Goal: Task Accomplishment & Management: Use online tool/utility

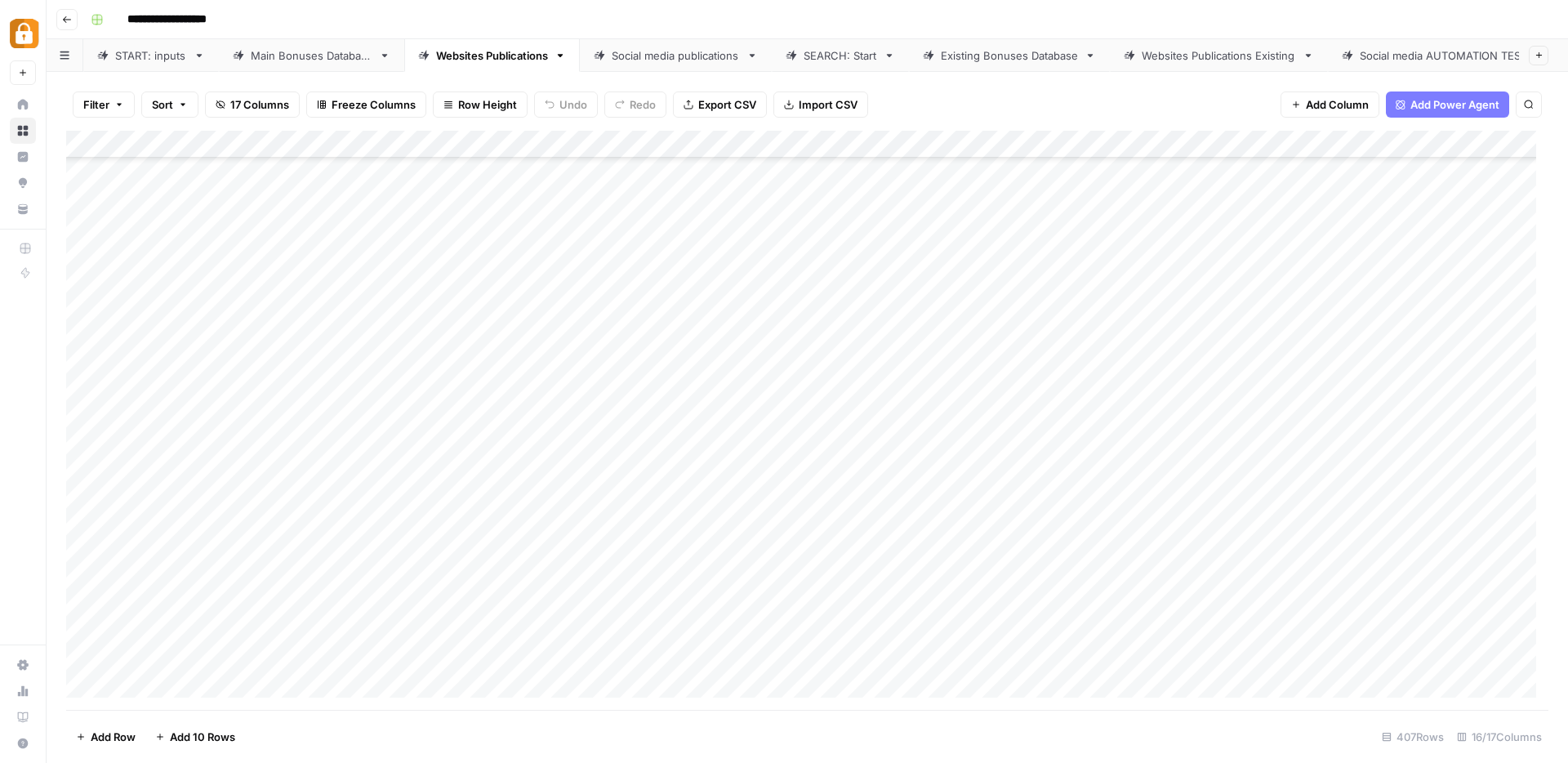
scroll to position [10796, 0]
click at [490, 654] on div "Add Column" at bounding box center [806, 420] width 1482 height 579
click at [305, 55] on div "Main Bonuses Database" at bounding box center [311, 55] width 122 height 16
click at [375, 686] on div "Add Column" at bounding box center [806, 421] width 1482 height 578
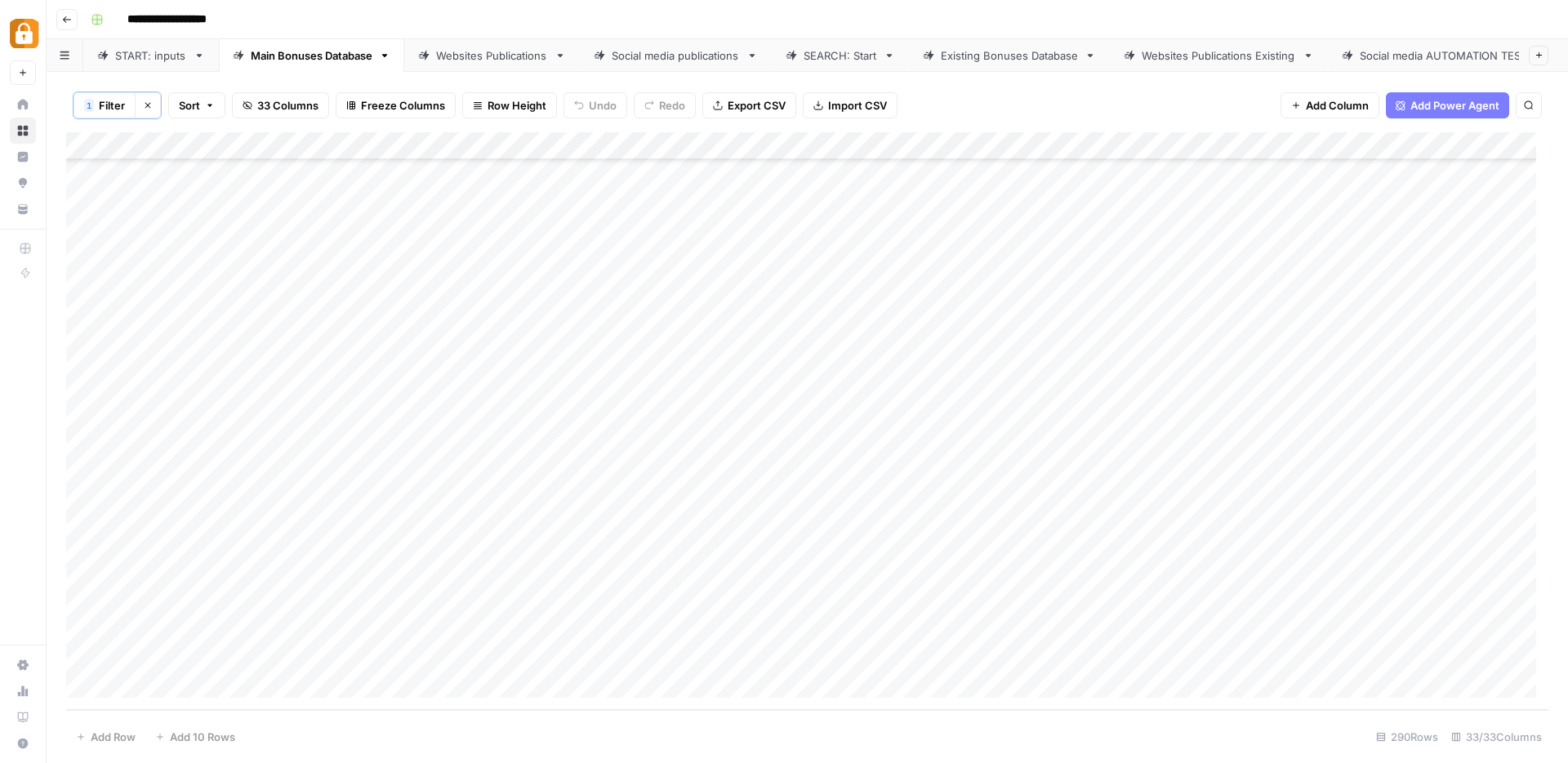
click at [809, 50] on div "SEARCH: Start" at bounding box center [840, 55] width 74 height 16
click at [470, 420] on div "Add Column" at bounding box center [806, 353] width 1482 height 443
click at [1101, 424] on div "Add Column" at bounding box center [806, 353] width 1482 height 443
click at [1022, 54] on div "Existing Bonuses Database" at bounding box center [1009, 55] width 137 height 16
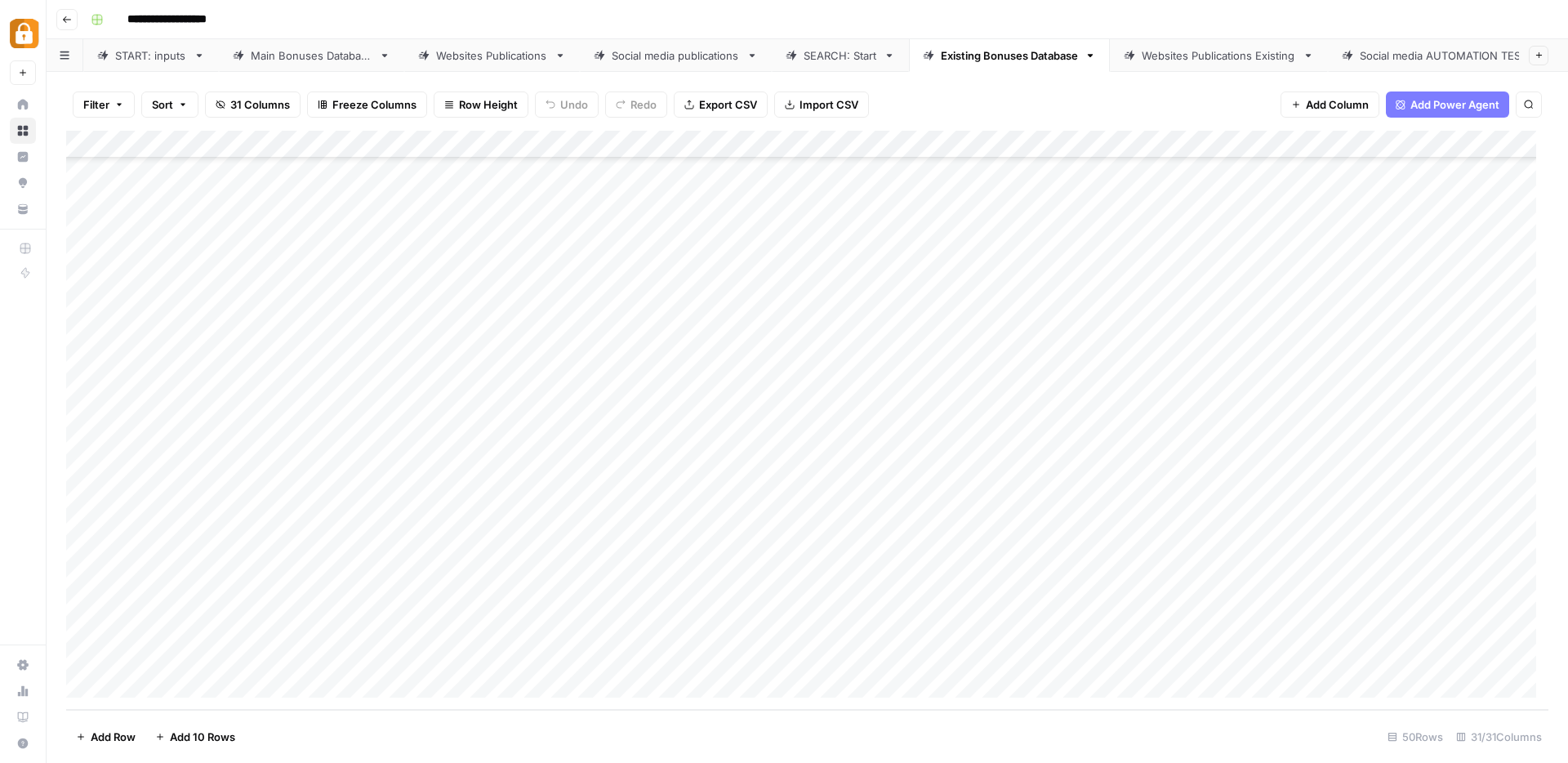
click at [721, 626] on div "Add Column" at bounding box center [806, 420] width 1482 height 579
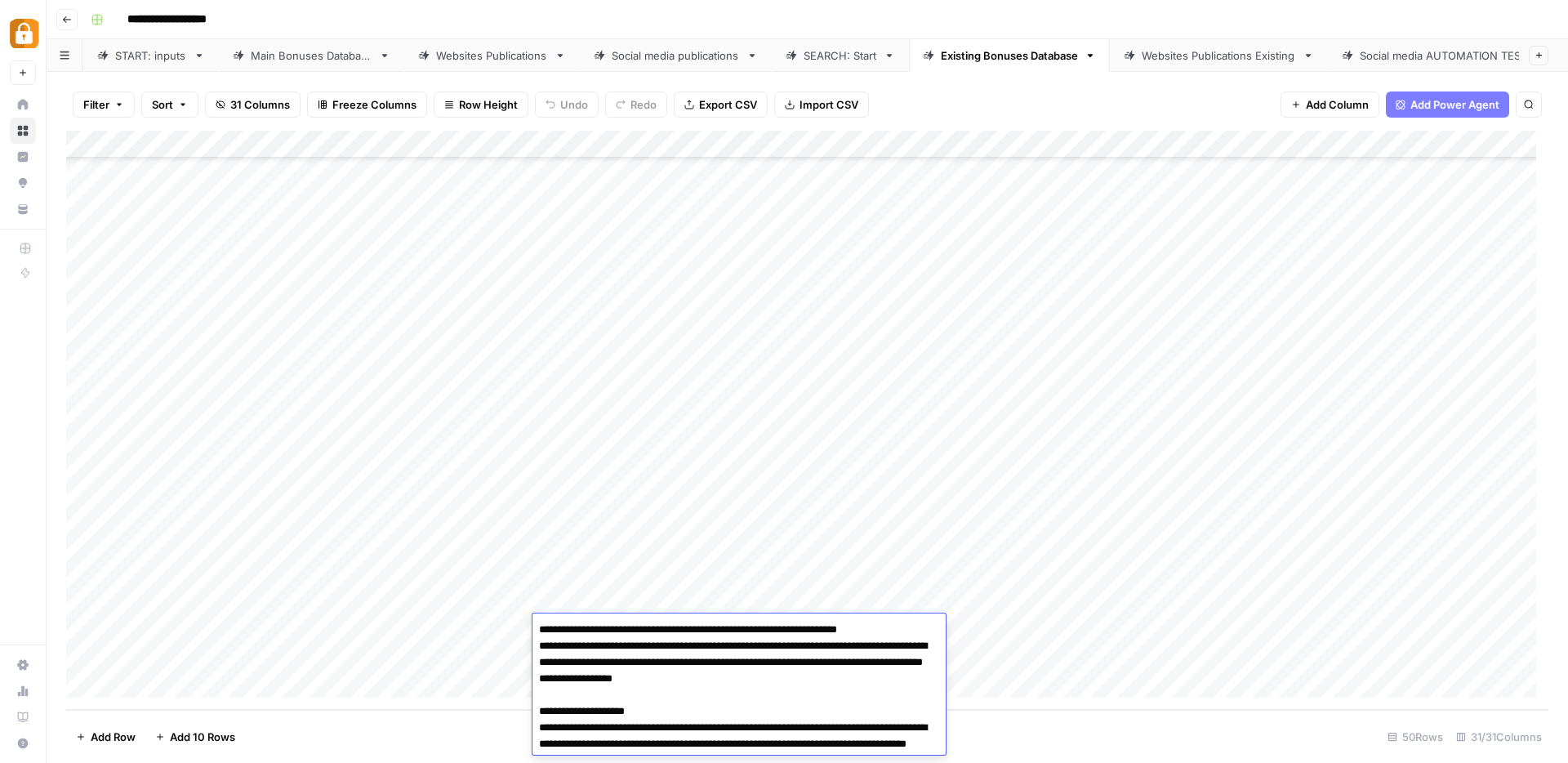
scroll to position [4561, 0]
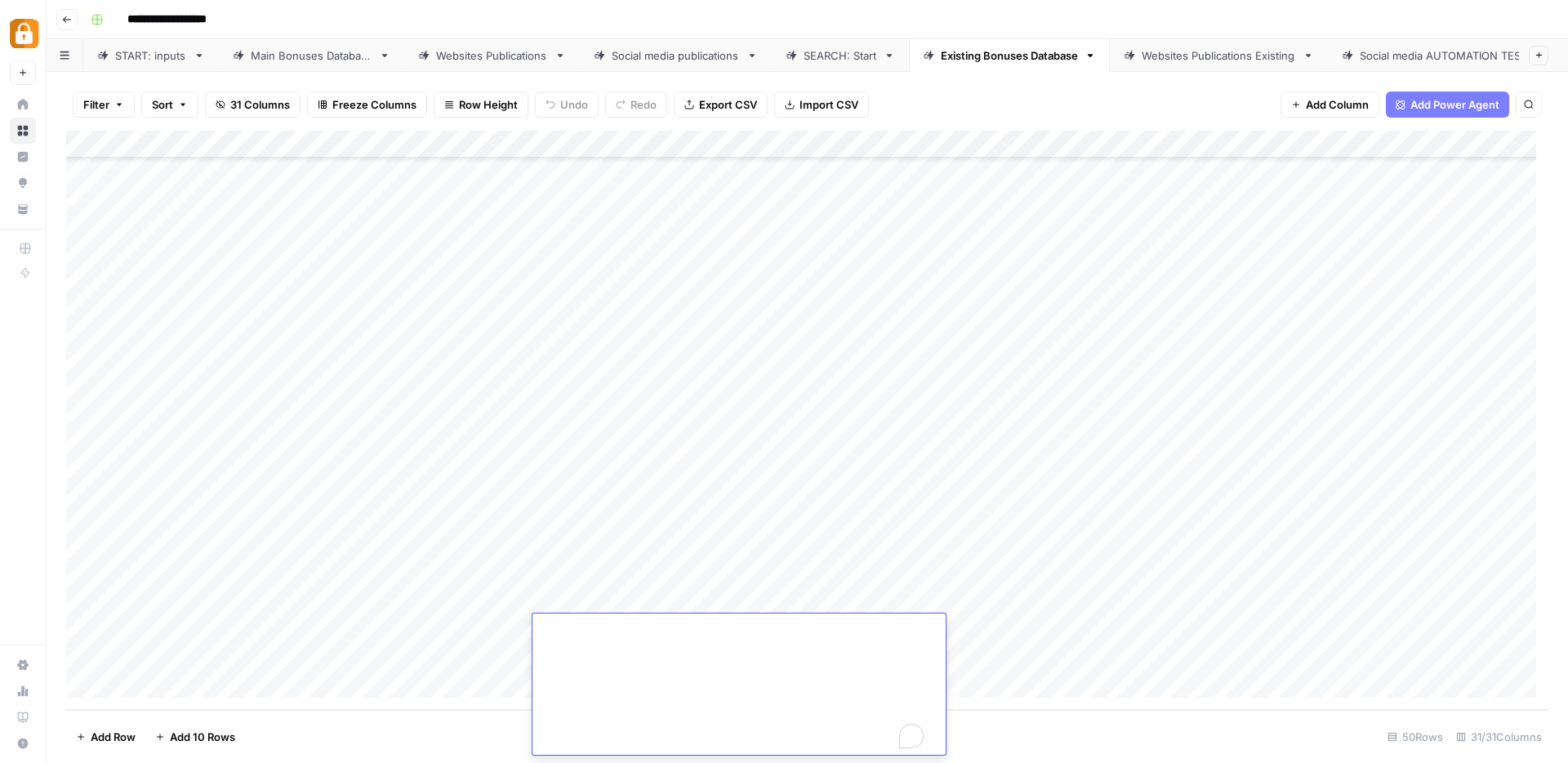
click at [990, 625] on div "Add Column" at bounding box center [806, 420] width 1482 height 579
click at [671, 572] on div "Add Column" at bounding box center [806, 420] width 1482 height 579
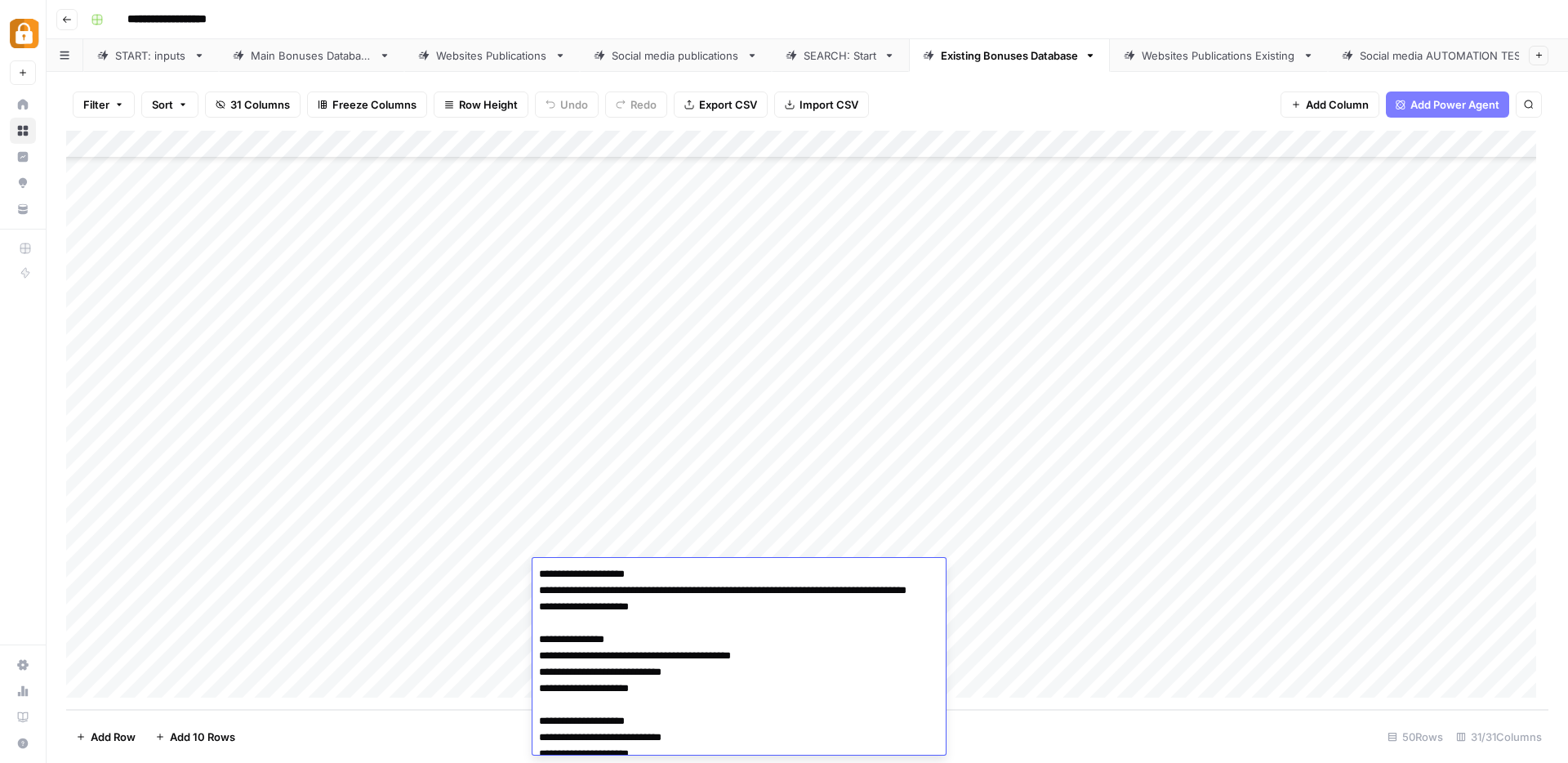
scroll to position [1024, 0]
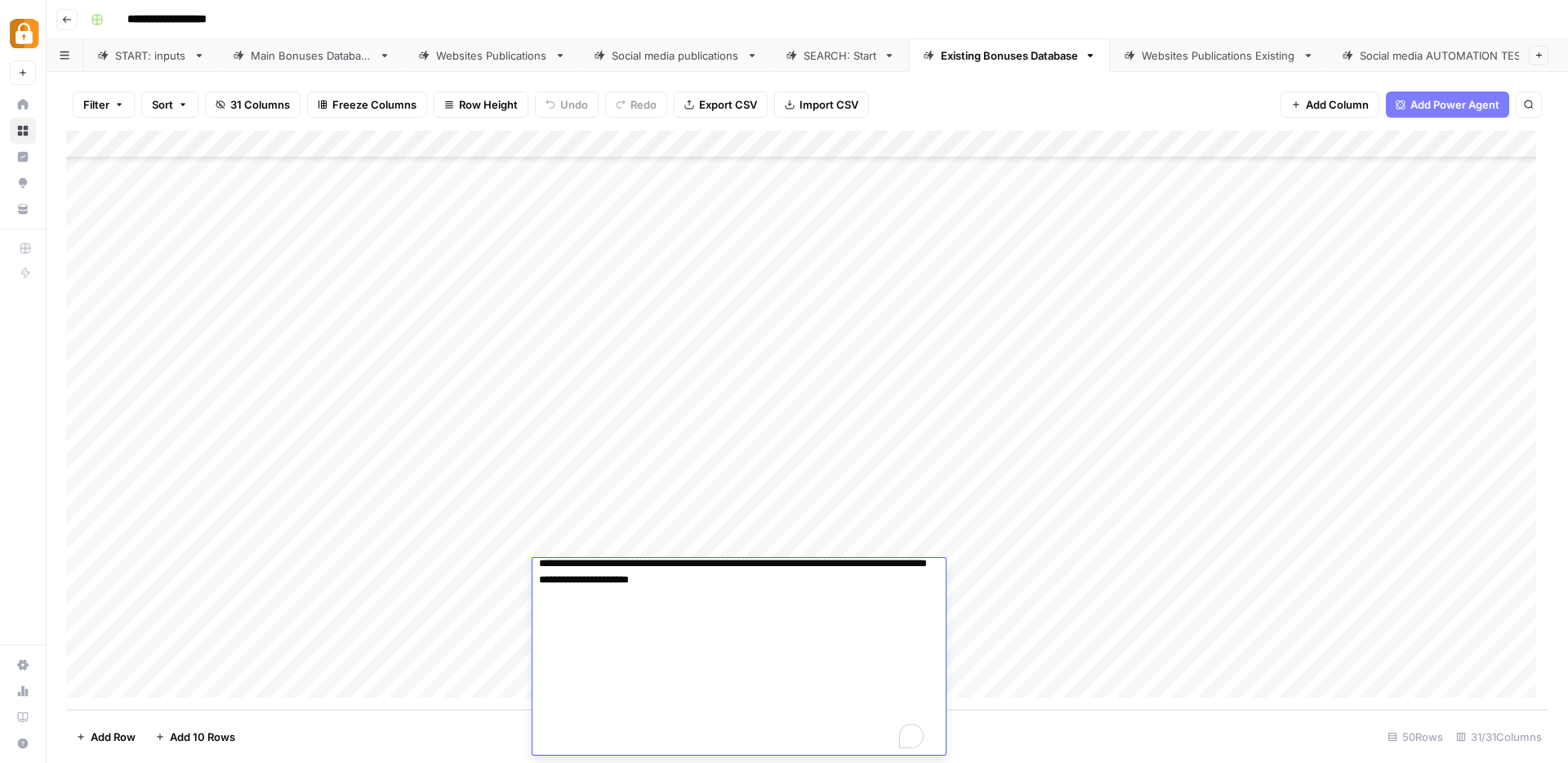
click at [1007, 564] on div "Add Column" at bounding box center [806, 420] width 1482 height 579
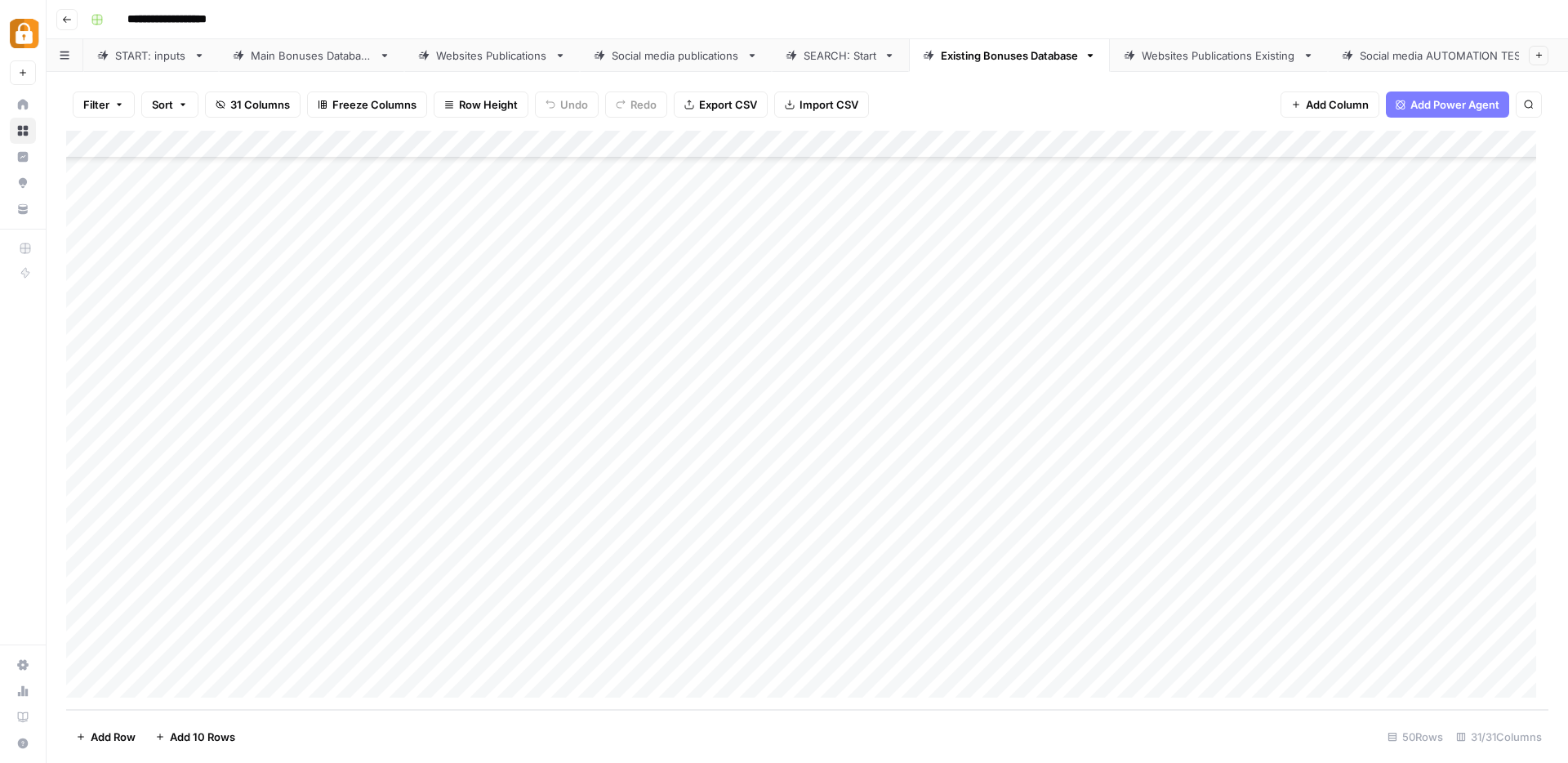
click at [1006, 584] on div "Add Column" at bounding box center [806, 420] width 1482 height 579
click at [838, 49] on div "SEARCH: Start" at bounding box center [840, 55] width 74 height 16
click at [435, 453] on div "Add Column" at bounding box center [806, 353] width 1482 height 443
type textarea "******"
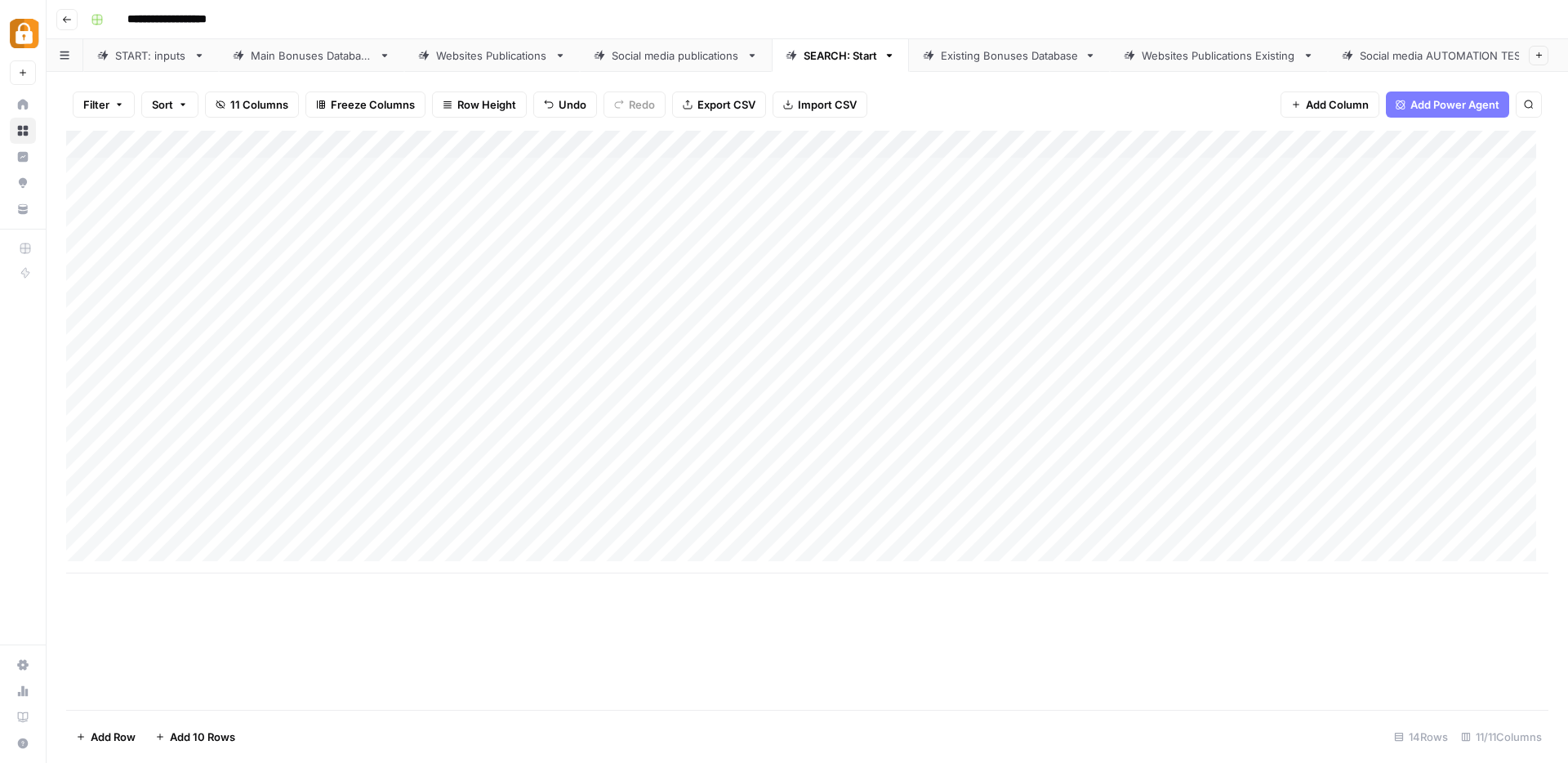
click at [732, 452] on div "Add Column" at bounding box center [806, 353] width 1482 height 443
click at [1090, 446] on div "Add Column" at bounding box center [806, 353] width 1482 height 443
click at [1027, 57] on link "Existing Bonuses Database" at bounding box center [1009, 55] width 201 height 33
click at [806, 596] on div "Add Column" at bounding box center [806, 420] width 1482 height 579
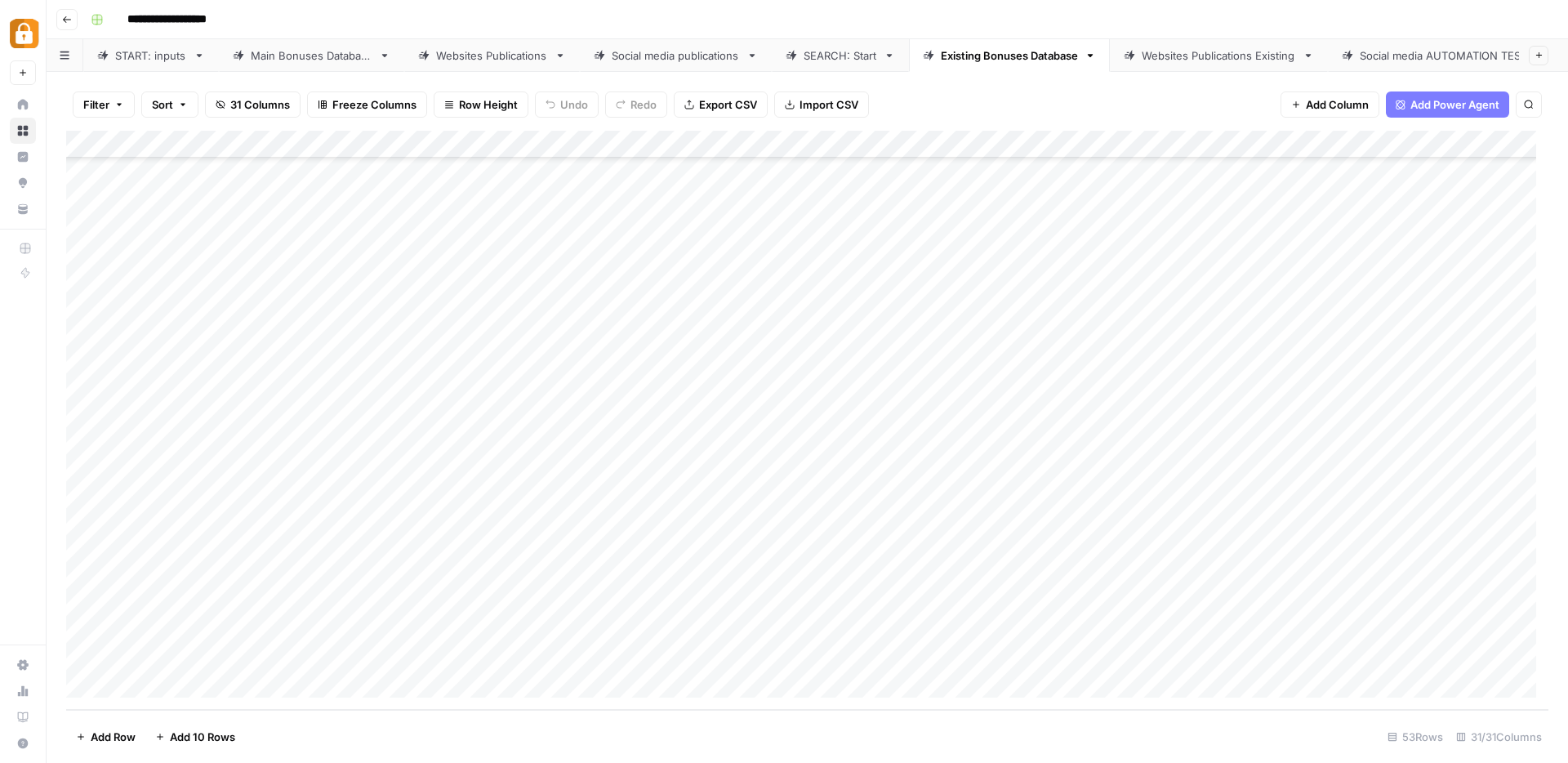
click at [806, 596] on div "Add Column" at bounding box center [806, 420] width 1482 height 579
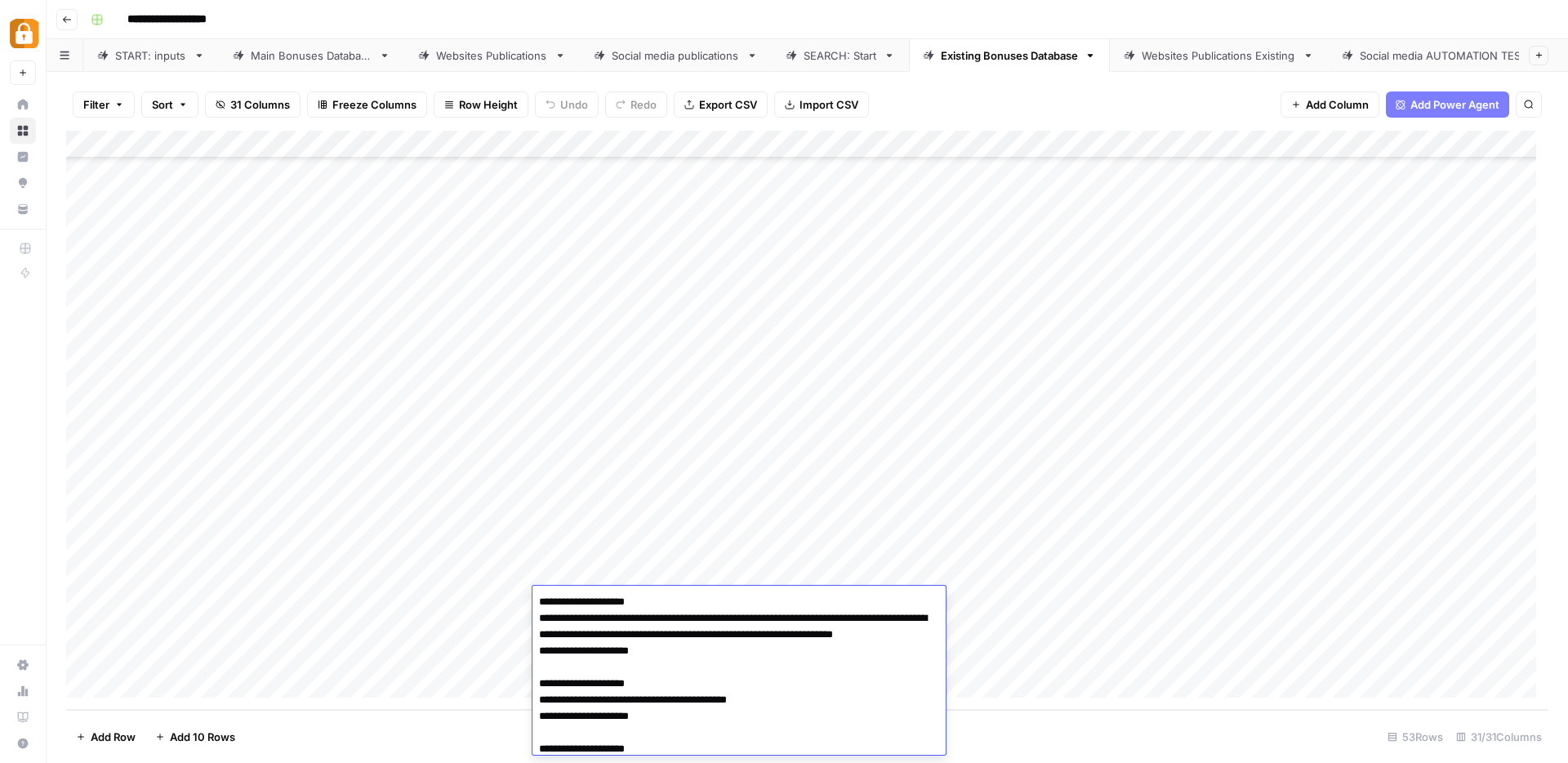
scroll to position [414, 0]
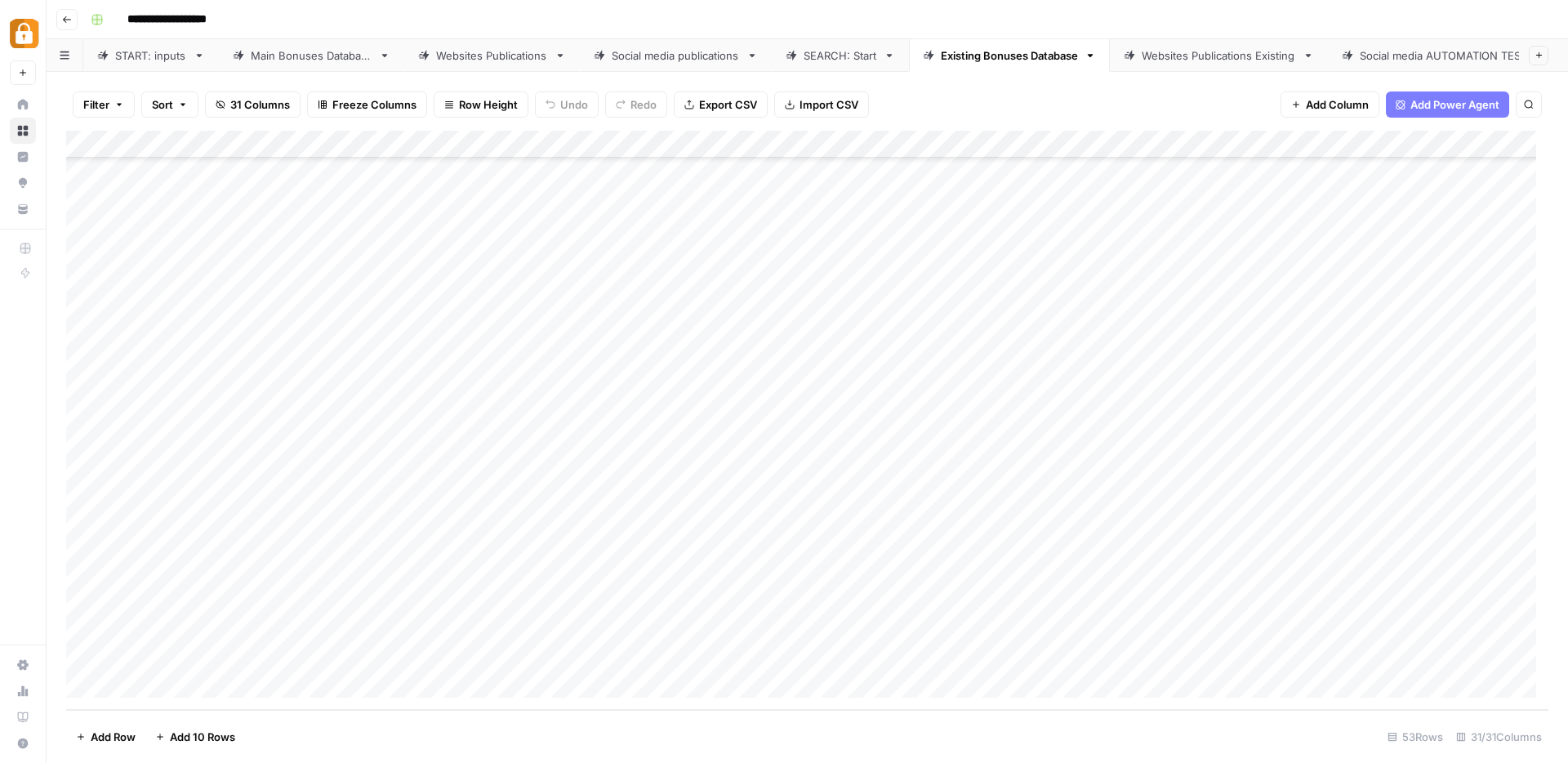
click at [1030, 600] on div "Add Column" at bounding box center [806, 420] width 1482 height 579
click at [85, 603] on div "Add Column" at bounding box center [806, 420] width 1482 height 579
click at [753, 601] on div "Add Column" at bounding box center [806, 420] width 1482 height 579
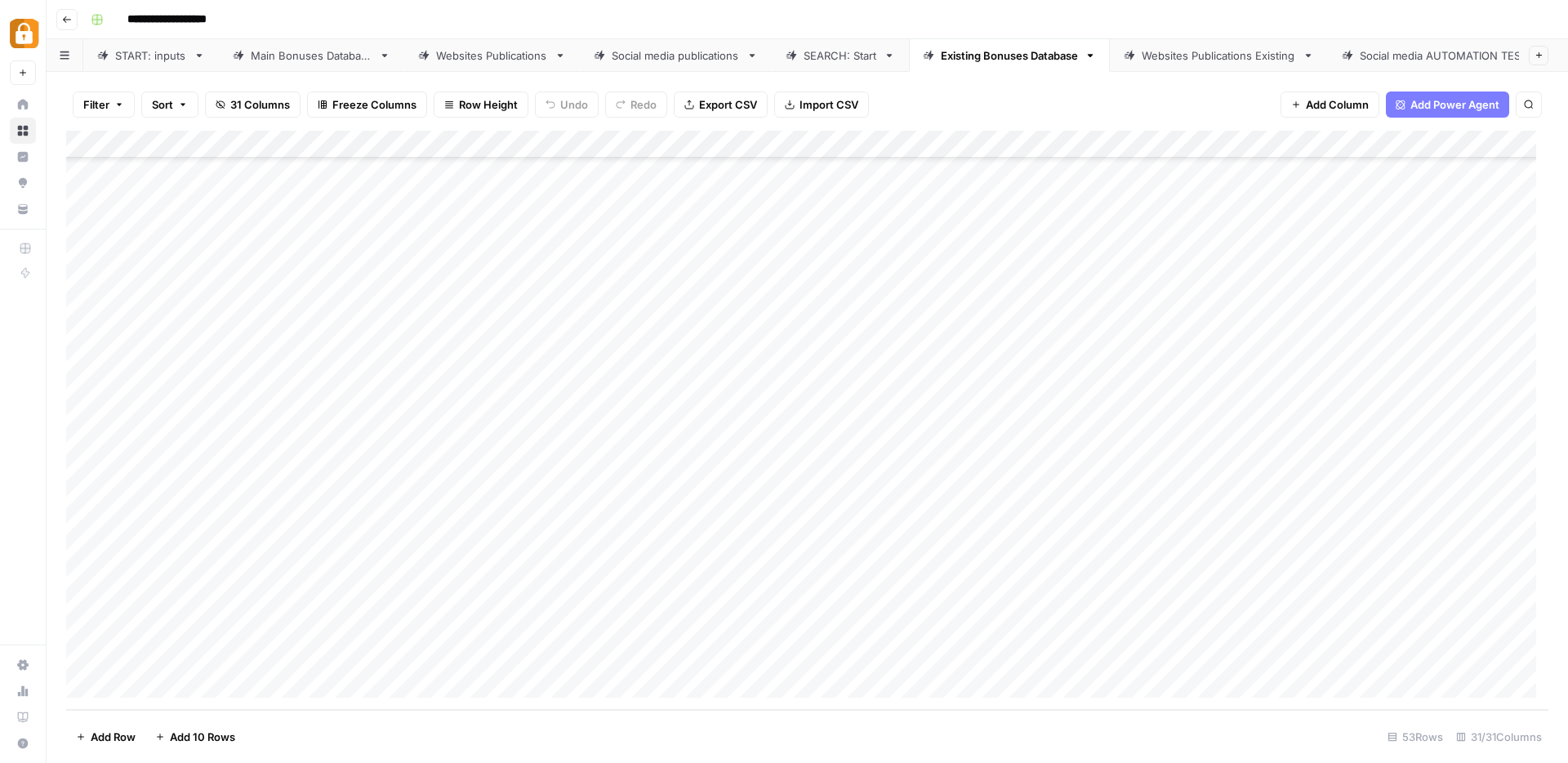
click at [753, 601] on div "Add Column" at bounding box center [806, 420] width 1482 height 579
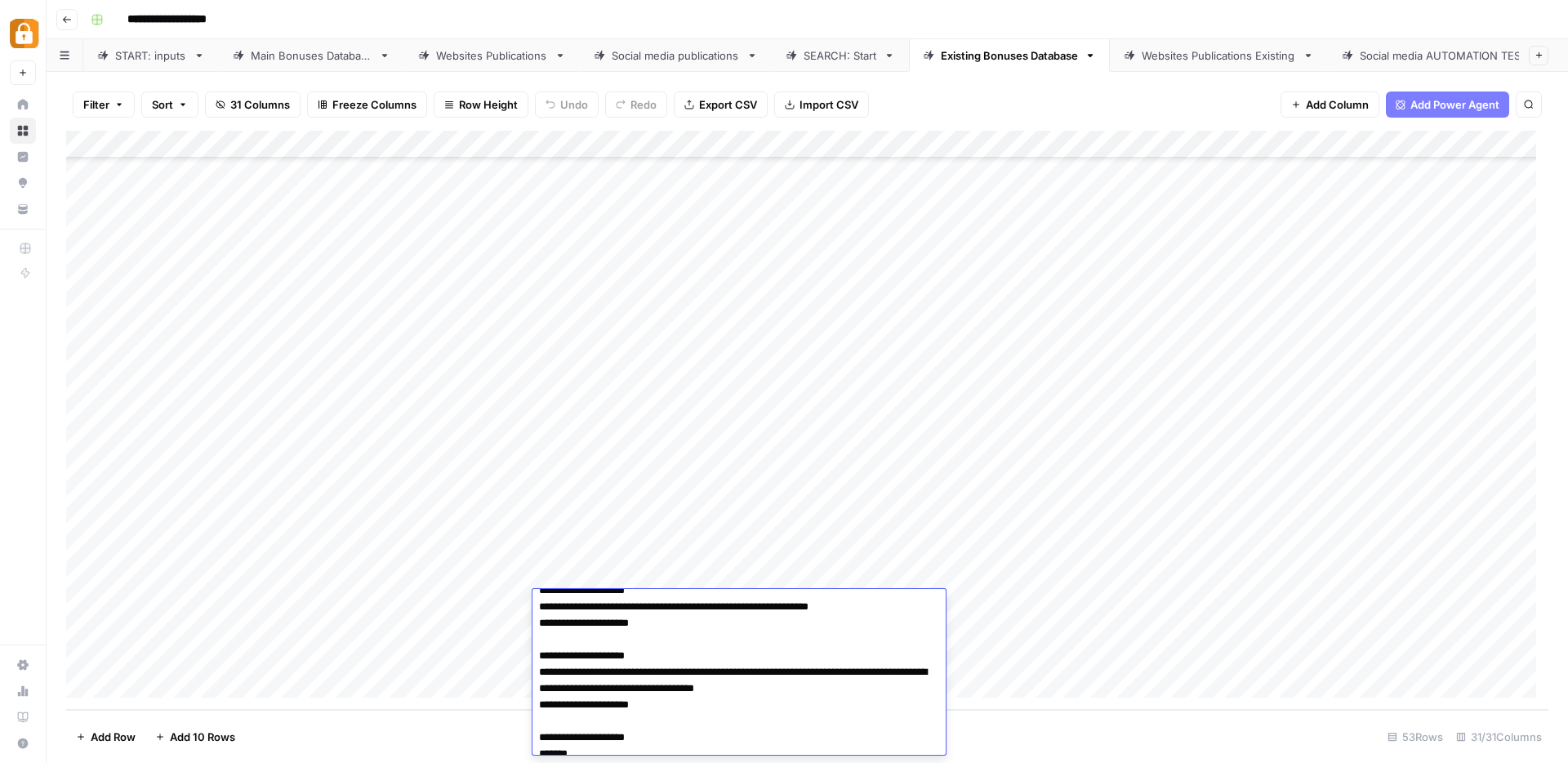
scroll to position [349, 0]
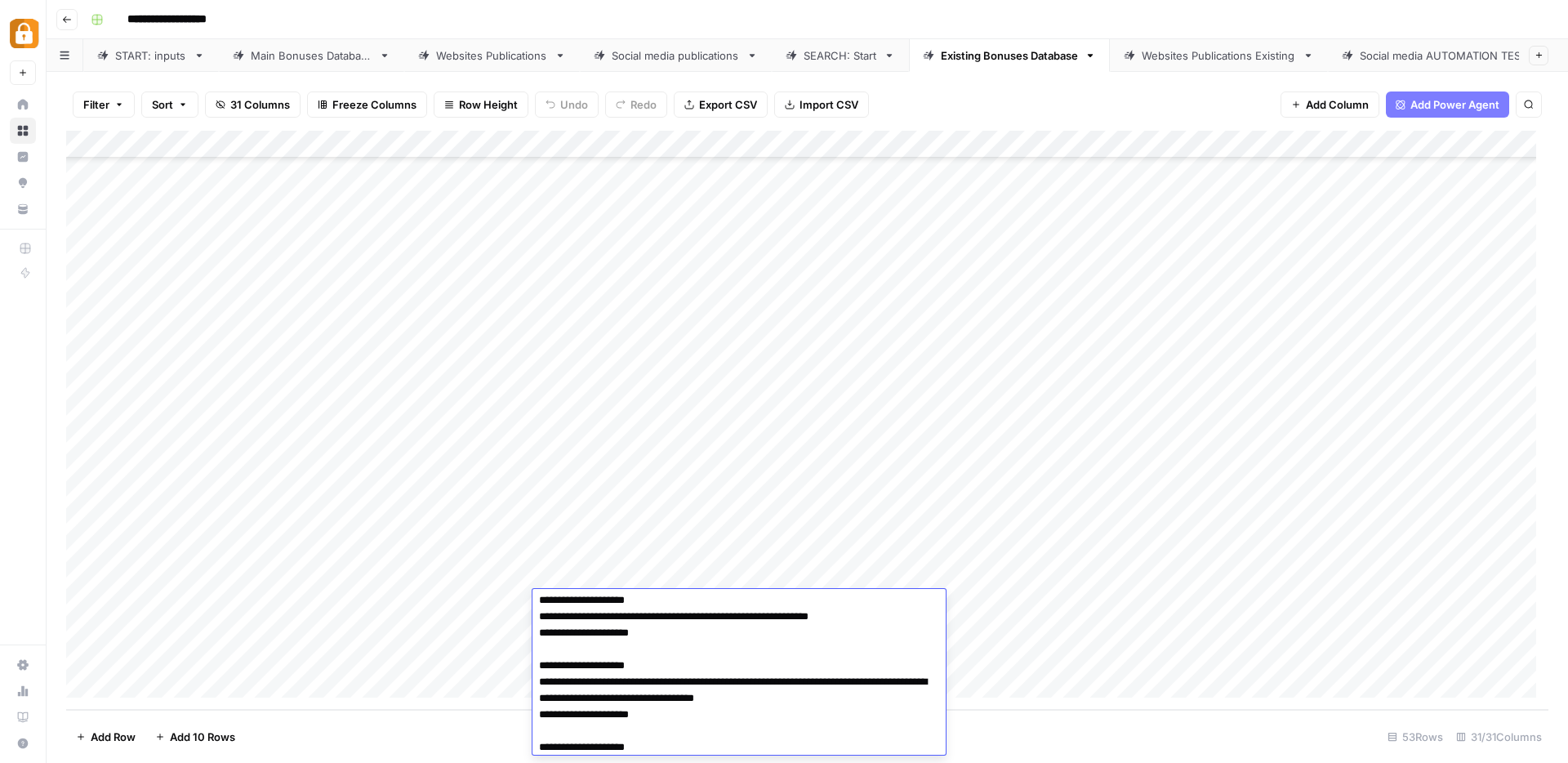
click at [88, 605] on div "Add Column" at bounding box center [806, 420] width 1482 height 579
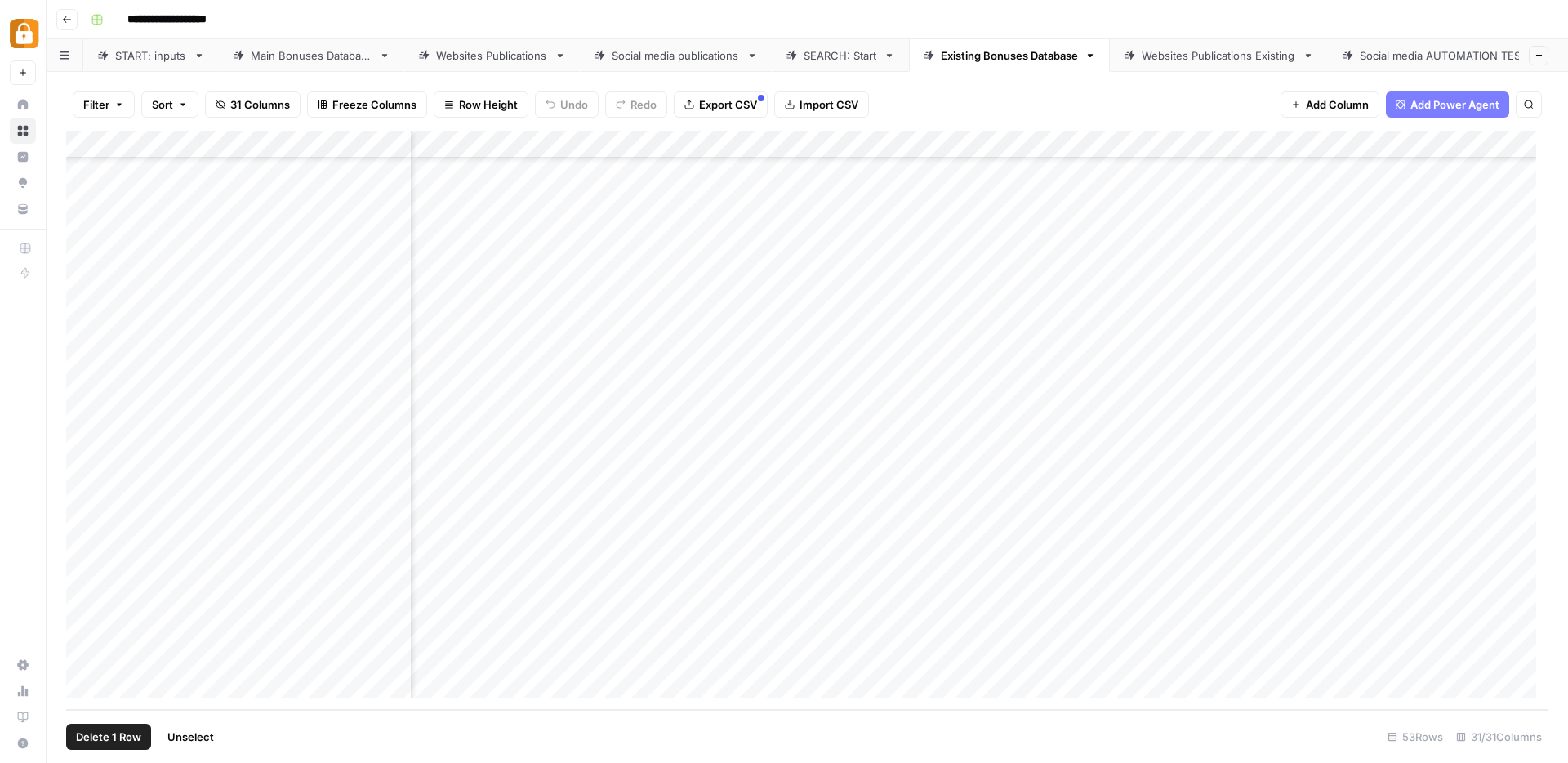
scroll to position [956, 0]
click at [1023, 604] on div "Add Column" at bounding box center [806, 420] width 1482 height 579
type textarea "**********"
click at [1241, 606] on div "Add Column" at bounding box center [806, 420] width 1482 height 579
click at [1232, 604] on div "Add Column" at bounding box center [806, 420] width 1482 height 579
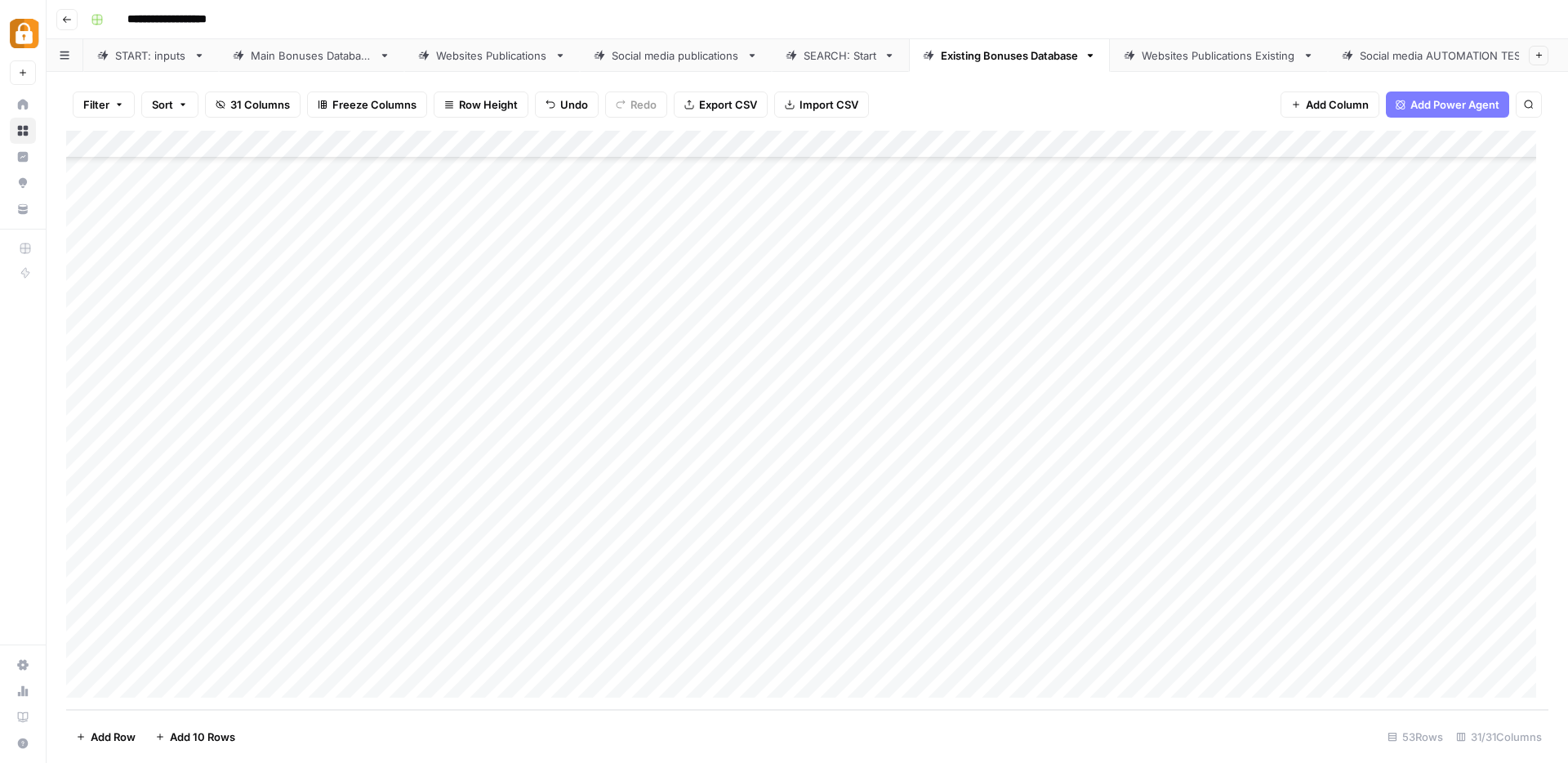
click at [1194, 606] on div at bounding box center [1232, 604] width 275 height 30
drag, startPoint x: 1216, startPoint y: 605, endPoint x: 1225, endPoint y: 605, distance: 9.0
click at [1225, 605] on div at bounding box center [1232, 604] width 275 height 30
click at [1229, 608] on div at bounding box center [1232, 604] width 275 height 30
click at [820, 61] on div "Game Review BASE" at bounding box center [844, 55] width 101 height 16
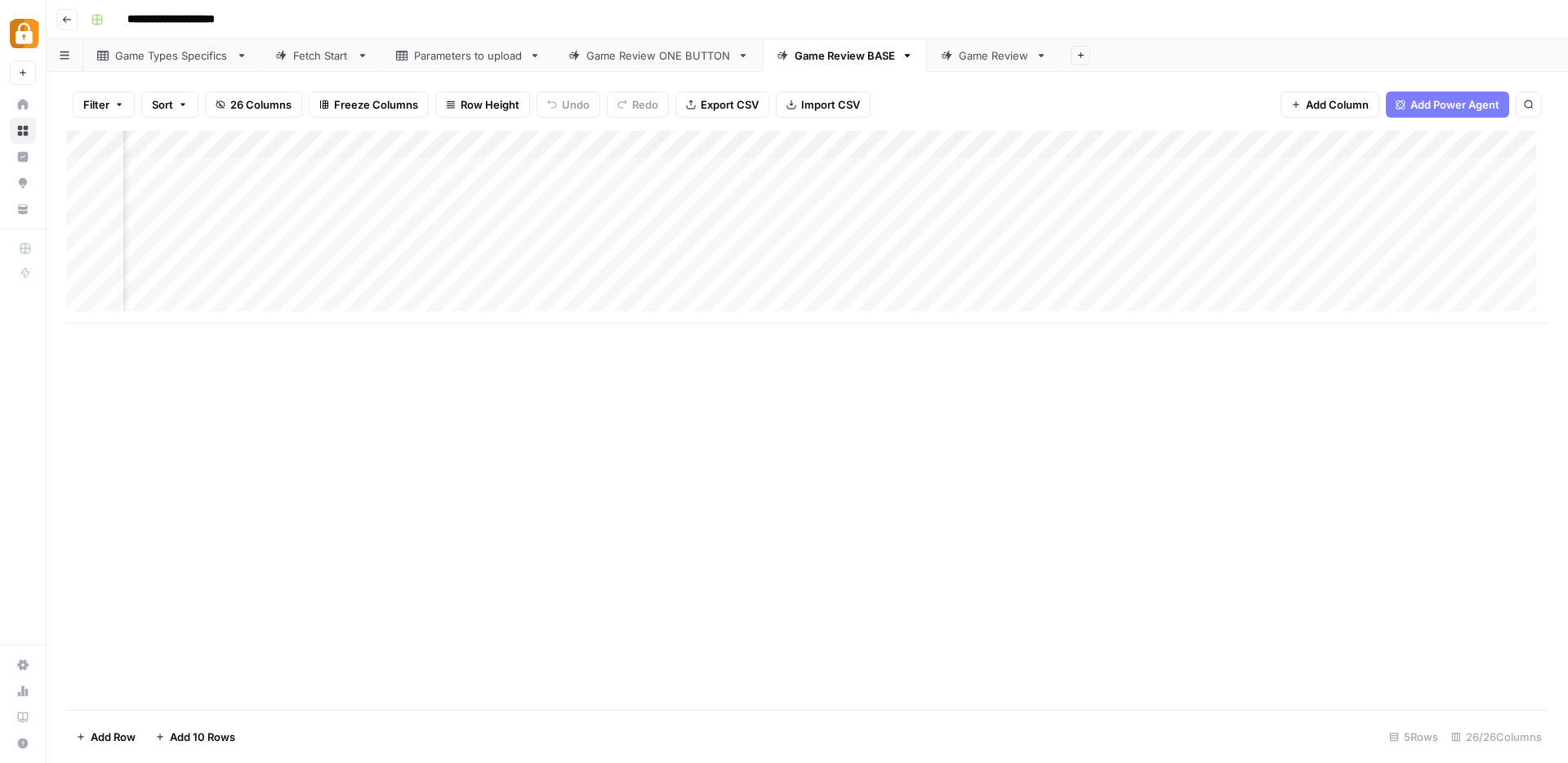
scroll to position [0, 706]
click at [917, 200] on div "Add Column" at bounding box center [806, 227] width 1482 height 193
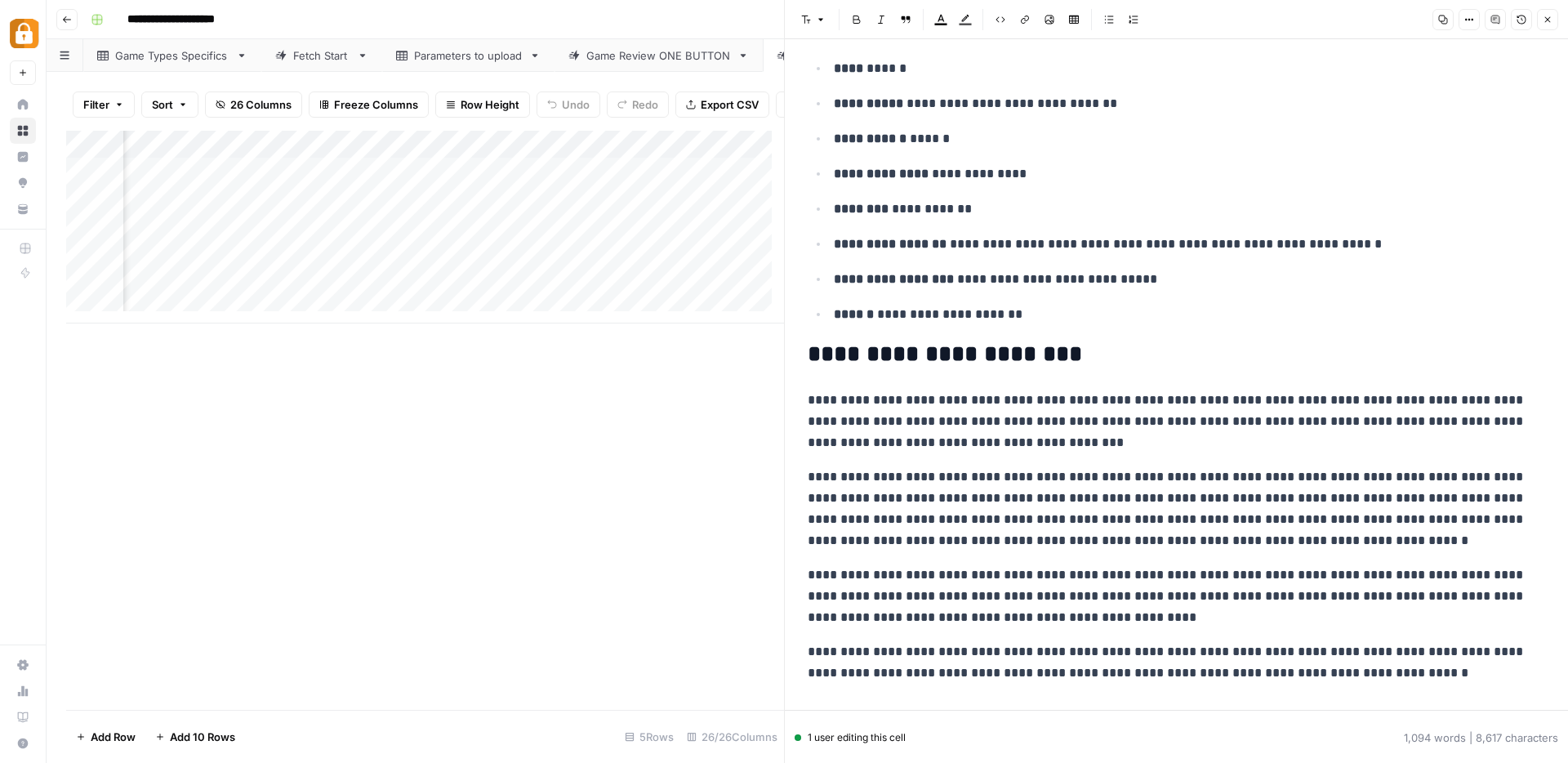
scroll to position [2524, 0]
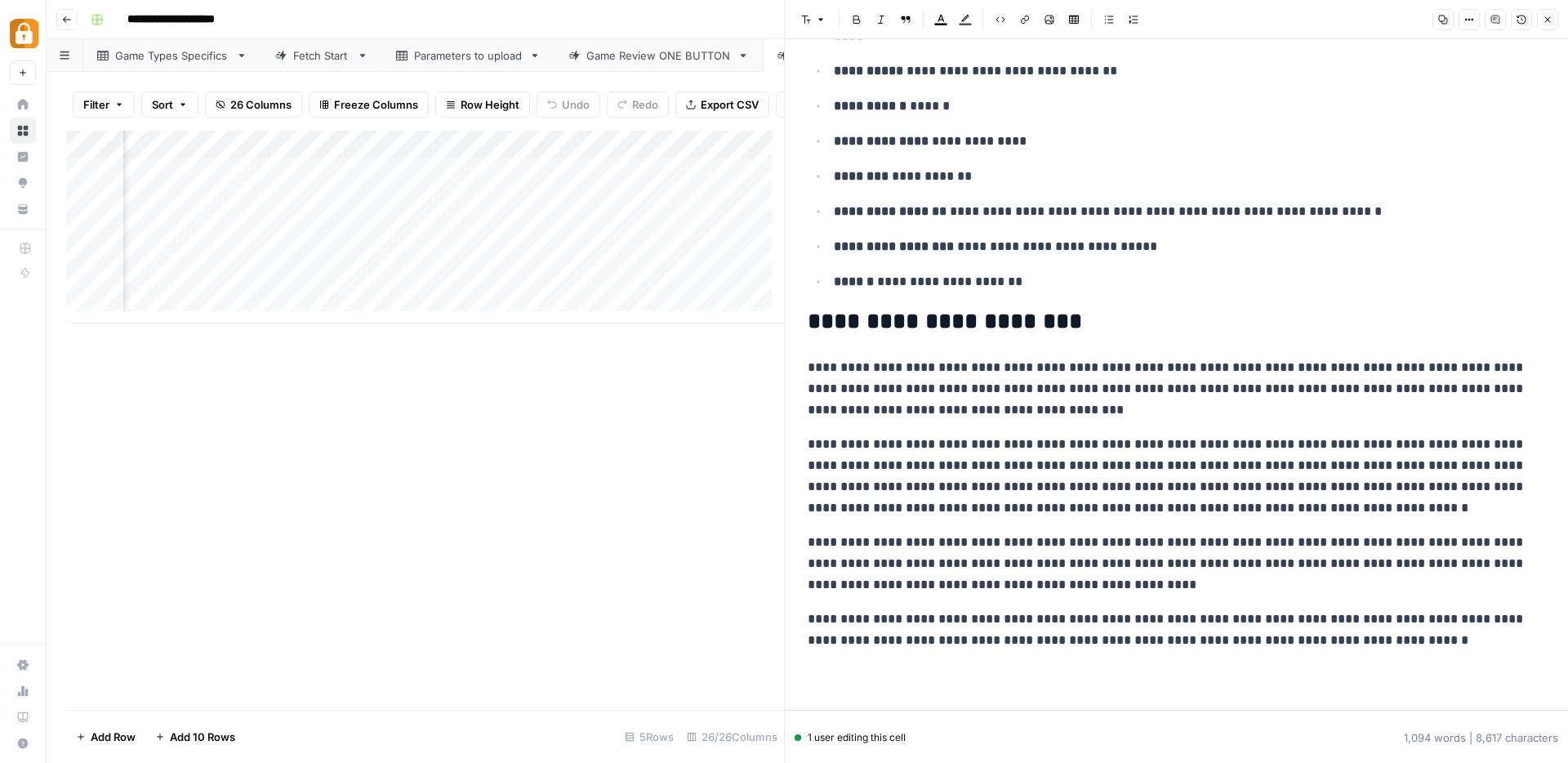
click at [1556, 17] on button "Close" at bounding box center [1547, 19] width 21 height 21
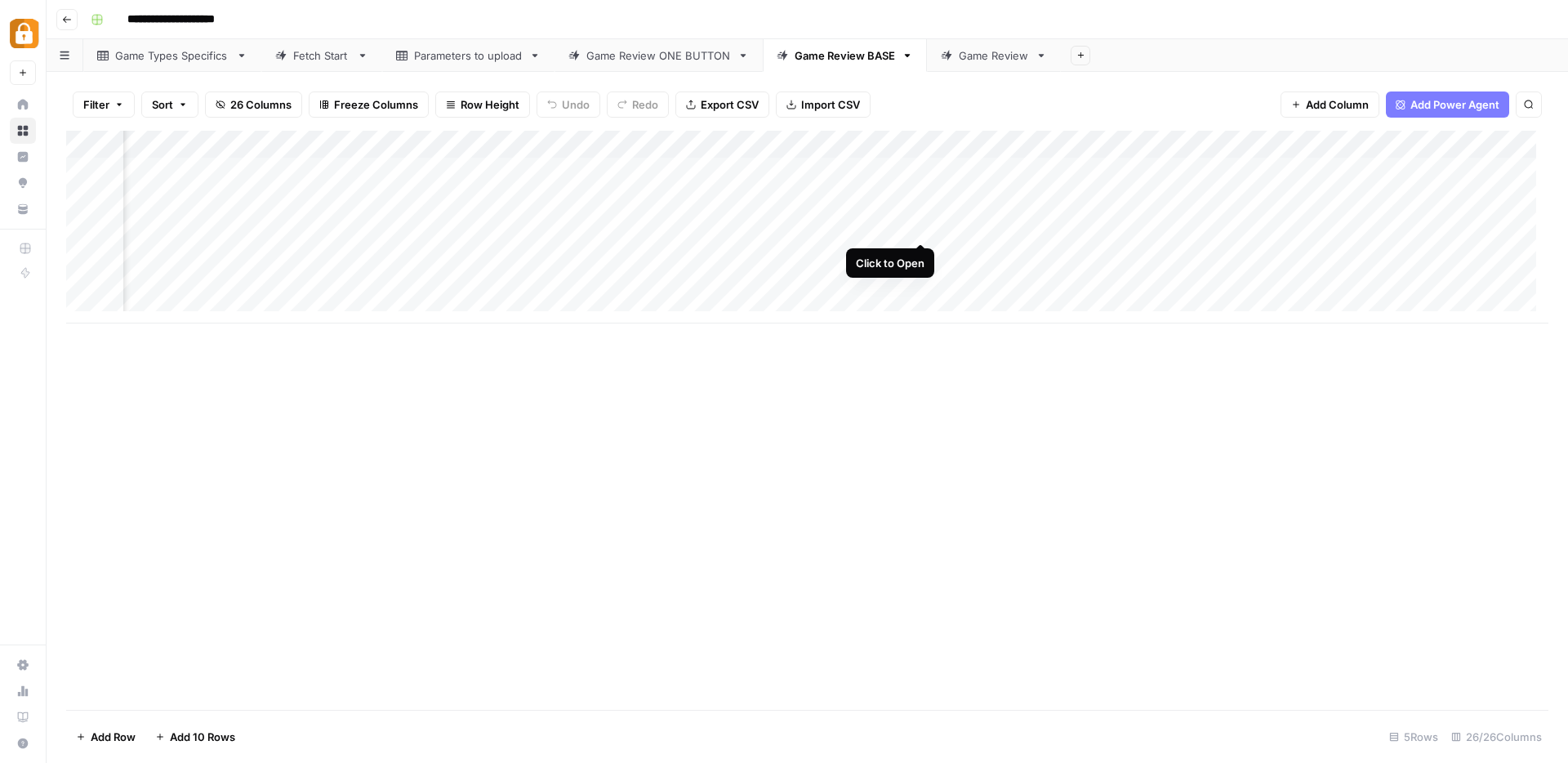
click at [923, 230] on div "Add Column" at bounding box center [806, 227] width 1482 height 193
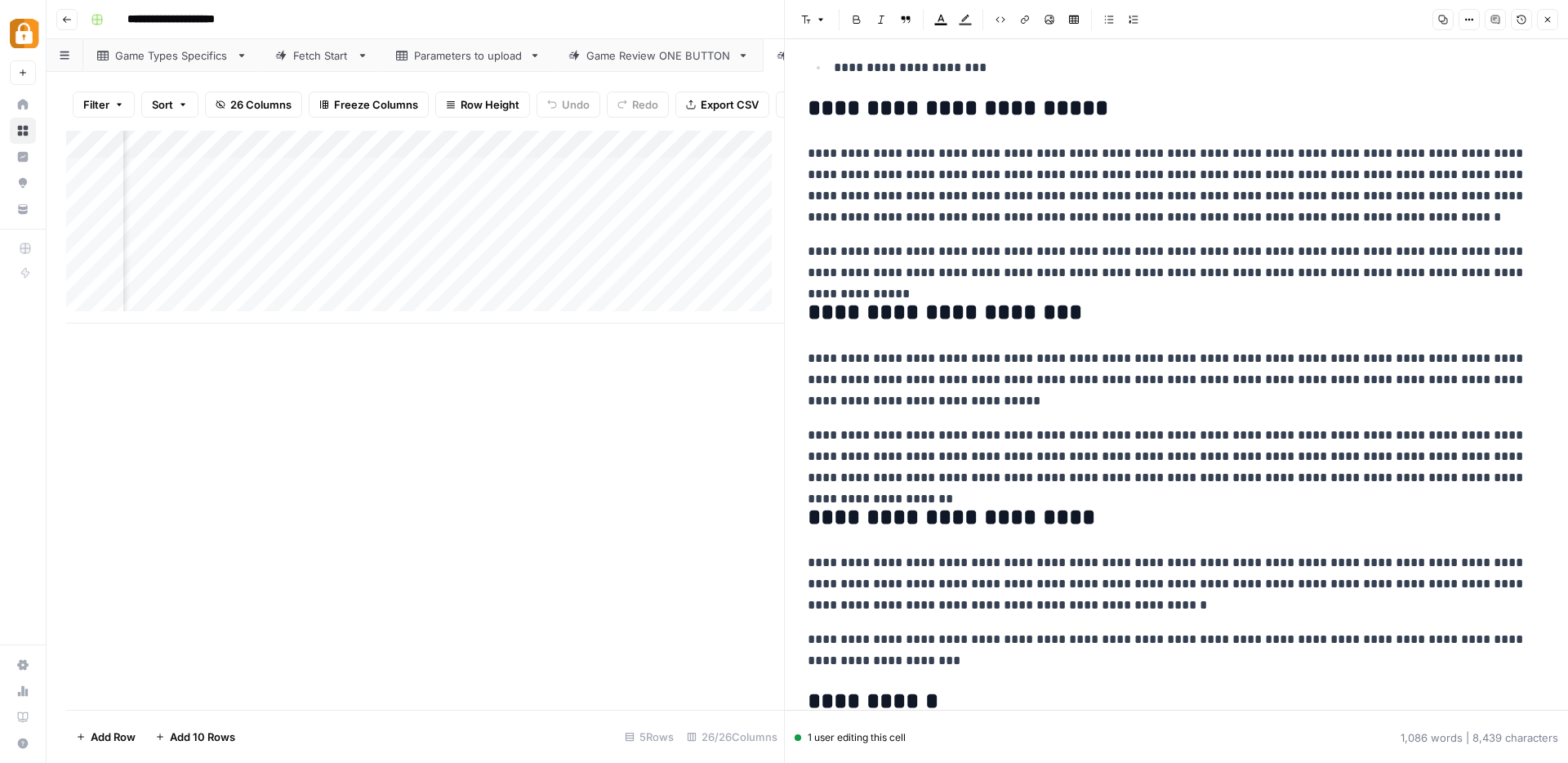
scroll to position [2537, 0]
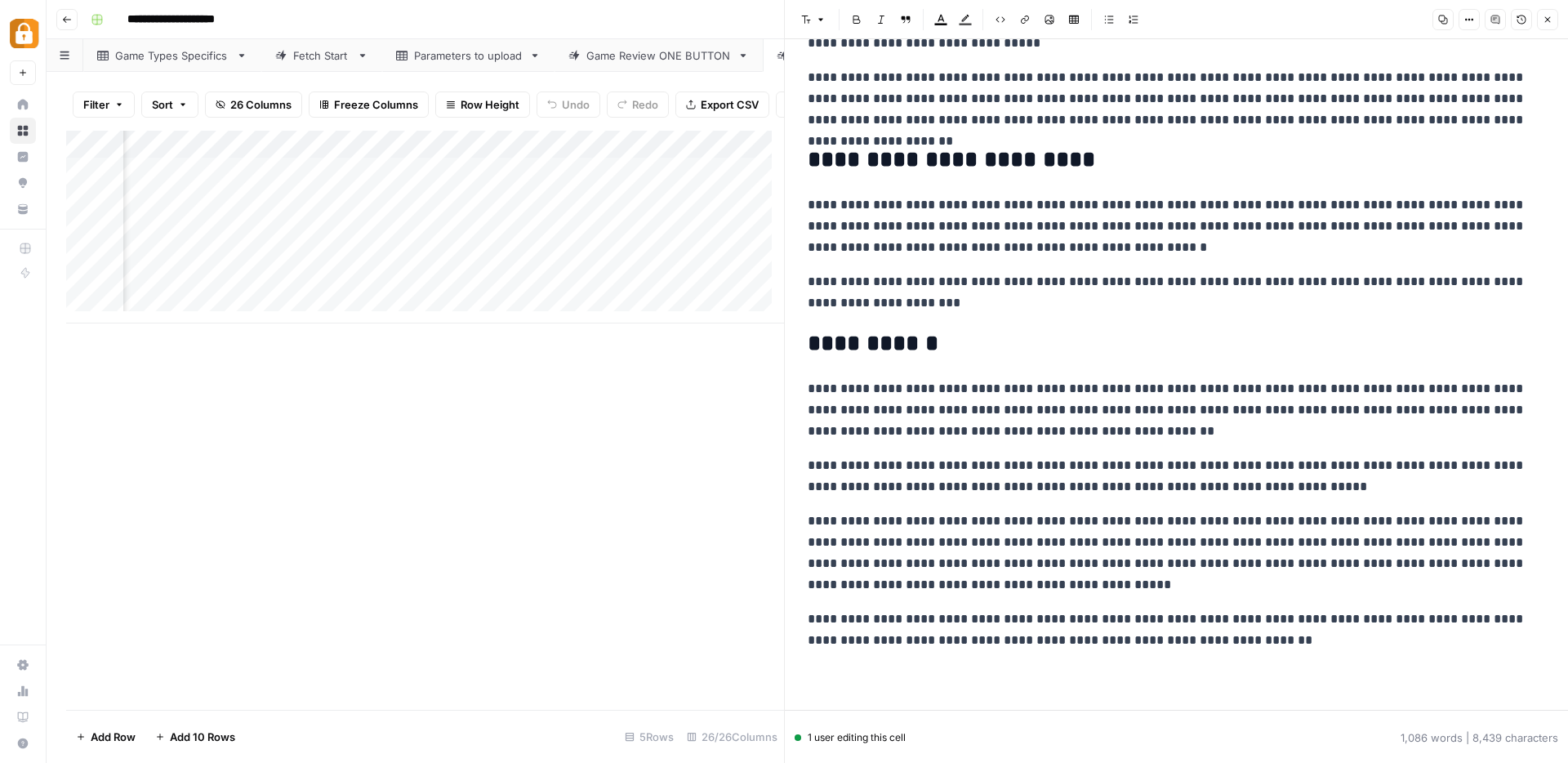
click at [1546, 15] on icon "button" at bounding box center [1548, 20] width 10 height 10
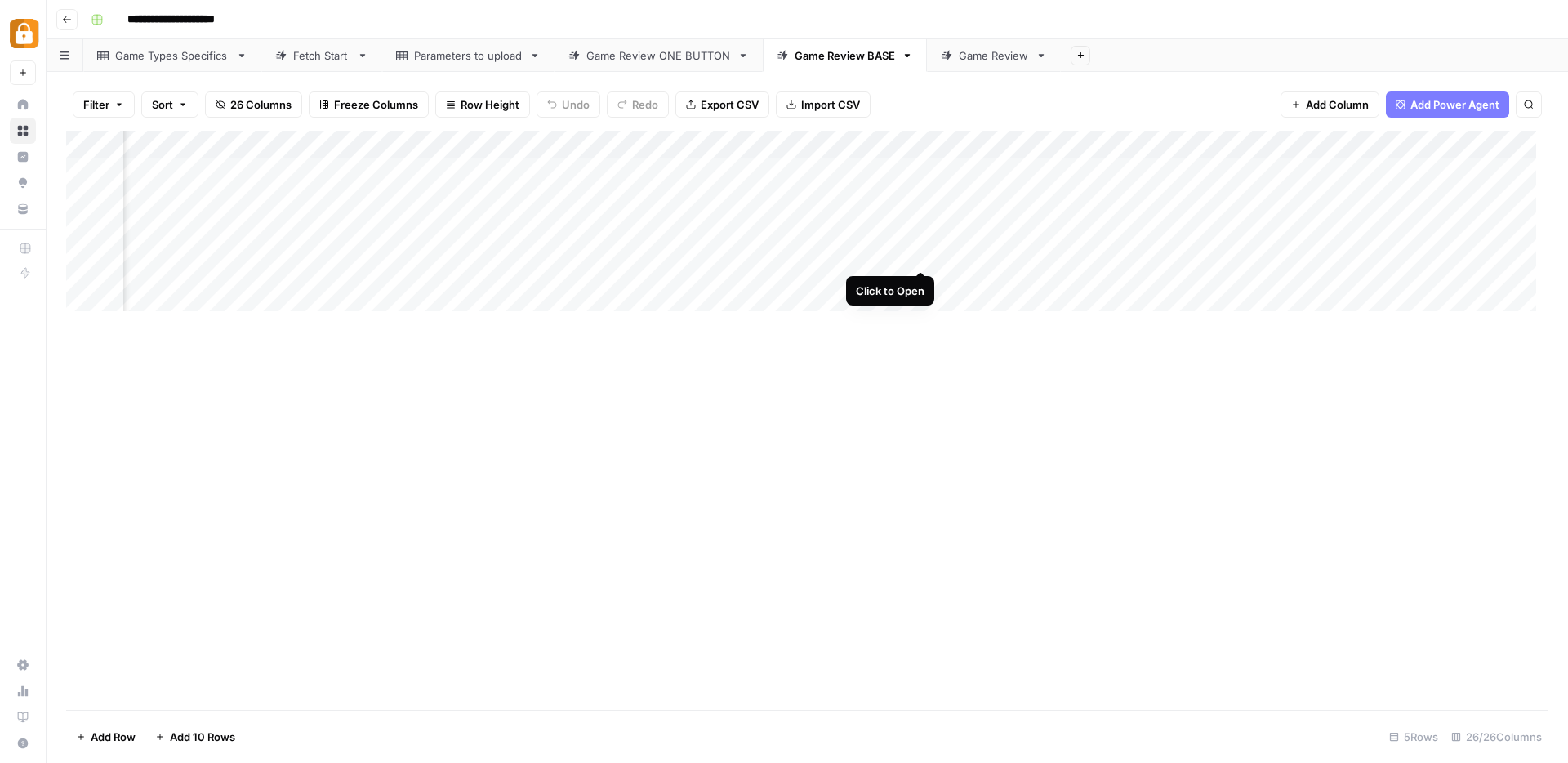
click at [917, 253] on div "Add Column" at bounding box center [806, 227] width 1482 height 193
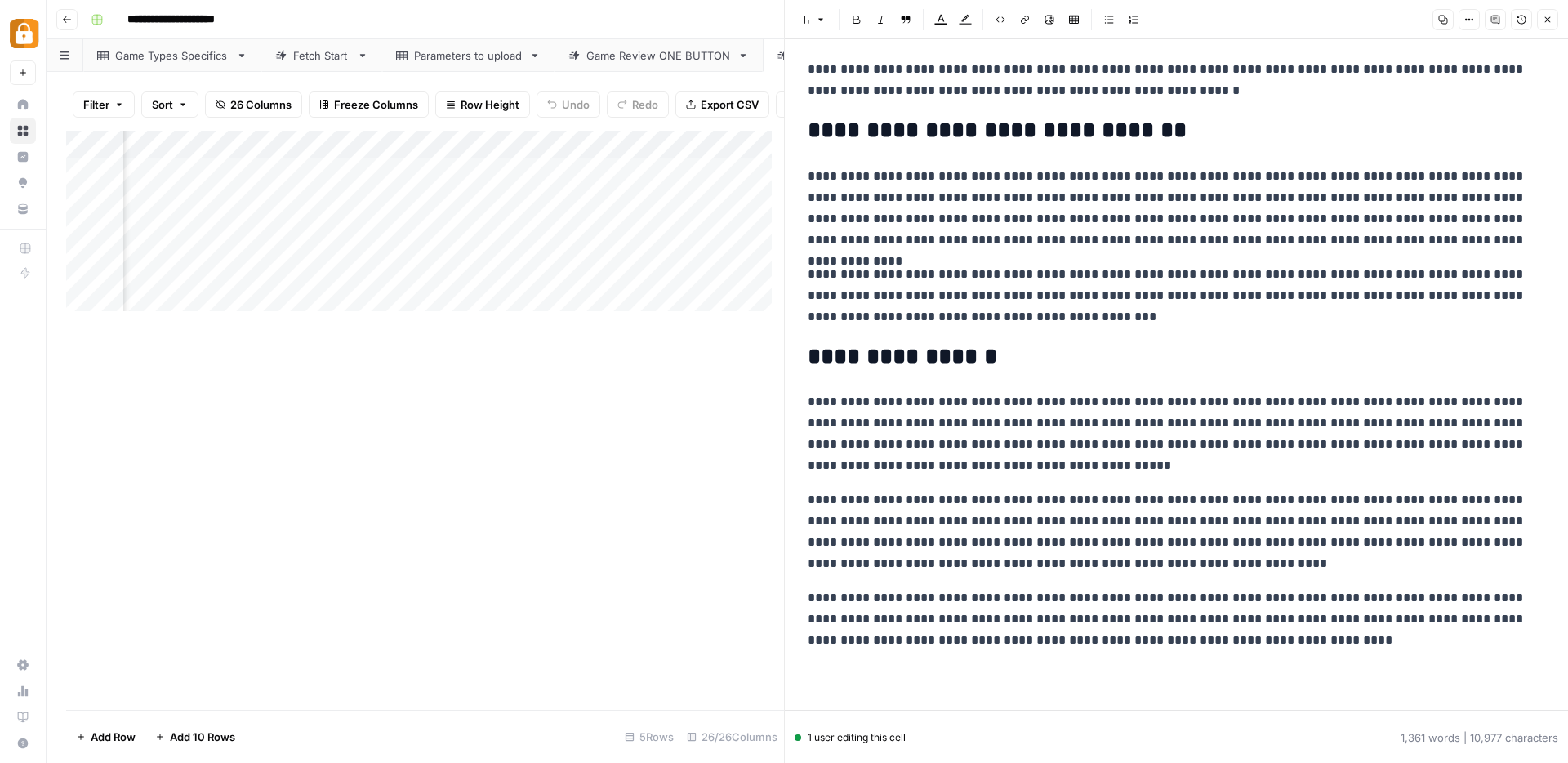
scroll to position [2422, 0]
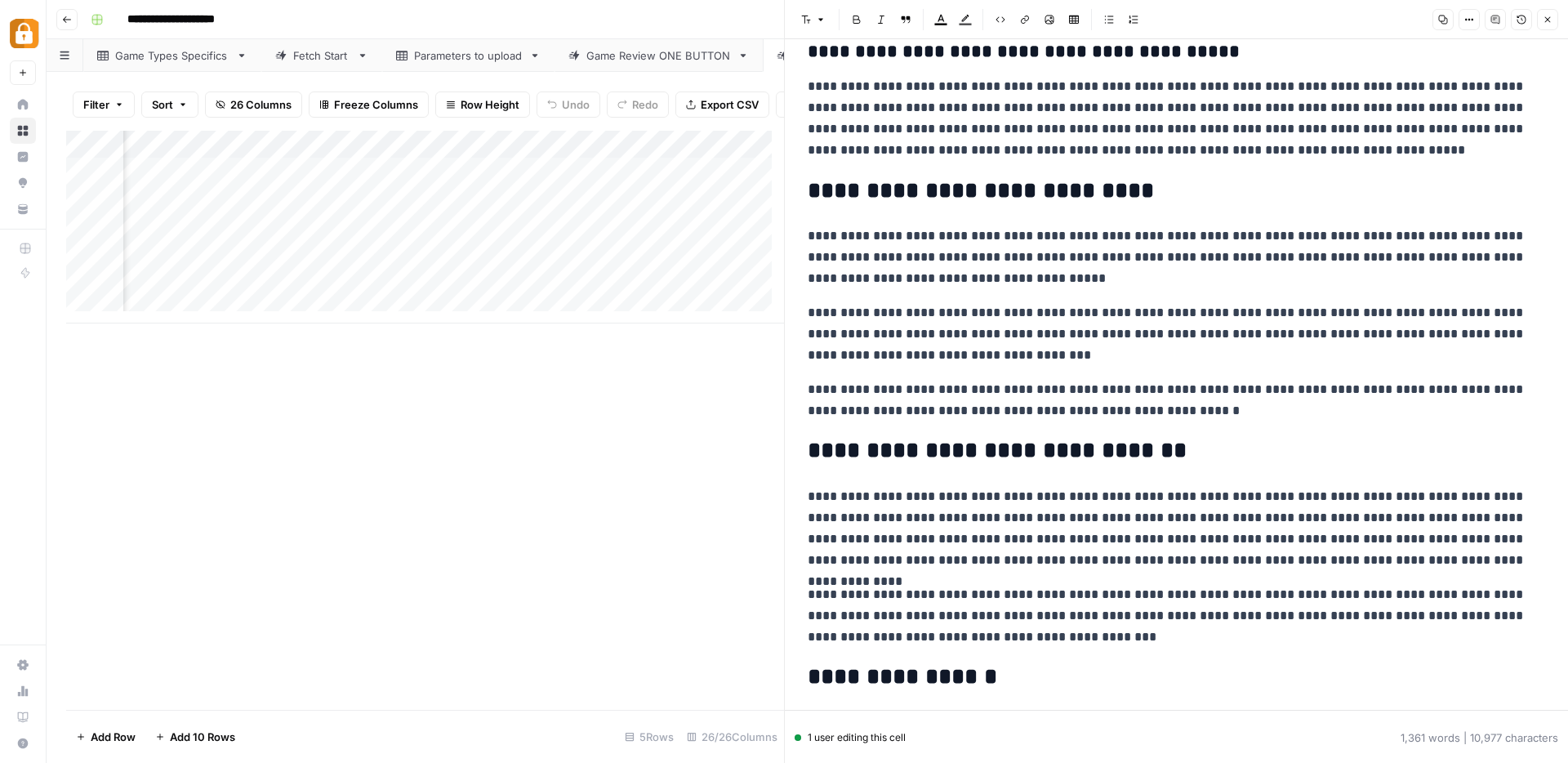
click at [1540, 25] on button "Close" at bounding box center [1547, 19] width 21 height 21
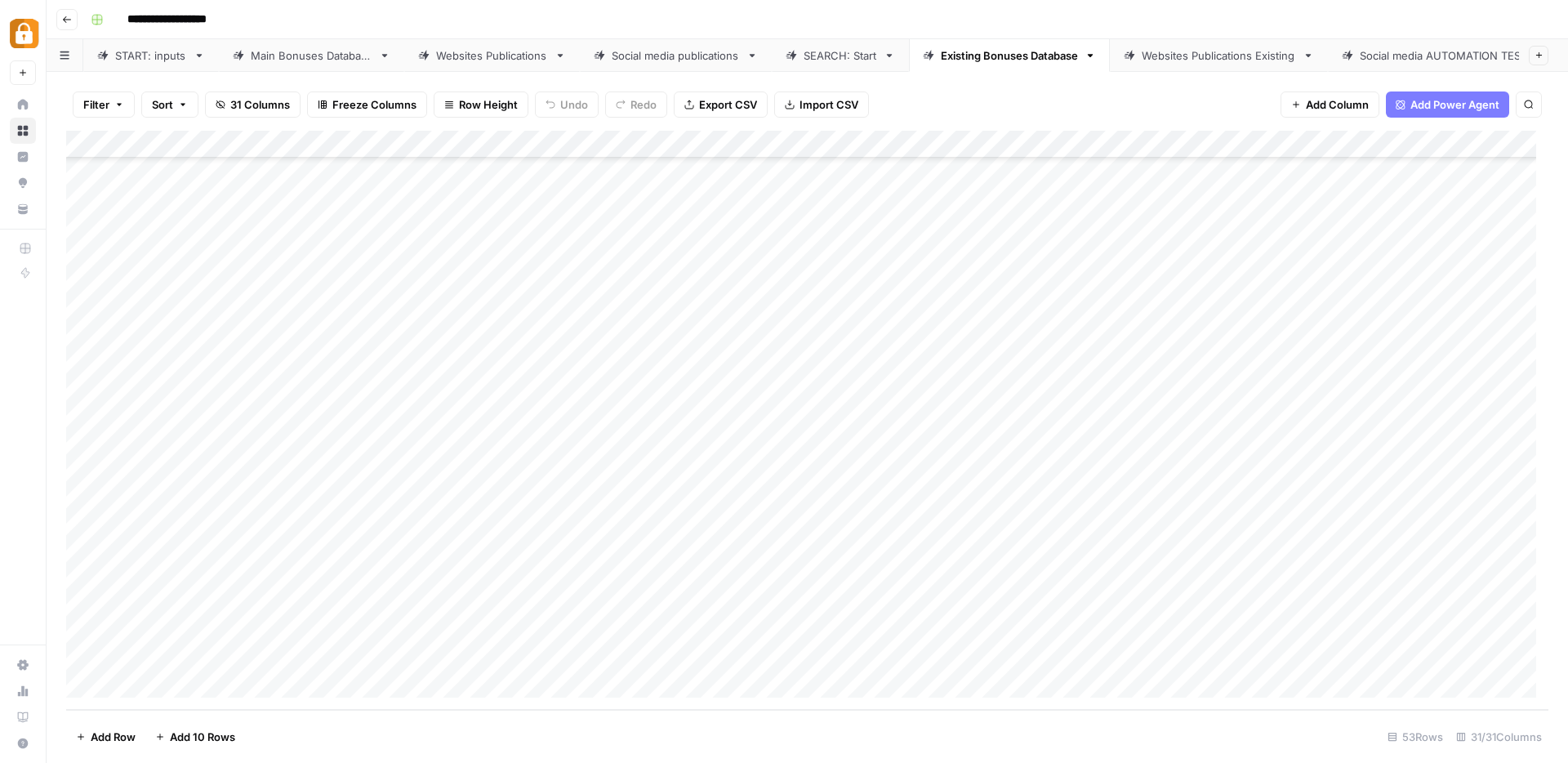
scroll to position [960, 0]
click at [1230, 600] on div "Add Column" at bounding box center [806, 420] width 1482 height 579
click at [1171, 600] on div "Add Column" at bounding box center [806, 420] width 1482 height 579
type textarea "**********"
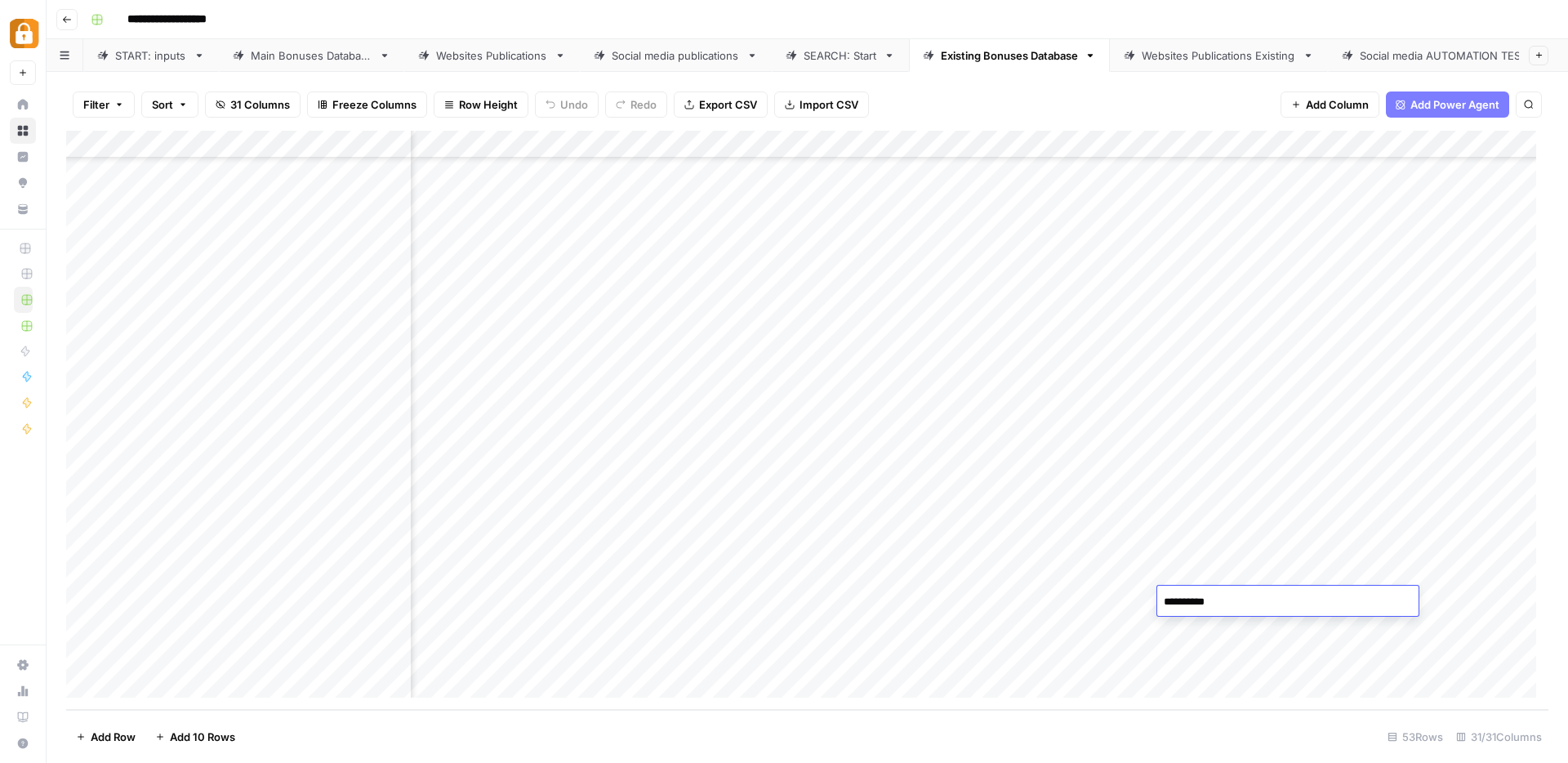
click at [1014, 600] on div "Add Column" at bounding box center [806, 420] width 1482 height 579
click at [1192, 605] on div "Add Column" at bounding box center [806, 420] width 1482 height 579
click at [1404, 601] on div "Add Column" at bounding box center [806, 420] width 1482 height 579
click at [1009, 603] on div "Add Column" at bounding box center [806, 420] width 1482 height 579
click at [1208, 596] on div "Add Column" at bounding box center [806, 420] width 1482 height 579
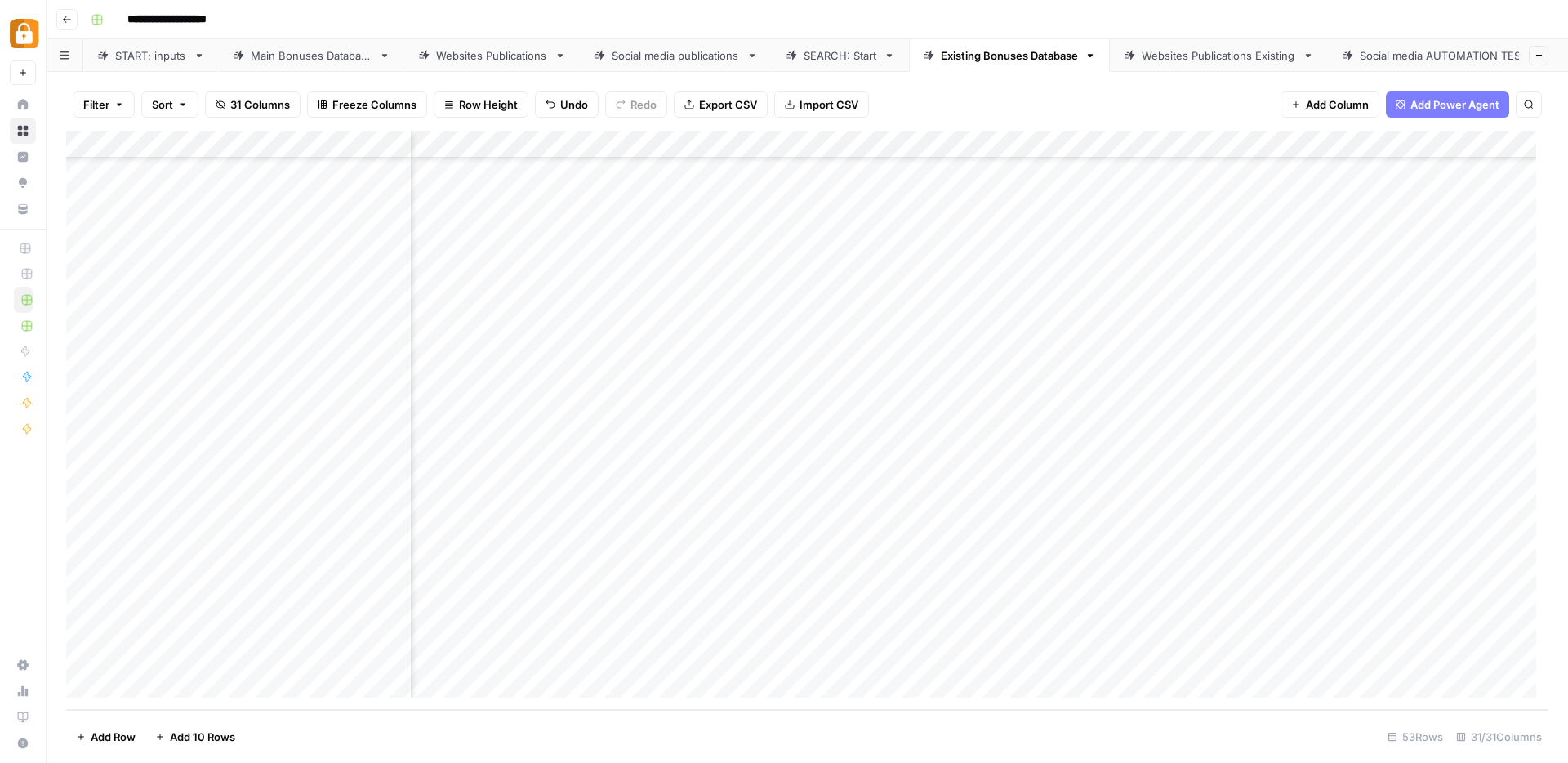
click at [1208, 596] on div "Add Column" at bounding box center [806, 420] width 1482 height 579
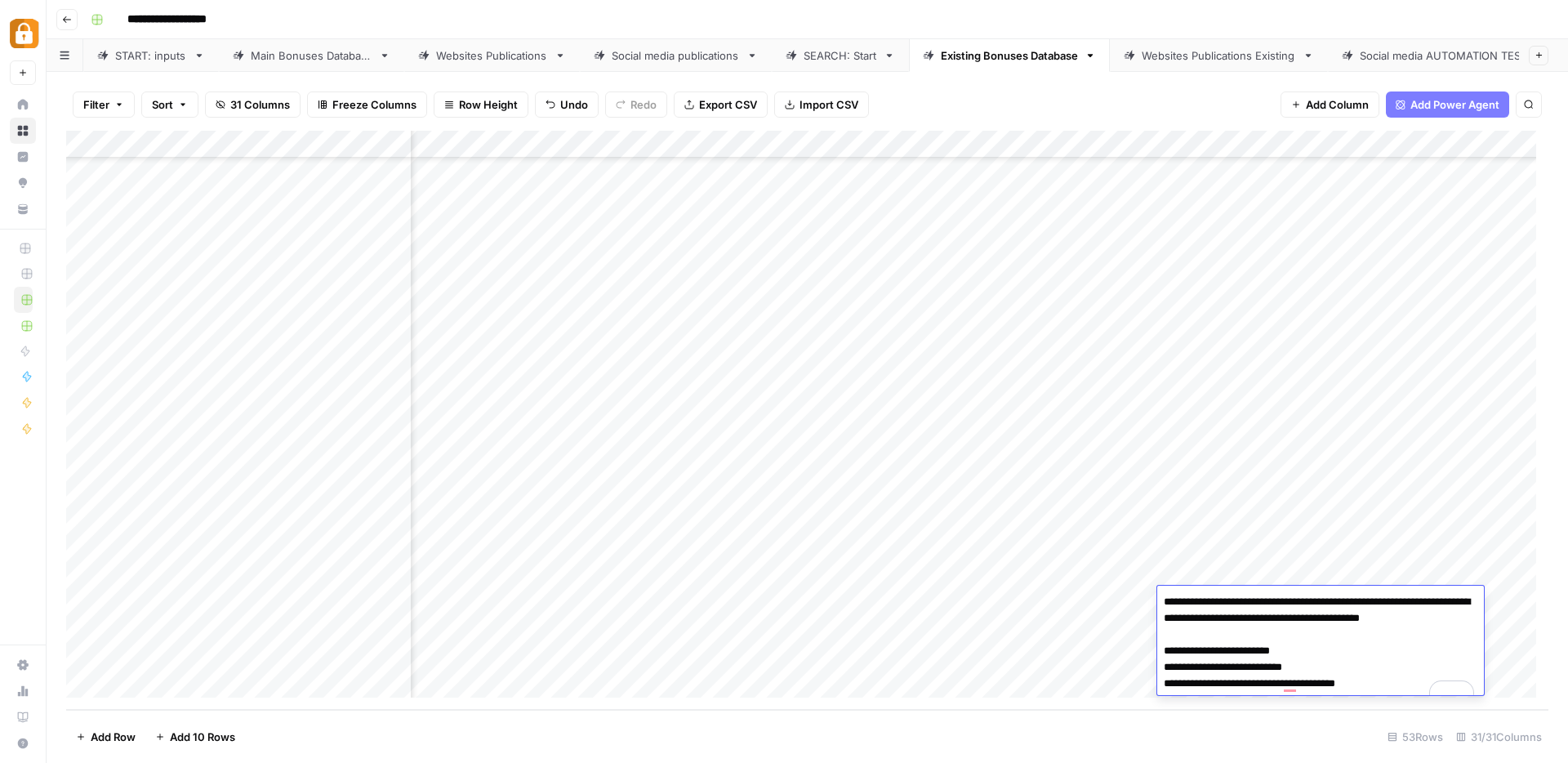
click at [1478, 519] on div "Add Column" at bounding box center [806, 420] width 1482 height 579
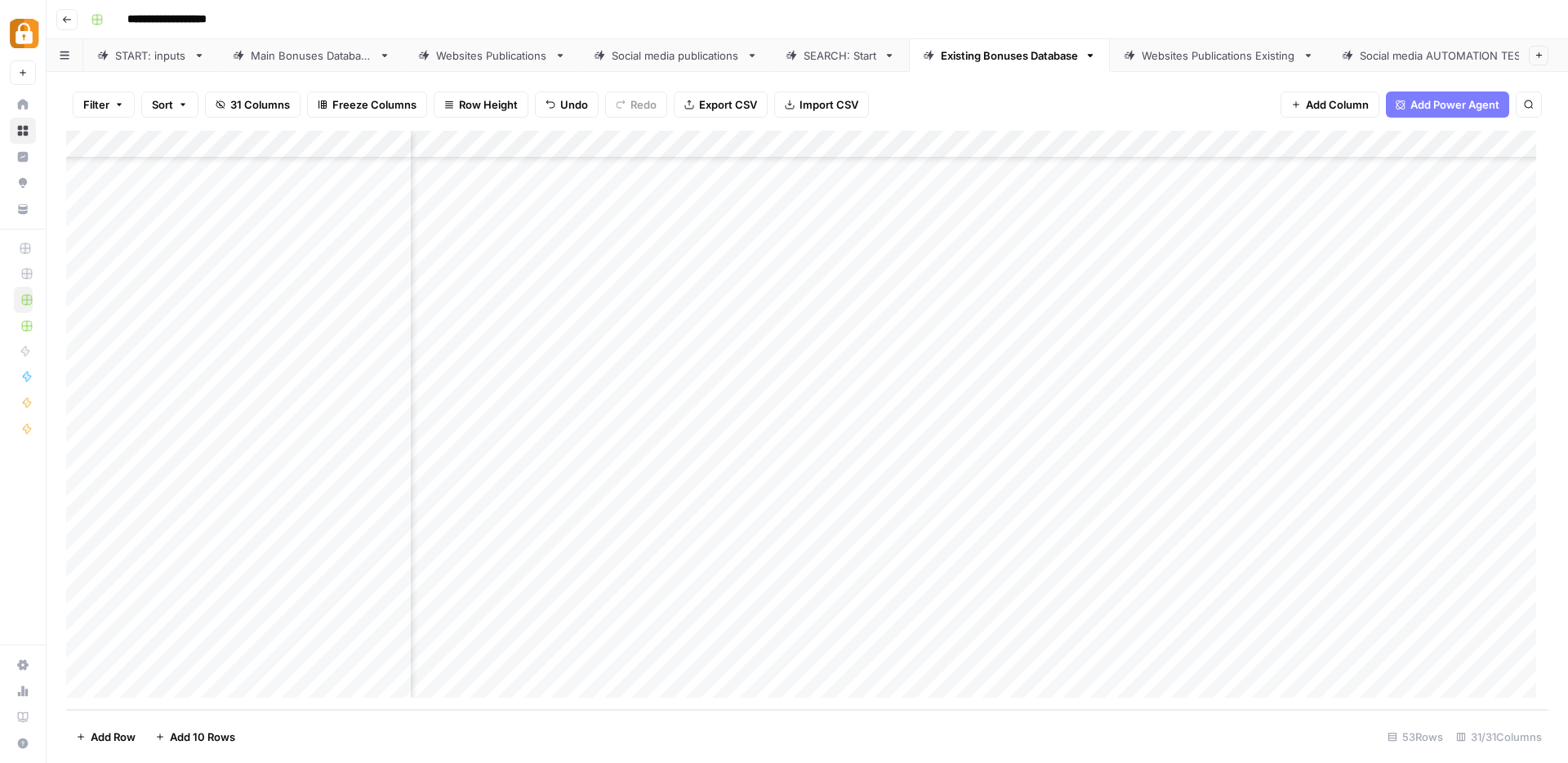
click at [1017, 376] on div "Add Column" at bounding box center [806, 420] width 1482 height 579
click at [919, 602] on div "Add Column" at bounding box center [806, 420] width 1482 height 579
click at [943, 602] on div "Add Column" at bounding box center [806, 420] width 1482 height 579
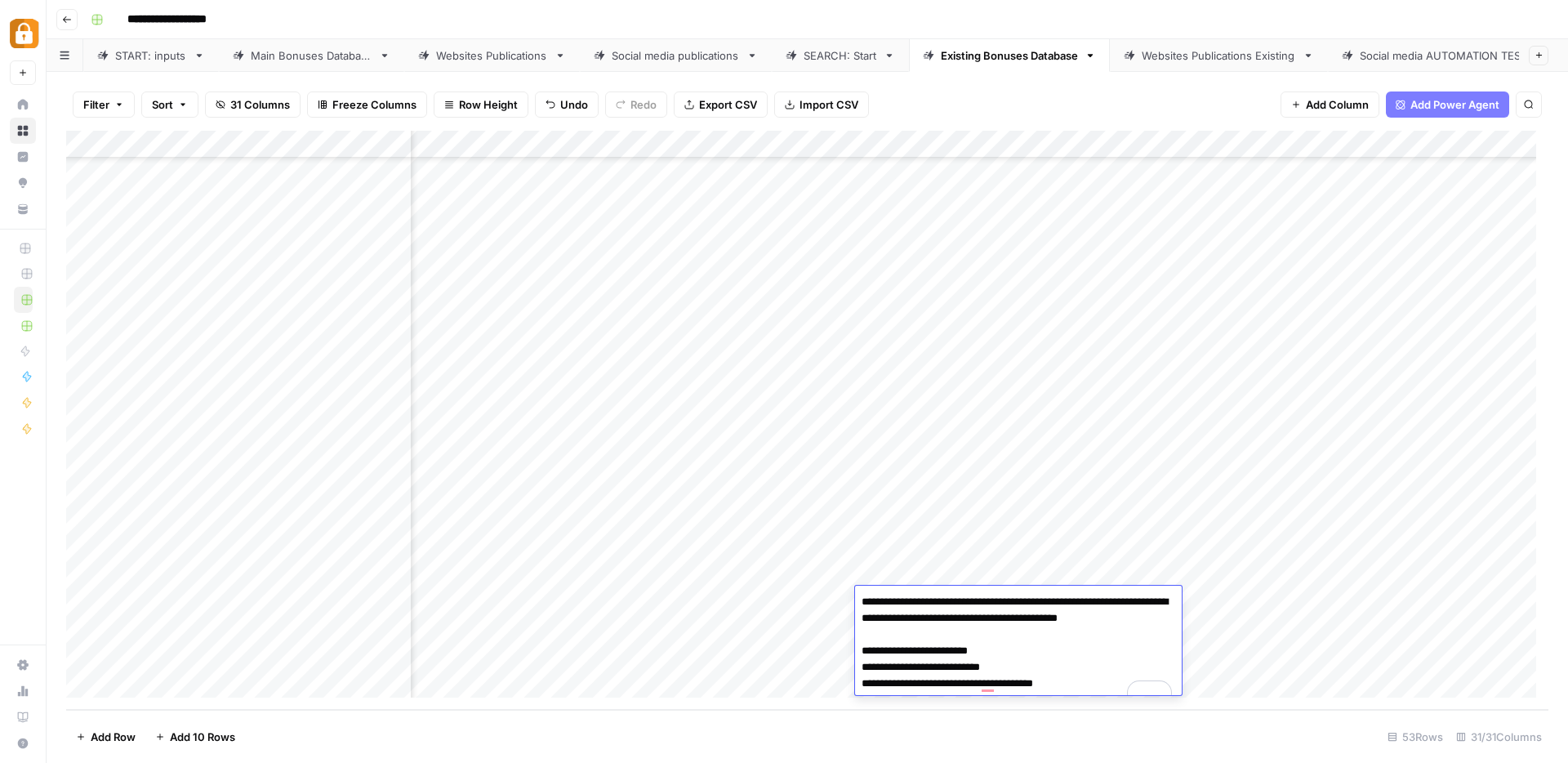
scroll to position [960, 315]
click at [1252, 635] on div "Add Column" at bounding box center [806, 420] width 1482 height 579
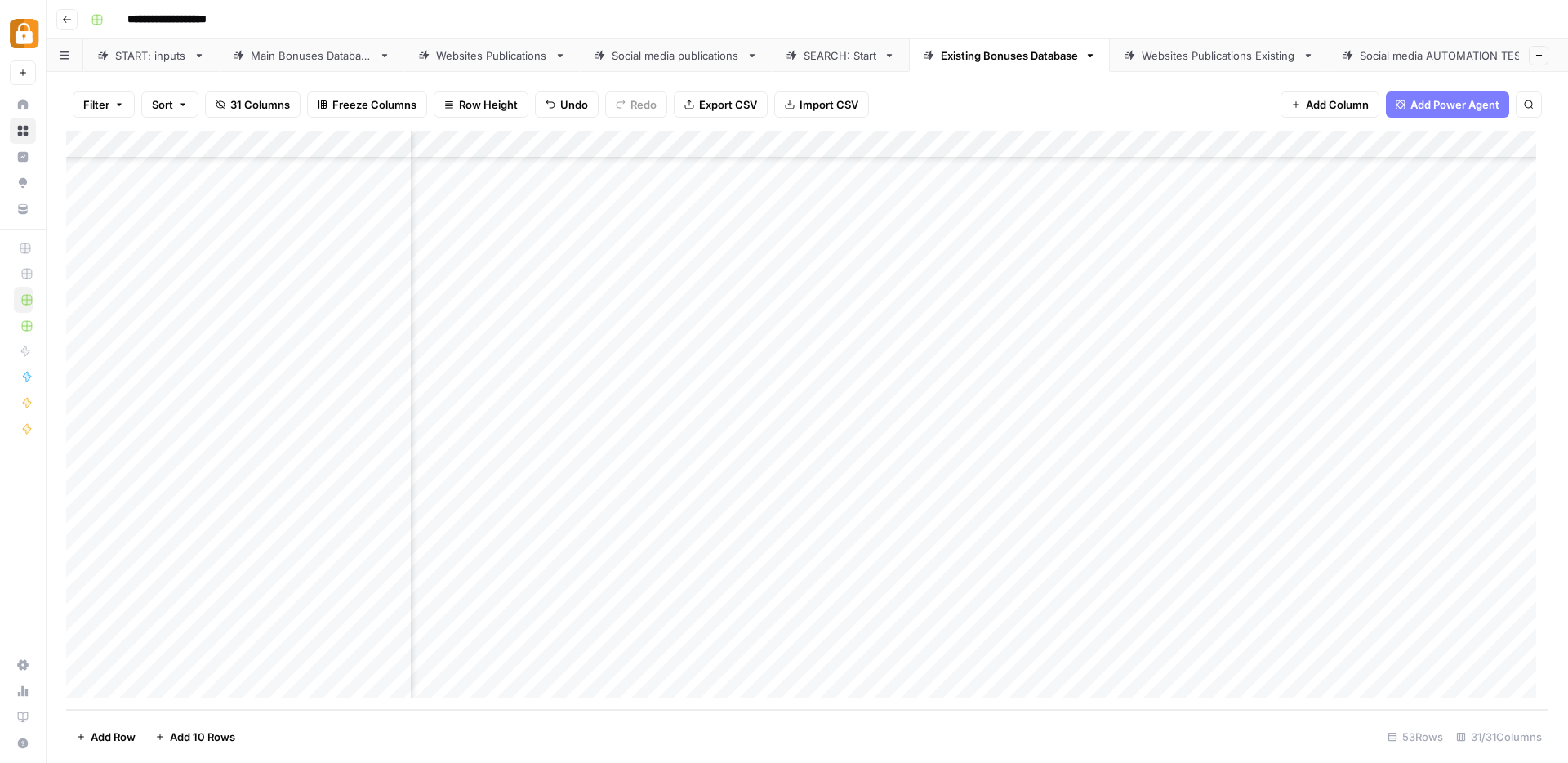
click at [1142, 599] on div "Add Column" at bounding box center [806, 420] width 1482 height 579
click at [1133, 559] on div "Add Column" at bounding box center [806, 420] width 1482 height 579
click at [1099, 597] on div "Add Column" at bounding box center [806, 420] width 1482 height 579
click at [1252, 596] on div "Add Column" at bounding box center [806, 420] width 1482 height 579
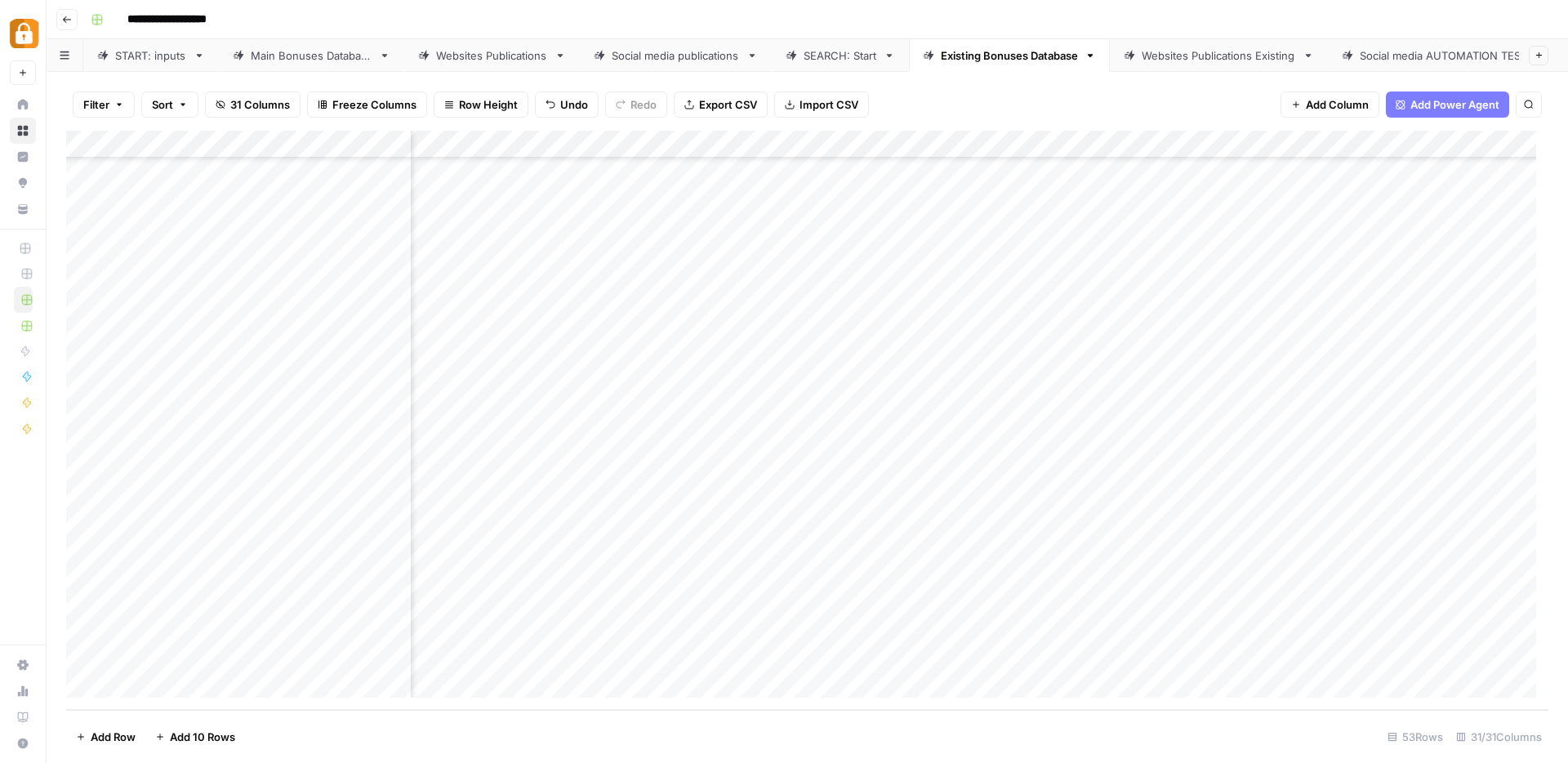
click at [1131, 600] on div "Add Column" at bounding box center [806, 420] width 1482 height 579
click at [914, 629] on div "Add Column" at bounding box center [806, 420] width 1482 height 579
click at [1288, 599] on div "Add Column" at bounding box center [806, 420] width 1482 height 579
drag, startPoint x: 1383, startPoint y: 611, endPoint x: 1384, endPoint y: 635, distance: 24.0
click at [1384, 635] on div "Add Column" at bounding box center [806, 420] width 1482 height 579
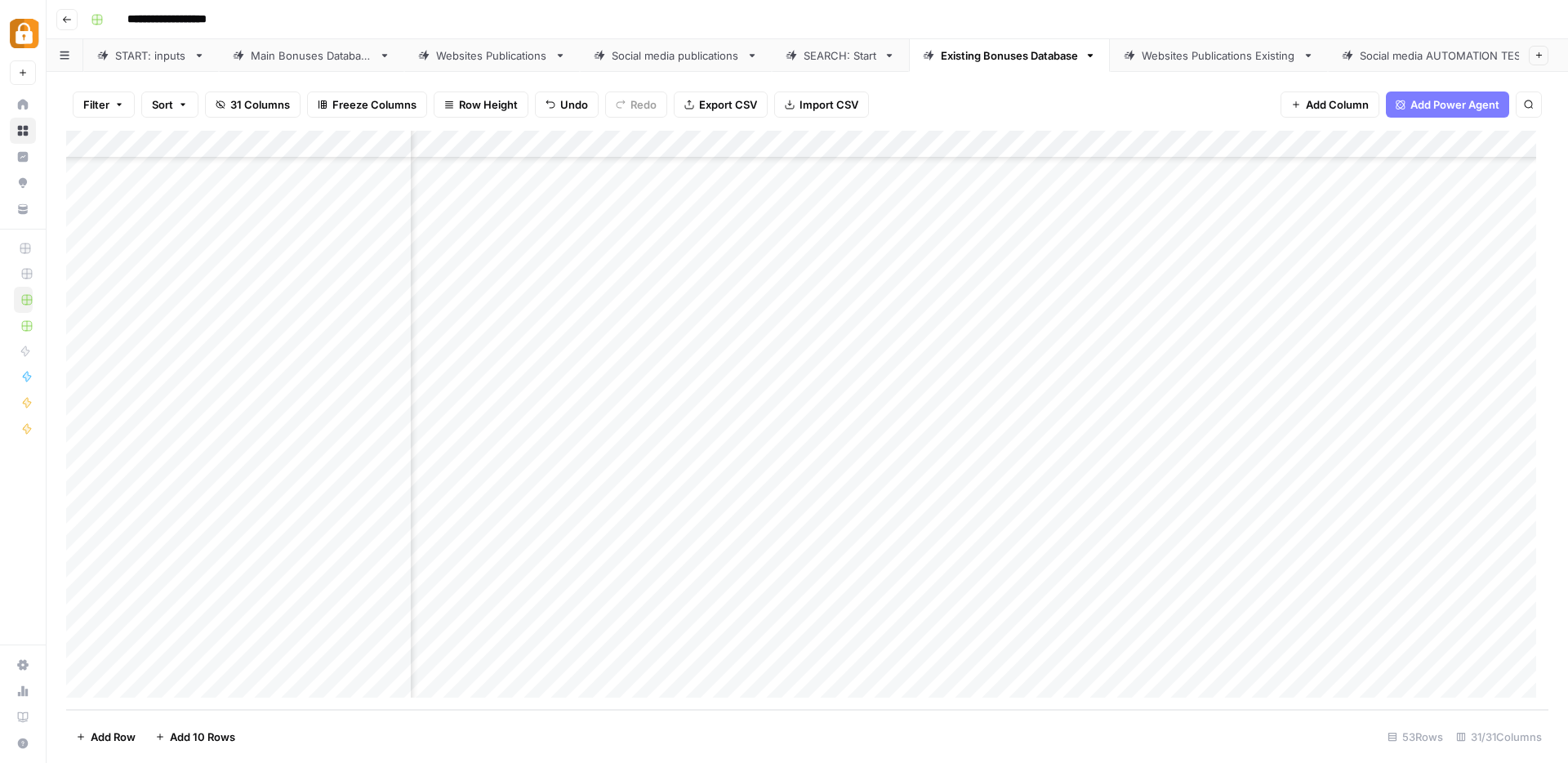
scroll to position [960, 236]
click at [585, 600] on div "Add Column" at bounding box center [806, 420] width 1482 height 579
click at [589, 602] on div "Add Column" at bounding box center [806, 420] width 1482 height 579
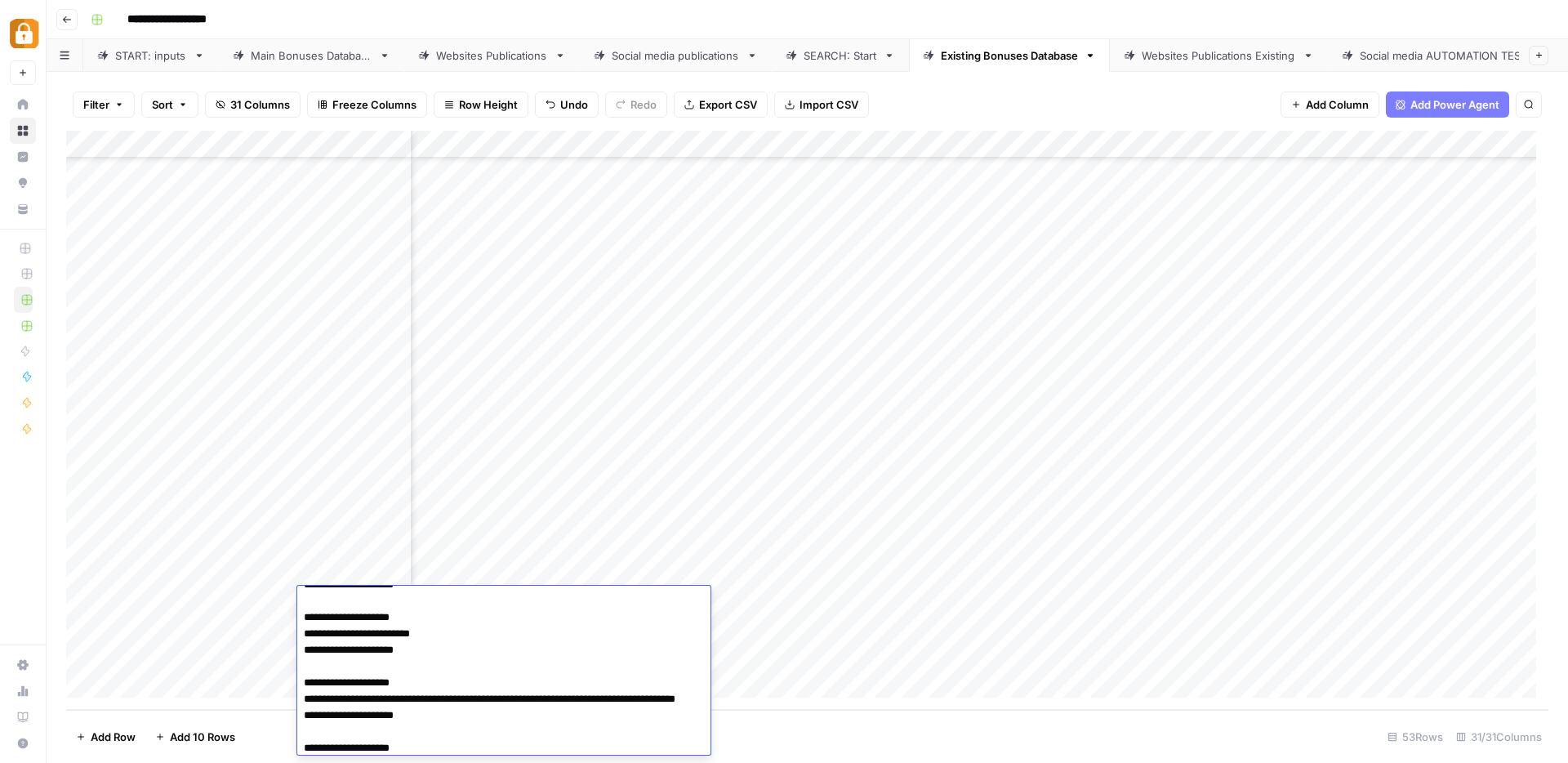
scroll to position [0, 0]
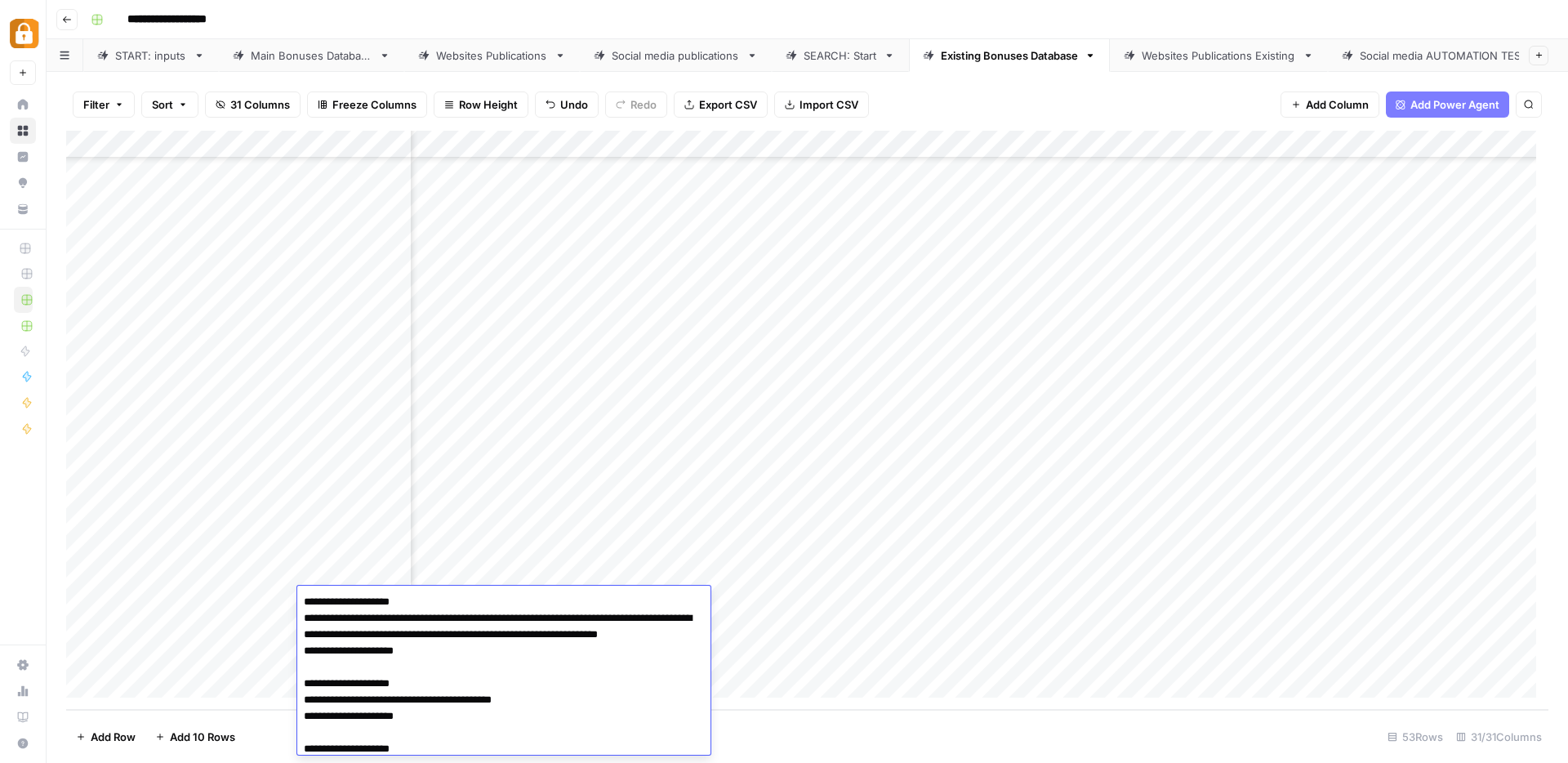
click at [1504, 605] on div "Add Column" at bounding box center [806, 420] width 1482 height 579
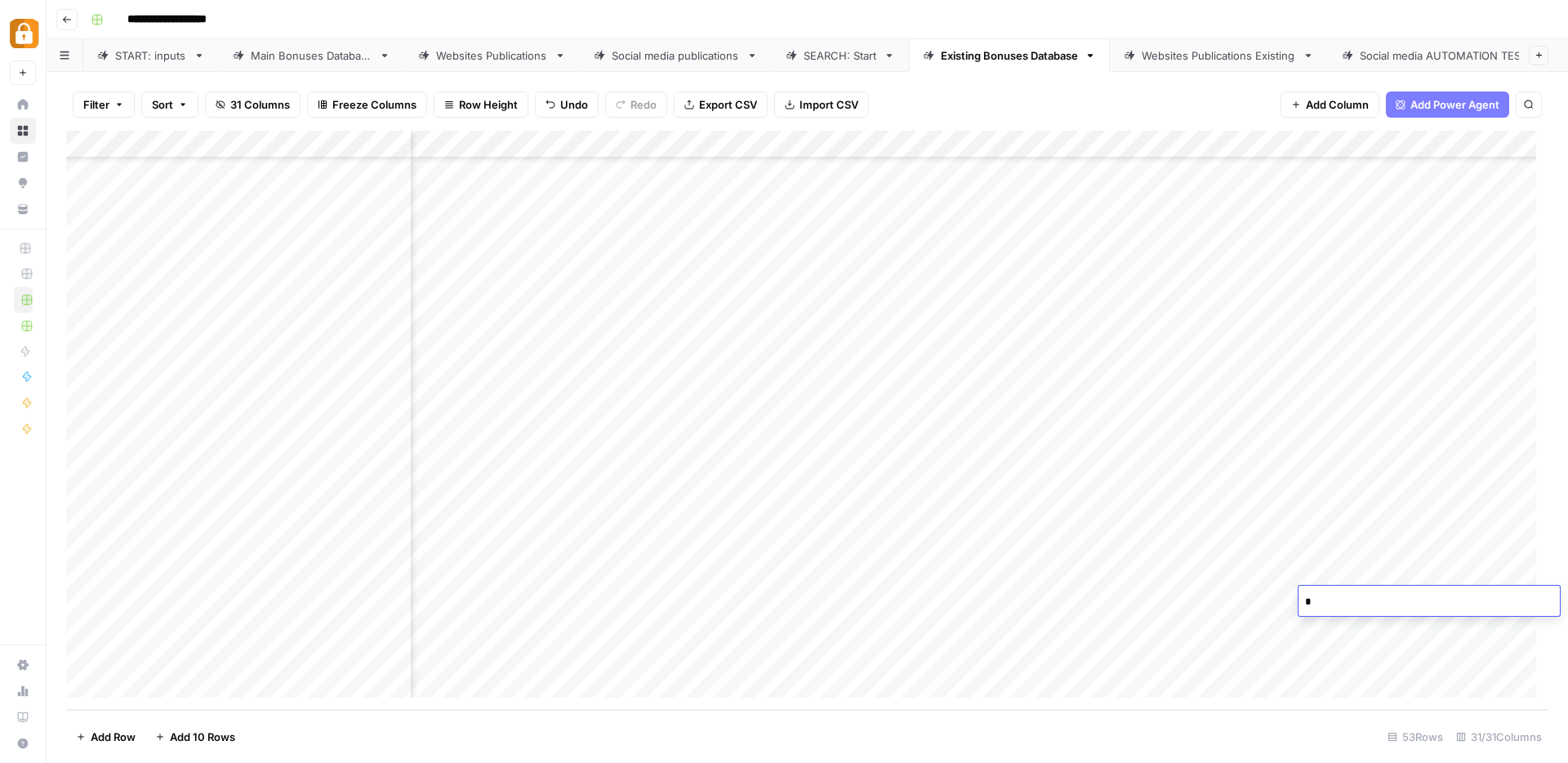
click at [1300, 522] on div "Add Column" at bounding box center [806, 420] width 1482 height 579
click at [1488, 628] on div "Add Column" at bounding box center [806, 420] width 1482 height 579
click at [1423, 668] on div "Add Column" at bounding box center [806, 420] width 1482 height 579
click at [995, 627] on div "Add Column" at bounding box center [806, 420] width 1482 height 579
click at [1163, 598] on div "Add Column" at bounding box center [806, 420] width 1482 height 579
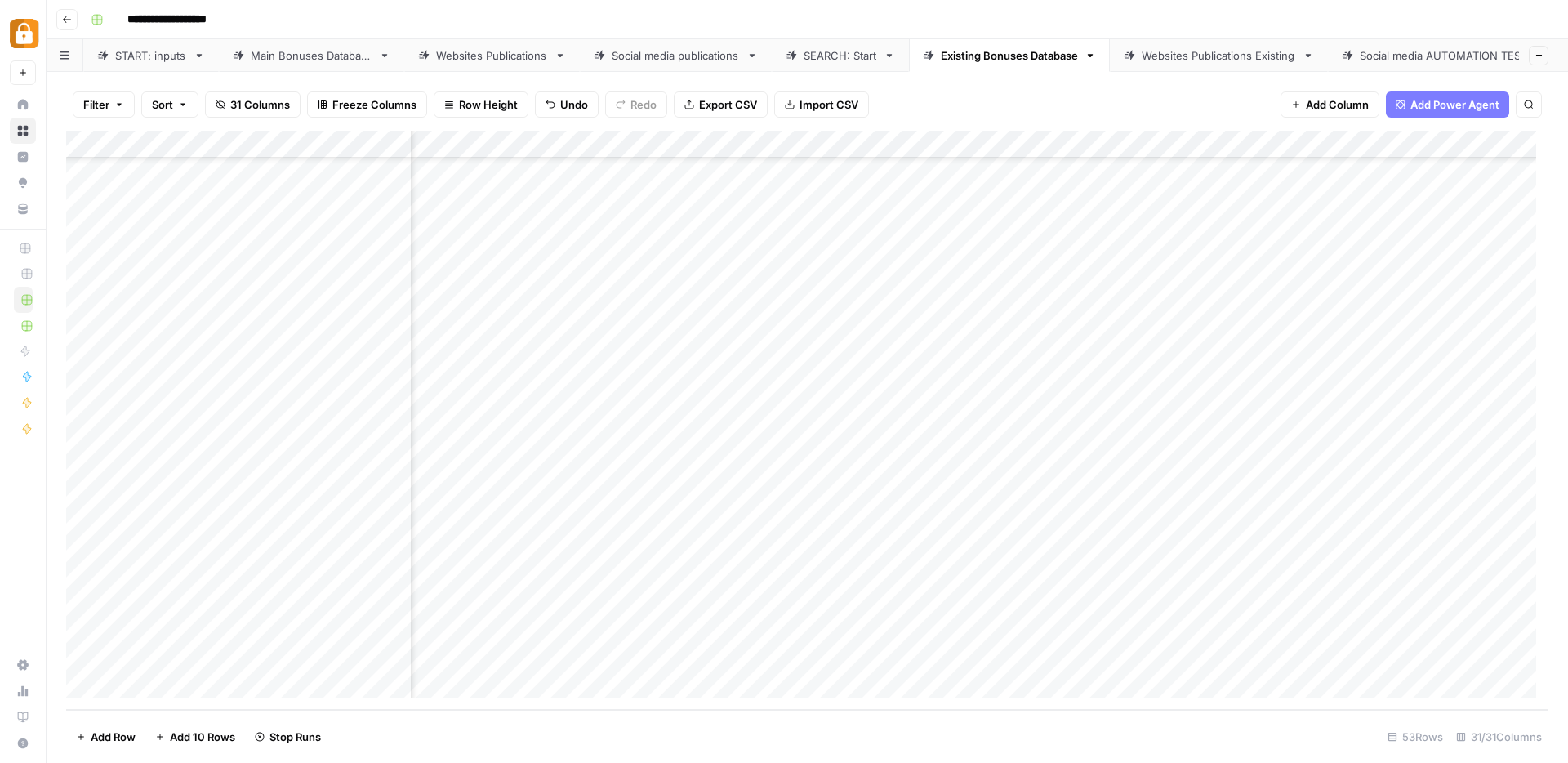
click at [1163, 598] on div "Add Column" at bounding box center [806, 420] width 1482 height 579
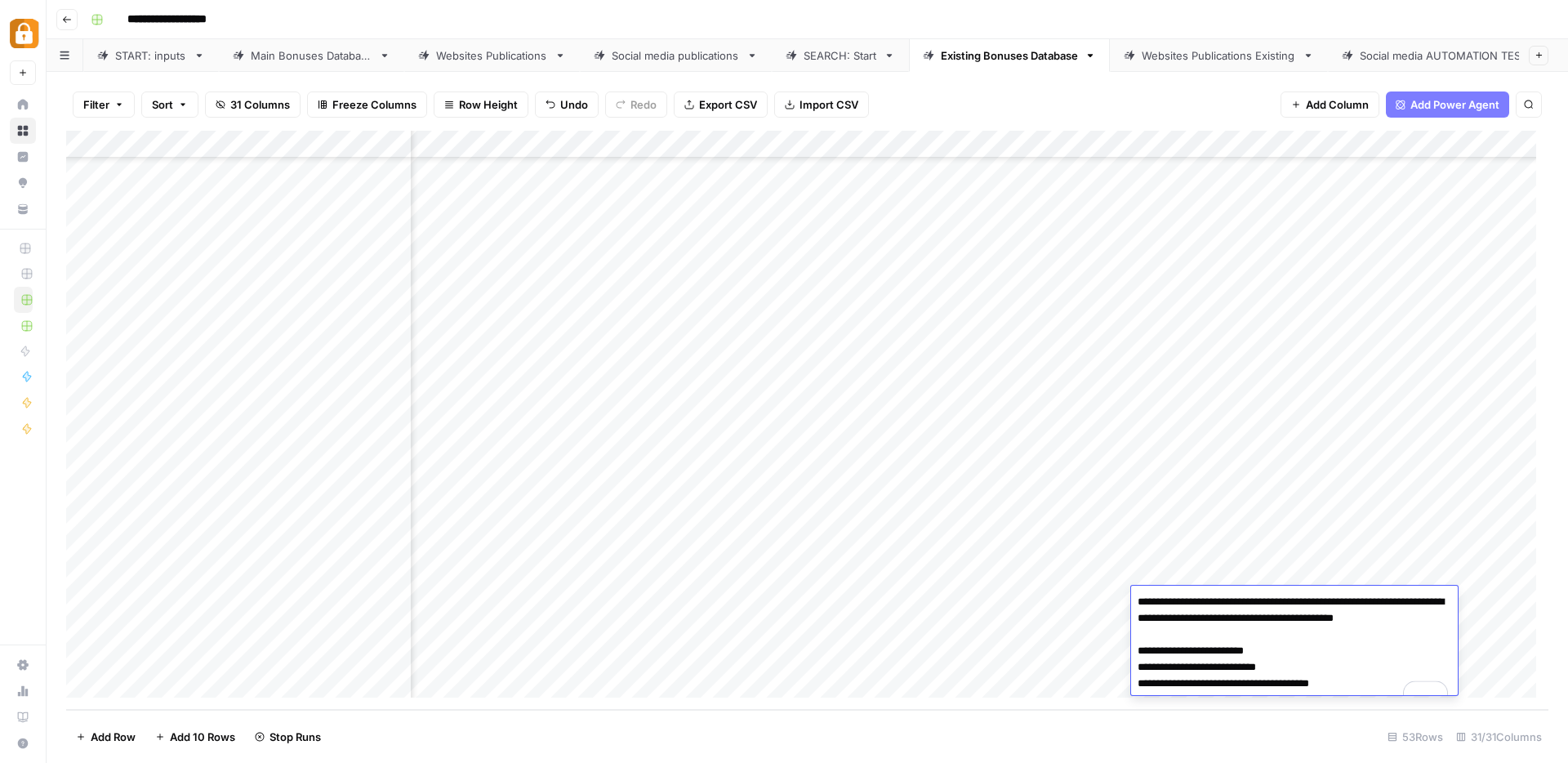
click at [1150, 544] on div "Add Column" at bounding box center [806, 420] width 1482 height 579
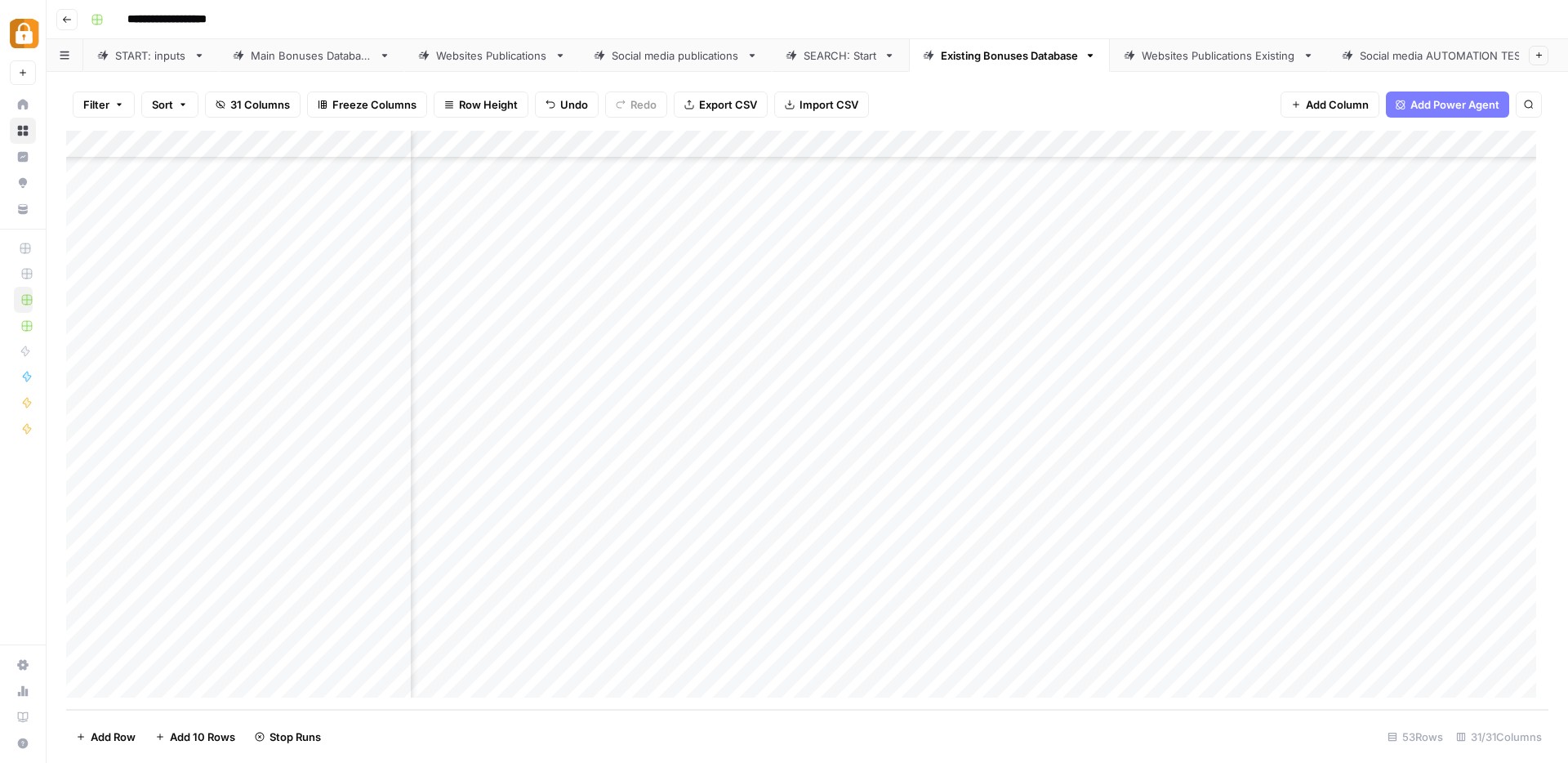
click at [797, 598] on div "Add Column" at bounding box center [806, 420] width 1482 height 579
drag, startPoint x: 858, startPoint y: 610, endPoint x: 857, endPoint y: 623, distance: 13.0
click at [857, 623] on div "Add Column" at bounding box center [806, 420] width 1482 height 579
click at [1331, 660] on div "Add Column" at bounding box center [806, 420] width 1482 height 579
click at [1098, 143] on div "Add Column" at bounding box center [806, 420] width 1482 height 579
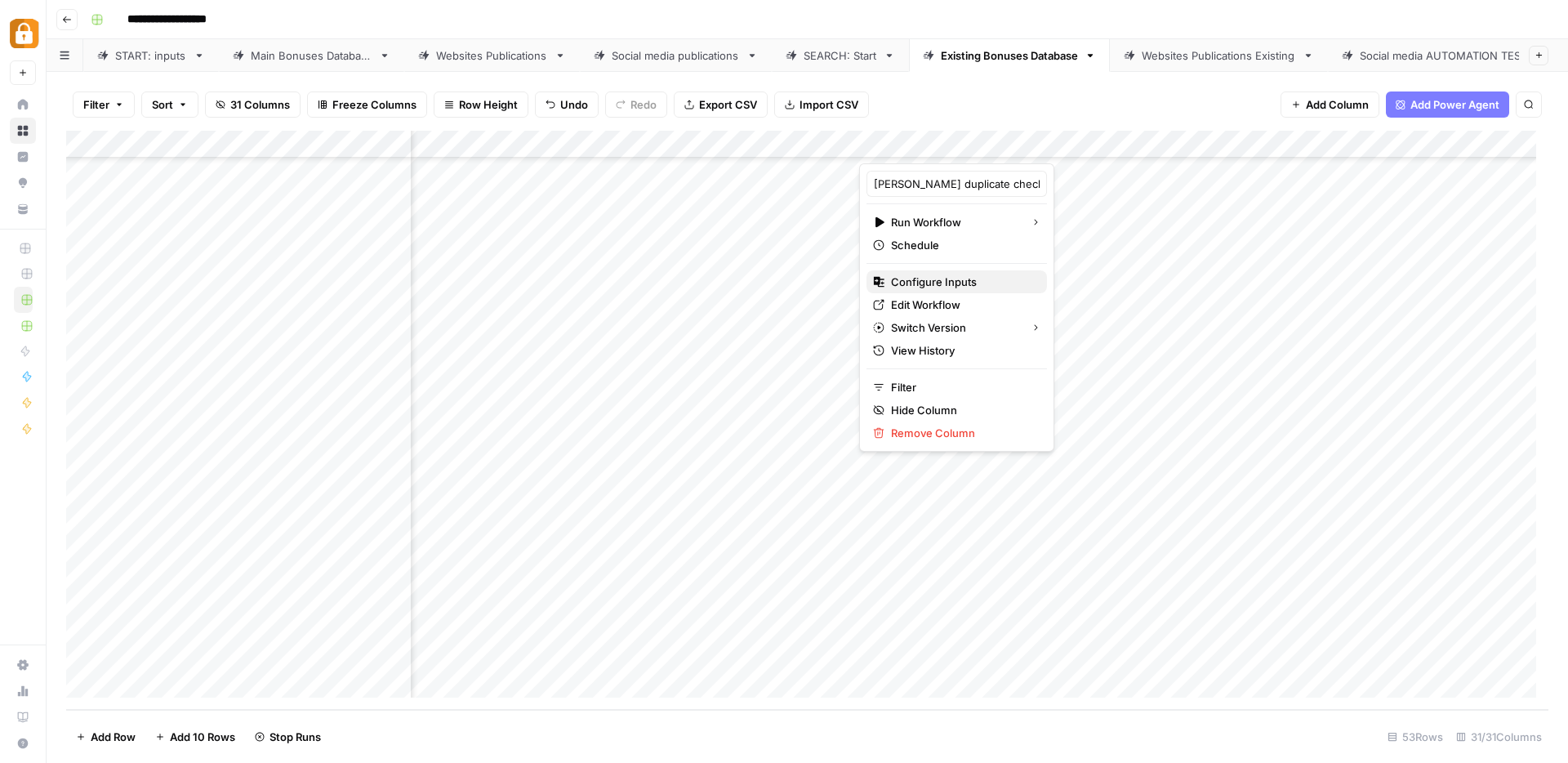
click at [929, 286] on span "Configure Inputs" at bounding box center [962, 282] width 143 height 16
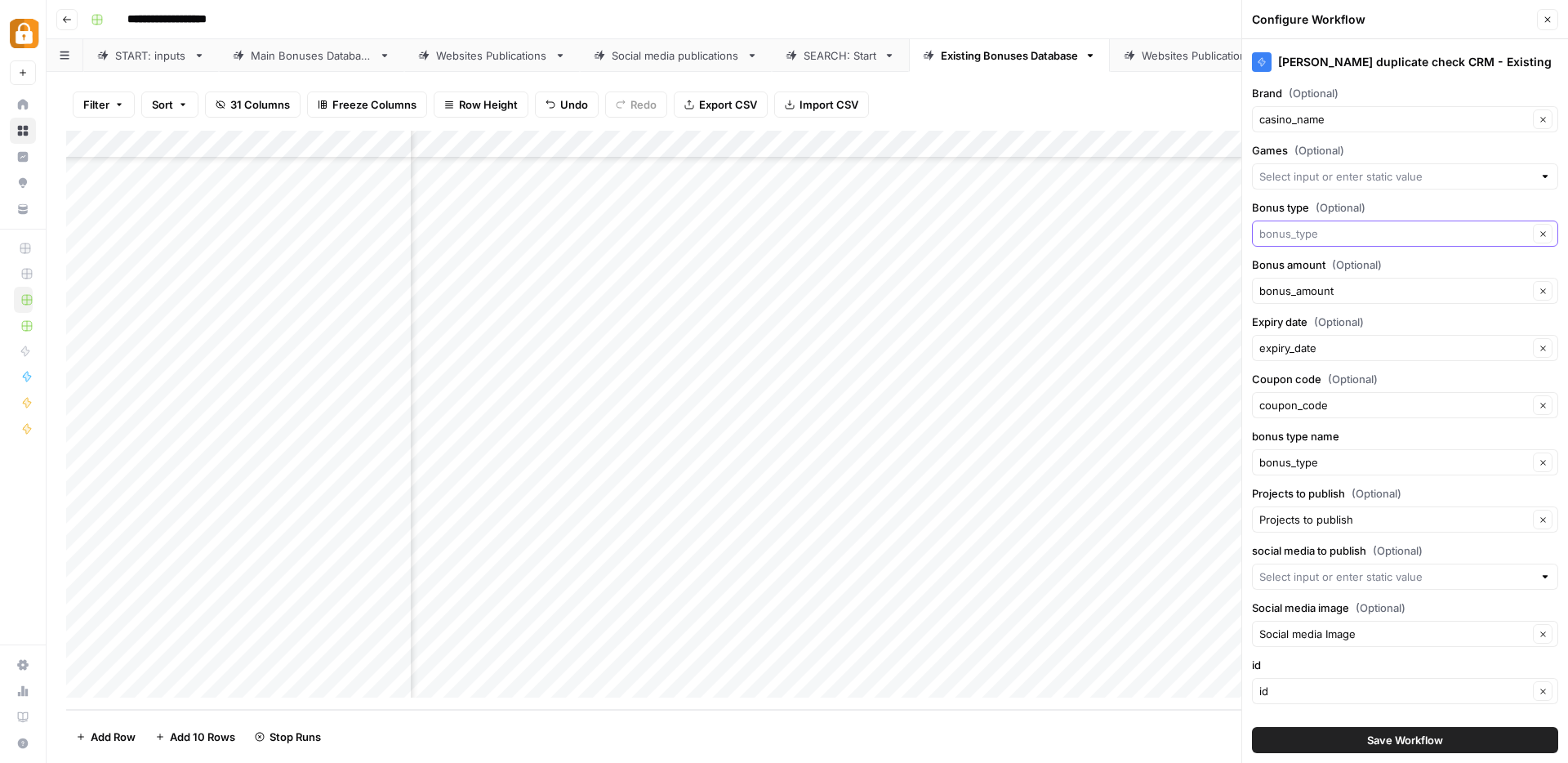
click at [1452, 241] on input "Bonus type (Optional)" at bounding box center [1393, 234] width 268 height 16
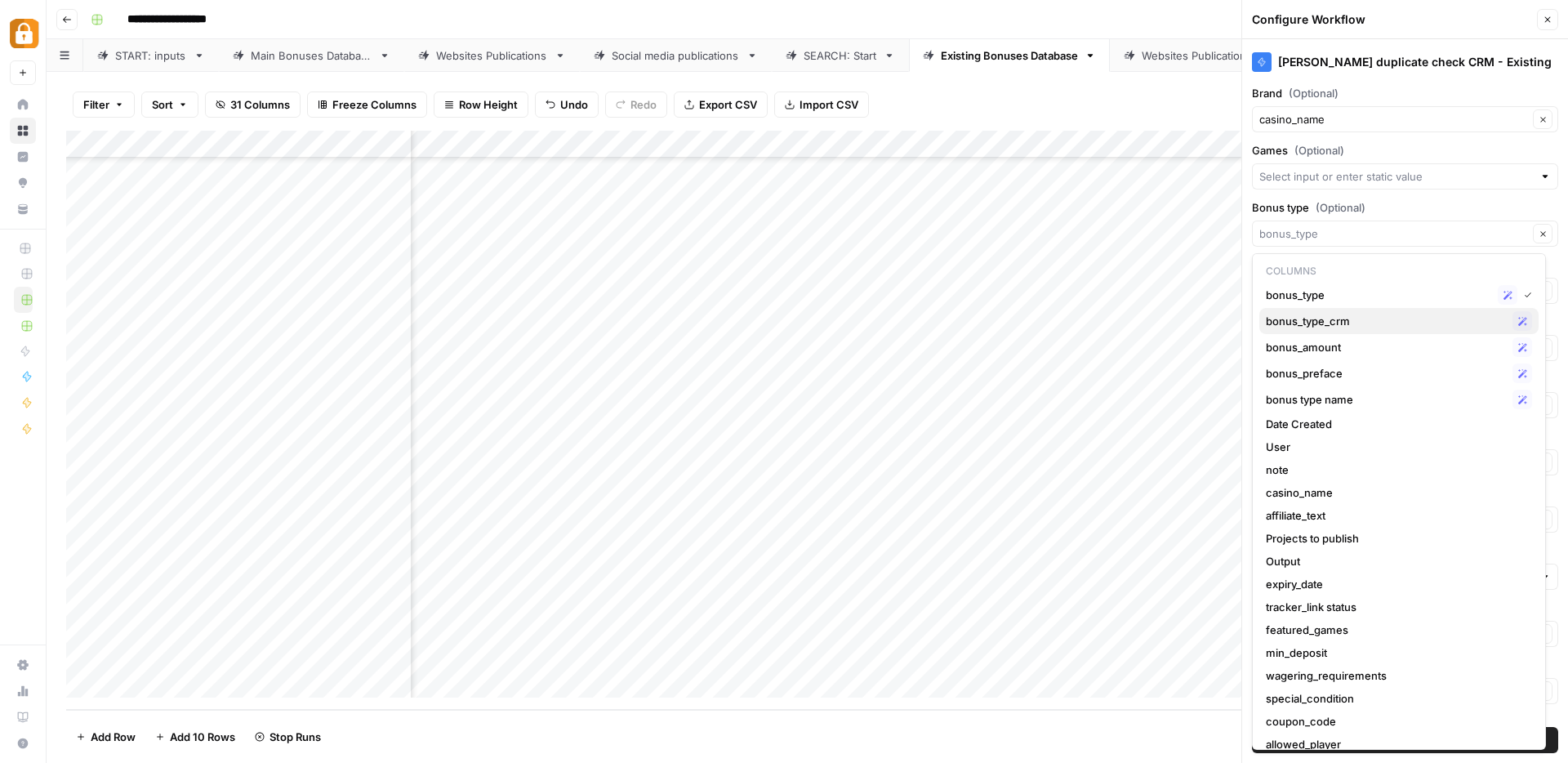
click at [1364, 313] on span "bonus_type_crm" at bounding box center [1385, 321] width 241 height 16
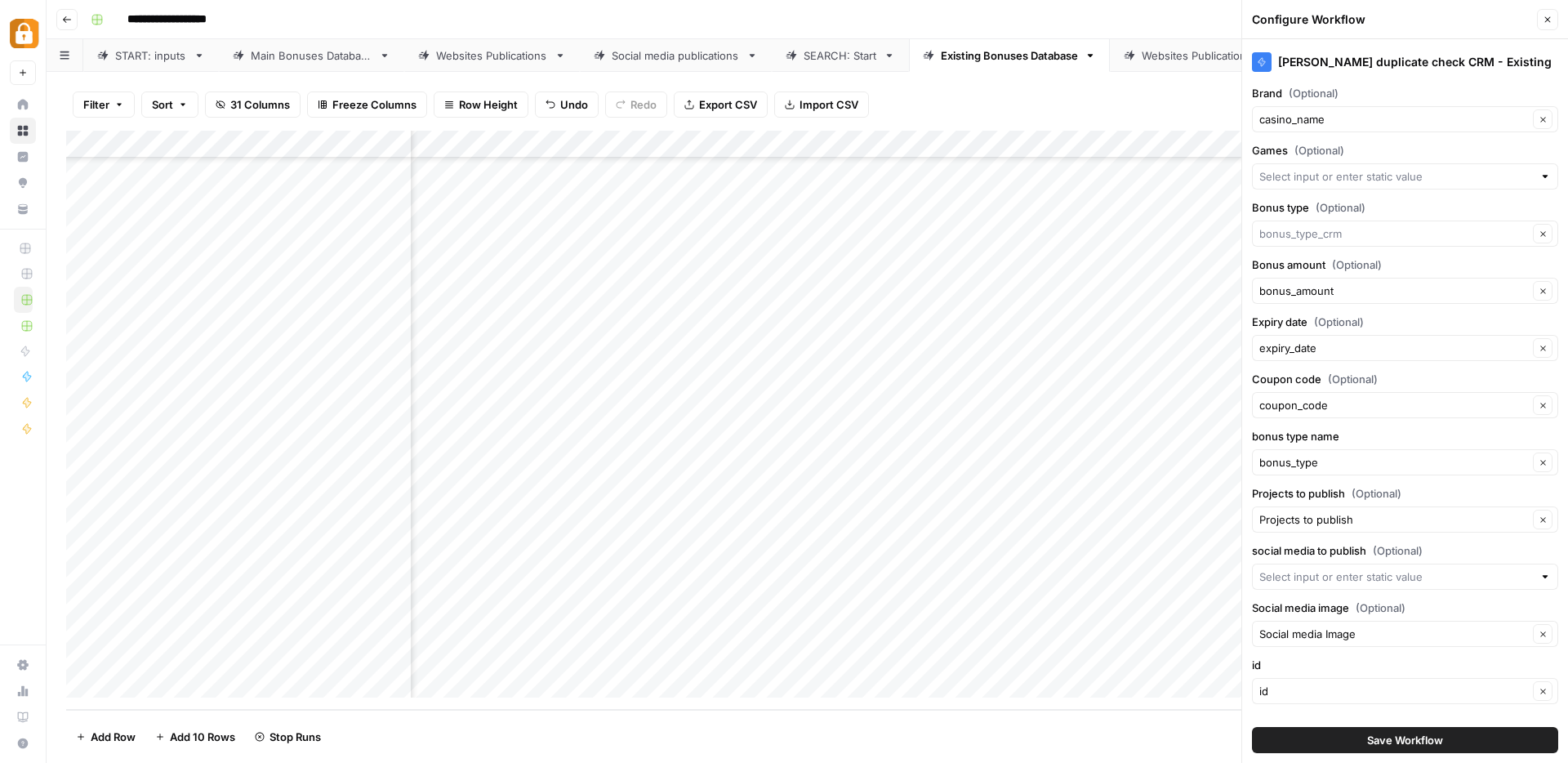
type input "bonus_type_crm"
click at [1395, 741] on span "Save Workflow" at bounding box center [1405, 740] width 76 height 16
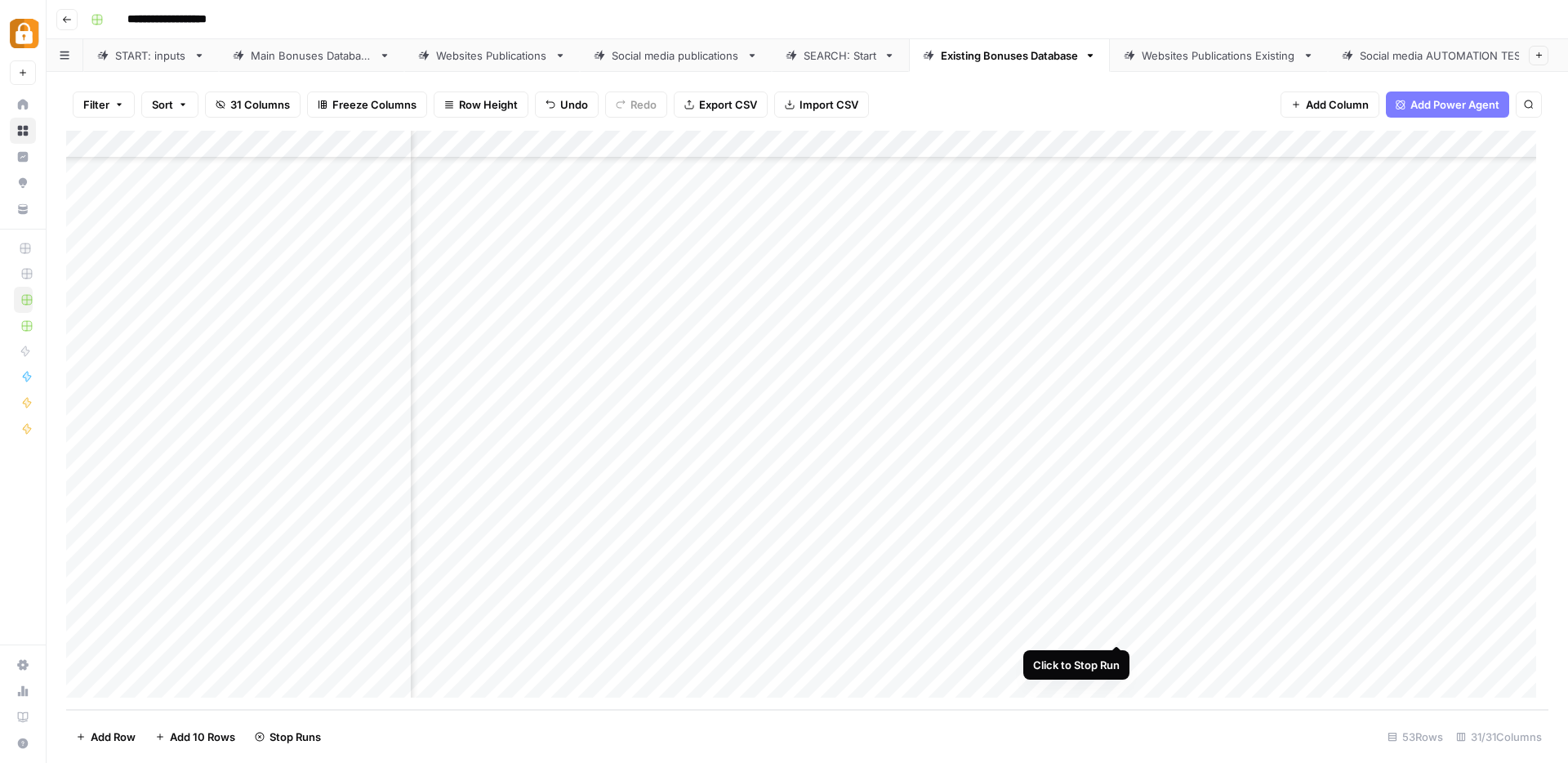
click at [1119, 629] on div "Add Column" at bounding box center [806, 420] width 1482 height 579
click at [1120, 627] on div "Add Column" at bounding box center [806, 420] width 1482 height 579
click at [1117, 601] on div "Add Column" at bounding box center [806, 420] width 1482 height 579
click at [1167, 599] on div "Add Column" at bounding box center [806, 420] width 1482 height 579
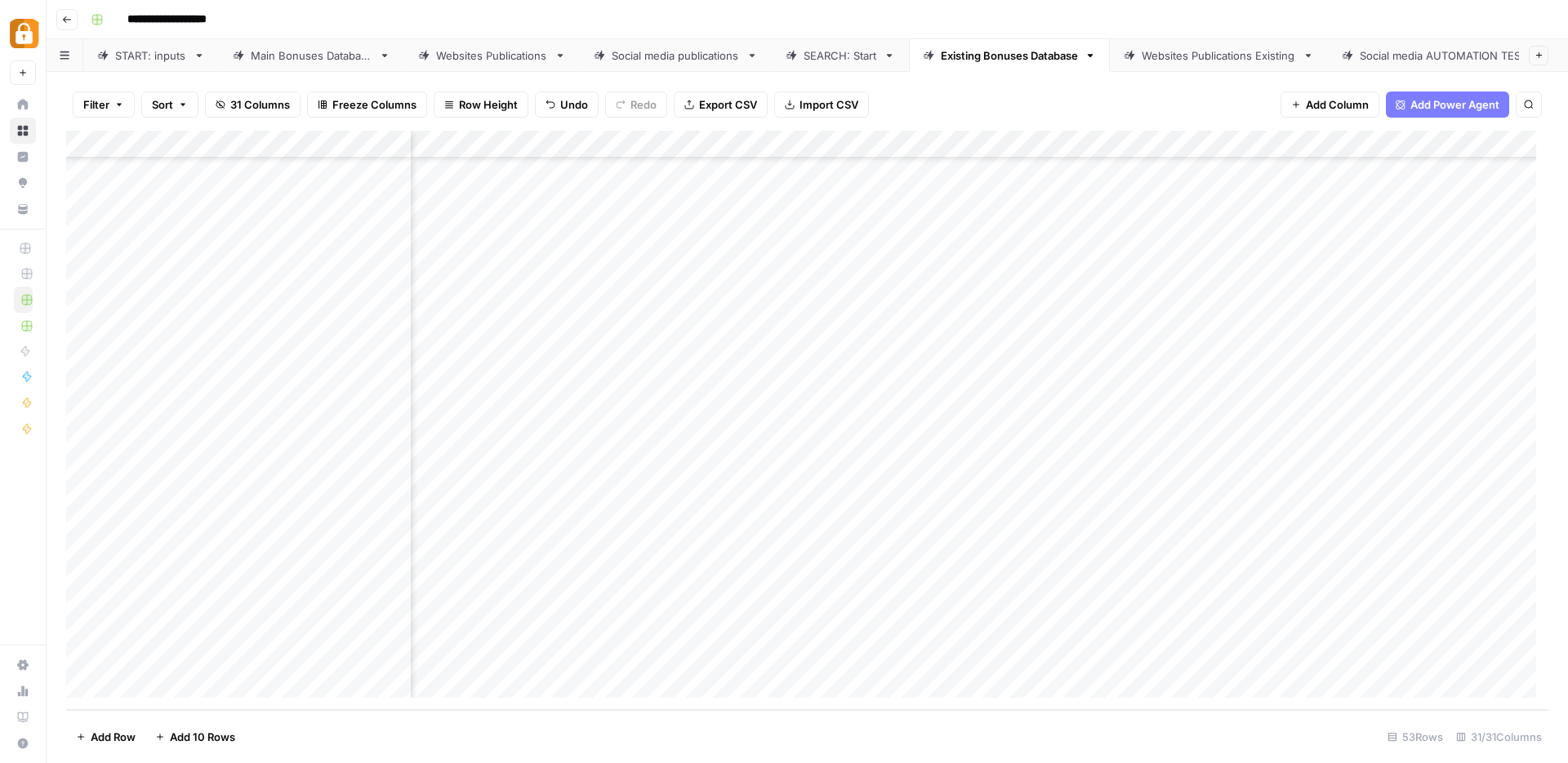
click at [1167, 599] on div "Add Column" at bounding box center [806, 420] width 1482 height 579
click at [1141, 568] on div "Add Column" at bounding box center [806, 420] width 1482 height 579
click at [1145, 592] on div "Add Column" at bounding box center [806, 420] width 1482 height 579
click at [1090, 596] on div "Add Column" at bounding box center [806, 420] width 1482 height 579
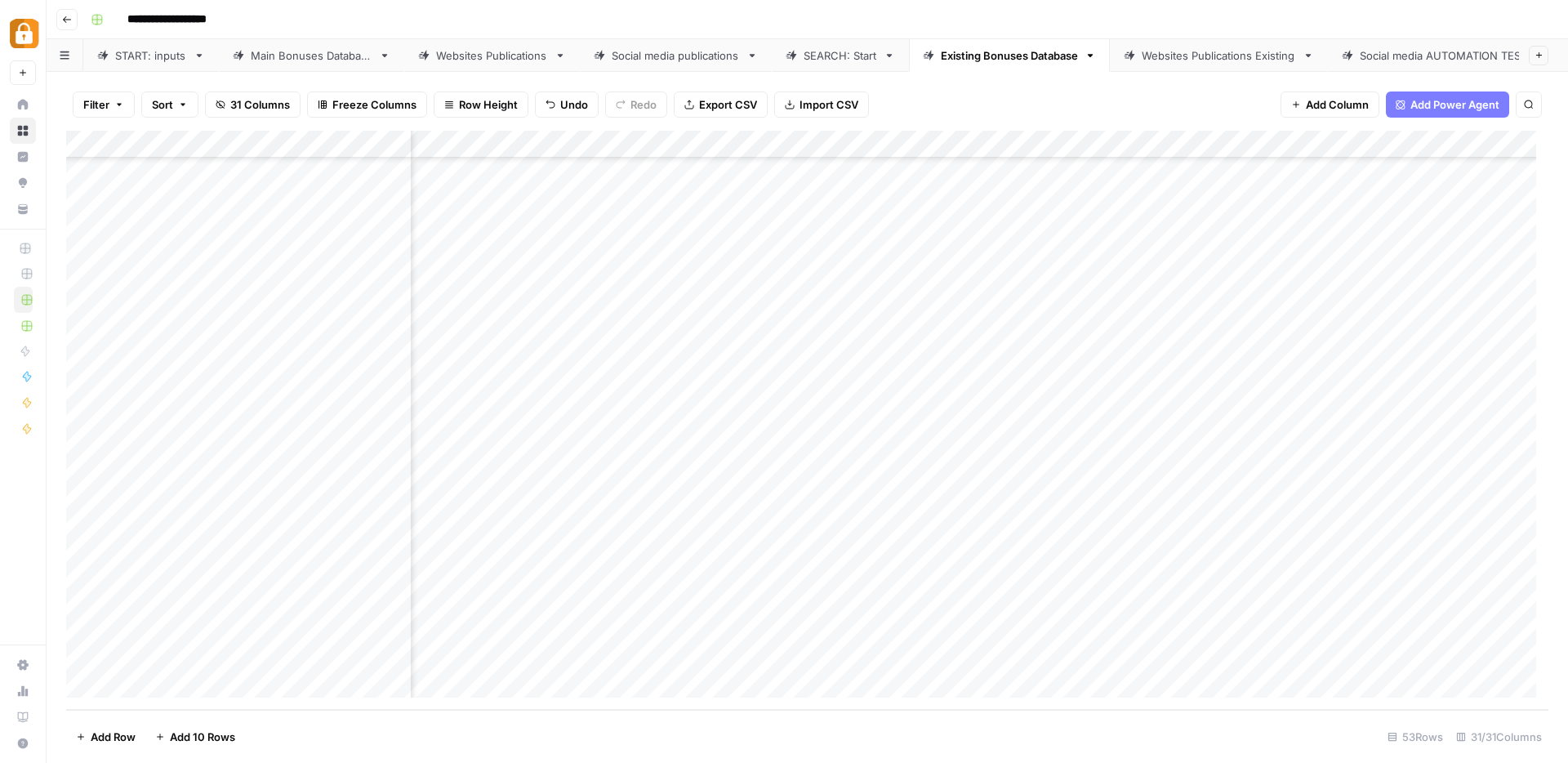
scroll to position [960, 2695]
click at [1157, 594] on div "Add Column" at bounding box center [806, 420] width 1482 height 579
click at [662, 599] on div "Add Column" at bounding box center [806, 420] width 1482 height 579
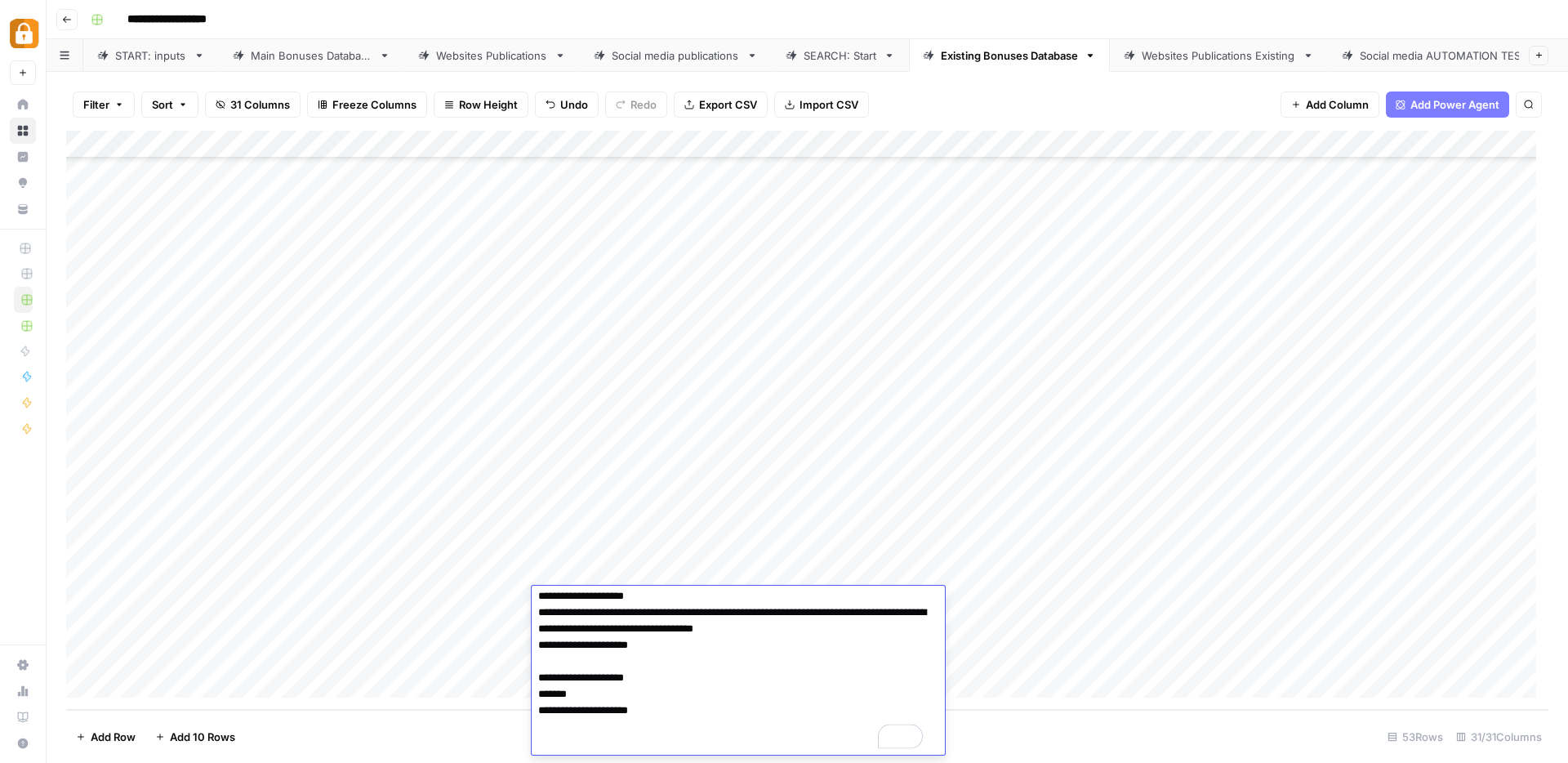
scroll to position [414, 0]
click at [928, 146] on div "Add Column" at bounding box center [806, 420] width 1482 height 579
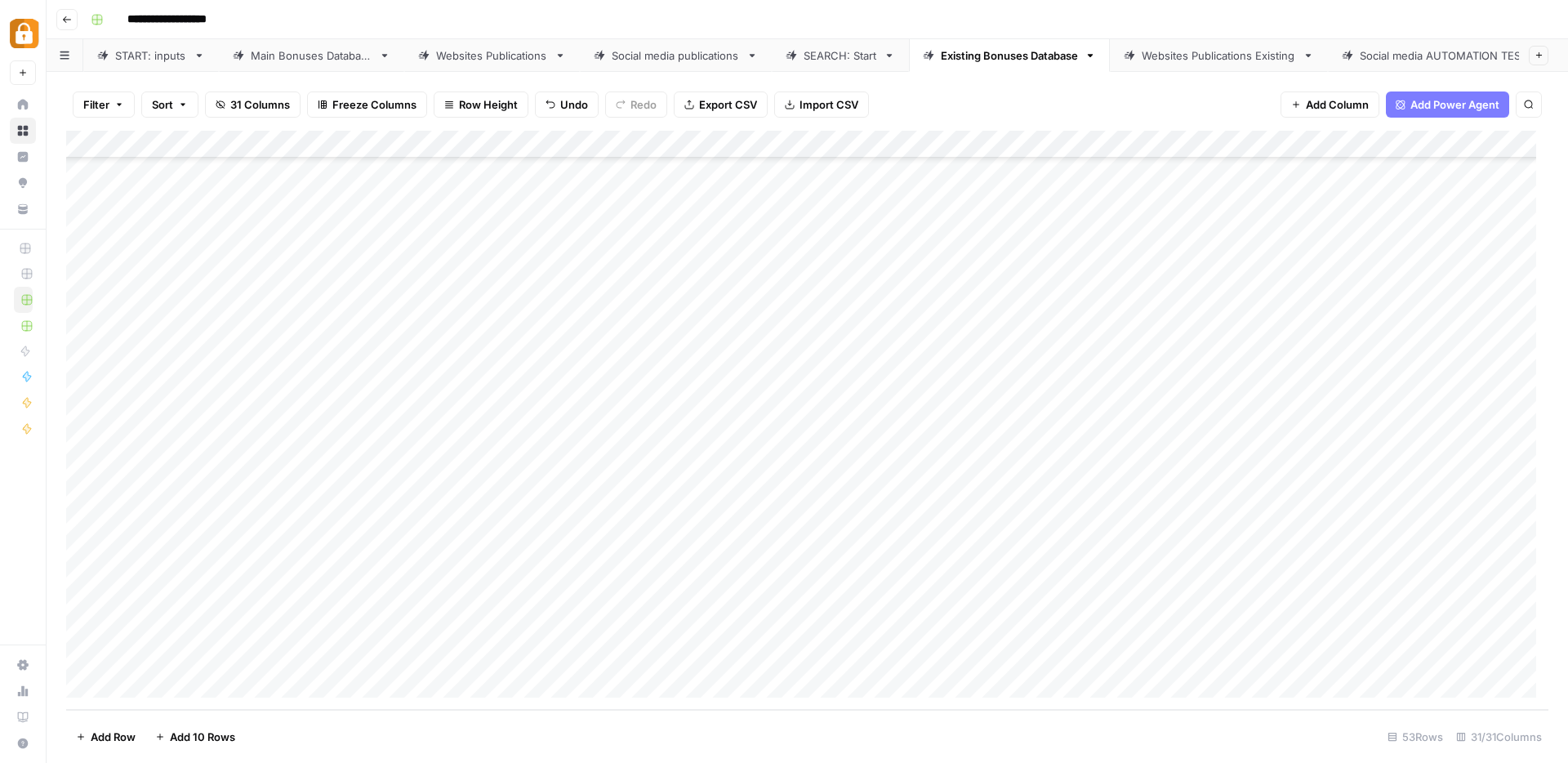
click at [641, 598] on div "Add Column" at bounding box center [806, 420] width 1482 height 579
click at [932, 148] on div "Add Column" at bounding box center [806, 420] width 1482 height 579
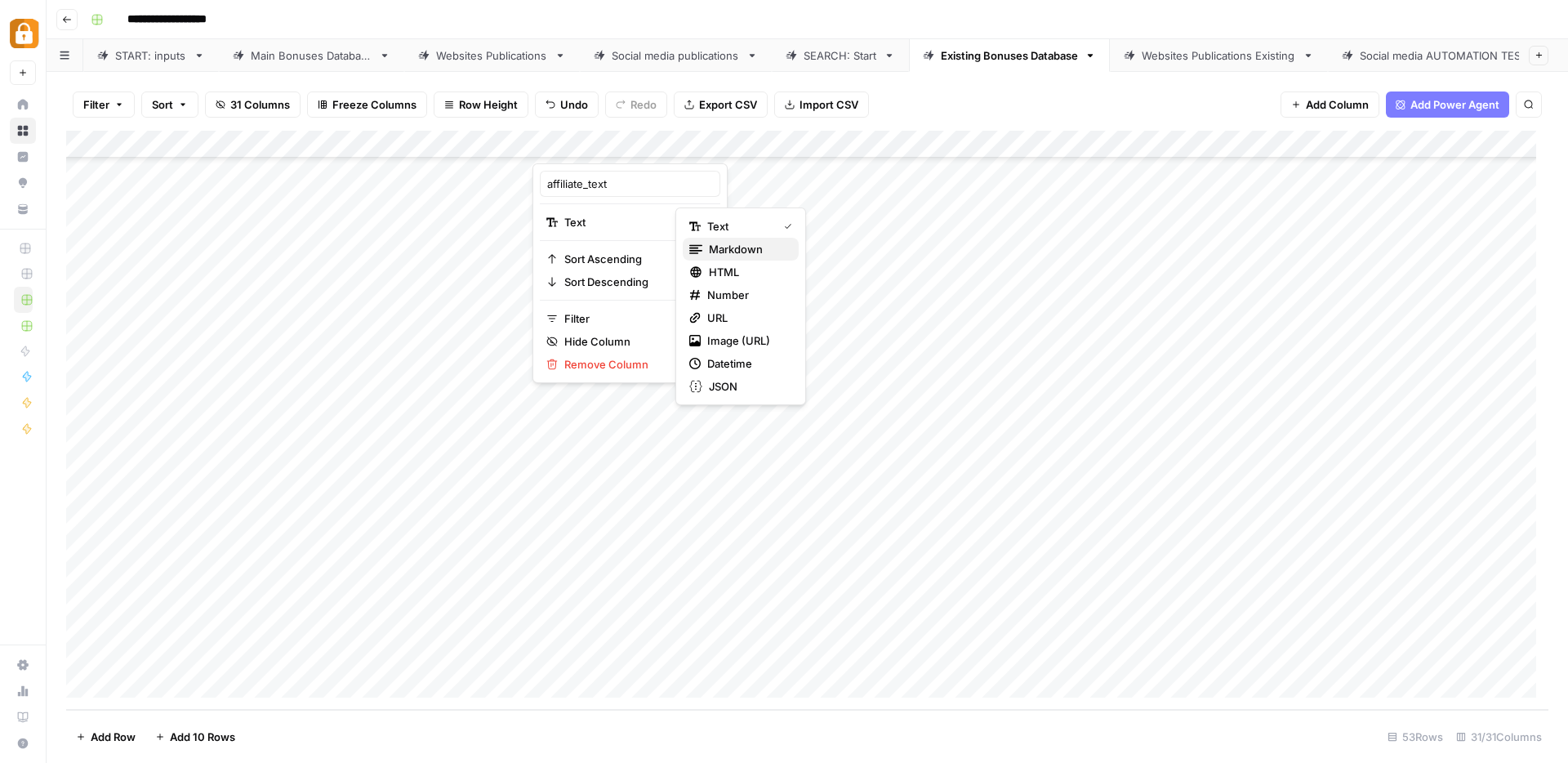
click at [745, 252] on span "Markdown" at bounding box center [747, 249] width 77 height 16
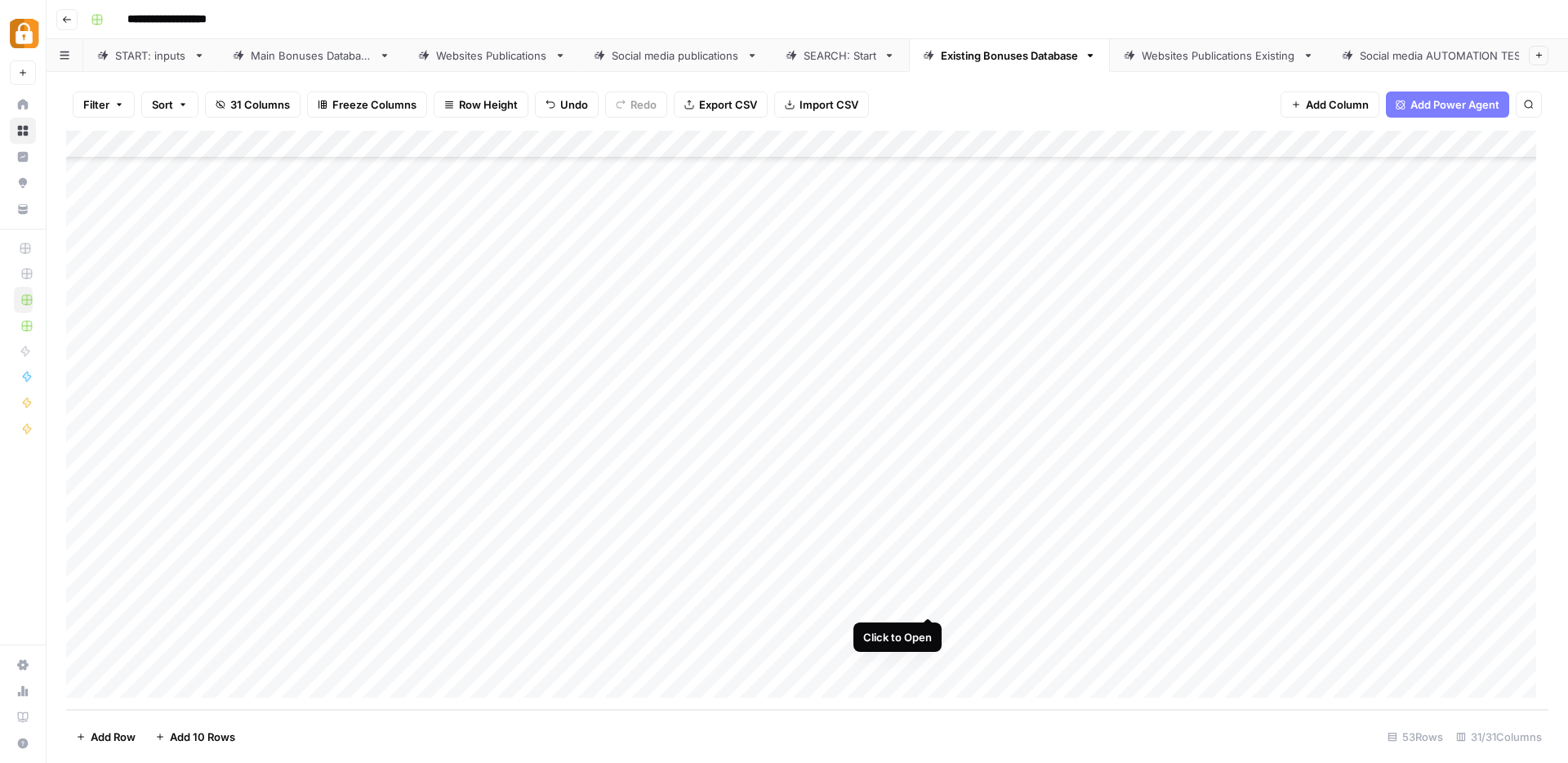
click at [924, 599] on div "Add Column" at bounding box center [806, 420] width 1482 height 579
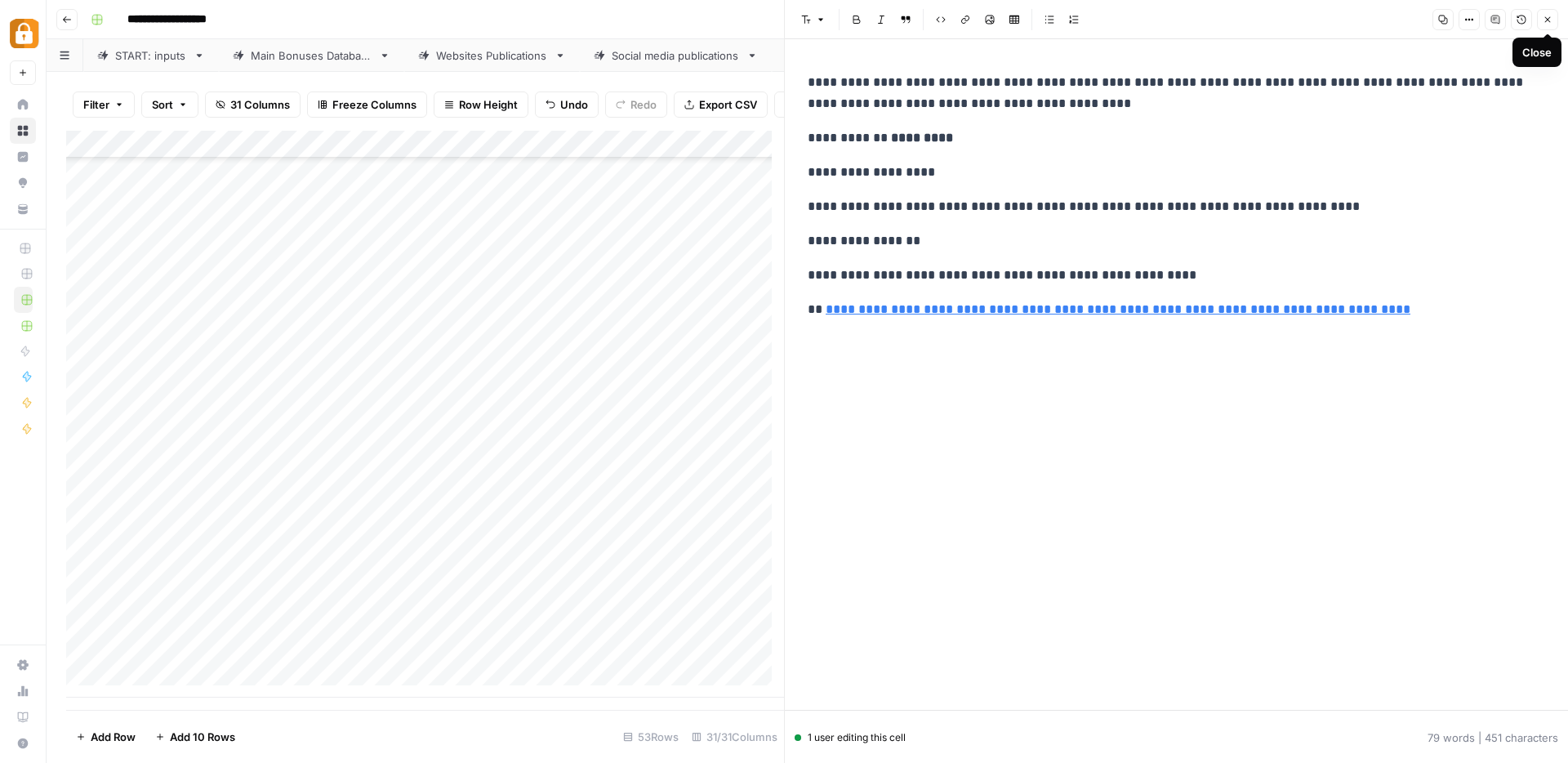
click at [1553, 20] on button "Close" at bounding box center [1547, 19] width 21 height 21
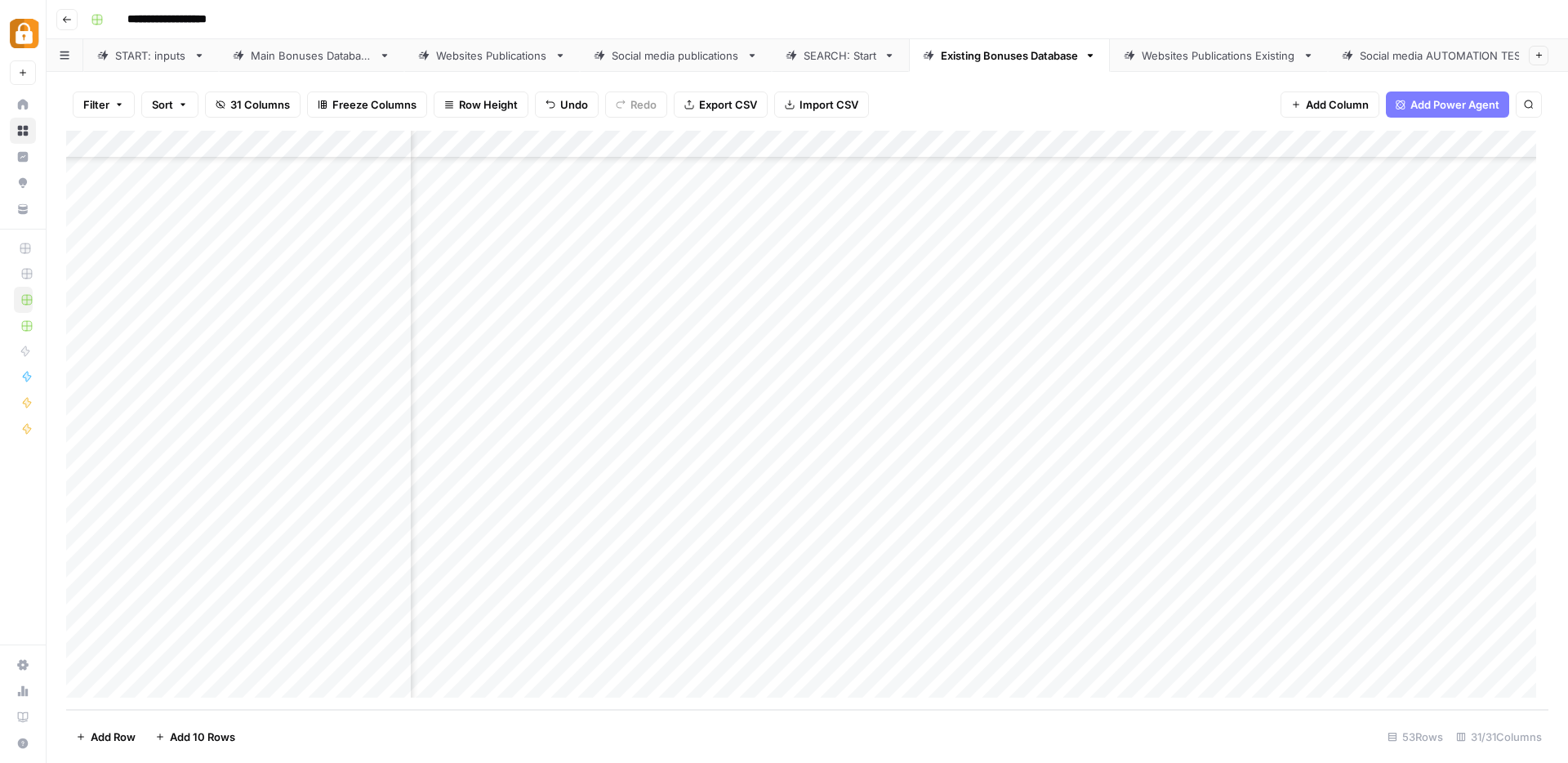
scroll to position [960, 270]
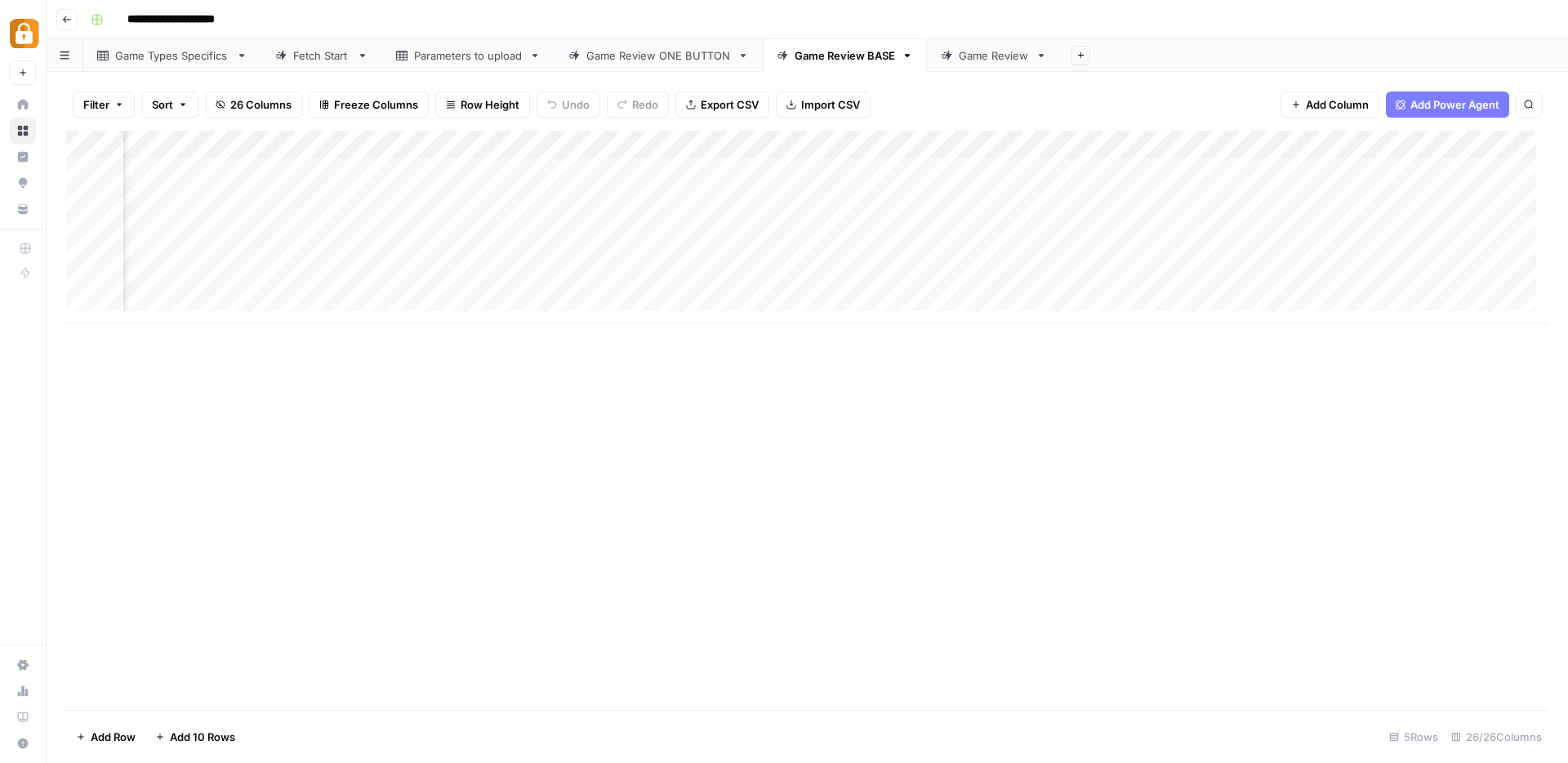
scroll to position [0, 706]
click at [753, 197] on div "Add Column" at bounding box center [806, 227] width 1482 height 193
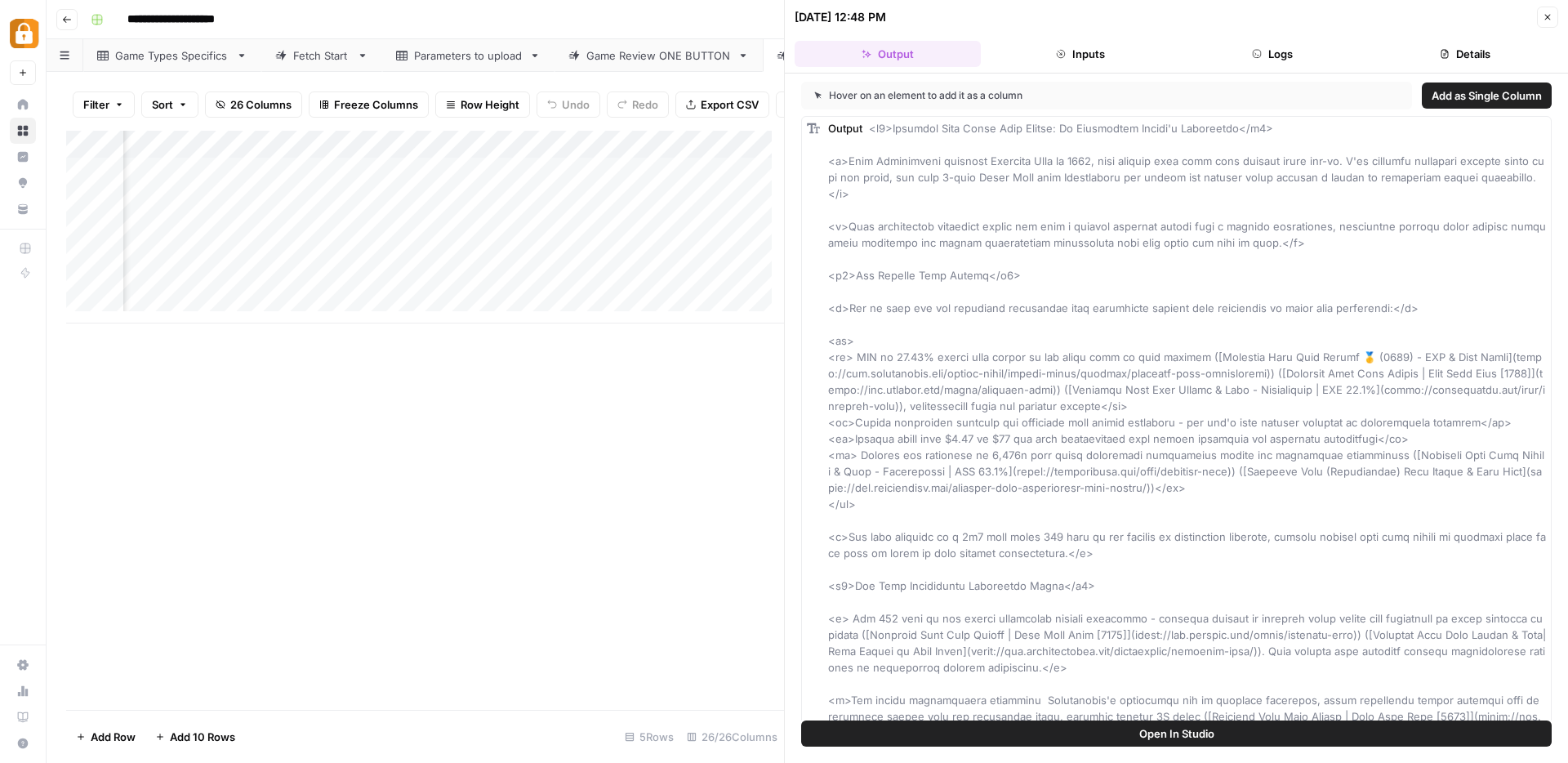
click at [1286, 57] on button "Logs" at bounding box center [1273, 54] width 187 height 26
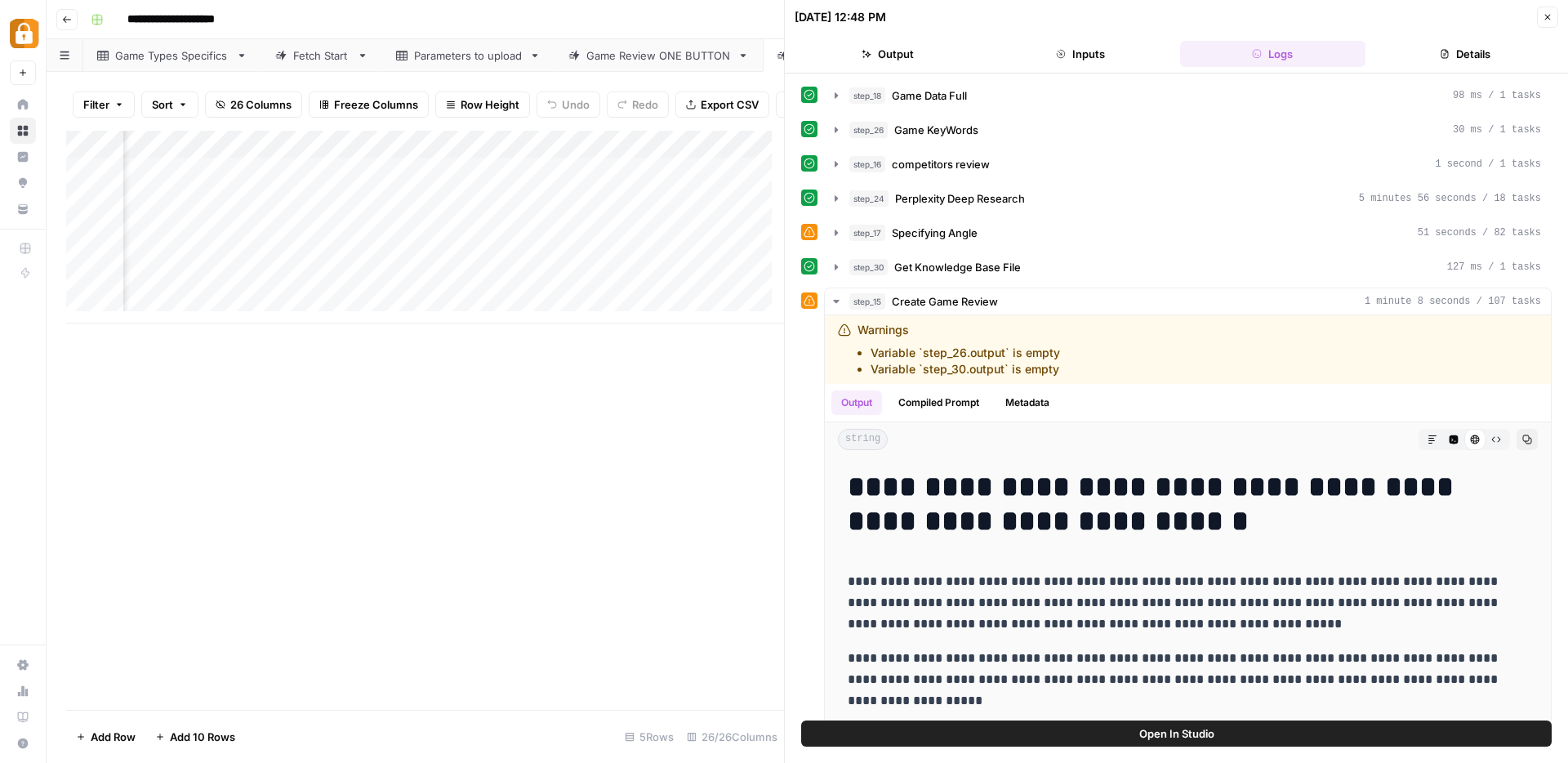
scroll to position [0, 362]
click at [835, 267] on icon "button" at bounding box center [835, 267] width 3 height 6
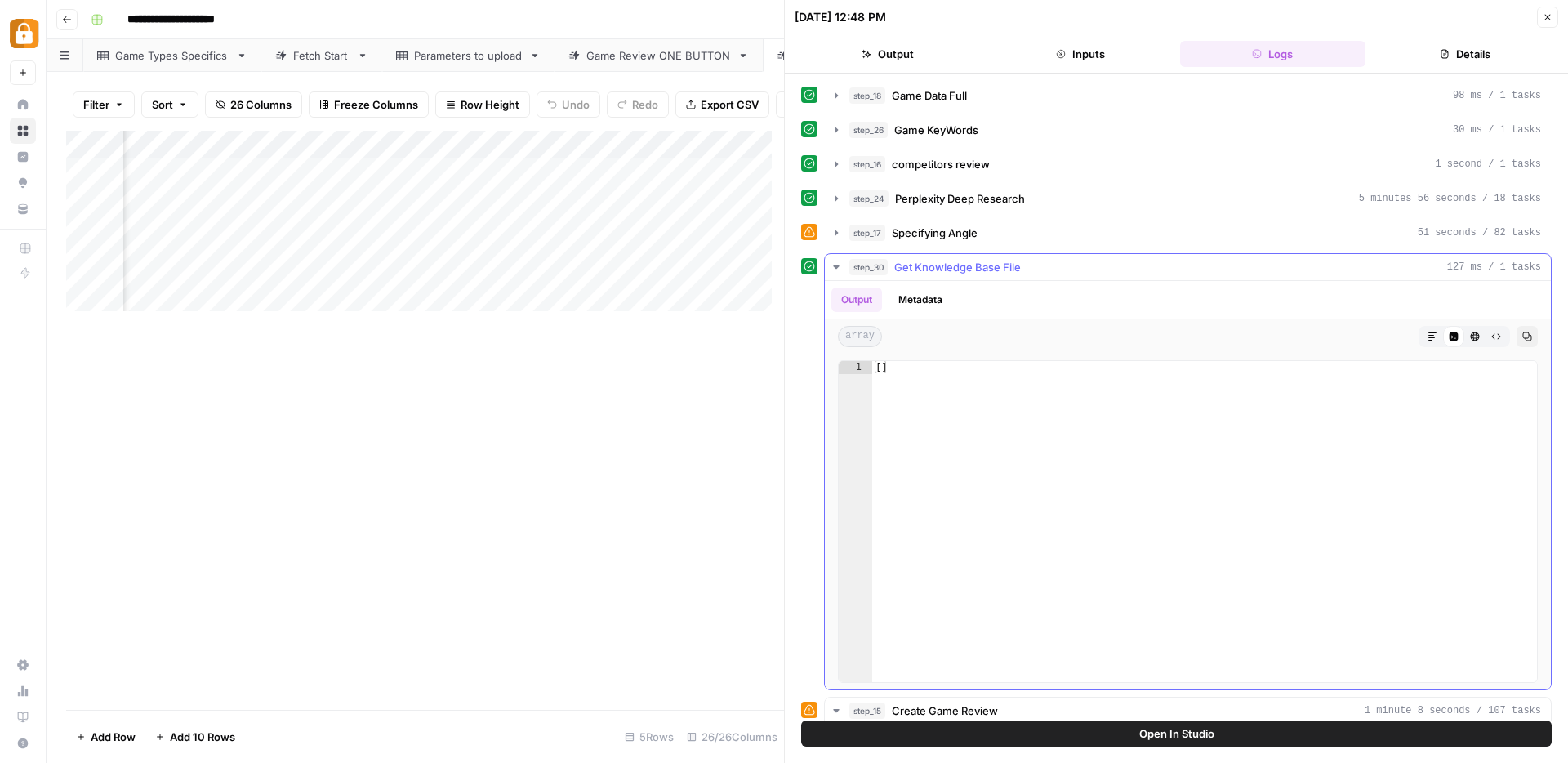
click at [919, 295] on button "Metadata" at bounding box center [920, 300] width 64 height 25
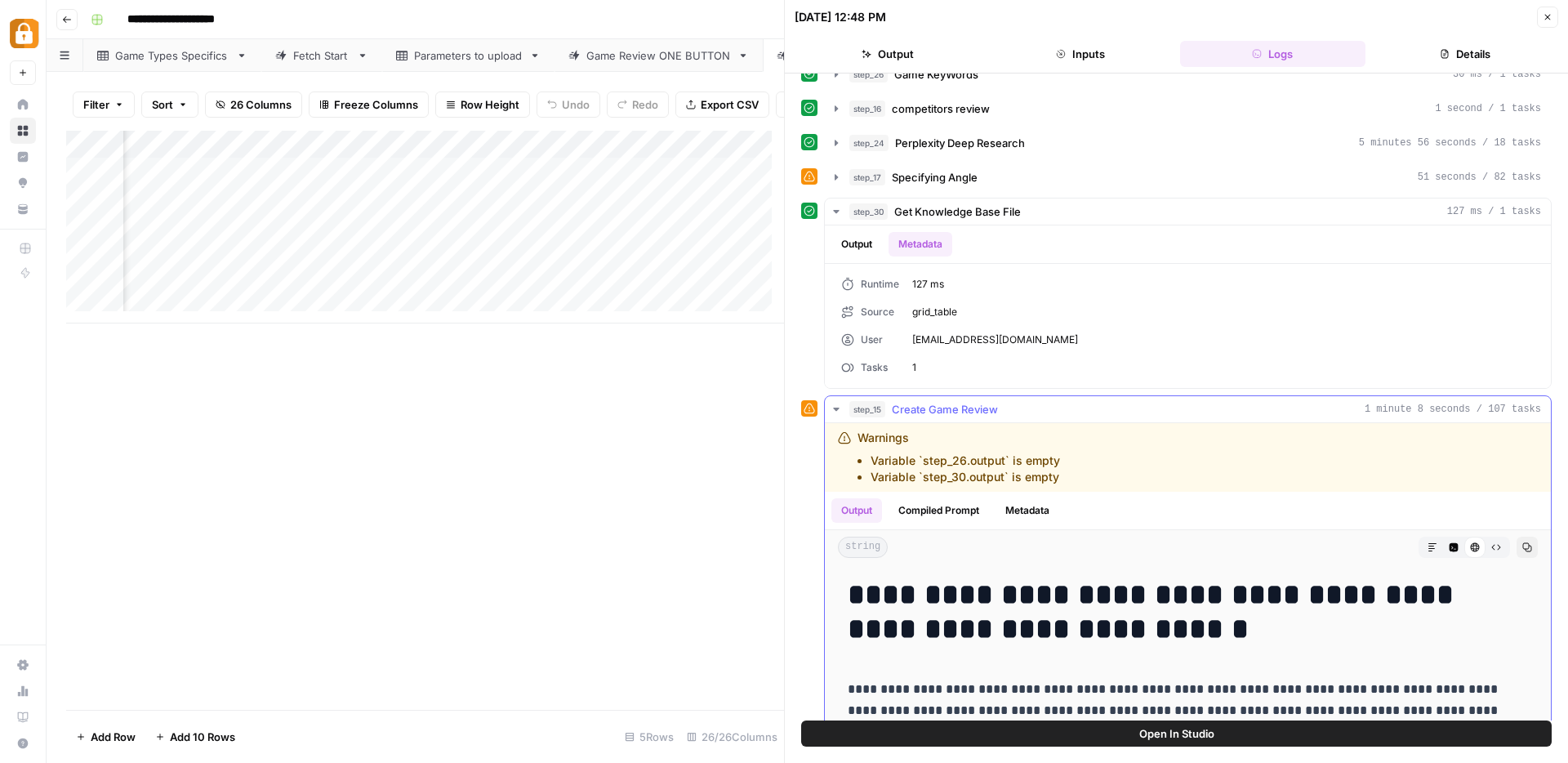
scroll to position [34, 0]
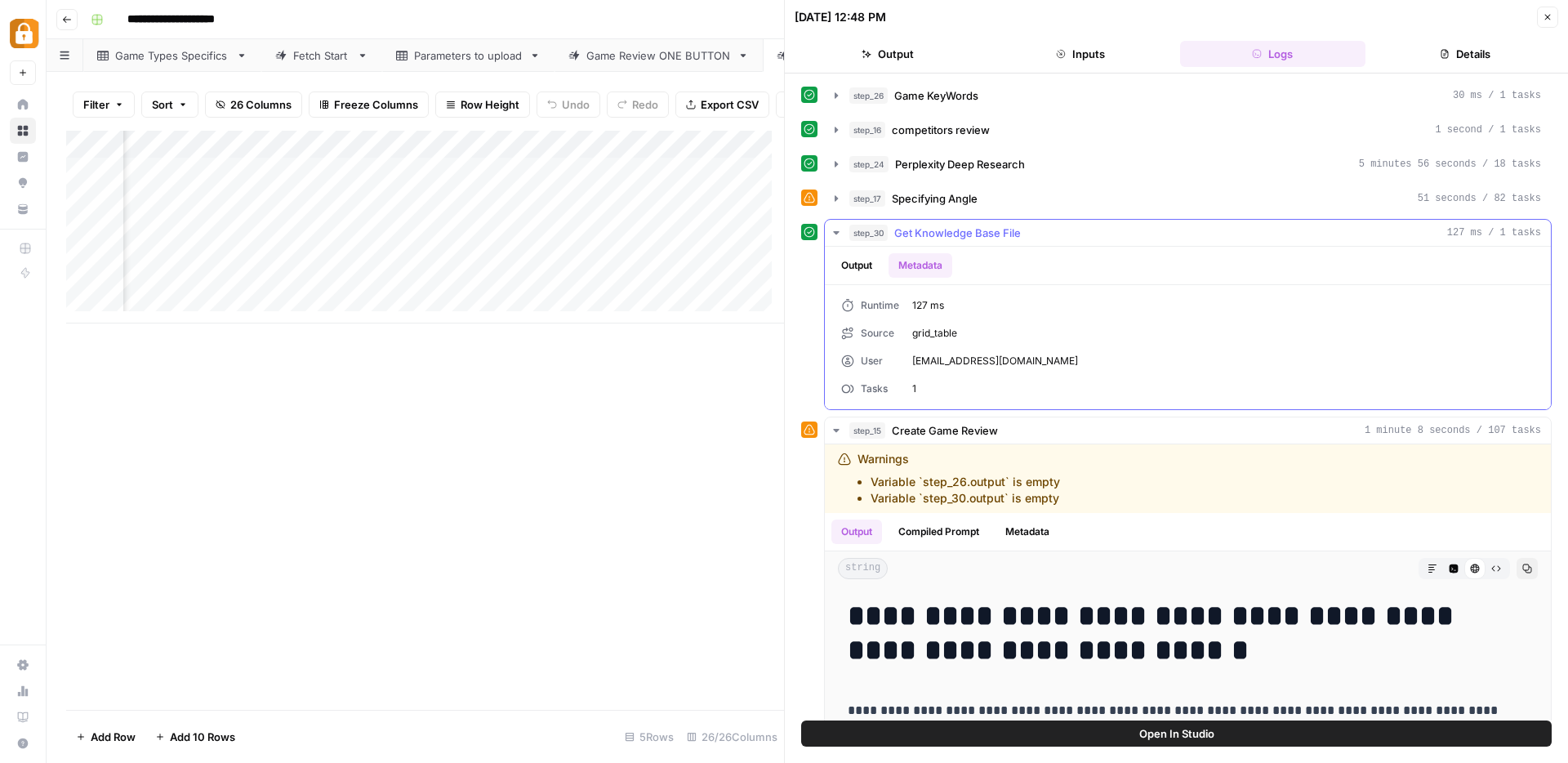
click at [856, 259] on button "Output" at bounding box center [856, 266] width 51 height 25
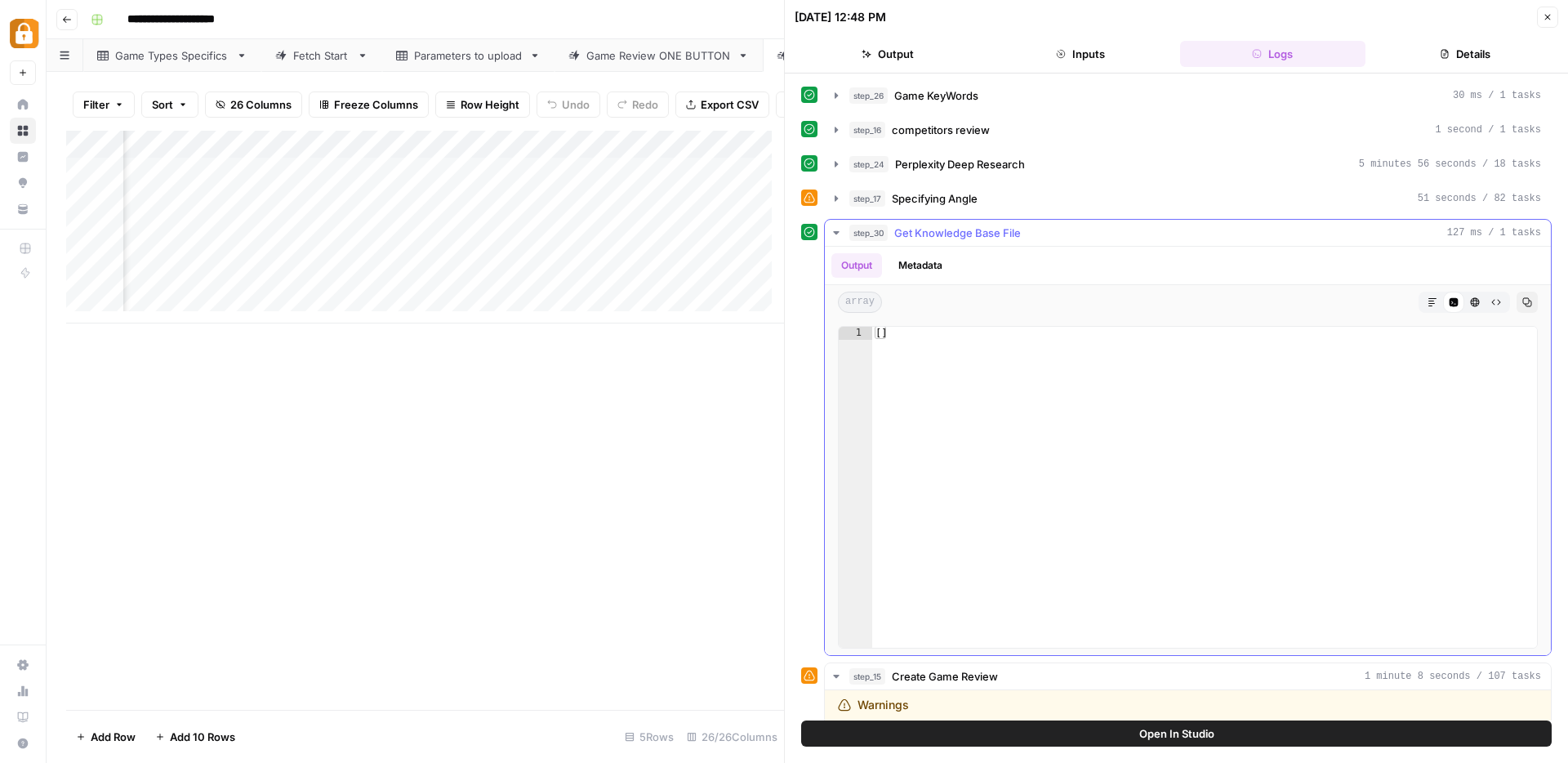
click at [910, 260] on button "Metadata" at bounding box center [920, 266] width 64 height 25
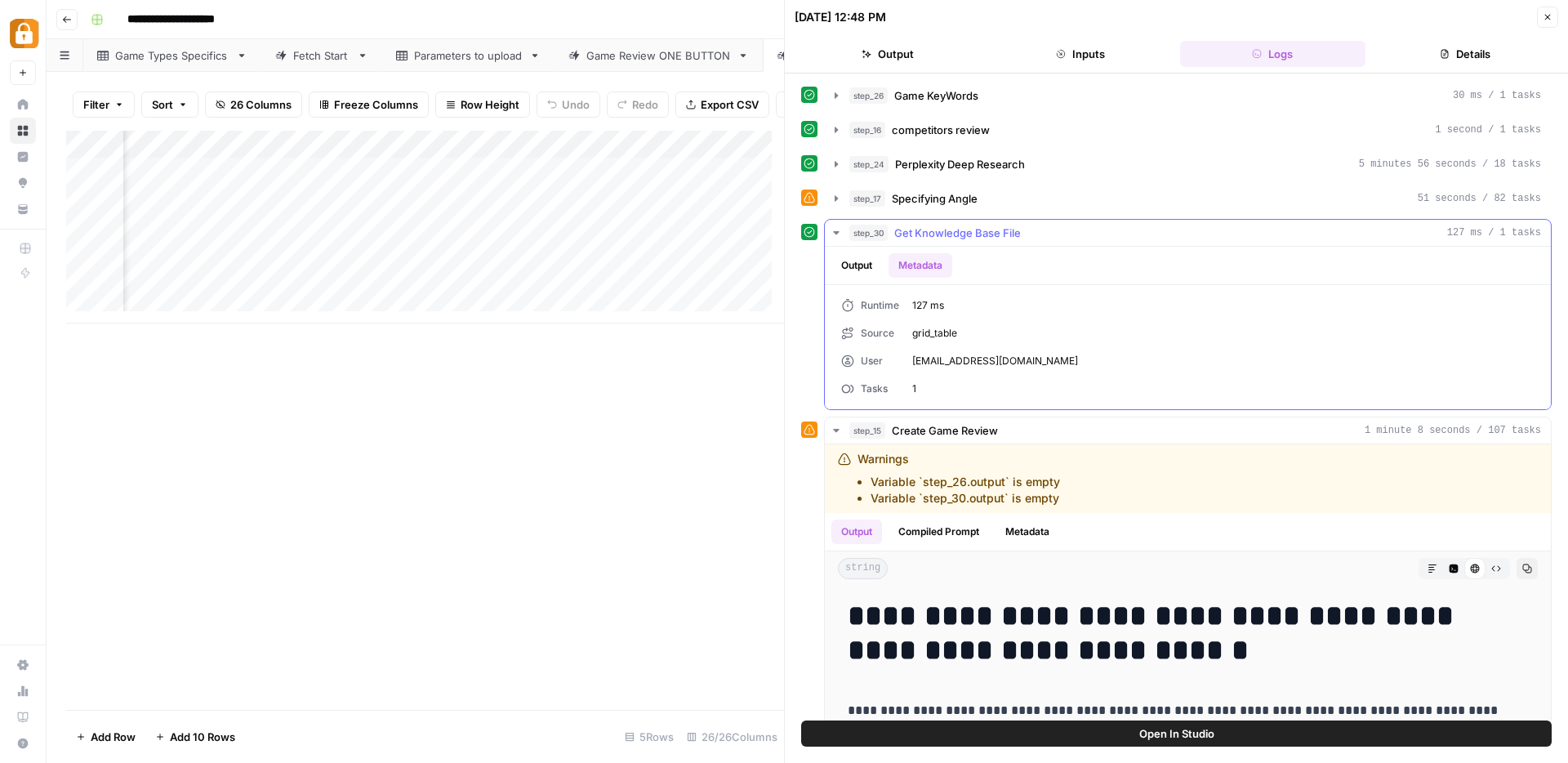
click at [857, 258] on button "Output" at bounding box center [856, 266] width 51 height 25
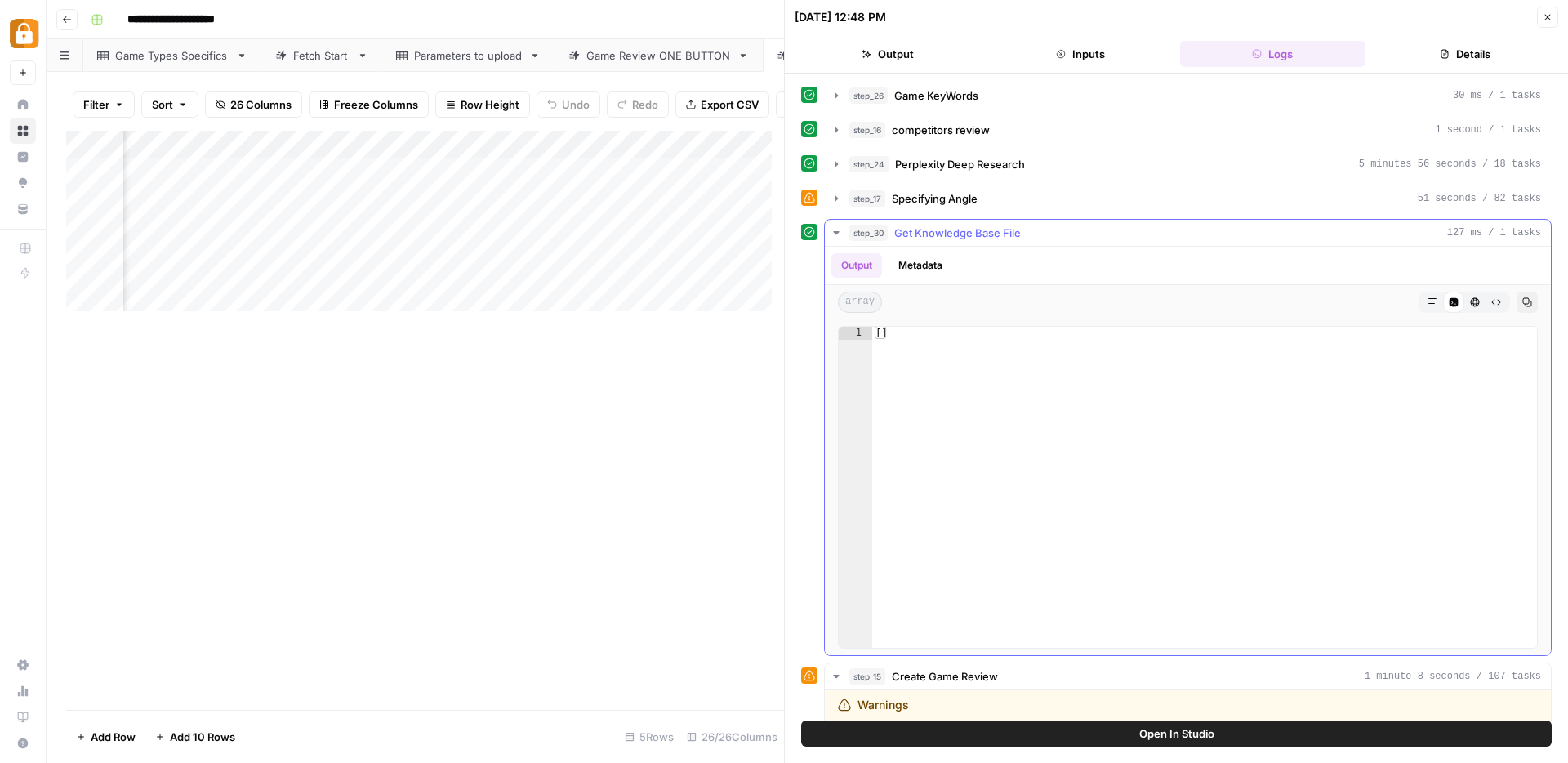
type textarea "**"
click at [882, 335] on div "[ ]" at bounding box center [1205, 500] width 665 height 348
click at [1427, 300] on icon "button" at bounding box center [1432, 303] width 10 height 10
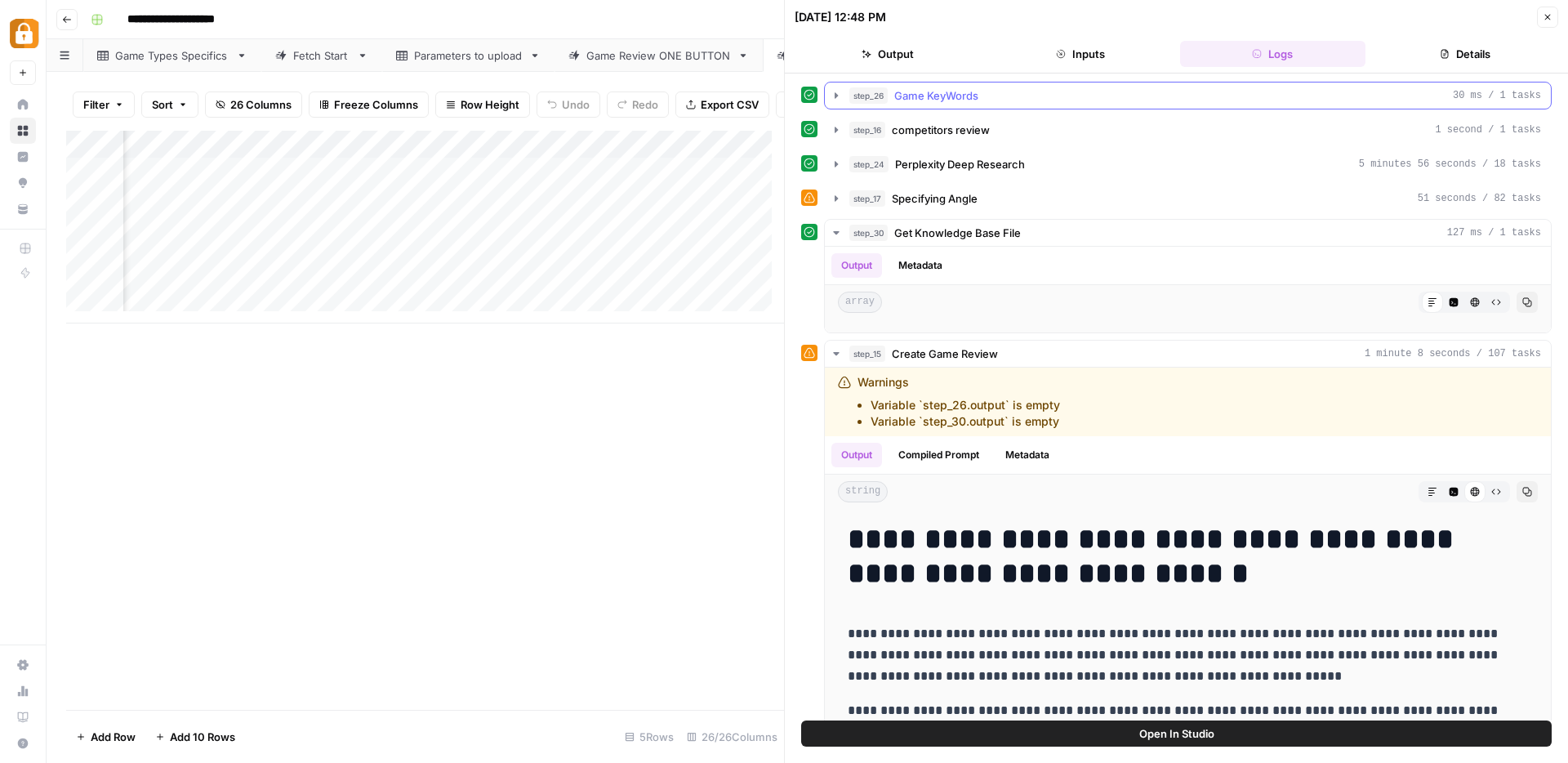
click at [836, 97] on icon "button" at bounding box center [835, 95] width 3 height 6
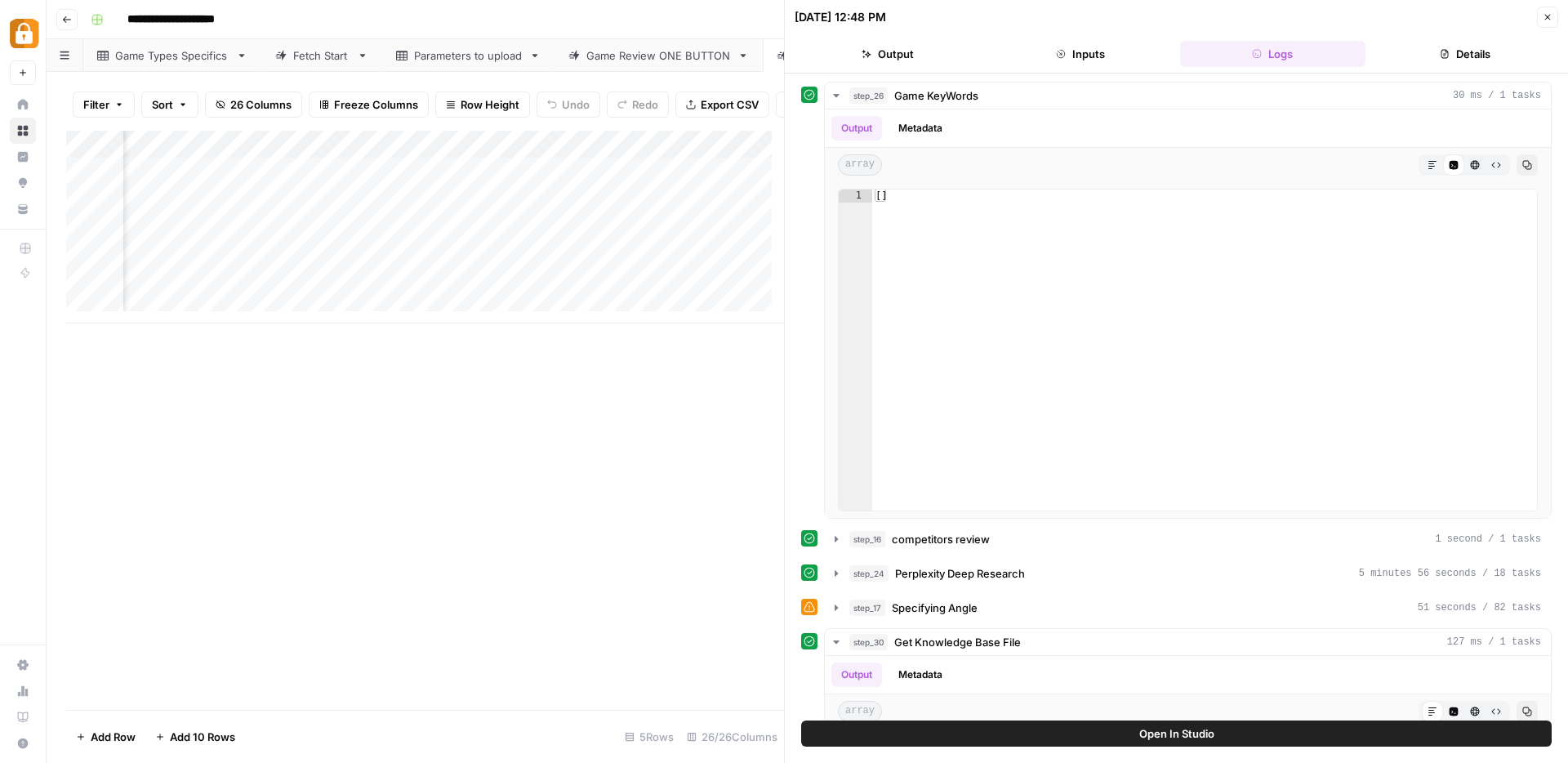
click at [1547, 18] on icon "button" at bounding box center [1548, 17] width 10 height 10
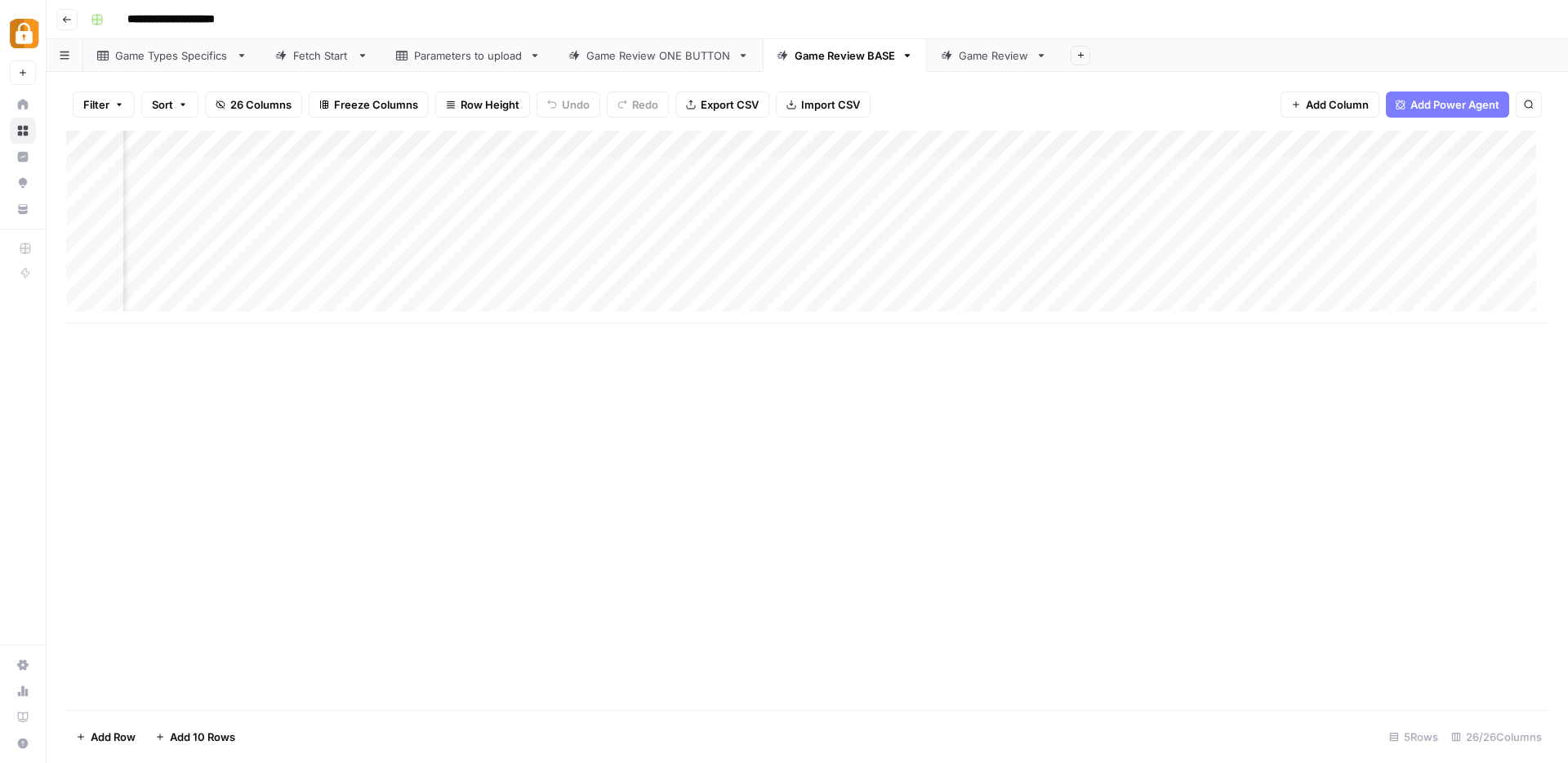
click at [1103, 144] on div "Add Column" at bounding box center [806, 227] width 1482 height 193
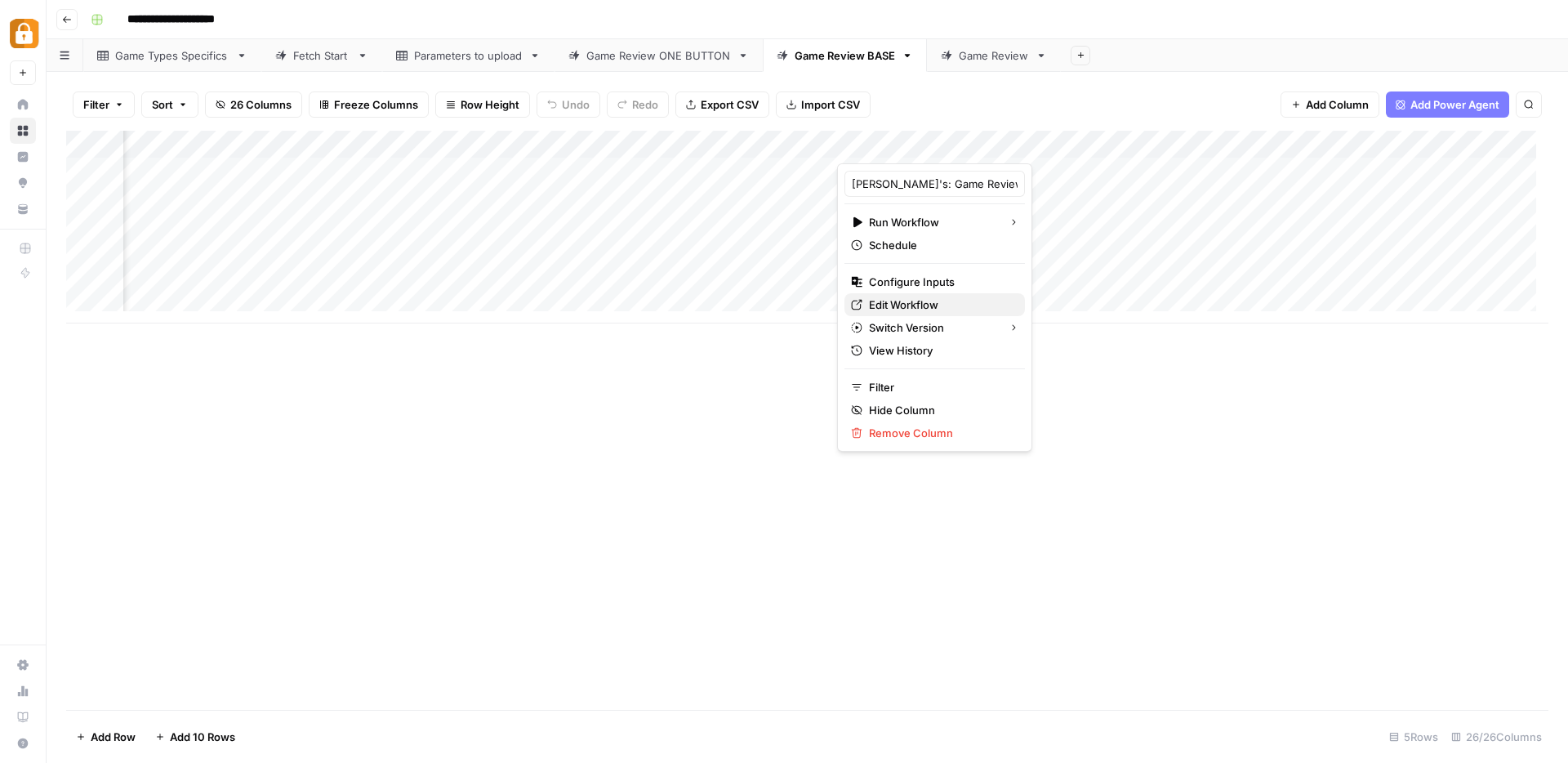
click at [904, 304] on span "Edit Workflow" at bounding box center [940, 305] width 143 height 16
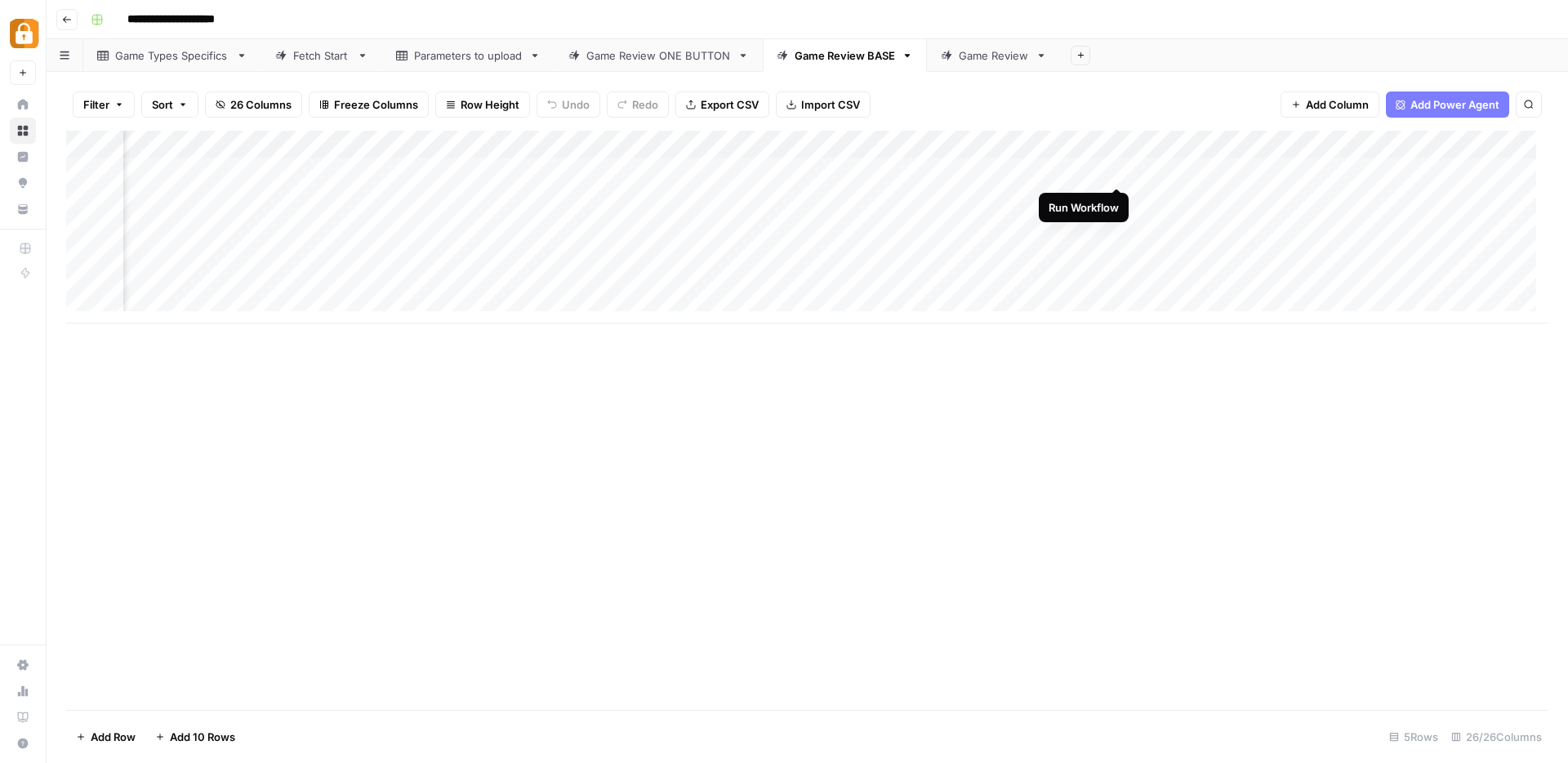
click at [1118, 171] on div "Add Column" at bounding box center [806, 227] width 1482 height 193
click at [1119, 202] on div "Add Column" at bounding box center [806, 227] width 1482 height 193
click at [1119, 226] on div "Add Column" at bounding box center [806, 227] width 1482 height 193
click at [1117, 255] on div "Add Column" at bounding box center [806, 227] width 1482 height 193
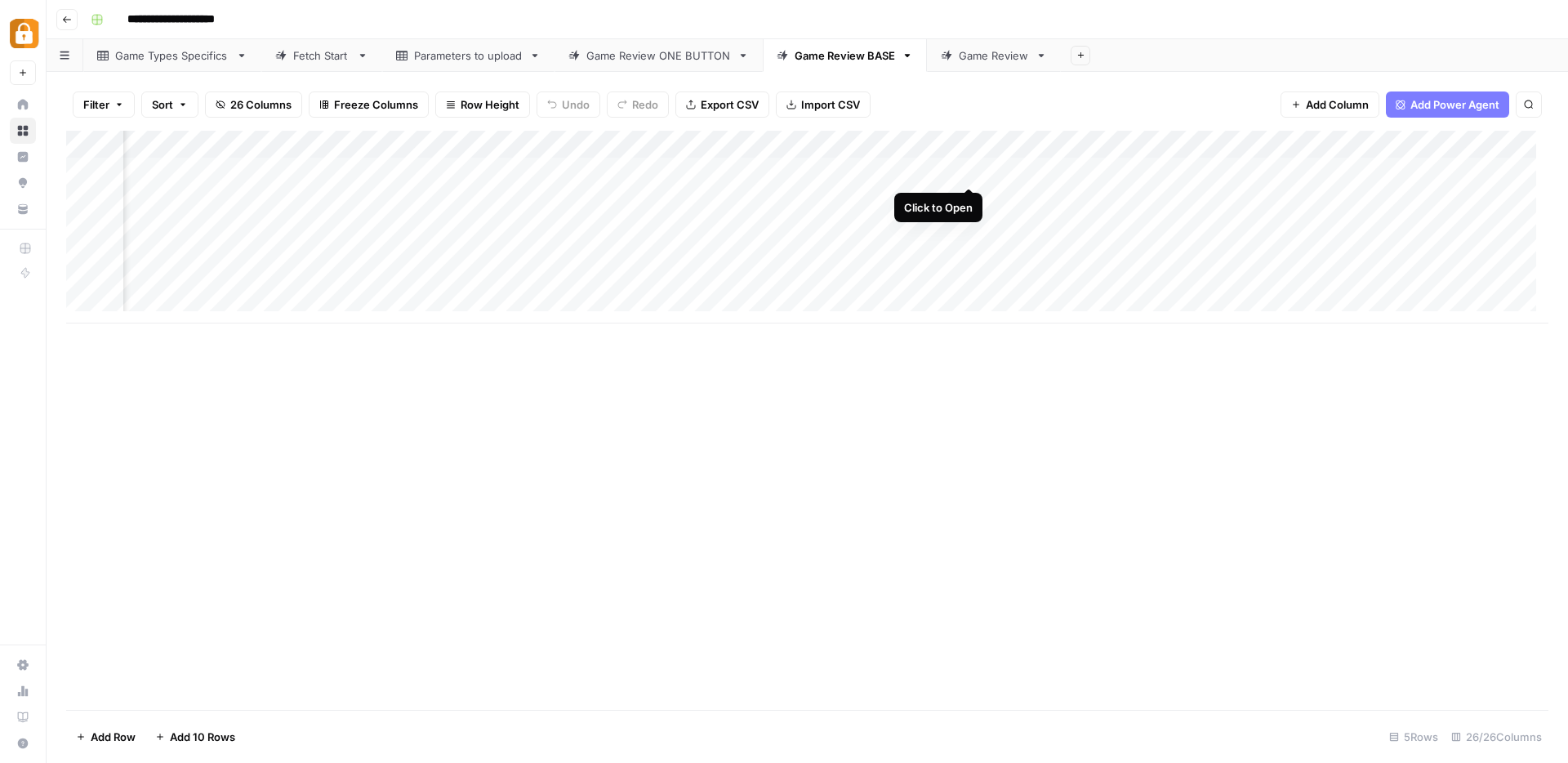
click at [967, 172] on div "Add Column" at bounding box center [806, 227] width 1482 height 193
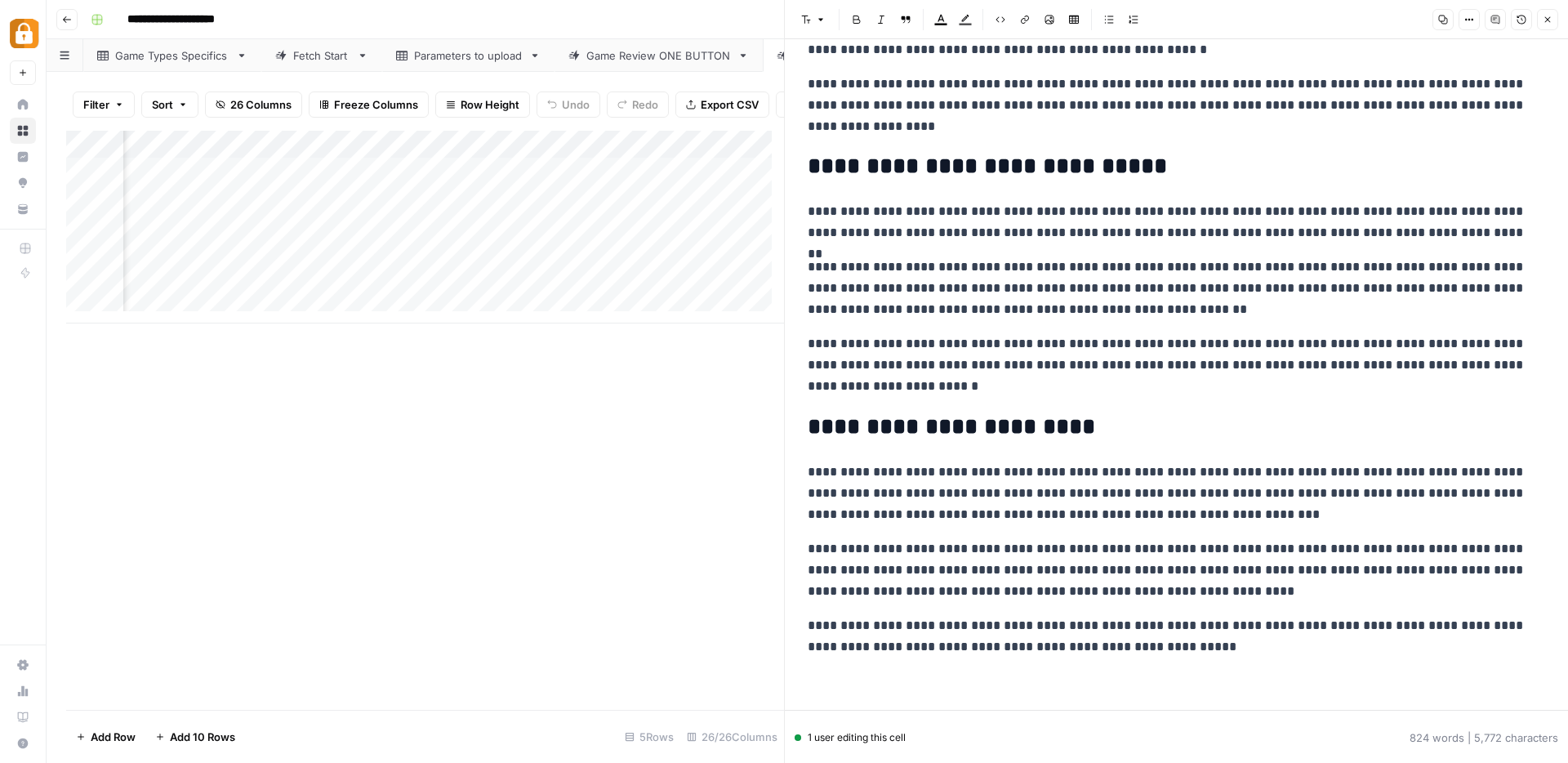
scroll to position [1512, 0]
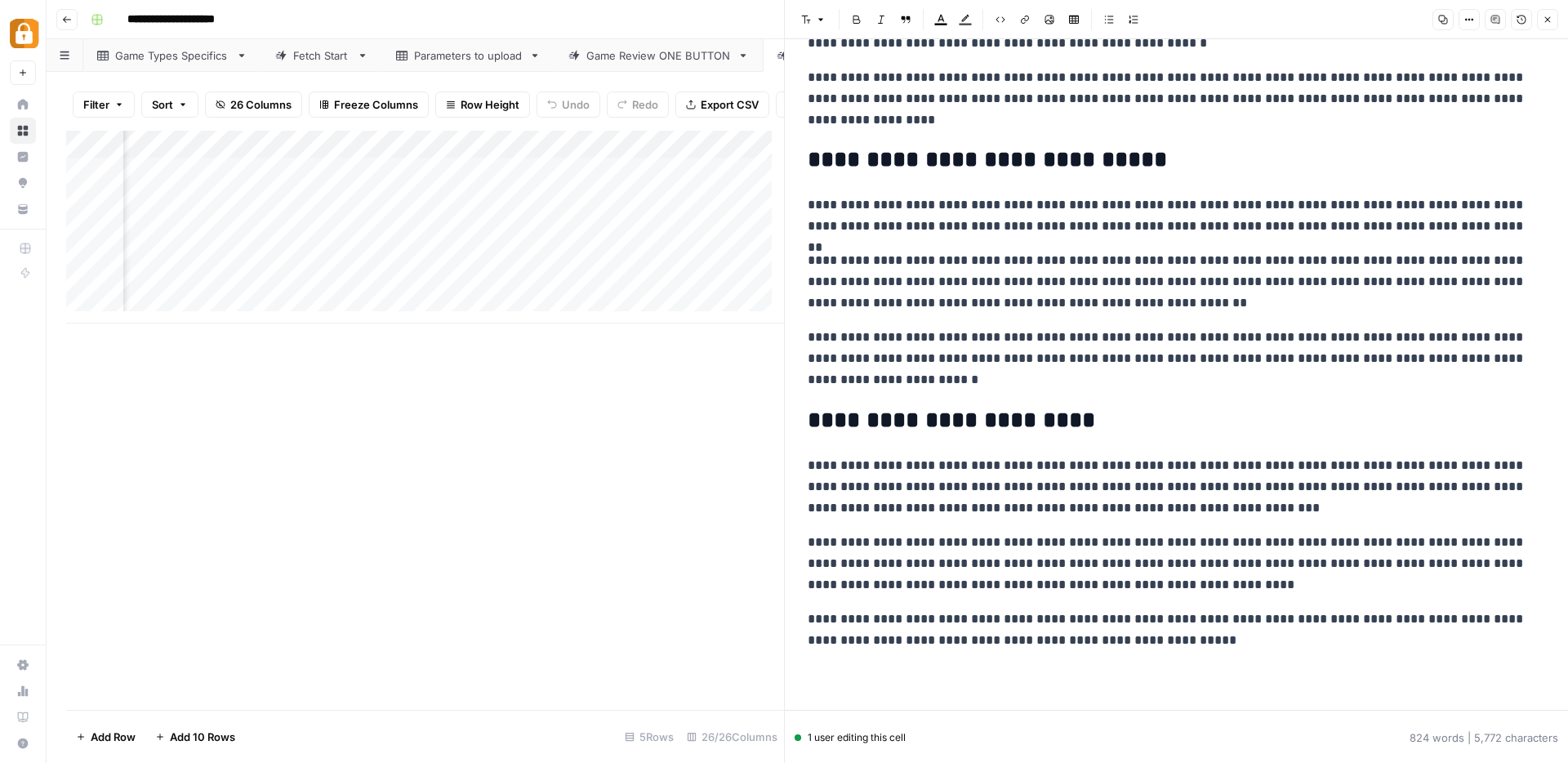
click at [1548, 23] on icon "button" at bounding box center [1548, 20] width 10 height 10
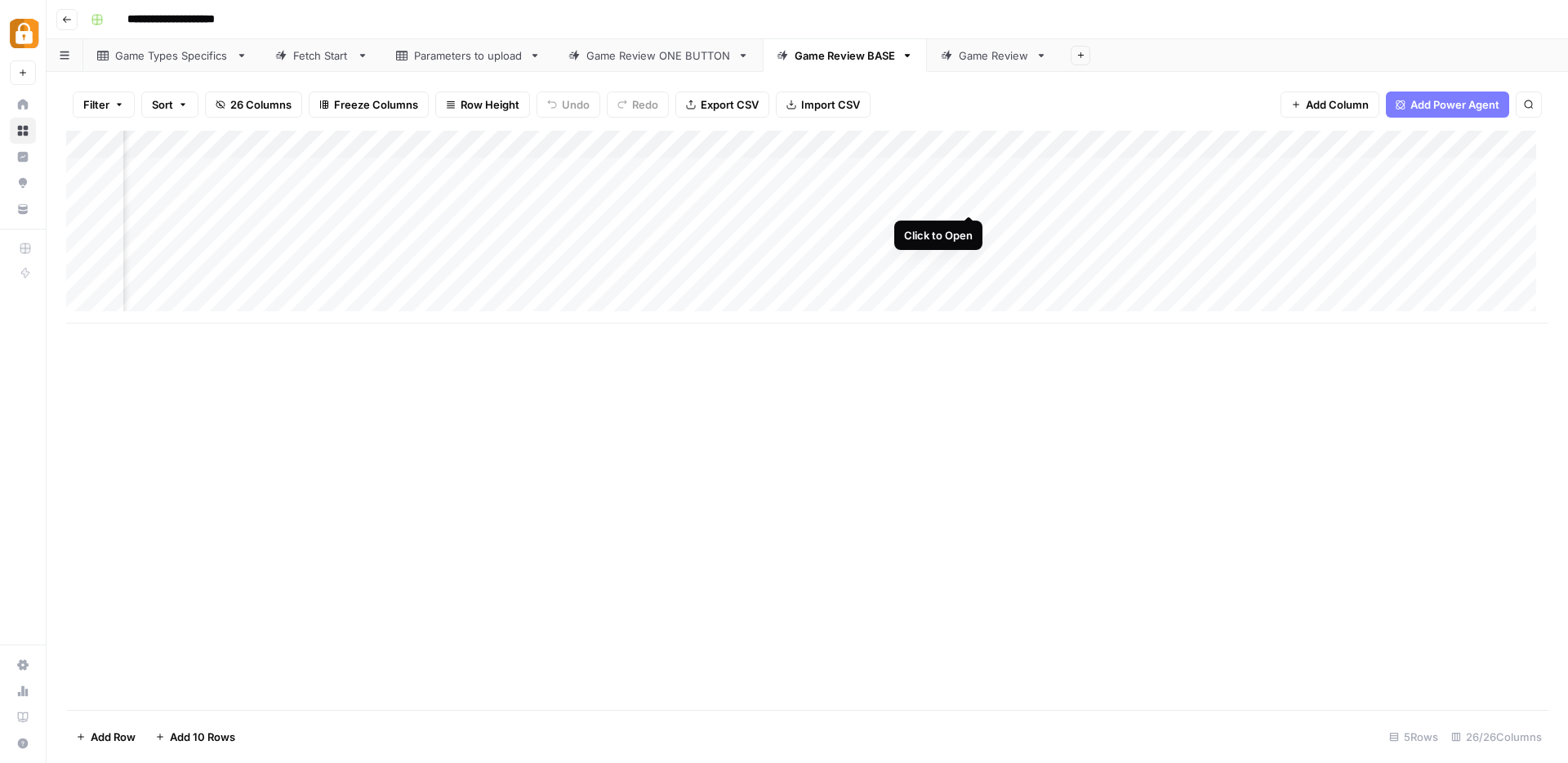
click at [971, 202] on div "Add Column" at bounding box center [806, 227] width 1482 height 193
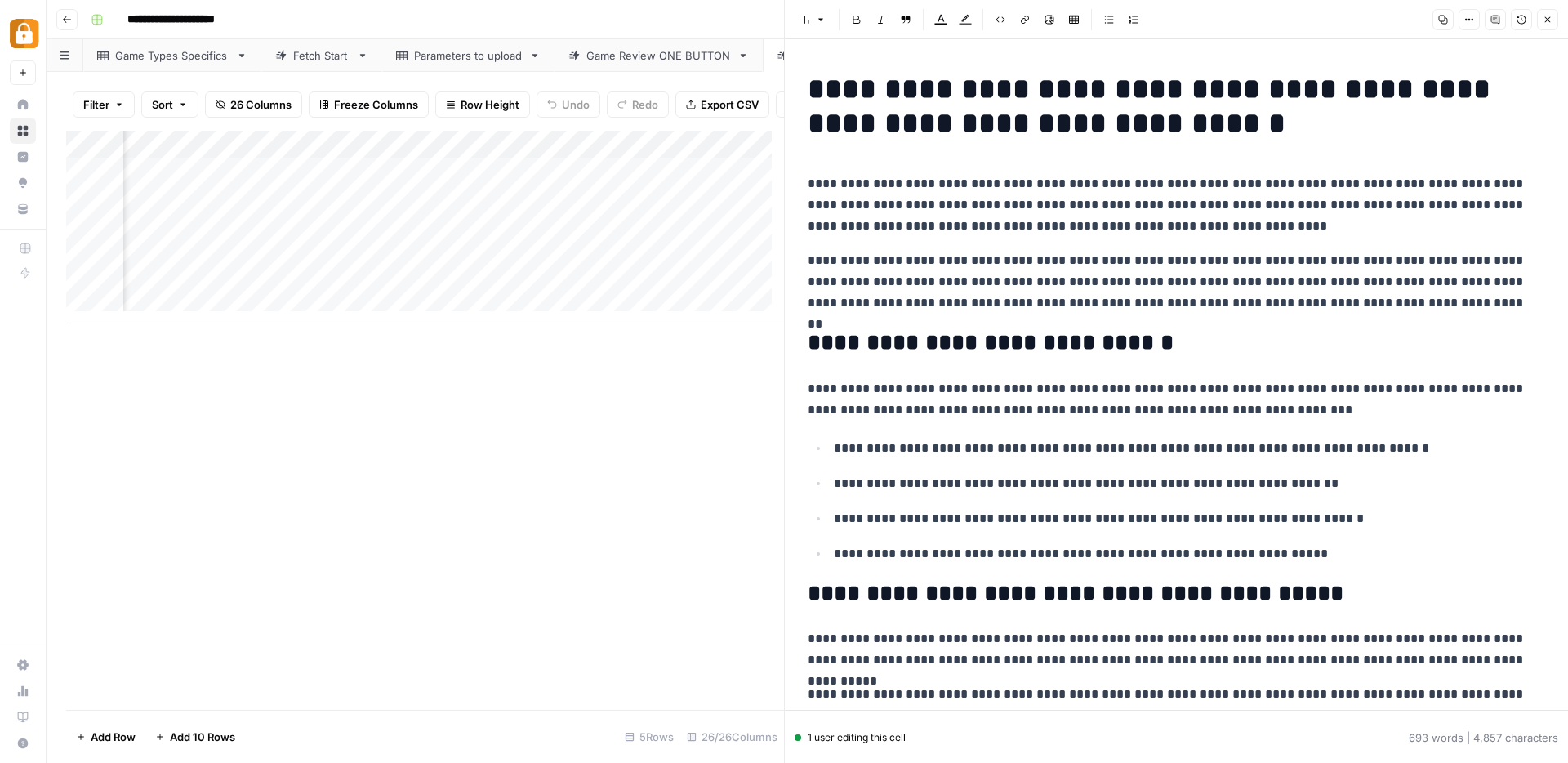
click at [1554, 17] on button "Close" at bounding box center [1547, 19] width 21 height 21
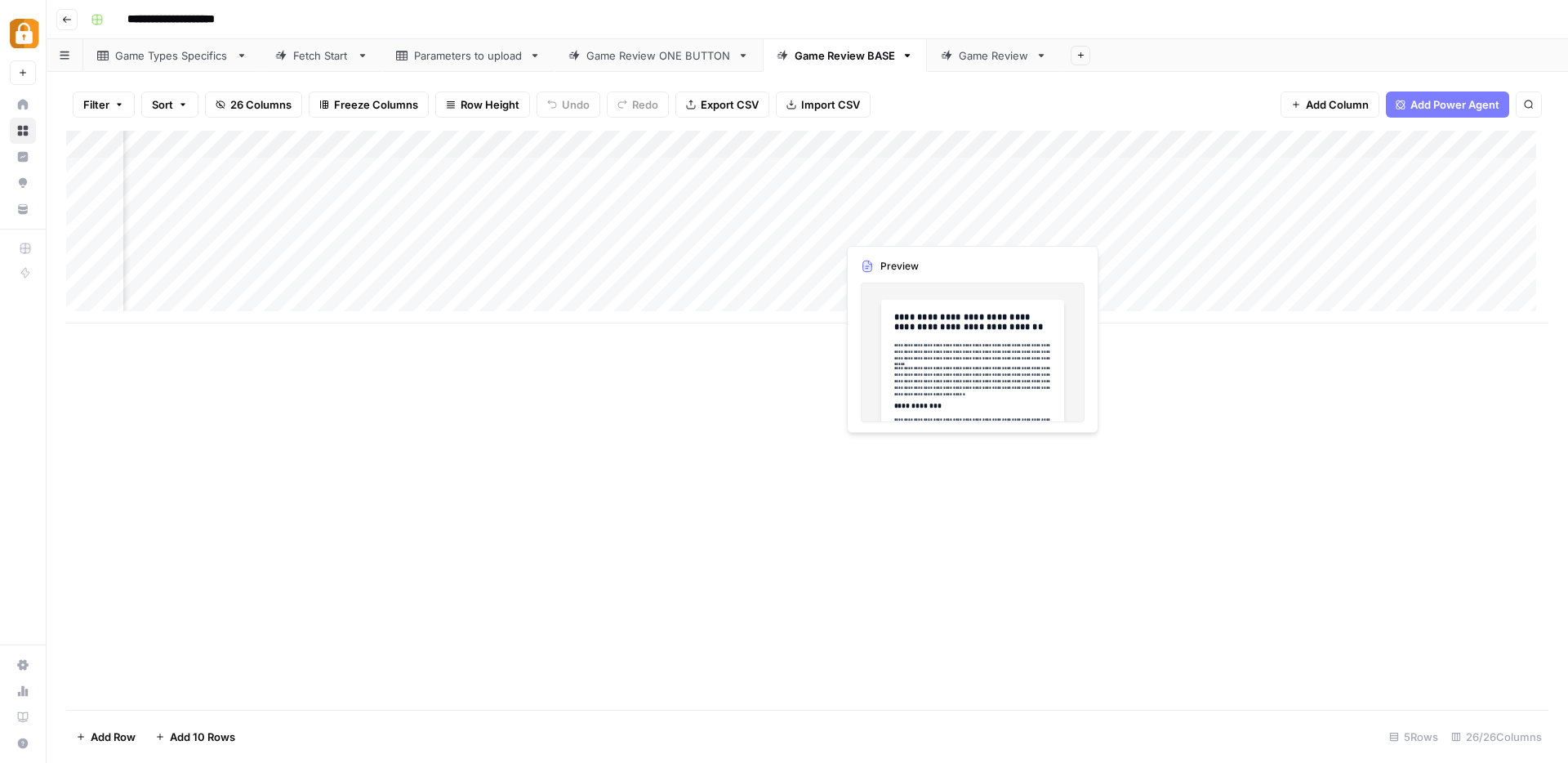
click at [969, 226] on div "Add Column" at bounding box center [806, 227] width 1482 height 193
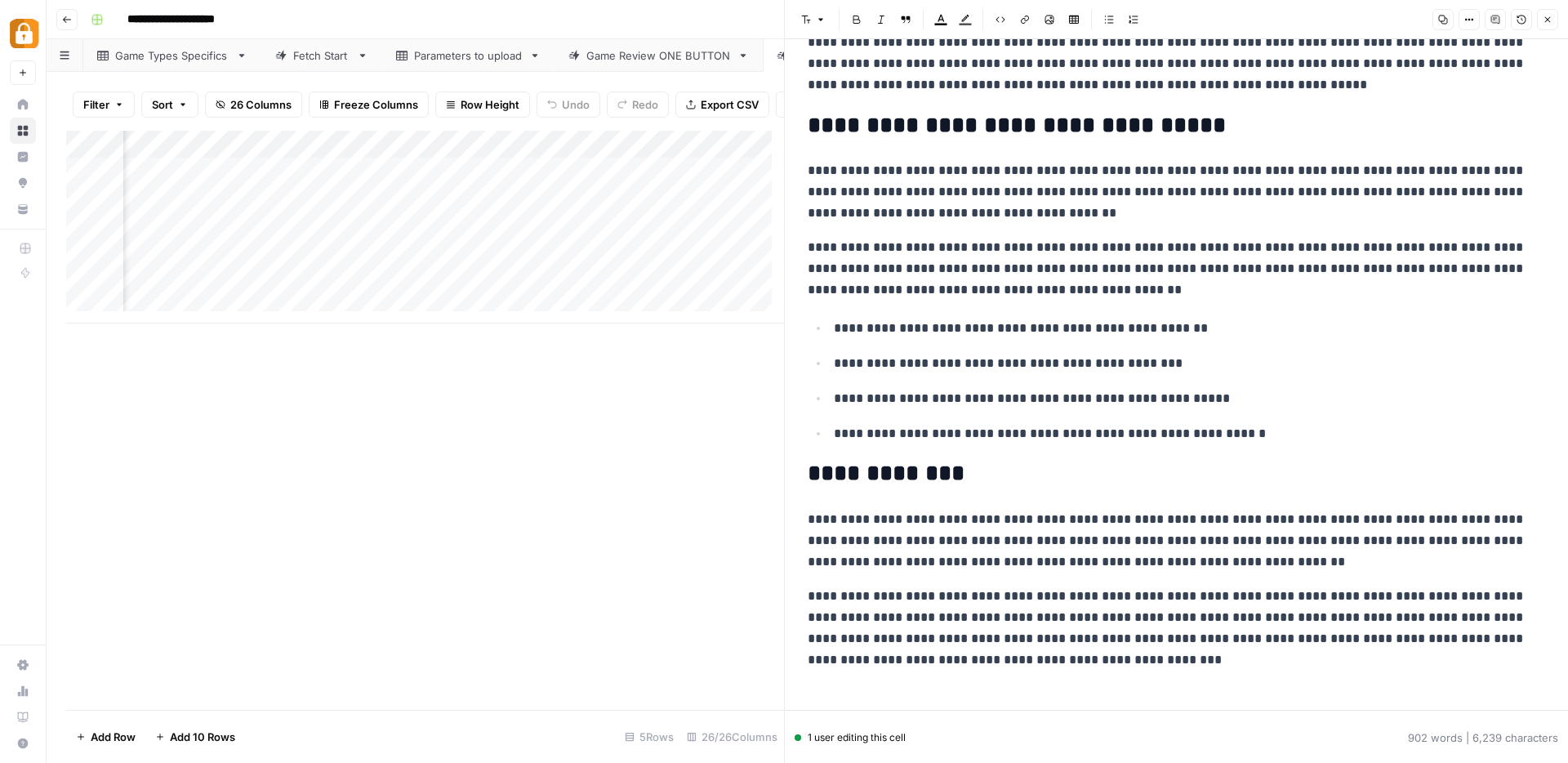
scroll to position [1878, 0]
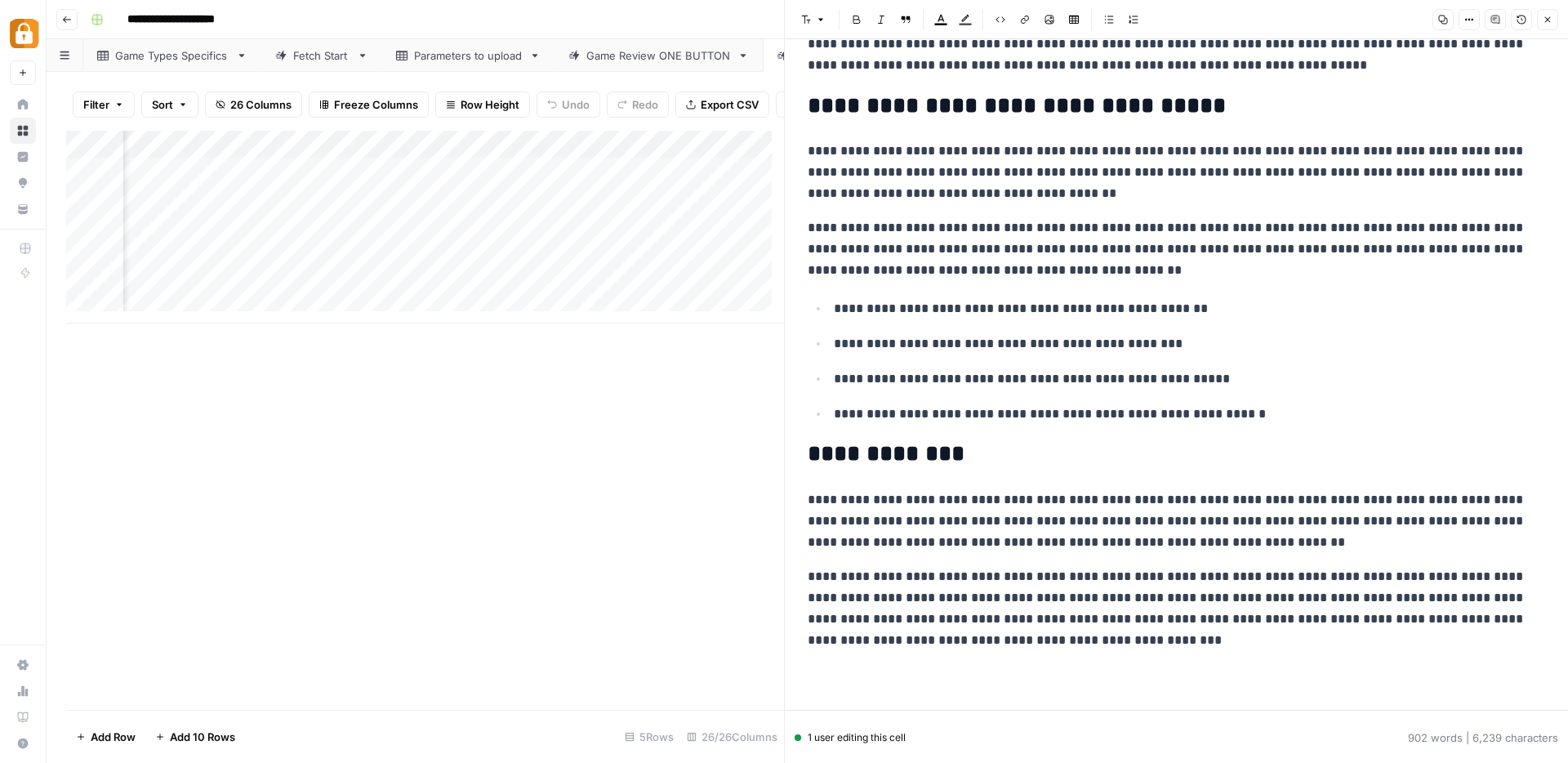
click at [1546, 16] on icon "button" at bounding box center [1548, 20] width 10 height 10
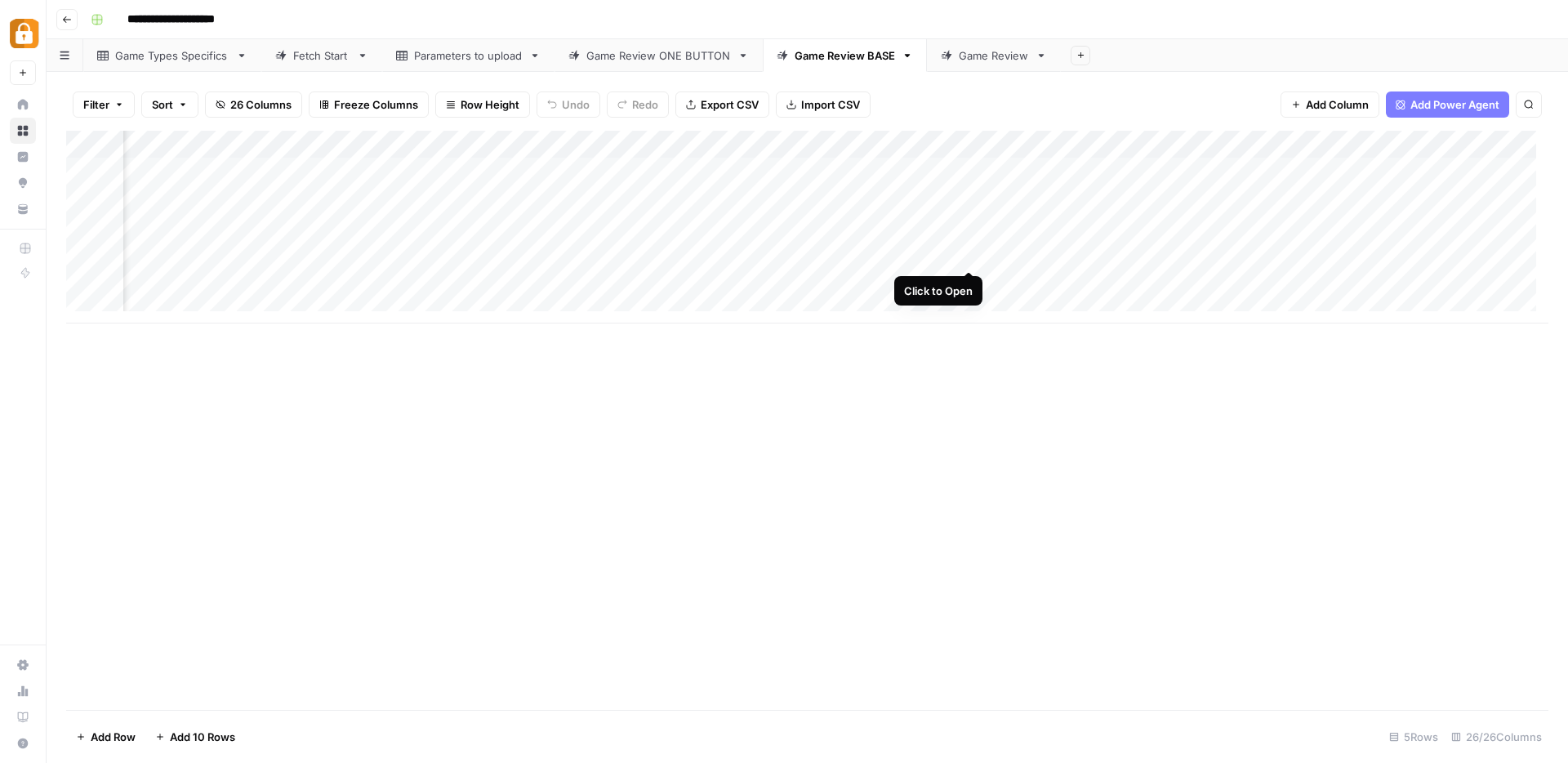
click at [967, 254] on div "Add Column" at bounding box center [806, 227] width 1482 height 193
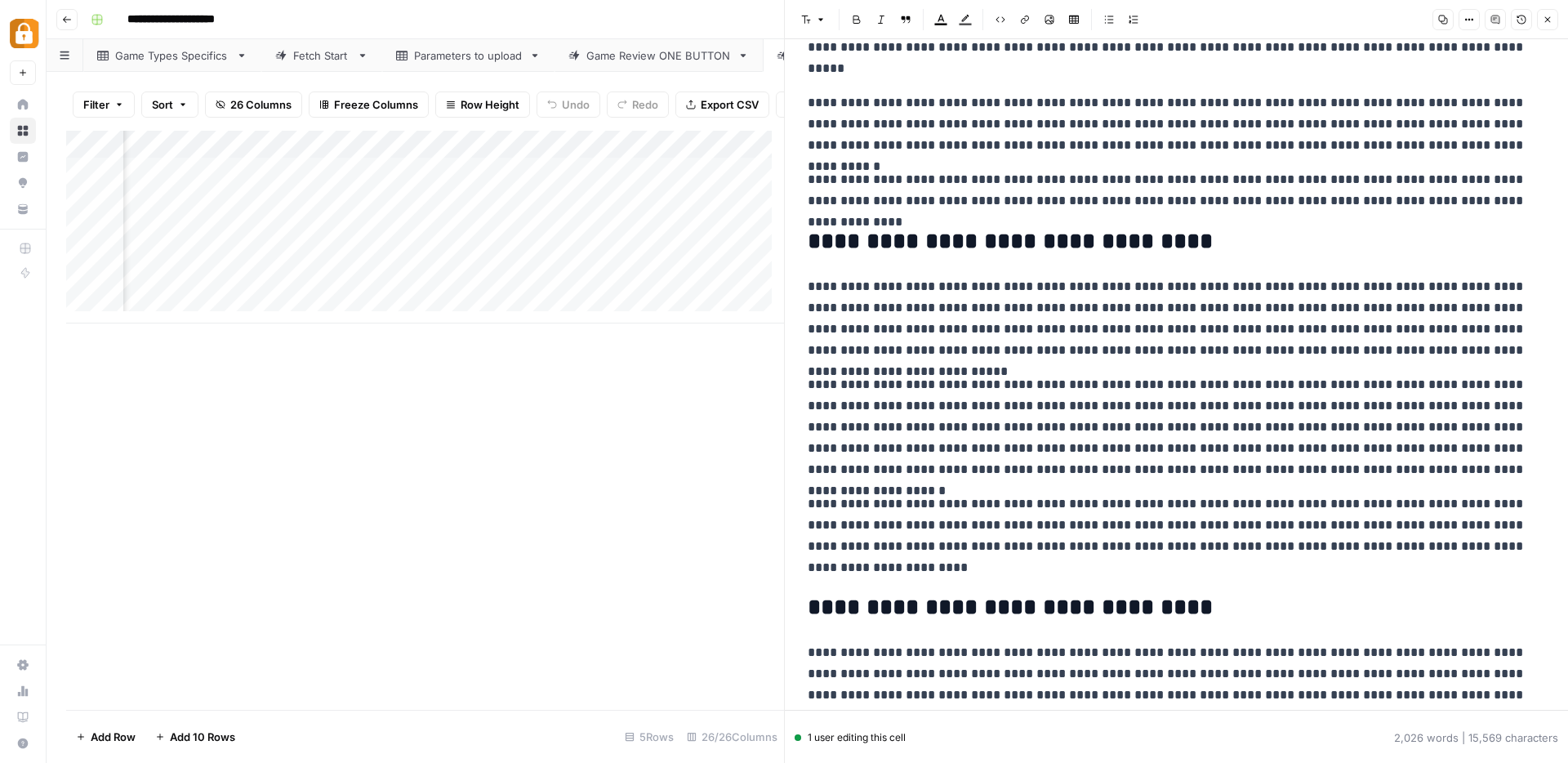
scroll to position [3095, 0]
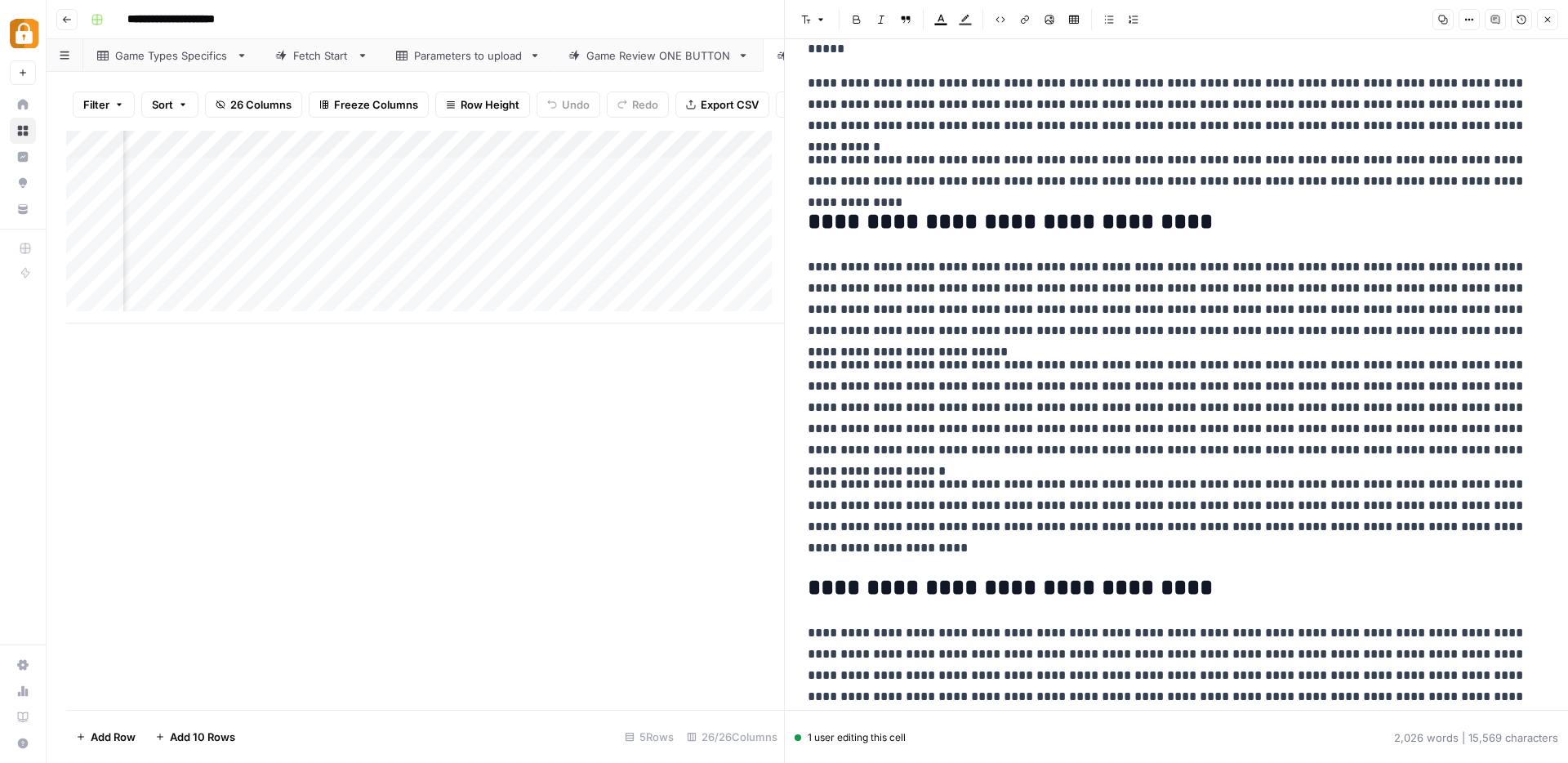
click at [1547, 15] on icon "button" at bounding box center [1548, 20] width 10 height 10
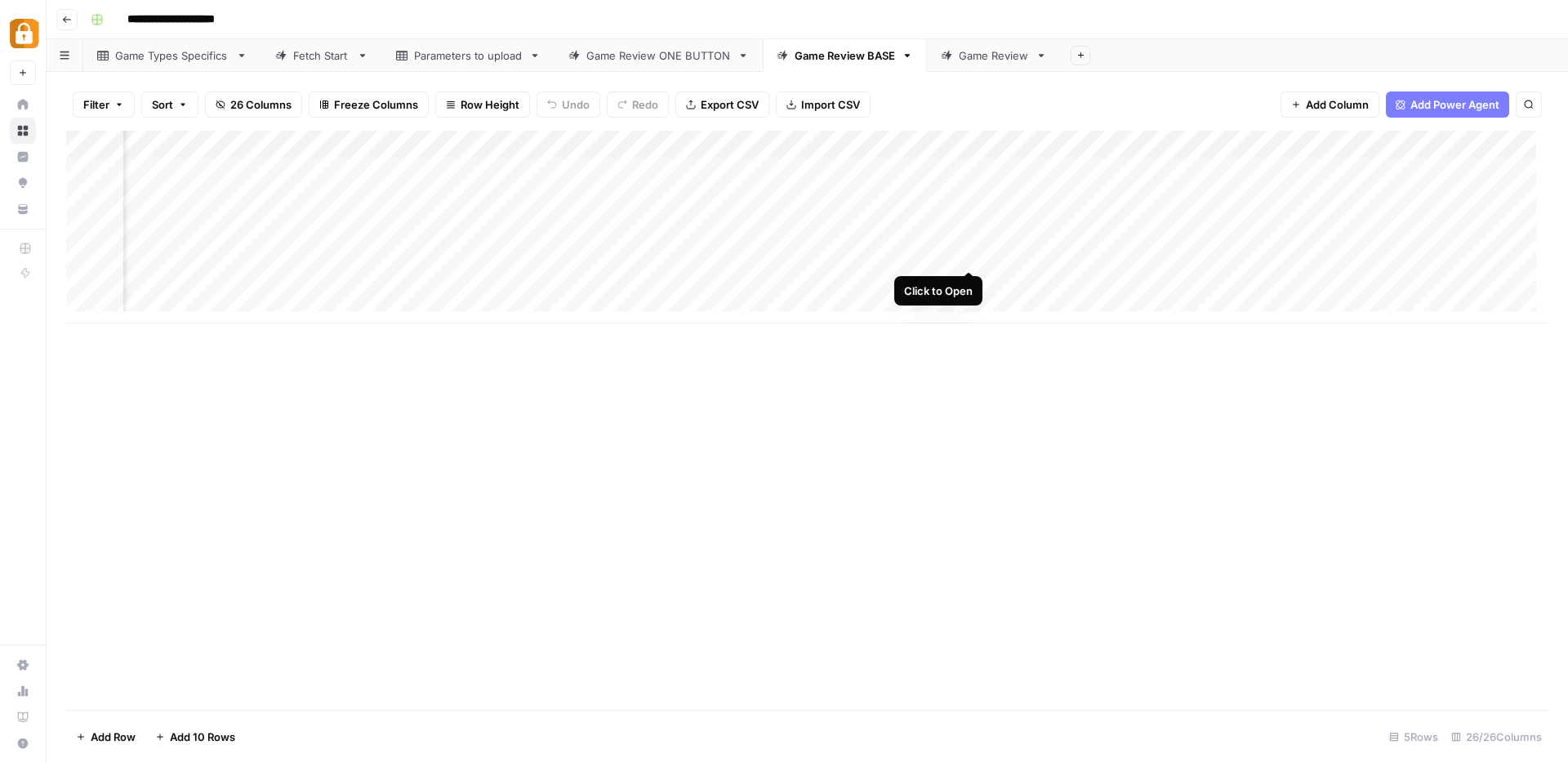
click at [973, 254] on div "Add Column" at bounding box center [806, 227] width 1482 height 193
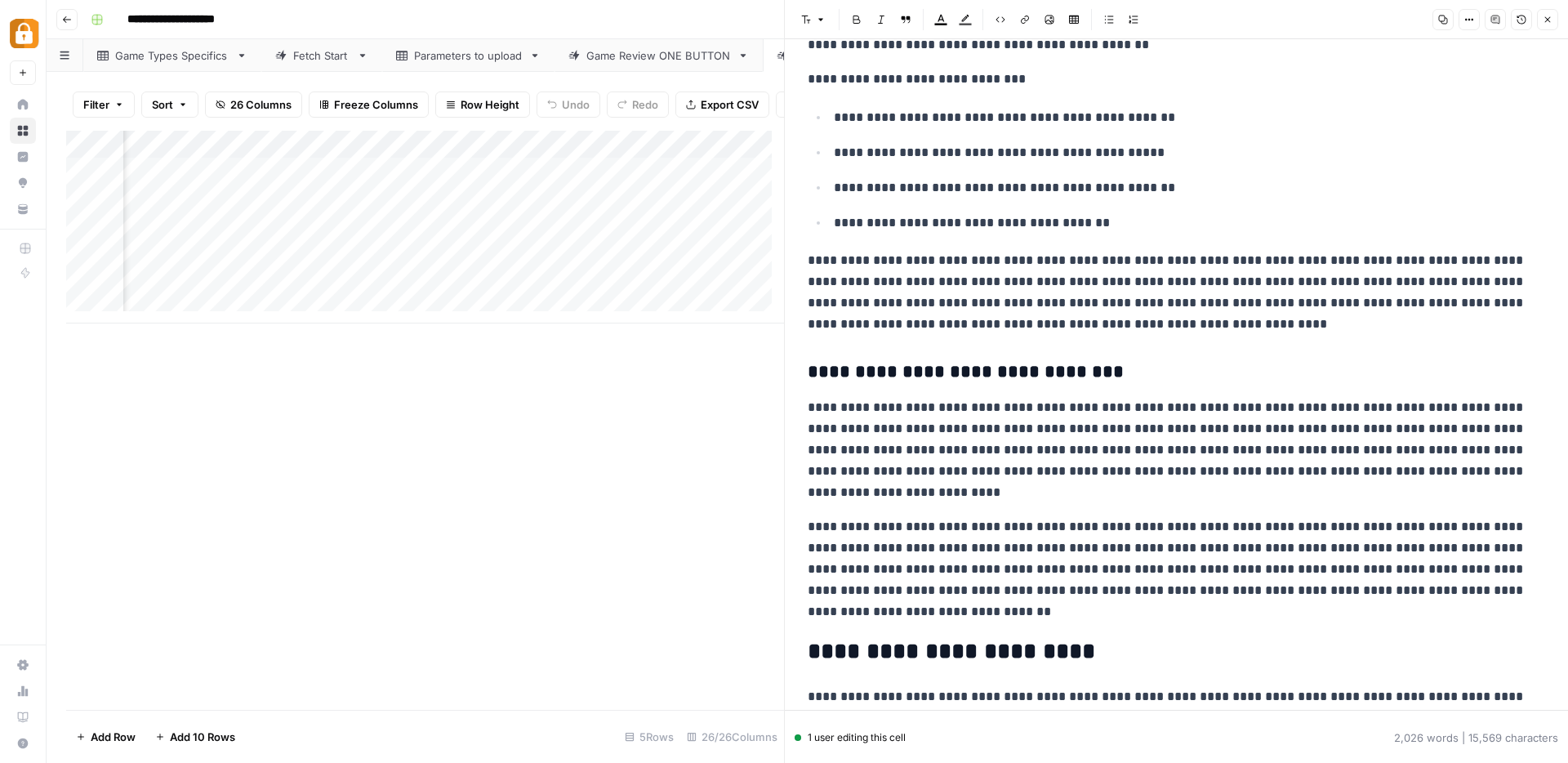
scroll to position [2789, 0]
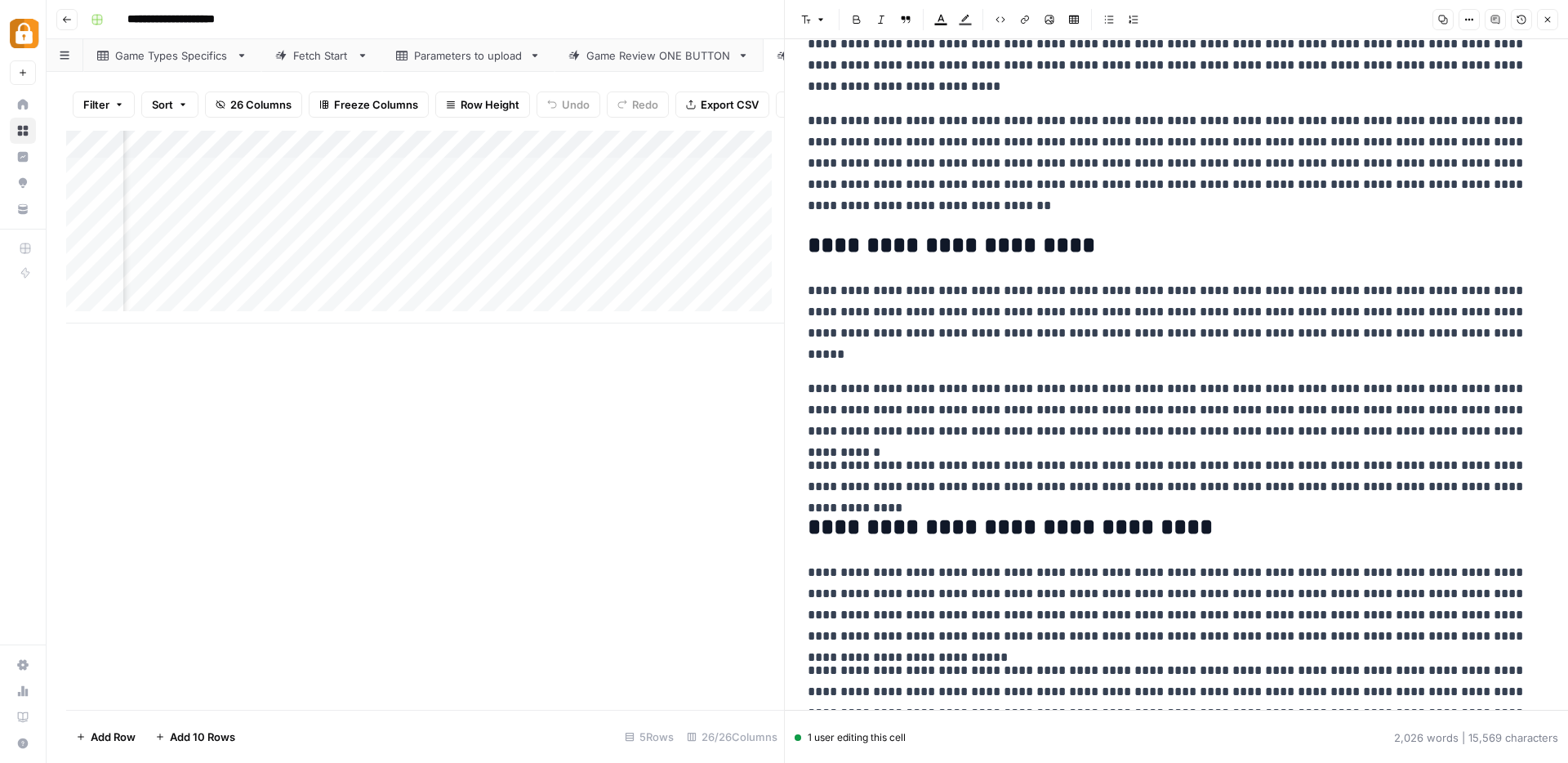
click at [1553, 25] on button "Close" at bounding box center [1547, 19] width 21 height 21
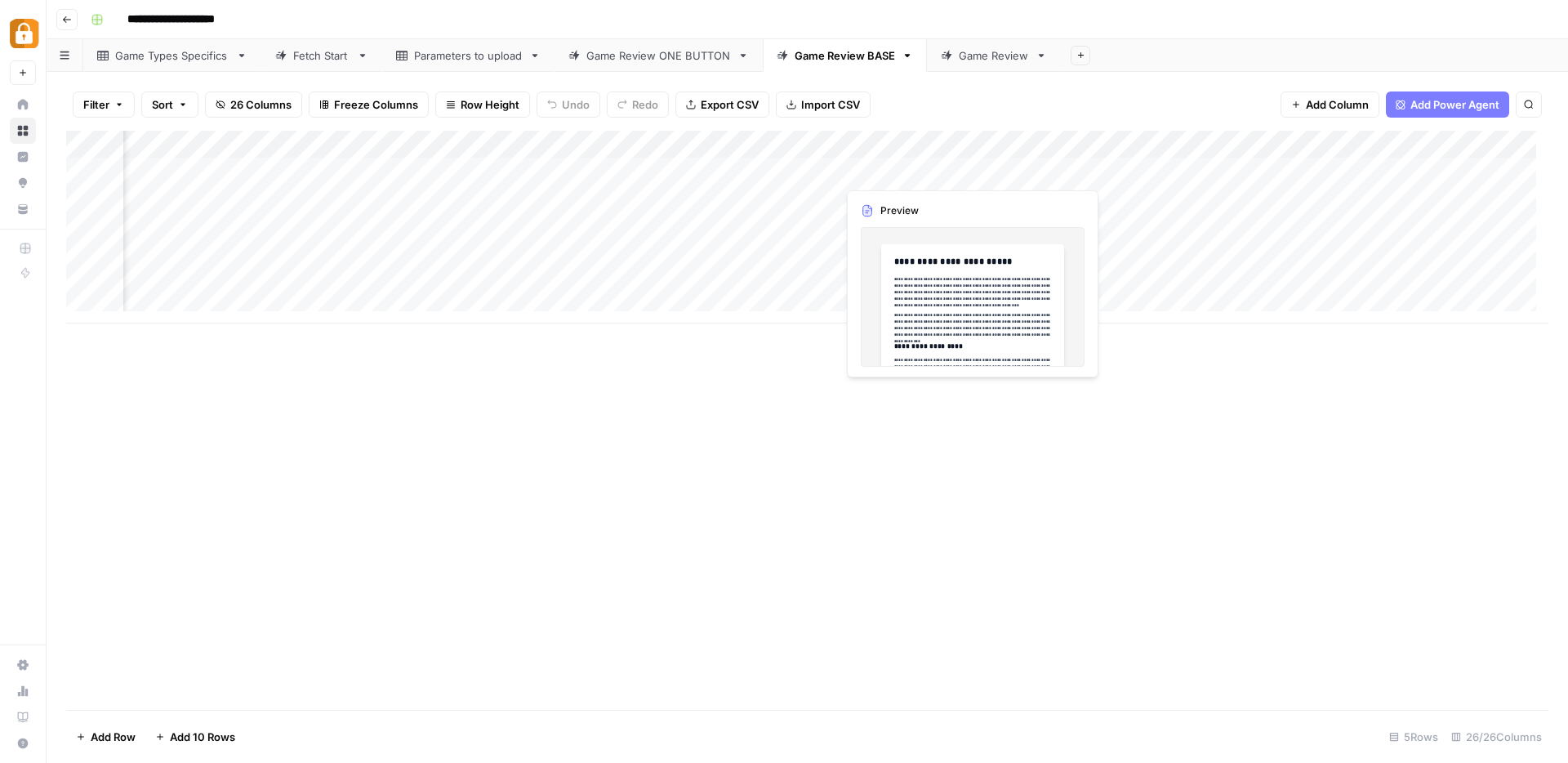
click at [965, 173] on div "Add Column" at bounding box center [806, 227] width 1482 height 193
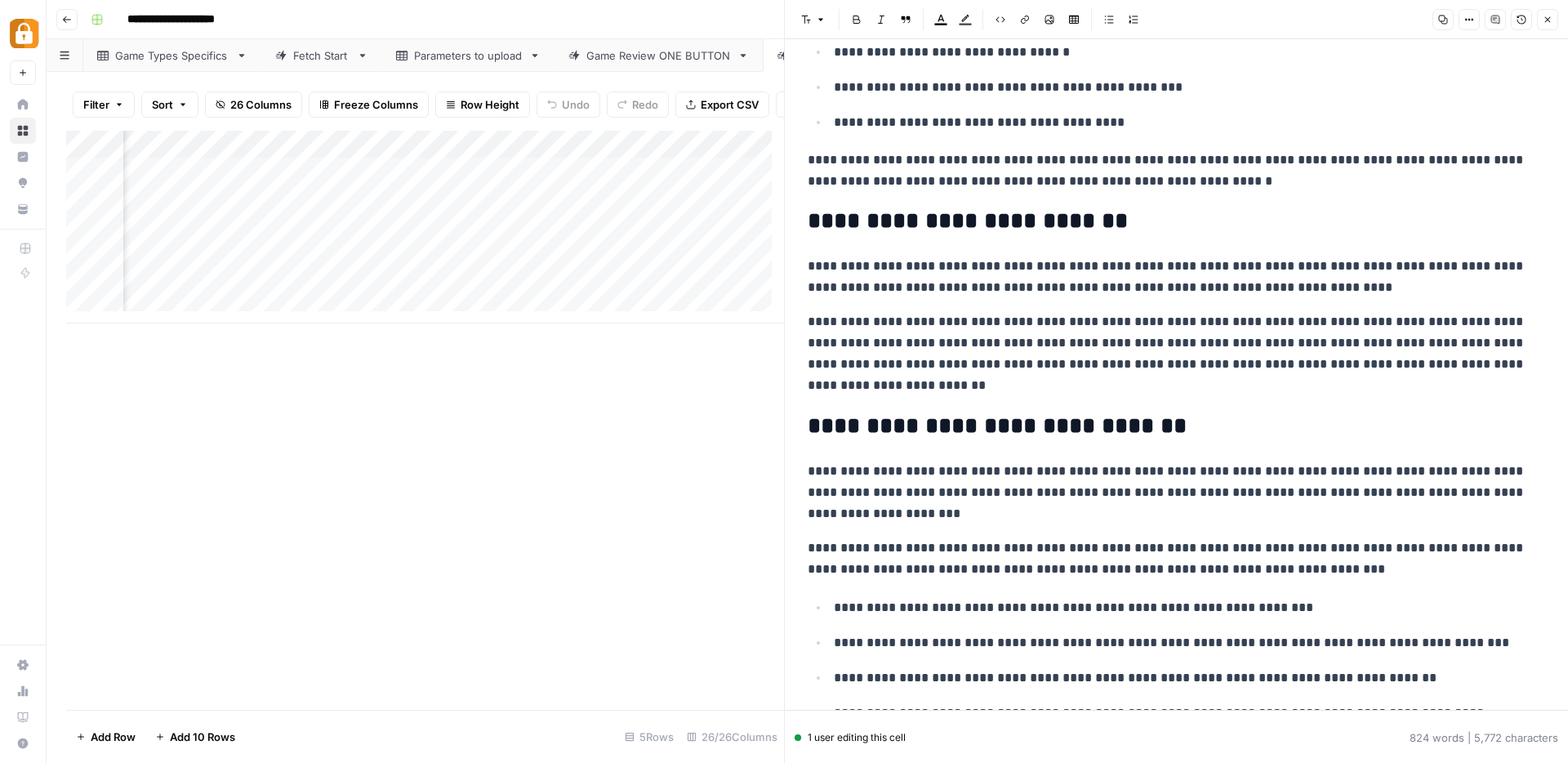
scroll to position [414, 0]
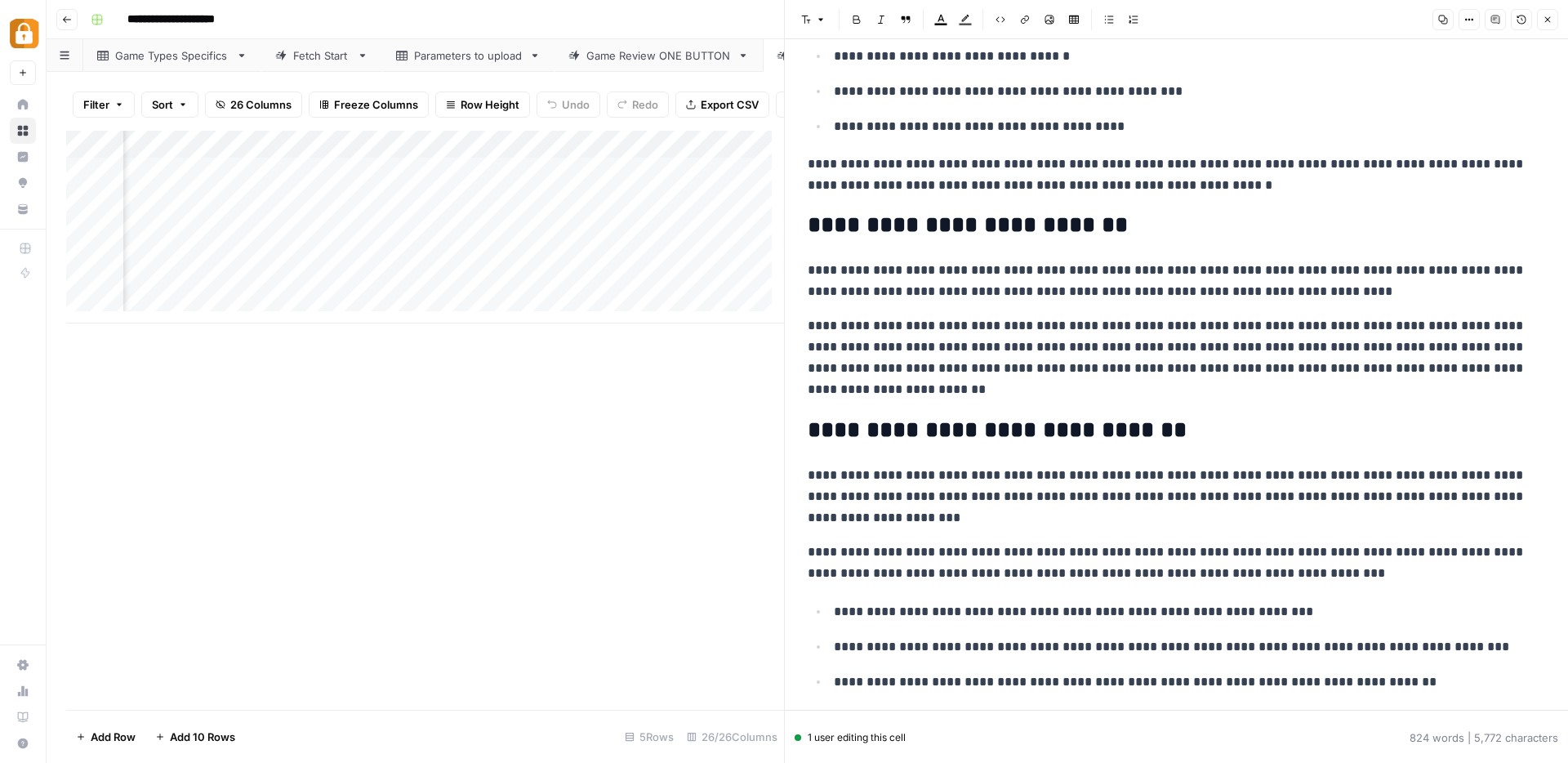
click at [1553, 24] on button "Close" at bounding box center [1547, 19] width 21 height 21
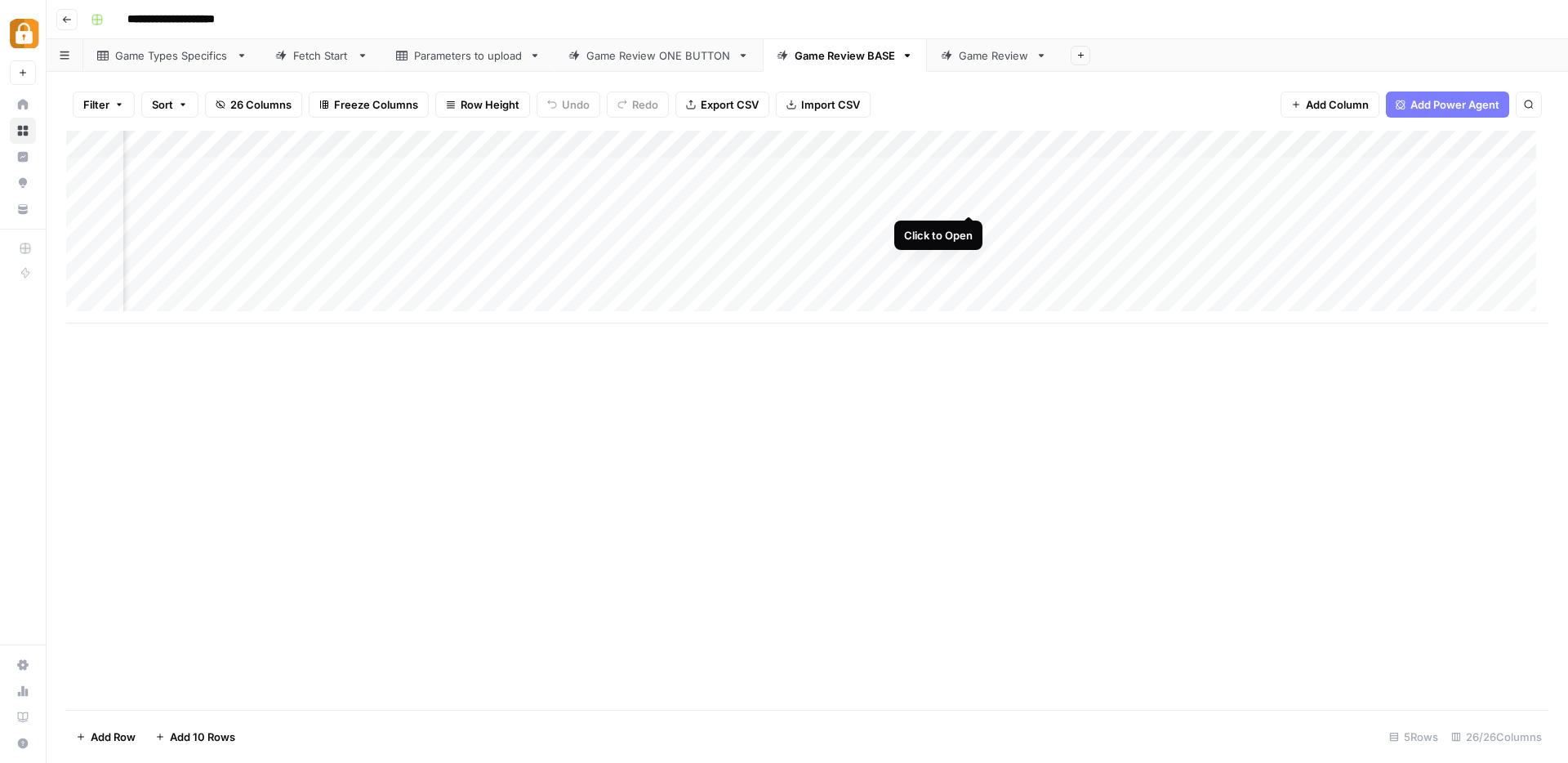
click at [973, 203] on div "Add Column" at bounding box center [806, 227] width 1482 height 193
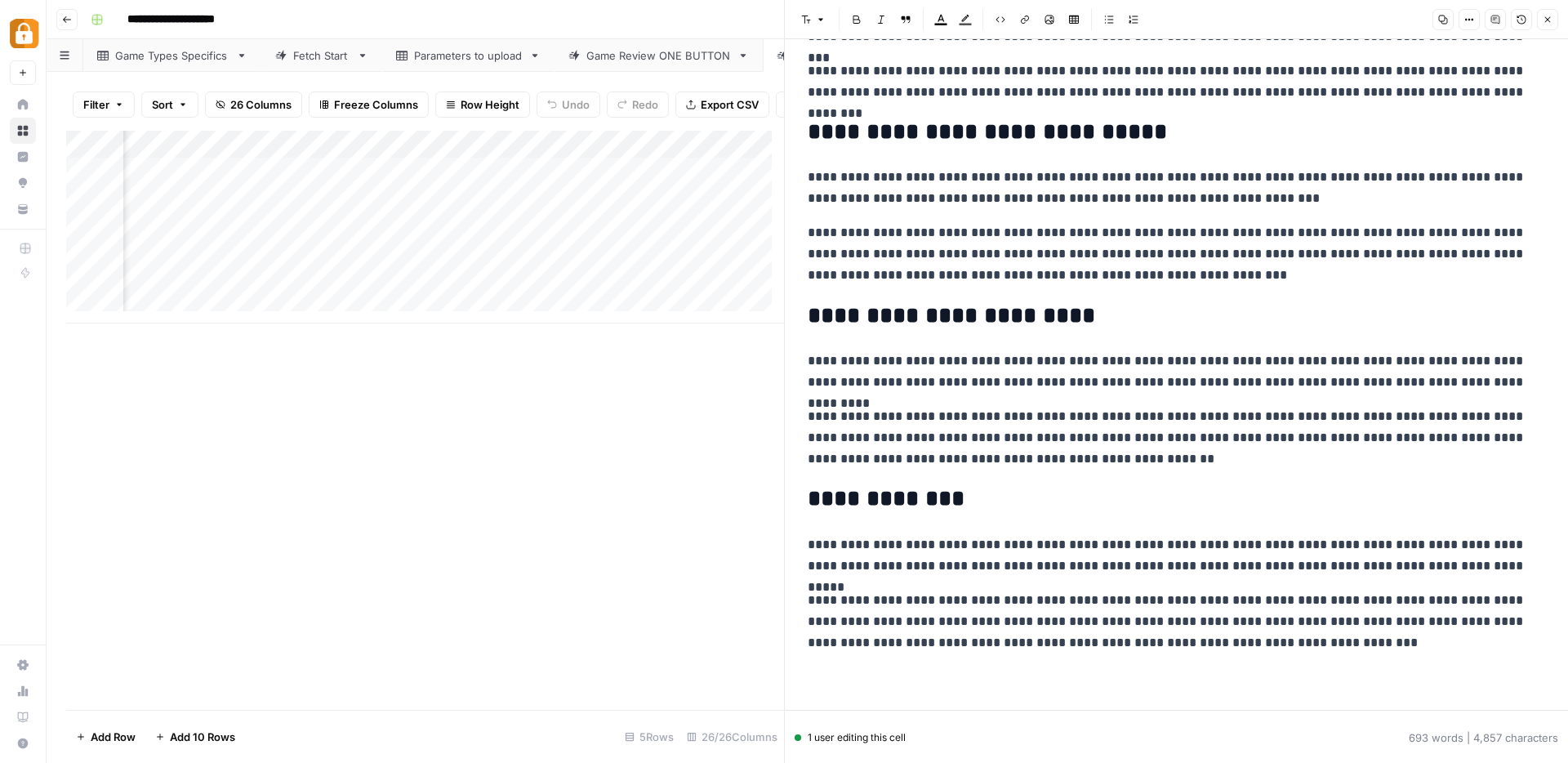
scroll to position [1236, 0]
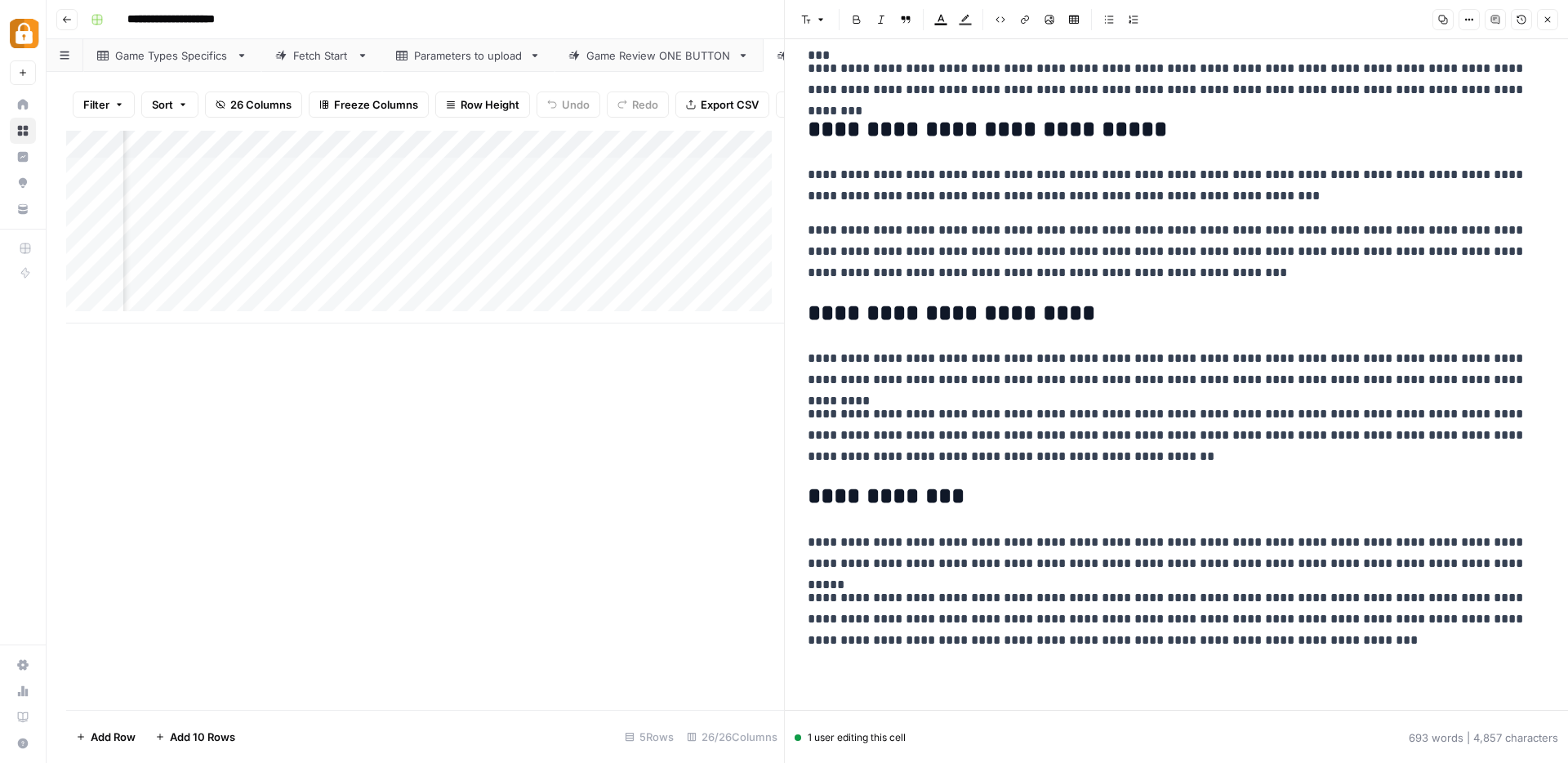
click at [1547, 13] on button "Close" at bounding box center [1547, 19] width 21 height 21
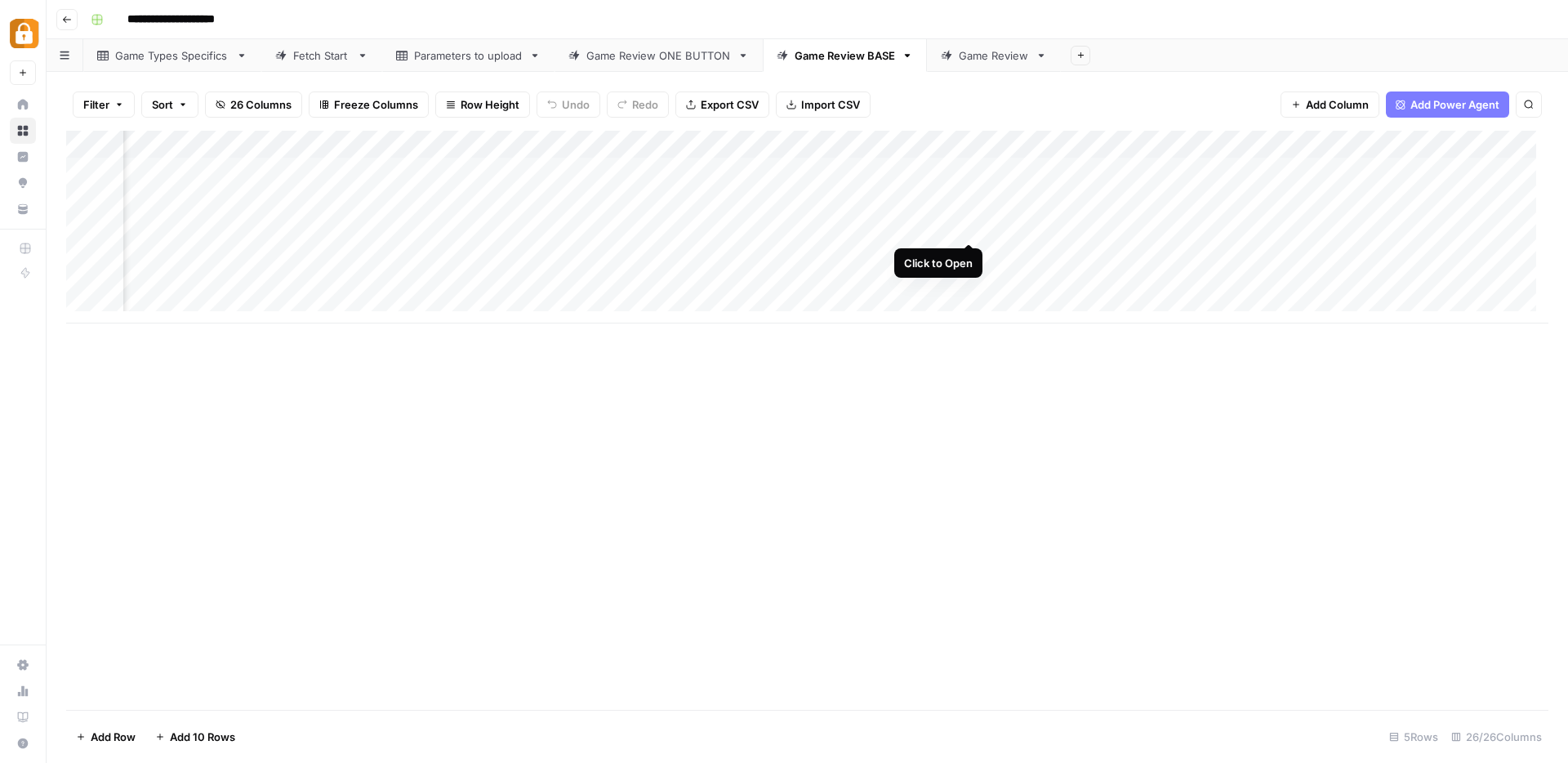
click at [969, 229] on div "Add Column" at bounding box center [806, 227] width 1482 height 193
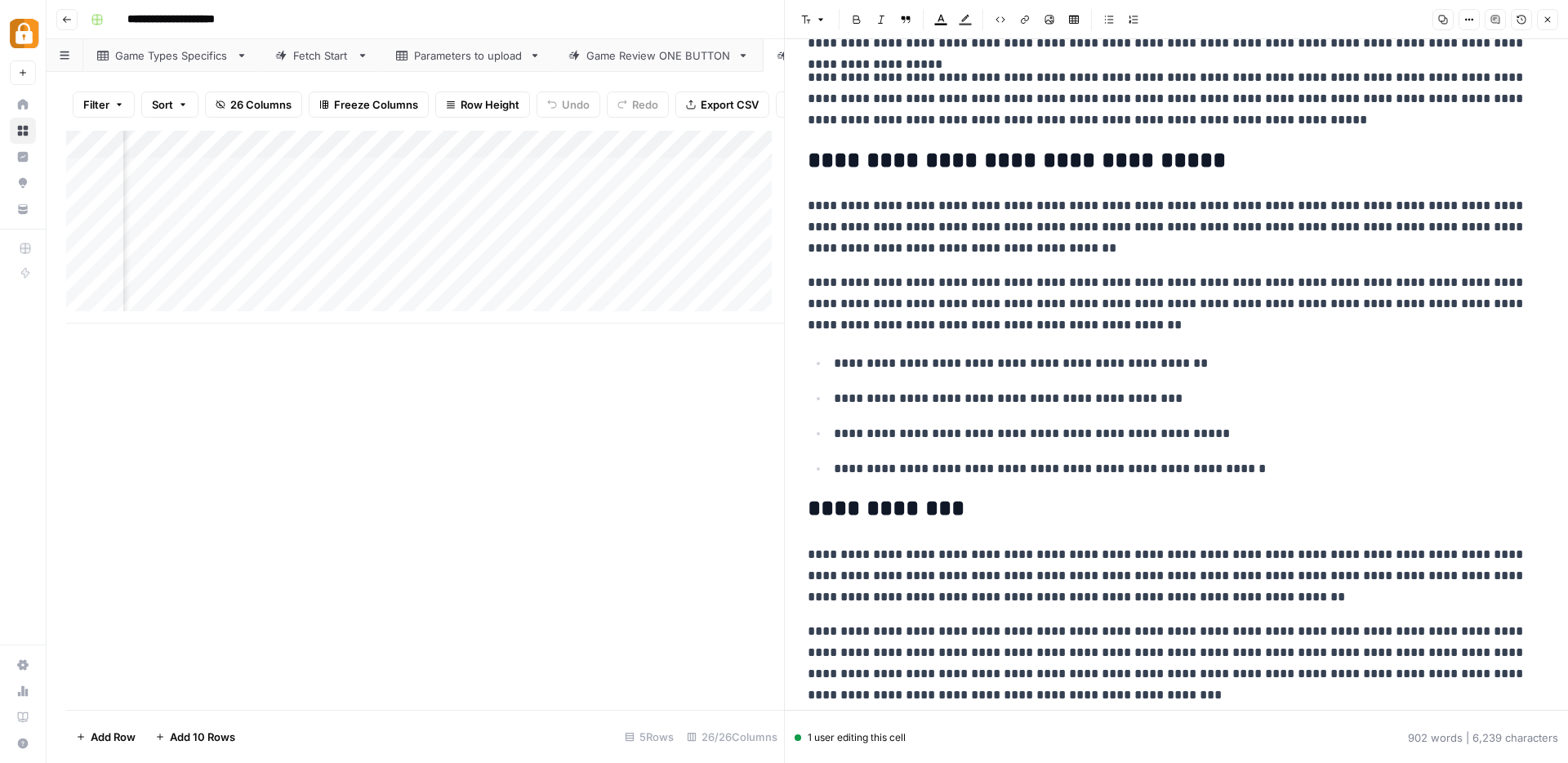
scroll to position [1878, 0]
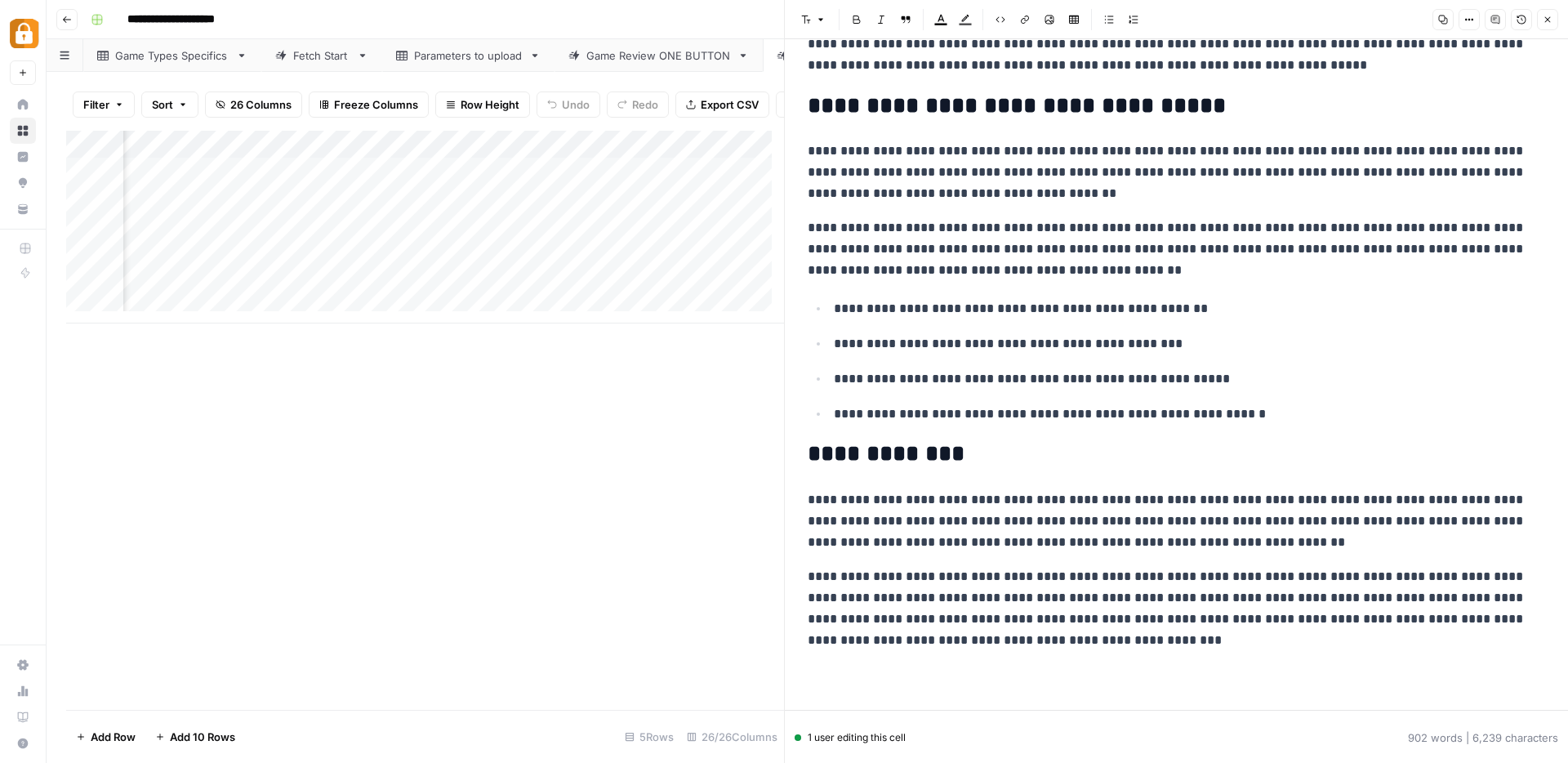
click at [1546, 19] on icon "button" at bounding box center [1548, 20] width 6 height 6
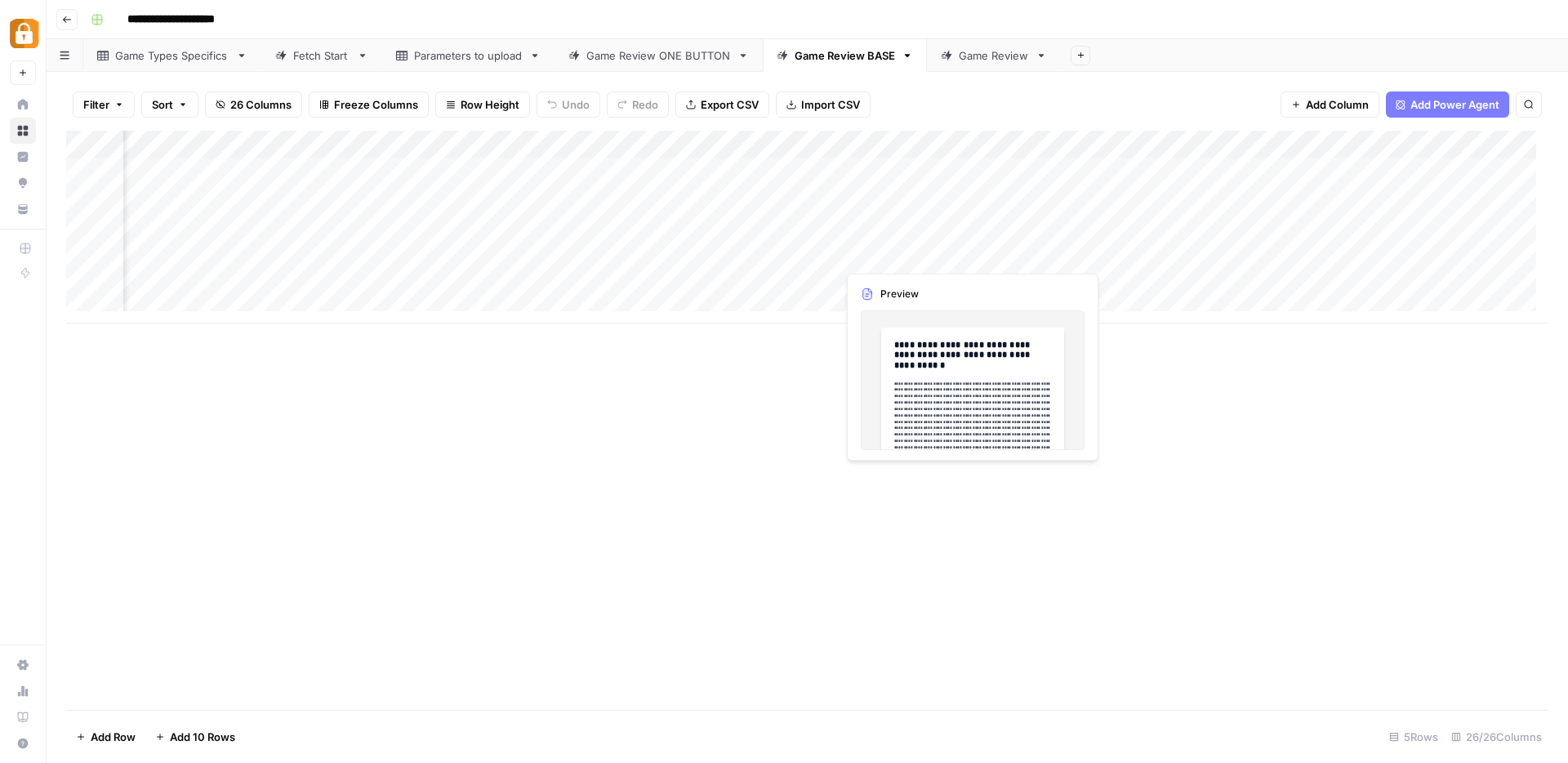
click at [966, 254] on div "Add Column" at bounding box center [806, 227] width 1482 height 193
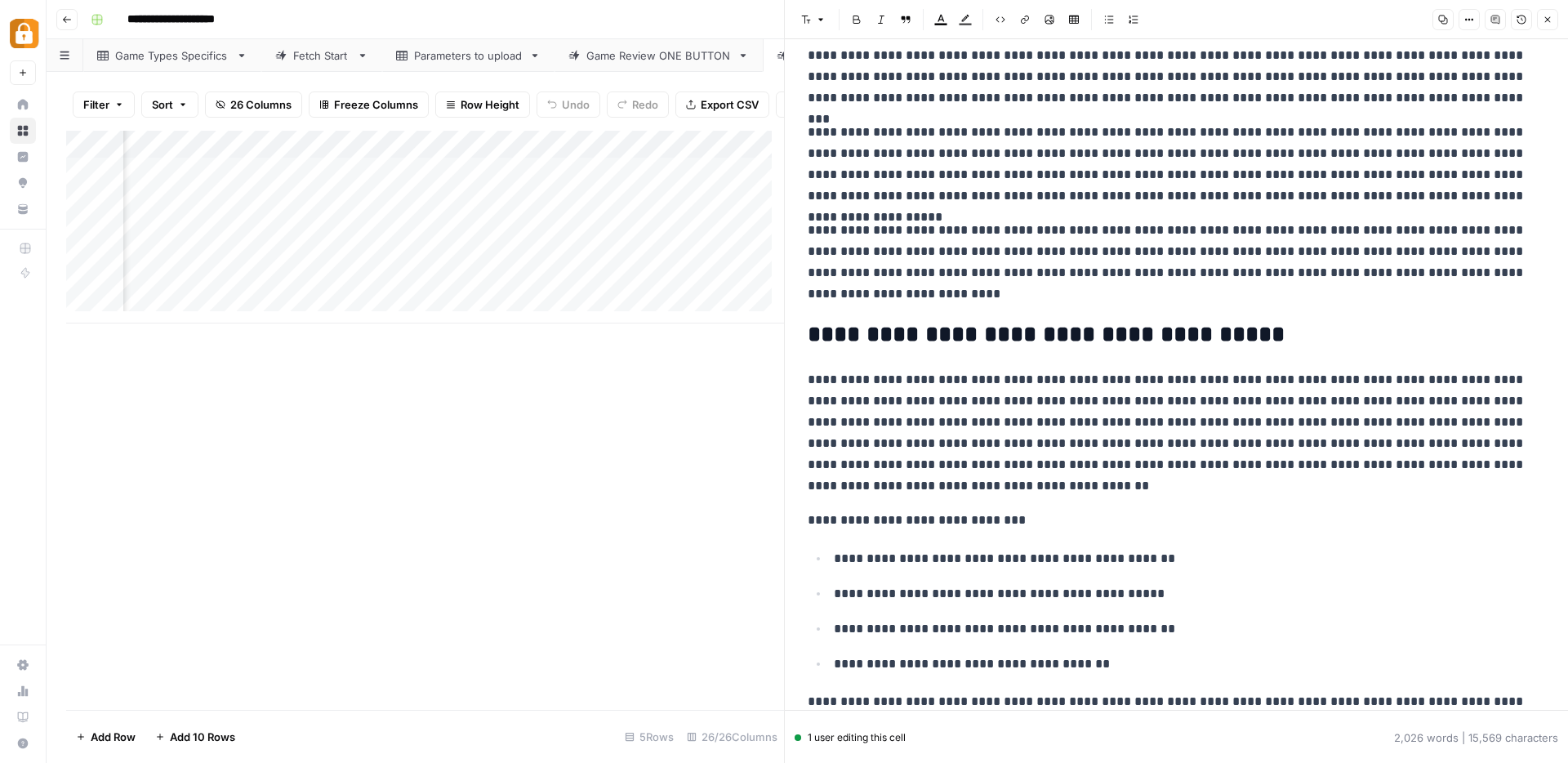
scroll to position [2446, 0]
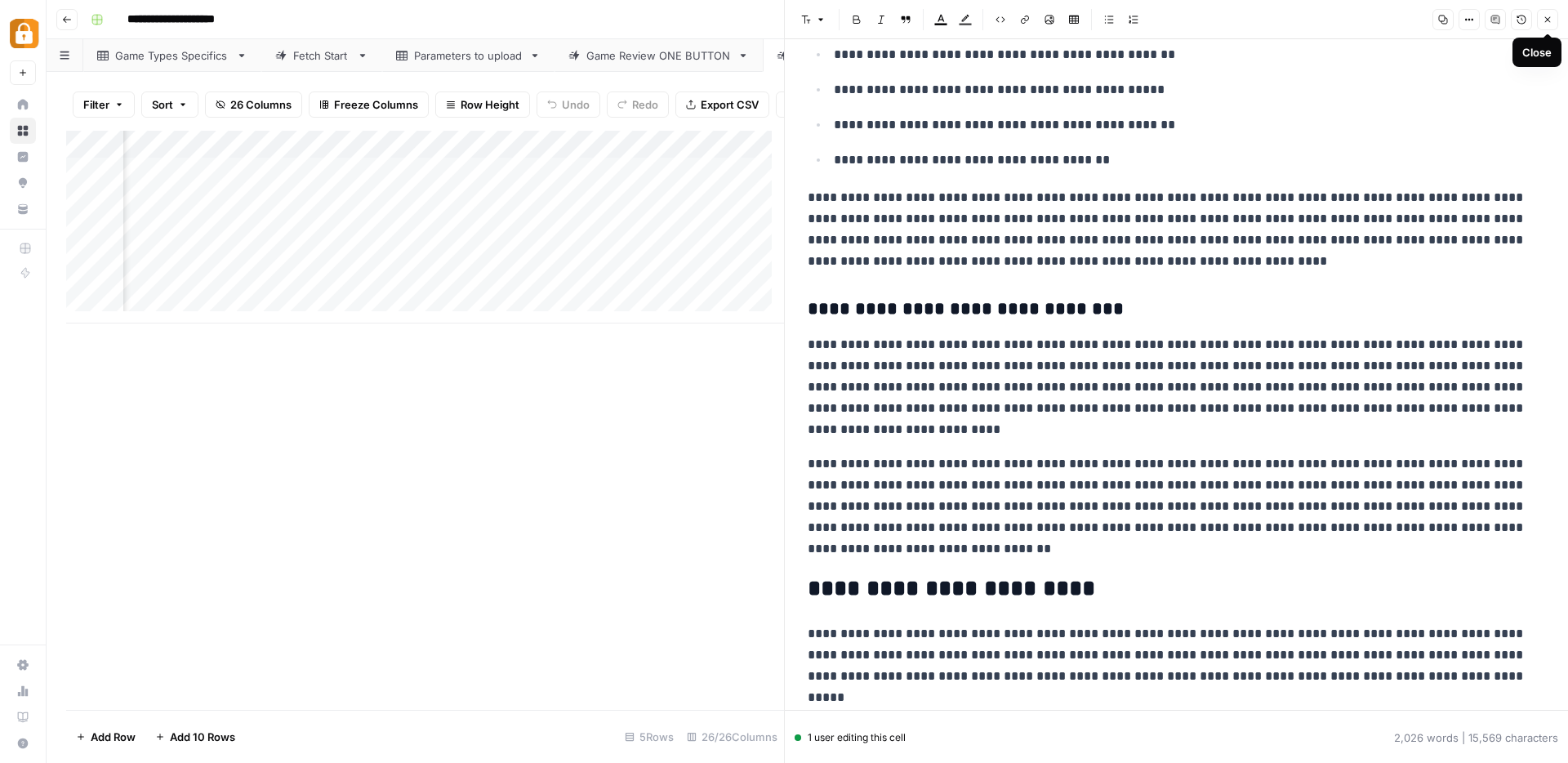
click at [1548, 15] on icon "button" at bounding box center [1548, 20] width 10 height 10
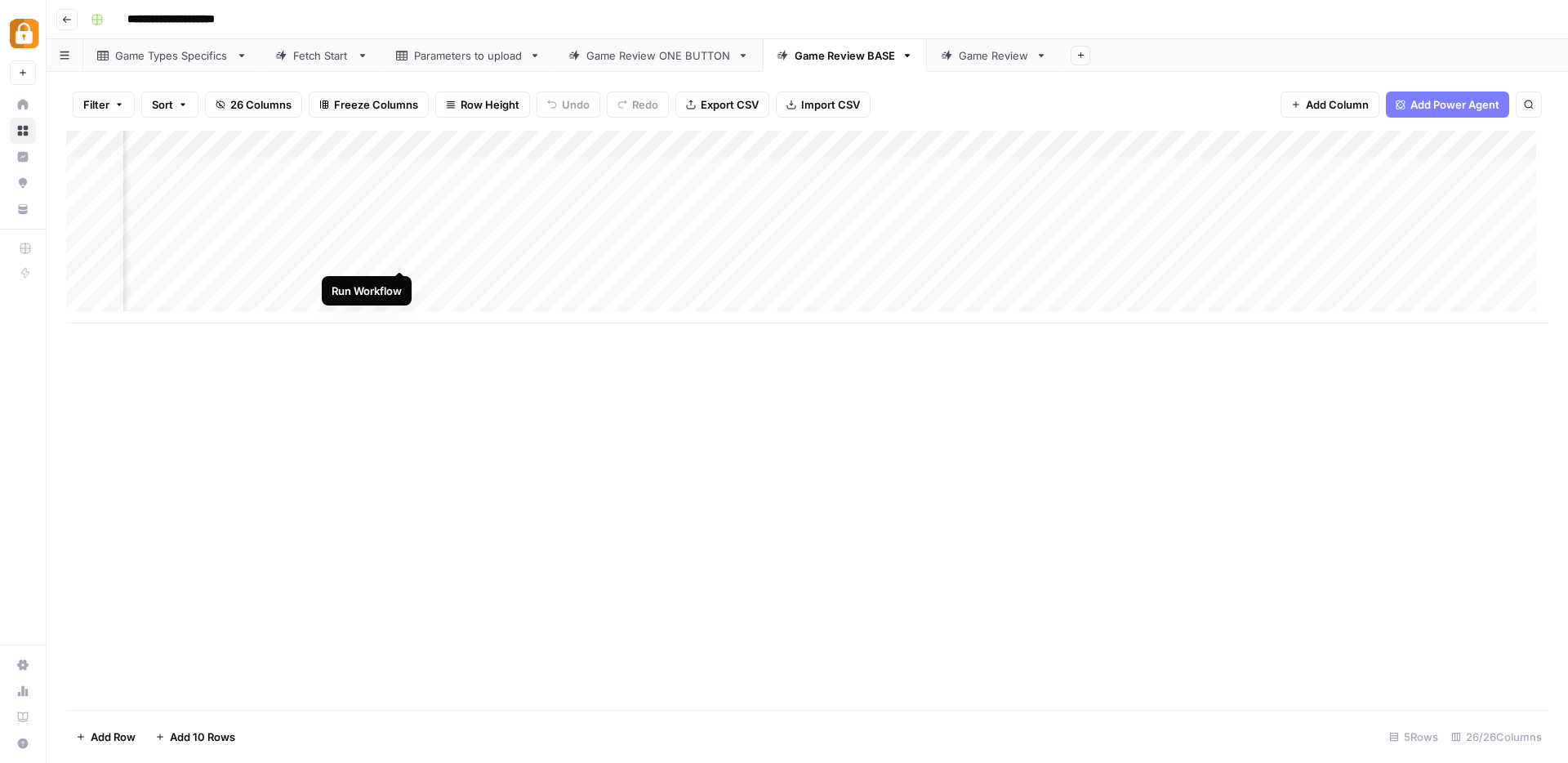
click at [397, 252] on div "Add Column" at bounding box center [806, 227] width 1482 height 193
click at [401, 170] on div "Add Column" at bounding box center [806, 227] width 1482 height 193
click at [401, 200] on div "Add Column" at bounding box center [806, 227] width 1482 height 193
click at [397, 226] on div "Add Column" at bounding box center [806, 227] width 1482 height 193
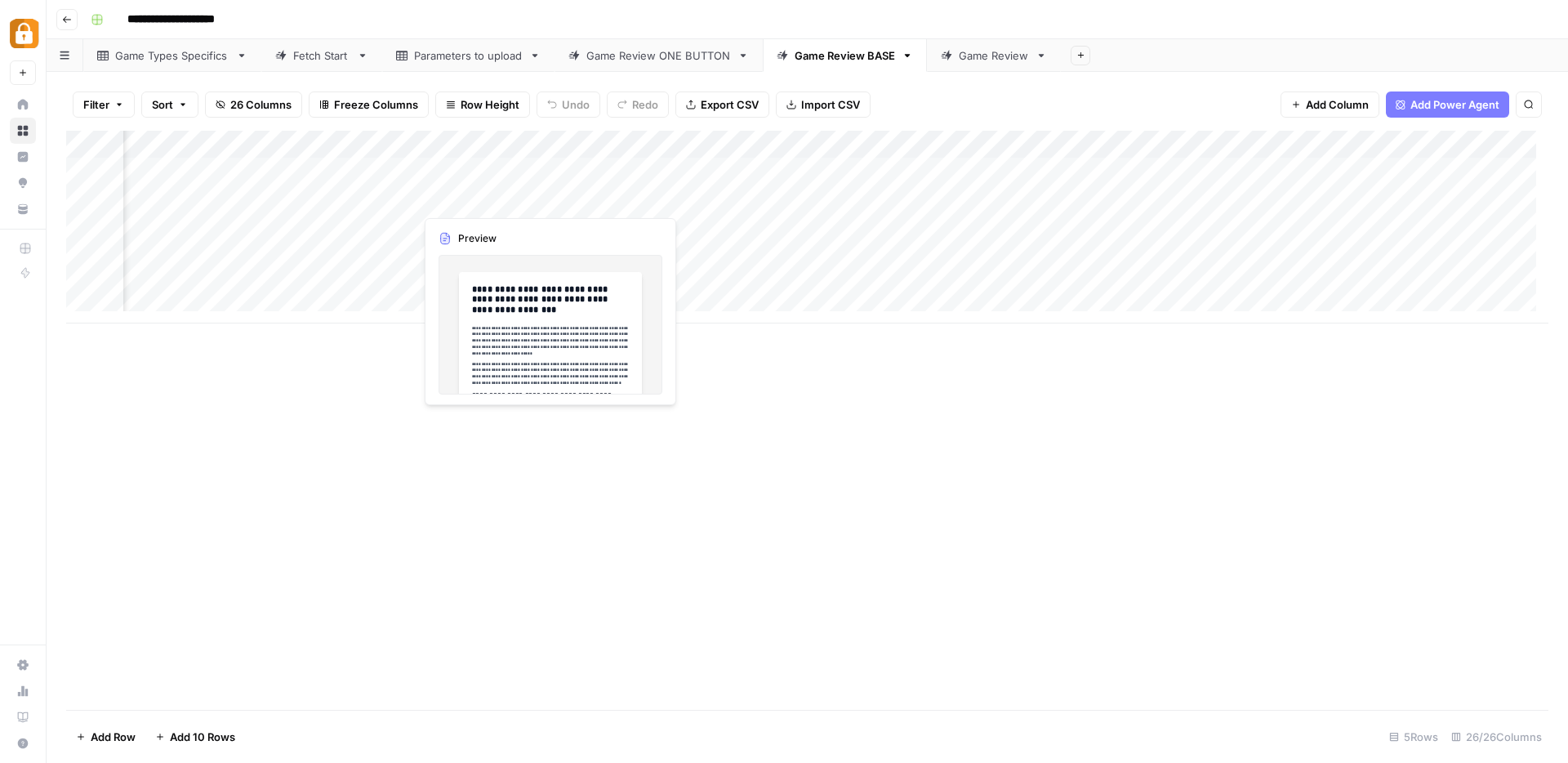
click at [545, 198] on div "Add Column" at bounding box center [806, 227] width 1482 height 193
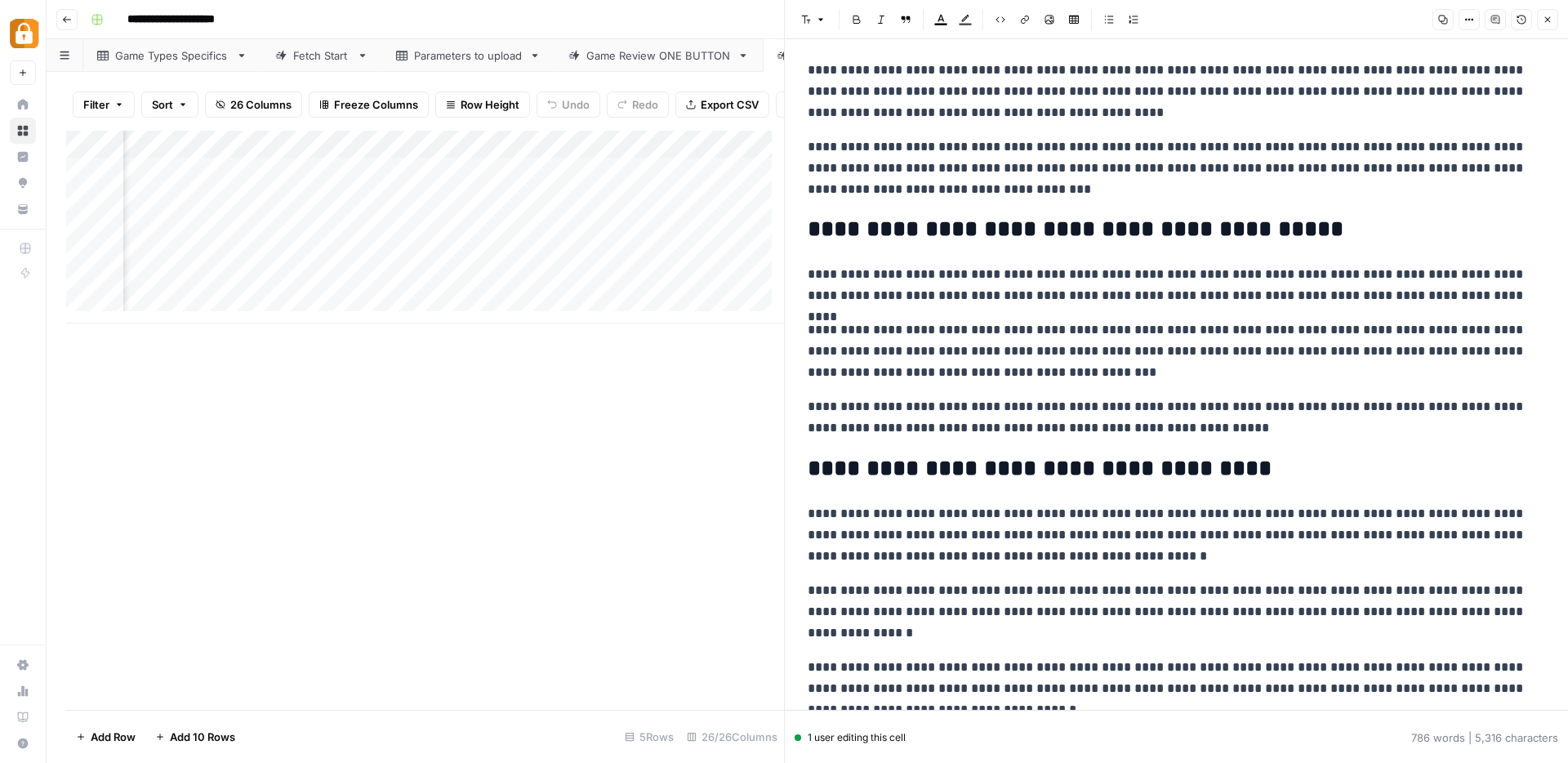
scroll to position [1293, 0]
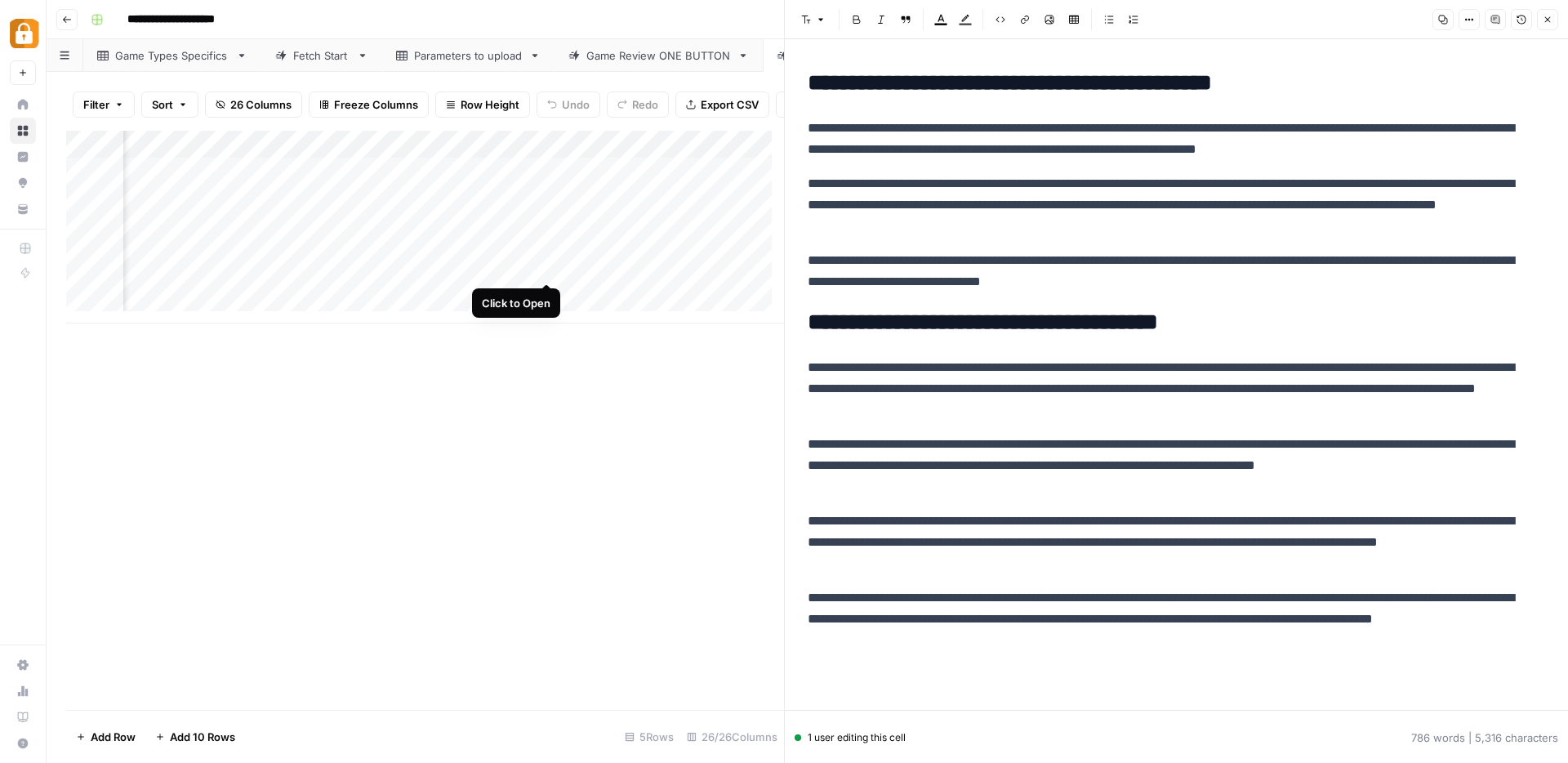
click at [546, 265] on div "Add Column" at bounding box center [424, 227] width 718 height 193
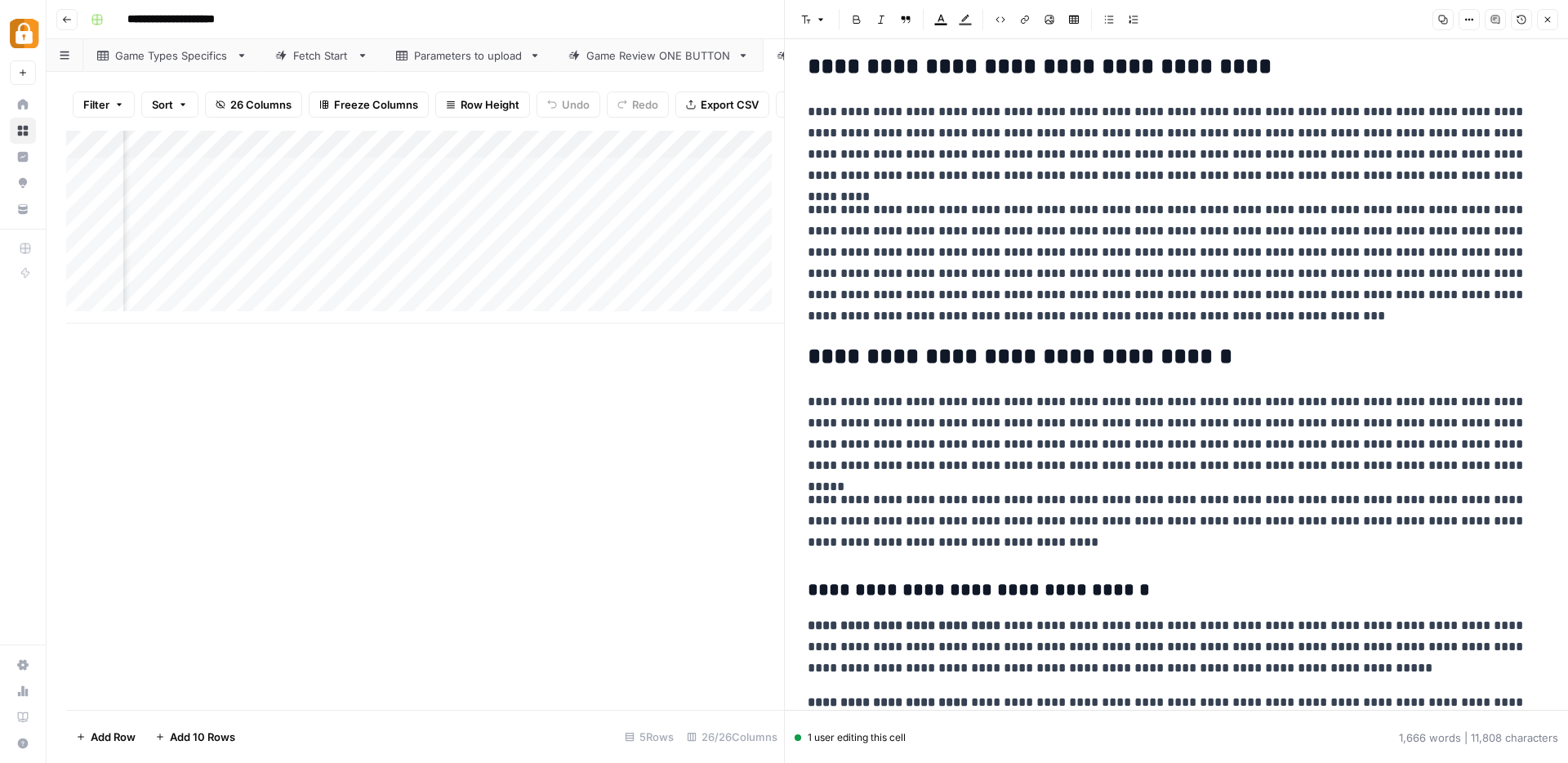
scroll to position [1500, 0]
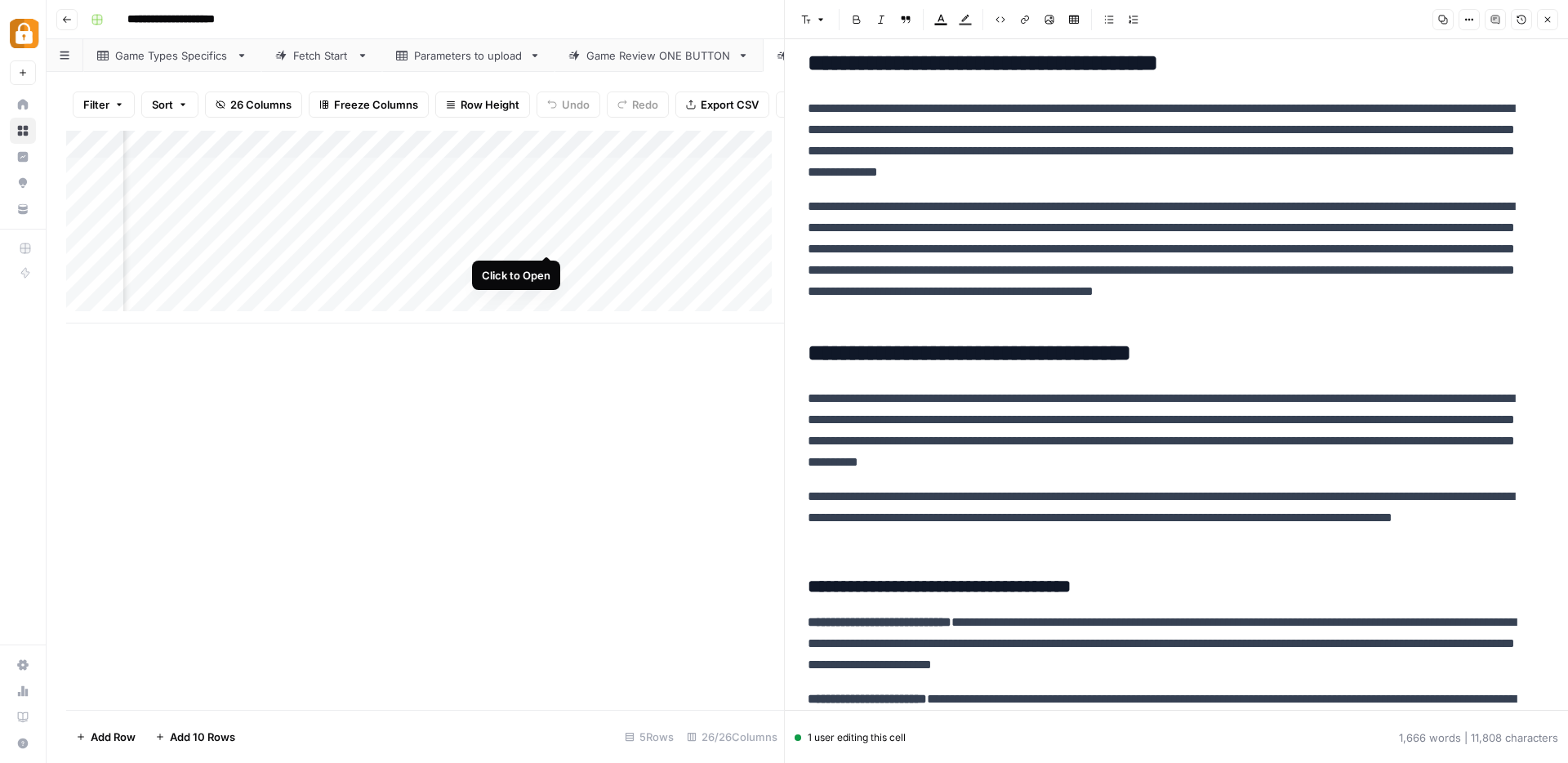
click at [551, 235] on div "Add Column" at bounding box center [424, 227] width 718 height 193
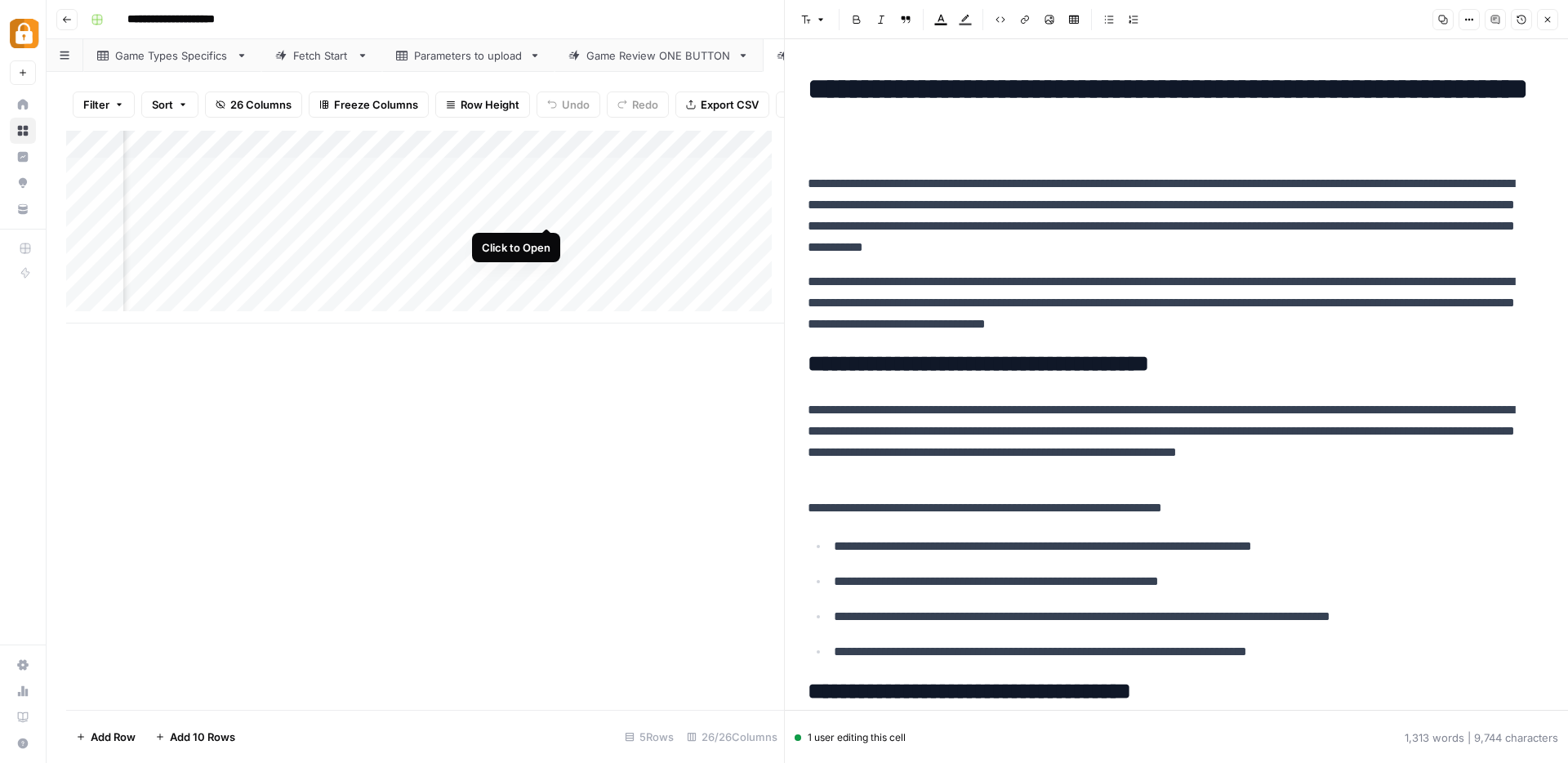
click at [543, 208] on div "Add Column" at bounding box center [424, 227] width 718 height 193
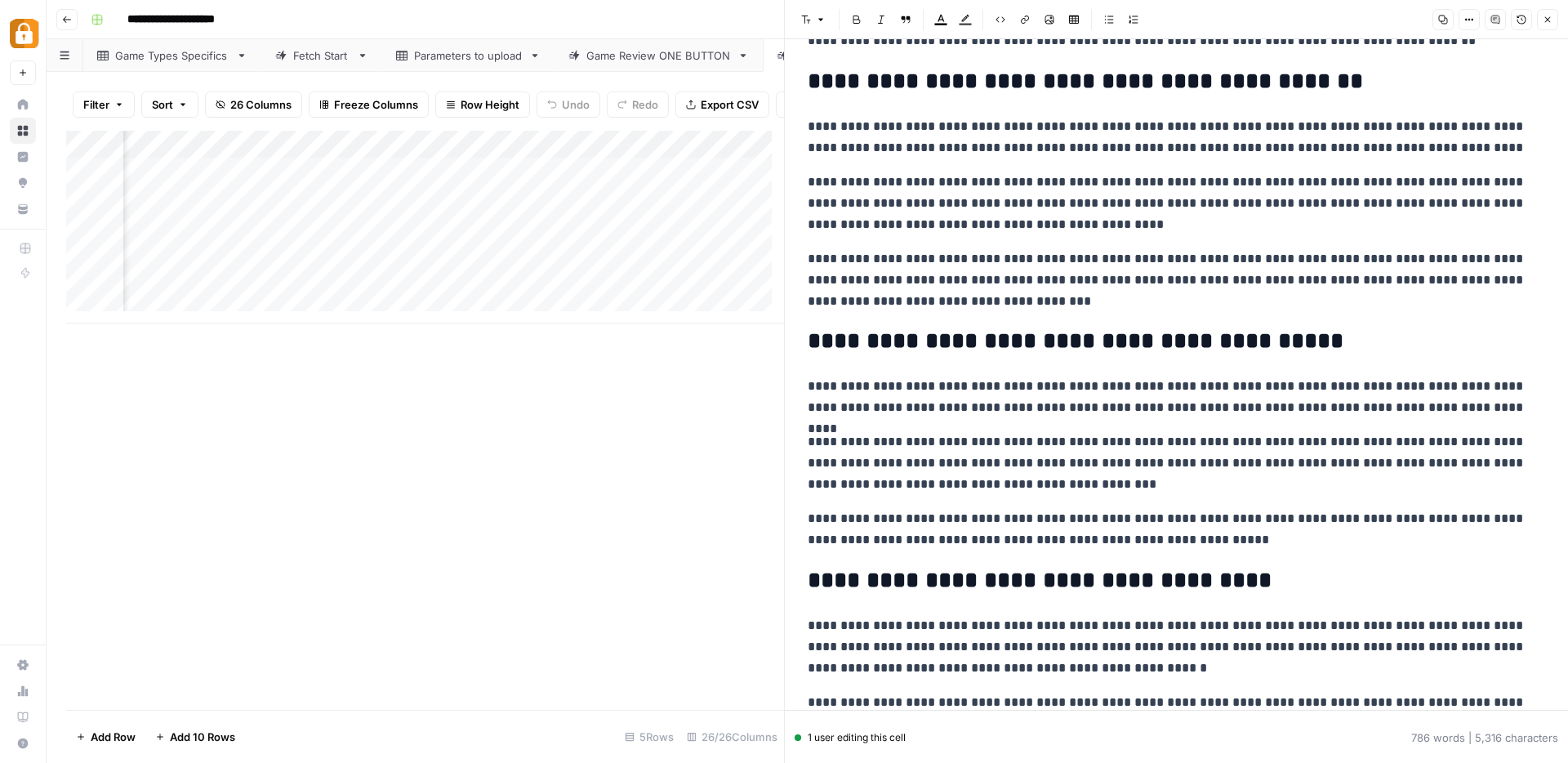
scroll to position [1293, 0]
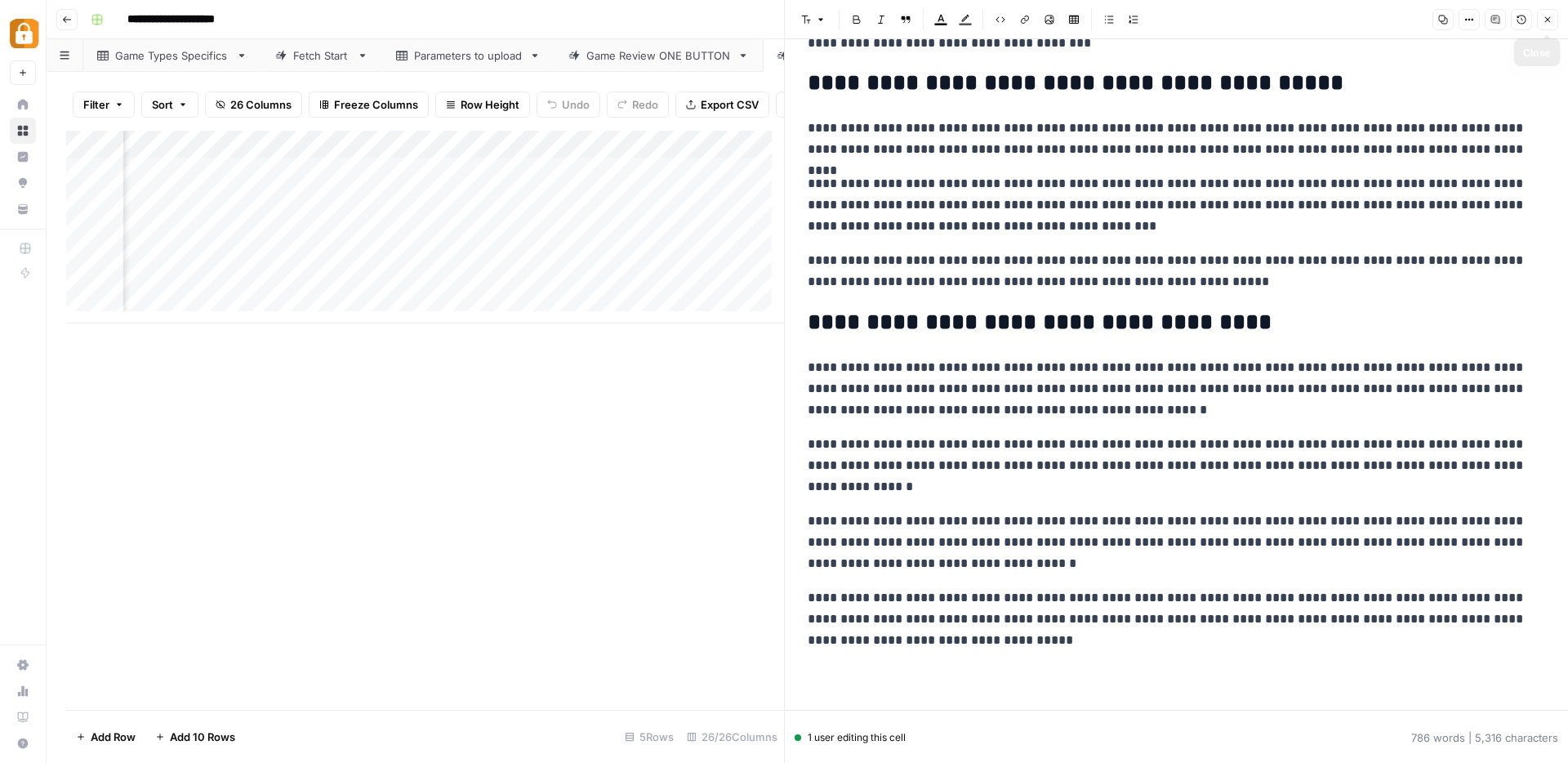
click at [1547, 16] on icon "button" at bounding box center [1548, 20] width 10 height 10
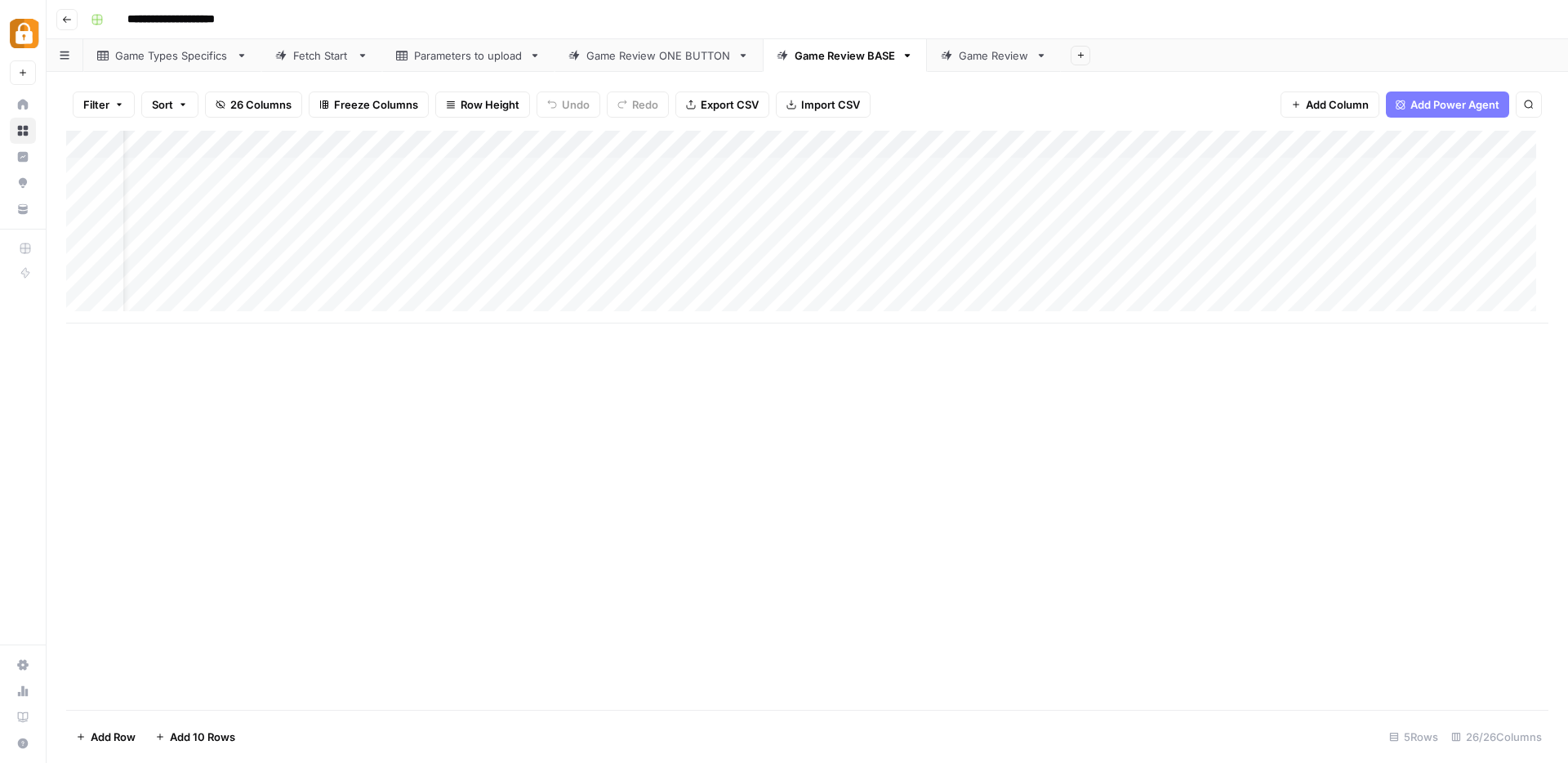
scroll to position [0, 52]
click at [580, 169] on div "Add Column" at bounding box center [806, 227] width 1482 height 193
click at [750, 172] on div "Add Column" at bounding box center [806, 227] width 1482 height 193
click at [461, 165] on div "Add Column" at bounding box center [806, 227] width 1482 height 193
click at [151, 61] on div "Game Types Specifics" at bounding box center [172, 55] width 115 height 16
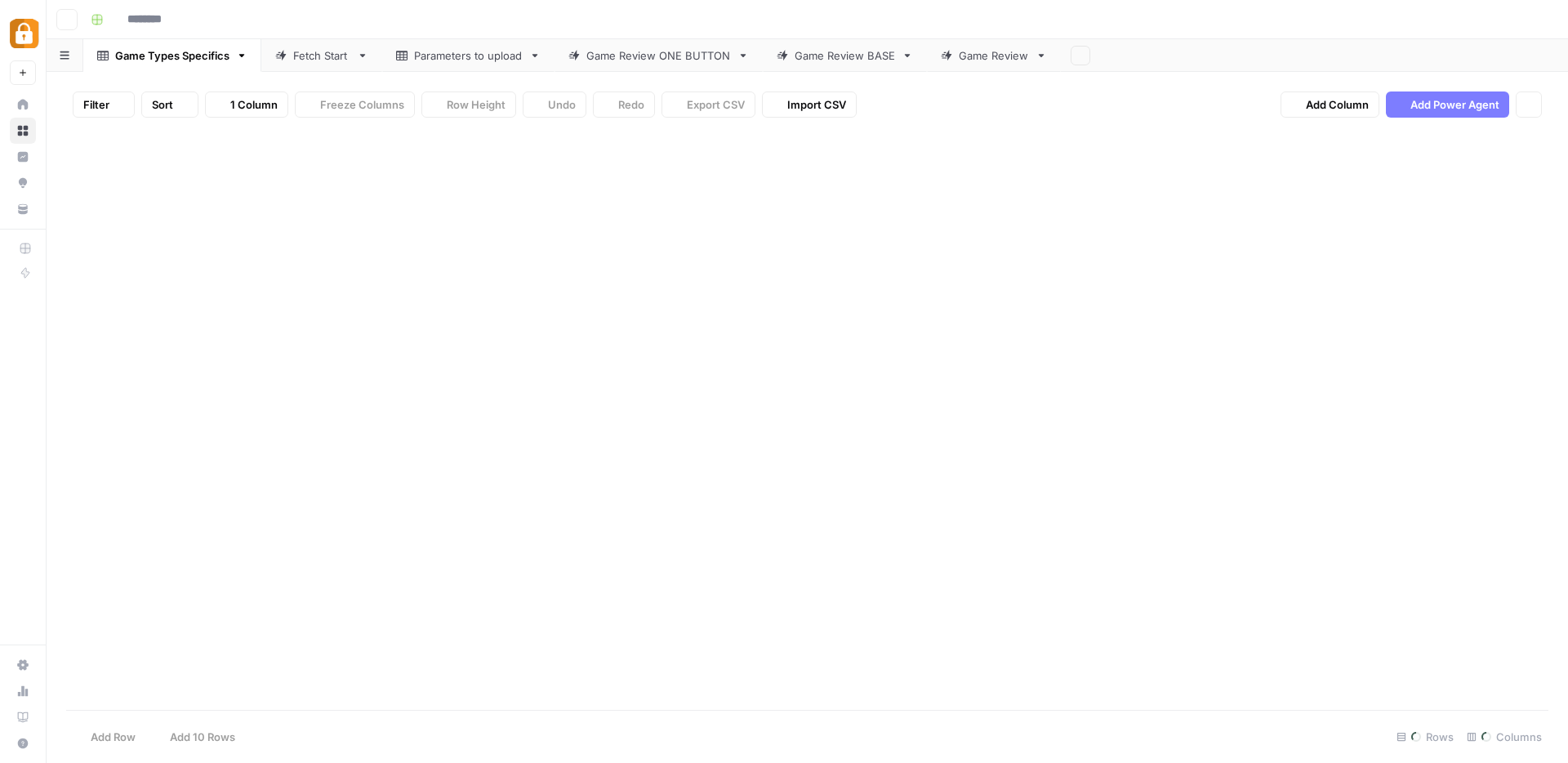
type input "**********"
click at [849, 57] on div "Game Review BASE" at bounding box center [844, 55] width 101 height 16
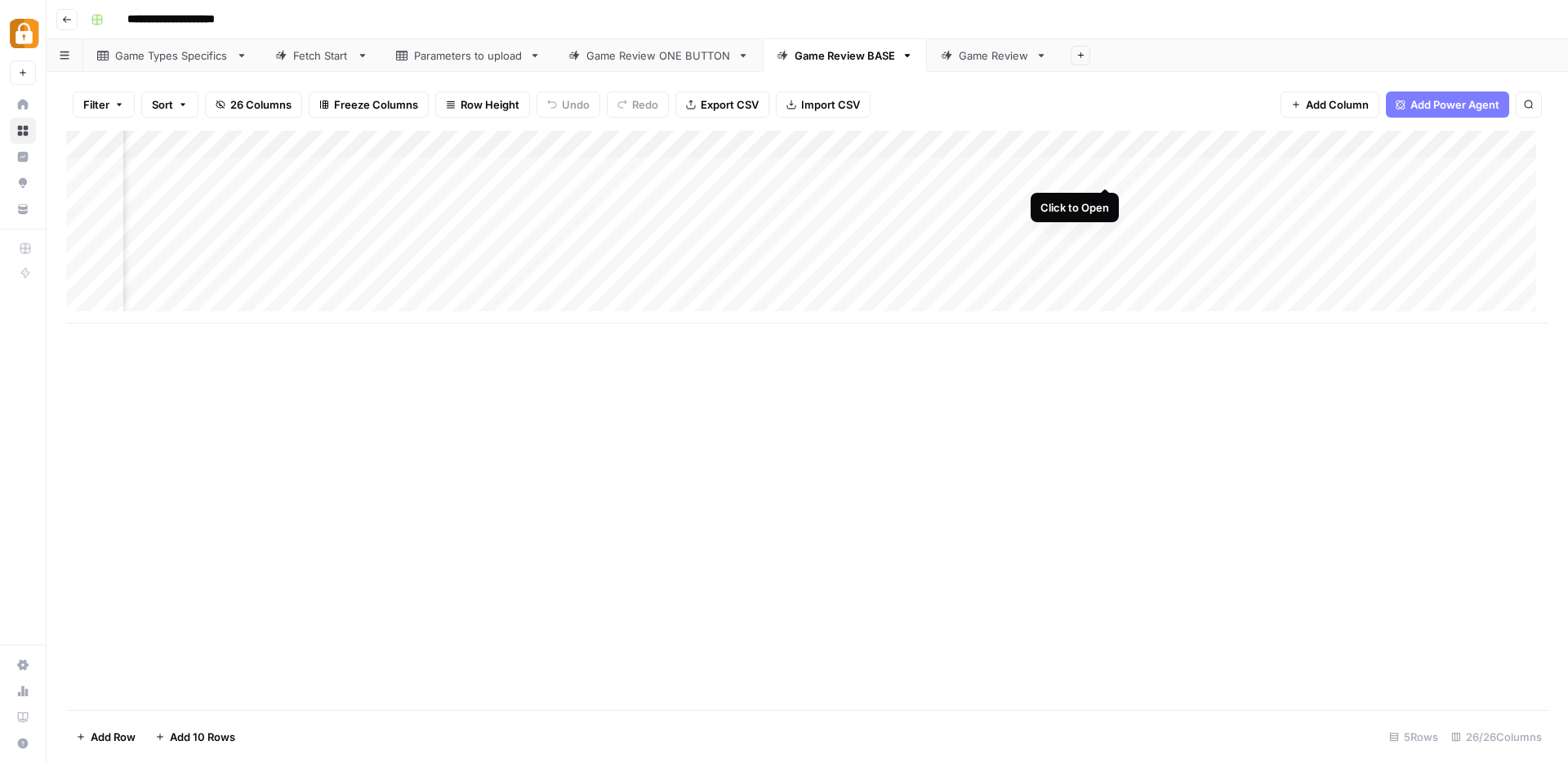
click at [1105, 172] on div "Add Column" at bounding box center [806, 227] width 1482 height 193
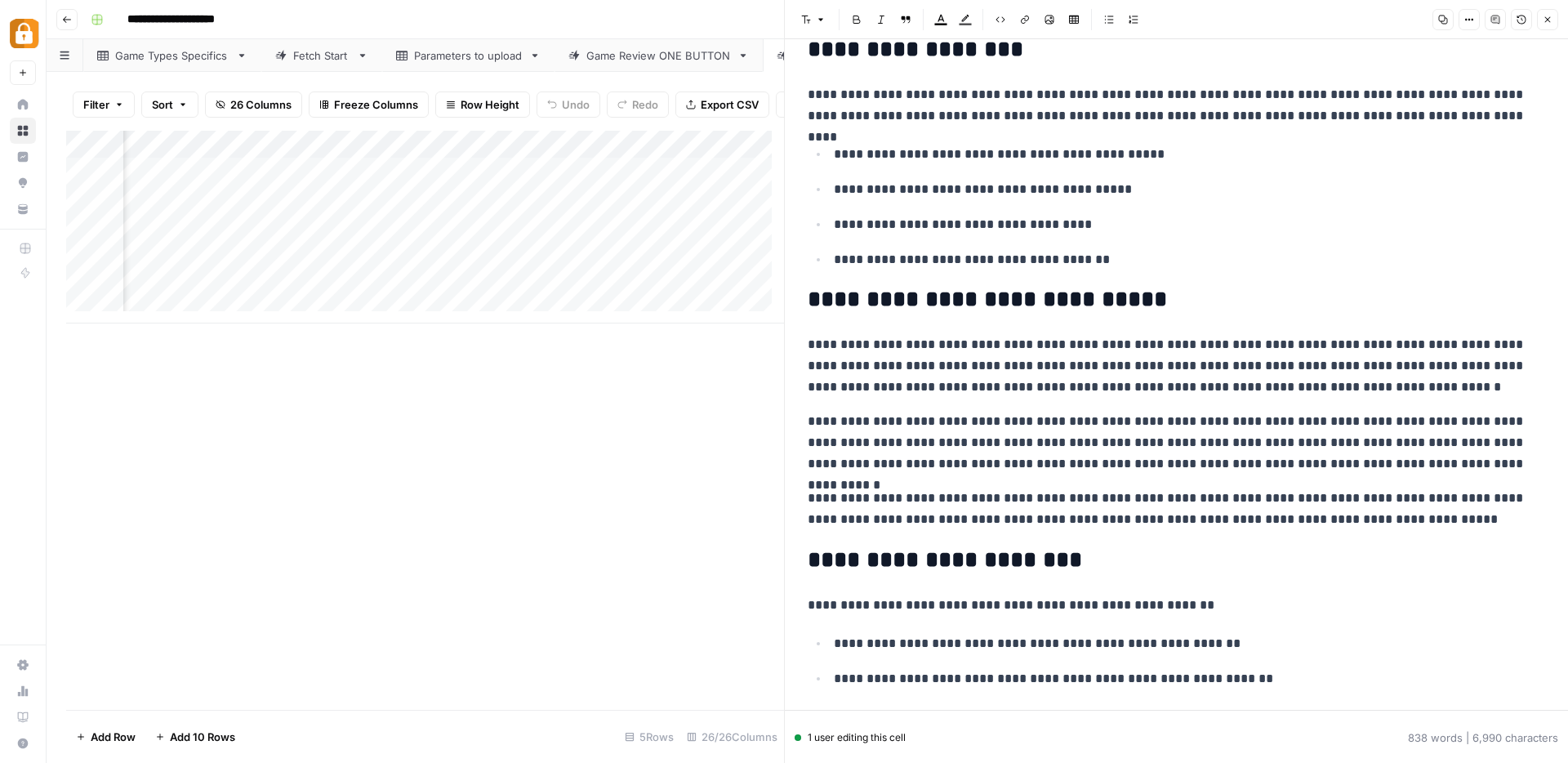
scroll to position [2165, 0]
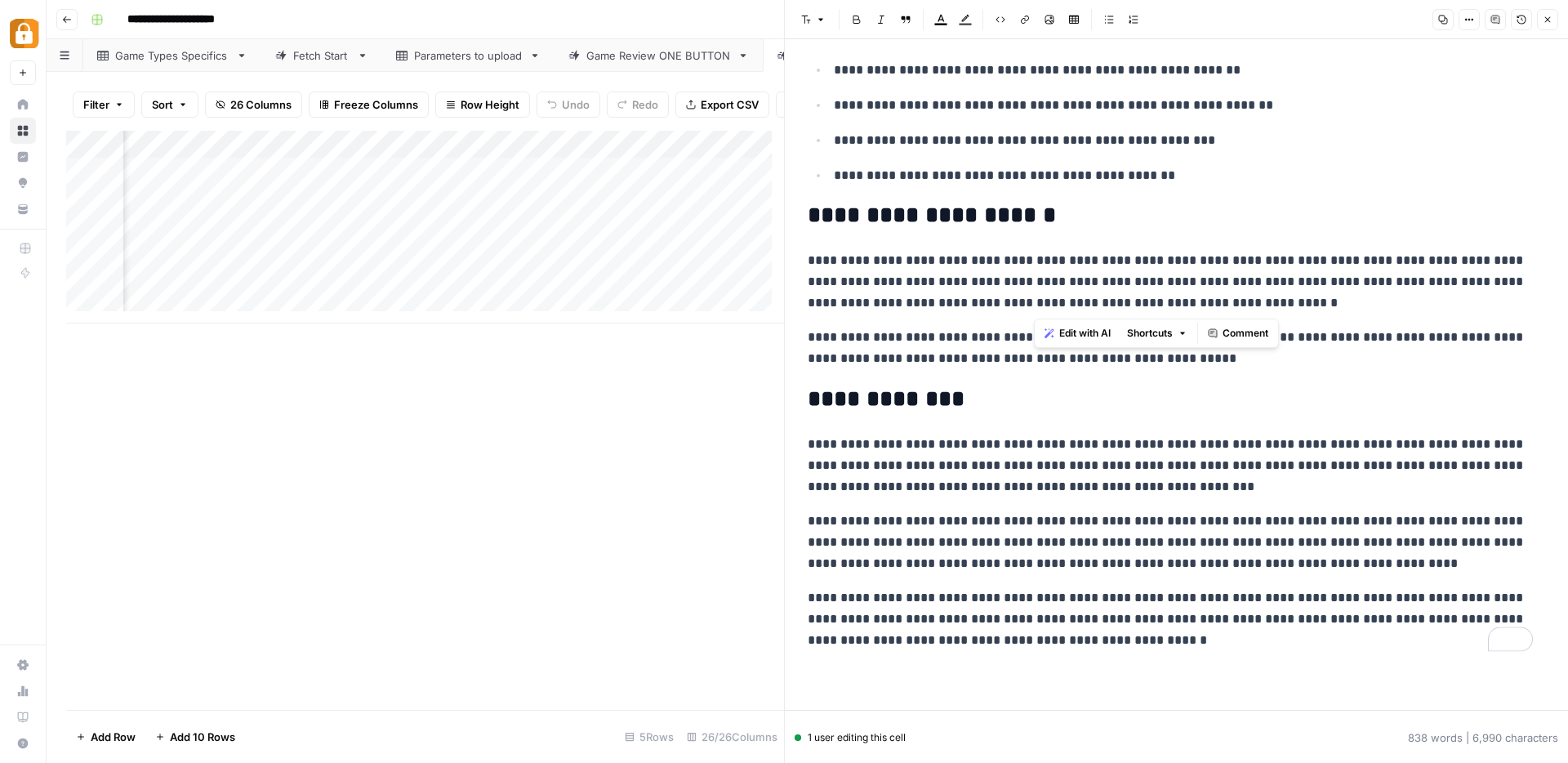
drag, startPoint x: 1036, startPoint y: 283, endPoint x: 1104, endPoint y: 291, distance: 68.5
click at [1095, 312] on p "**********" at bounding box center [1170, 282] width 726 height 64
drag, startPoint x: 1028, startPoint y: 463, endPoint x: 1029, endPoint y: 482, distance: 19.0
click at [1029, 482] on p "**********" at bounding box center [1170, 466] width 726 height 64
drag, startPoint x: 933, startPoint y: 538, endPoint x: 946, endPoint y: 556, distance: 22.2
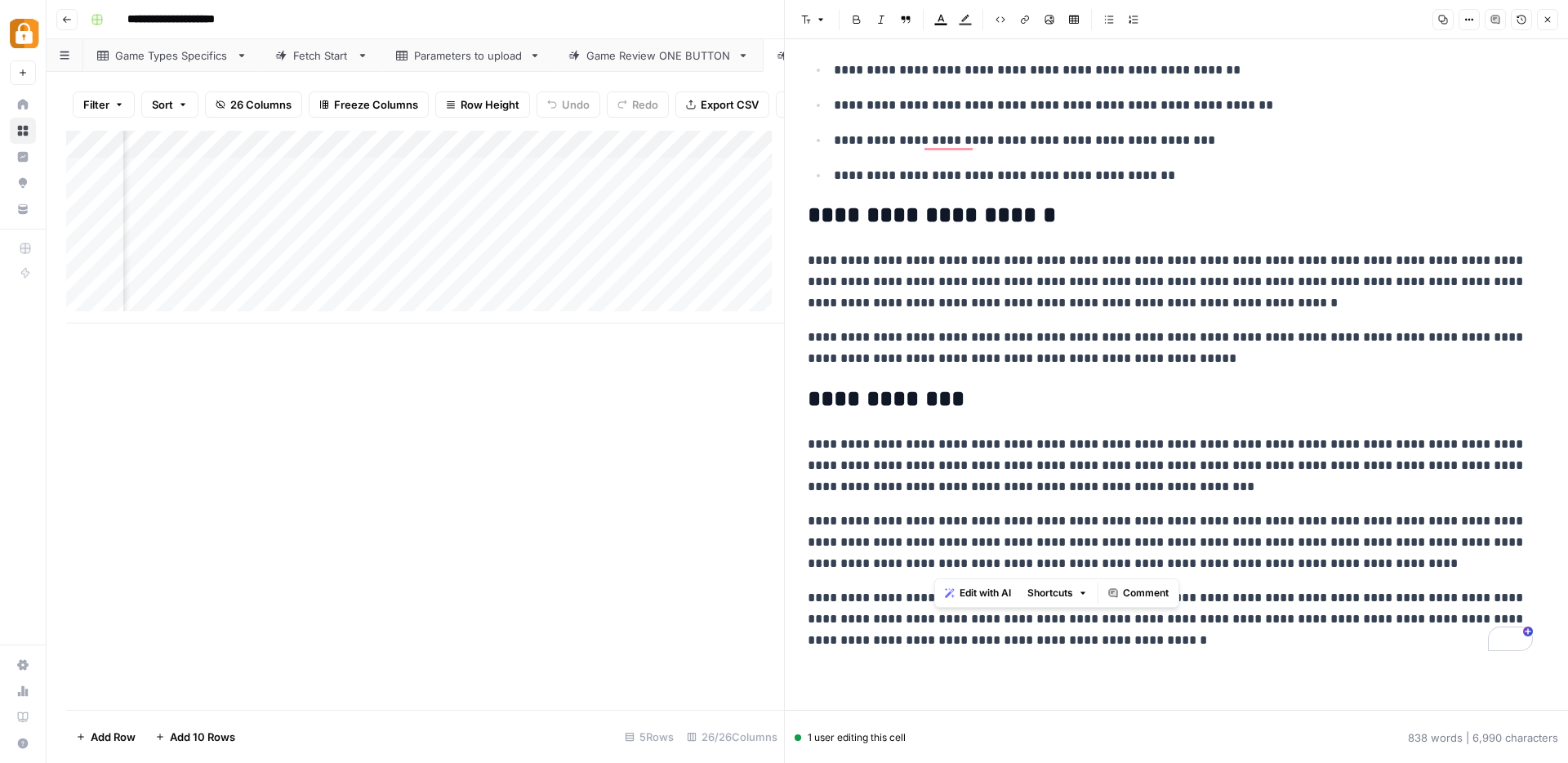
click at [946, 556] on p "**********" at bounding box center [1170, 542] width 726 height 64
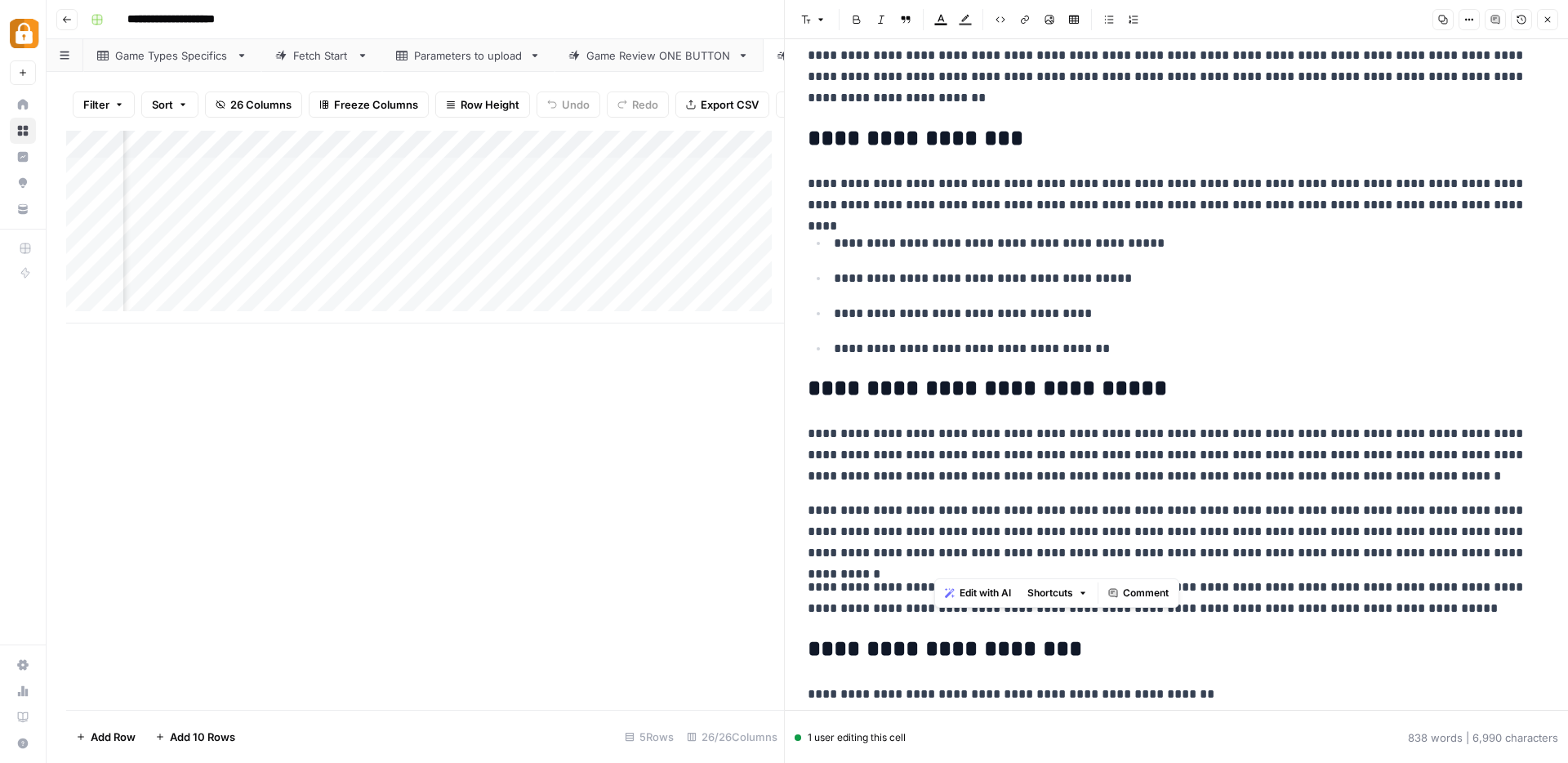
scroll to position [0, 0]
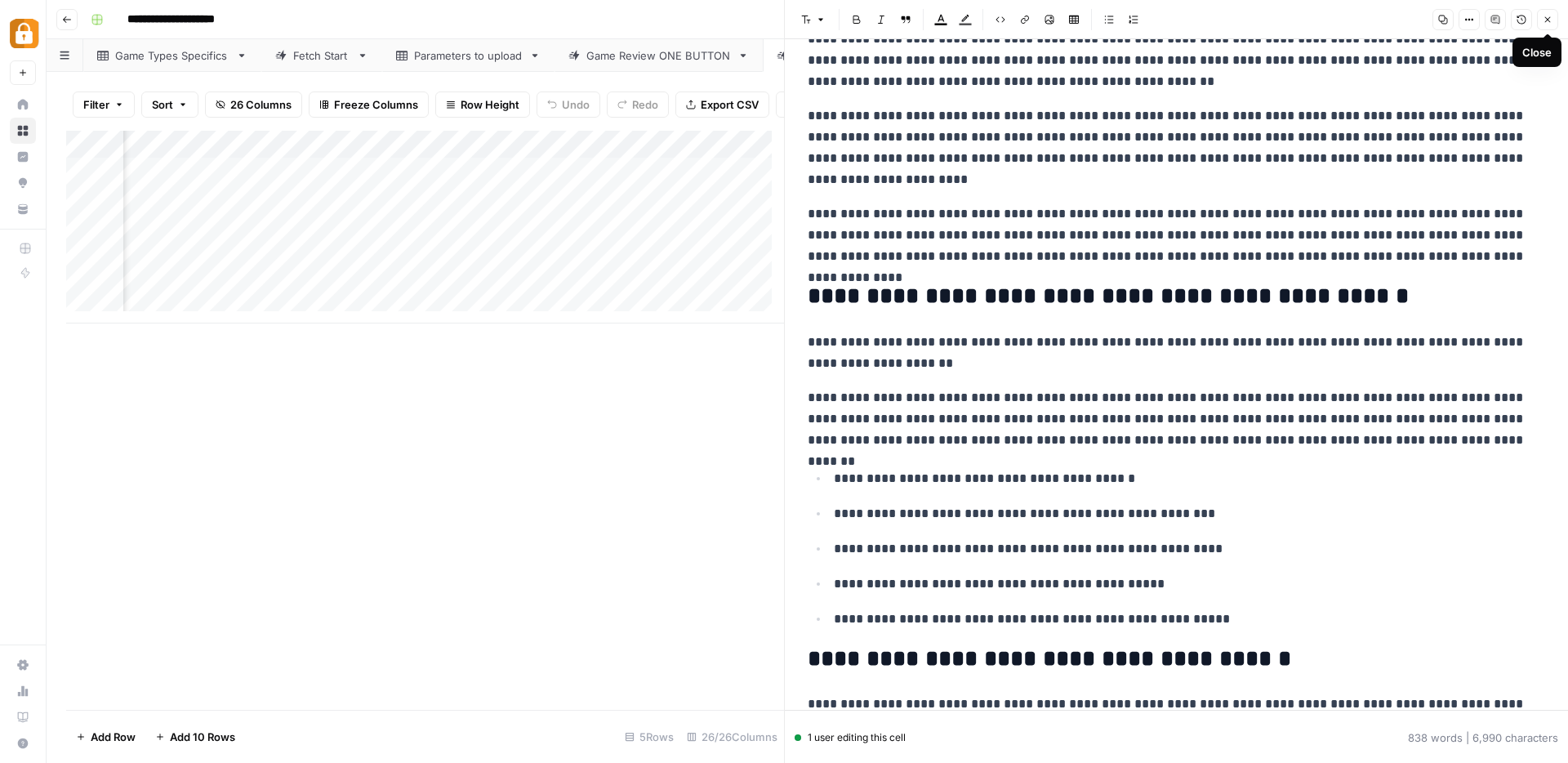
click at [1553, 20] on button "Close" at bounding box center [1547, 19] width 21 height 21
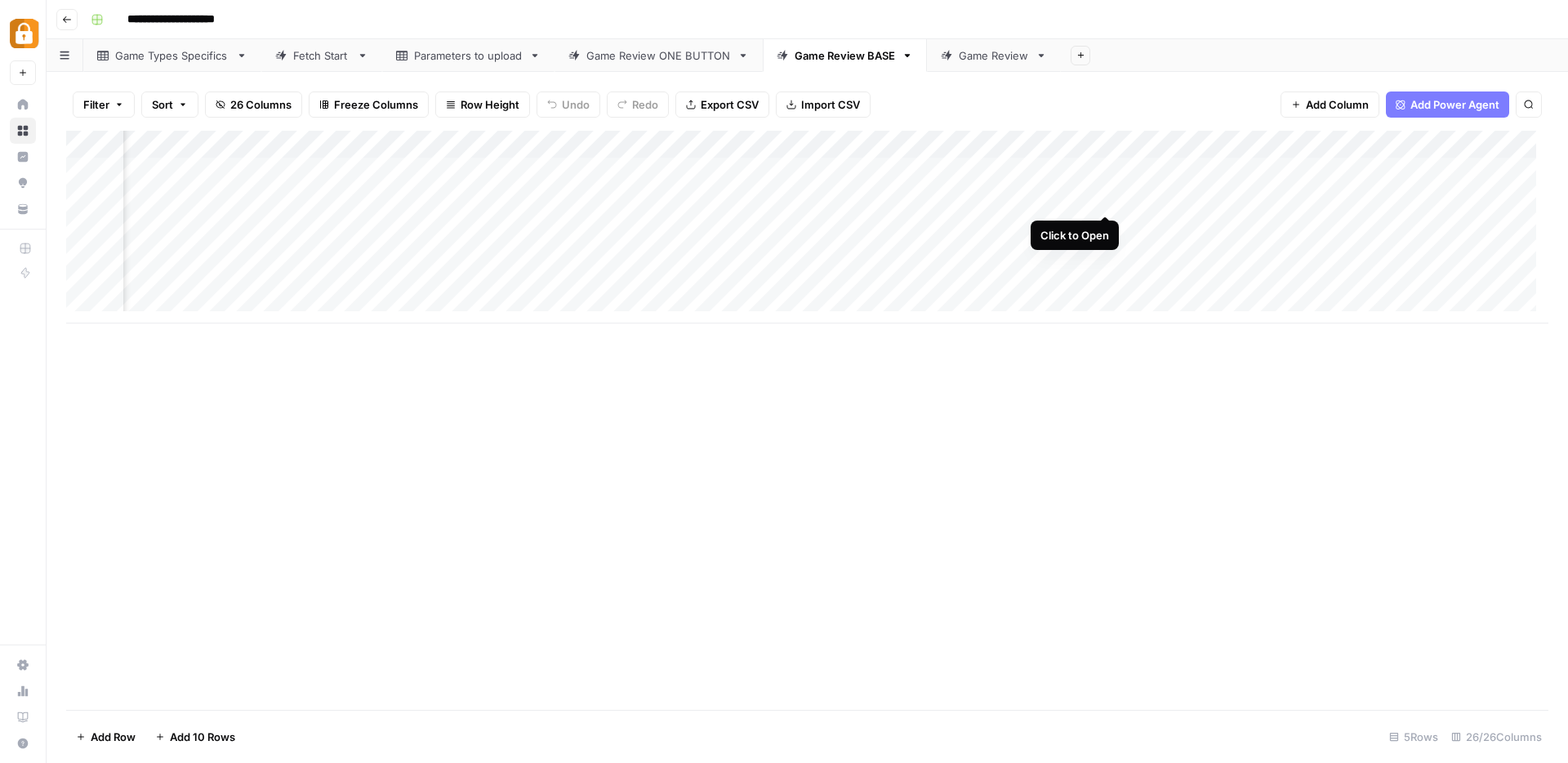
click at [1103, 205] on div "Add Column" at bounding box center [806, 227] width 1482 height 193
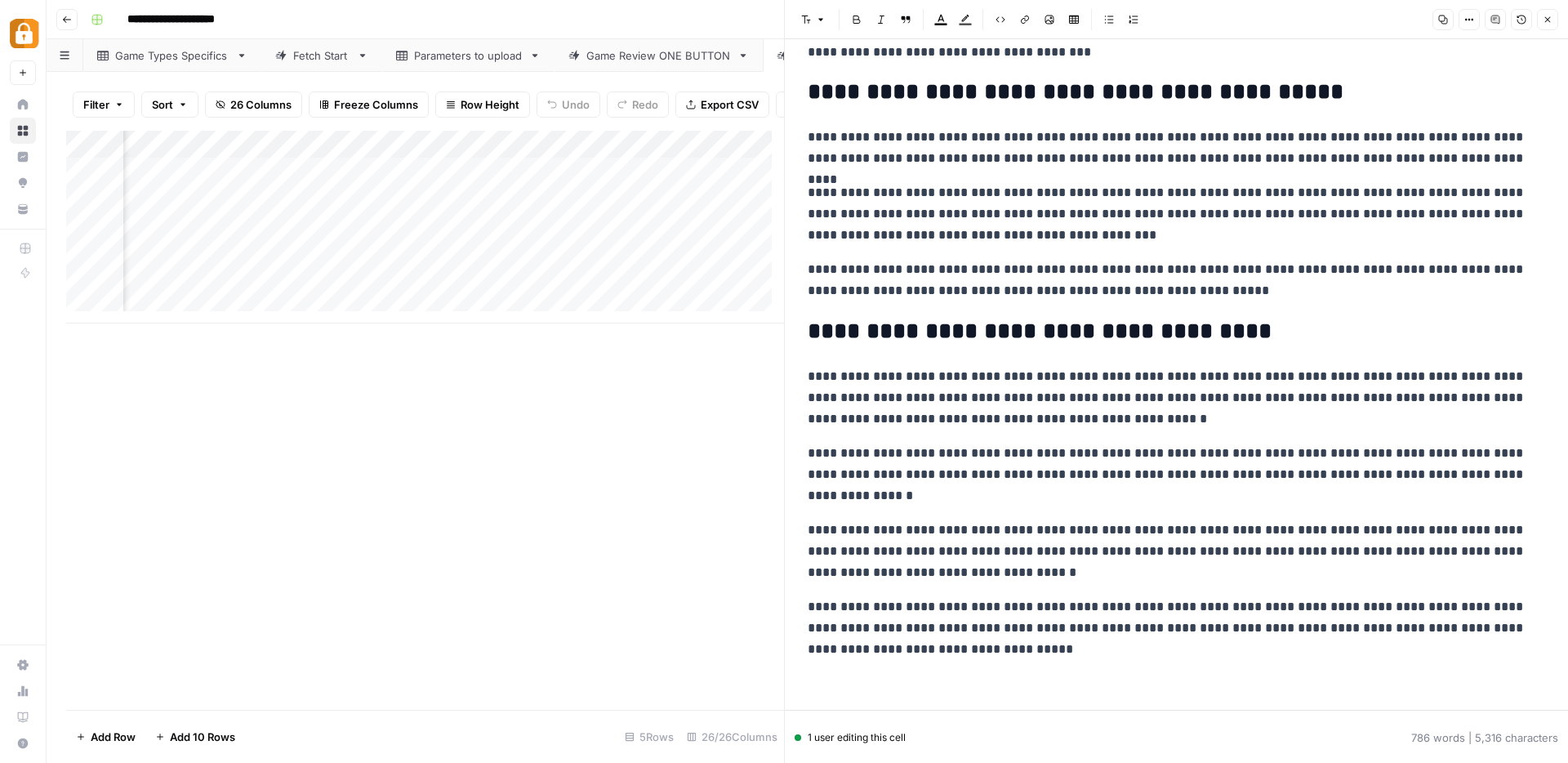
scroll to position [1293, 0]
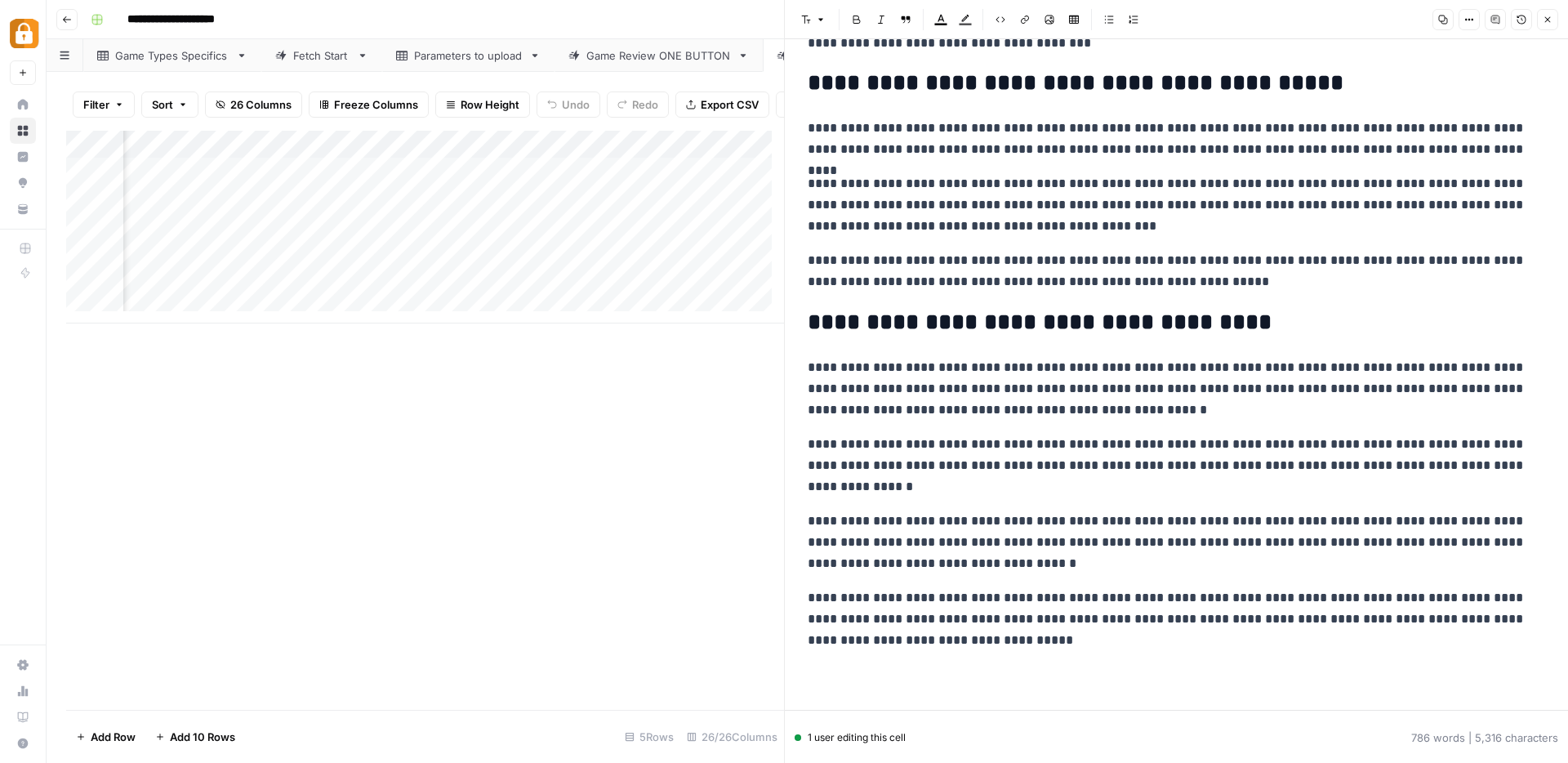
click at [1552, 13] on button "Close" at bounding box center [1547, 19] width 21 height 21
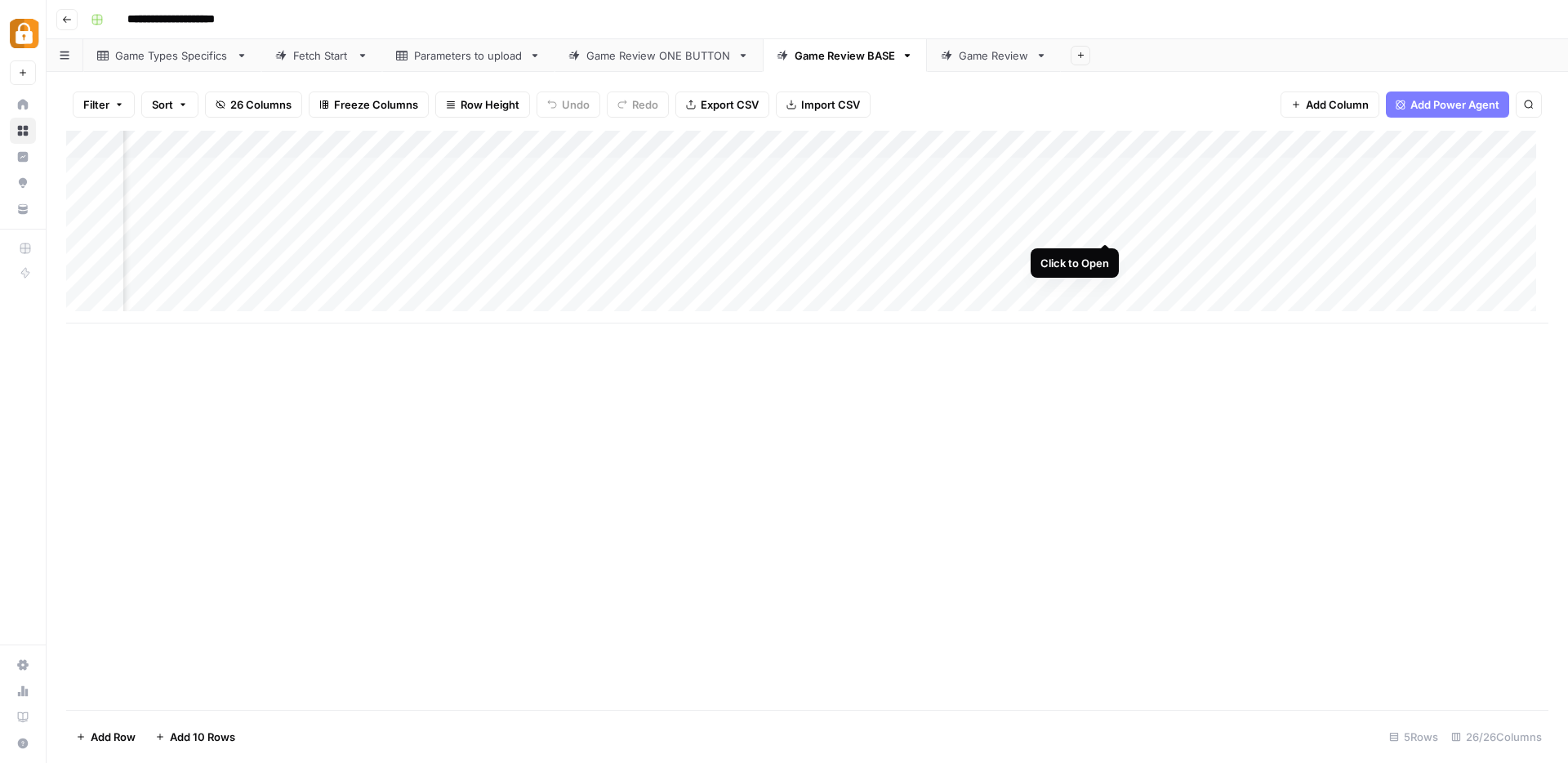
click at [1104, 227] on div "Add Column" at bounding box center [806, 227] width 1482 height 193
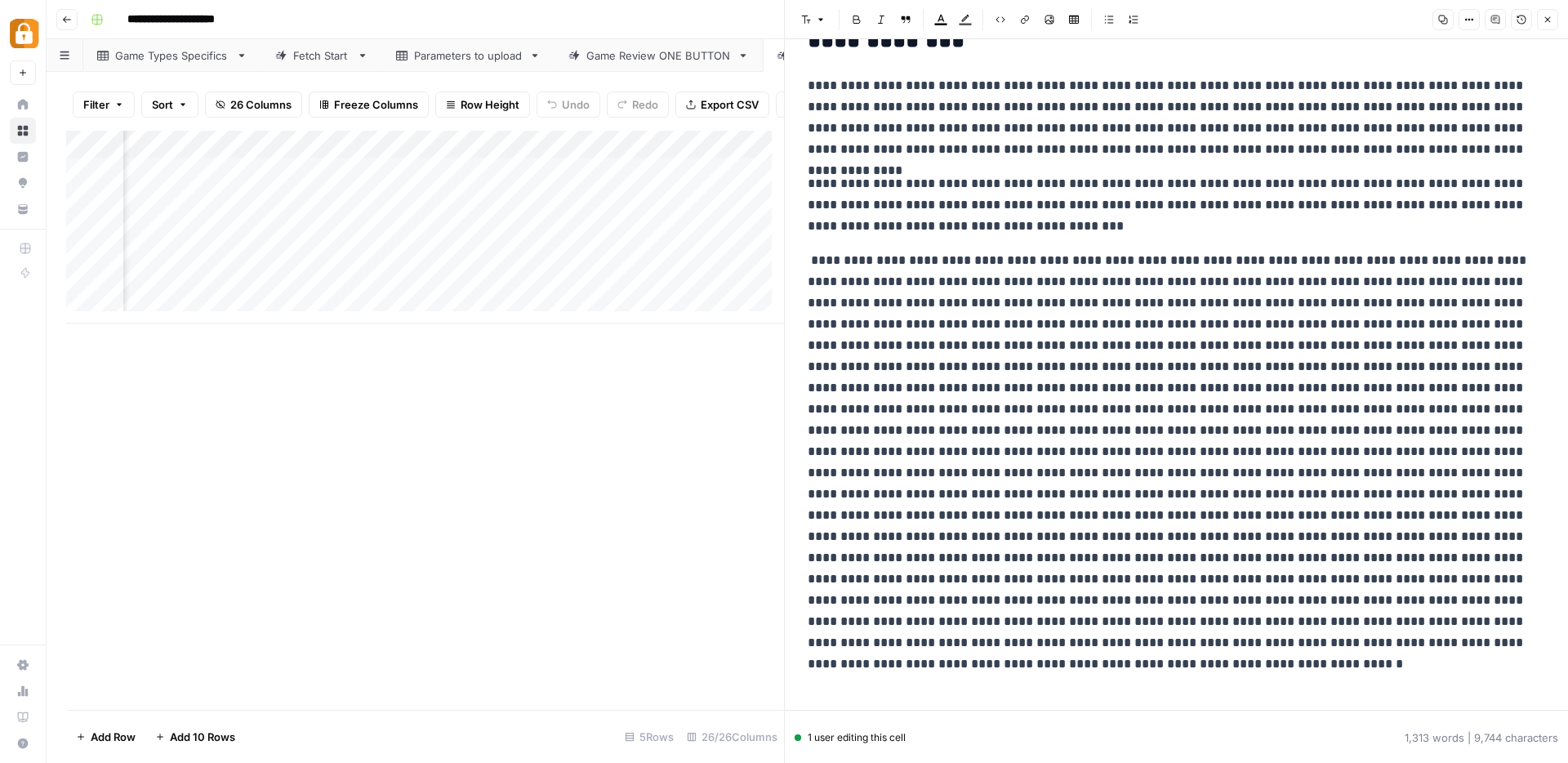
scroll to position [2368, 0]
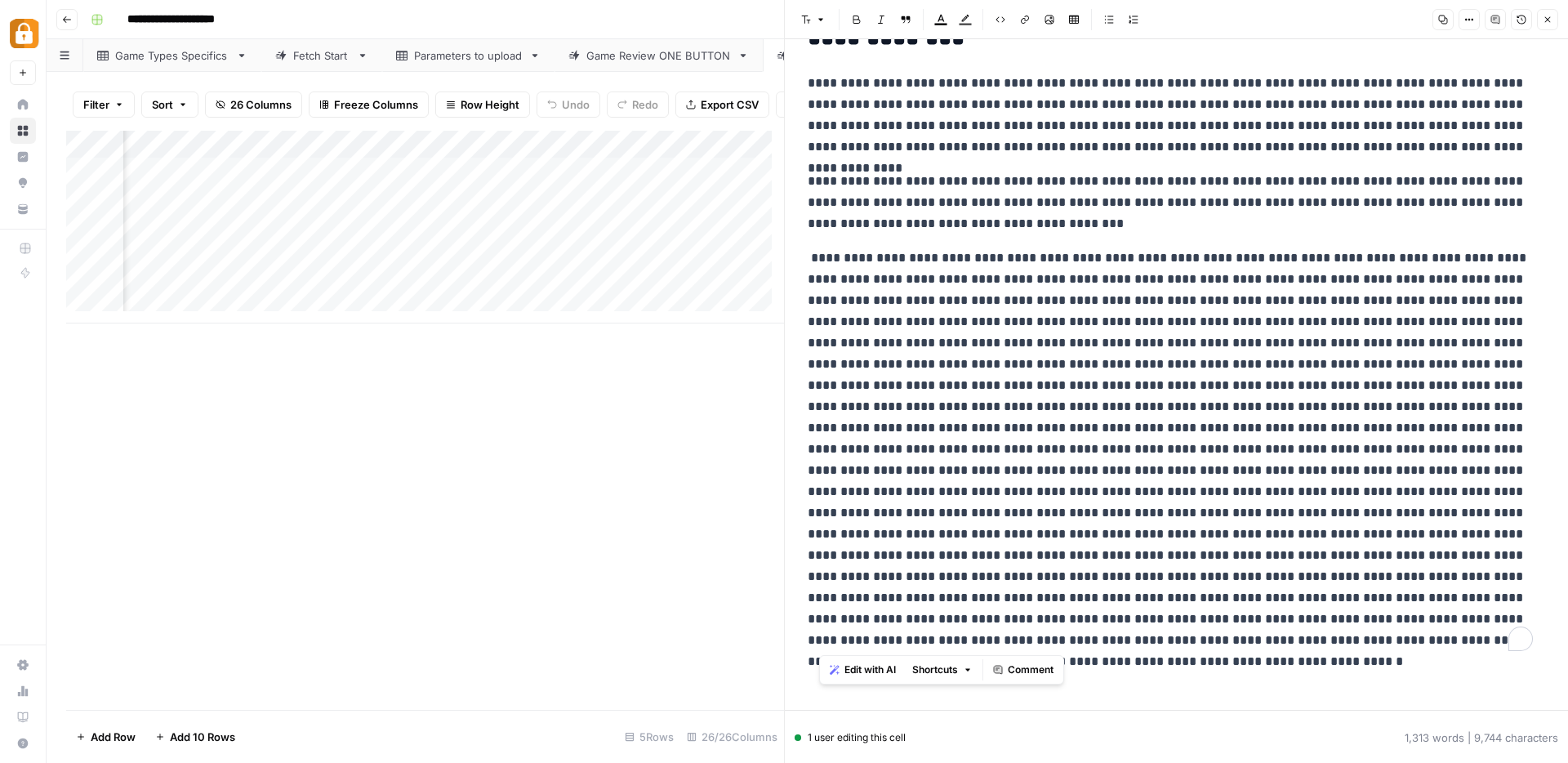
drag, startPoint x: 824, startPoint y: 251, endPoint x: 1496, endPoint y: 467, distance: 705.9
click at [1449, 632] on p "To enrich screen reader interactions, please activate Accessibility in Grammarl…" at bounding box center [1170, 449] width 726 height 403
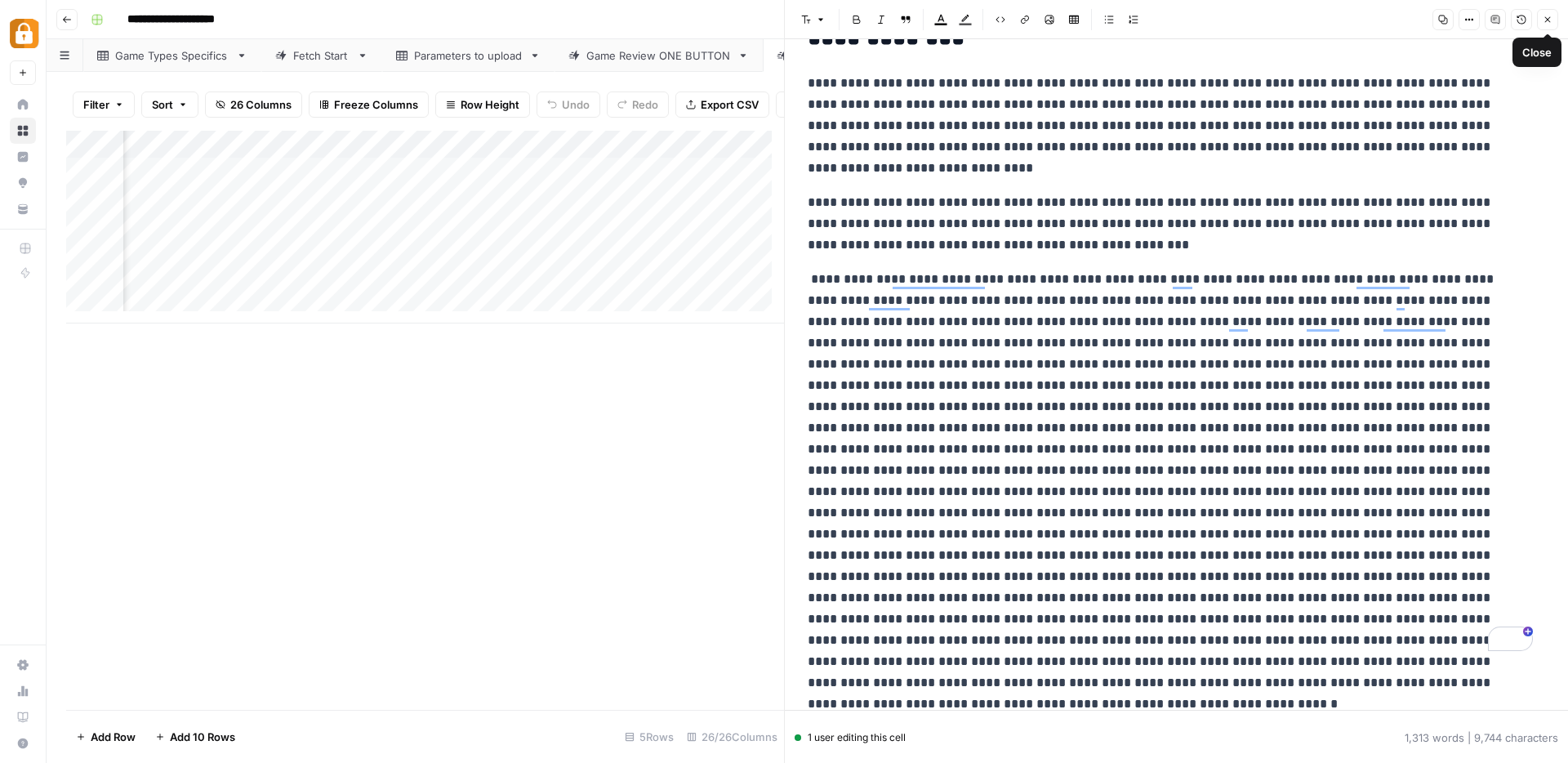
click at [1549, 20] on icon "button" at bounding box center [1548, 20] width 6 height 6
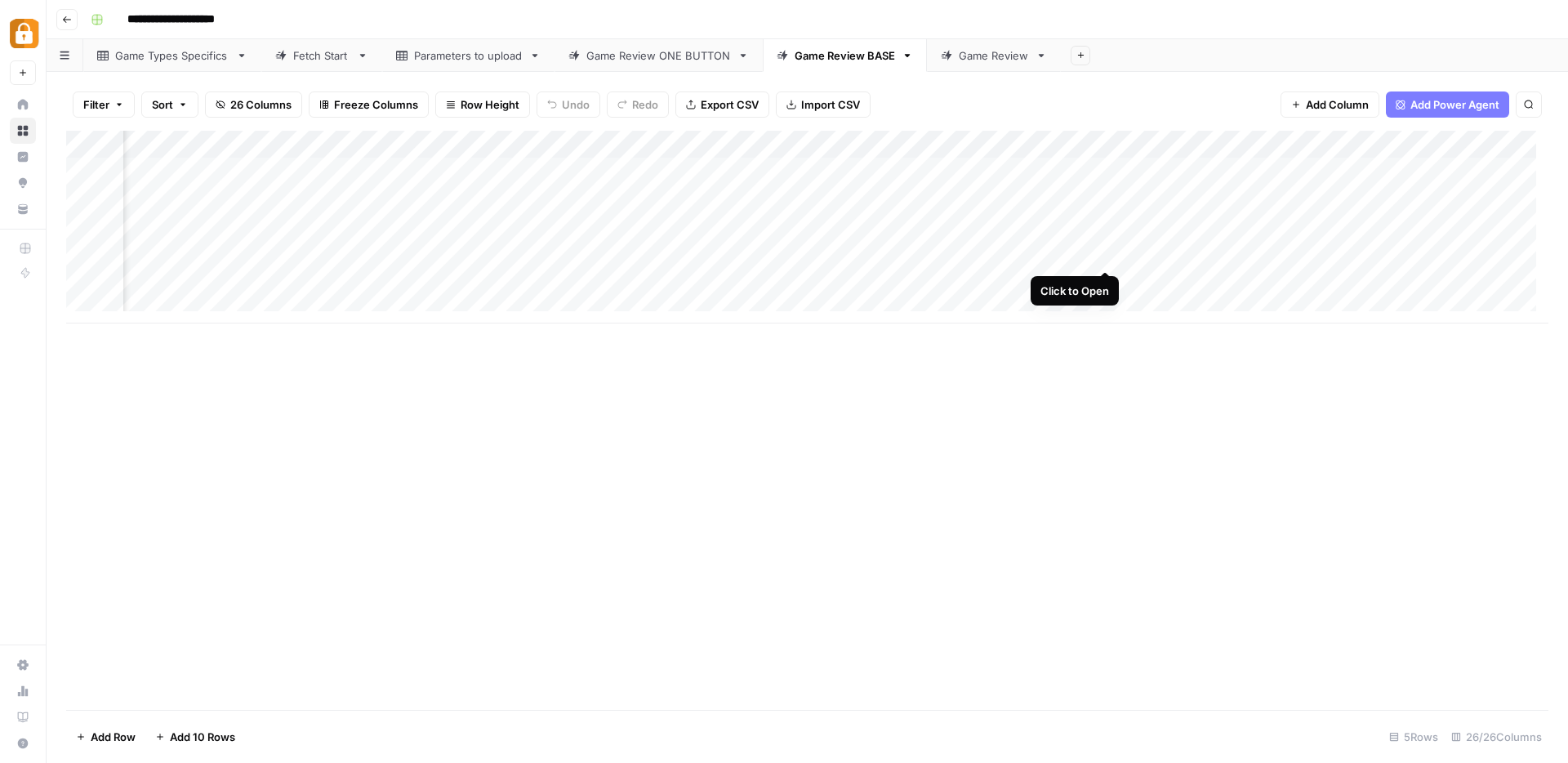
click at [1104, 258] on div "Add Column" at bounding box center [806, 227] width 1482 height 193
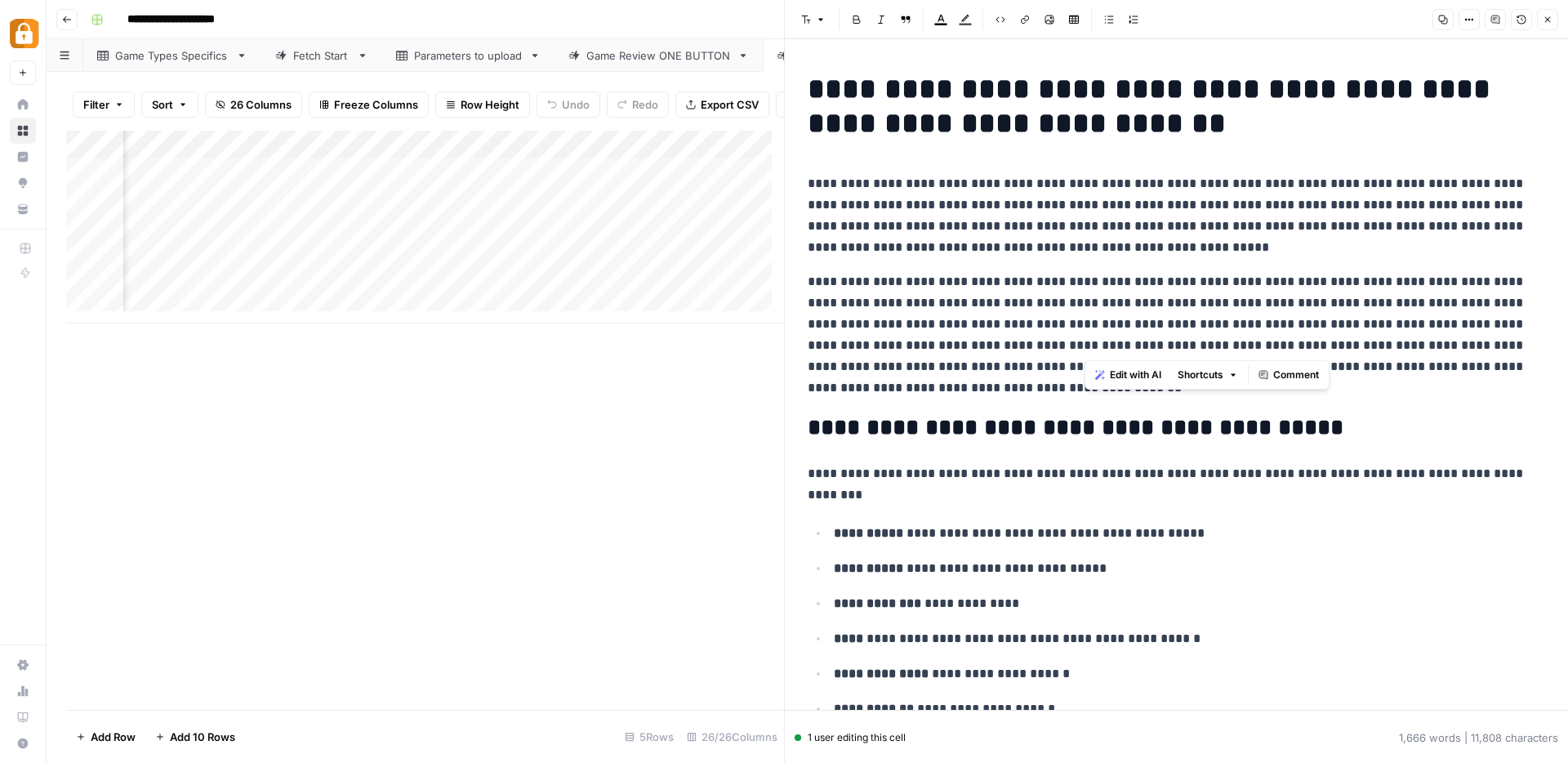
drag, startPoint x: 1086, startPoint y: 347, endPoint x: 1195, endPoint y: 382, distance: 114.5
click at [1195, 392] on p "**********" at bounding box center [1170, 336] width 726 height 128
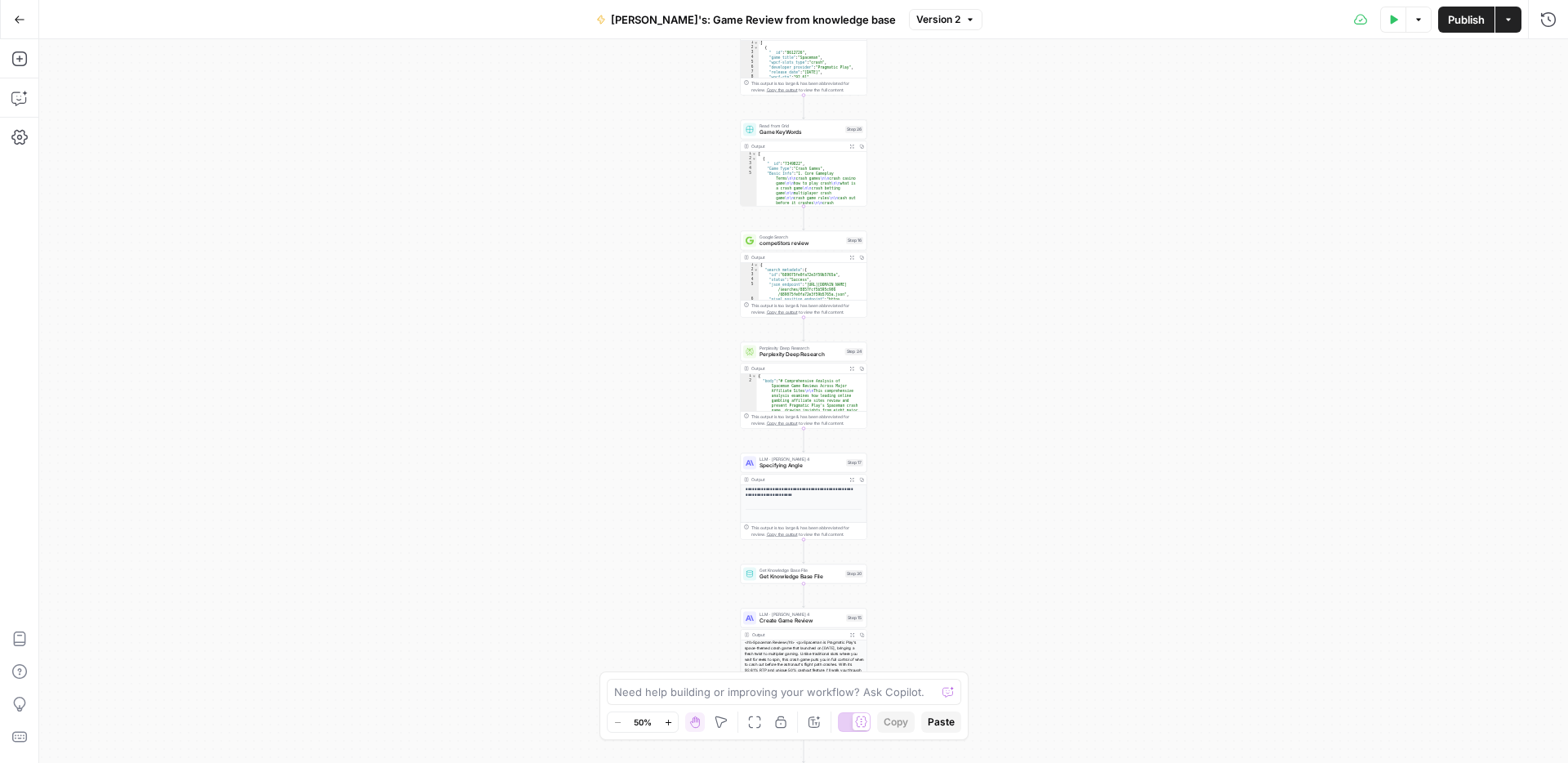
scroll to position [202, 0]
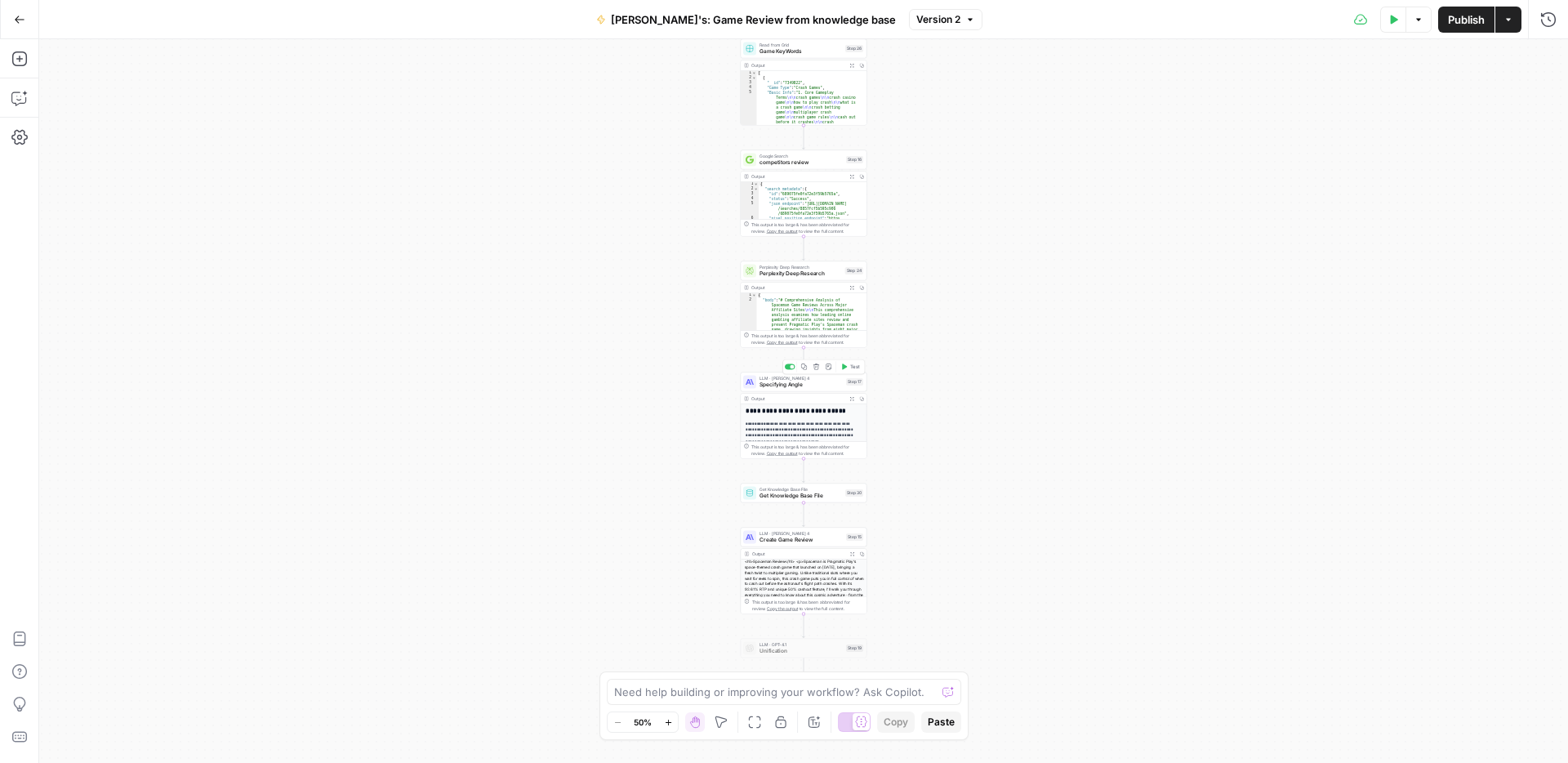
click at [777, 384] on span "Specifying Angle" at bounding box center [800, 384] width 83 height 8
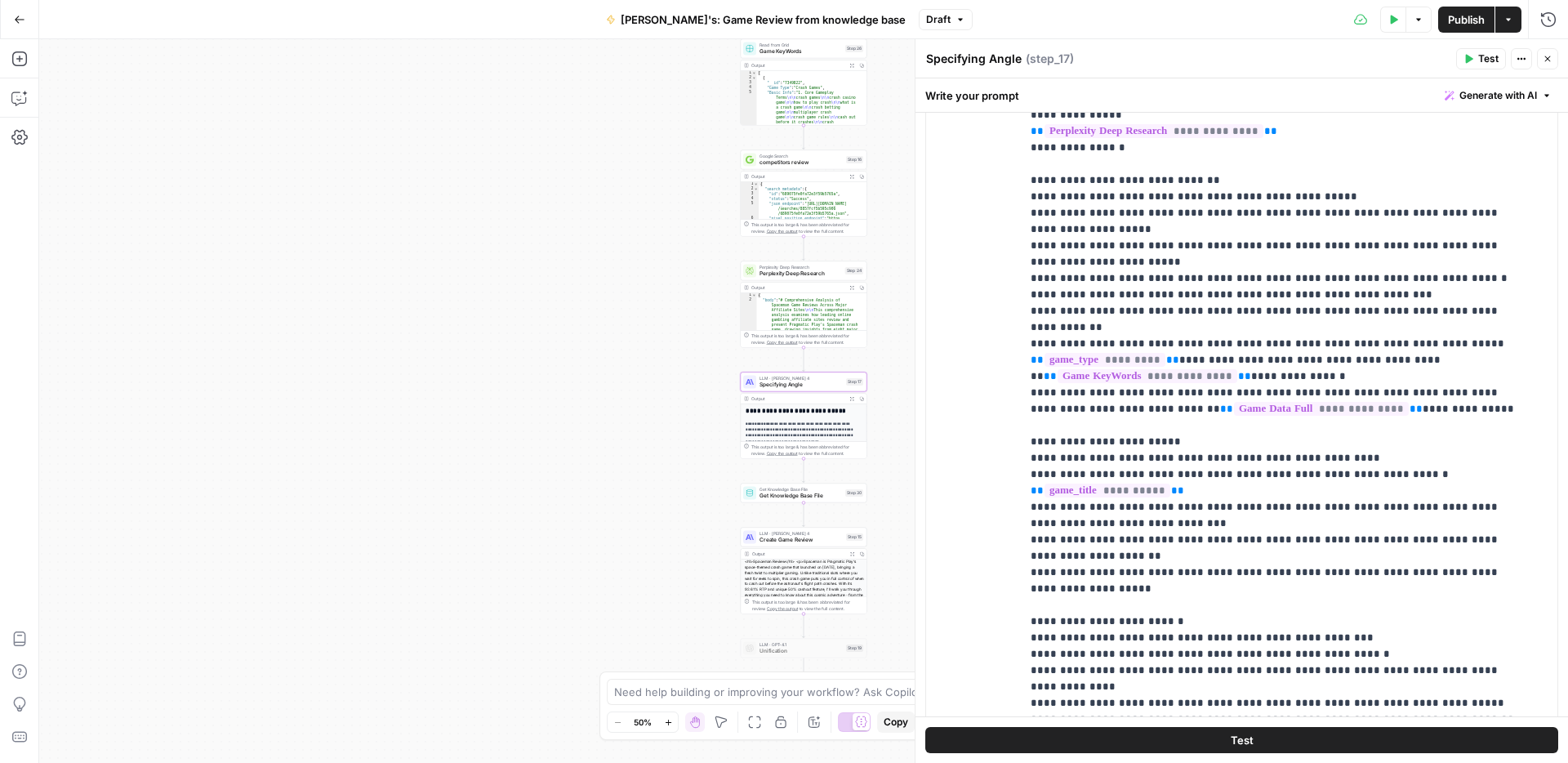
scroll to position [420, 0]
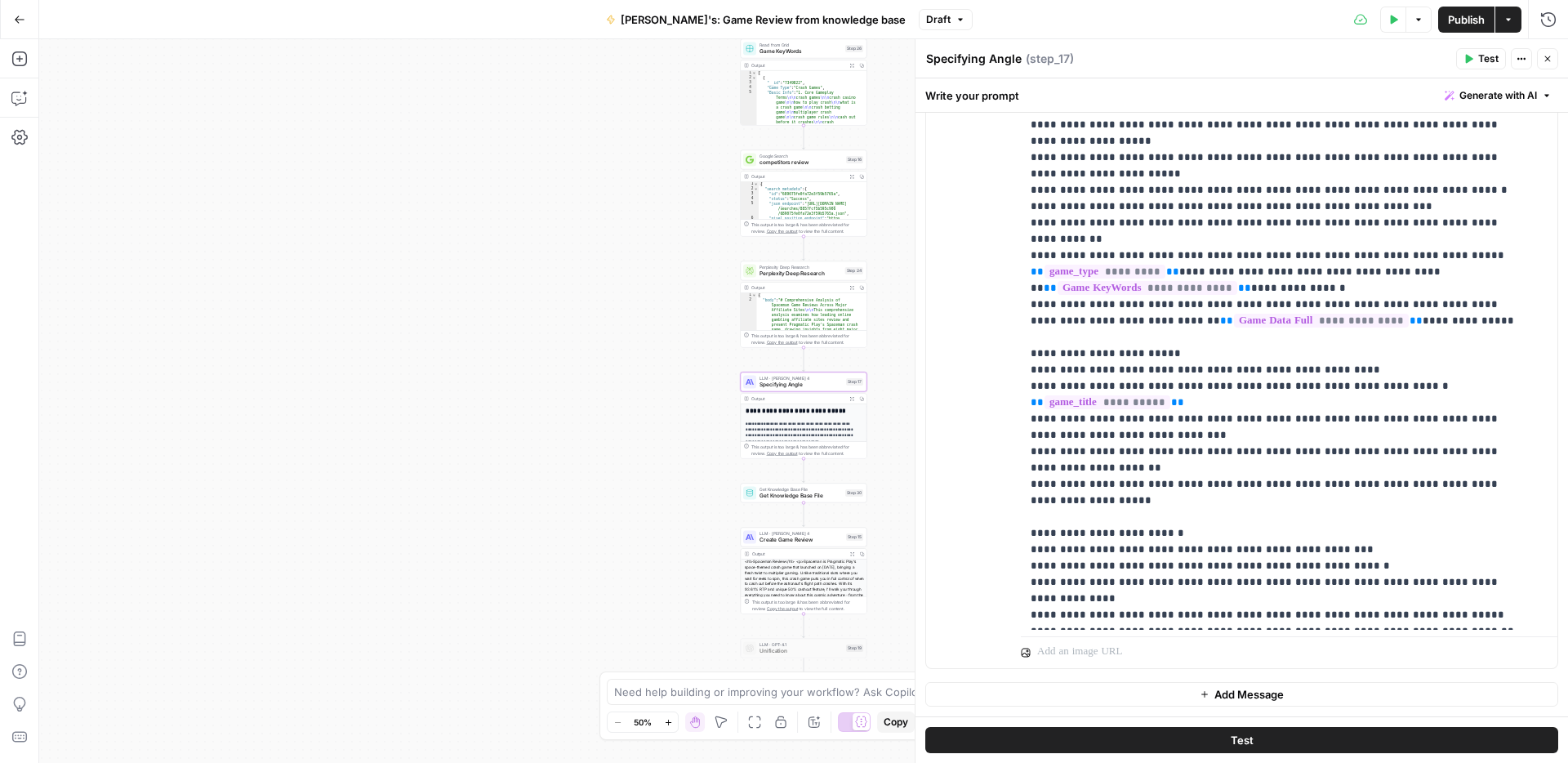
click at [782, 538] on span "Create Game Review" at bounding box center [800, 540] width 83 height 8
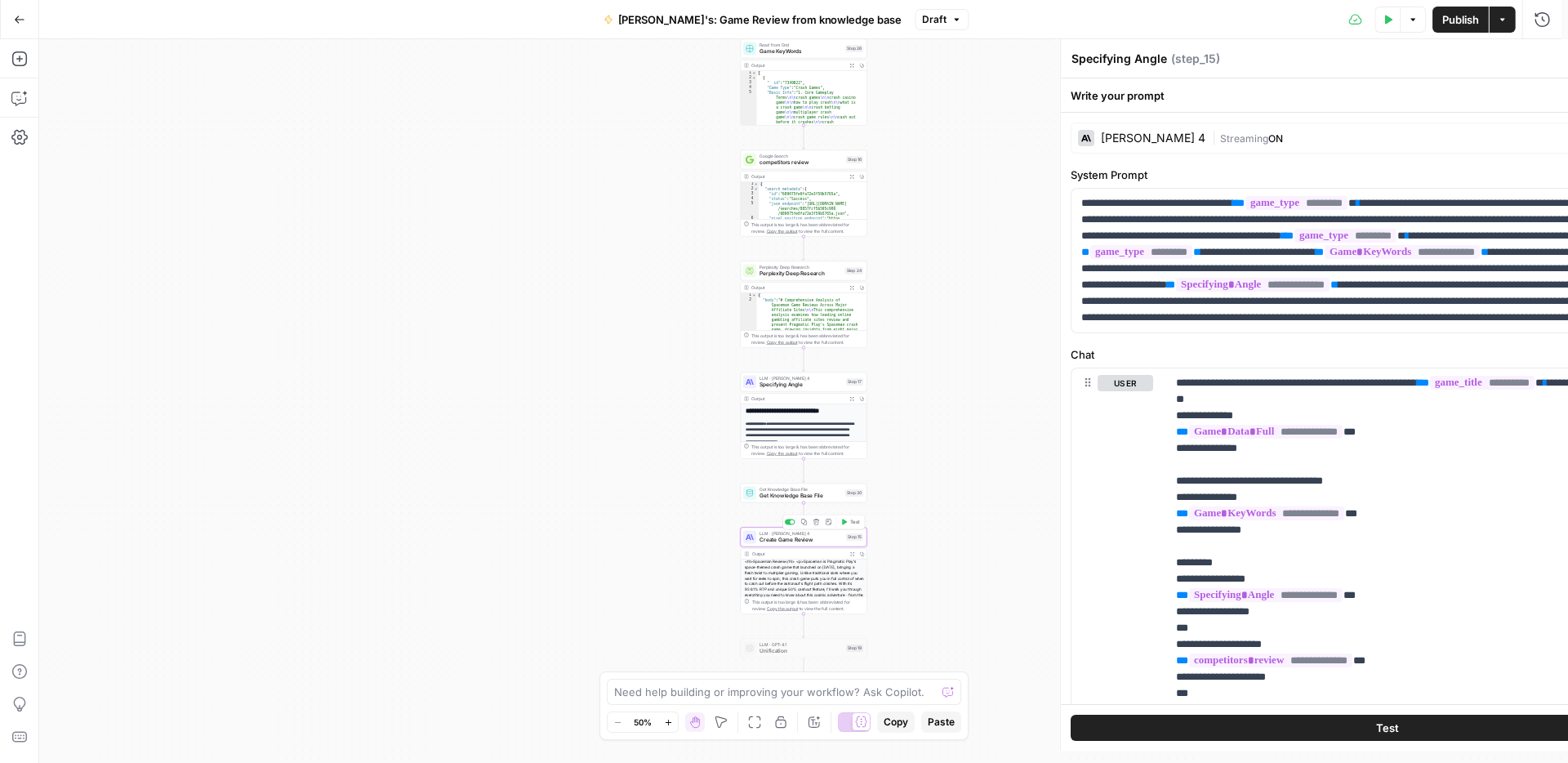
type textarea "Create Game Review"
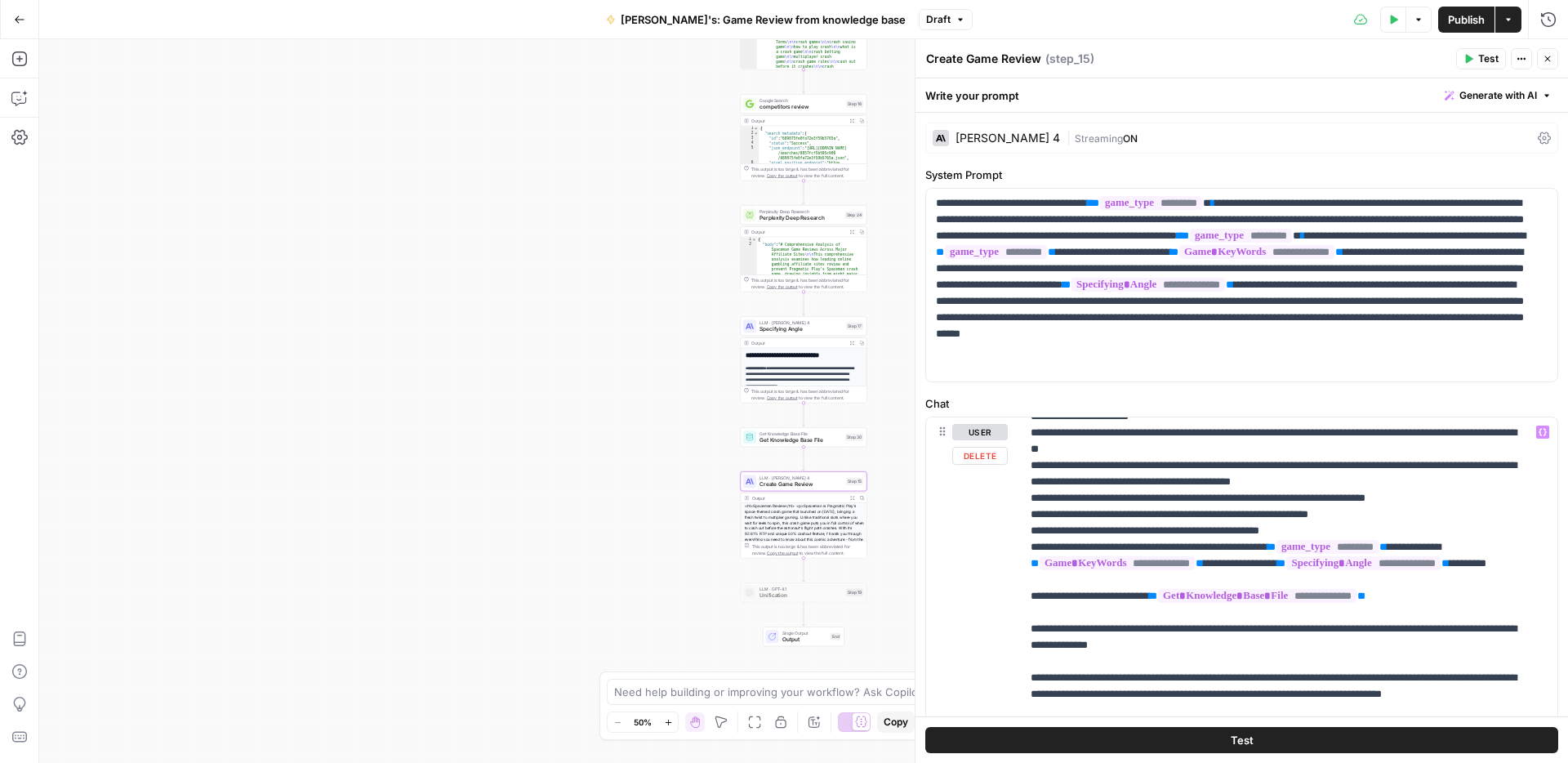
scroll to position [1055, 0]
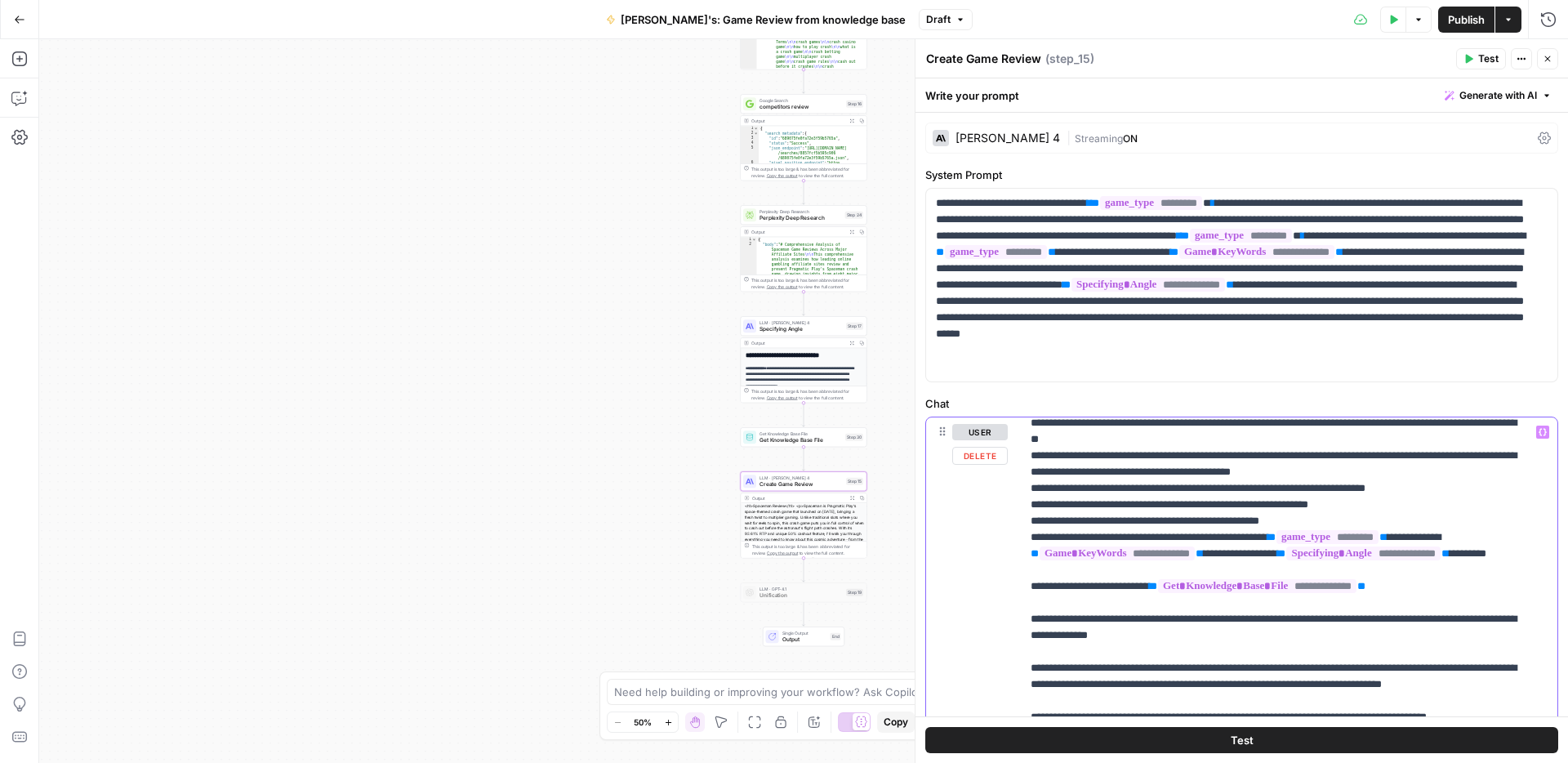
click at [1054, 541] on p "**********" at bounding box center [1277, 439] width 492 height 2141
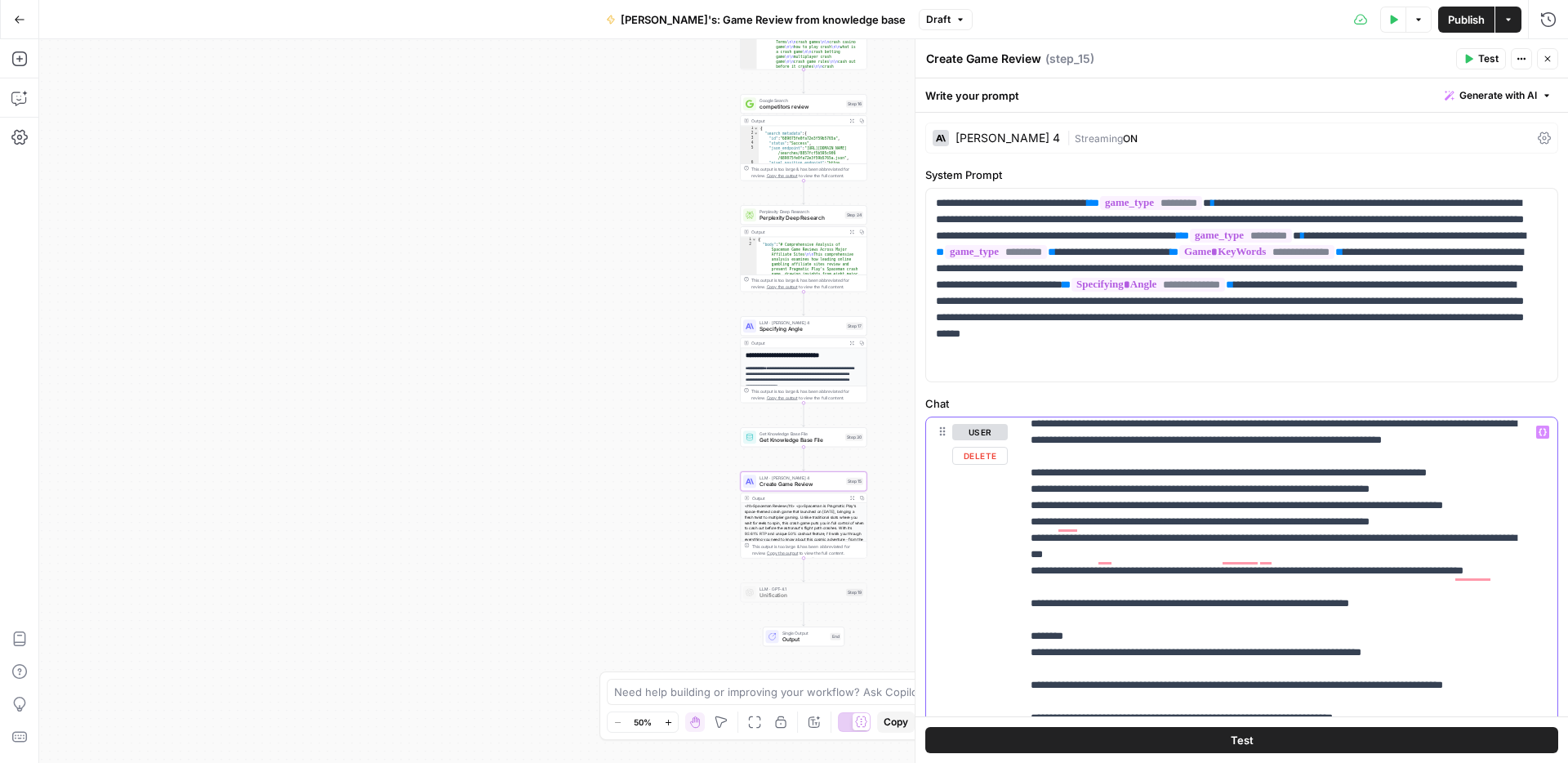
scroll to position [0, 0]
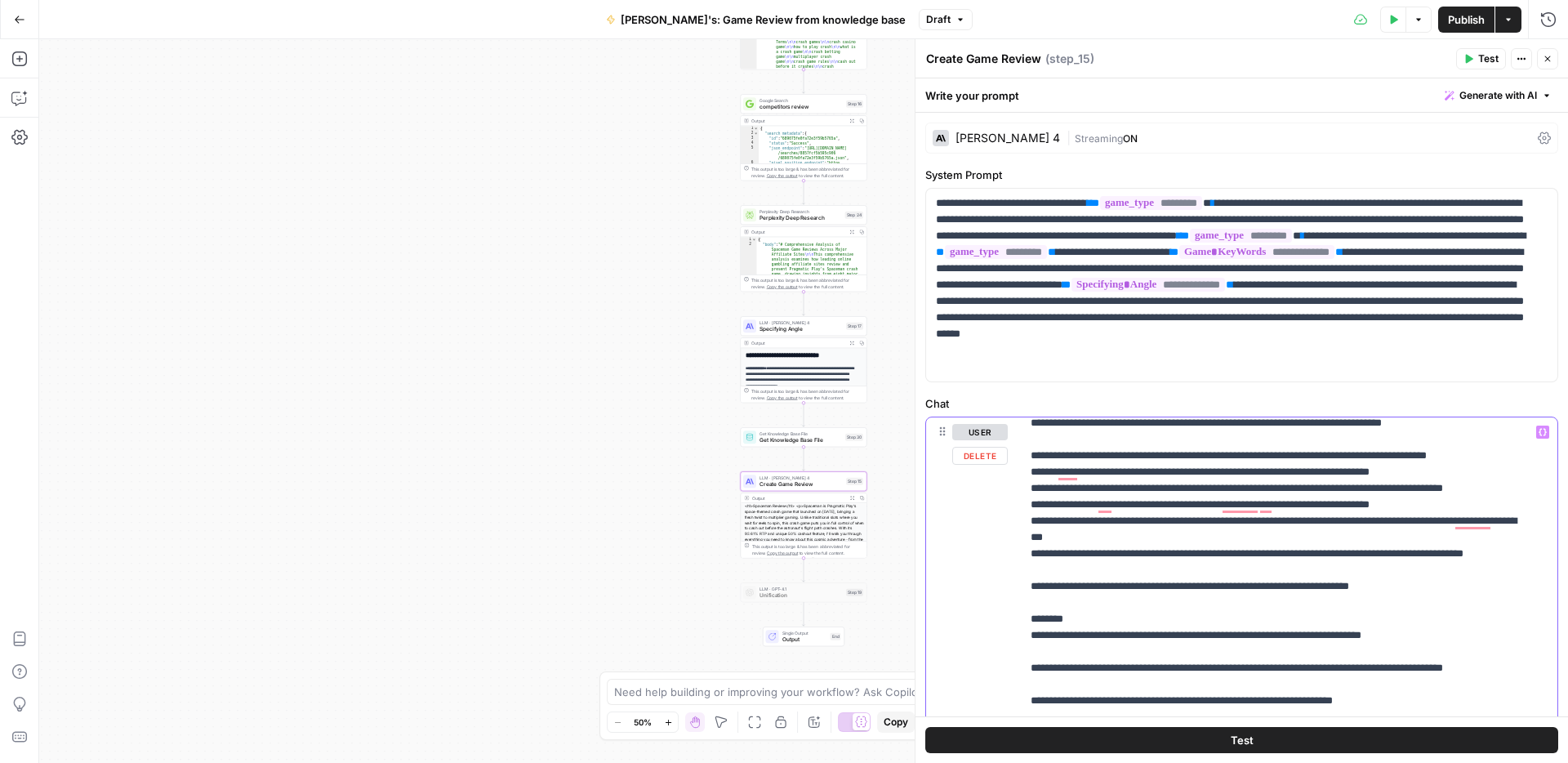
click at [1095, 506] on p "**********" at bounding box center [1277, 178] width 492 height 2141
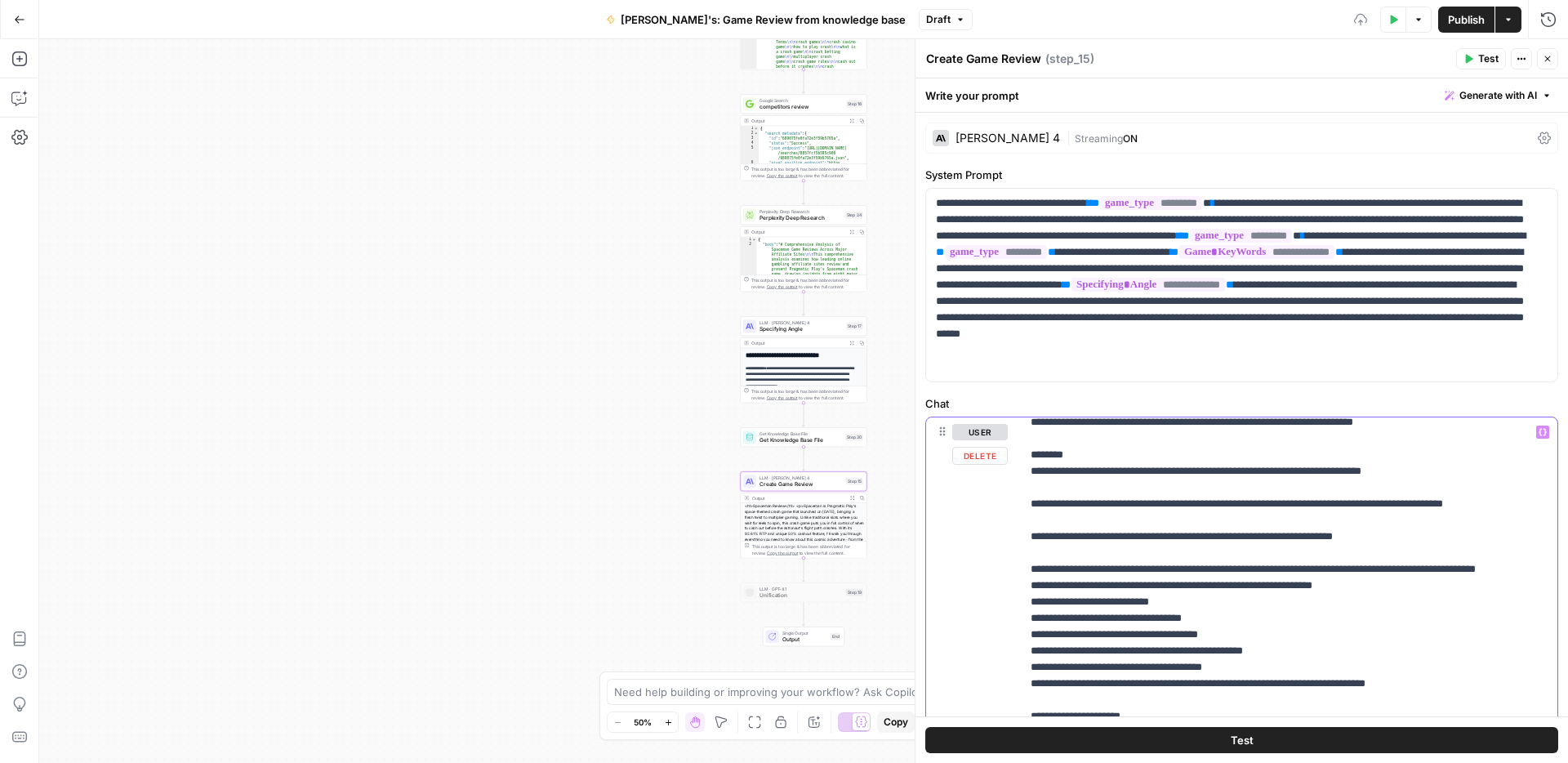
click at [1182, 569] on p "**********" at bounding box center [1277, 14] width 492 height 2141
click at [1198, 568] on p "**********" at bounding box center [1277, 14] width 492 height 2141
click at [1341, 568] on p "**********" at bounding box center [1277, 22] width 492 height 2157
click at [1432, 565] on p "**********" at bounding box center [1277, 22] width 492 height 2157
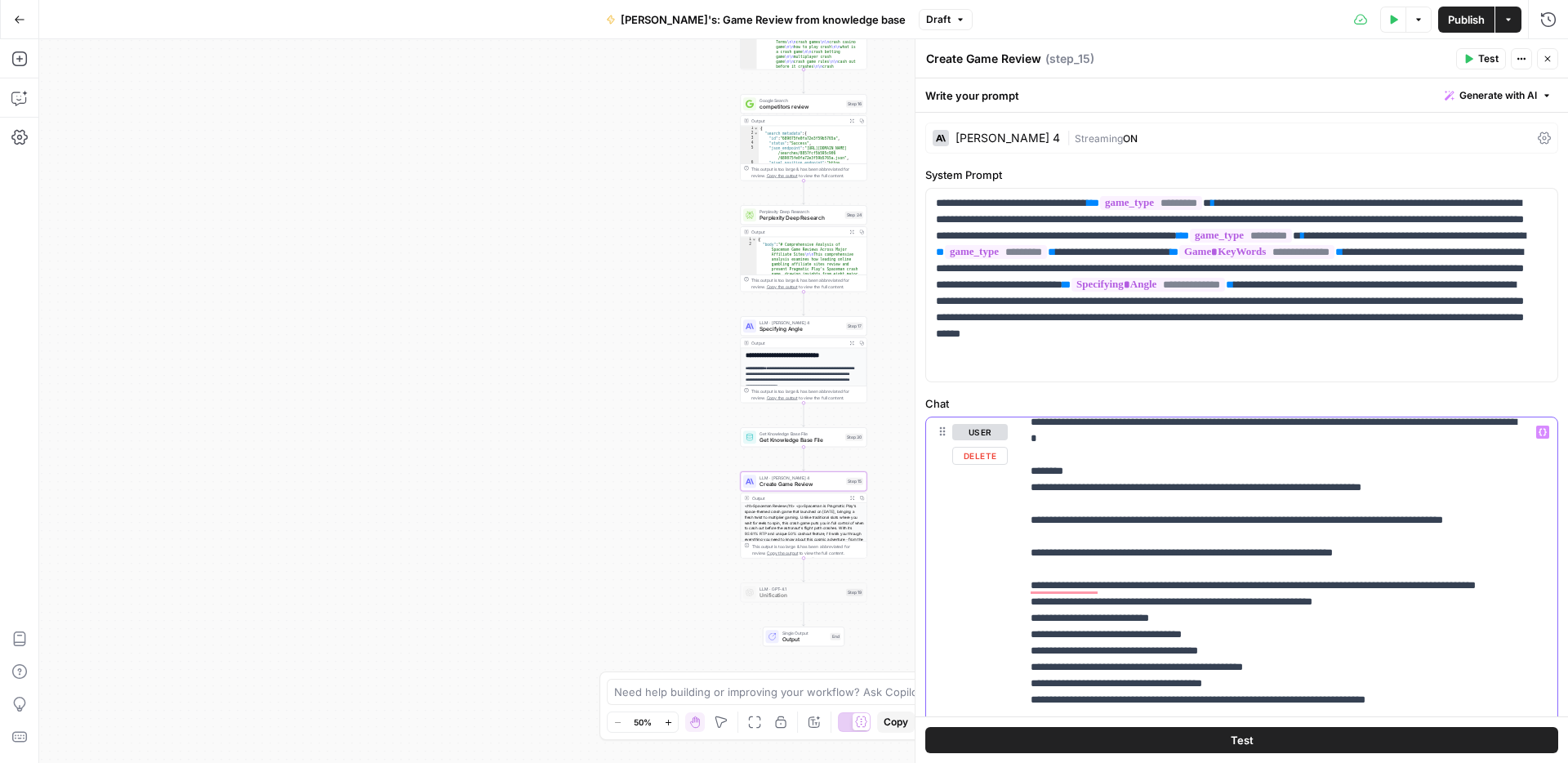
click at [1539, 434] on icon "button" at bounding box center [1543, 432] width 8 height 8
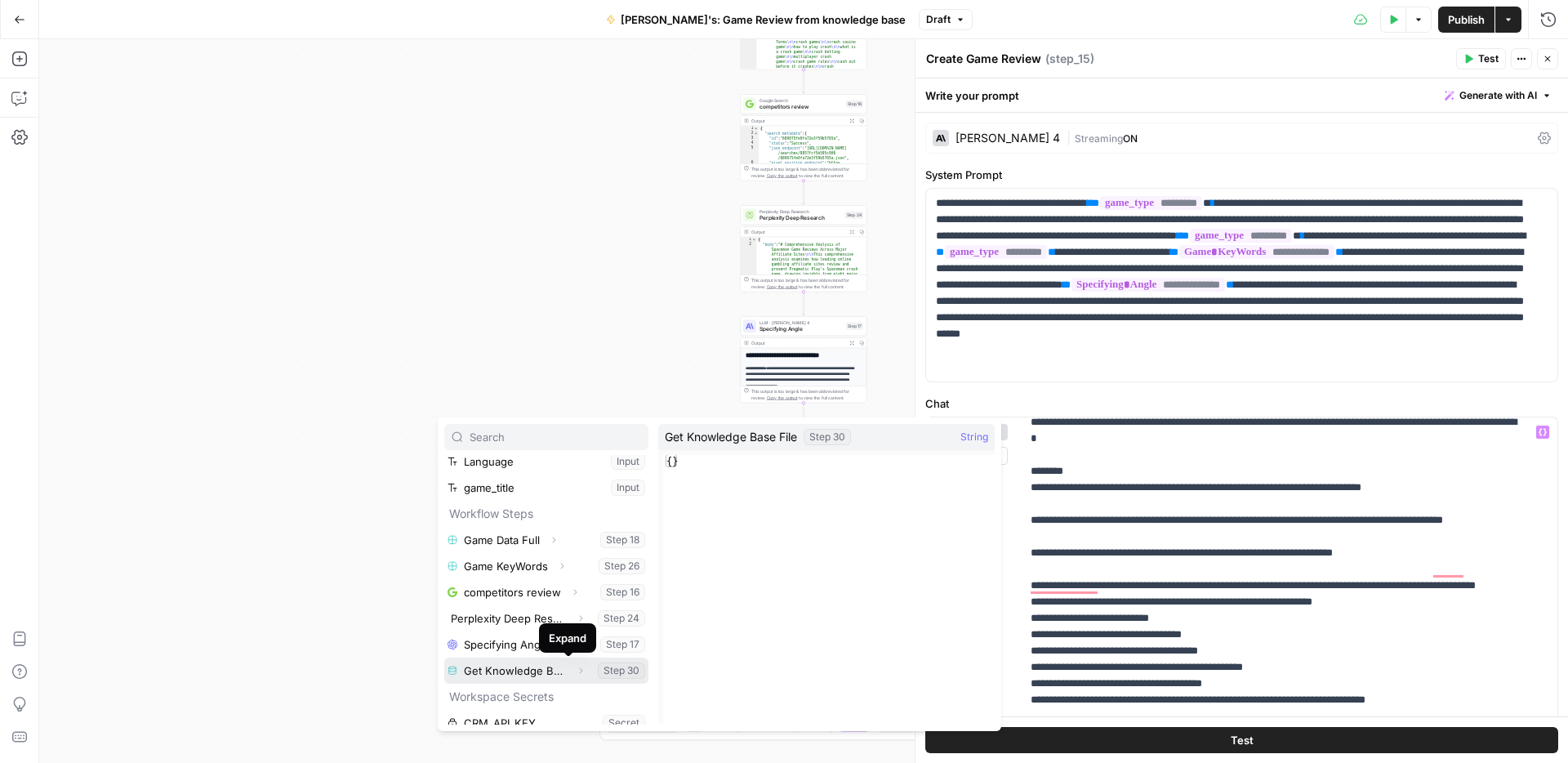
click at [576, 671] on icon "button" at bounding box center [581, 671] width 10 height 10
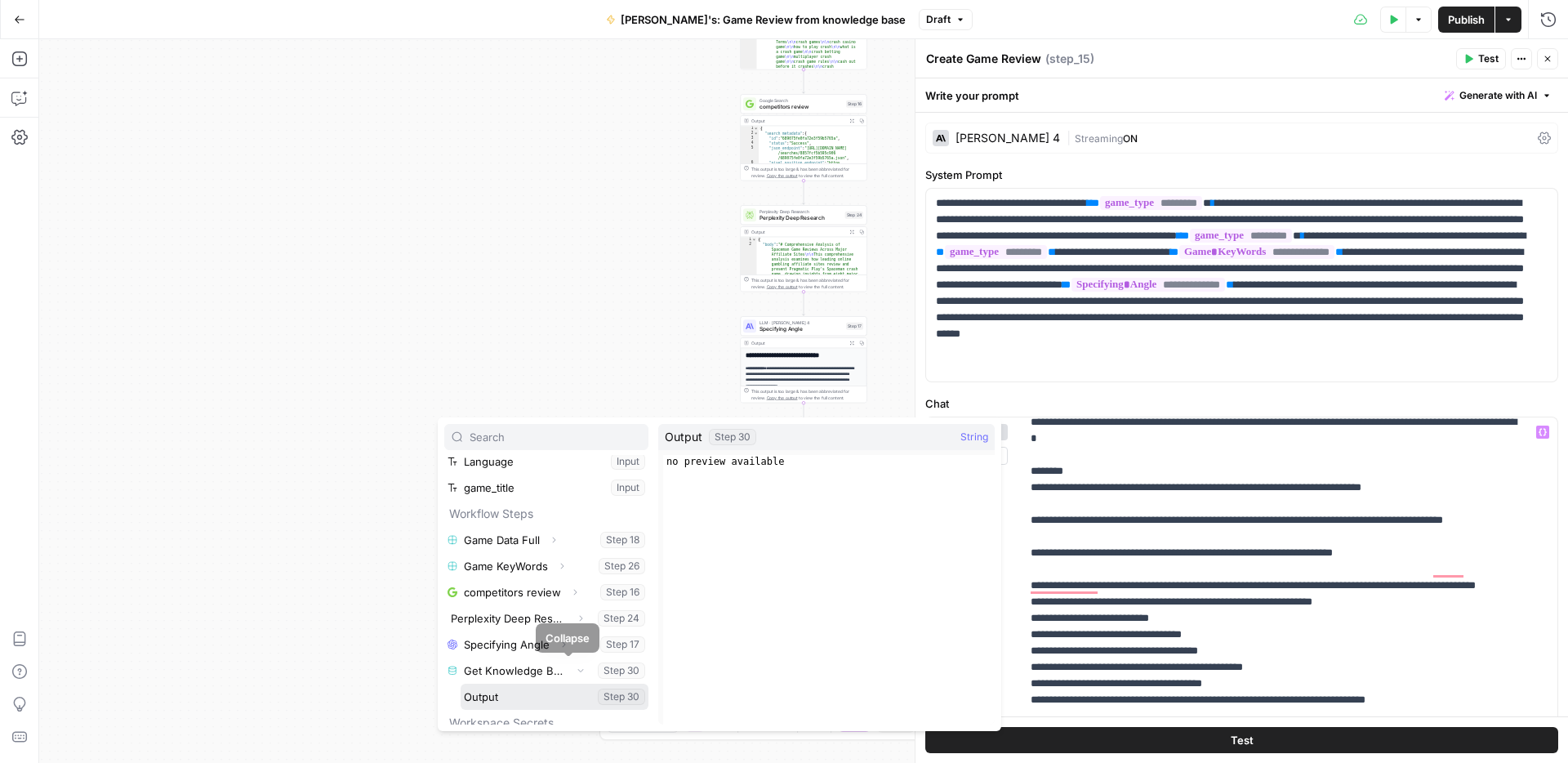
click at [536, 688] on button "Select variable Output" at bounding box center [555, 697] width 188 height 26
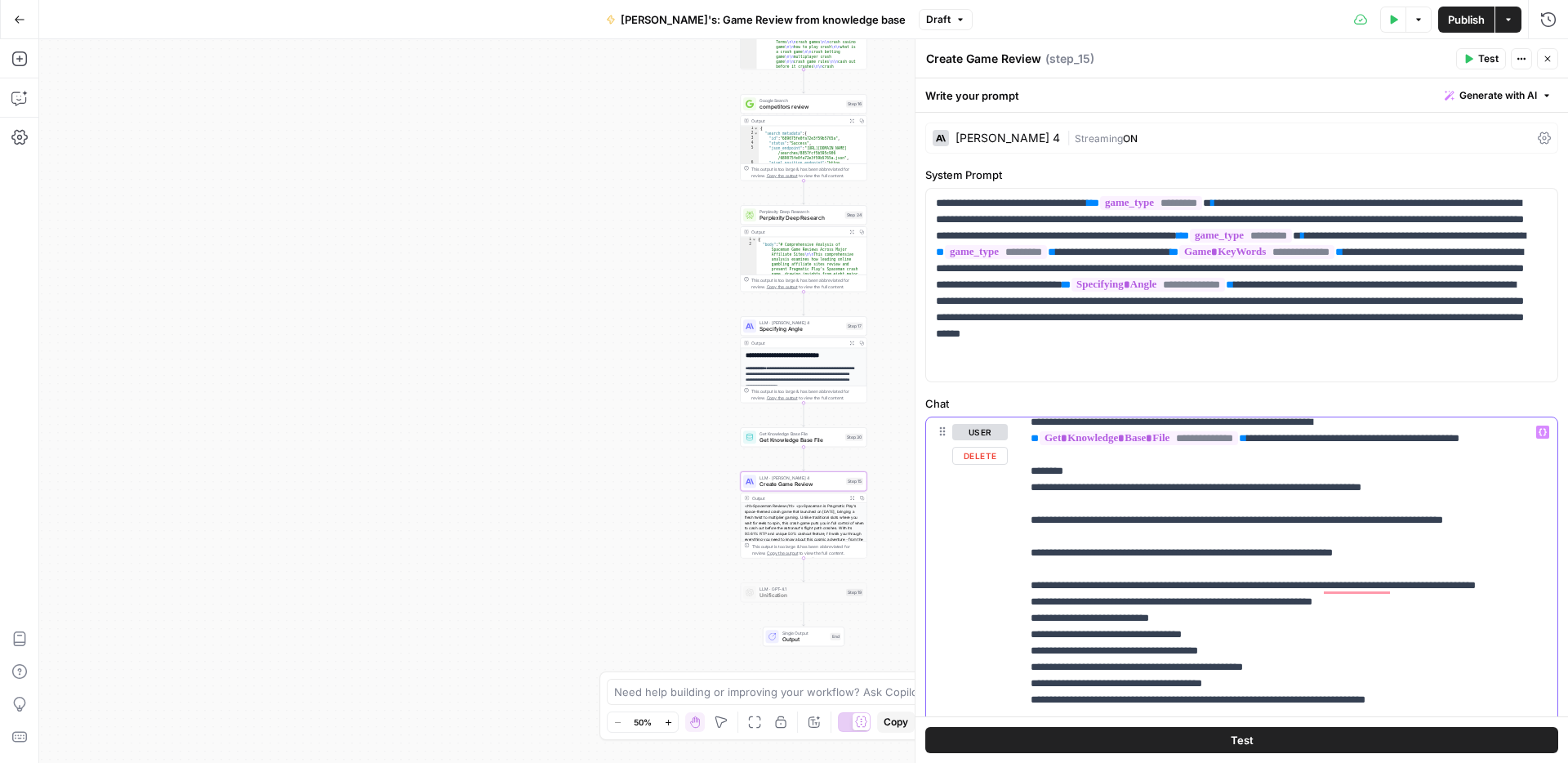
click at [1158, 605] on p "**********" at bounding box center [1277, 30] width 492 height 2174
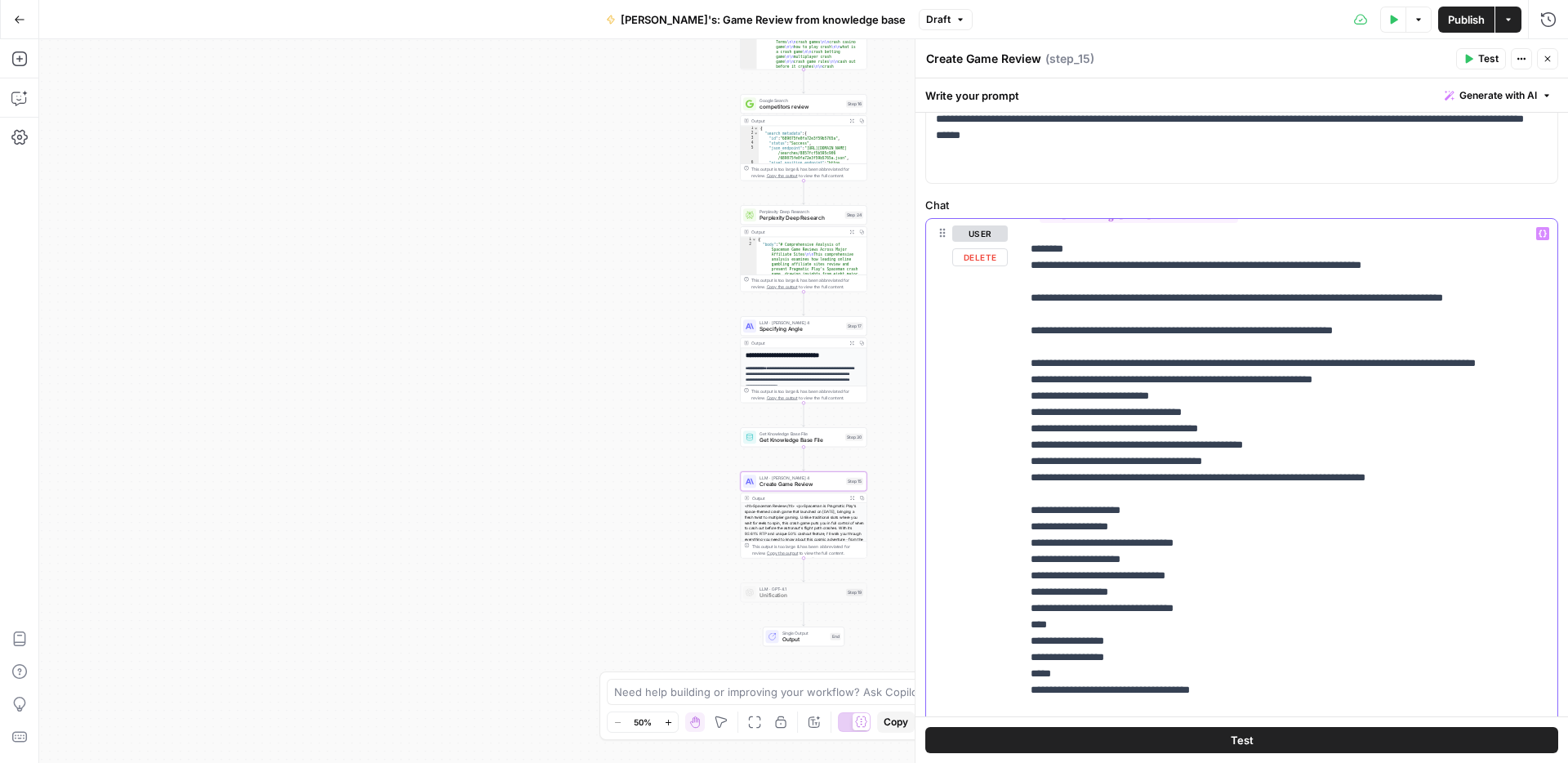
drag, startPoint x: 1109, startPoint y: 461, endPoint x: 1025, endPoint y: 473, distance: 84.9
click at [1025, 473] on div "**********" at bounding box center [1283, 551] width 524 height 666
drag, startPoint x: 1158, startPoint y: 470, endPoint x: 1019, endPoint y: 447, distance: 140.9
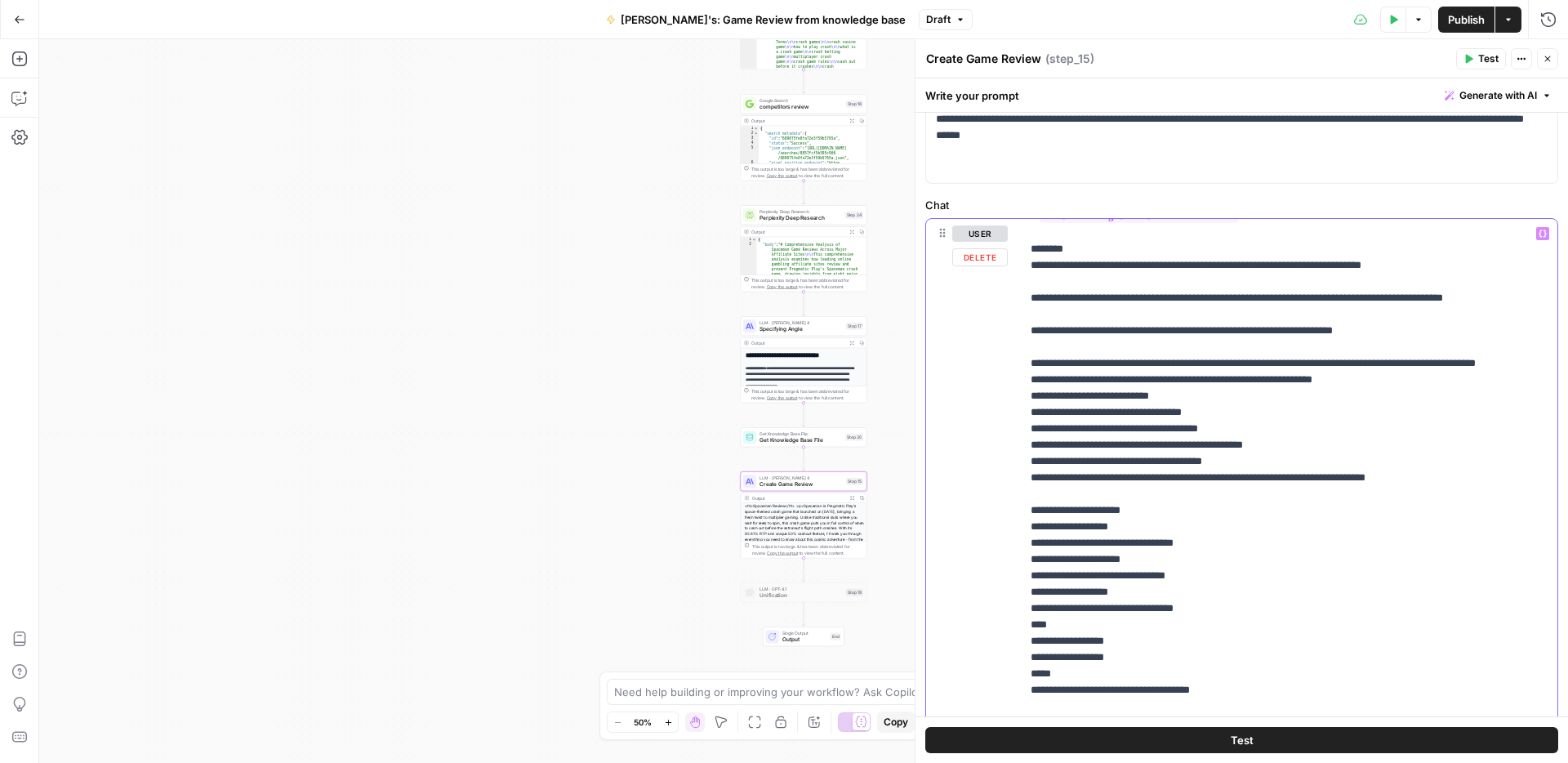
click at [1019, 447] on div "**********" at bounding box center [1242, 570] width 632 height 704
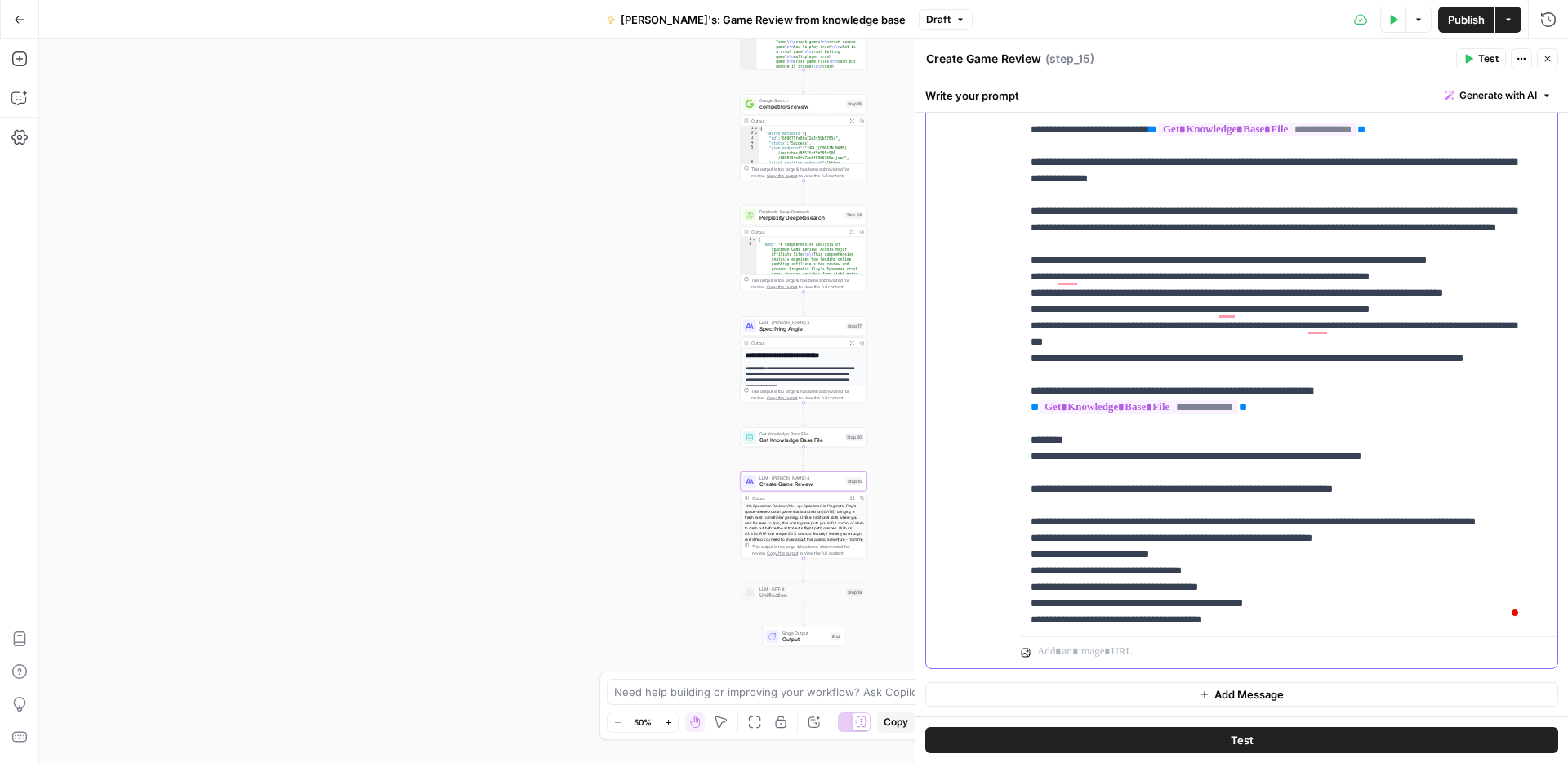
scroll to position [1050, 0]
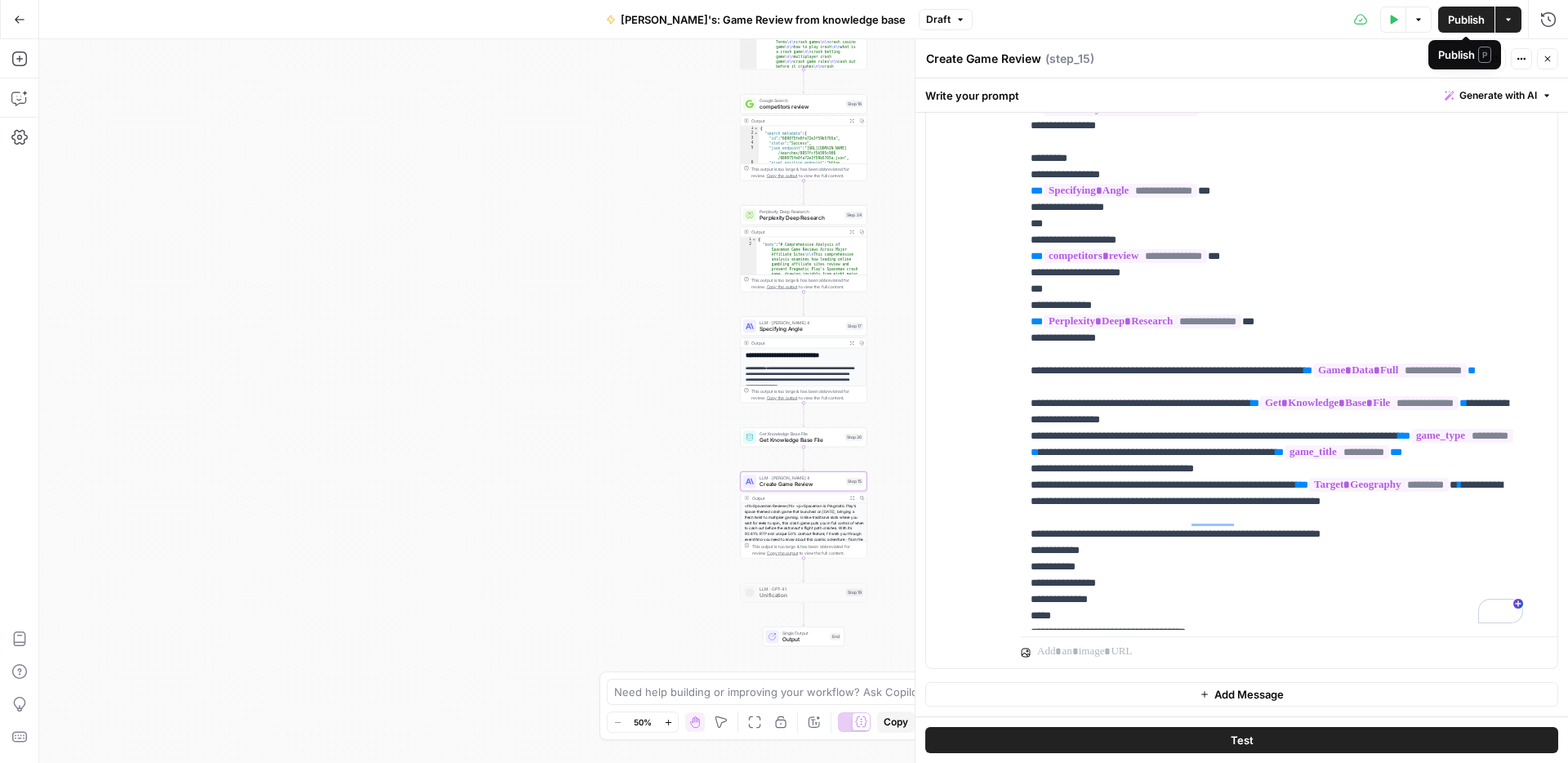
click at [1467, 23] on span "Publish" at bounding box center [1466, 19] width 37 height 16
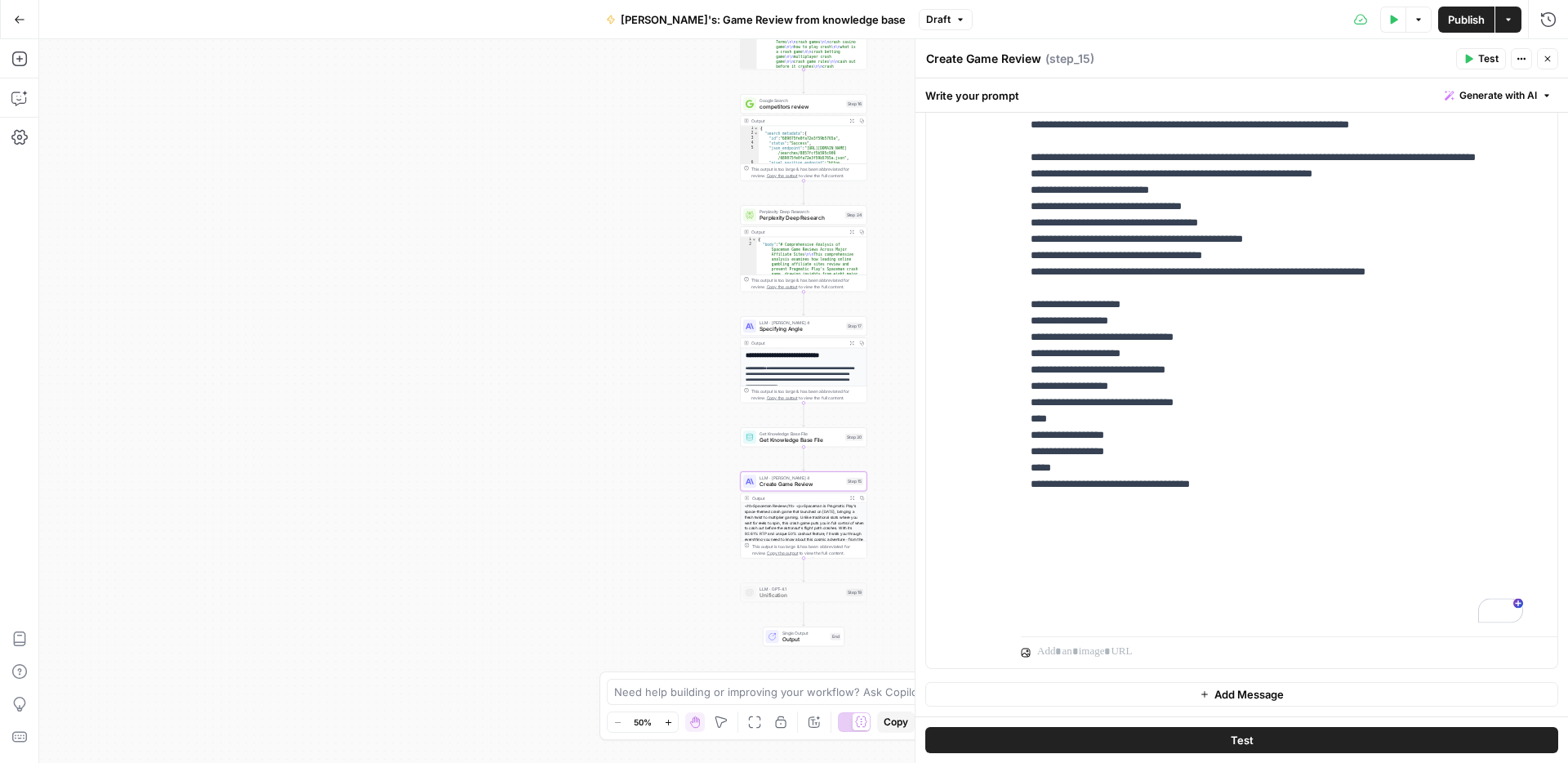
click at [1454, 18] on span "Publish" at bounding box center [1466, 19] width 37 height 16
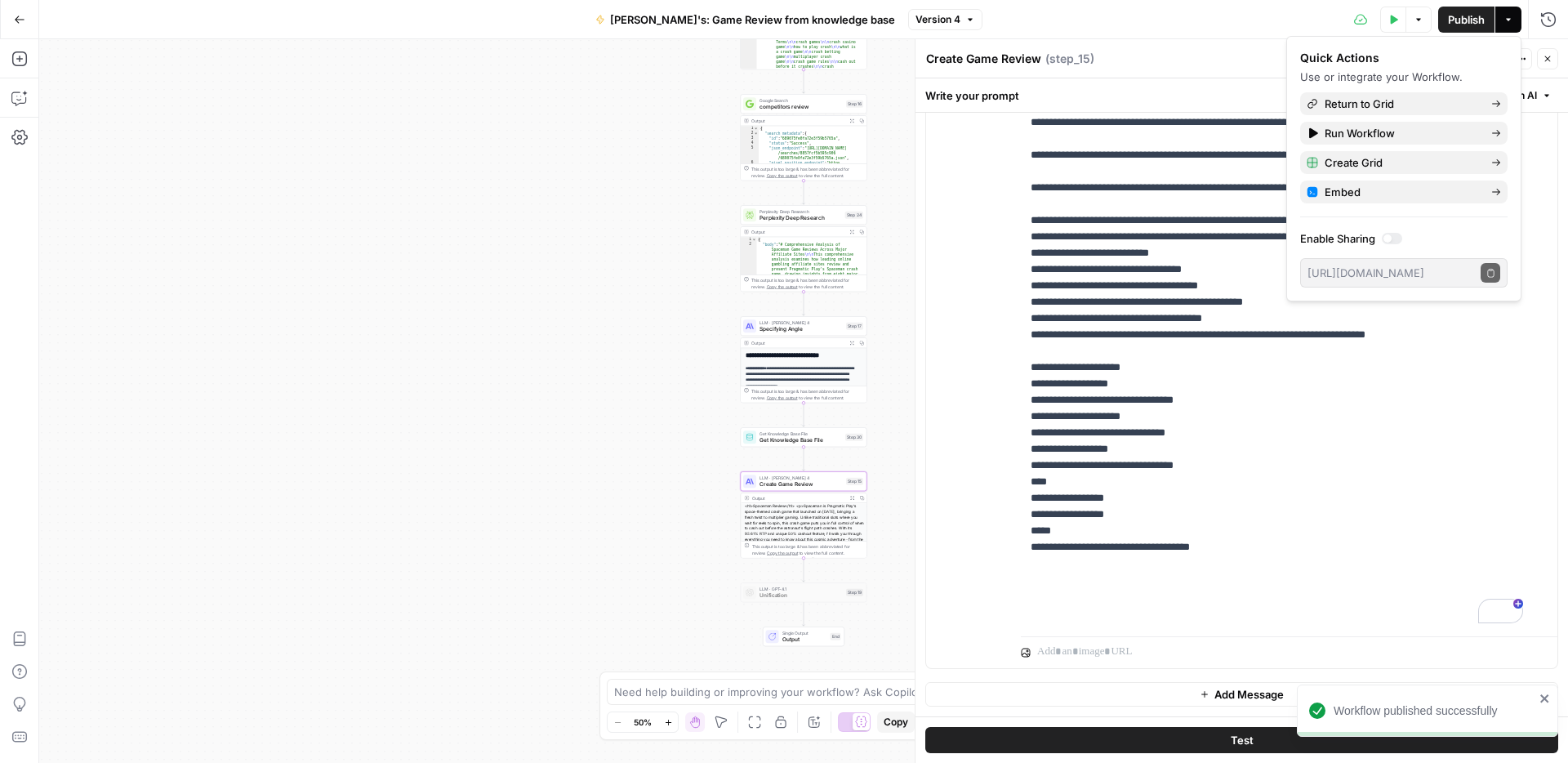
scroll to position [1325, 0]
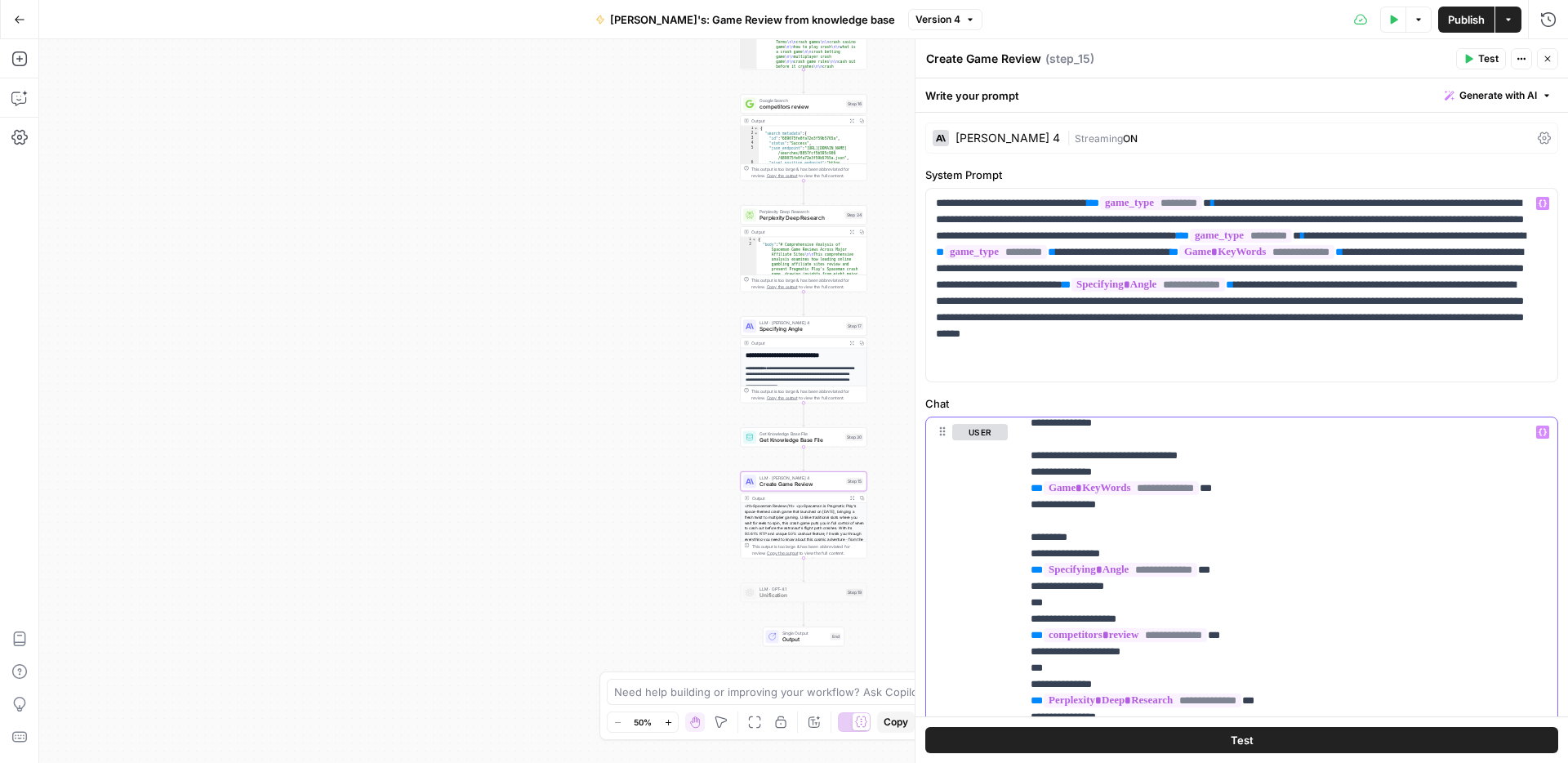
scroll to position [0, 0]
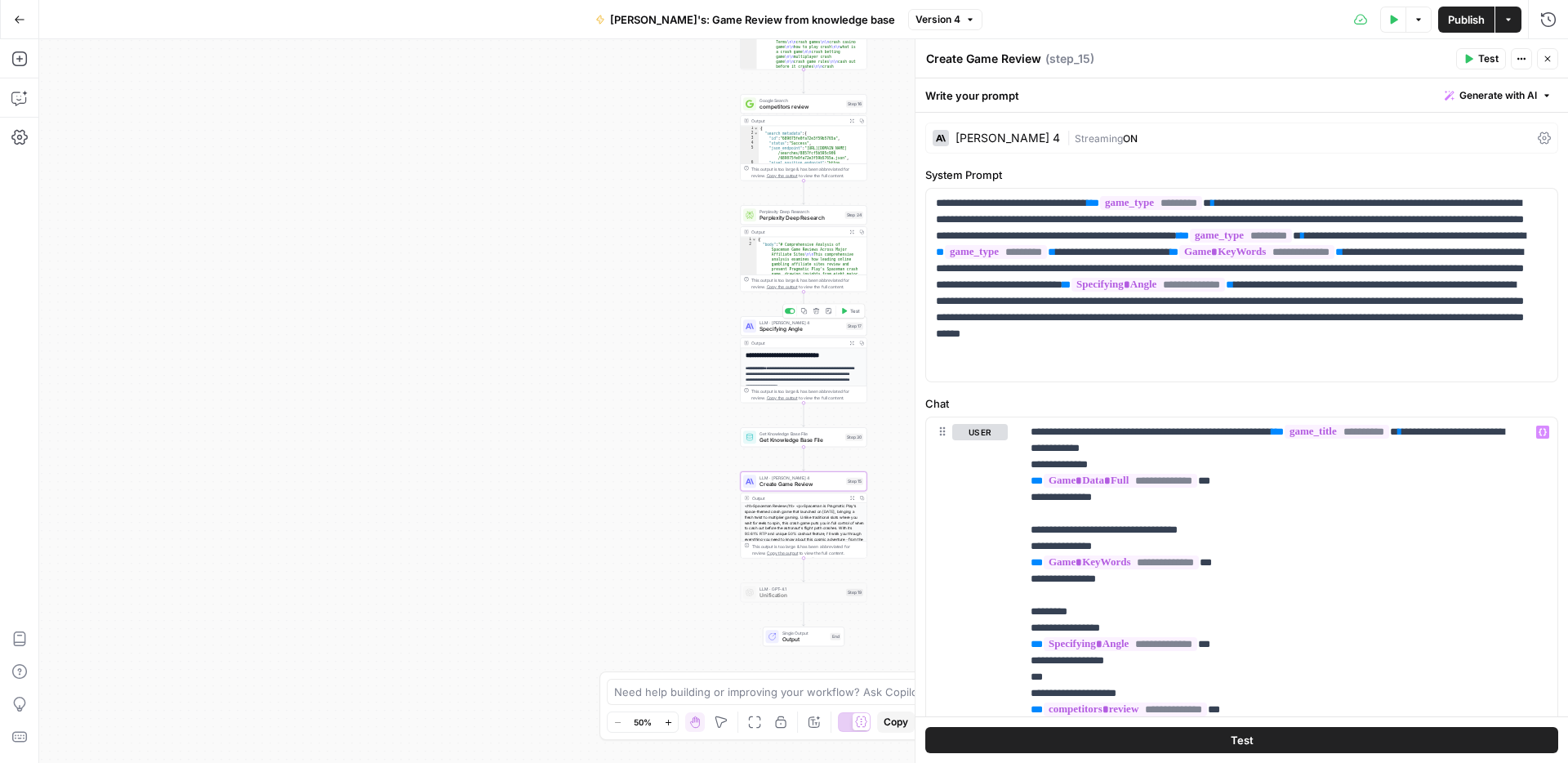
click at [775, 330] on span "Specifying Angle" at bounding box center [800, 330] width 83 height 8
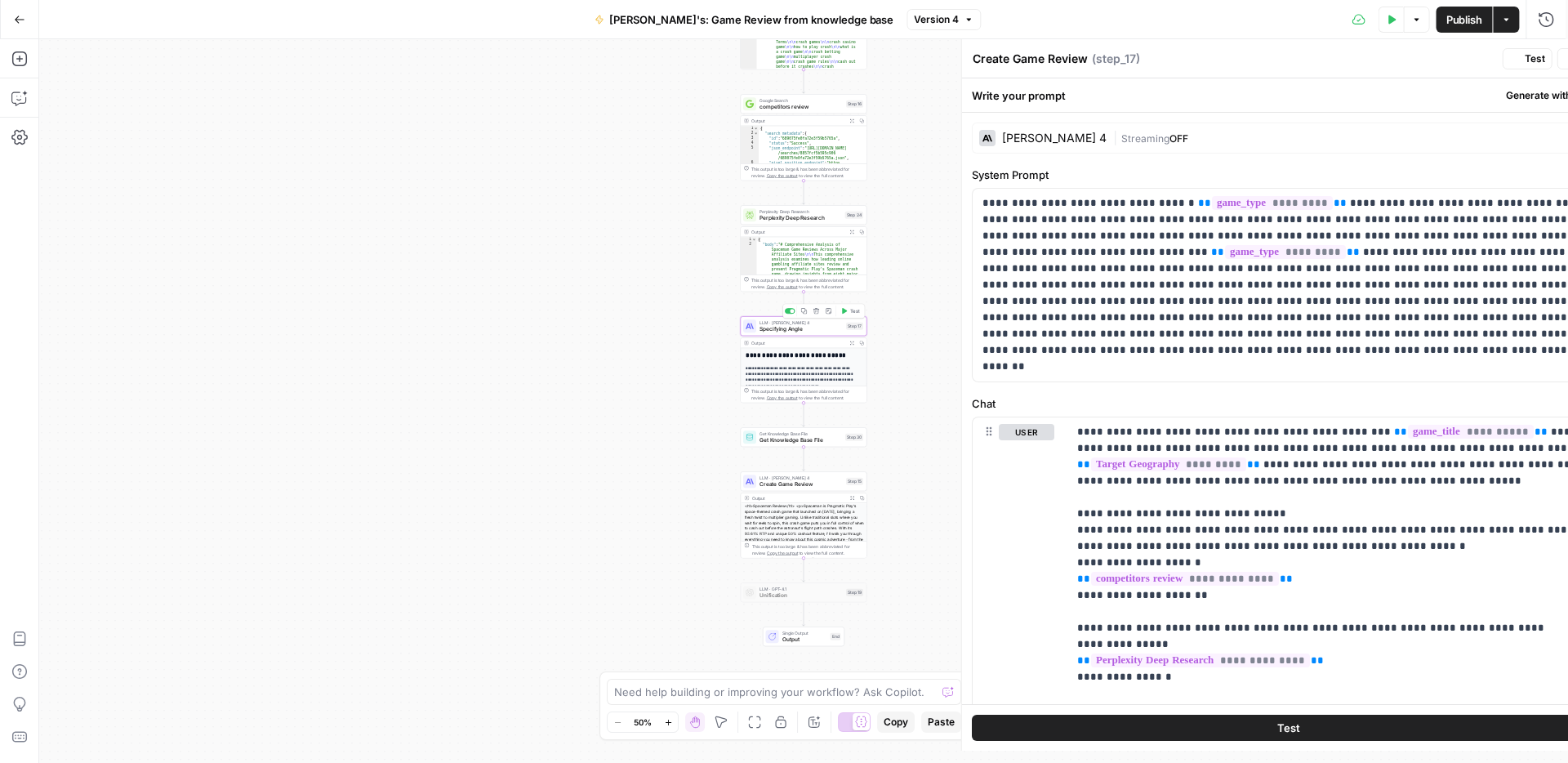
type textarea "Specifying Angle"
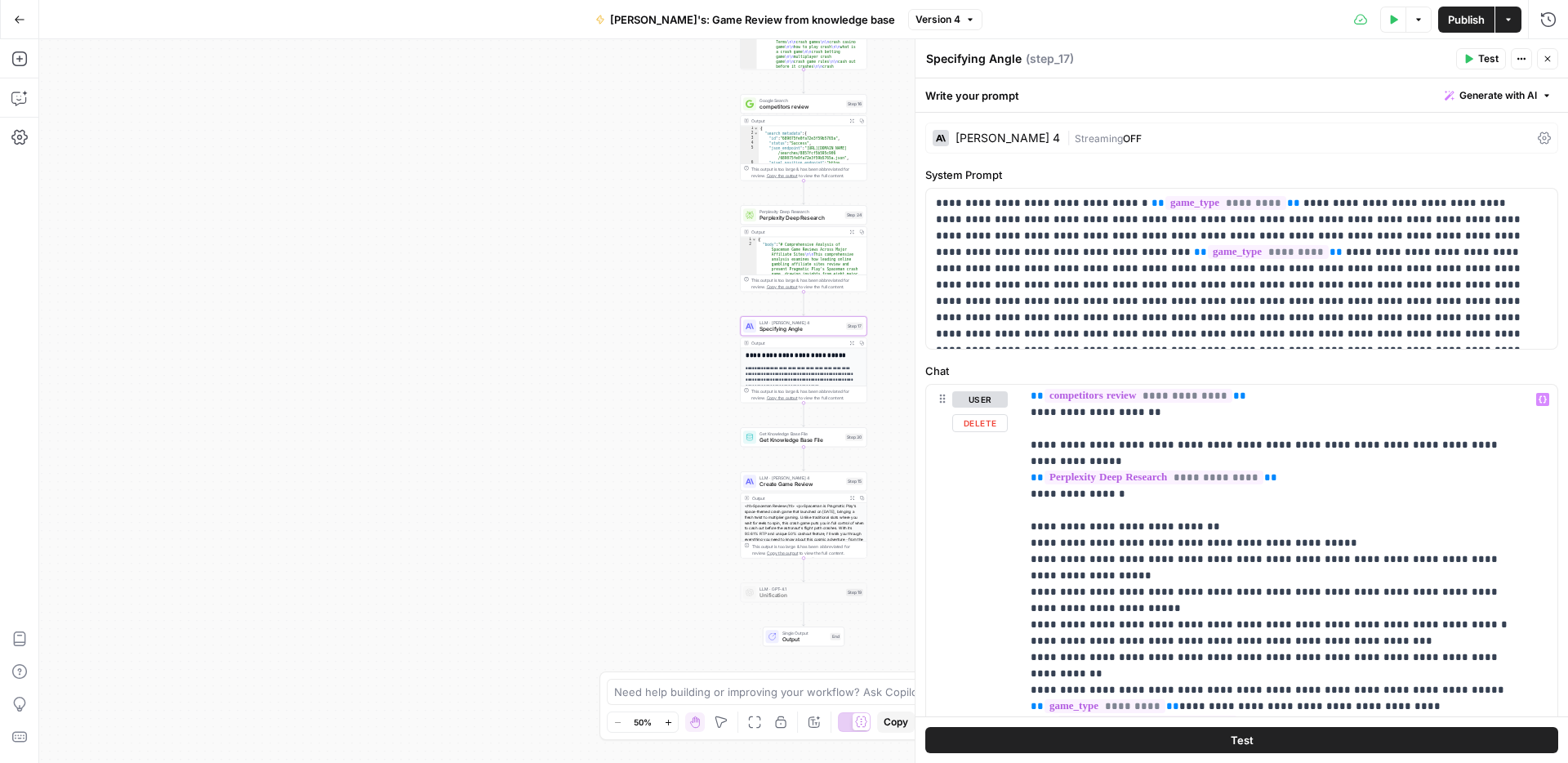
scroll to position [181, 0]
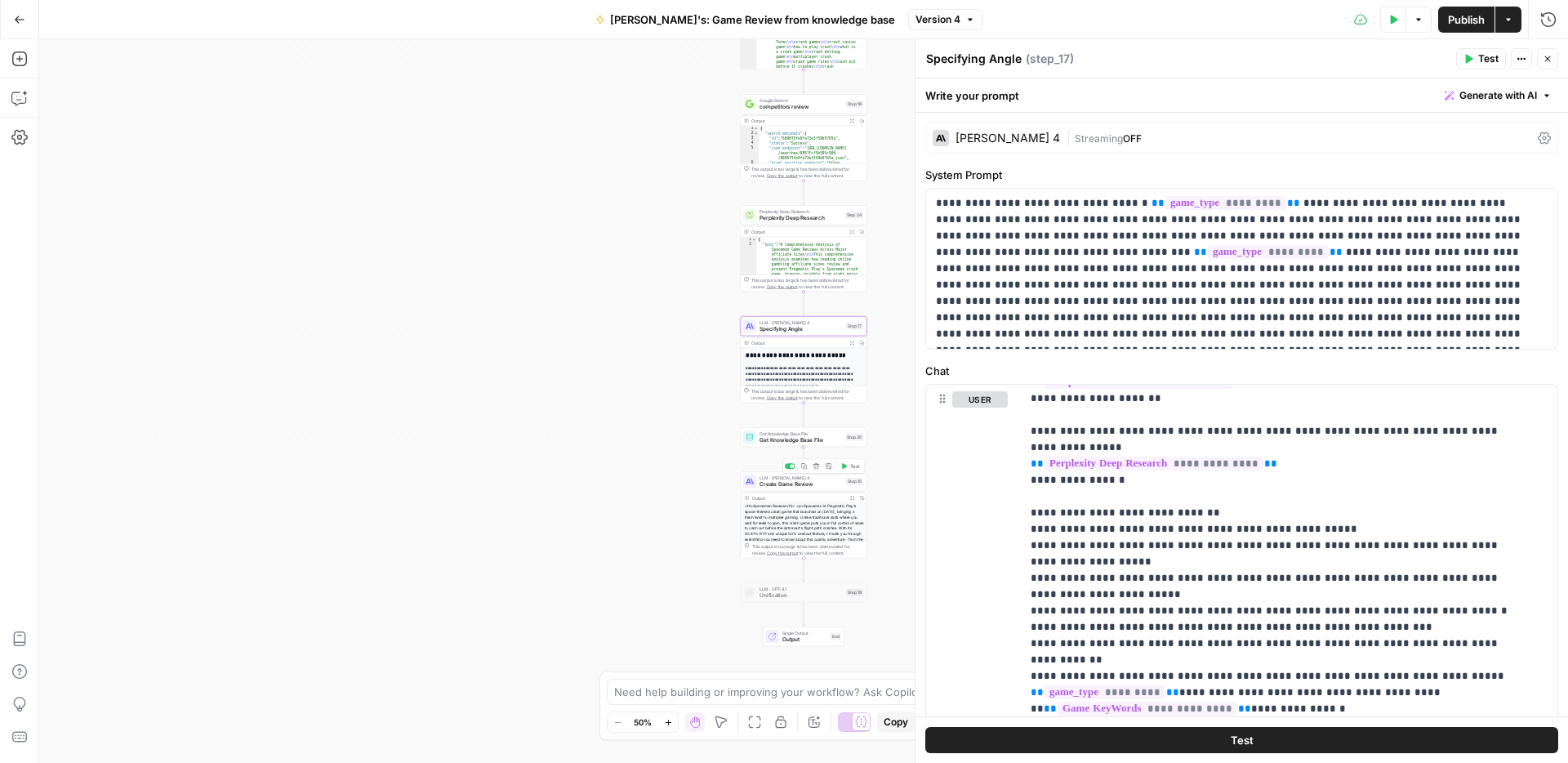
click at [780, 484] on span "Create Game Review" at bounding box center [800, 484] width 83 height 8
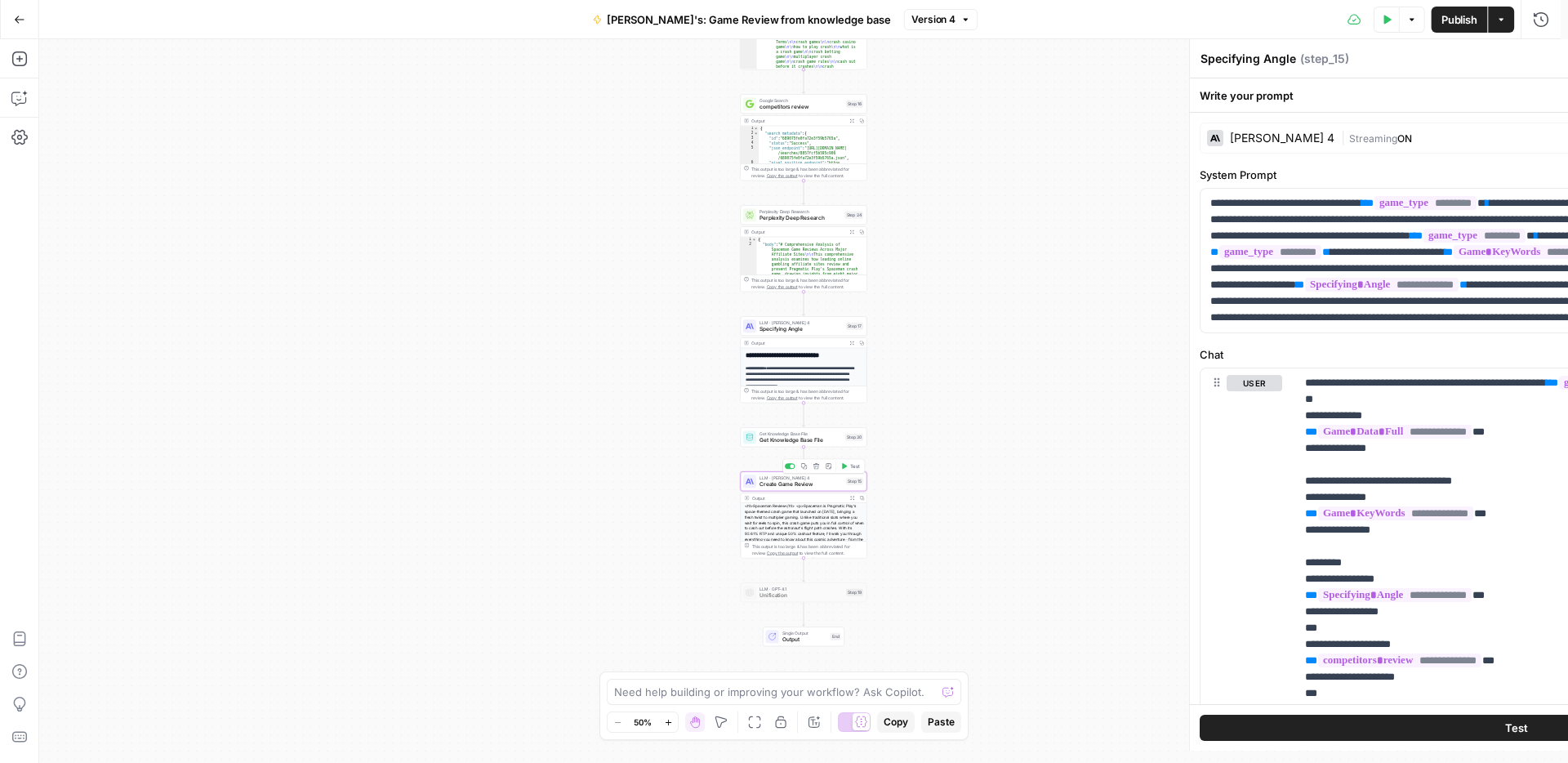
type textarea "Create Game Review"
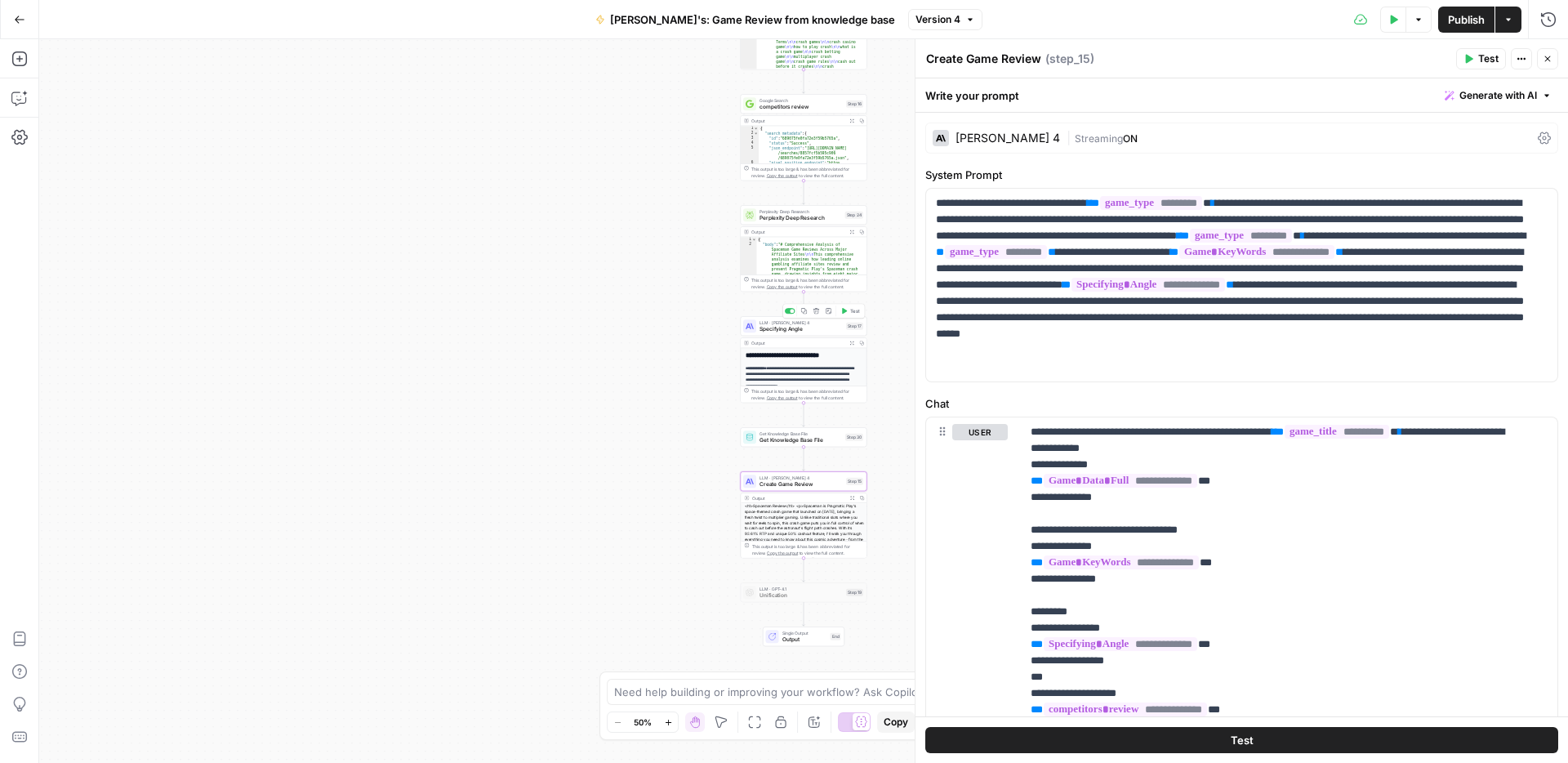
click at [767, 326] on span "Specifying Angle" at bounding box center [800, 330] width 83 height 8
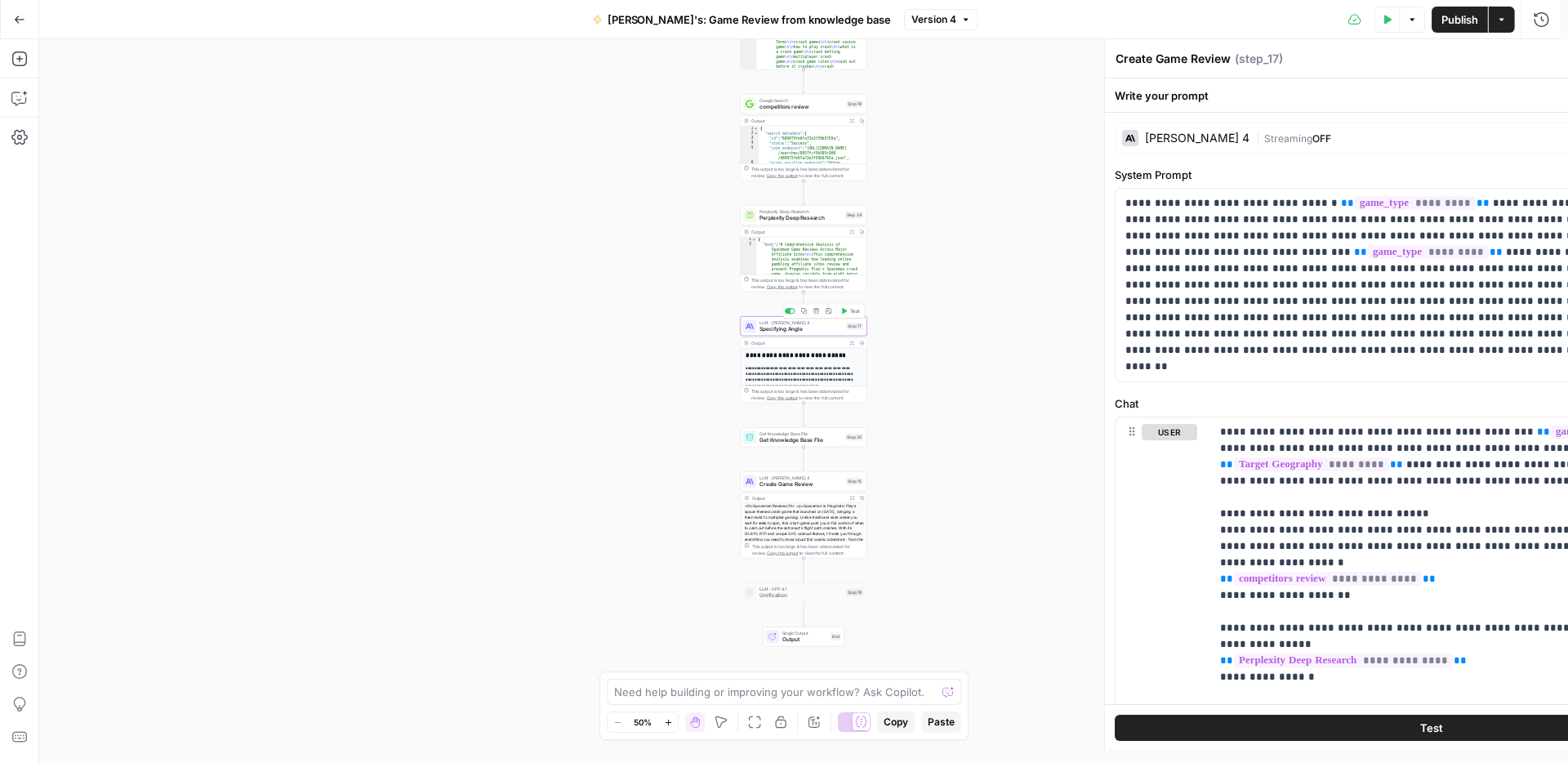
type textarea "Specifying Angle"
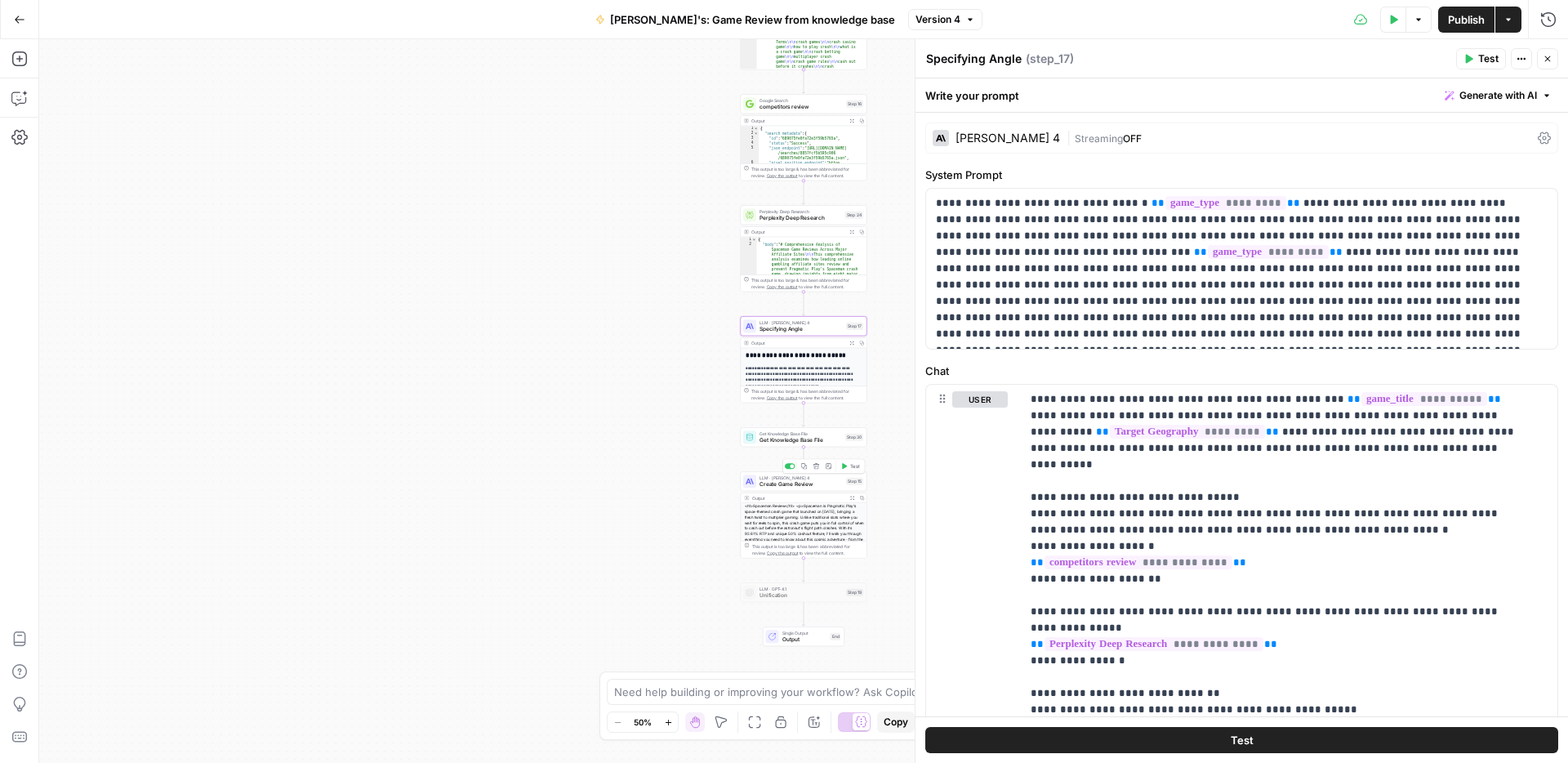
click at [812, 486] on span "Create Game Review" at bounding box center [800, 484] width 83 height 8
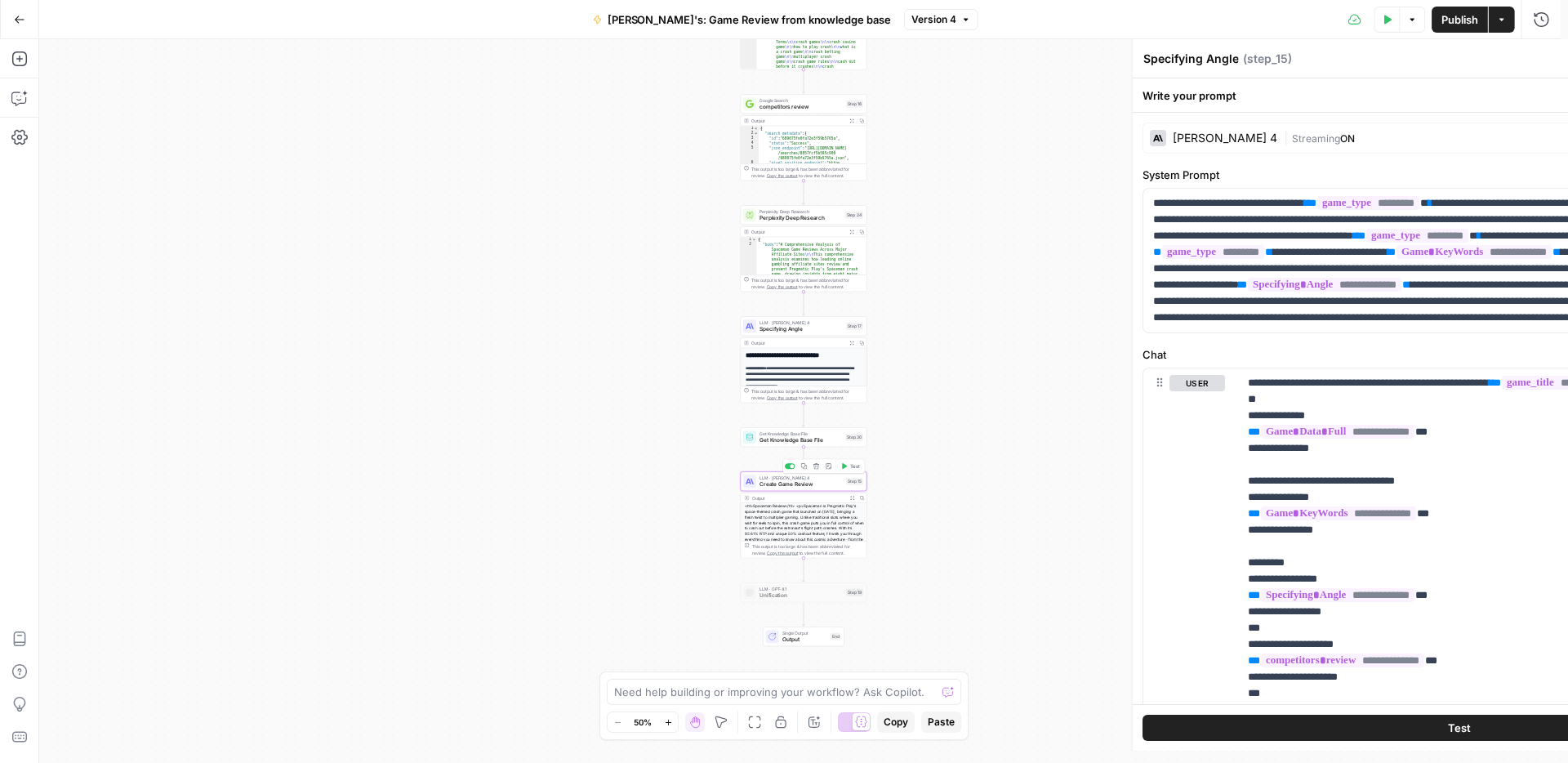
type textarea "Create Game Review"
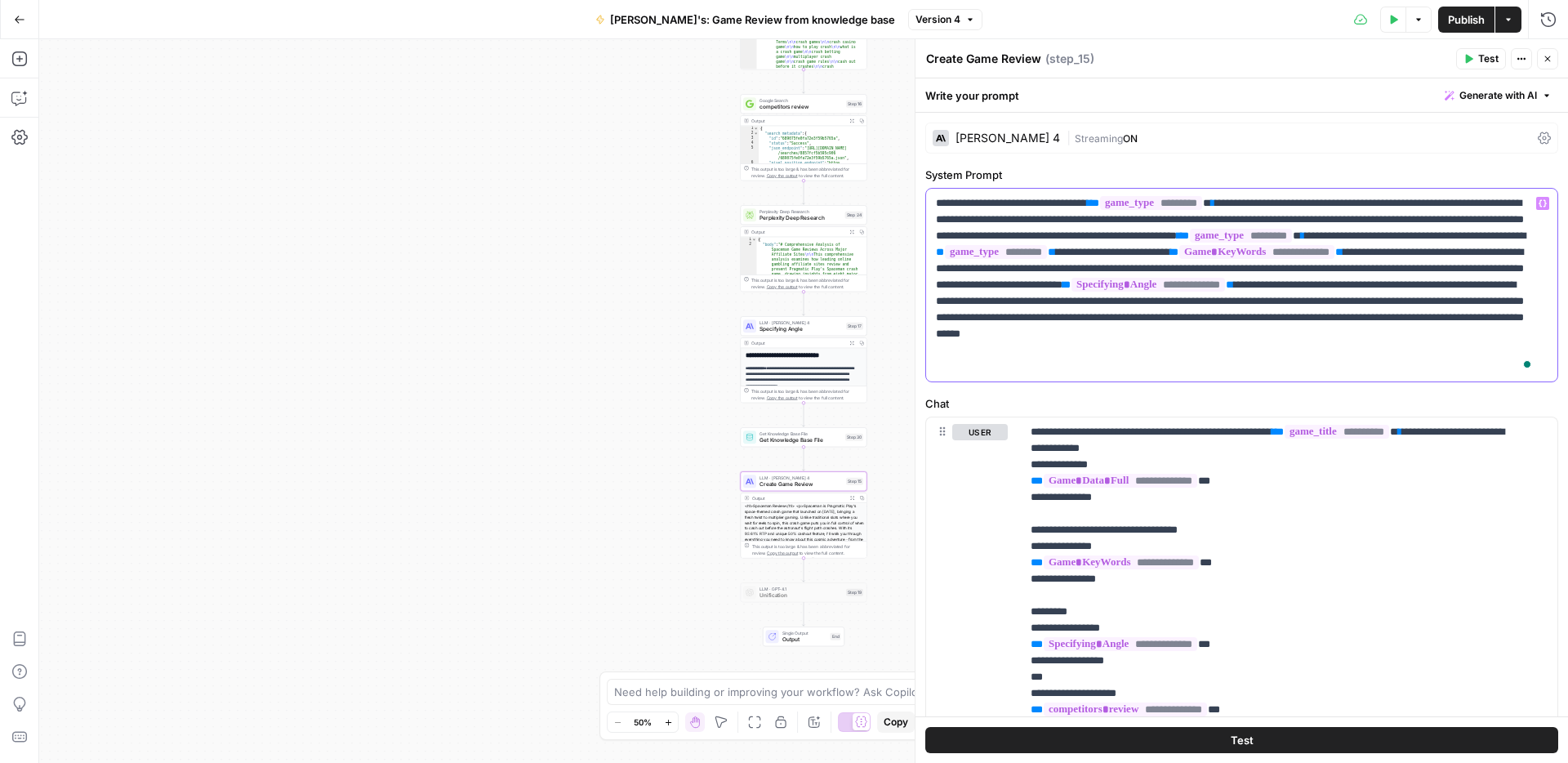
click at [1185, 365] on p "**********" at bounding box center [1236, 286] width 600 height 180
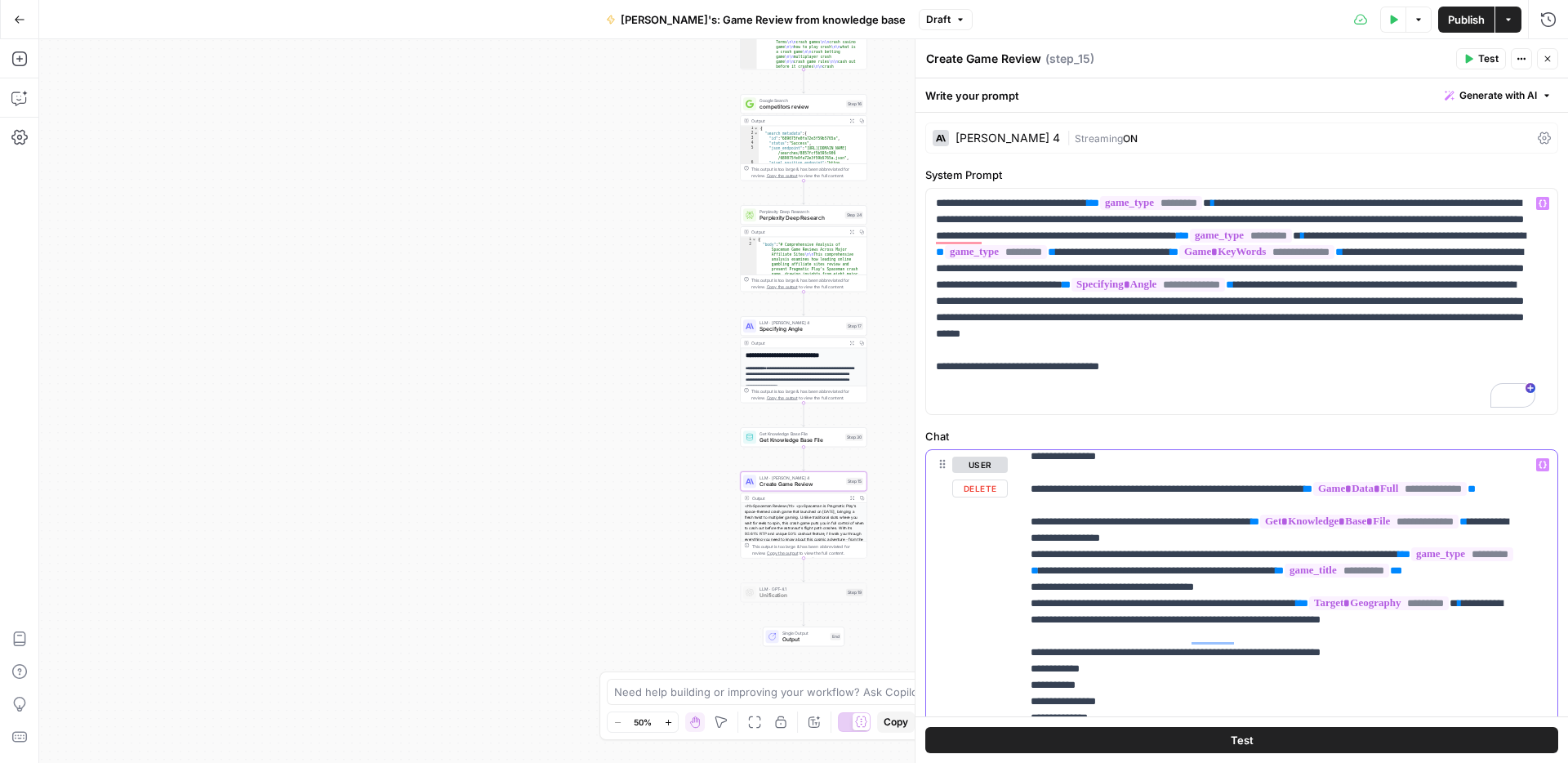
scroll to position [376, 0]
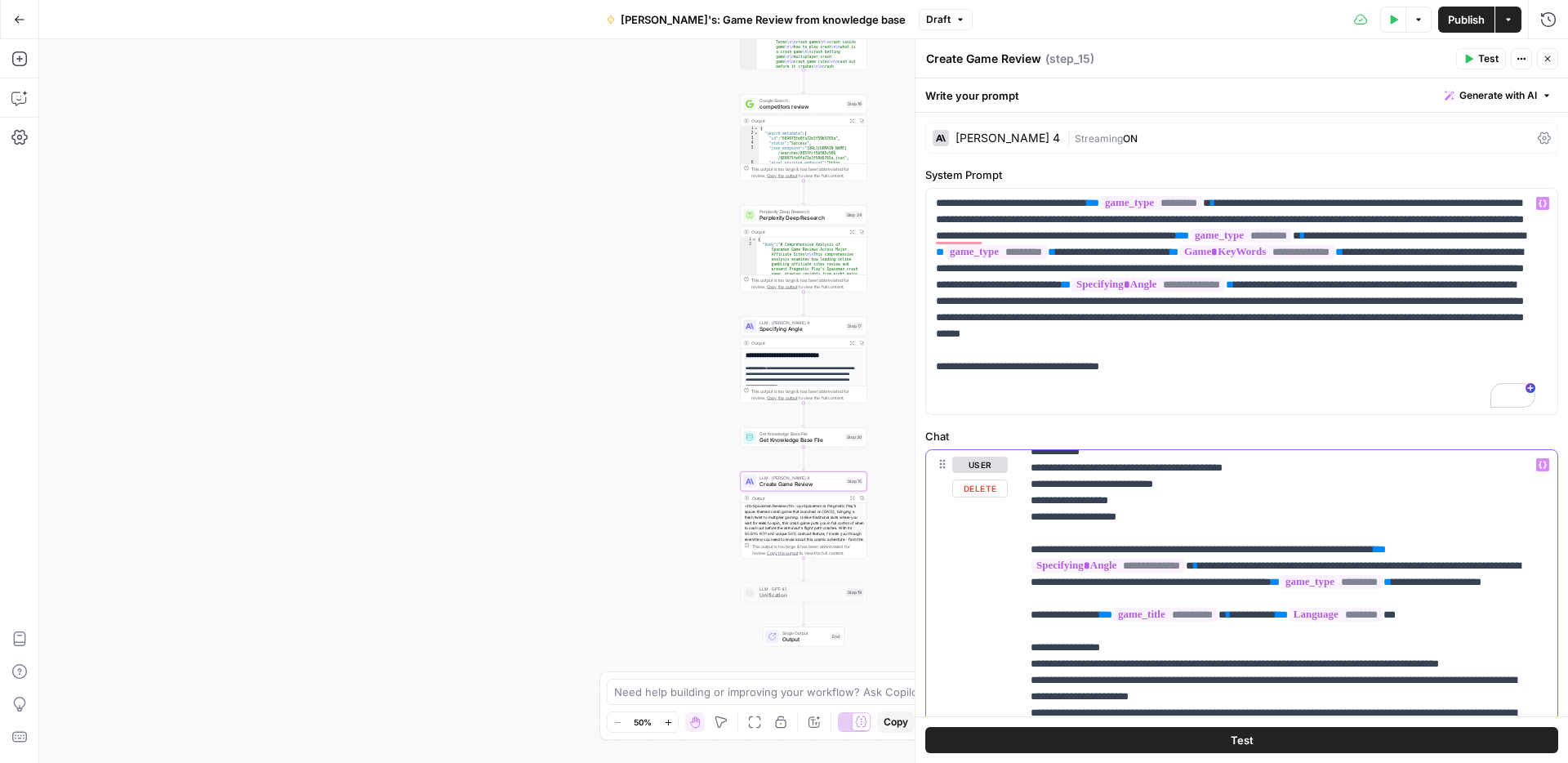
click at [1183, 567] on p "**********" at bounding box center [1277, 730] width 492 height 2141
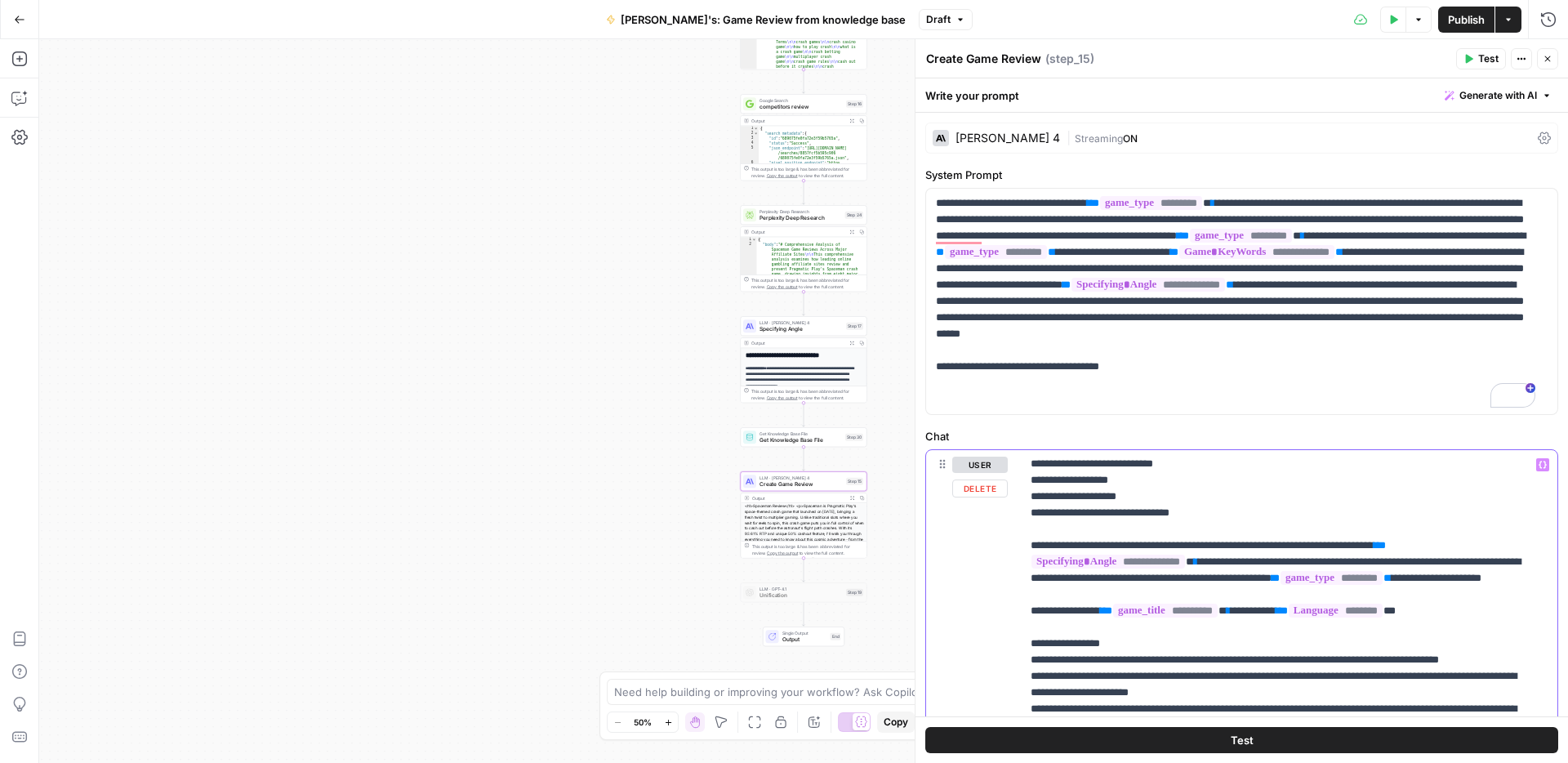
click at [1338, 609] on p "**********" at bounding box center [1277, 717] width 492 height 2157
click at [1402, 618] on p "**********" at bounding box center [1277, 717] width 492 height 2157
click at [1376, 606] on p "**********" at bounding box center [1277, 717] width 492 height 2157
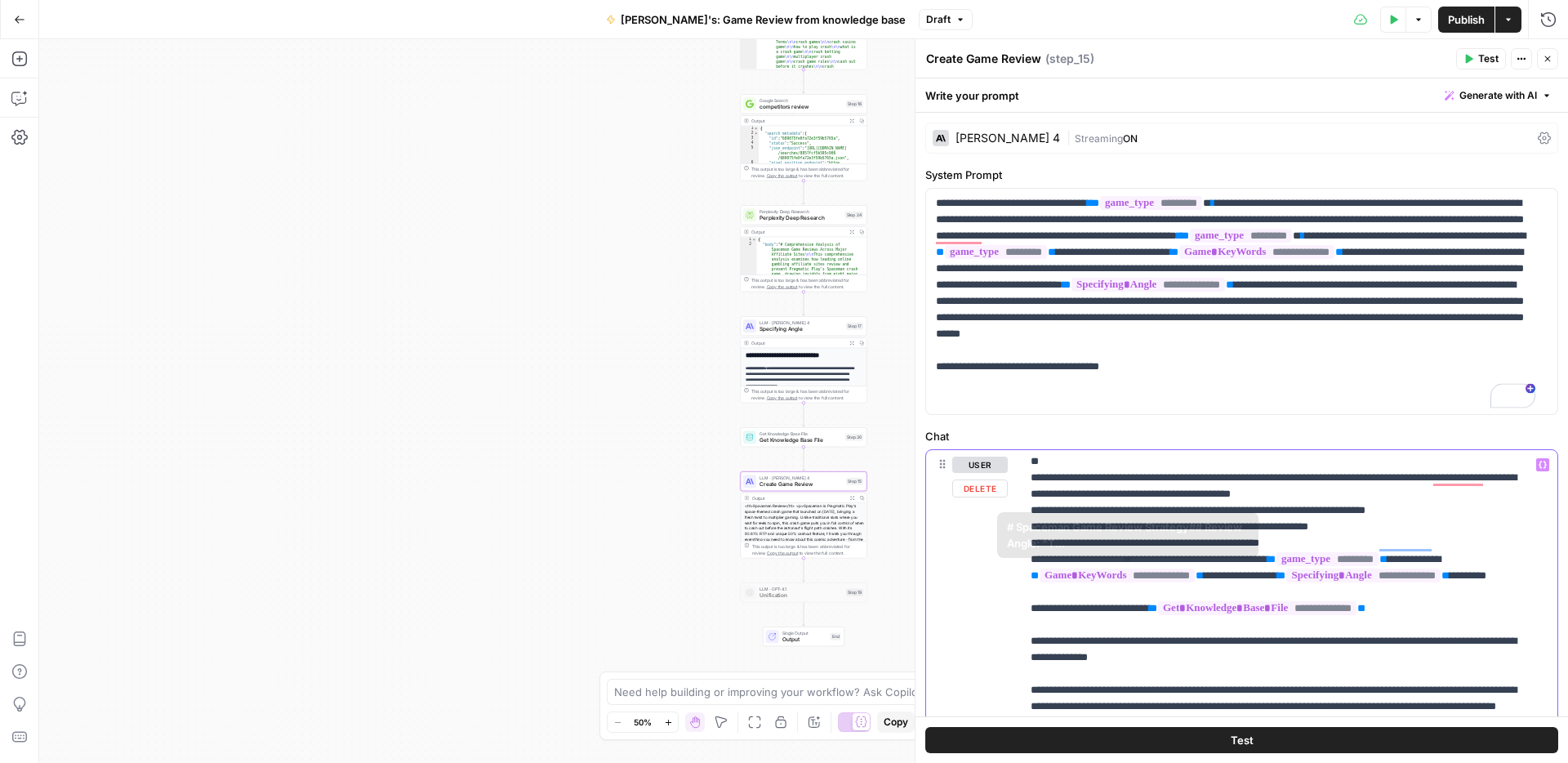
scroll to position [1186, 0]
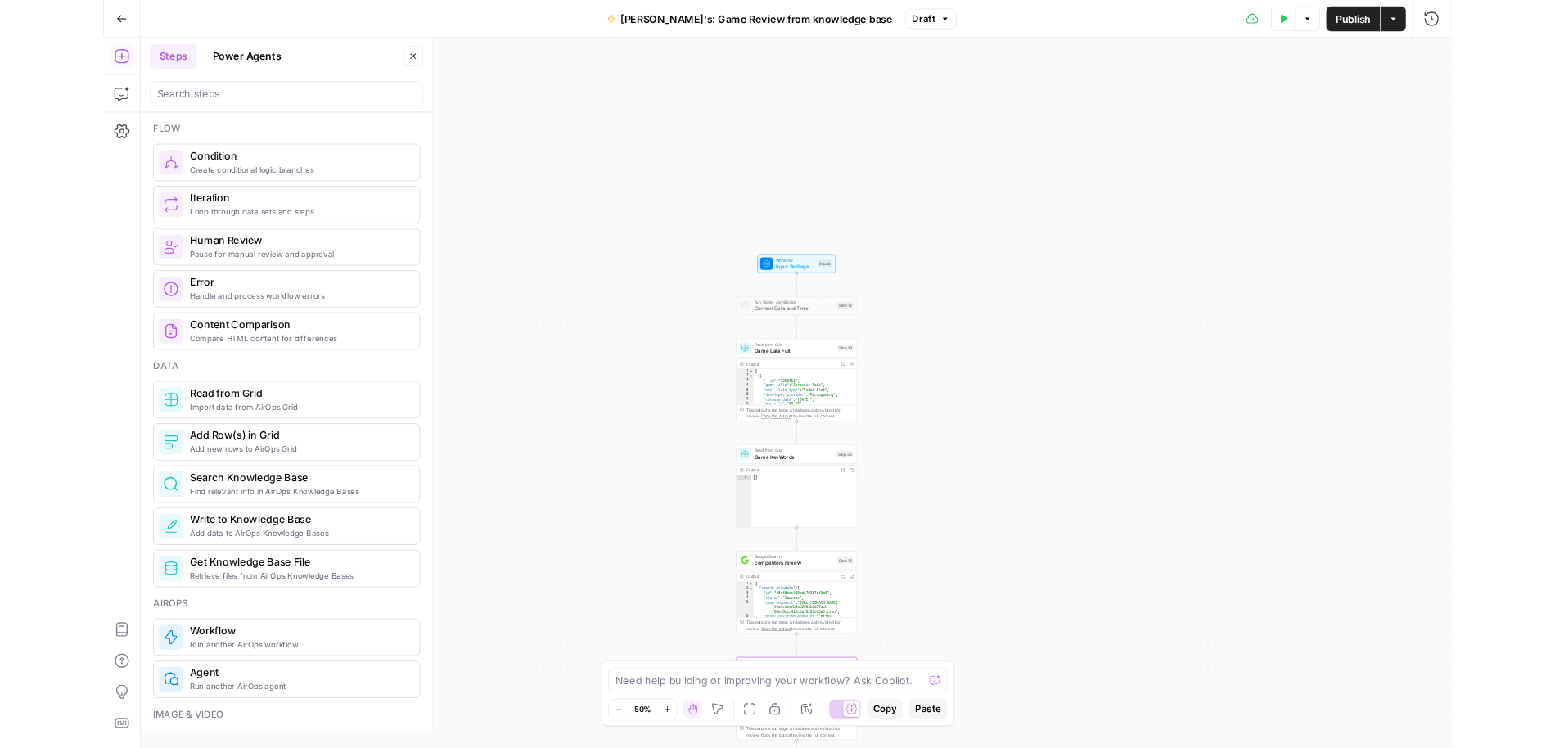
scroll to position [481, 0]
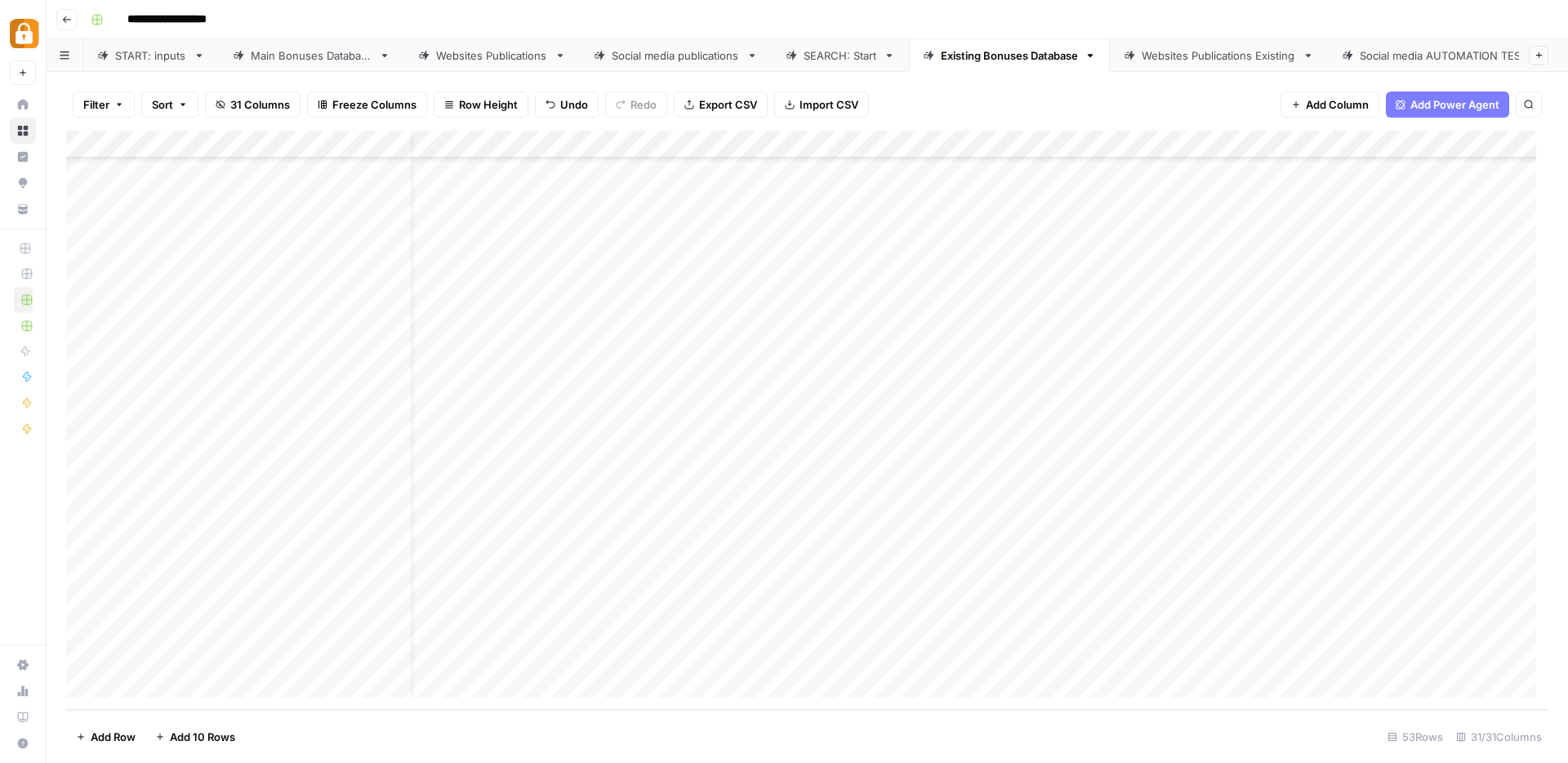
scroll to position [960, 0]
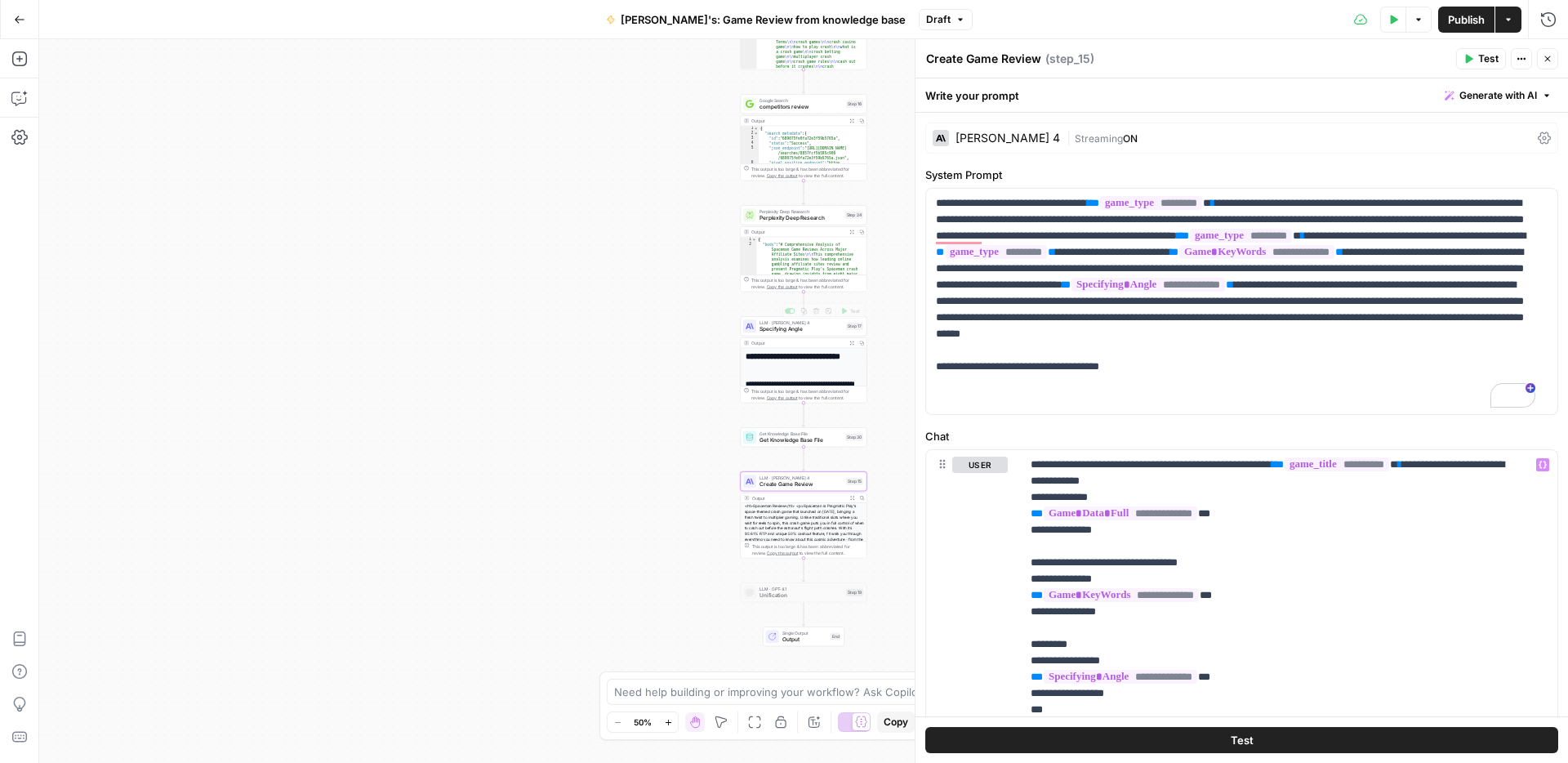
scroll to position [1186, 0]
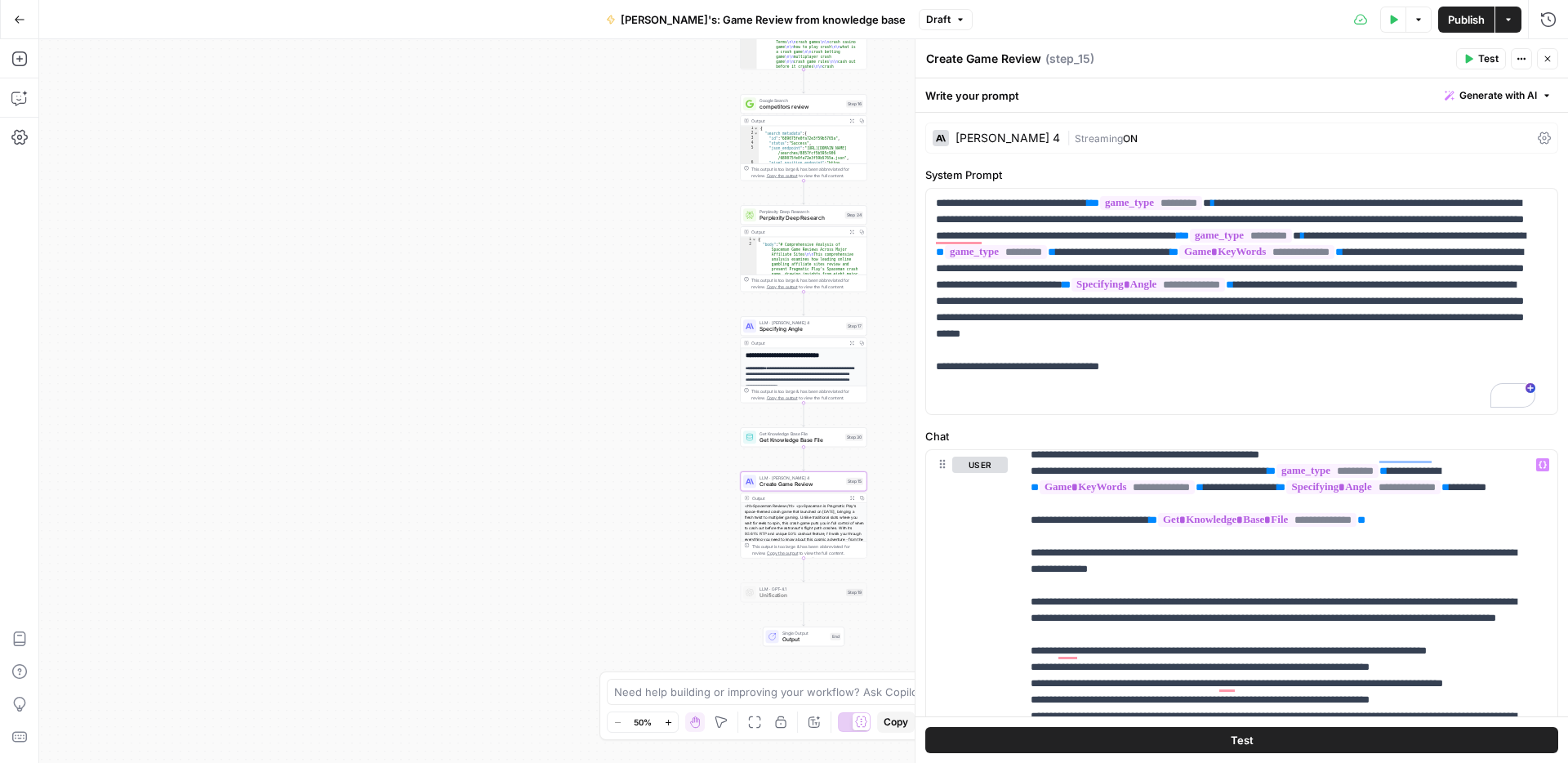
drag, startPoint x: 1461, startPoint y: 20, endPoint x: 1450, endPoint y: 25, distance: 12.1
click at [1462, 20] on span "Publish" at bounding box center [1466, 19] width 37 height 16
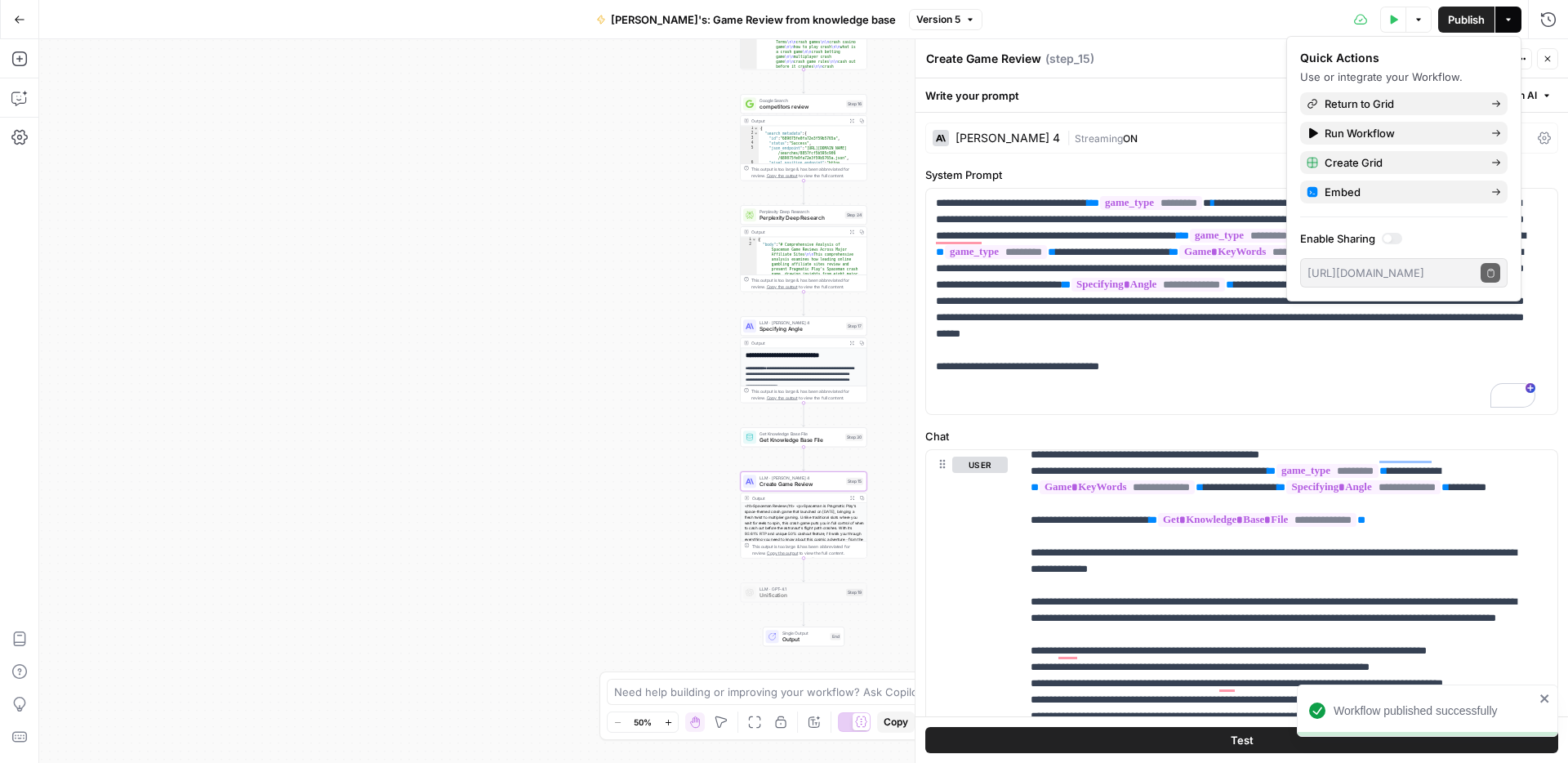
click at [771, 327] on span "Specifying Angle" at bounding box center [800, 330] width 83 height 8
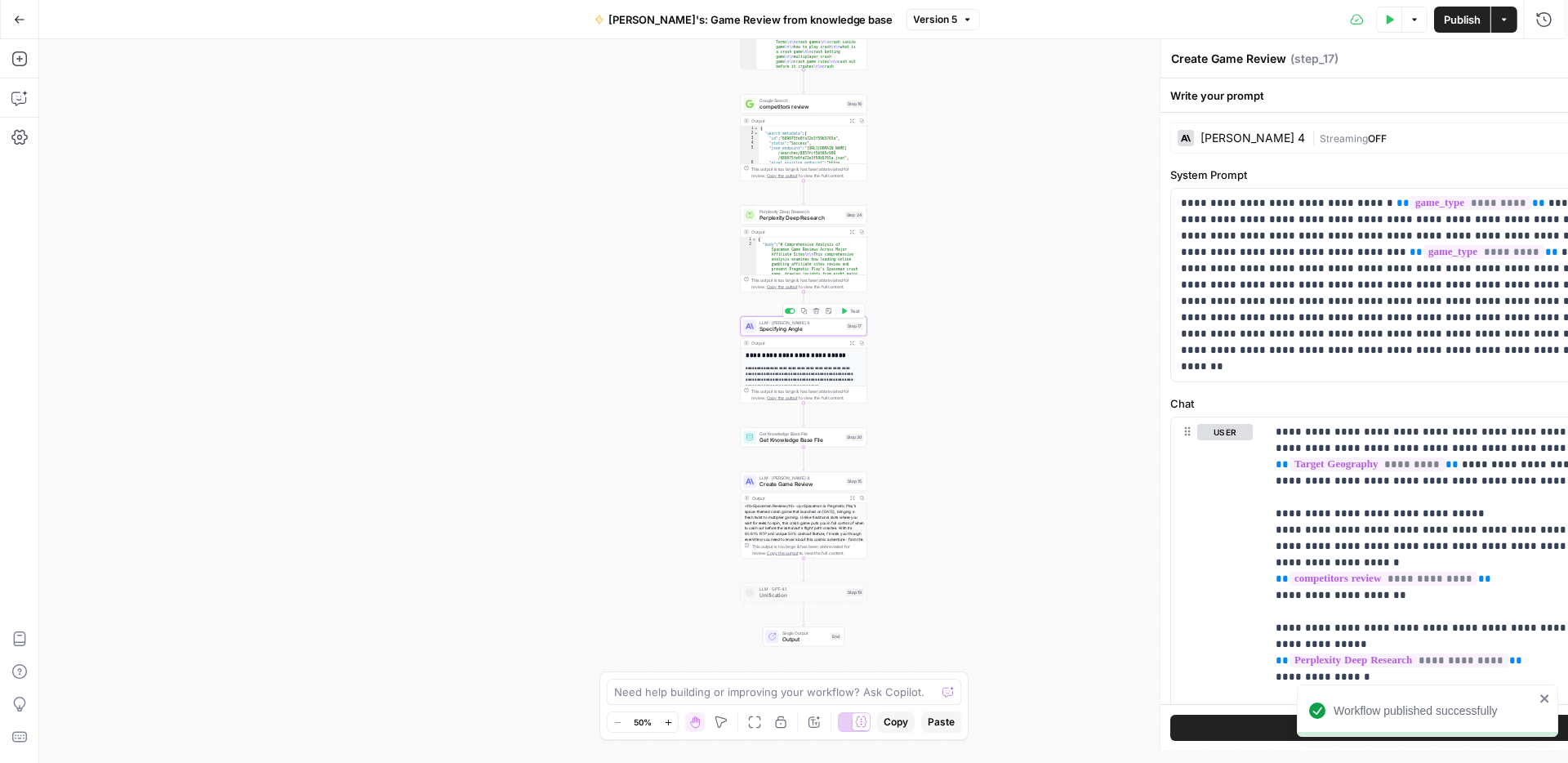
type textarea "Specifying Angle"
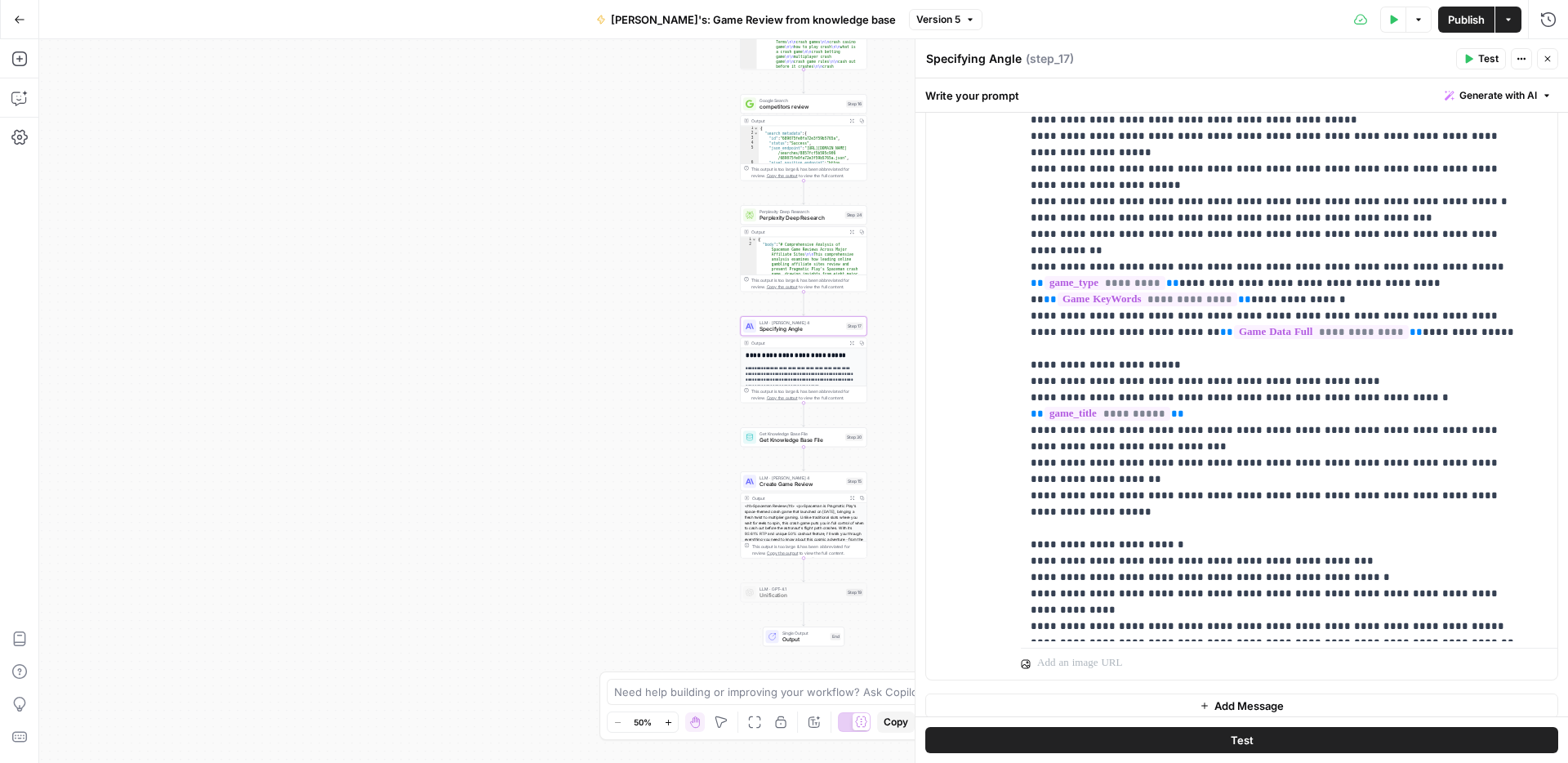
scroll to position [420, 0]
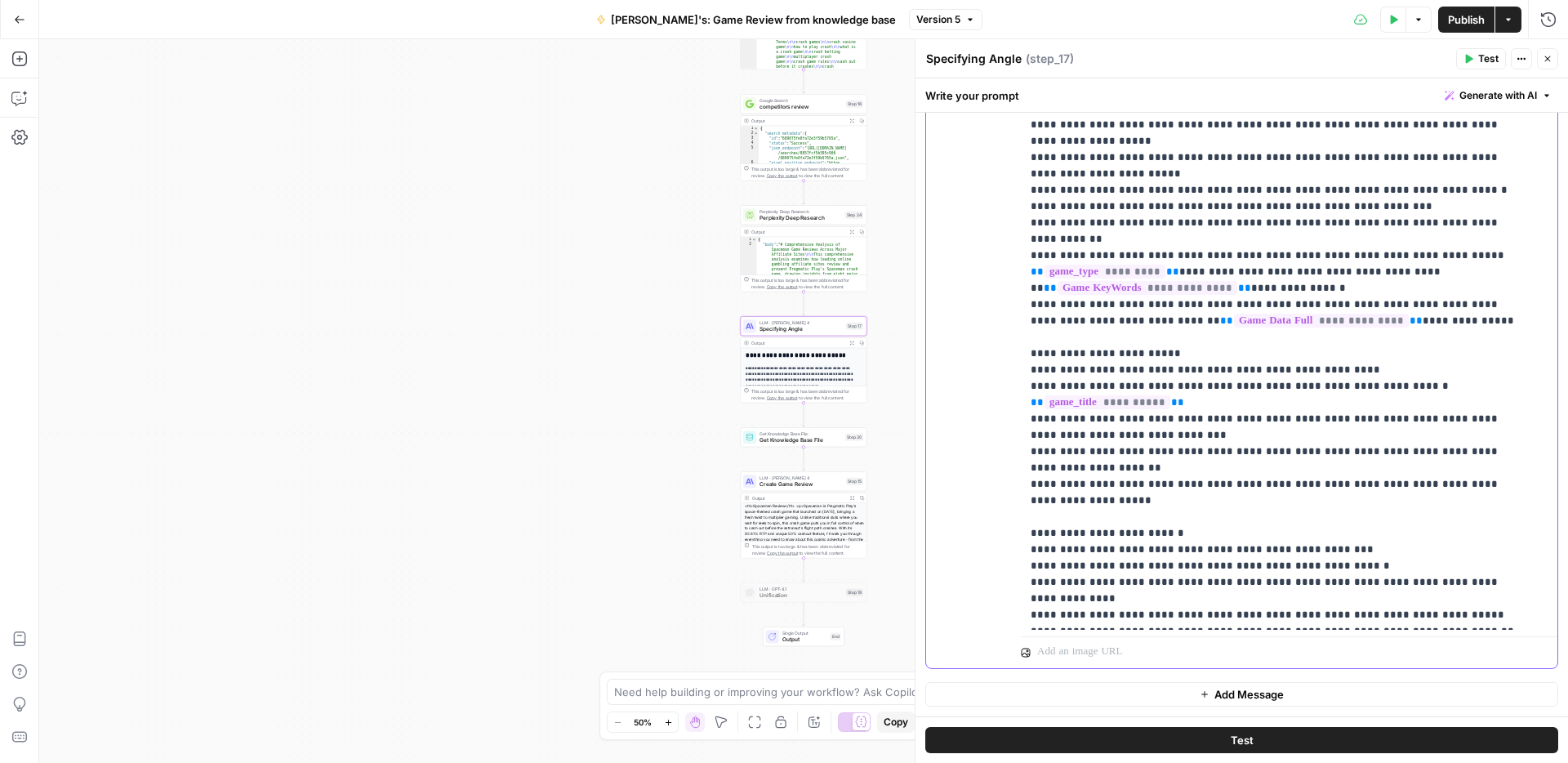
click at [1497, 612] on p "**********" at bounding box center [1277, 207] width 492 height 834
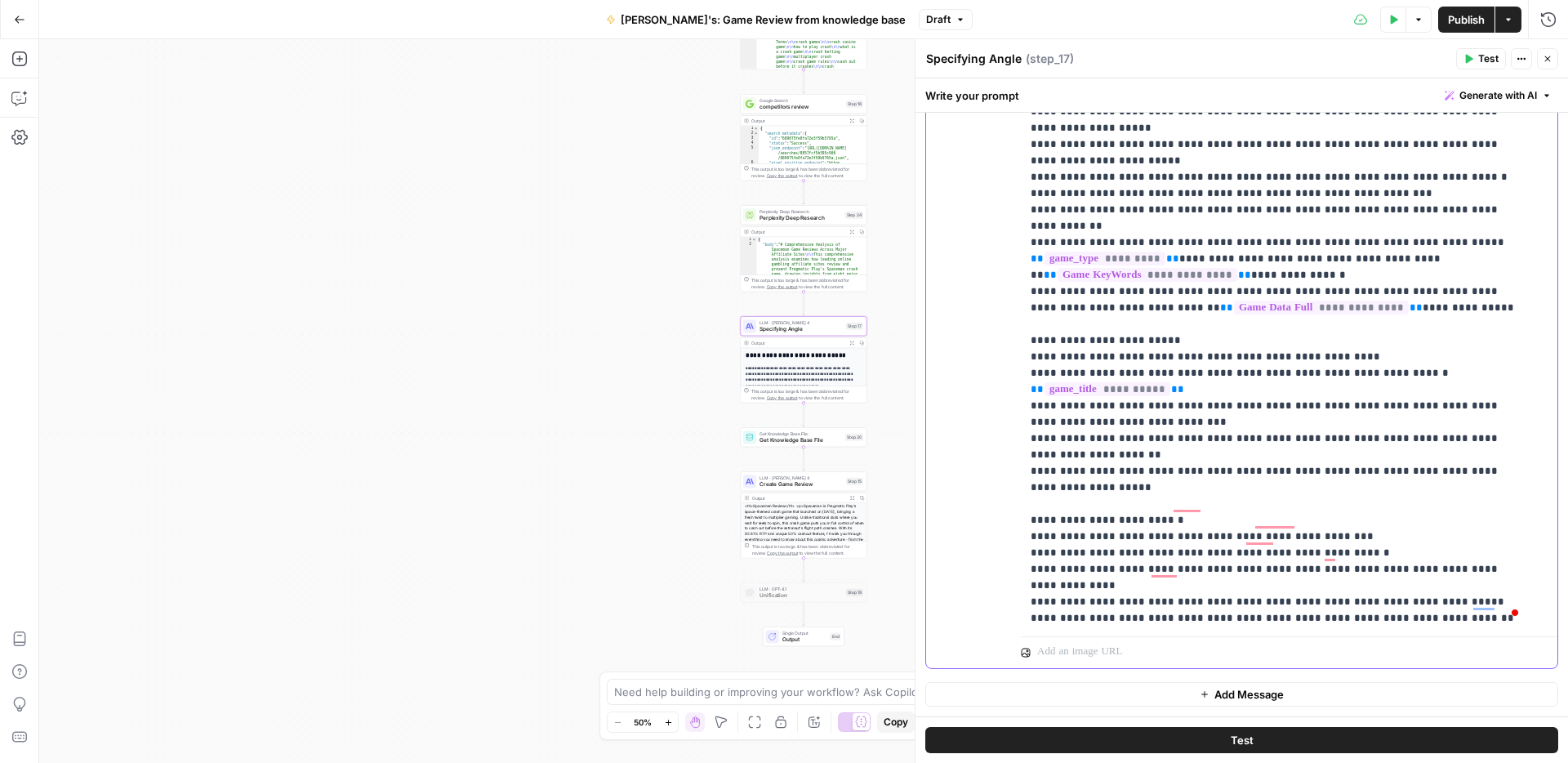
scroll to position [210, 0]
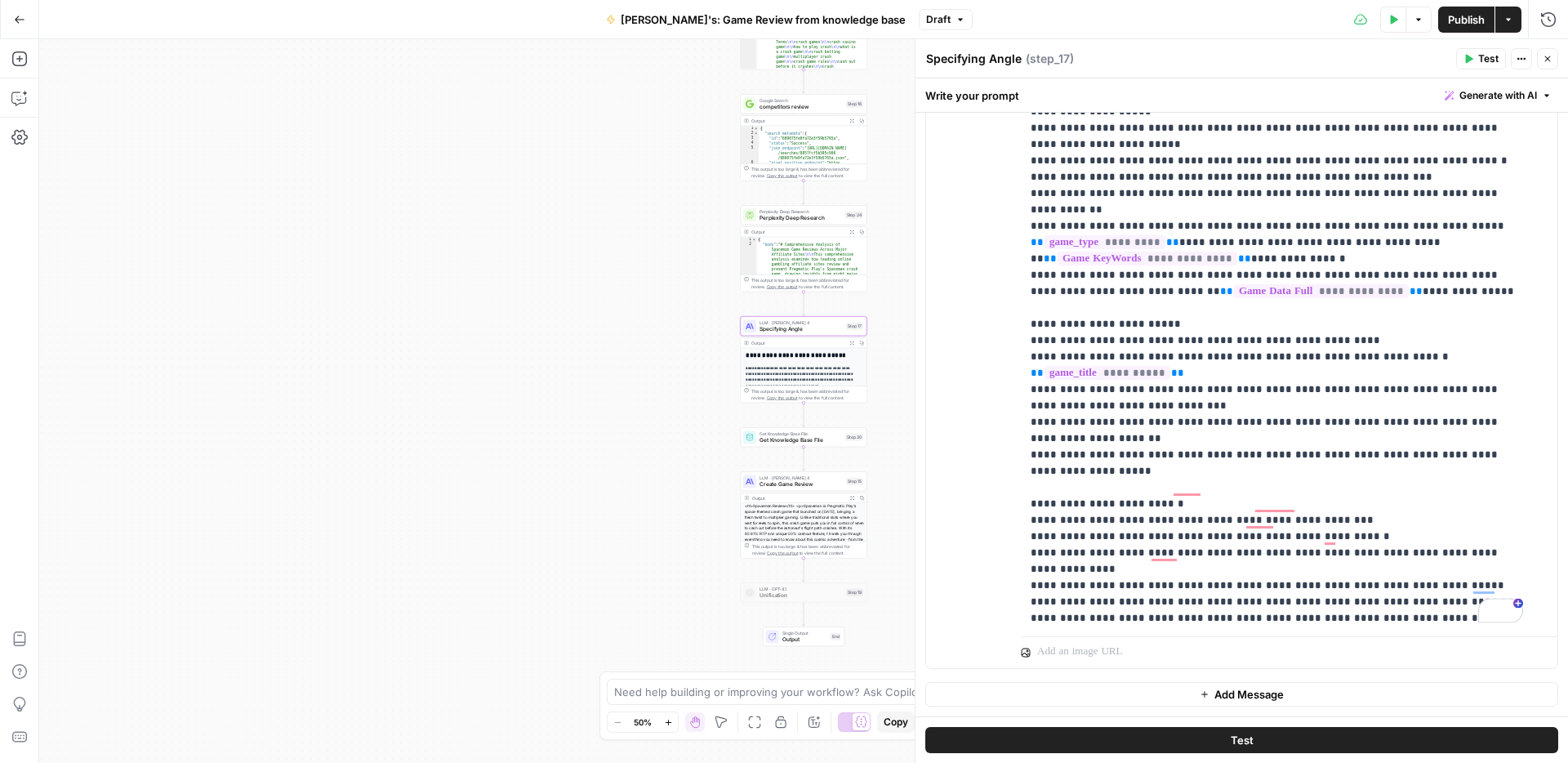
click at [1469, 17] on span "Publish" at bounding box center [1466, 19] width 37 height 16
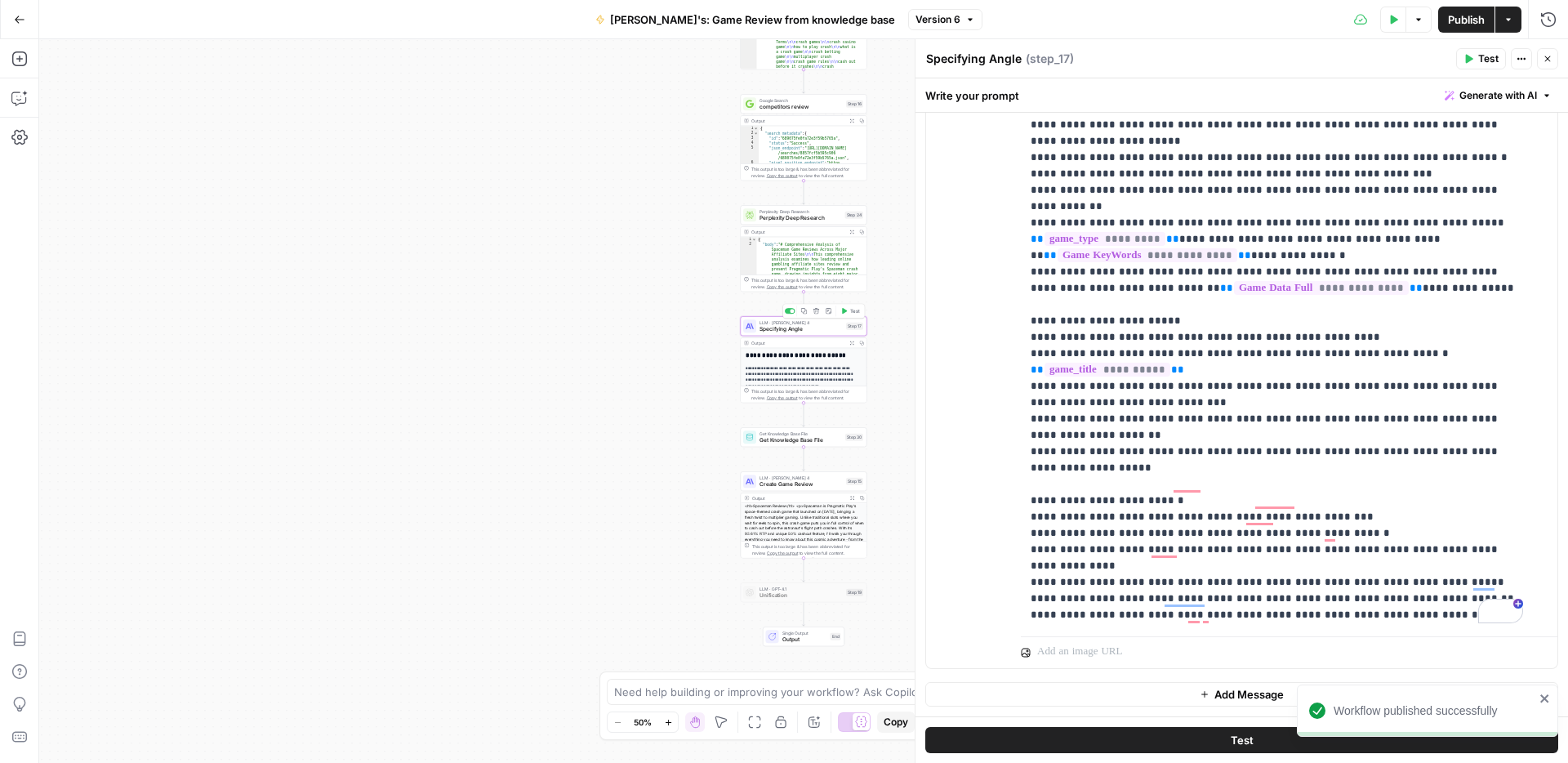
click at [798, 327] on span "Specifying Angle" at bounding box center [800, 330] width 83 height 8
click at [1167, 447] on p "**********" at bounding box center [1277, 190] width 492 height 866
click at [1292, 301] on p "**********" at bounding box center [1277, 190] width 492 height 866
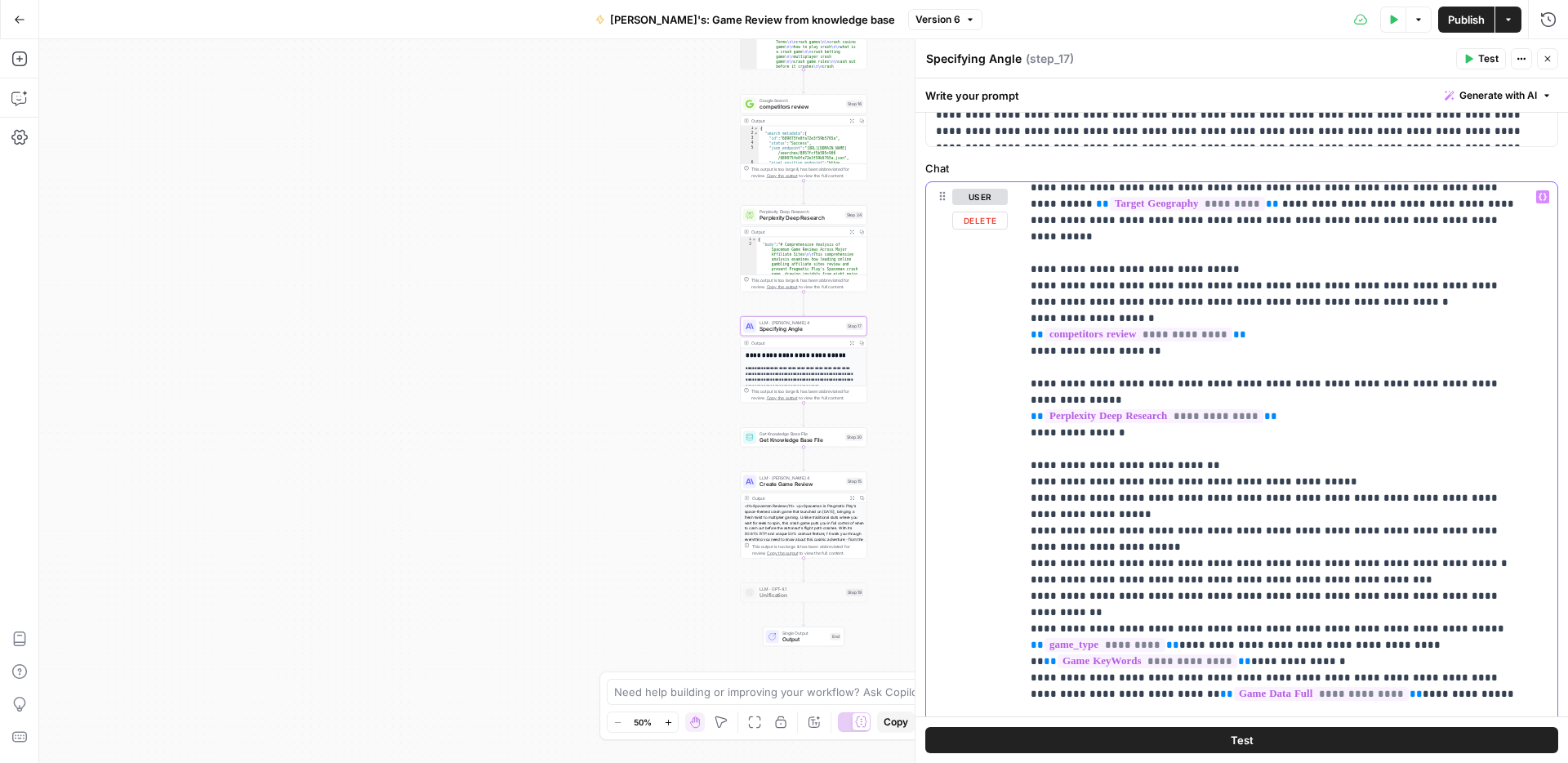
scroll to position [0, 0]
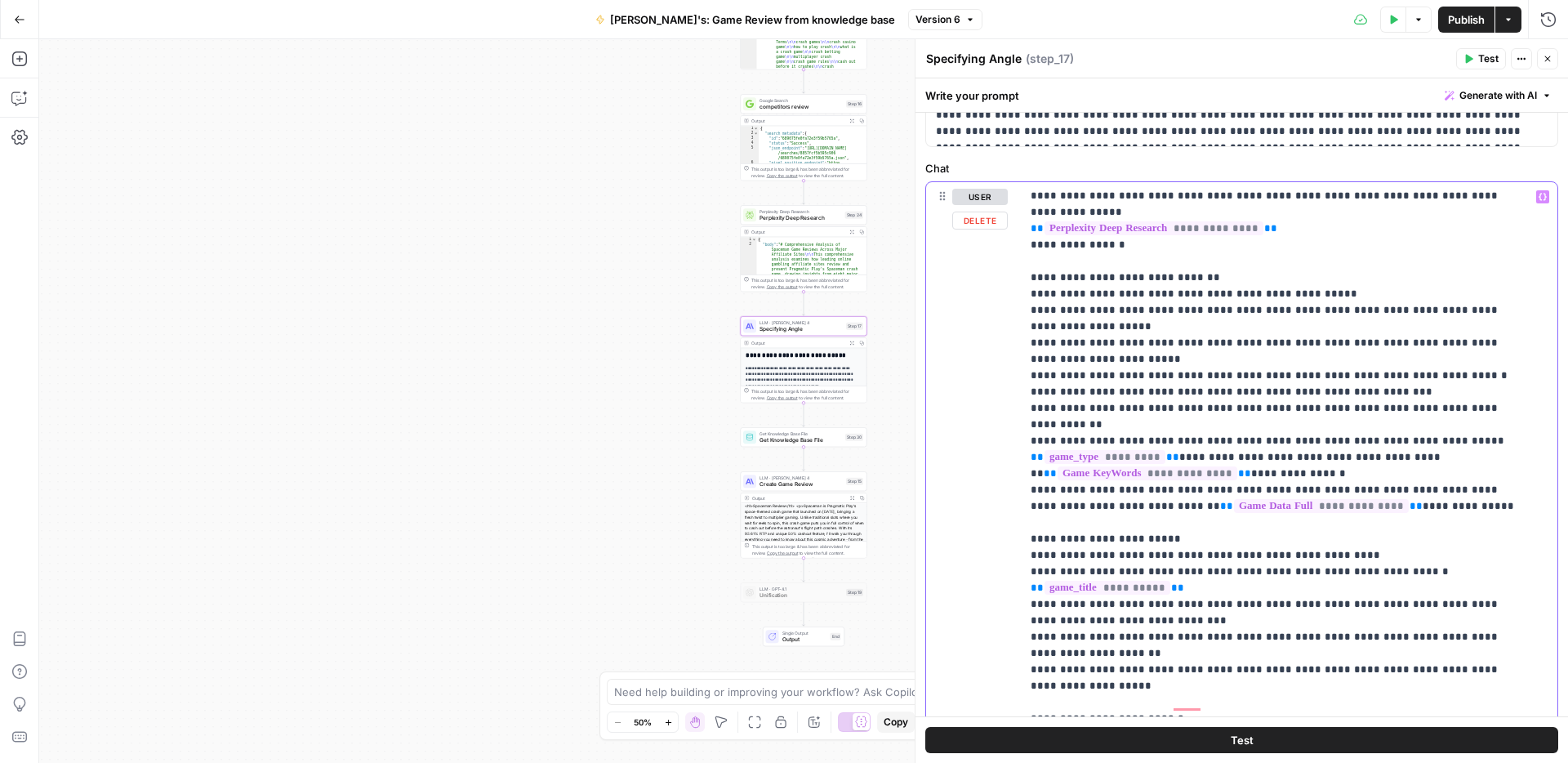
click at [1131, 518] on p "**********" at bounding box center [1277, 407] width 492 height 866
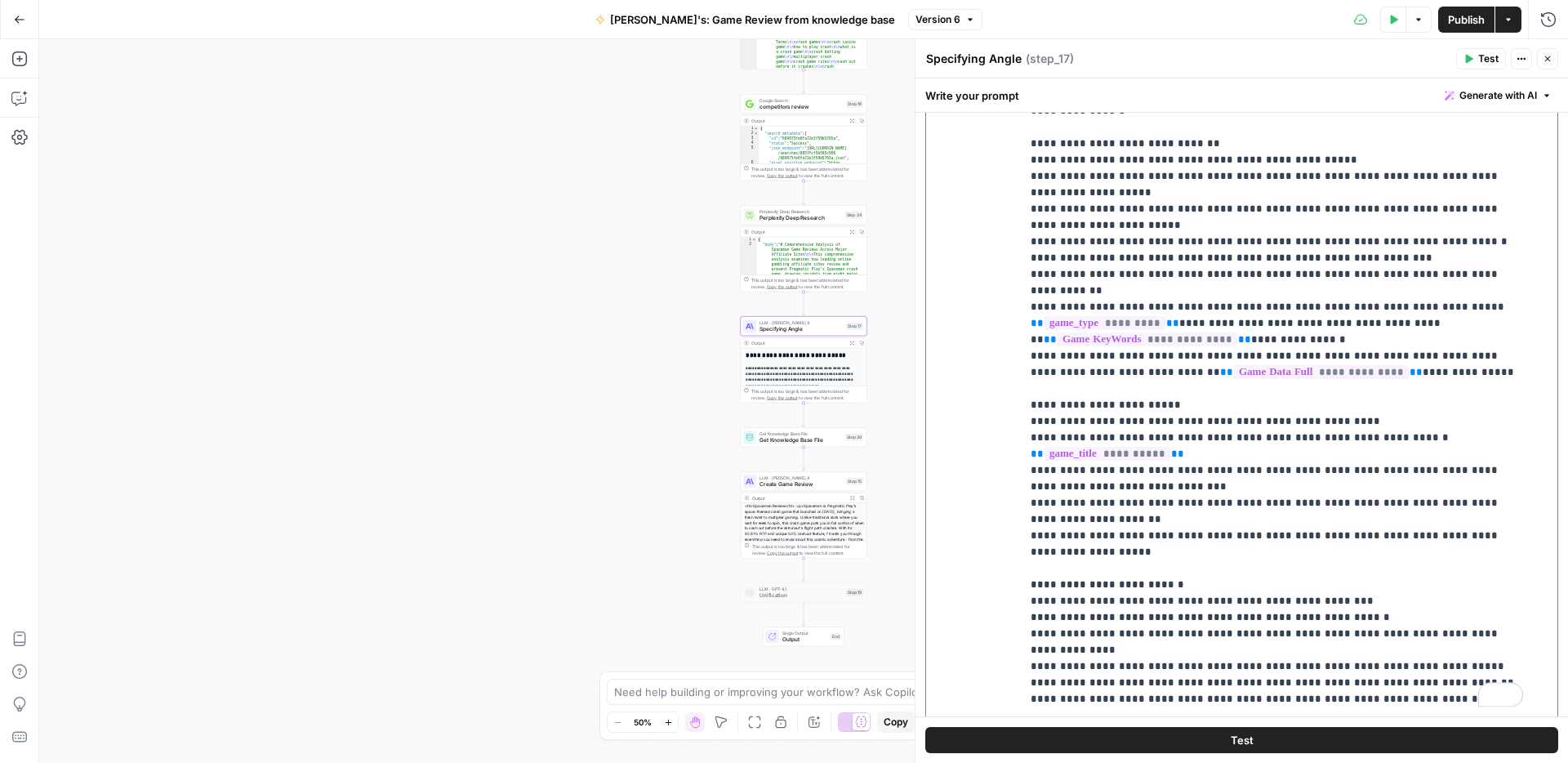
click at [1422, 570] on p "**********" at bounding box center [1277, 274] width 492 height 866
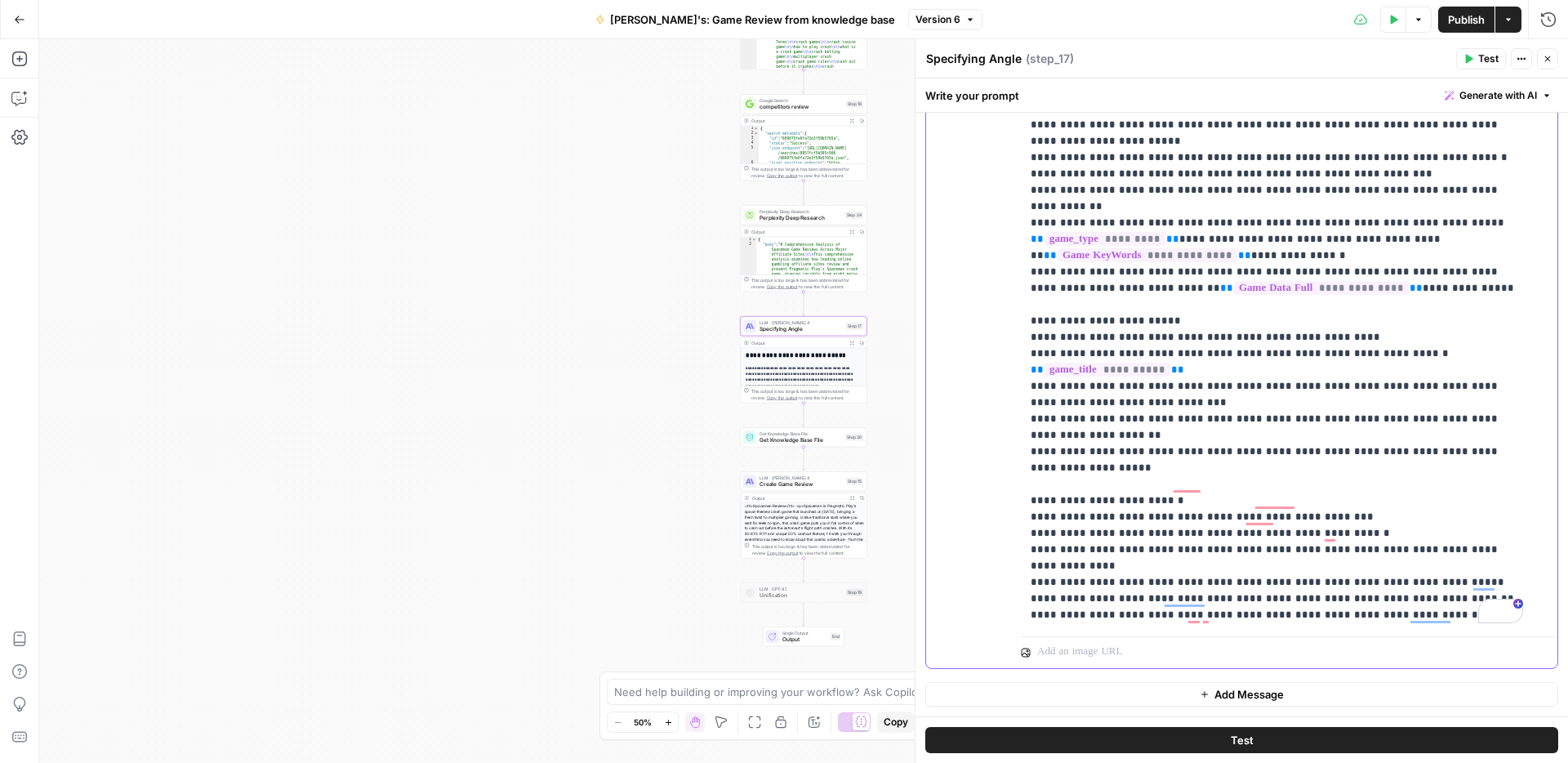
drag, startPoint x: 1180, startPoint y: 539, endPoint x: 1355, endPoint y: 515, distance: 176.6
click at [1180, 539] on p "**********" at bounding box center [1277, 190] width 492 height 866
drag, startPoint x: 1213, startPoint y: 613, endPoint x: 1245, endPoint y: 611, distance: 32.1
click at [1245, 611] on p "**********" at bounding box center [1277, 190] width 492 height 866
click at [1264, 615] on p "**********" at bounding box center [1277, 190] width 492 height 866
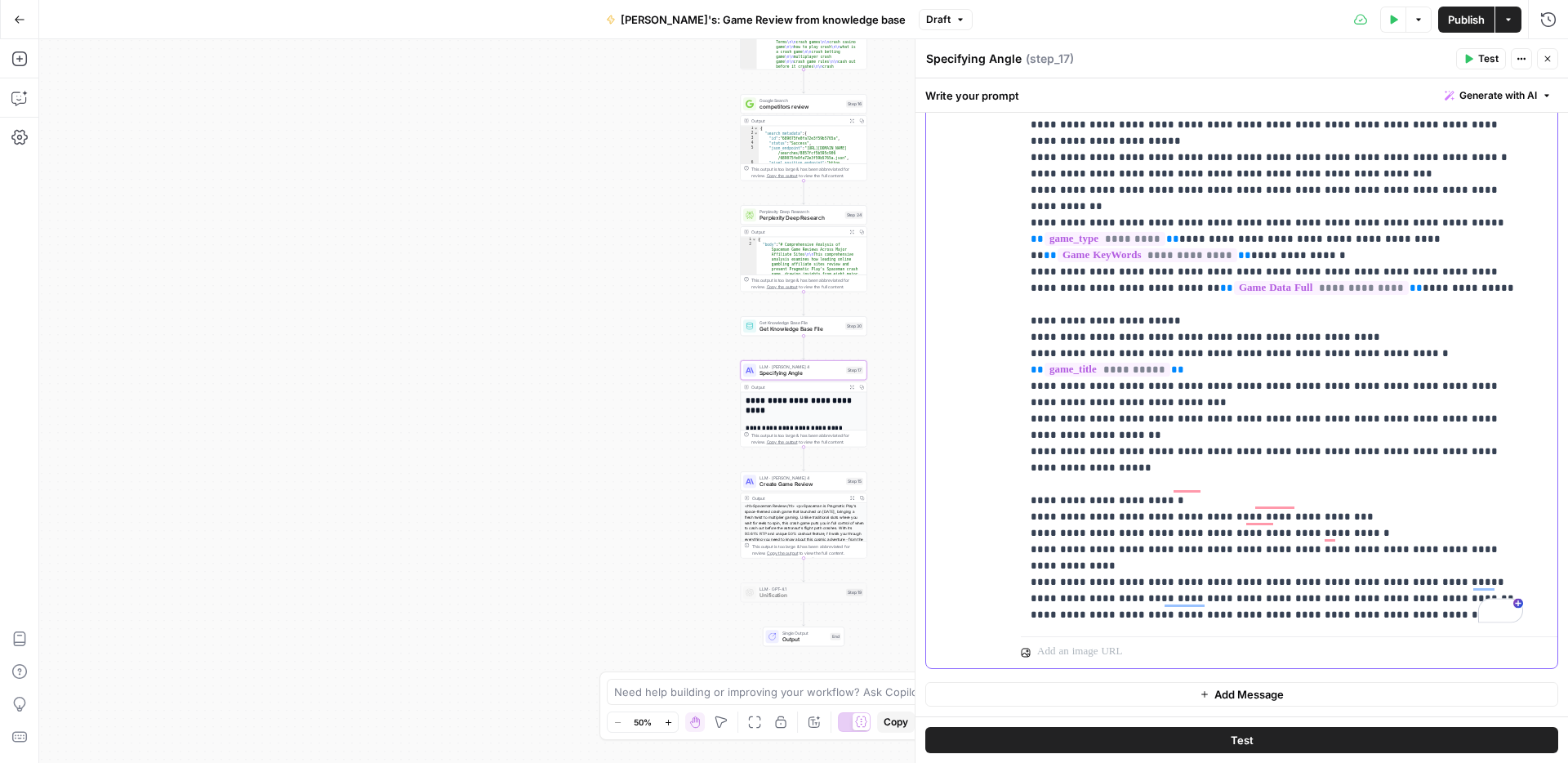
drag, startPoint x: 1328, startPoint y: 613, endPoint x: 1437, endPoint y: 622, distance: 109.4
click at [1437, 622] on p "**********" at bounding box center [1277, 190] width 492 height 866
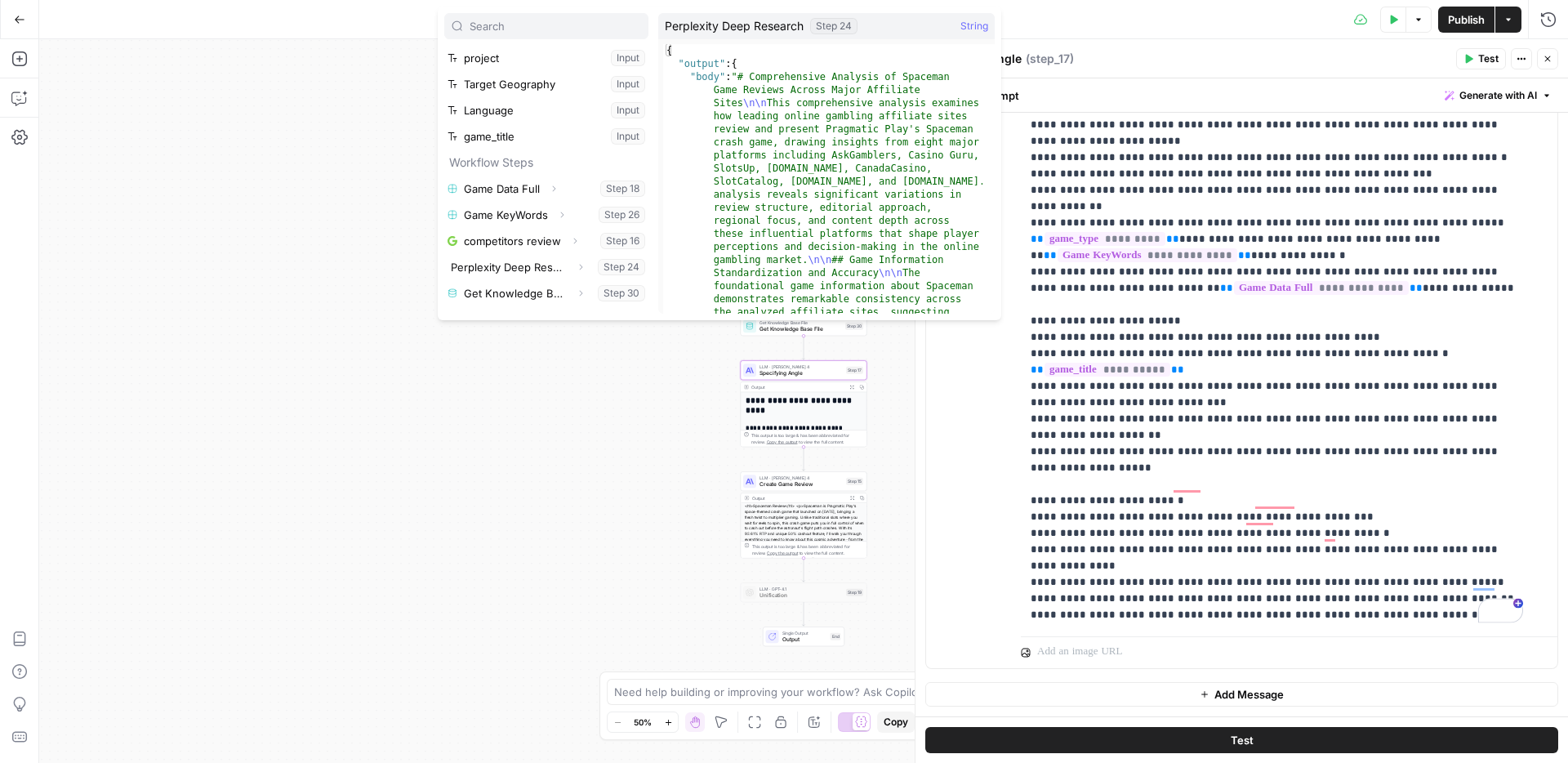
scroll to position [149, 0]
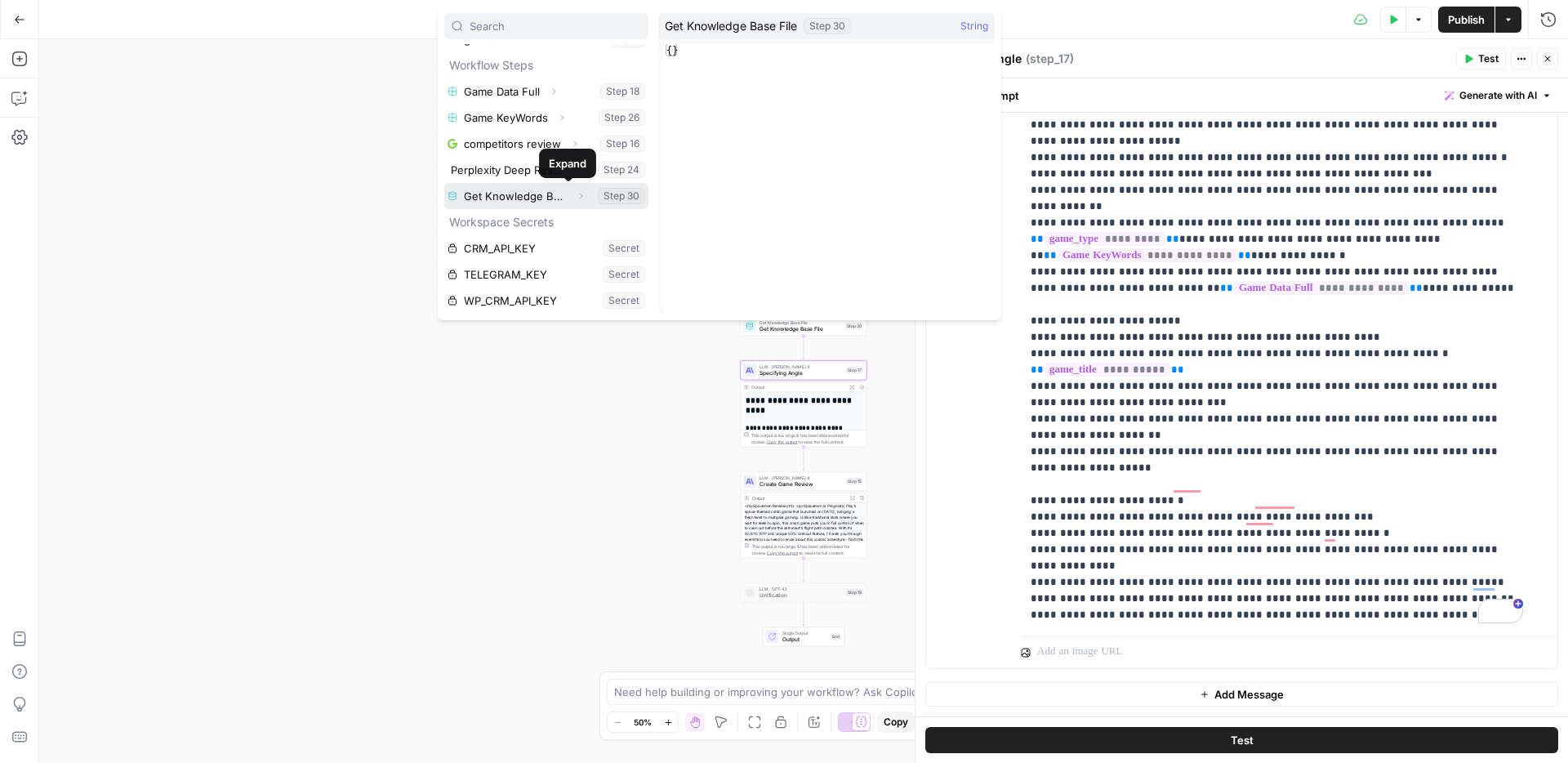
click at [576, 196] on icon "button" at bounding box center [581, 196] width 10 height 10
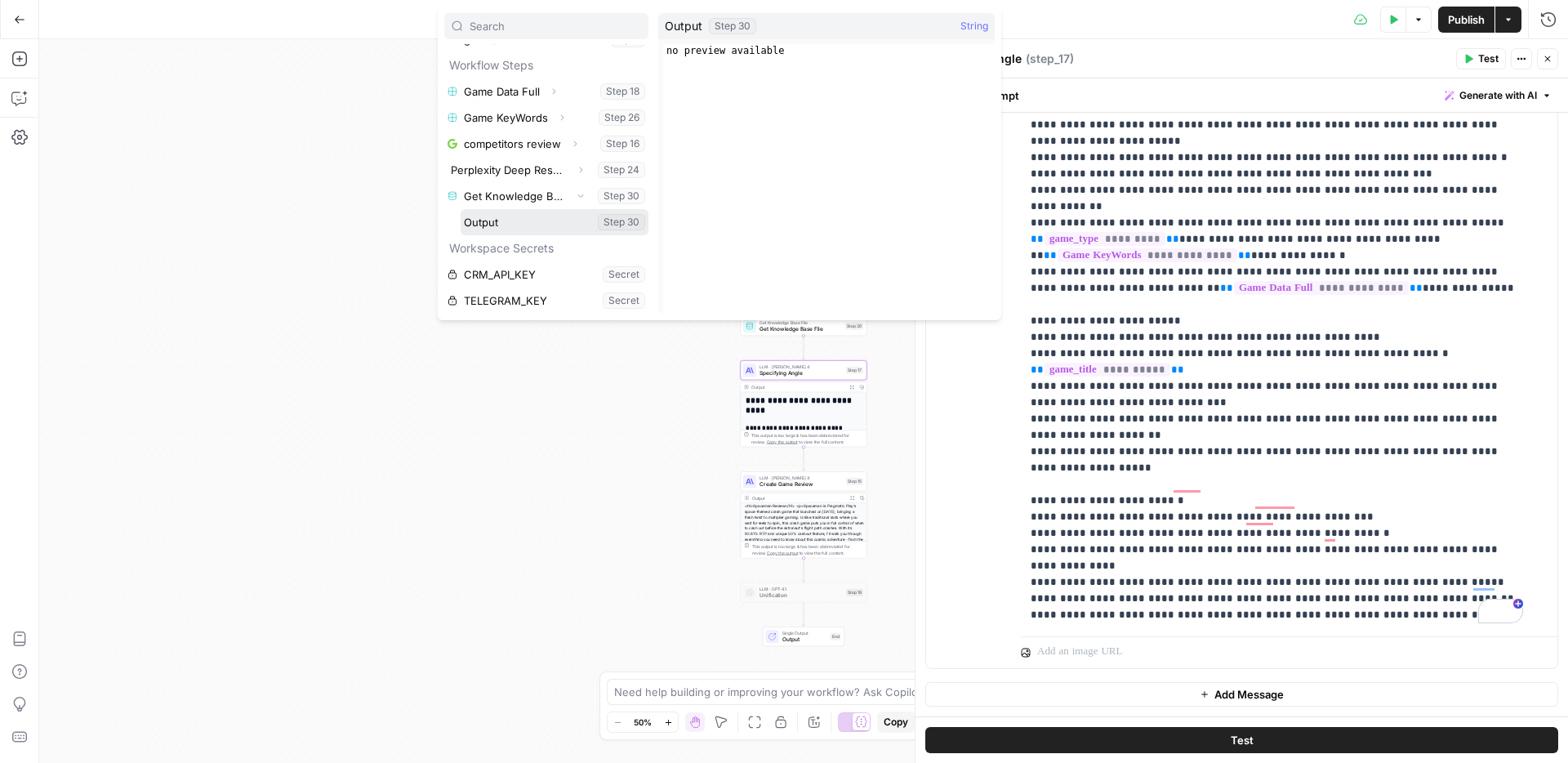
click at [528, 221] on button "Select variable Output" at bounding box center [555, 222] width 188 height 26
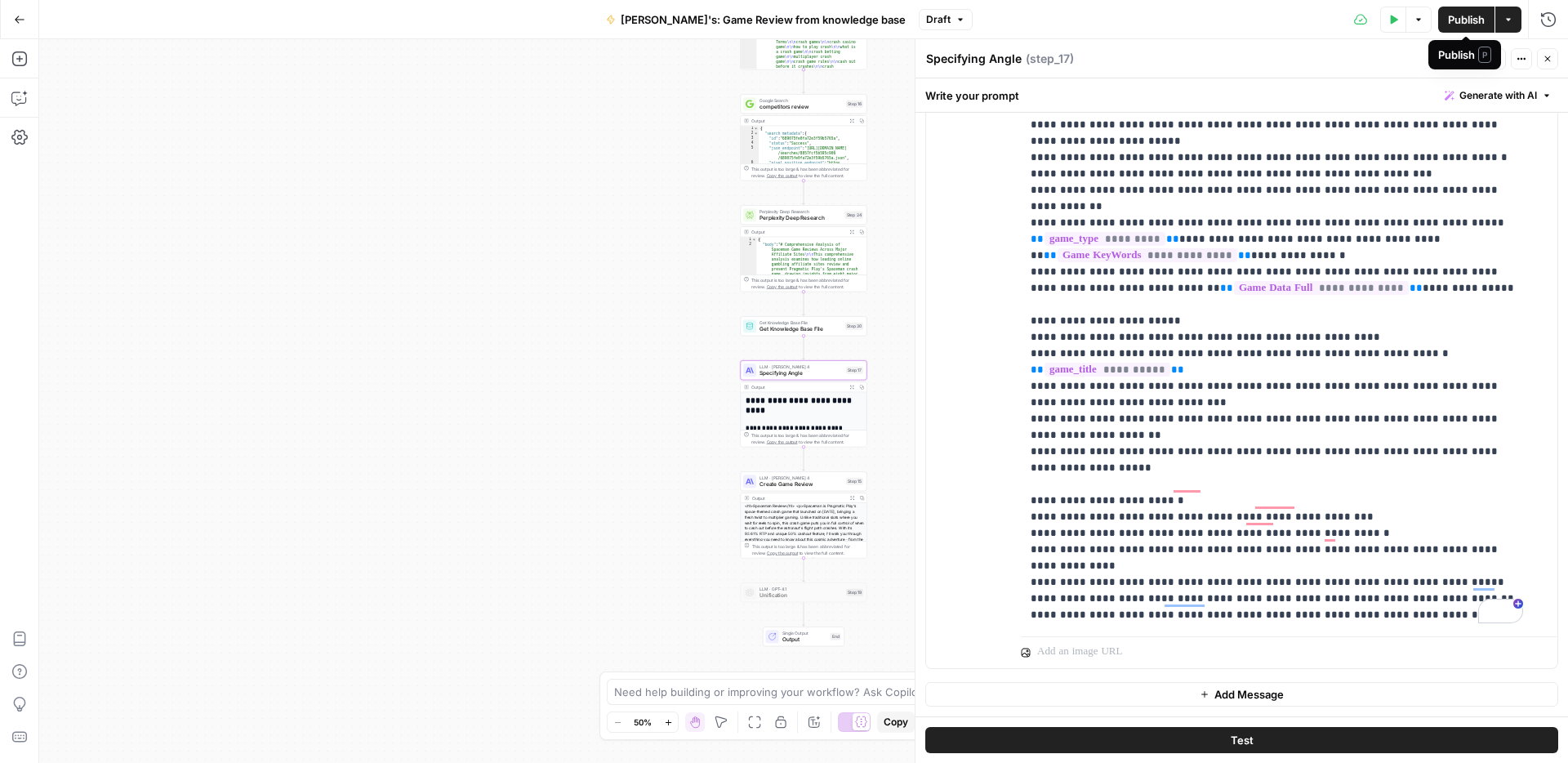
click at [1463, 13] on span "Publish" at bounding box center [1466, 19] width 37 height 16
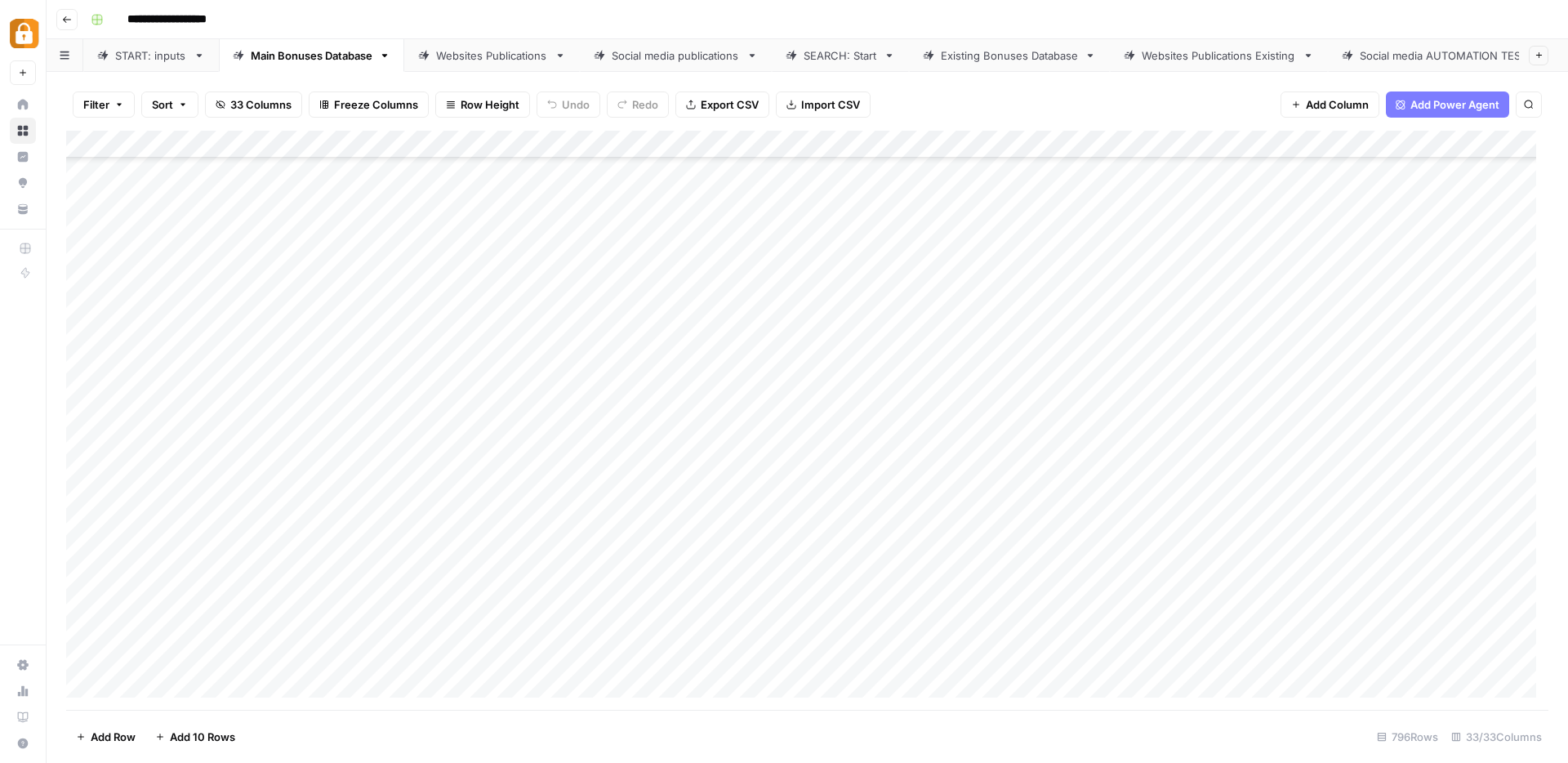
scroll to position [21592, 0]
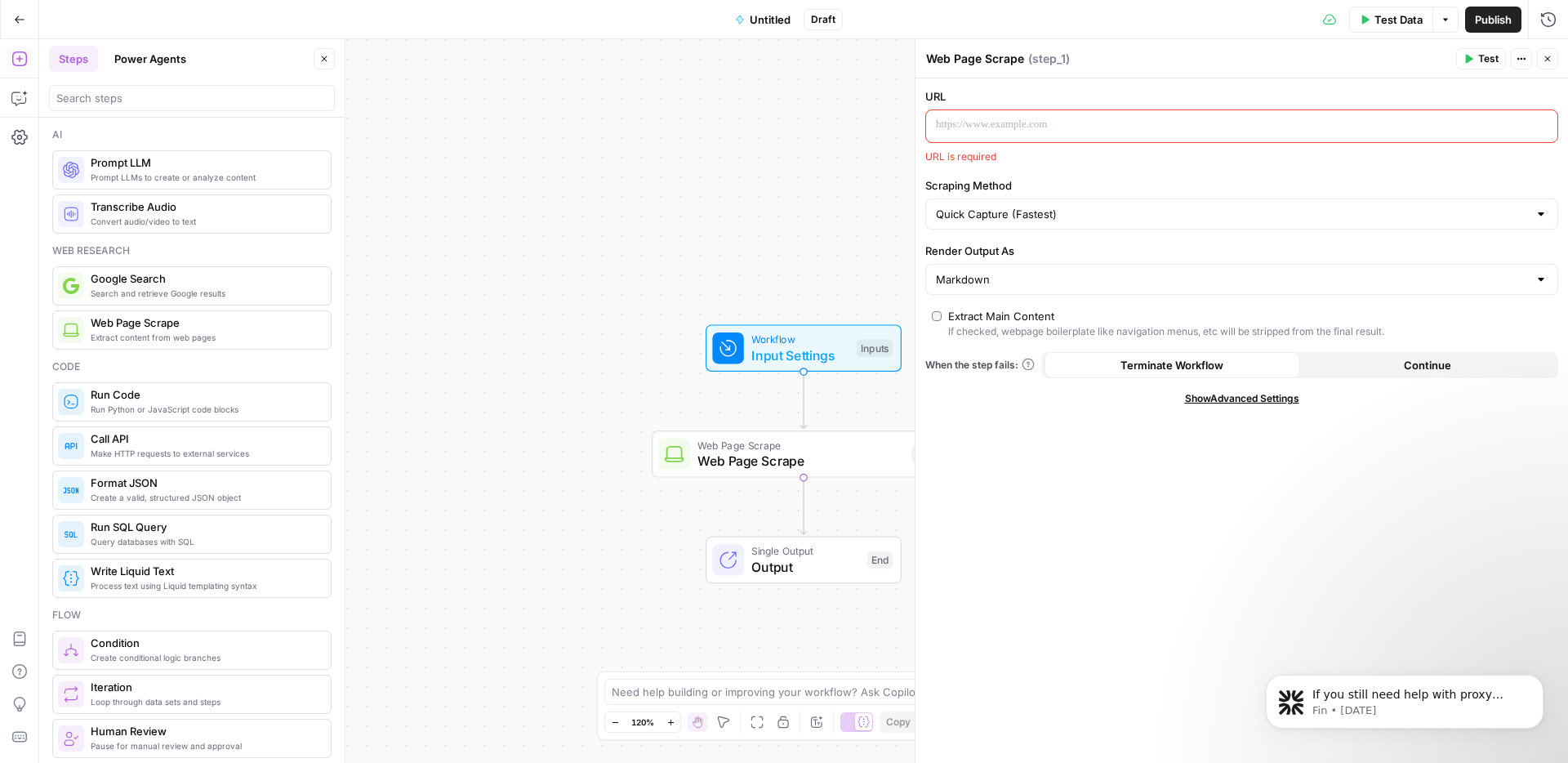
click at [833, 439] on span "Web Page Scrape" at bounding box center [800, 445] width 206 height 16
click at [1239, 398] on span "Show Advanced Settings" at bounding box center [1242, 398] width 115 height 15
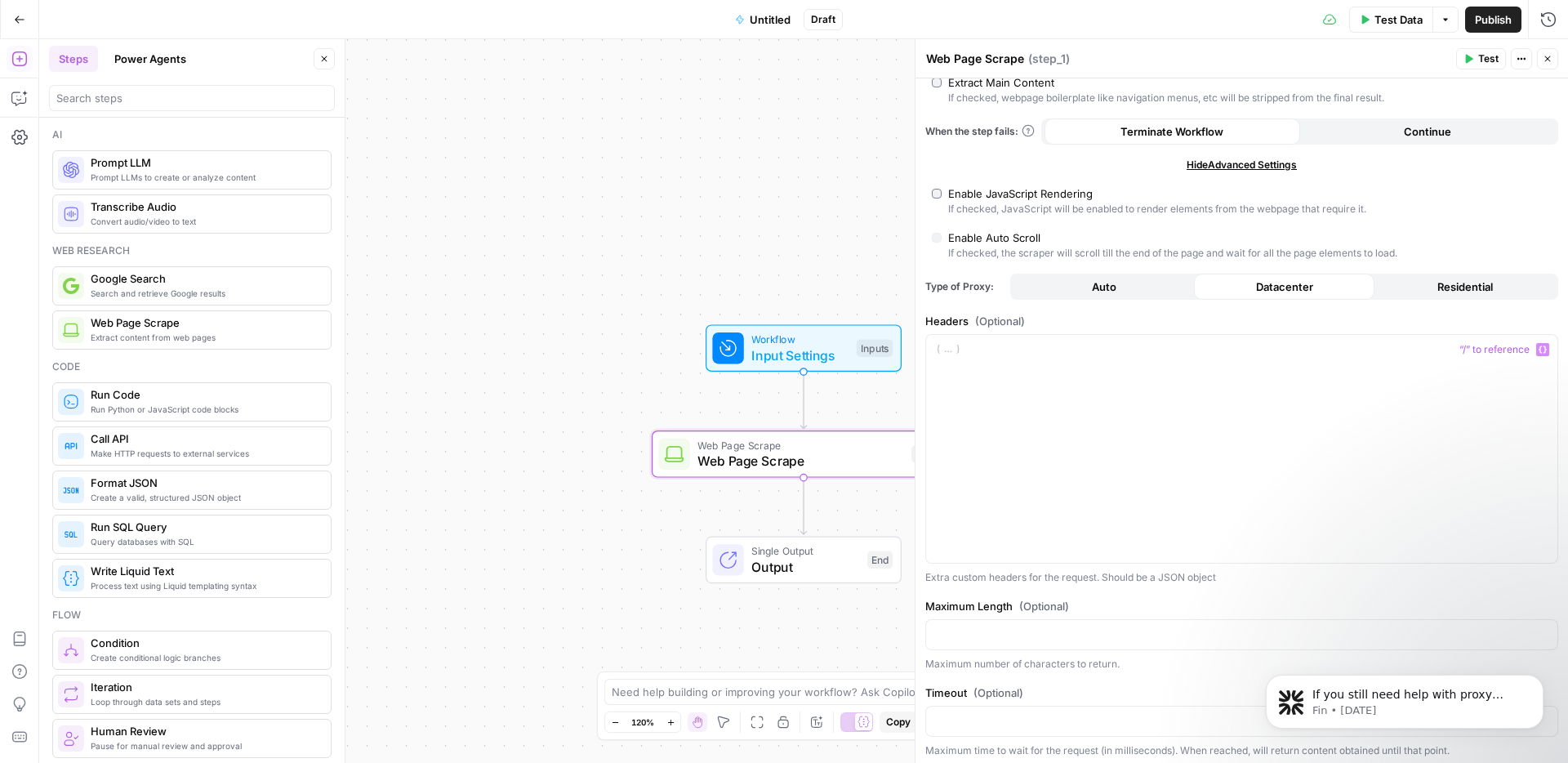
scroll to position [239, 0]
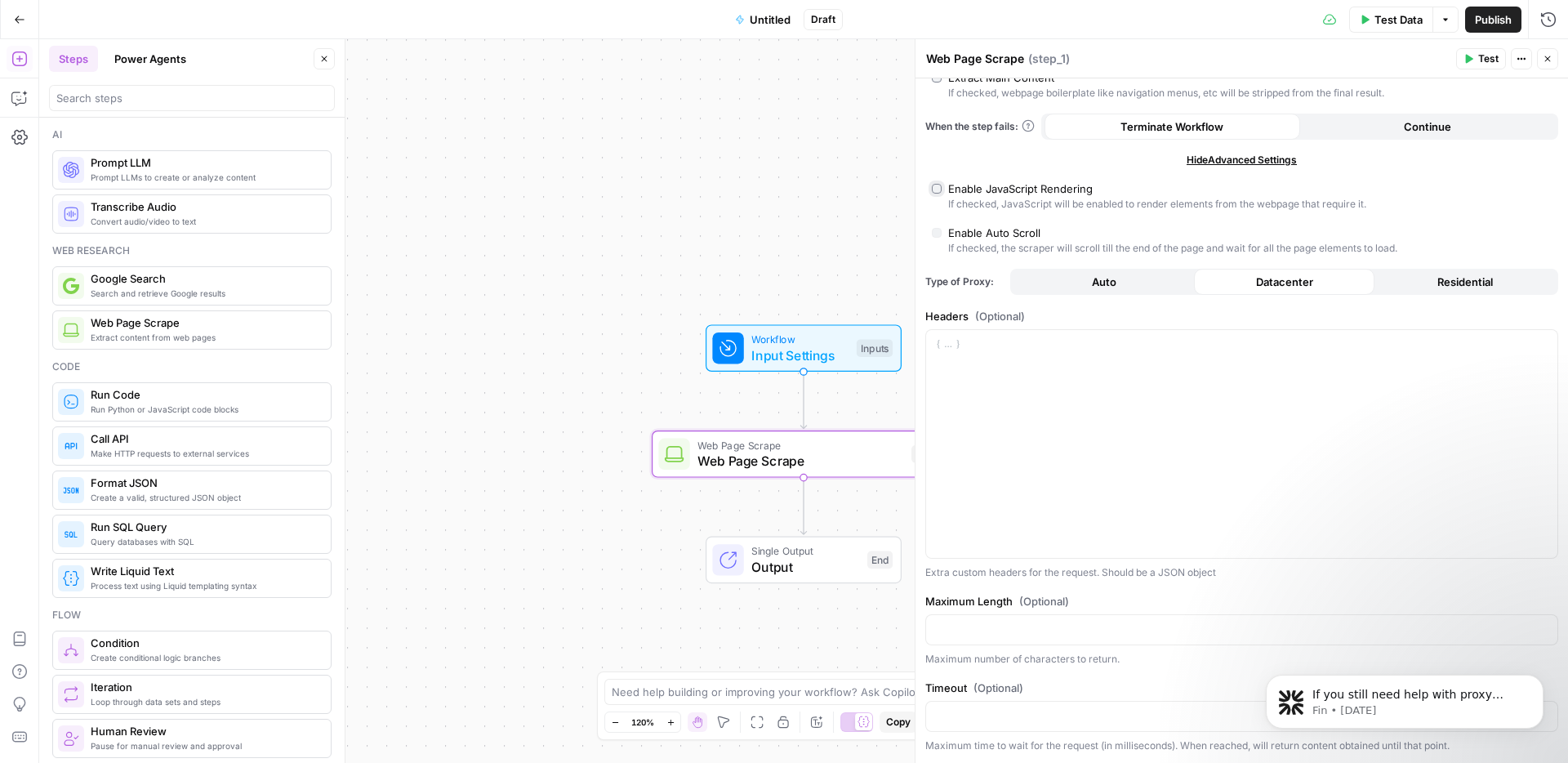
type input "Custom"
click at [1461, 280] on span "Residential" at bounding box center [1465, 282] width 56 height 16
click at [960, 340] on p "To enrich screen reader interactions, please activate Accessibility in Grammarl…" at bounding box center [1242, 345] width 612 height 16
click at [1539, 342] on icon "button" at bounding box center [1543, 344] width 8 height 7
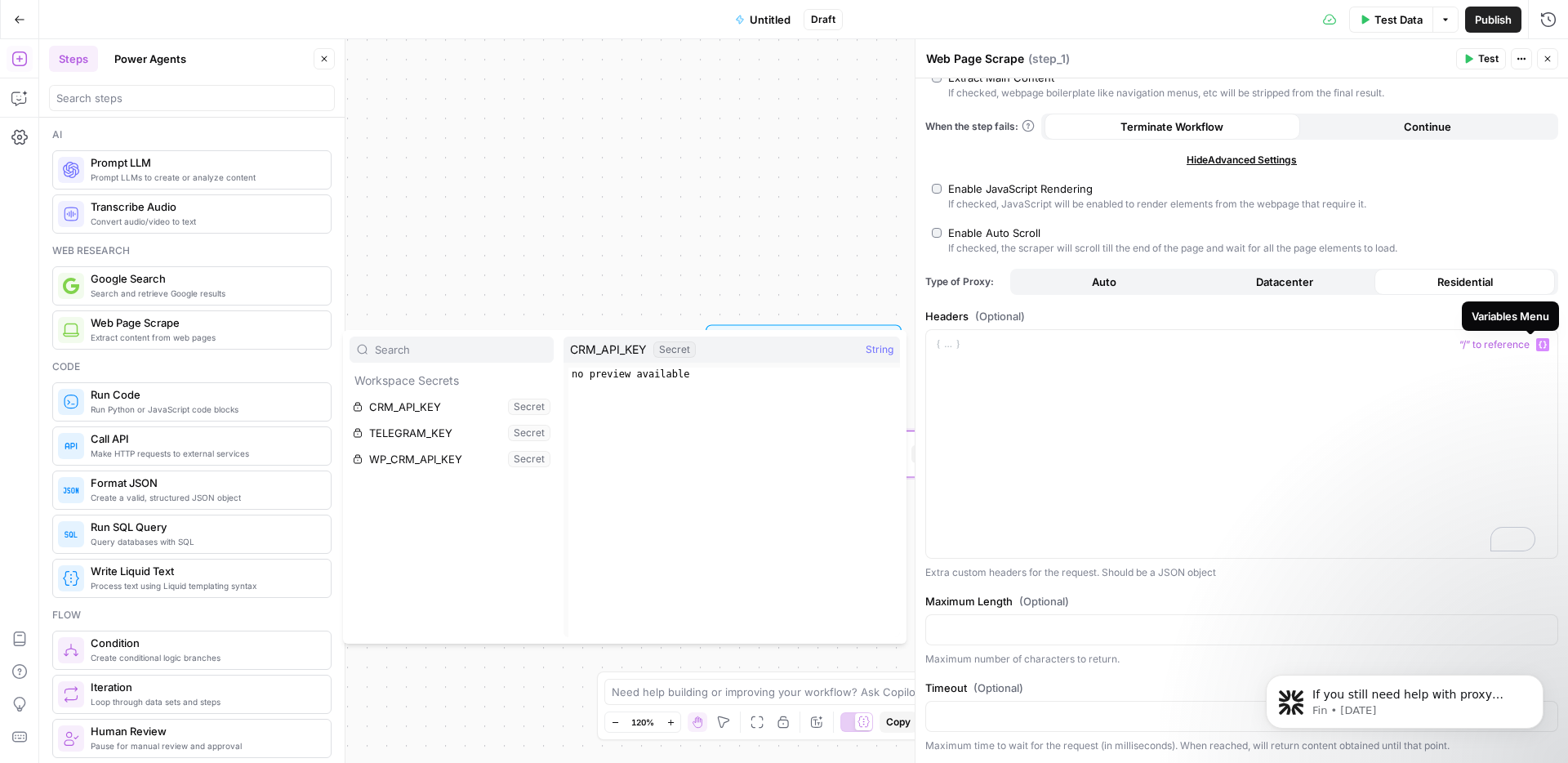
click at [1507, 236] on label "Enable Auto Scroll If checked, the scraper will scroll till the end of the page…" at bounding box center [1242, 240] width 620 height 31
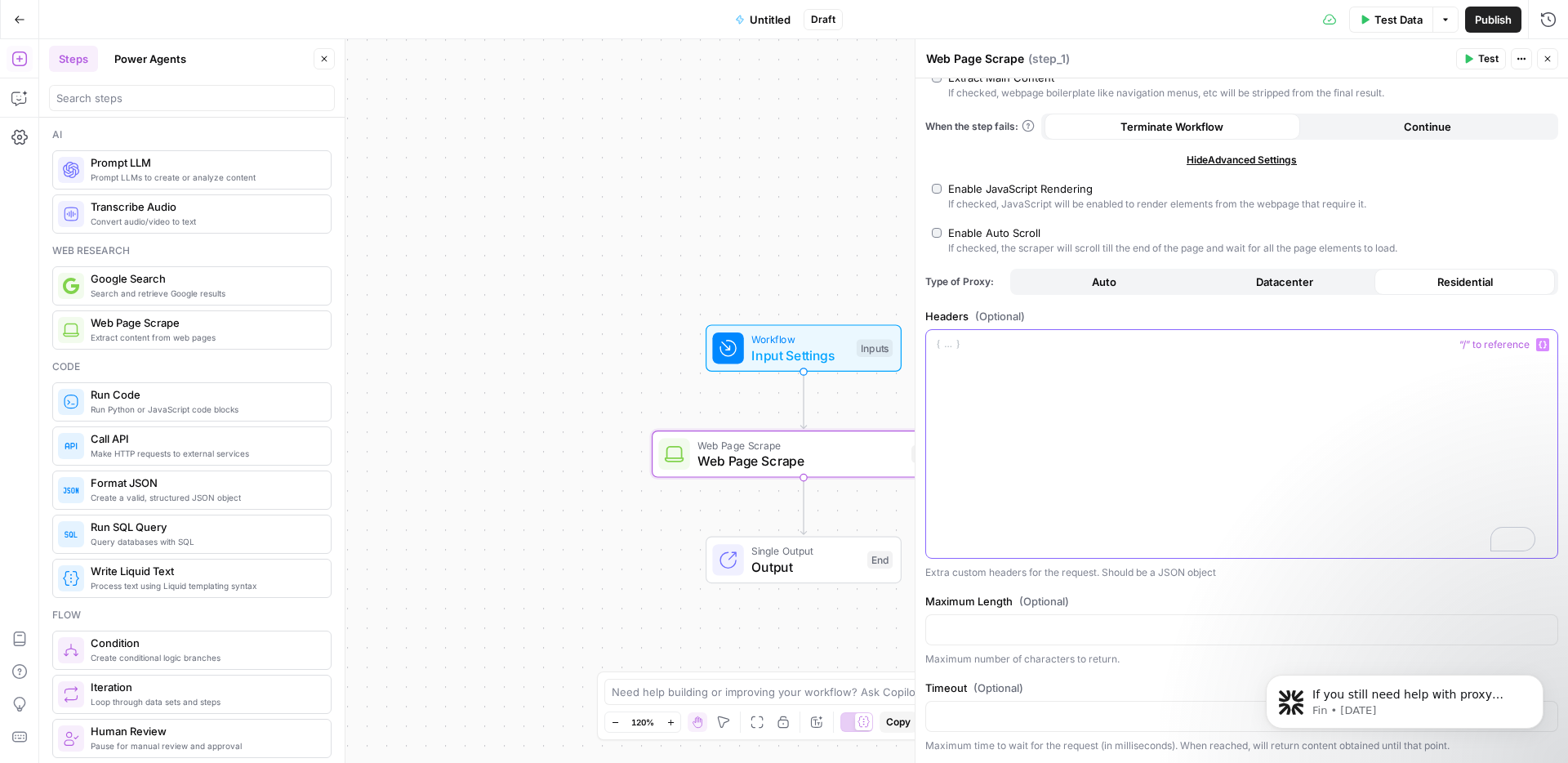
click at [1539, 341] on icon "button" at bounding box center [1543, 344] width 8 height 7
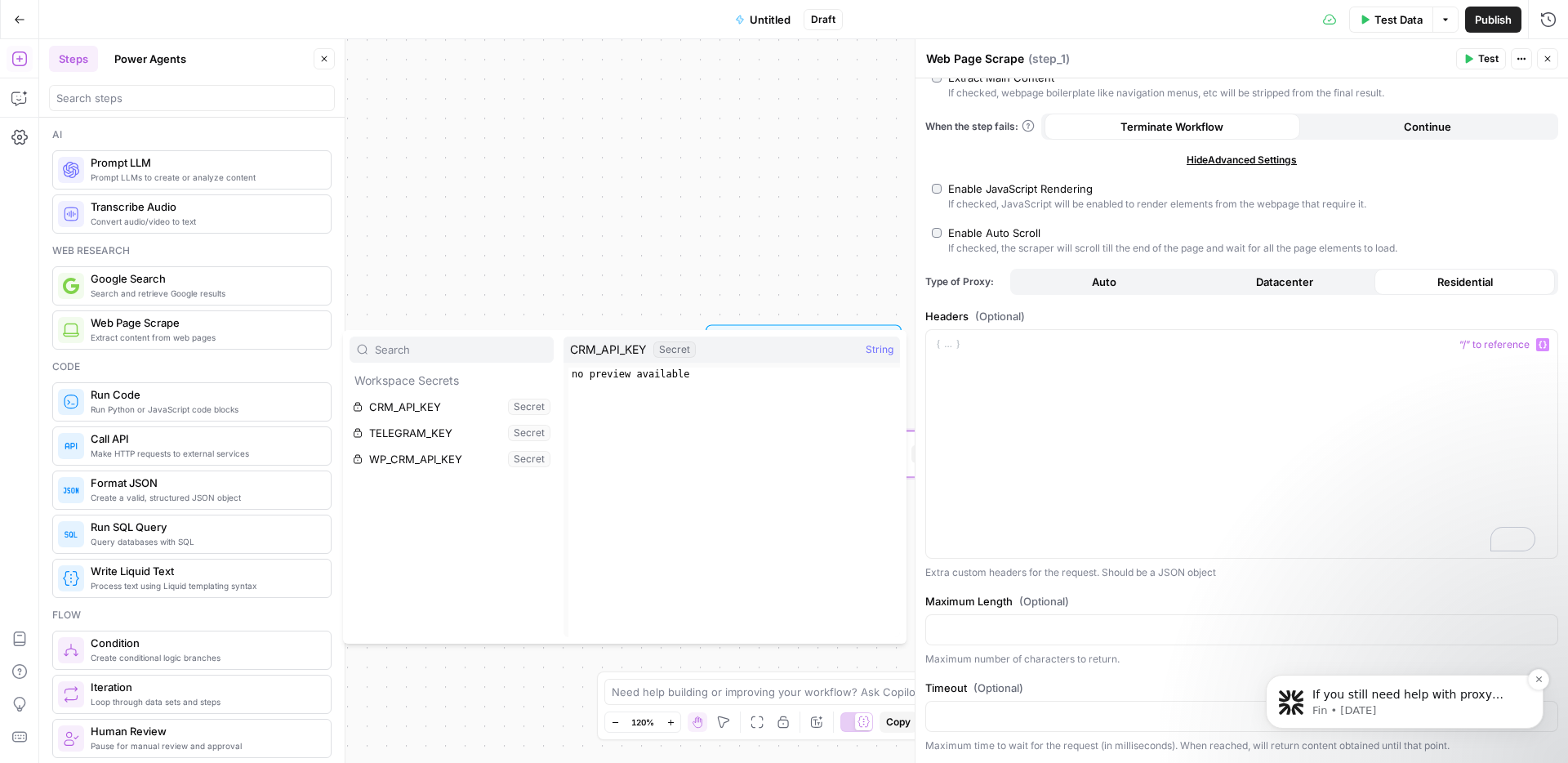
click at [1377, 704] on p "Fin • [DATE]" at bounding box center [1417, 711] width 211 height 15
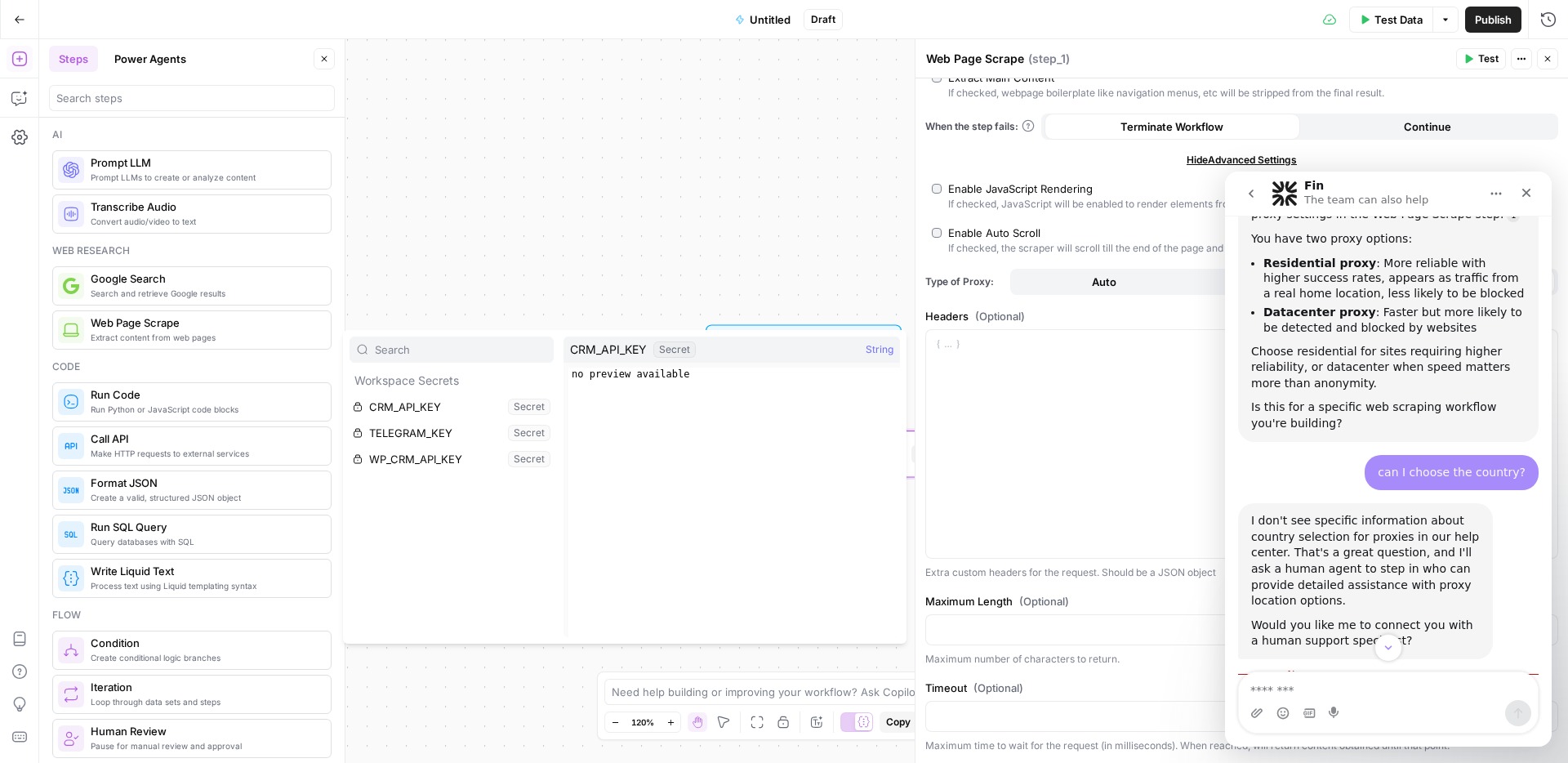
scroll to position [2750, 0]
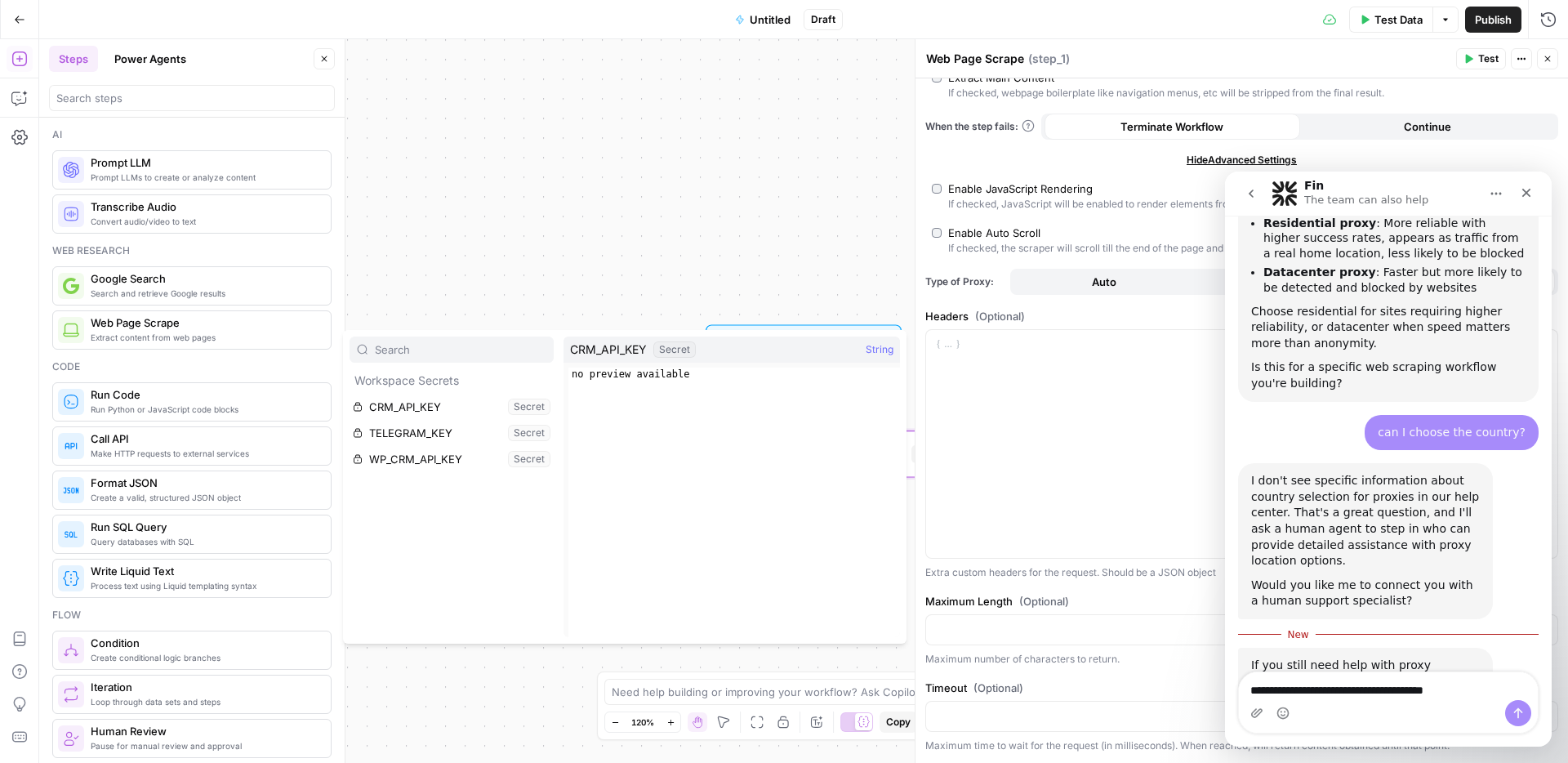
type textarea "**********"
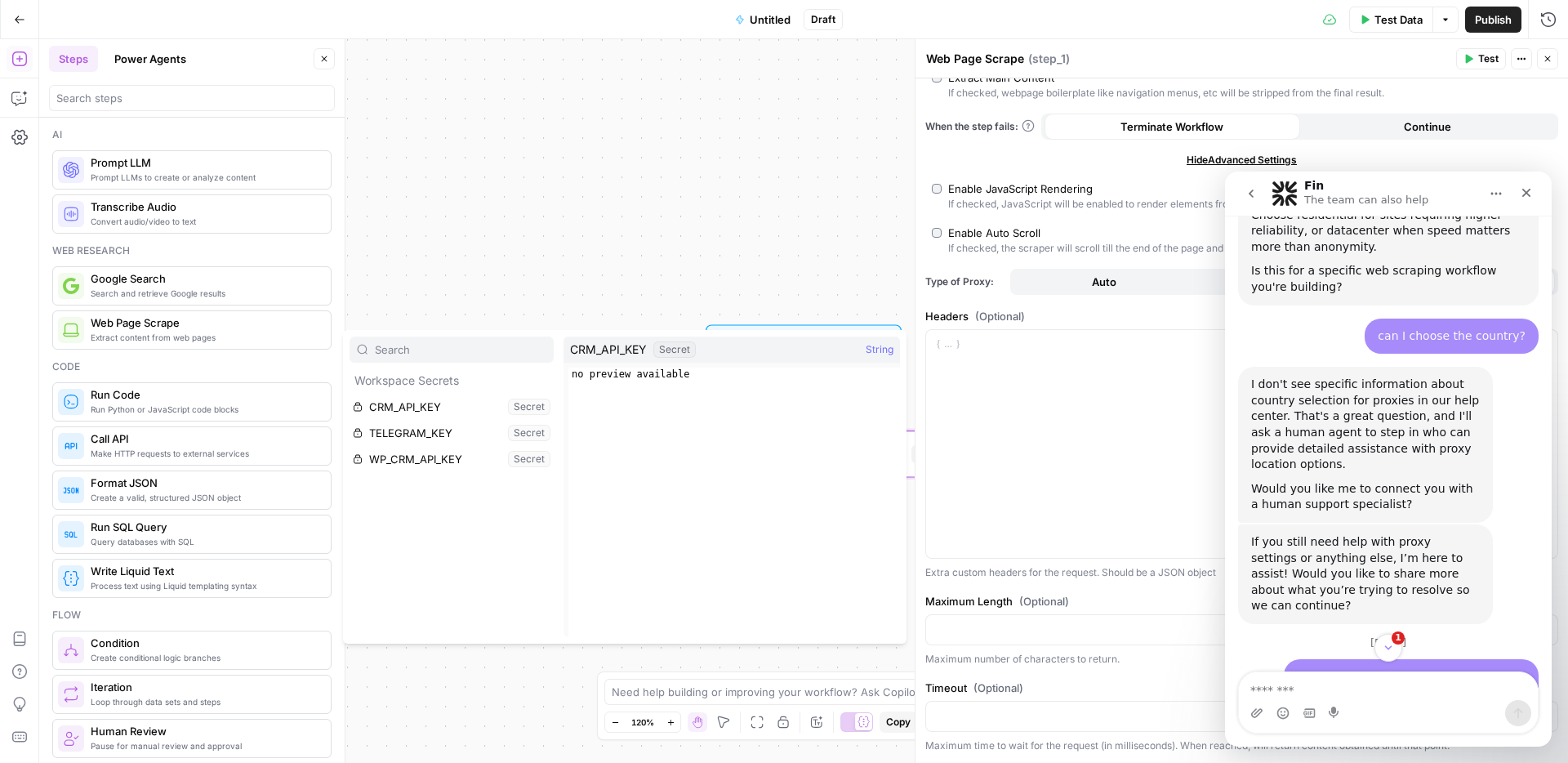
scroll to position [3185, 0]
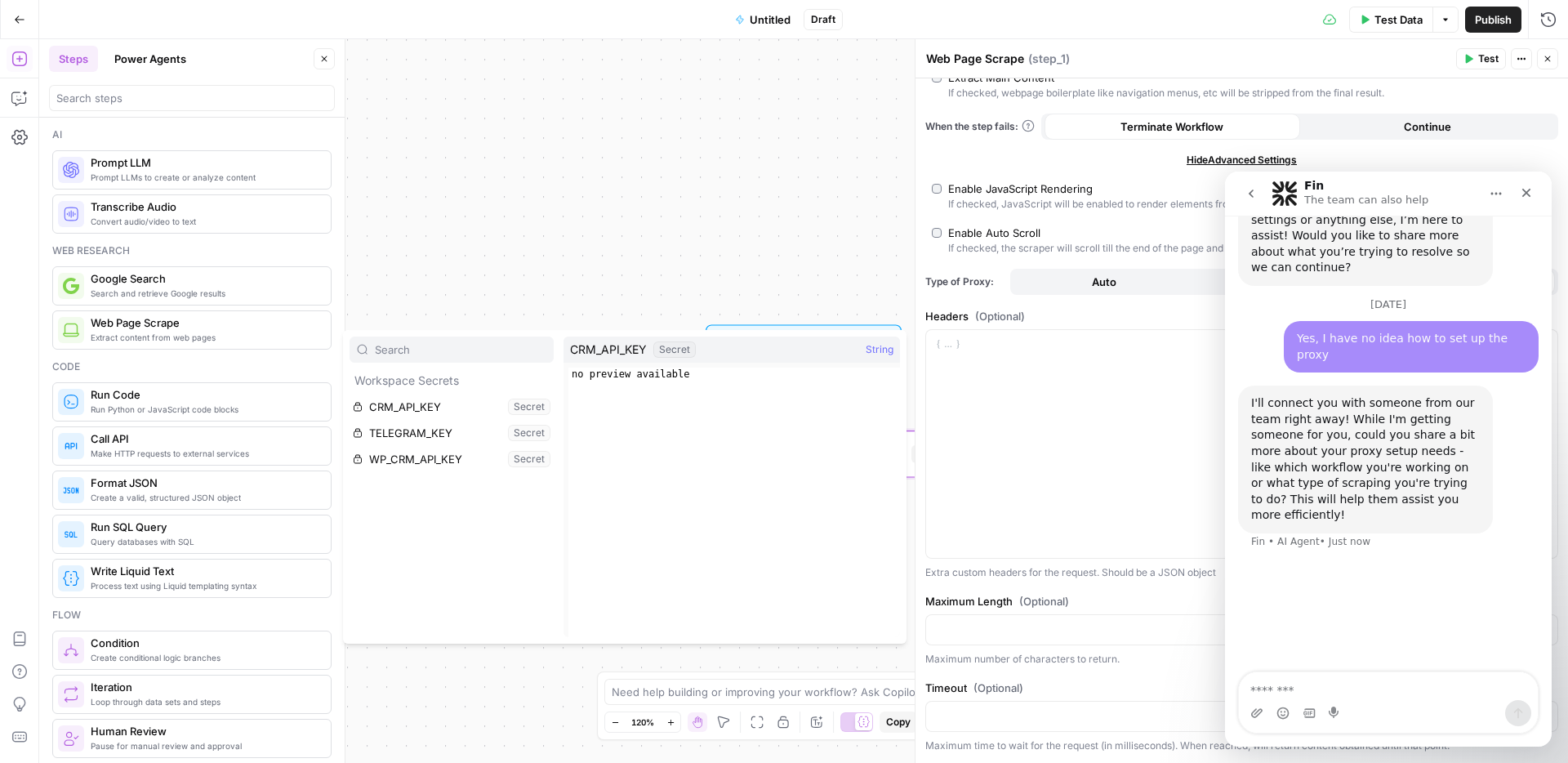
click at [780, 255] on div "Workflow Input Settings Inputs Web Page Scrape Web Page Scrape Step 1 Single Ou…" at bounding box center [803, 400] width 1529 height 724
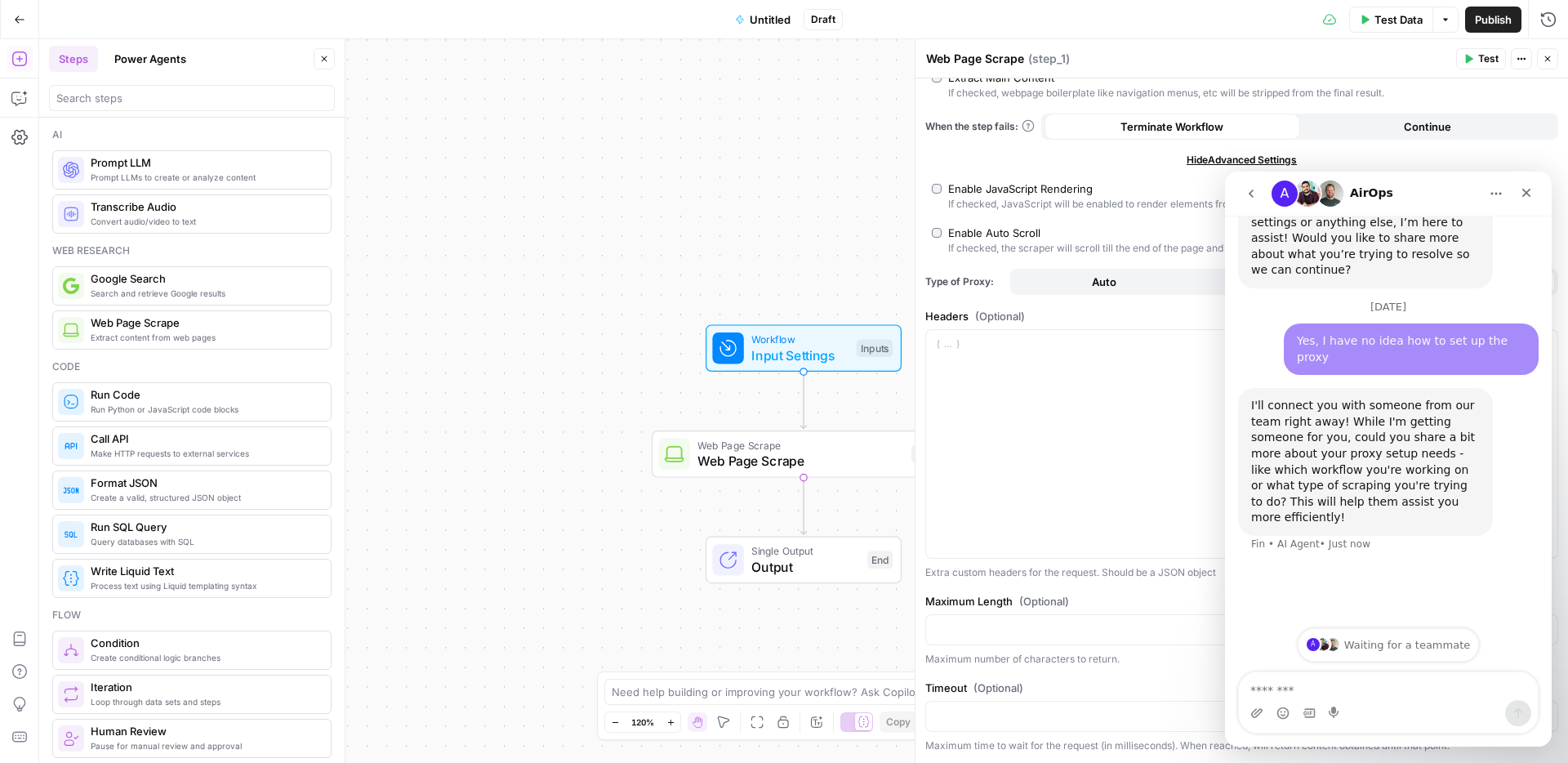
scroll to position [3221, 0]
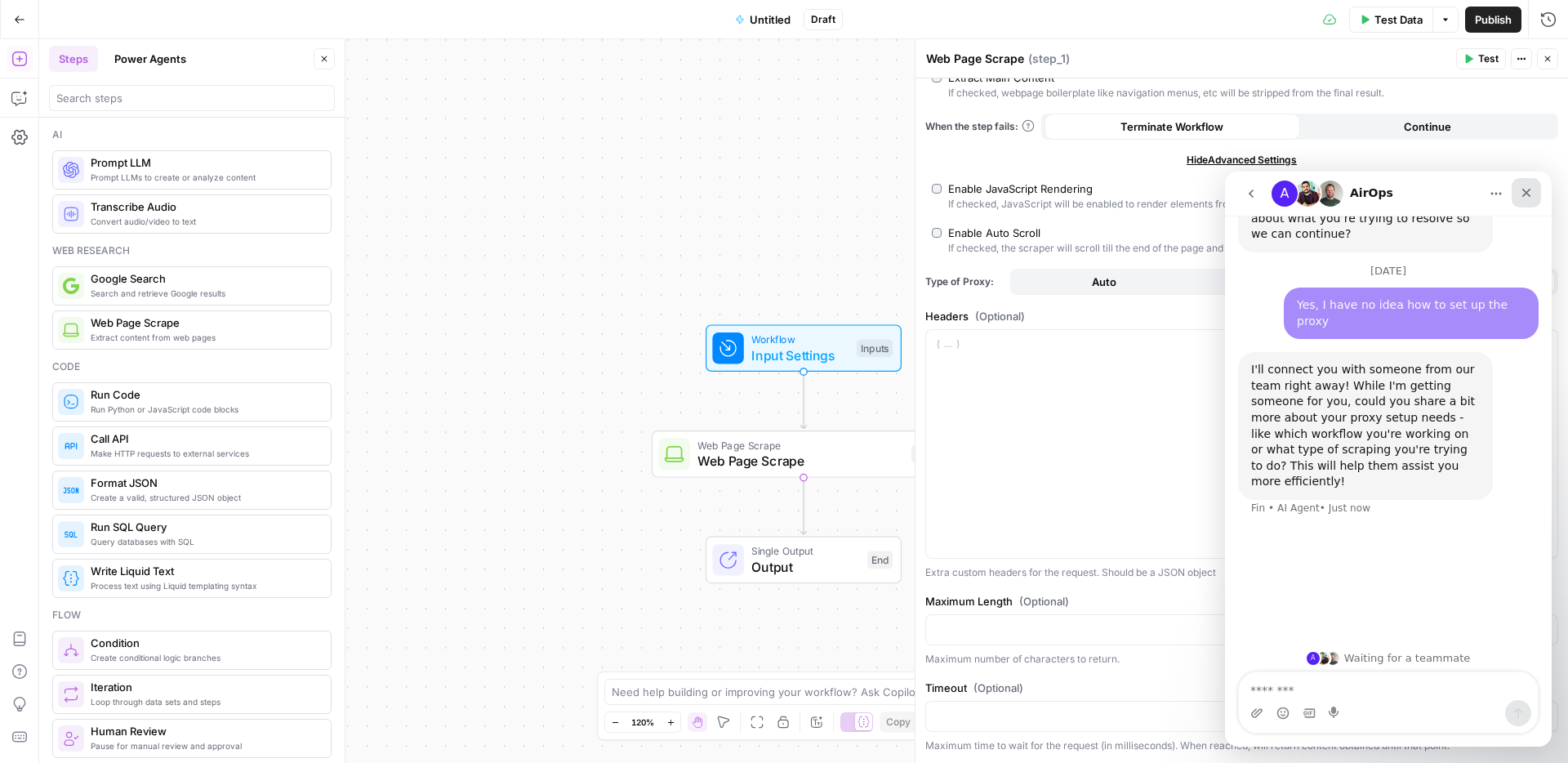
click at [1529, 196] on icon "Close" at bounding box center [1526, 193] width 9 height 9
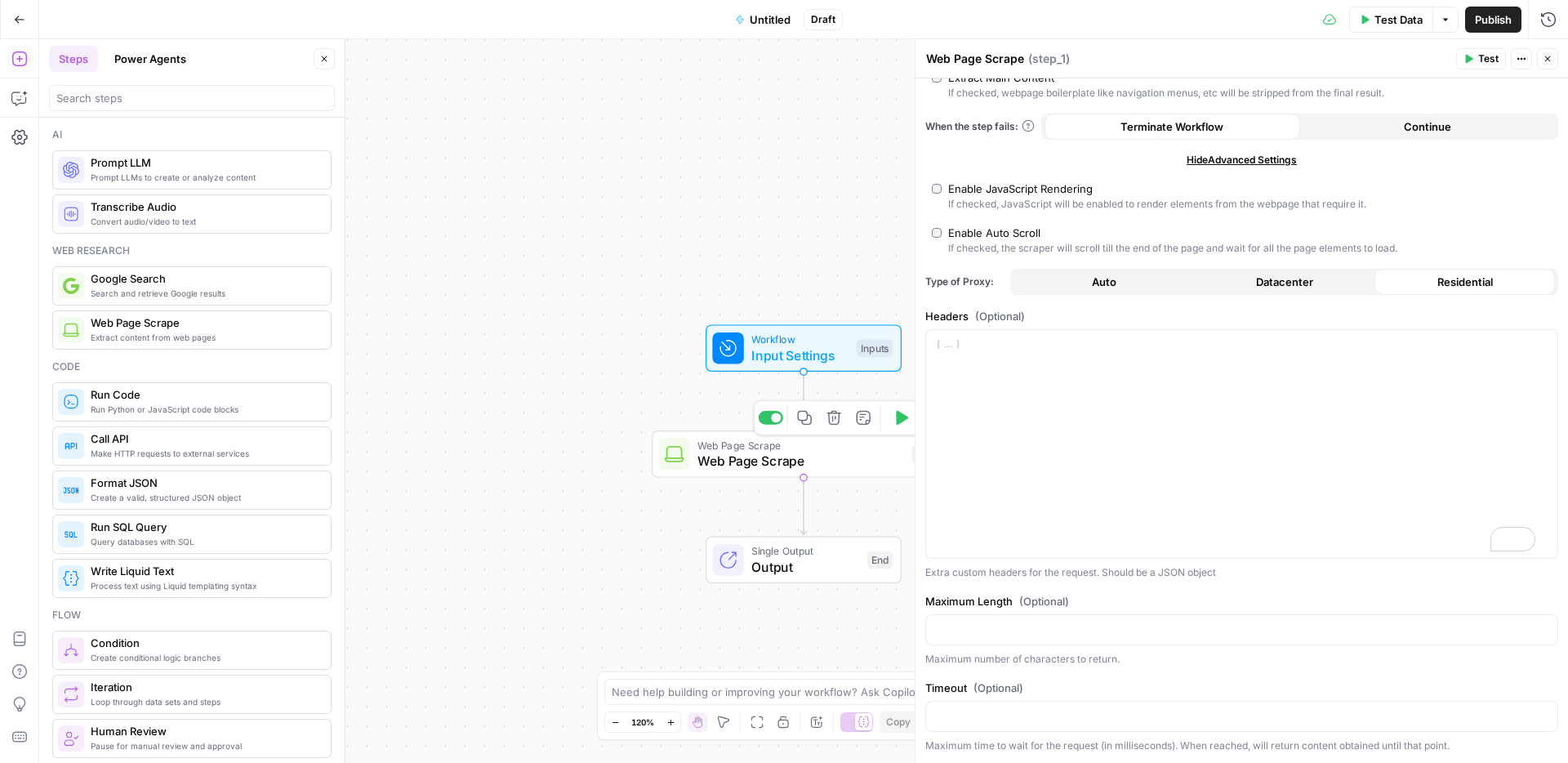
click at [746, 462] on span "Web Page Scrape" at bounding box center [800, 461] width 206 height 20
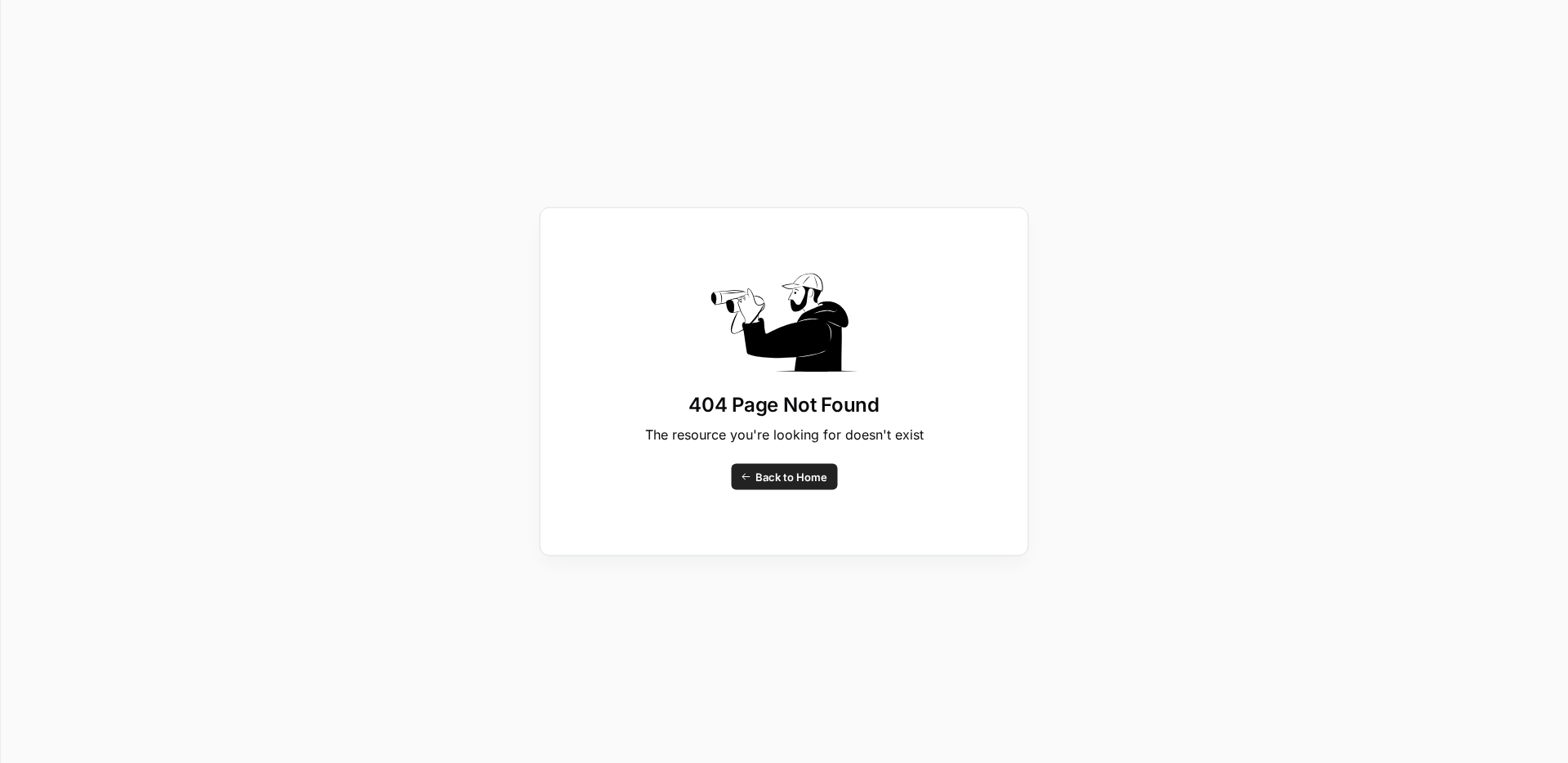
click at [775, 482] on span "Back to Home" at bounding box center [791, 477] width 72 height 16
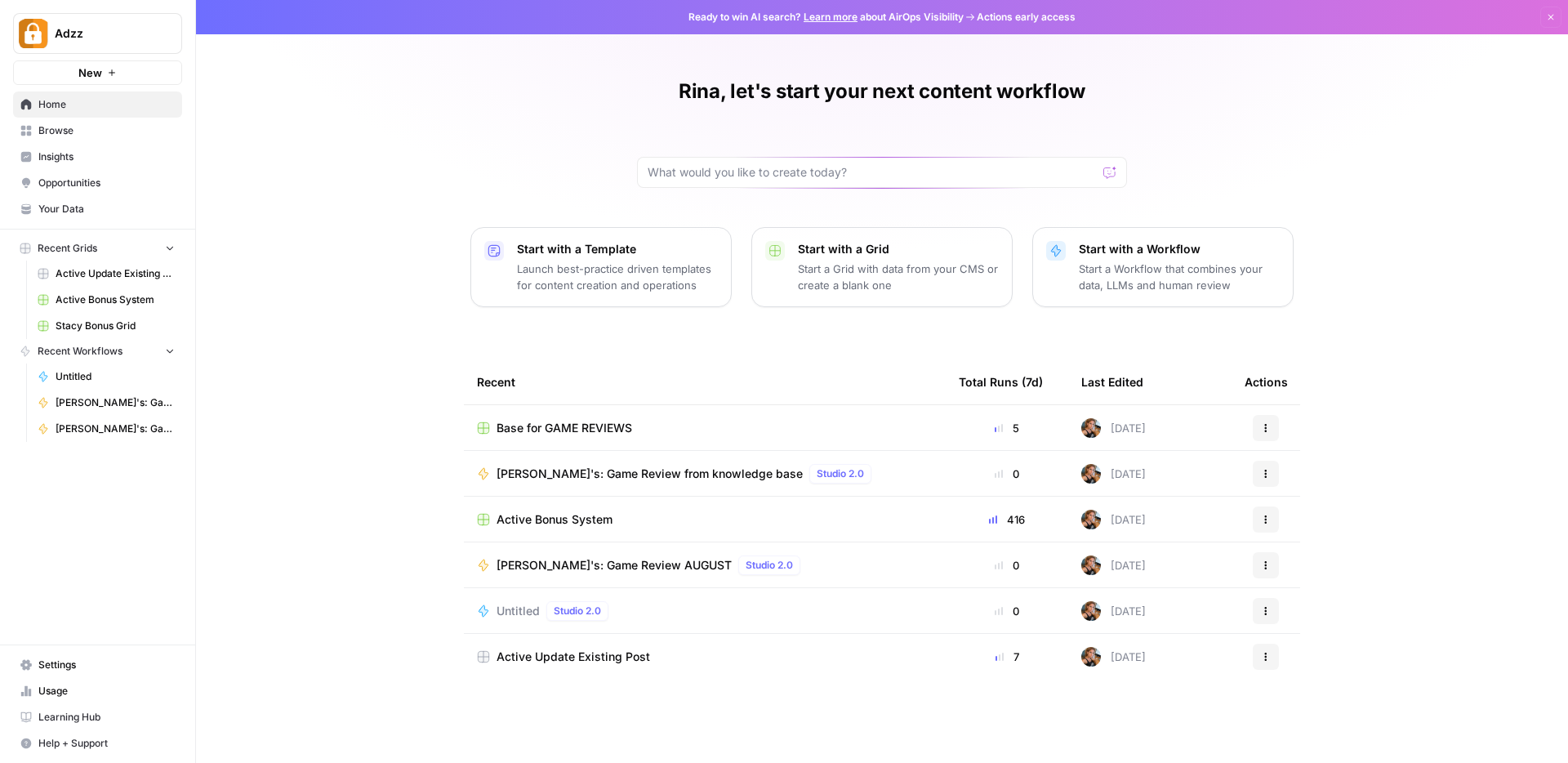
click at [110, 72] on icon "button" at bounding box center [112, 73] width 7 height 7
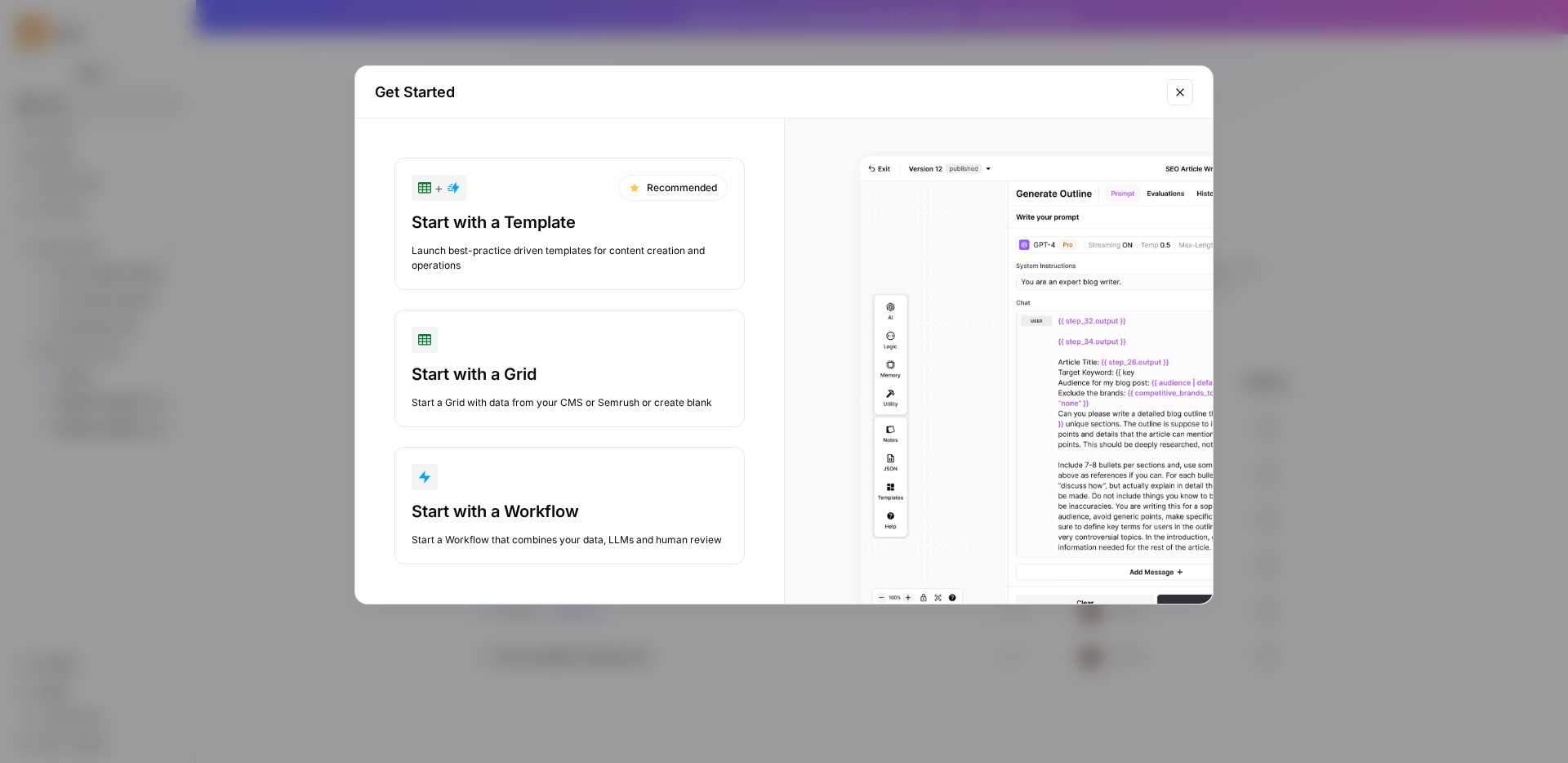
click at [560, 482] on div "button" at bounding box center [569, 477] width 316 height 26
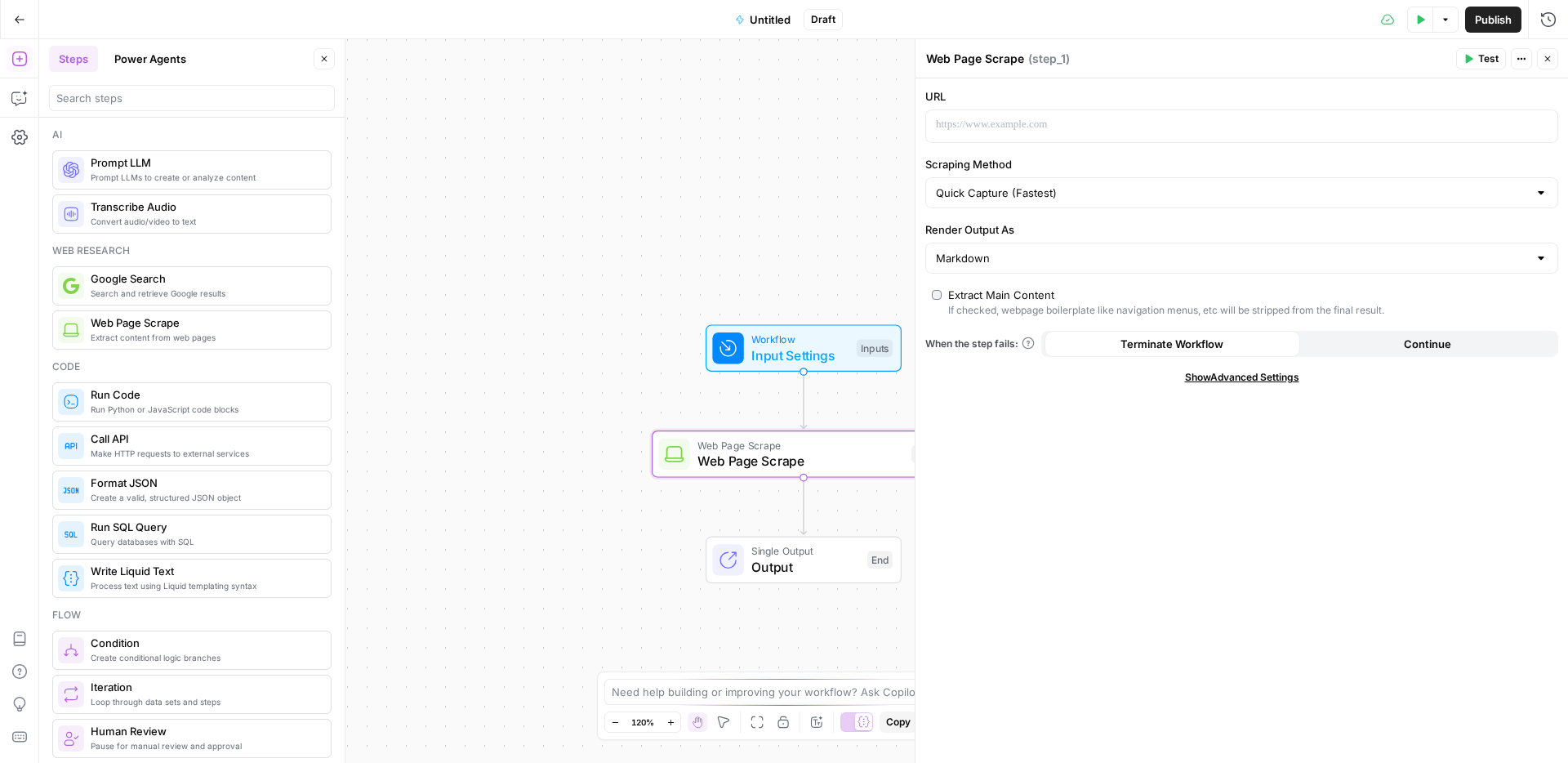
click at [1256, 375] on span "Show Advanced Settings" at bounding box center [1242, 378] width 115 height 15
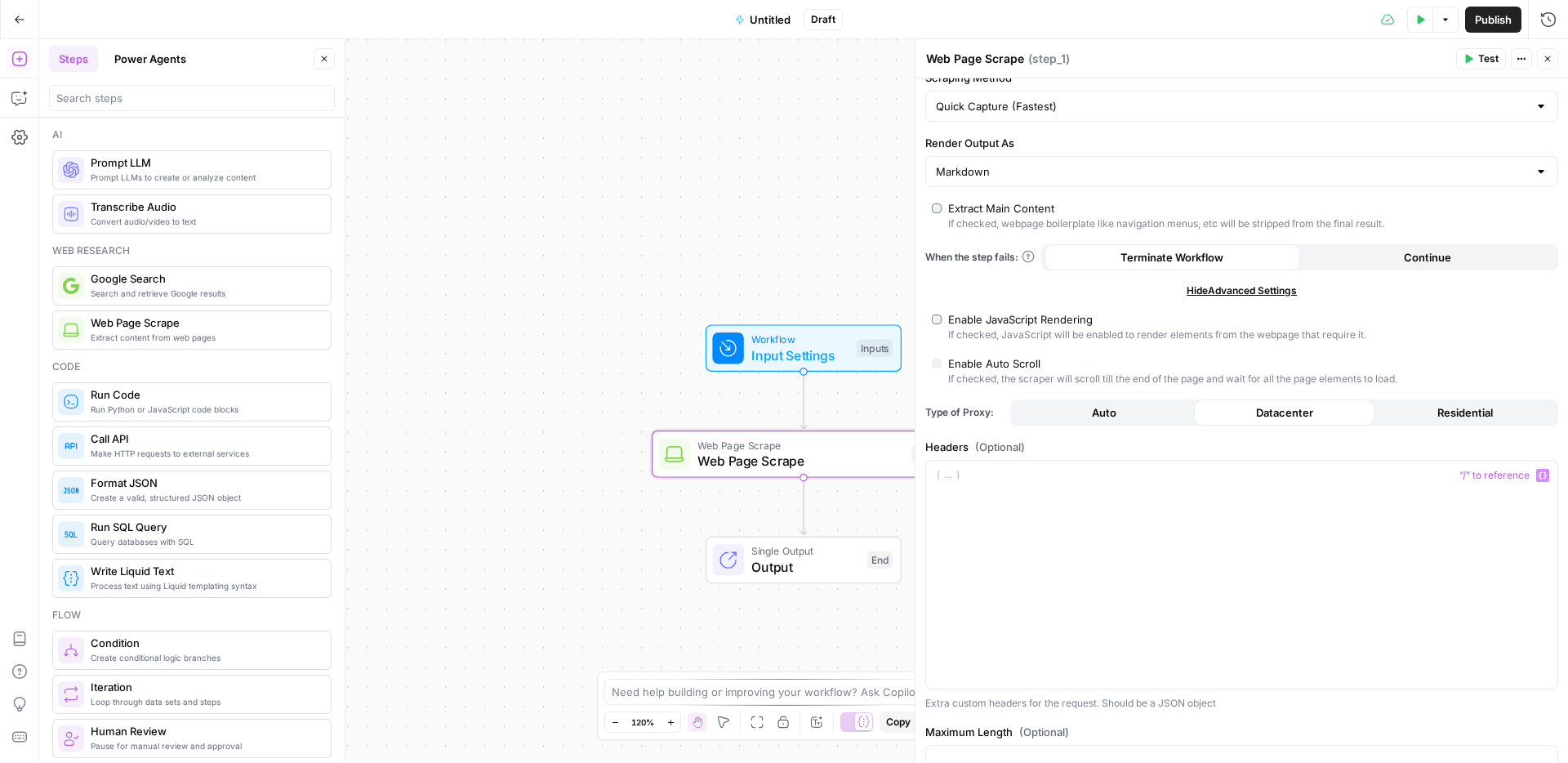
scroll to position [14, 0]
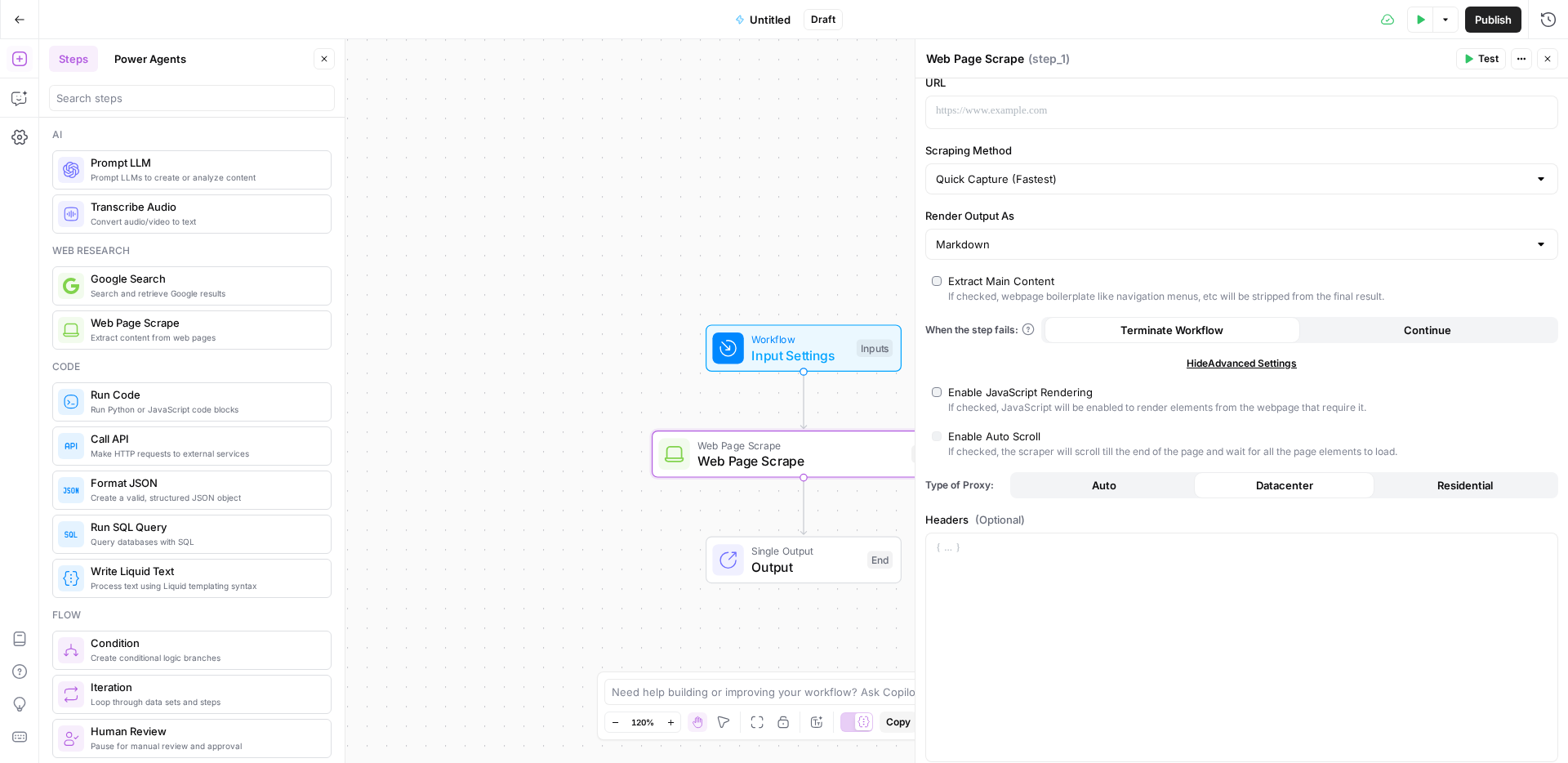
click at [1451, 492] on span "Residential" at bounding box center [1465, 485] width 56 height 16
type input "Custom"
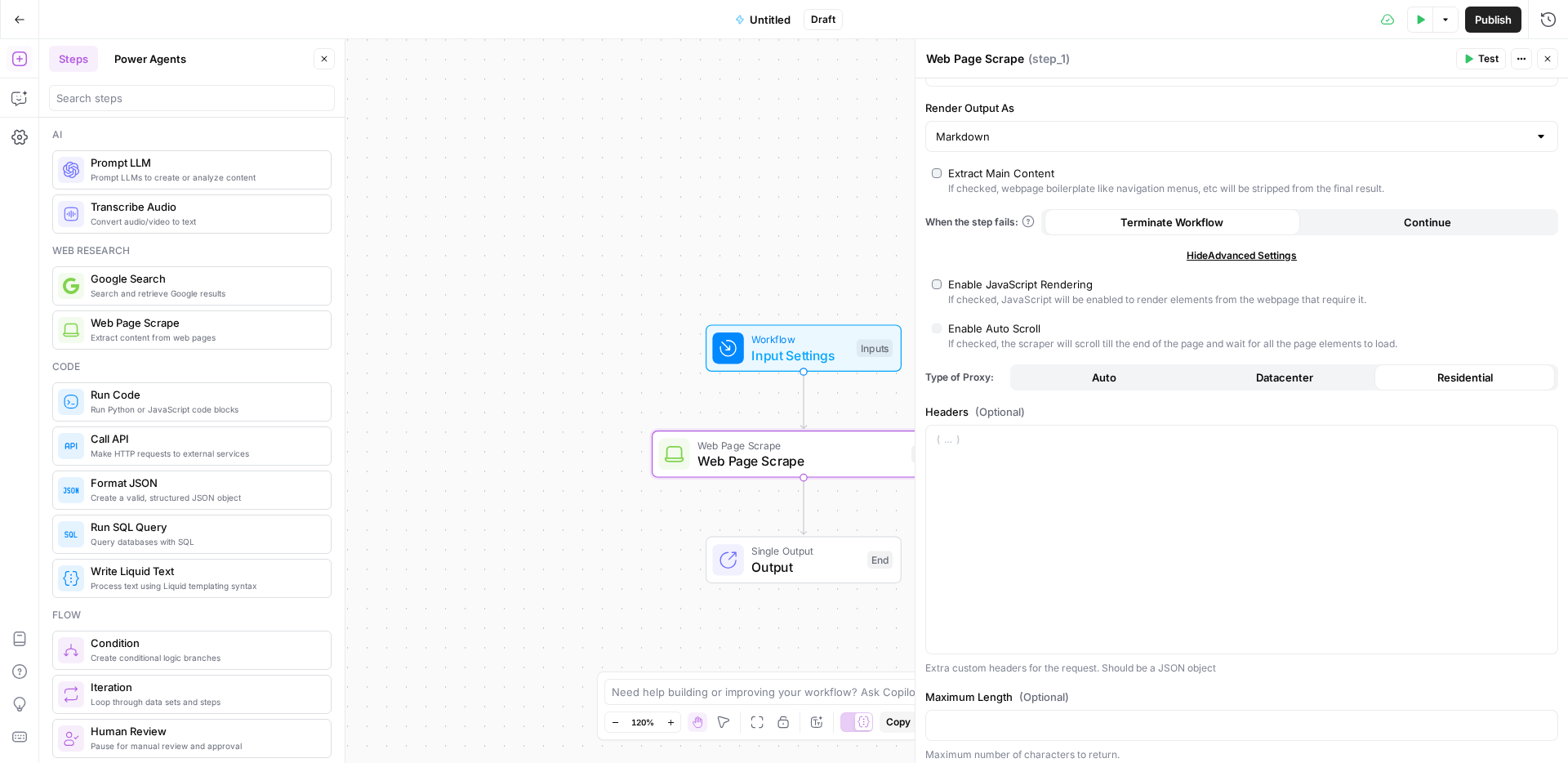
scroll to position [0, 0]
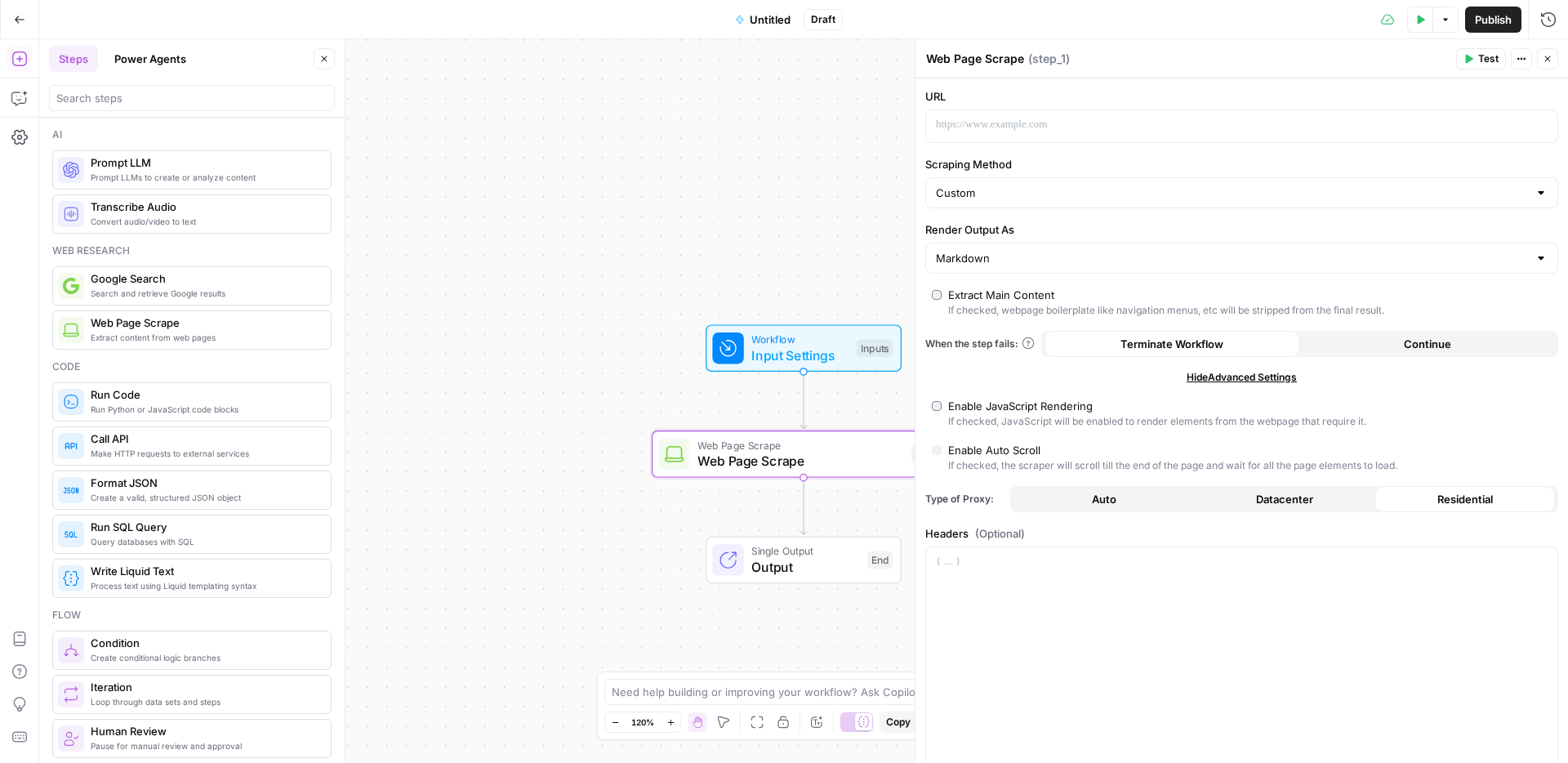
click at [1294, 500] on span "Datacenter" at bounding box center [1285, 499] width 57 height 16
click at [1437, 498] on span "Residential" at bounding box center [1465, 499] width 56 height 16
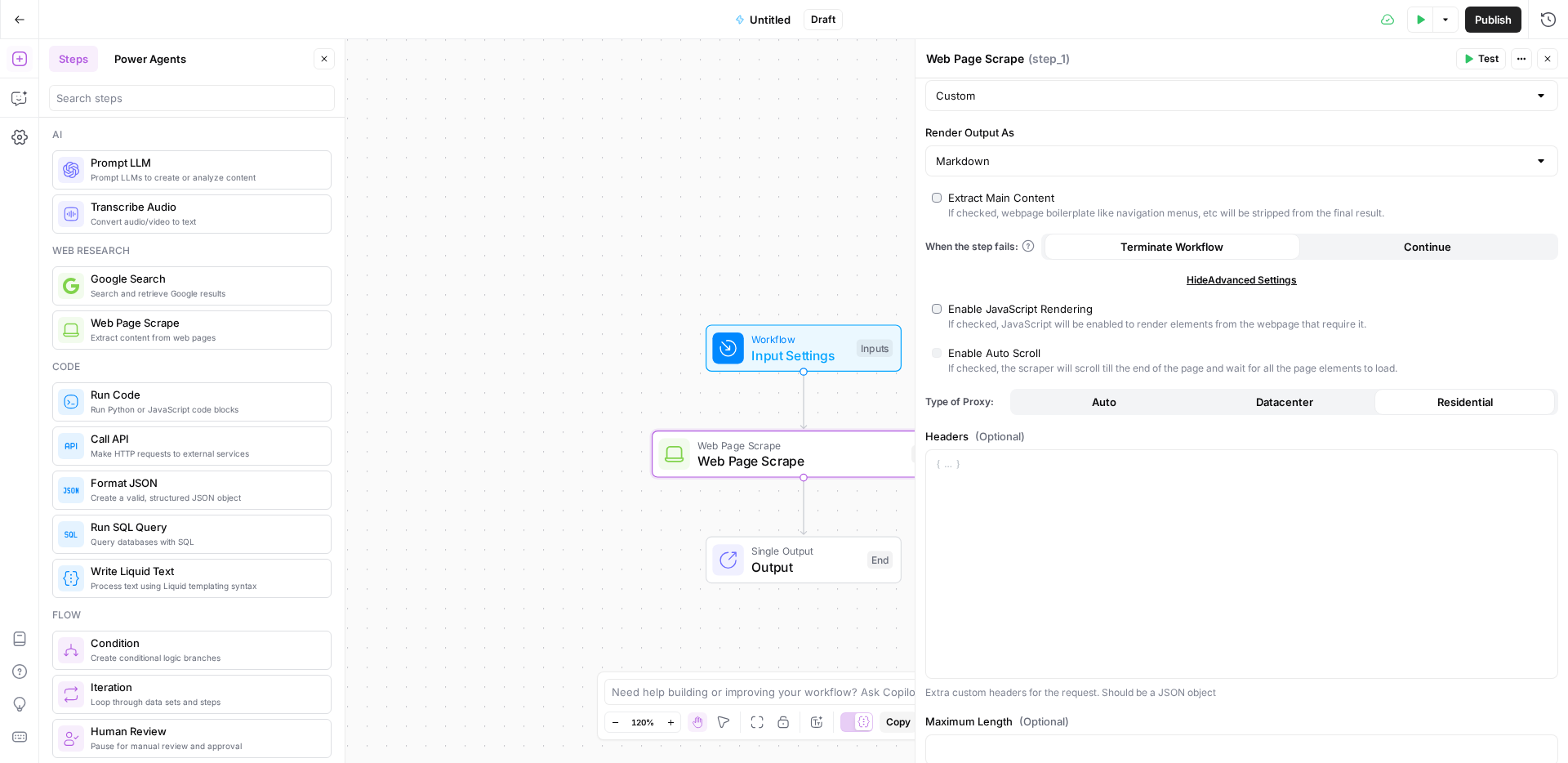
scroll to position [218, 0]
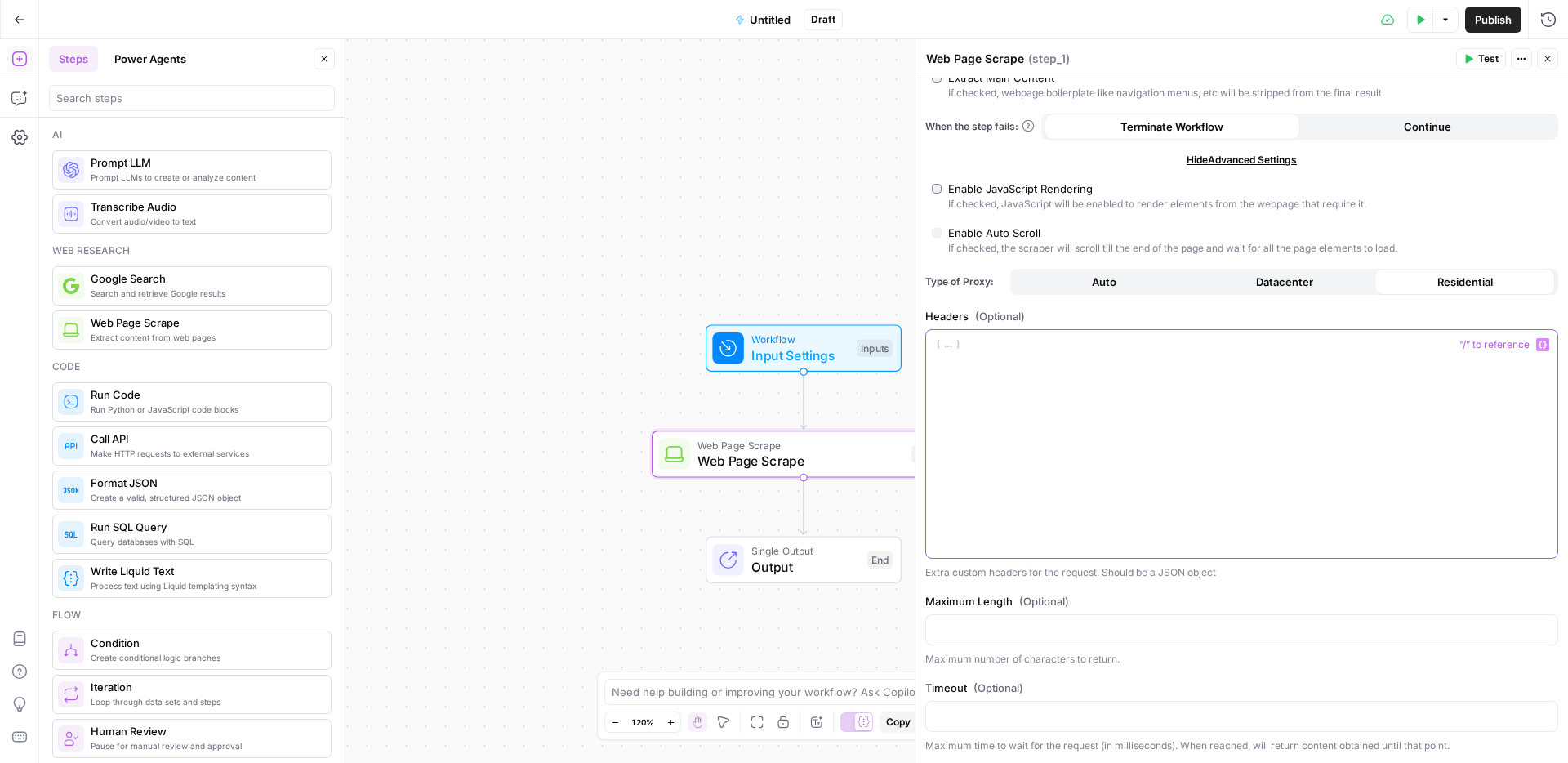
click at [1467, 362] on div at bounding box center [1242, 444] width 632 height 229
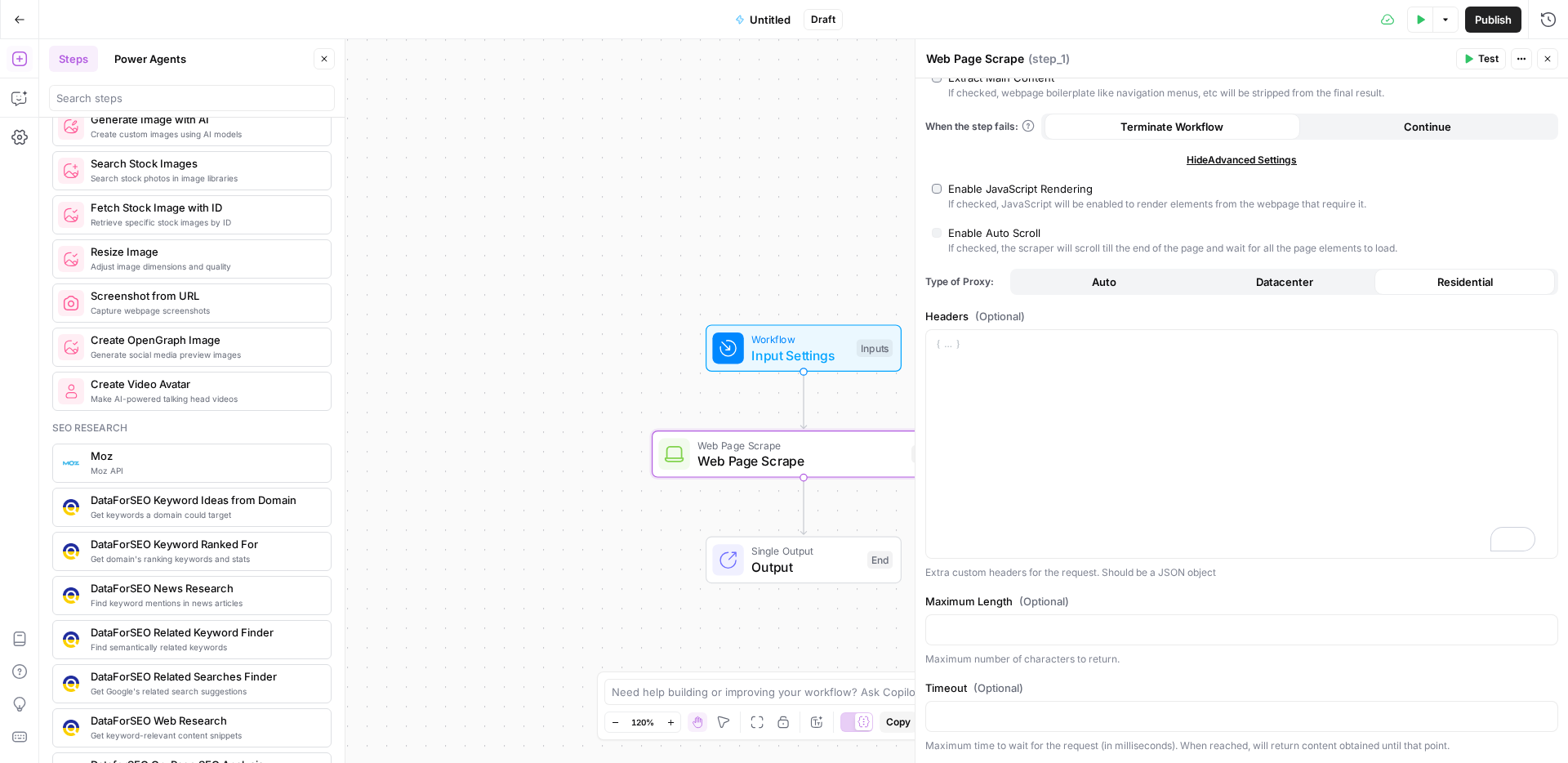
scroll to position [1134, 0]
click at [110, 734] on span "Get keyword-relevant content snippets" at bounding box center [204, 738] width 227 height 13
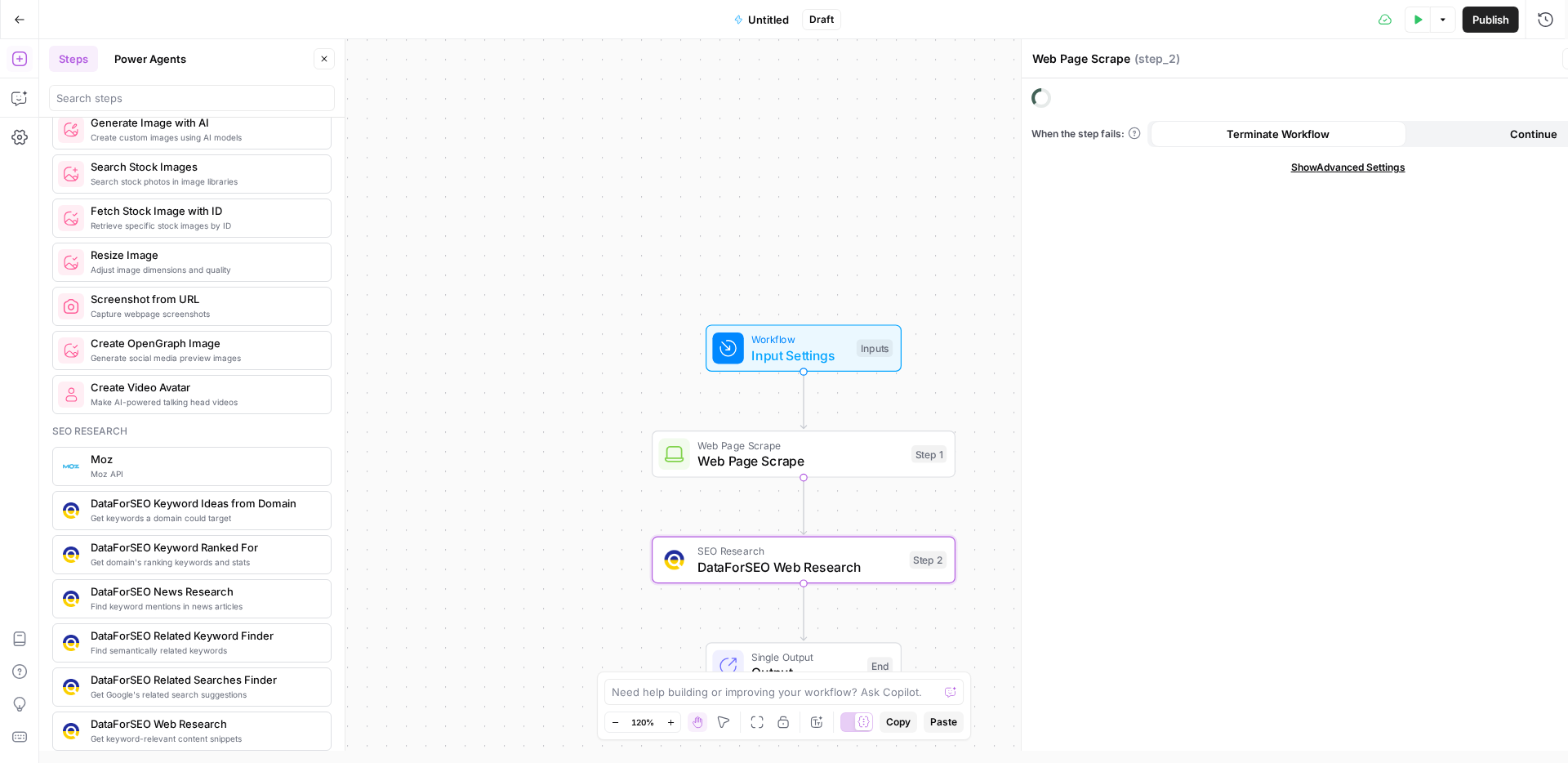
type textarea "DataForSEO Web Research"
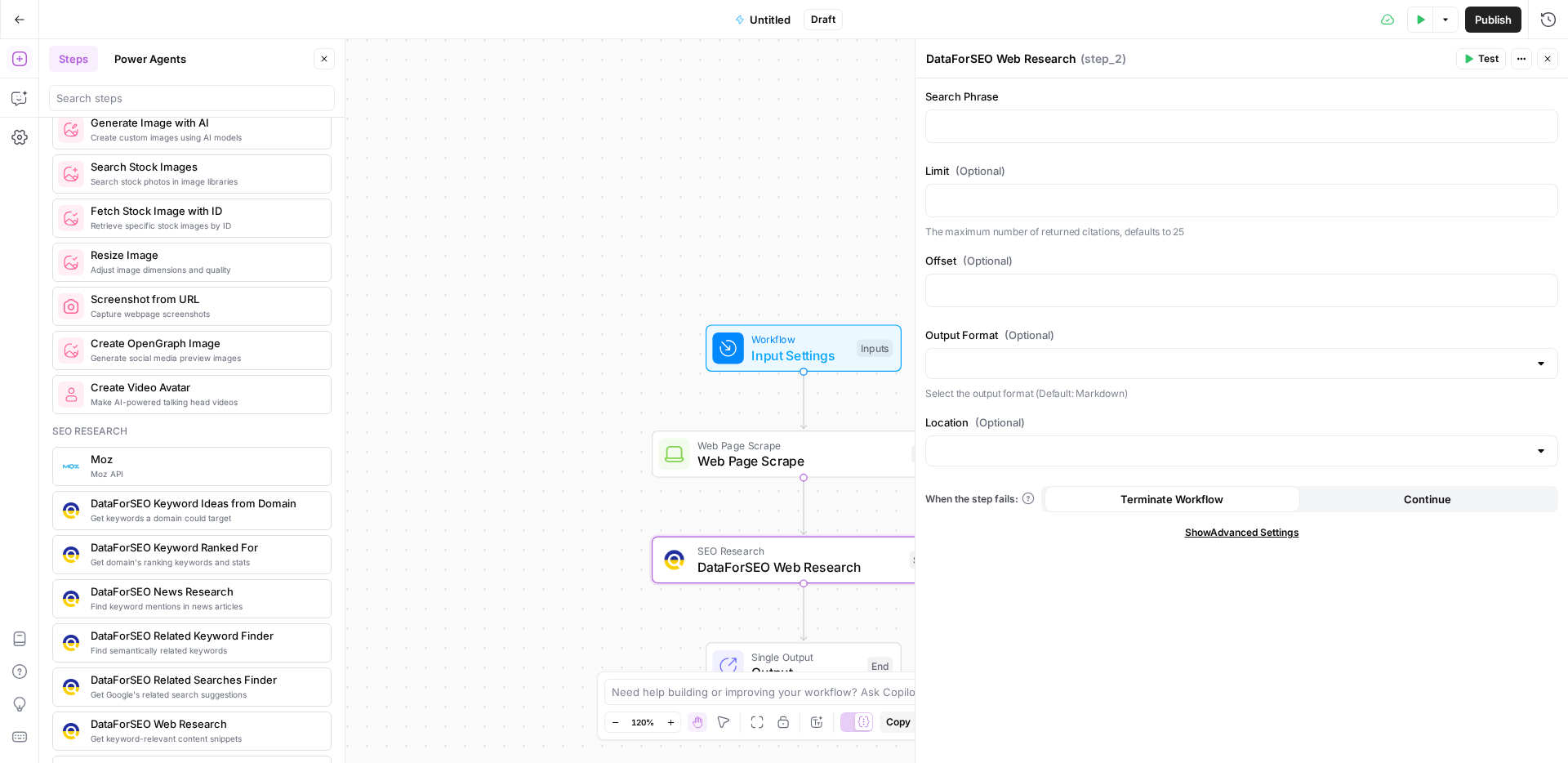
click at [1221, 533] on span "Show Advanced Settings" at bounding box center [1242, 532] width 115 height 15
click at [1038, 456] on input "Location (Optional)" at bounding box center [1232, 451] width 592 height 16
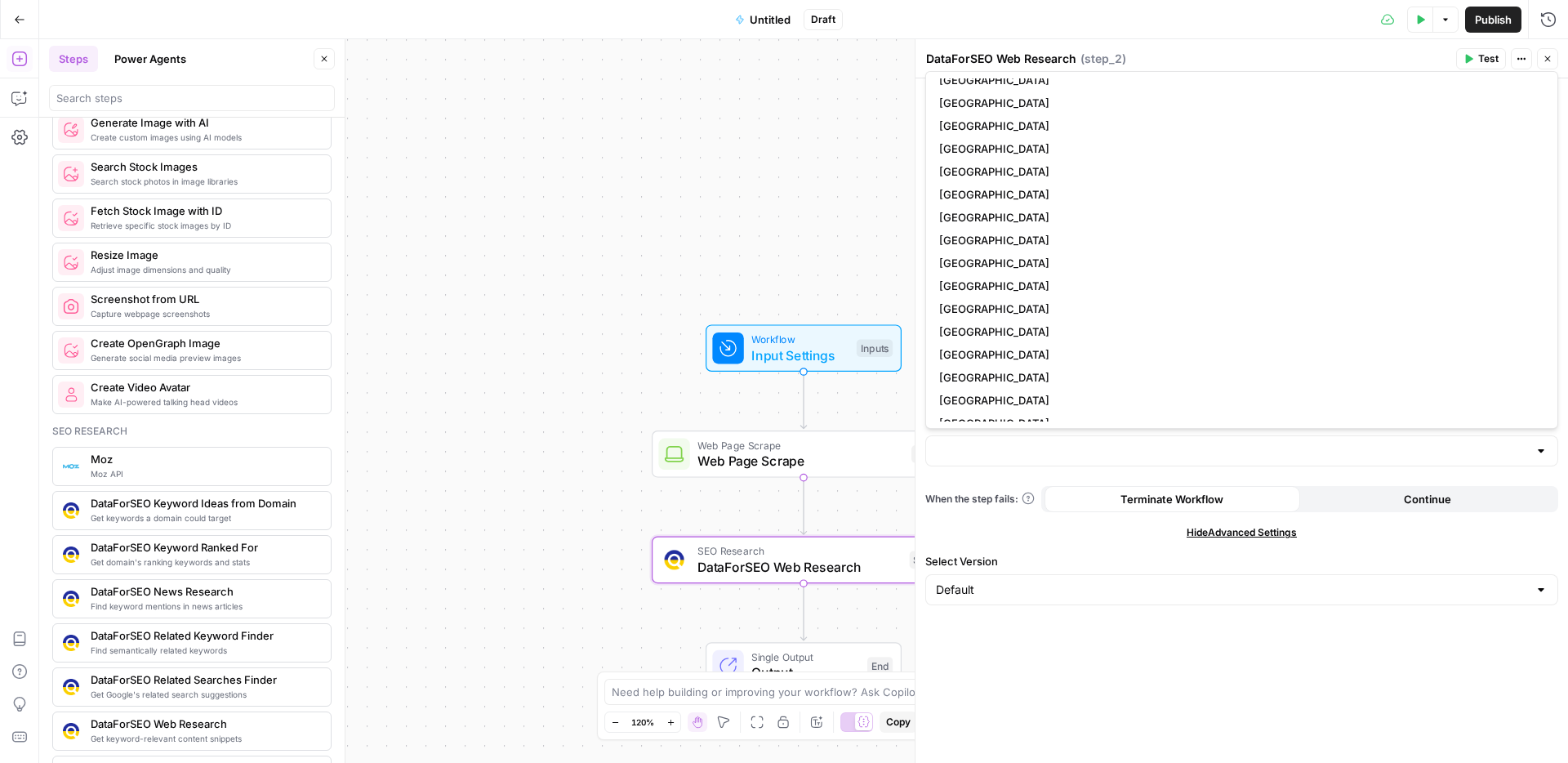
scroll to position [4200, 0]
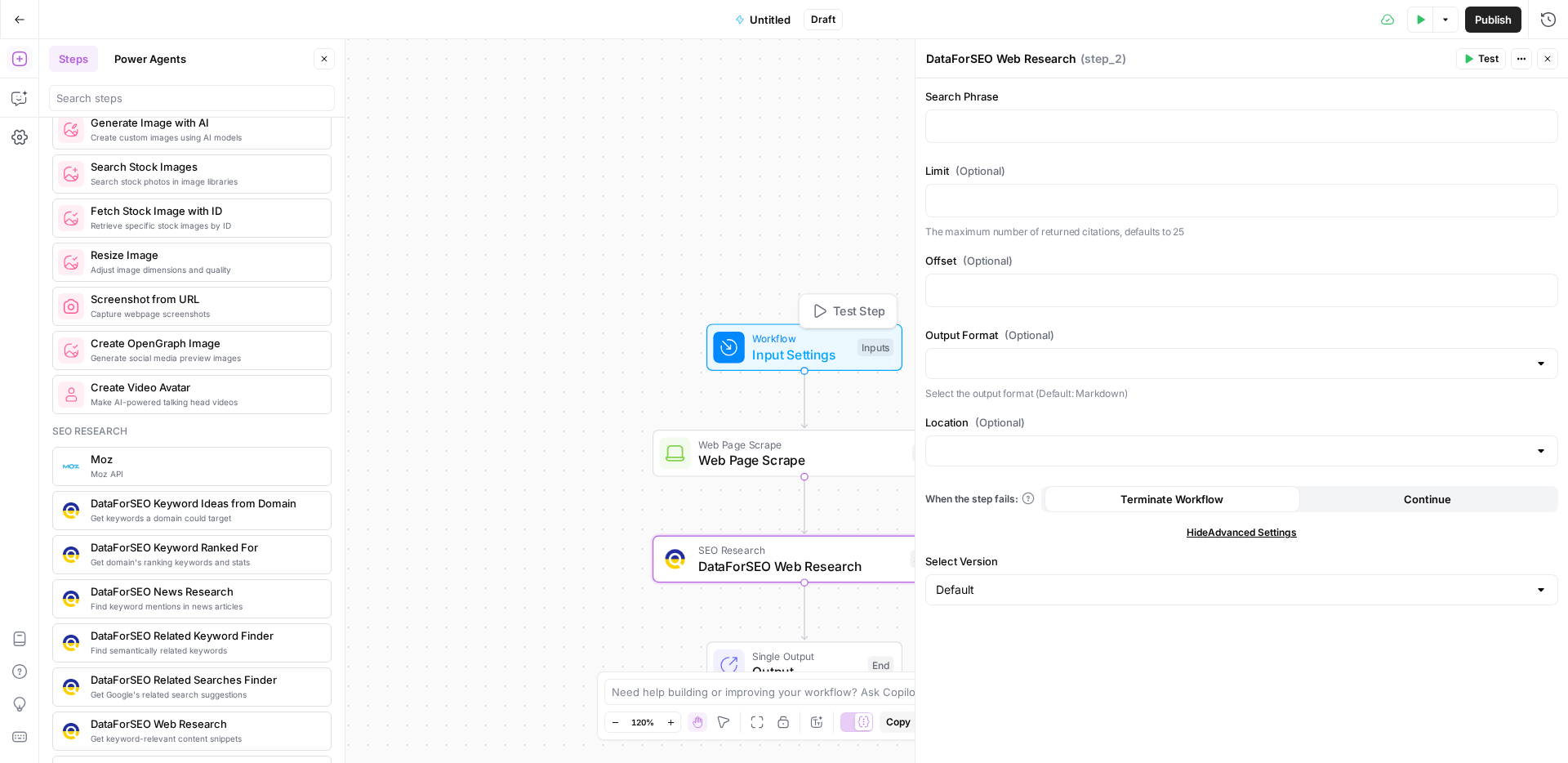
click at [819, 343] on span "Workflow" at bounding box center [800, 339] width 97 height 16
click at [803, 354] on span "Input Settings" at bounding box center [800, 355] width 97 height 20
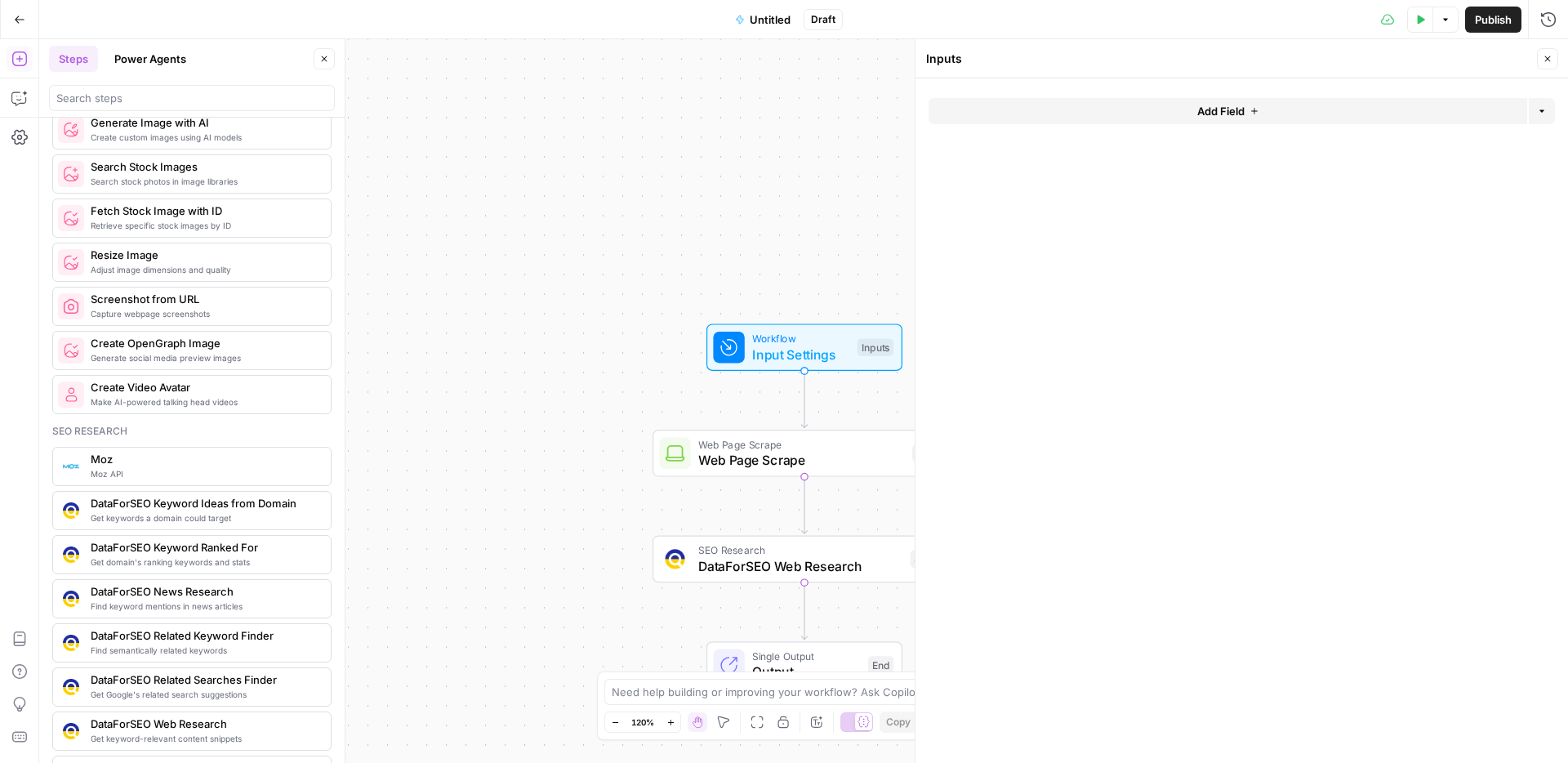
click at [1265, 110] on button "Add Field" at bounding box center [1228, 111] width 599 height 26
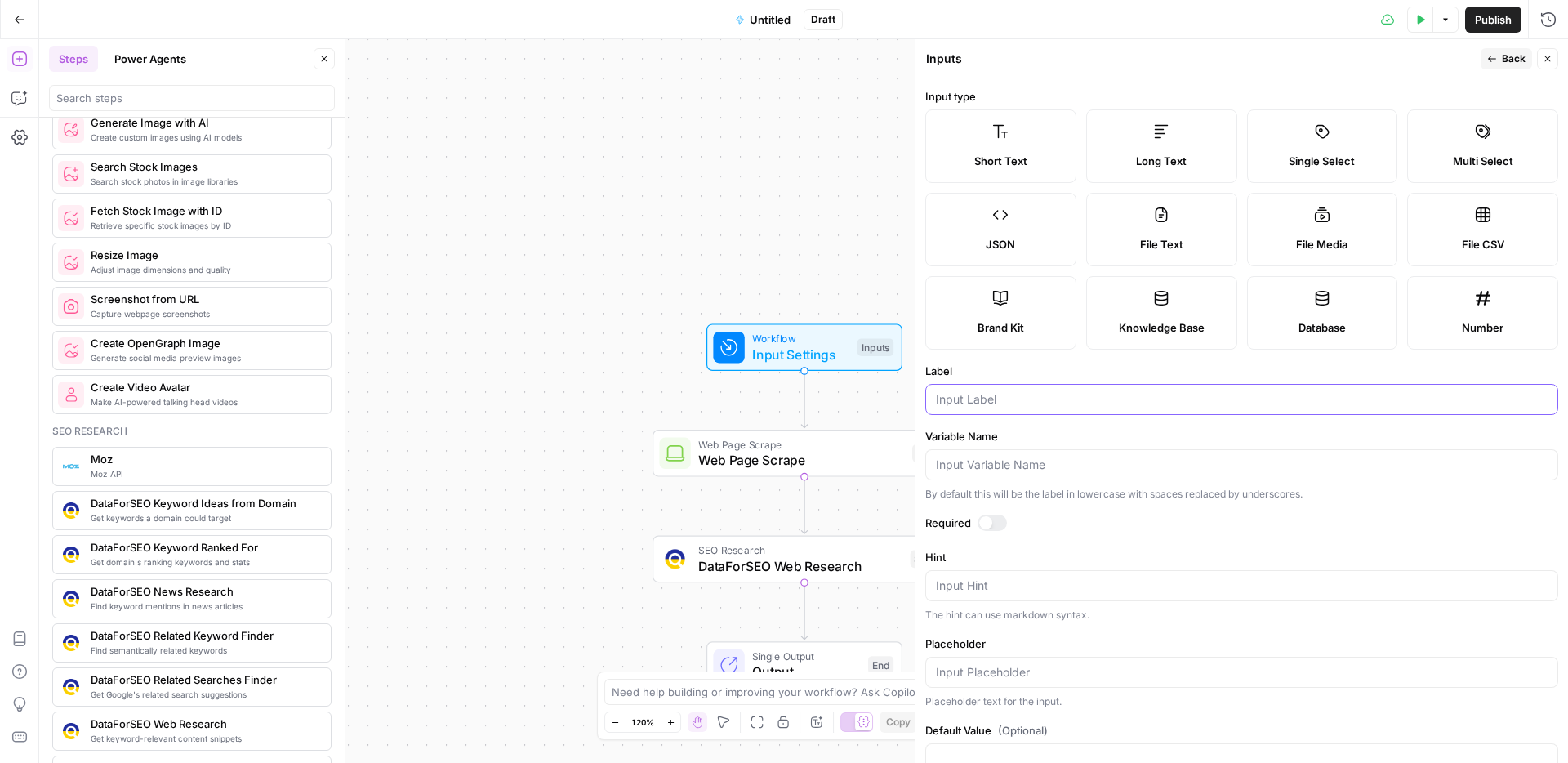
click at [994, 398] on input "Label" at bounding box center [1242, 399] width 612 height 16
type input "location"
click at [985, 460] on input "Variable Name" at bounding box center [1242, 464] width 612 height 16
type input "location"
click at [1497, 63] on button "Back" at bounding box center [1507, 58] width 52 height 21
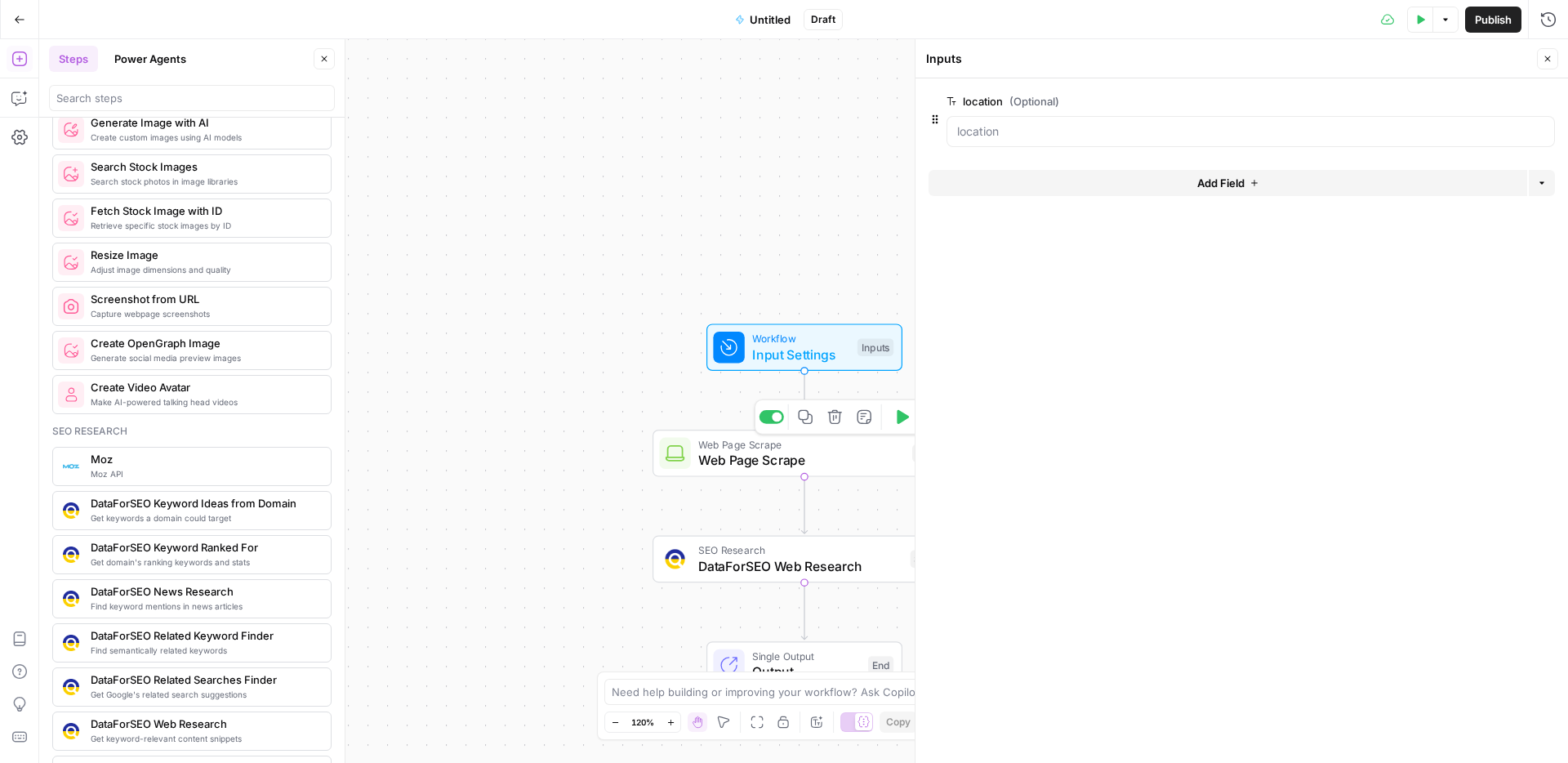
click at [794, 461] on span "Web Page Scrape" at bounding box center [801, 460] width 206 height 20
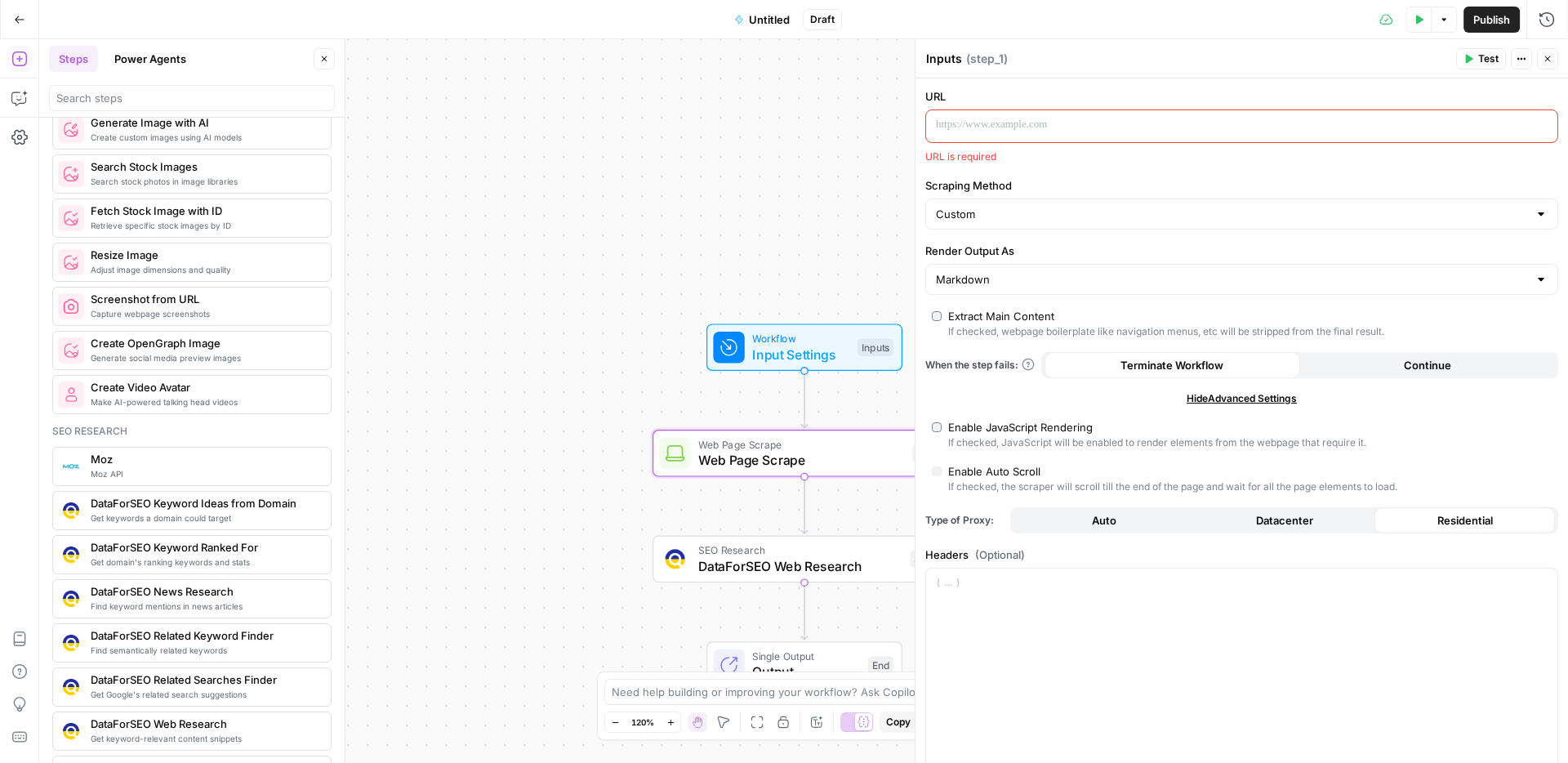
type textarea "Web Page Scrape"
click at [732, 559] on span "DataForSEO Web Research" at bounding box center [800, 566] width 205 height 20
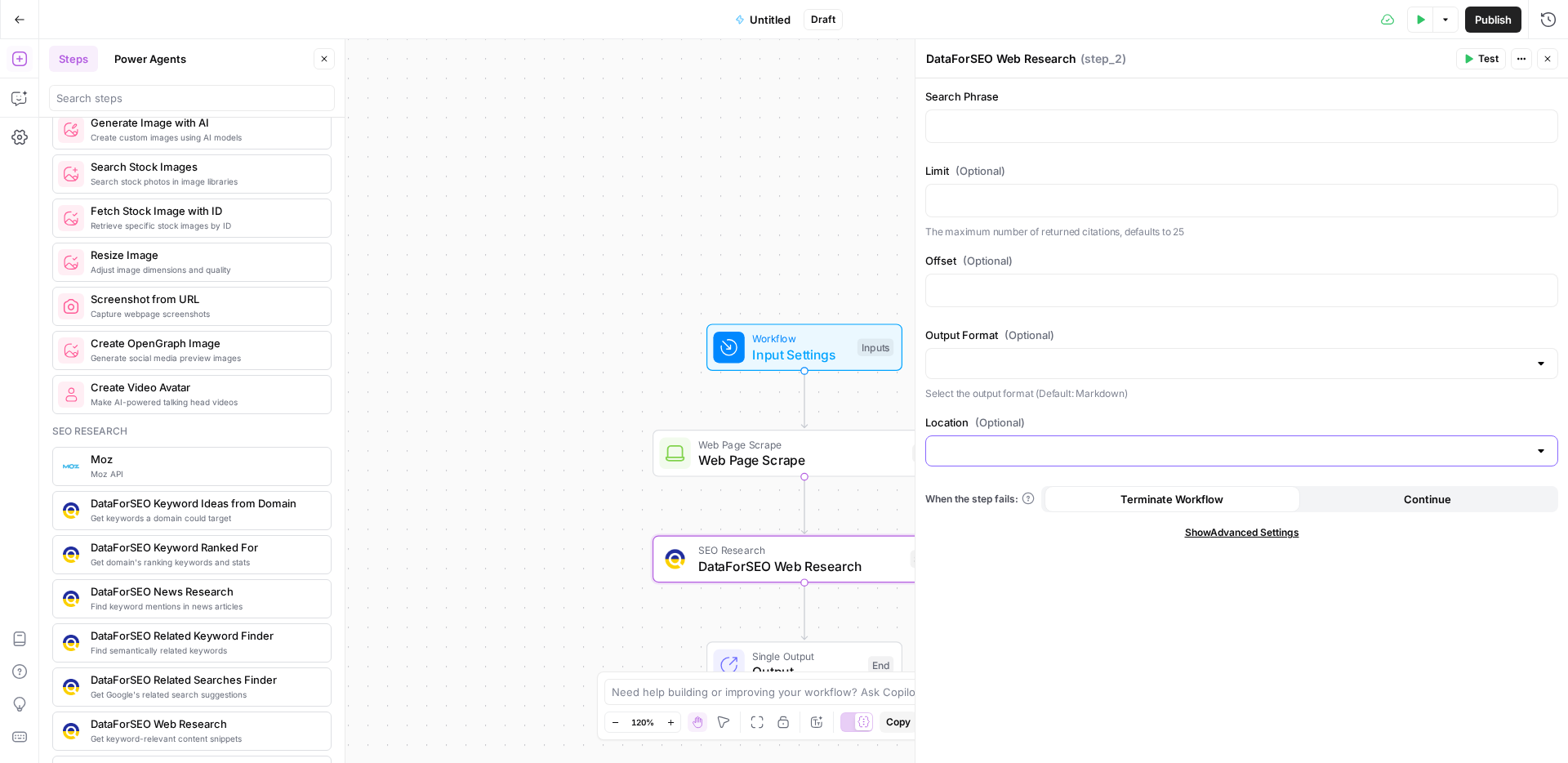
click at [1343, 455] on input "Location (Optional)" at bounding box center [1232, 451] width 592 height 16
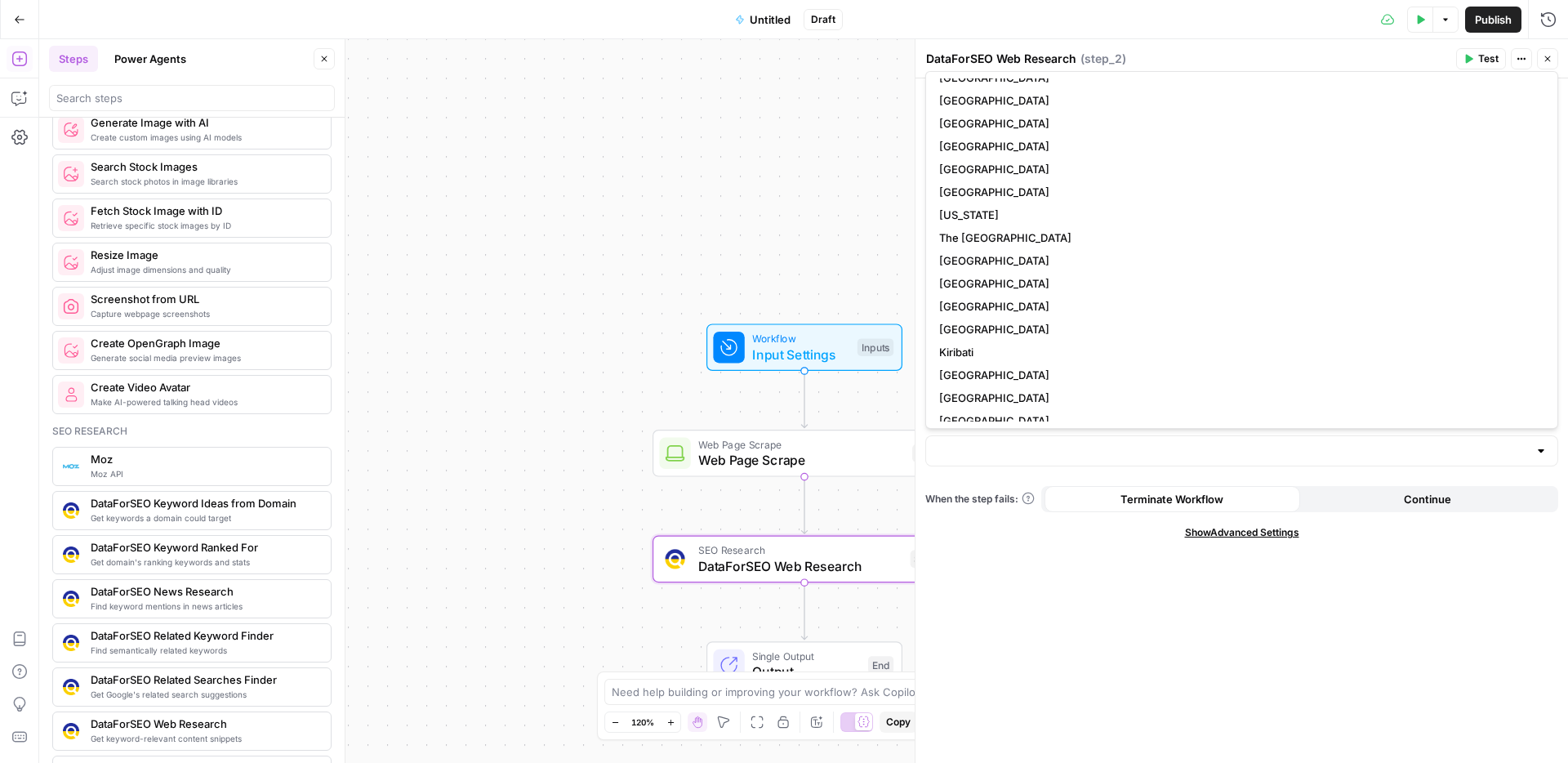
scroll to position [1734, 0]
click at [836, 177] on div "Workflow Input Settings Inputs Web Page Scrape Web Page Scrape Step 1 SEO Resea…" at bounding box center [803, 400] width 1529 height 724
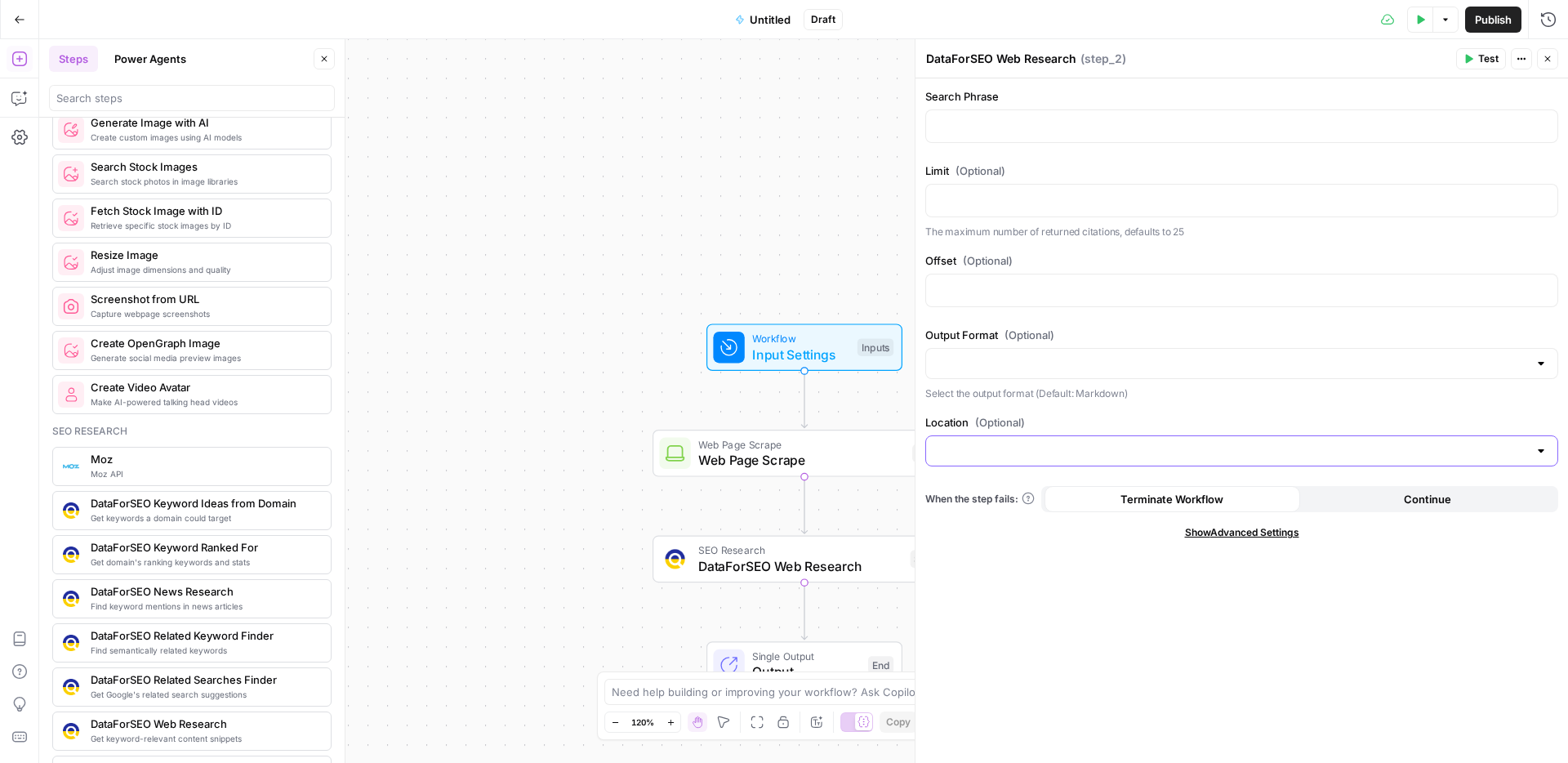
click at [1016, 444] on input "Location (Optional)" at bounding box center [1232, 451] width 592 height 16
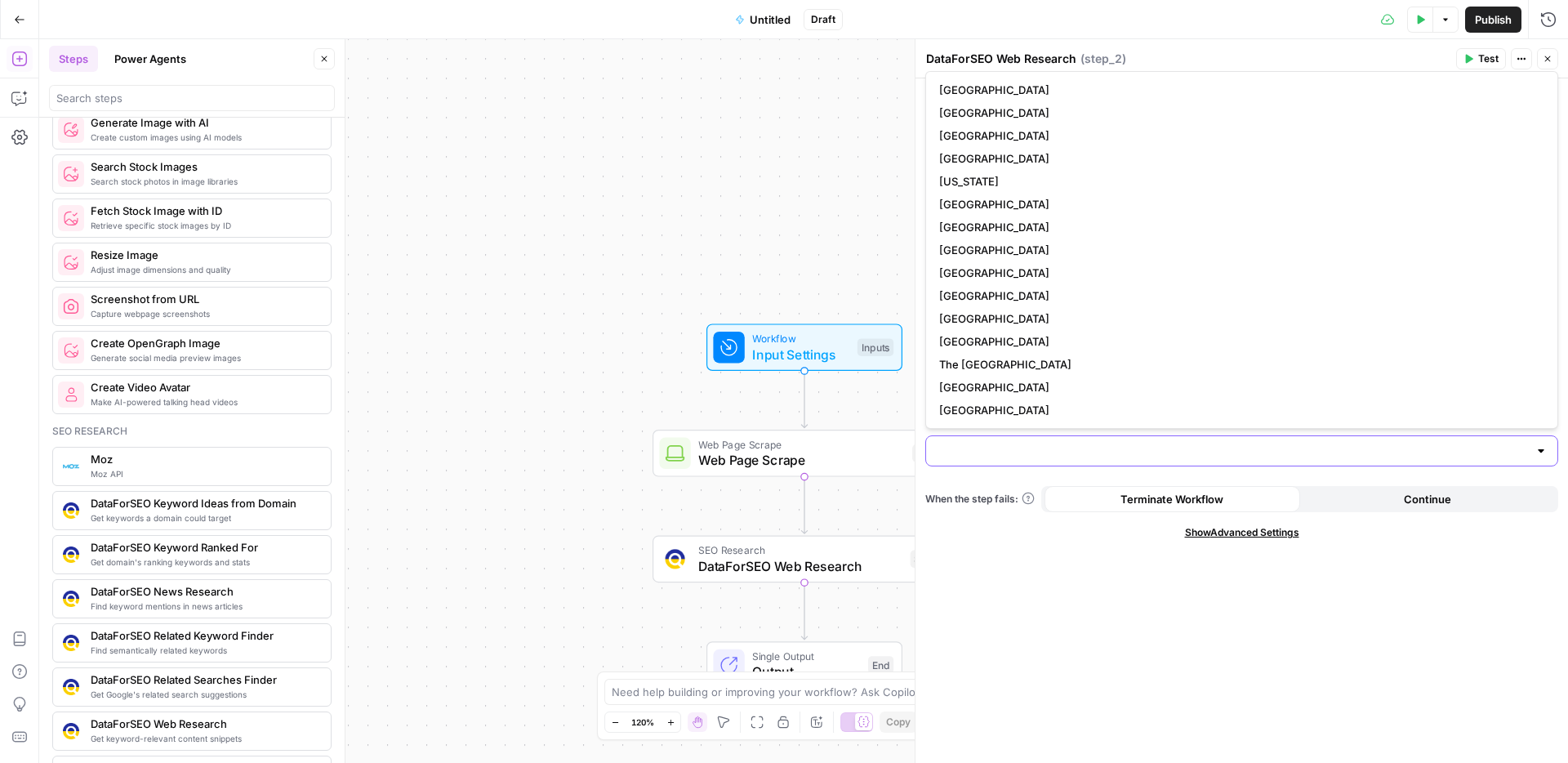
type input "/"
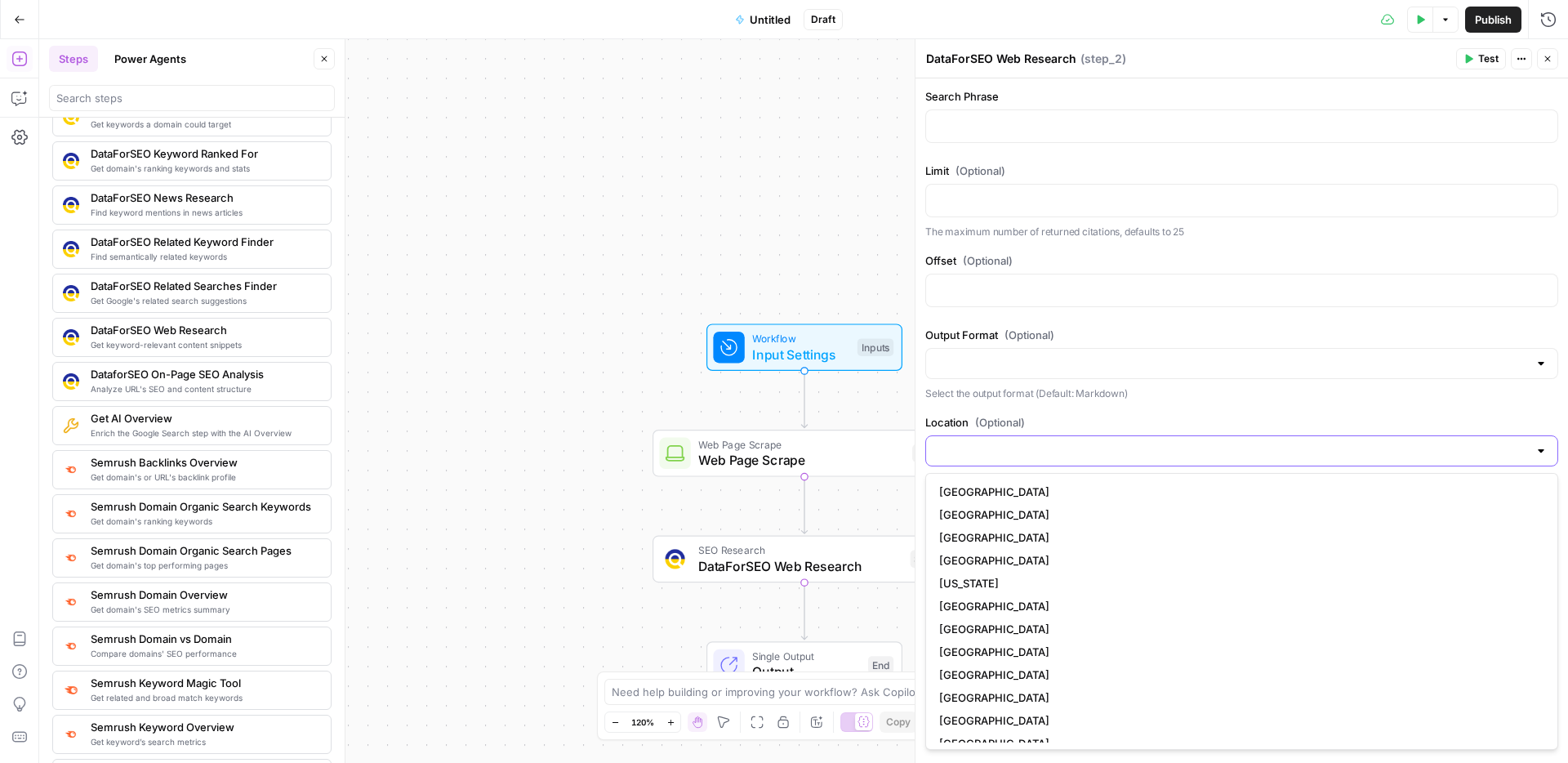
scroll to position [1531, 0]
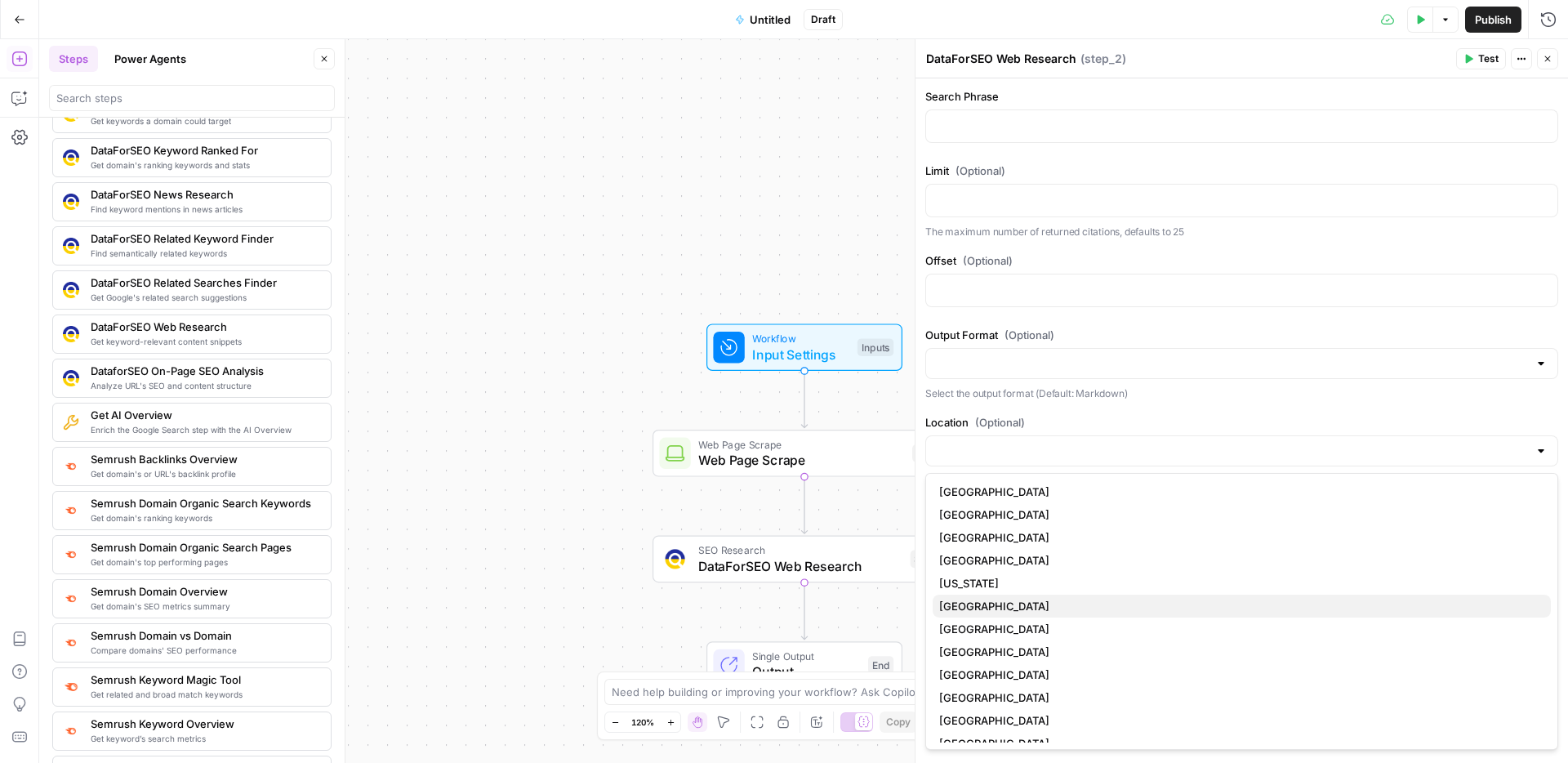
click at [955, 604] on span "[GEOGRAPHIC_DATA]" at bounding box center [1239, 606] width 599 height 16
type input "[GEOGRAPHIC_DATA]"
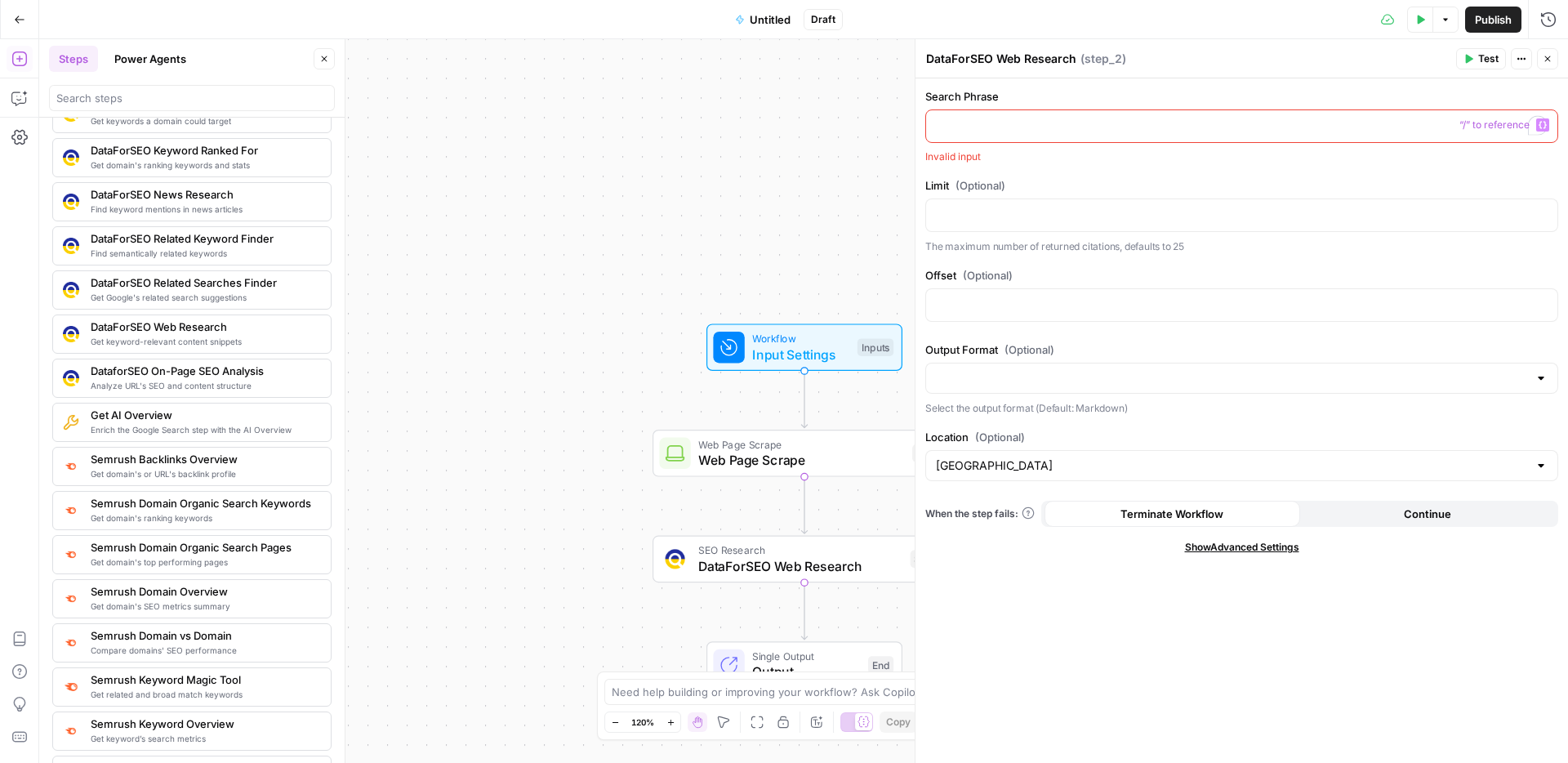
click at [1009, 124] on p "To enrich screen reader interactions, please activate Accessibility in Grammarl…" at bounding box center [1242, 125] width 612 height 16
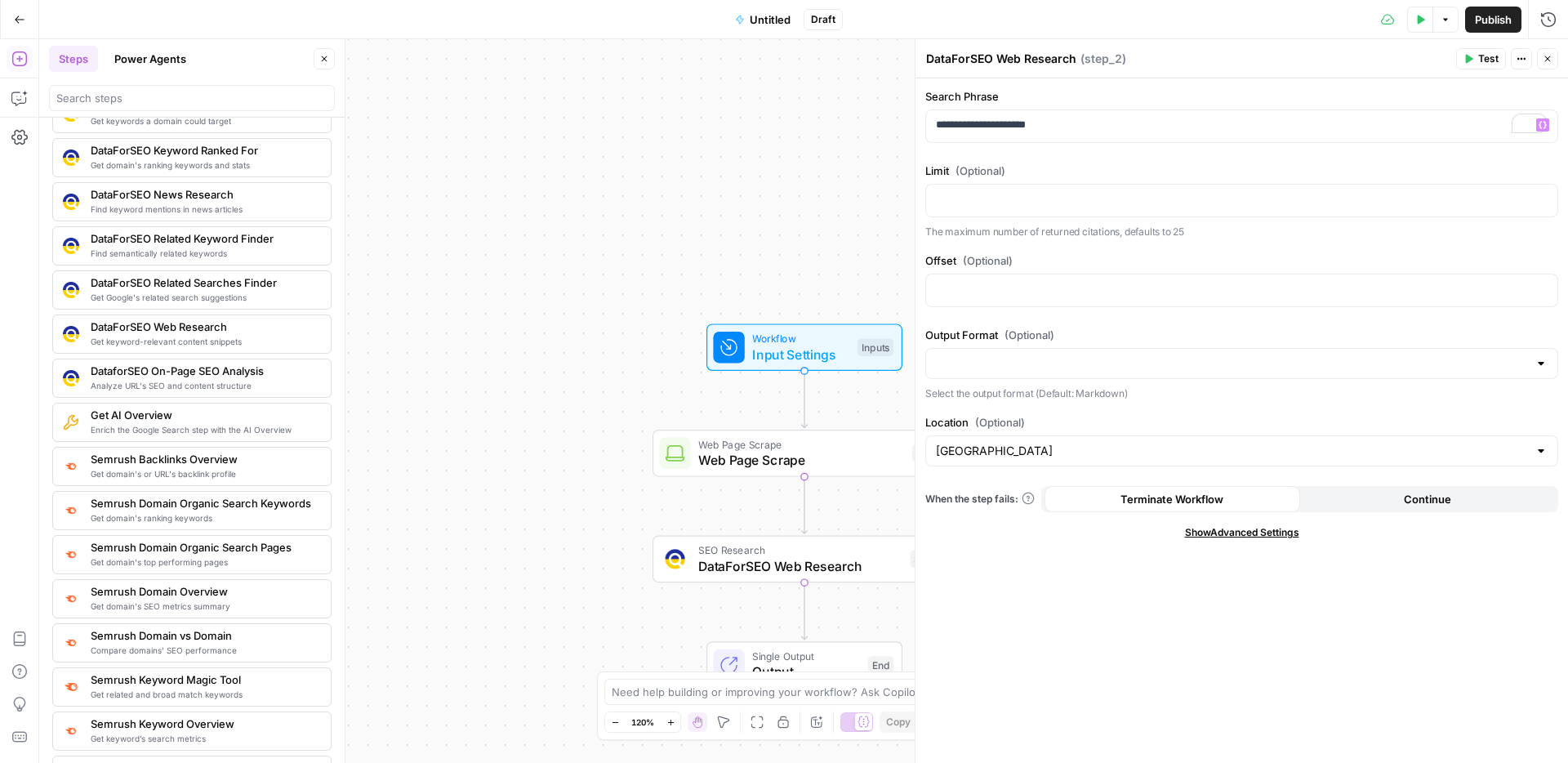
click at [1221, 533] on span "Show Advanced Settings" at bounding box center [1242, 532] width 115 height 15
click at [1147, 591] on input "Select Version" at bounding box center [1232, 590] width 592 height 16
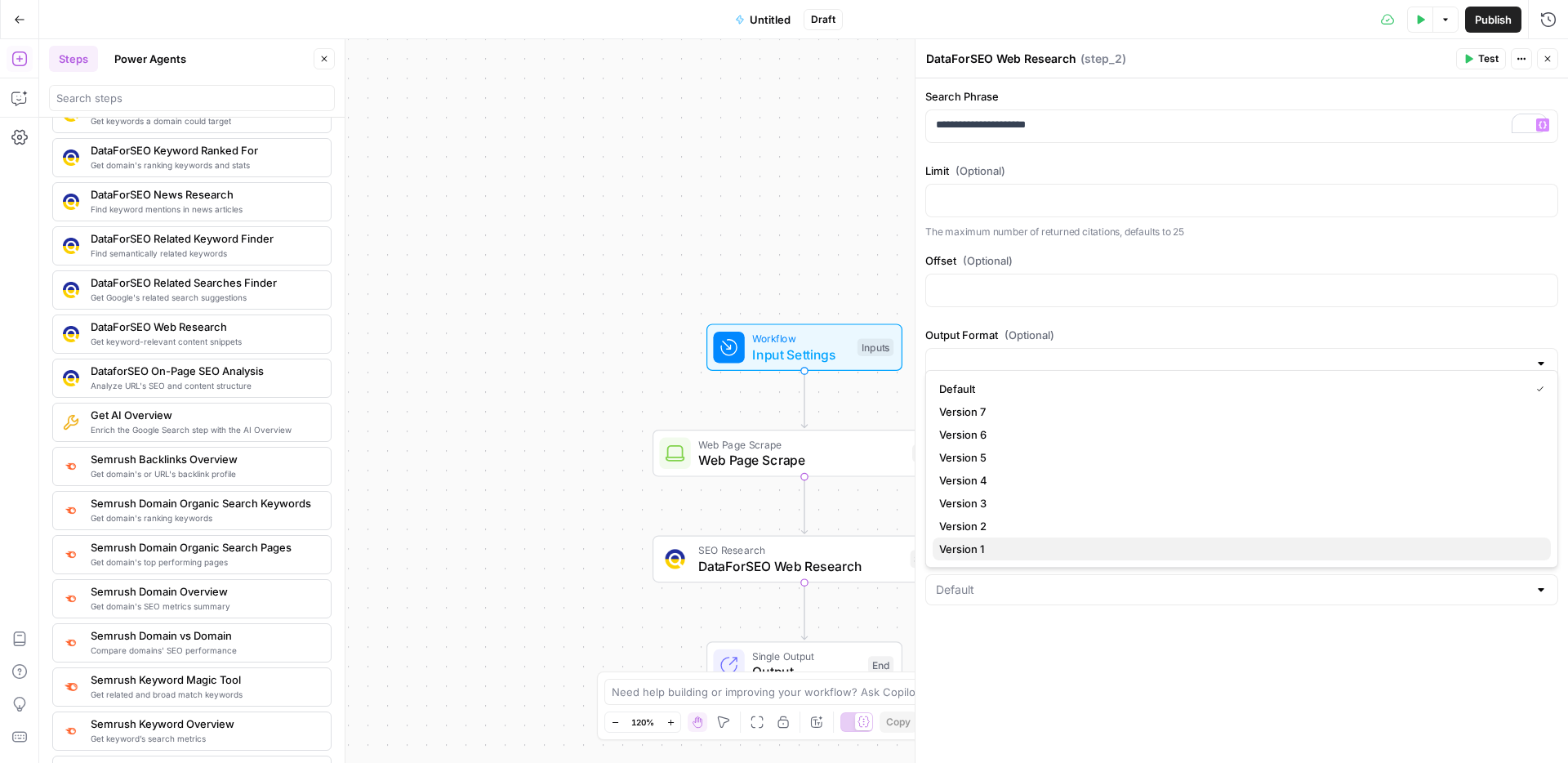
click at [1023, 541] on span "Version 1" at bounding box center [1239, 549] width 599 height 16
type input "Version 1"
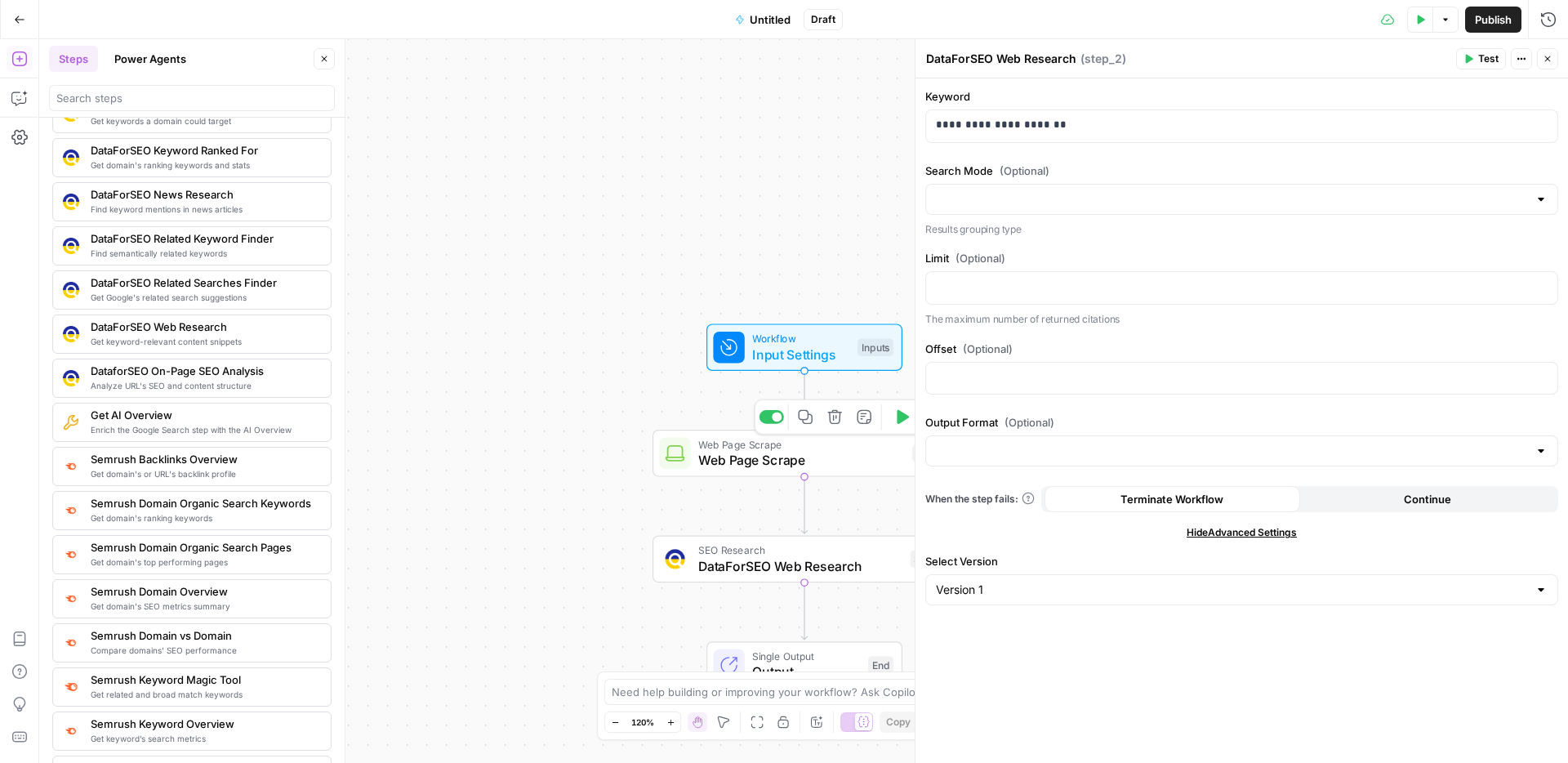
click at [841, 451] on span "Web Page Scrape" at bounding box center [801, 460] width 206 height 20
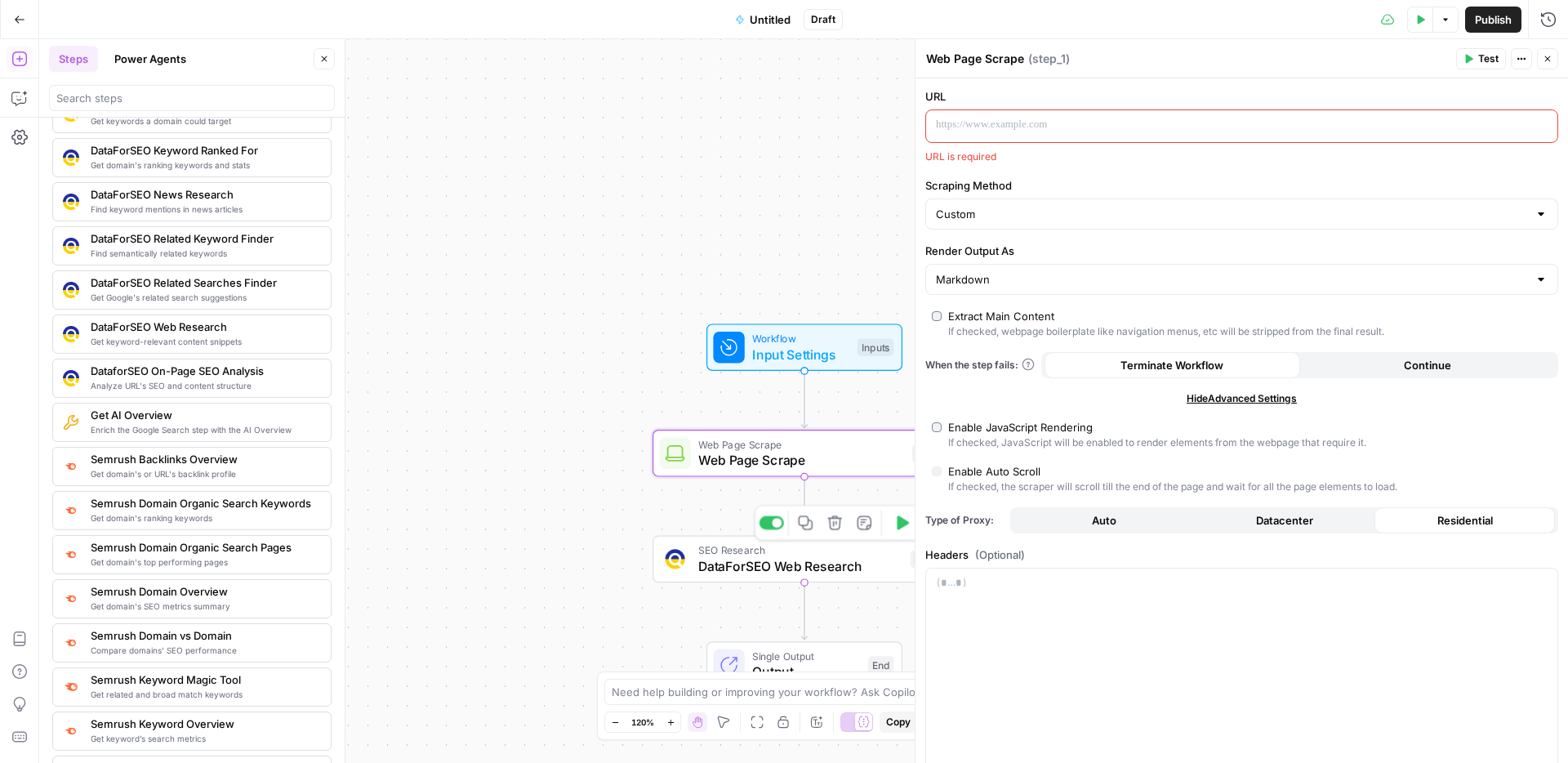
click at [824, 576] on div "SEO Research DataForSEO Web Research Step 2 Copy step Delete step Add Note Test" at bounding box center [804, 559] width 303 height 47
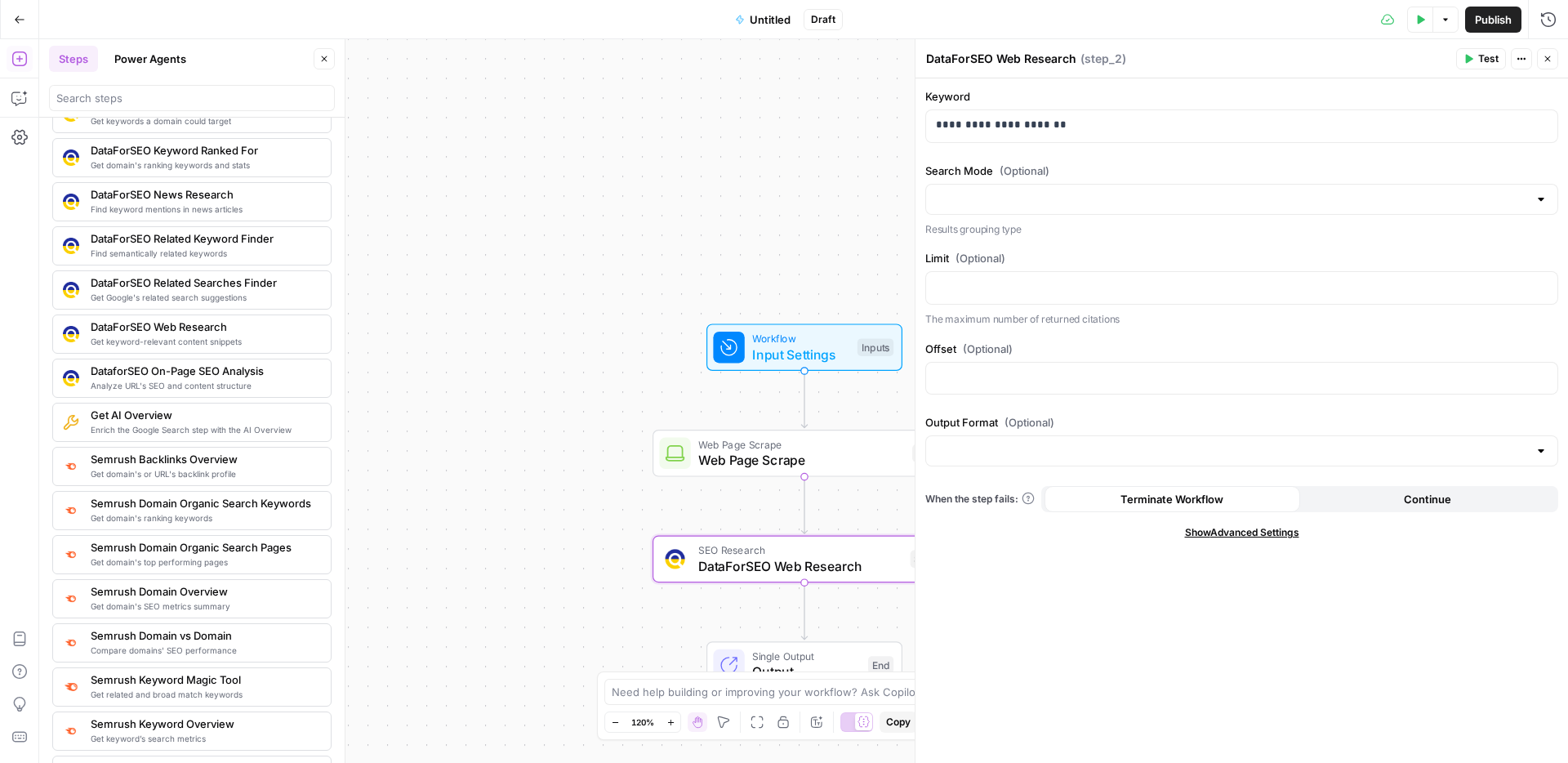
click at [1478, 56] on span "Test" at bounding box center [1488, 59] width 20 height 15
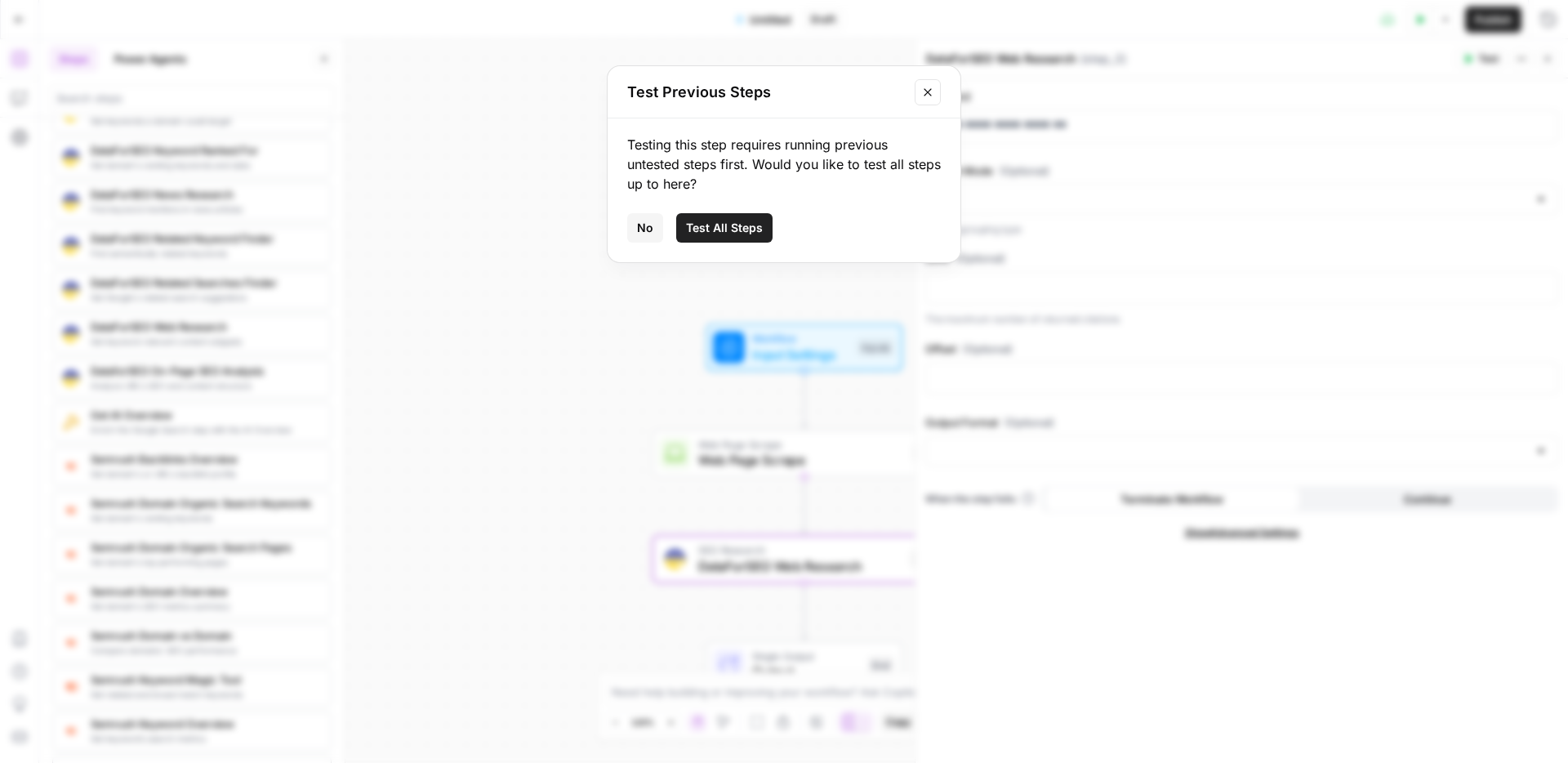
click at [649, 236] on span "No" at bounding box center [645, 228] width 16 height 16
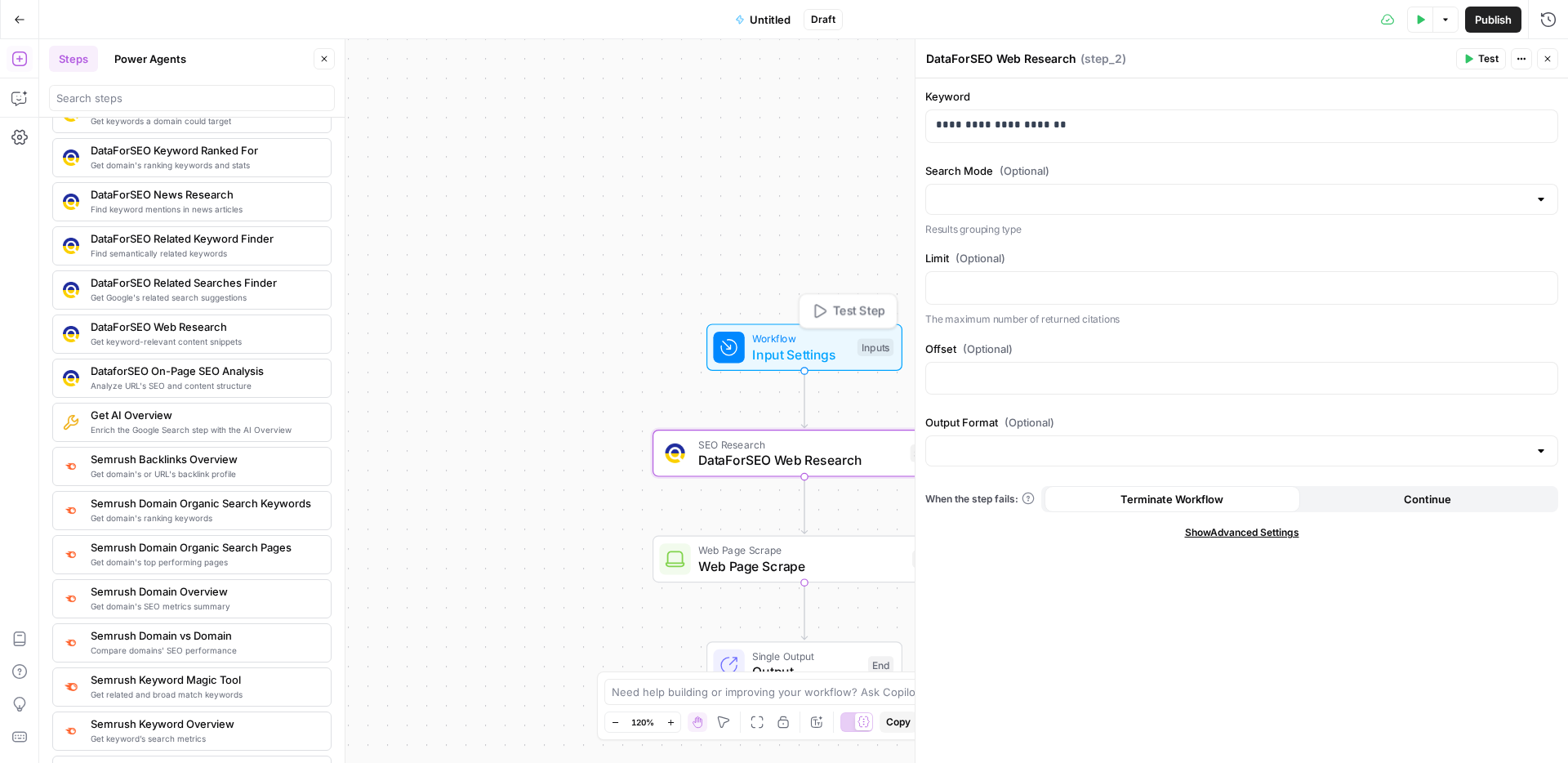
click at [803, 345] on span "Input Settings" at bounding box center [800, 355] width 97 height 20
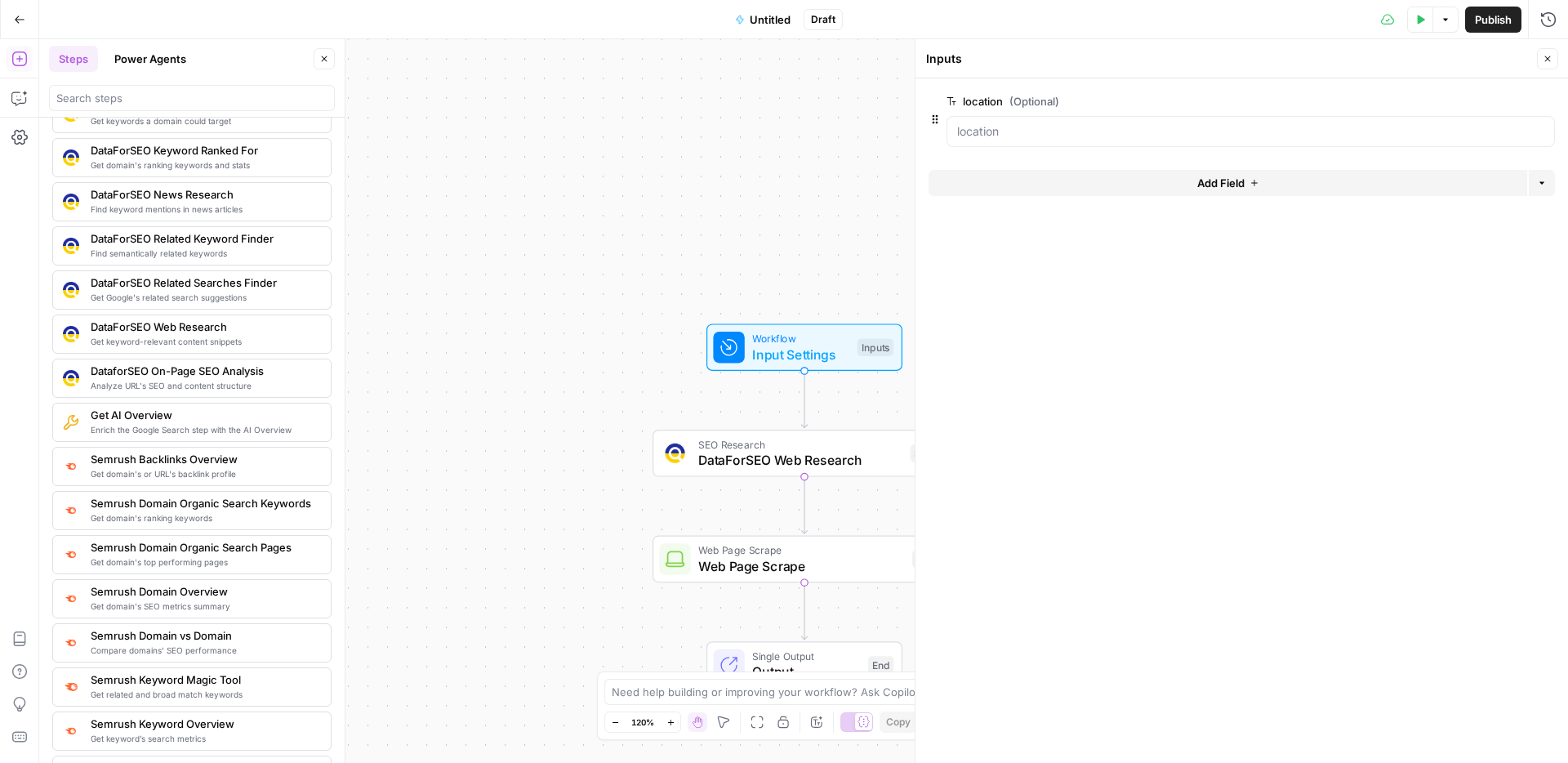
click at [1426, 18] on button "Test Data" at bounding box center [1420, 20] width 26 height 26
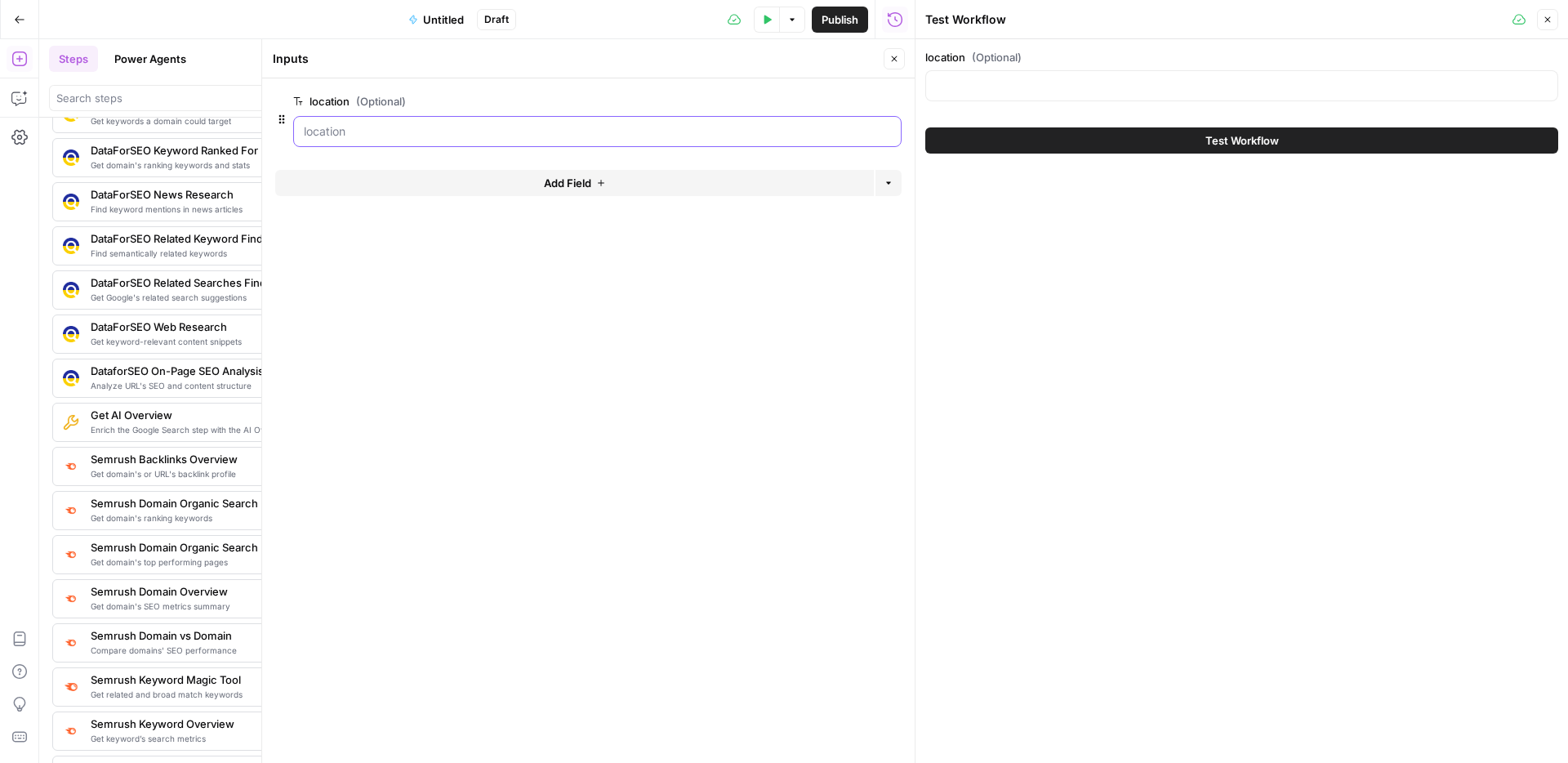
click at [354, 131] on input "location (Optional)" at bounding box center [597, 132] width 587 height 16
click at [1260, 151] on button "Test Workflow" at bounding box center [1242, 141] width 633 height 26
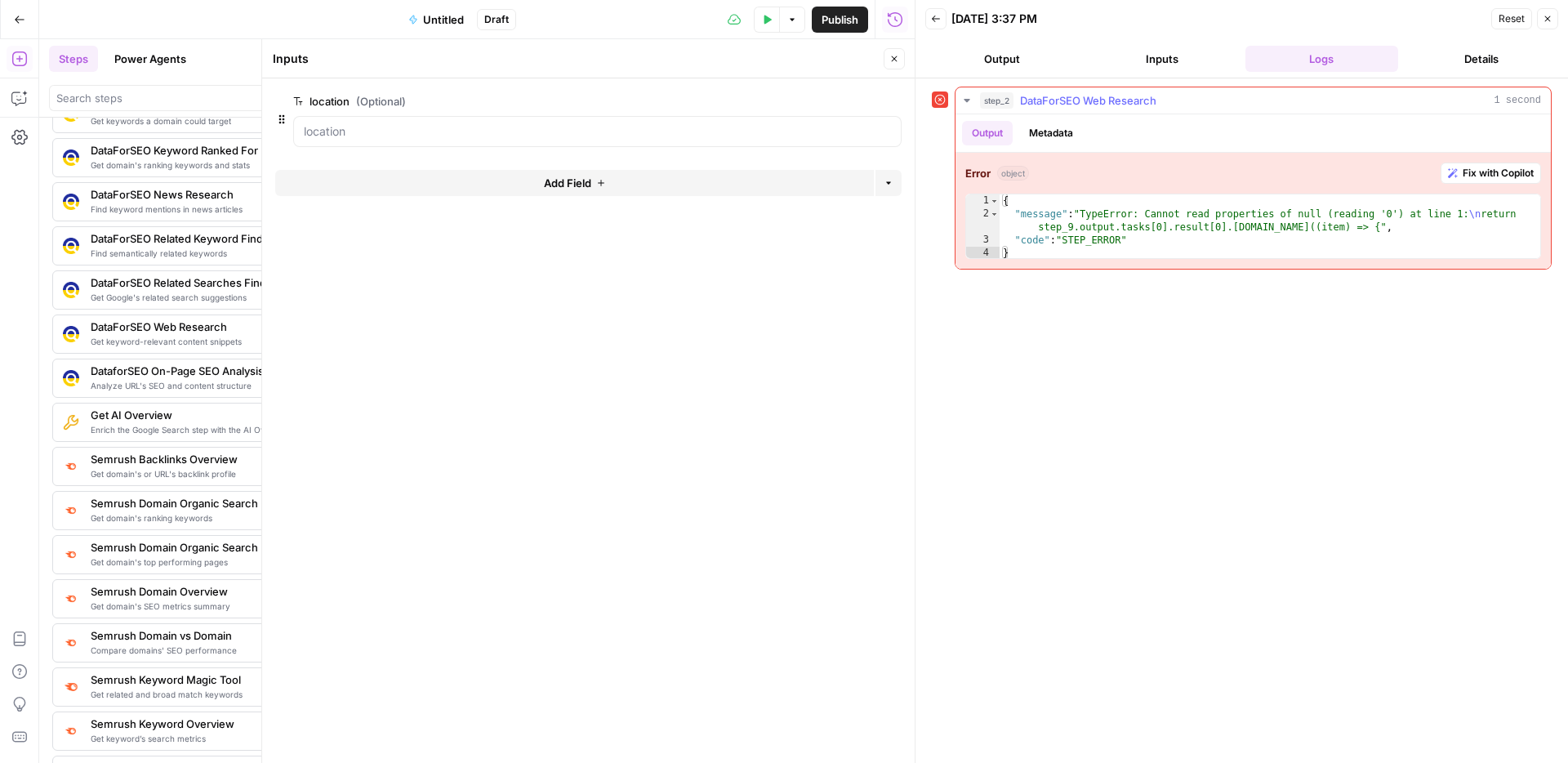
click at [1044, 137] on button "Metadata" at bounding box center [1051, 133] width 64 height 25
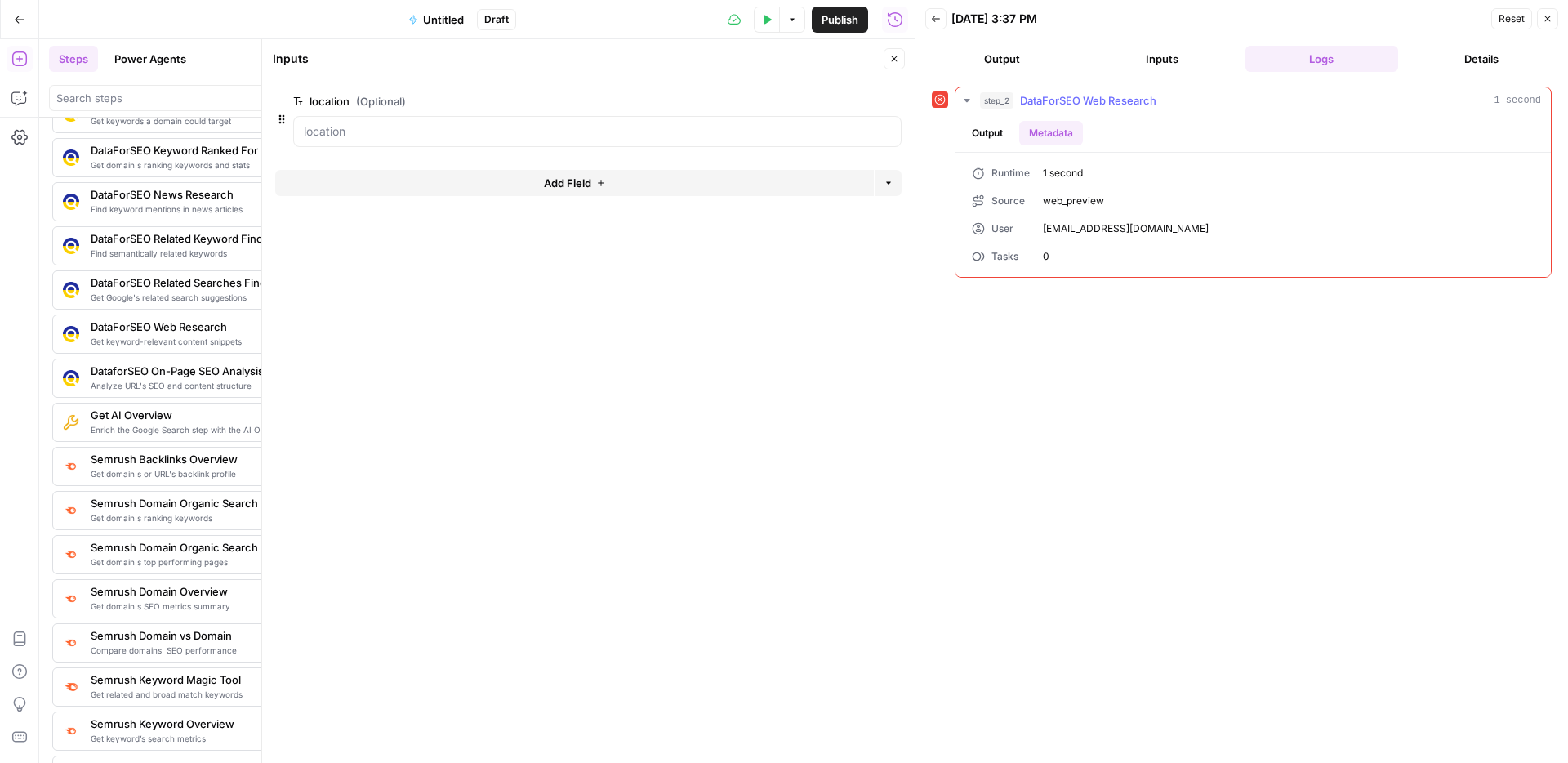
click at [1060, 203] on span "web_preview" at bounding box center [1289, 201] width 492 height 15
click at [1549, 19] on icon "button" at bounding box center [1548, 19] width 10 height 10
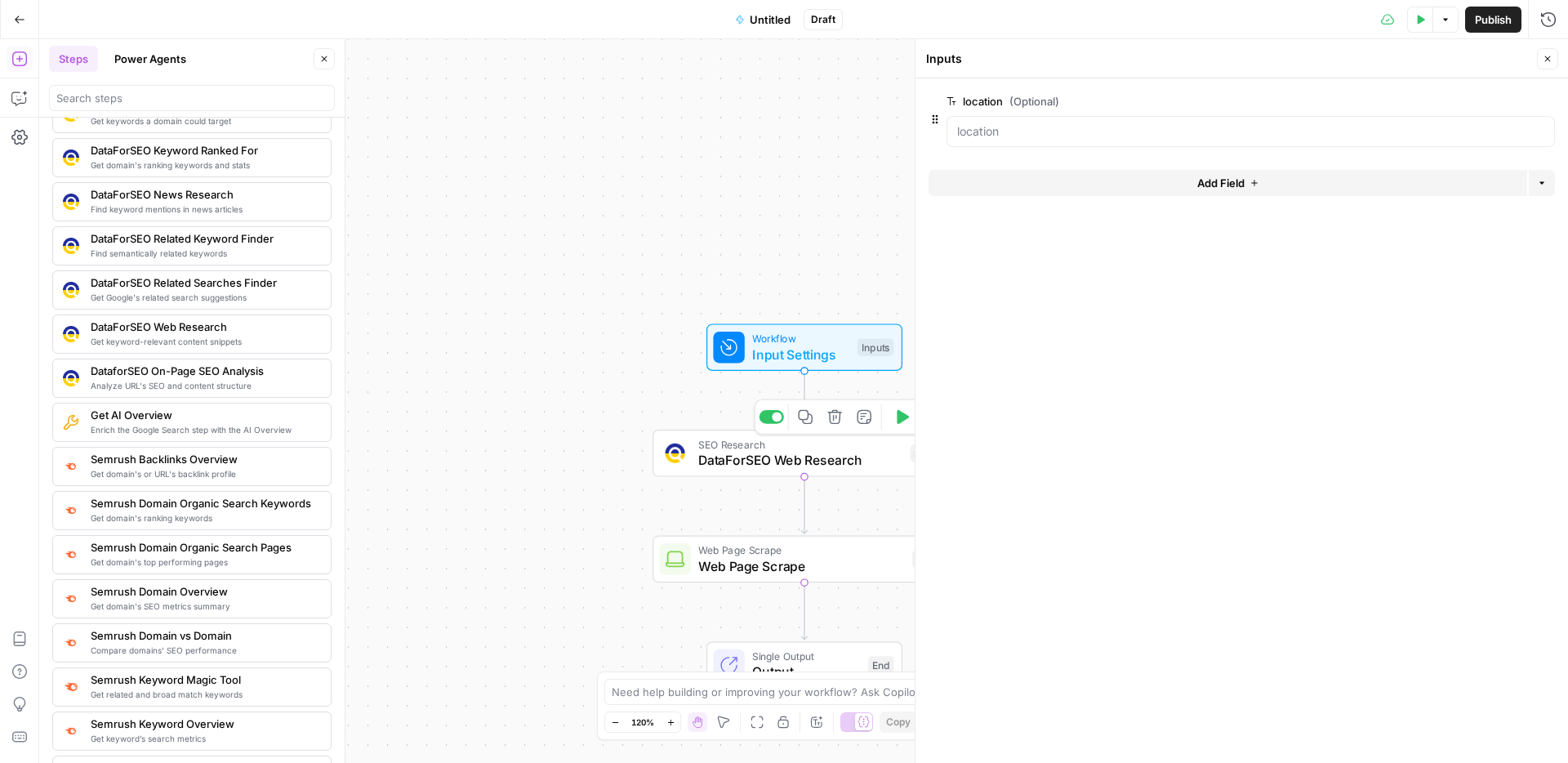
click at [784, 460] on span "DataForSEO Web Research" at bounding box center [800, 460] width 205 height 20
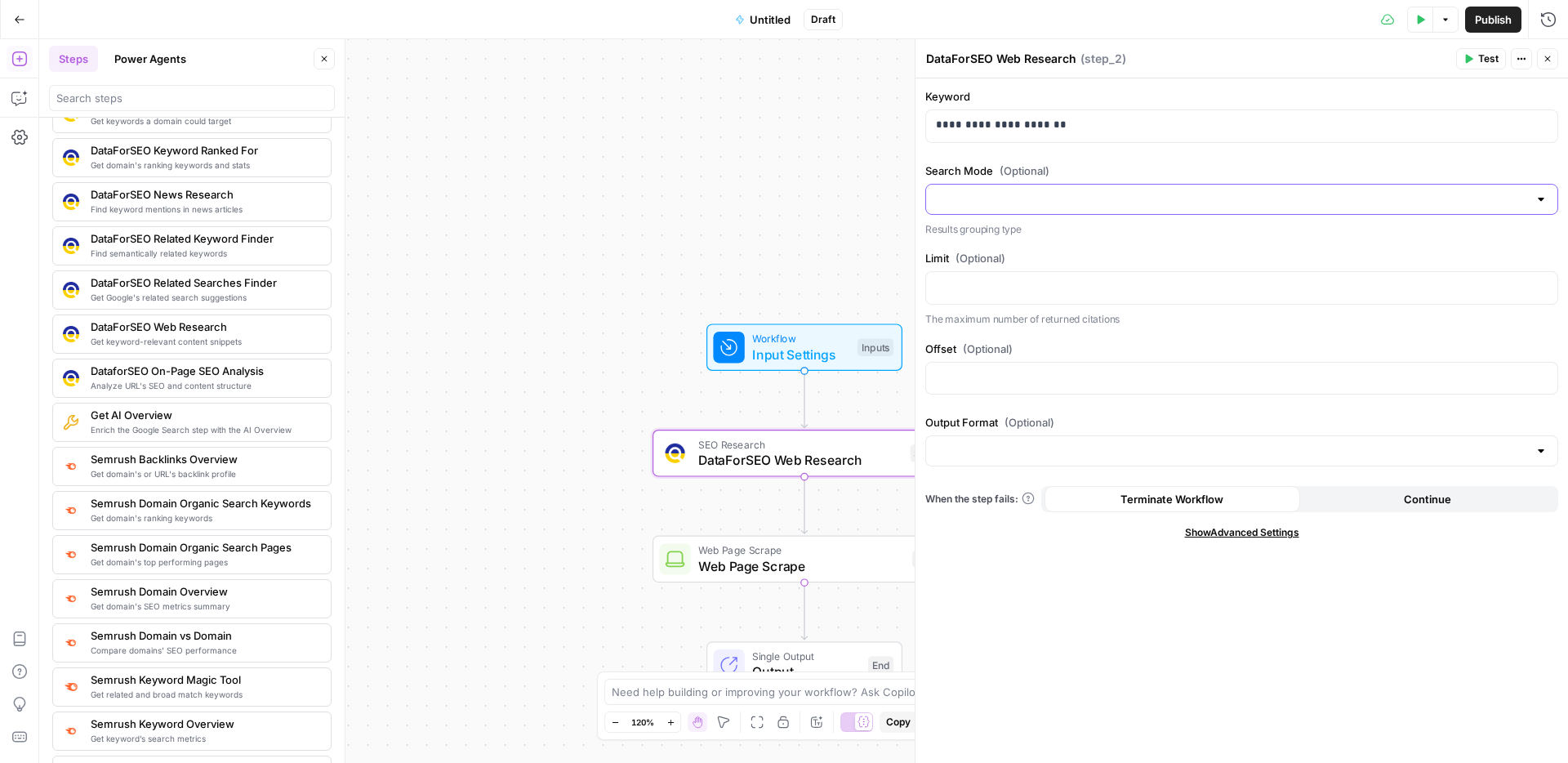
click at [1047, 193] on input "Search Mode (Optional)" at bounding box center [1232, 199] width 592 height 16
click at [718, 187] on div "Workflow Input Settings Inputs SEO Research DataForSEO Web Research Step 2 Web …" at bounding box center [803, 400] width 1529 height 724
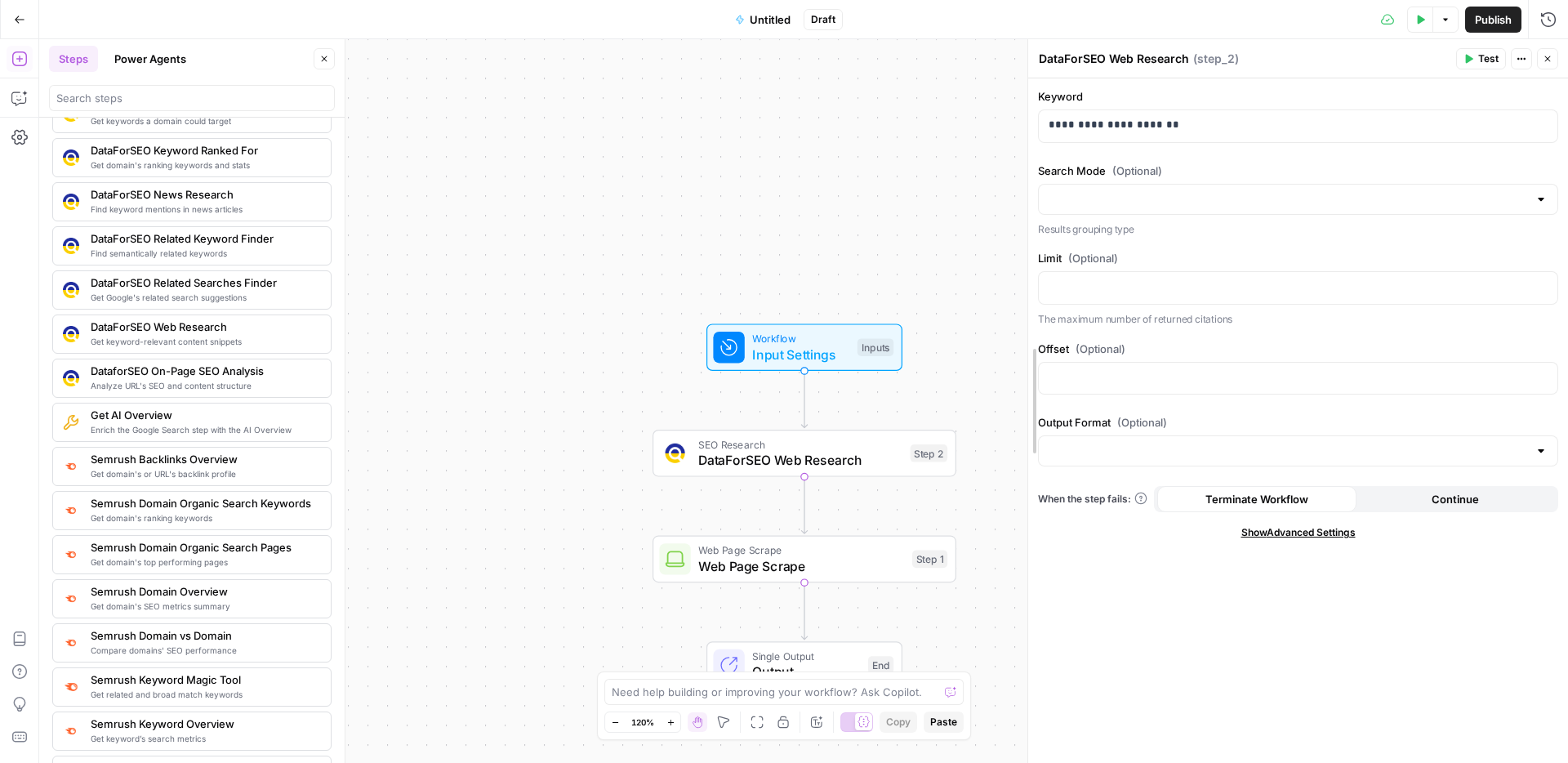
drag, startPoint x: 918, startPoint y: 386, endPoint x: 1031, endPoint y: 368, distance: 114.4
click at [1297, 530] on span "Show Advanced Settings" at bounding box center [1299, 532] width 115 height 15
click at [864, 464] on span "DataForSEO Web Research" at bounding box center [800, 460] width 205 height 20
click at [898, 453] on span "DataForSEO Web Research" at bounding box center [800, 460] width 205 height 20
click at [882, 464] on span "DataForSEO Web Research" at bounding box center [800, 460] width 205 height 20
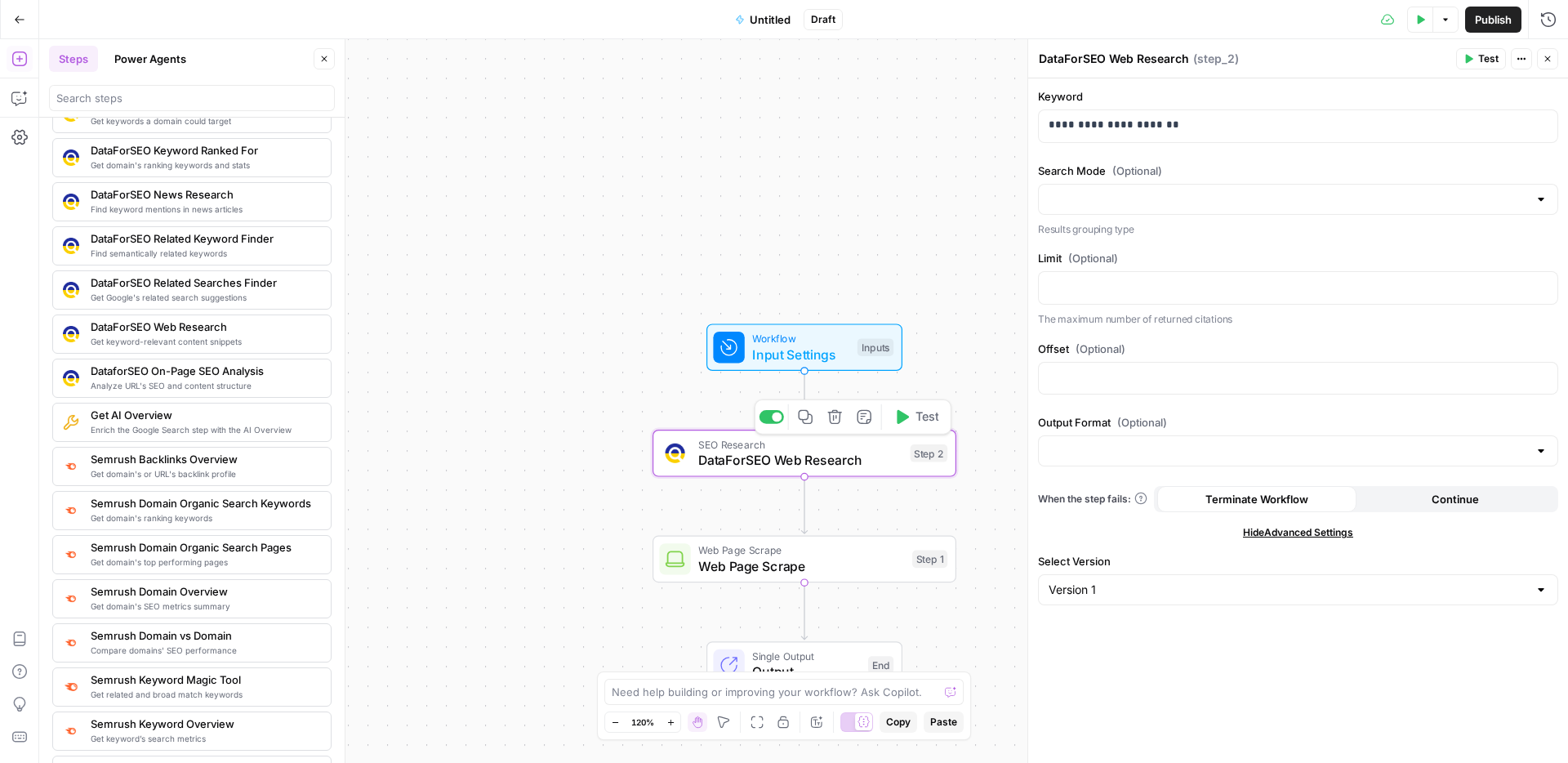
click at [865, 454] on span "DataForSEO Web Research" at bounding box center [800, 460] width 205 height 20
click at [1548, 55] on icon "button" at bounding box center [1548, 59] width 10 height 10
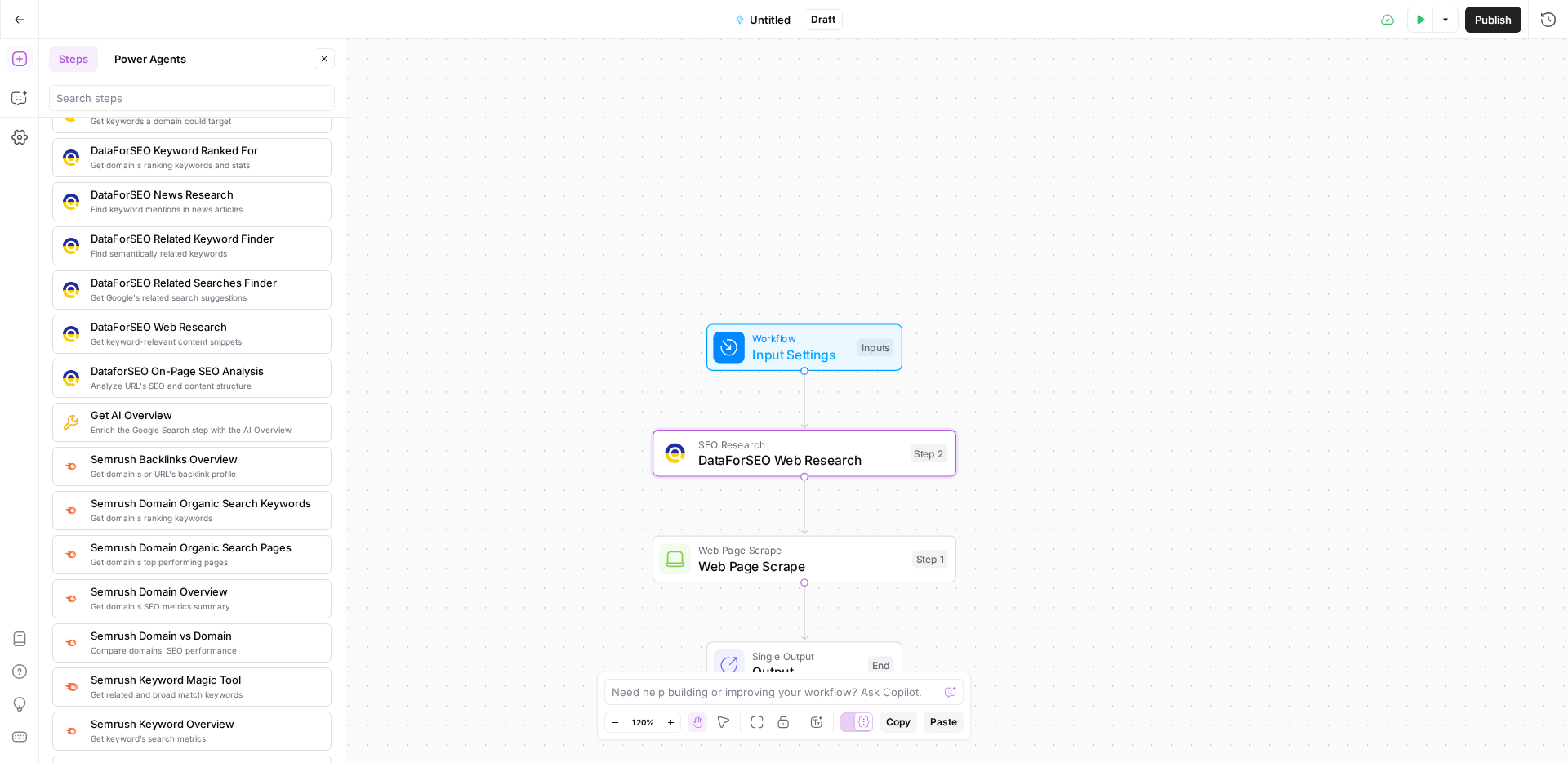
click at [840, 463] on span "DataForSEO Web Research" at bounding box center [800, 460] width 205 height 20
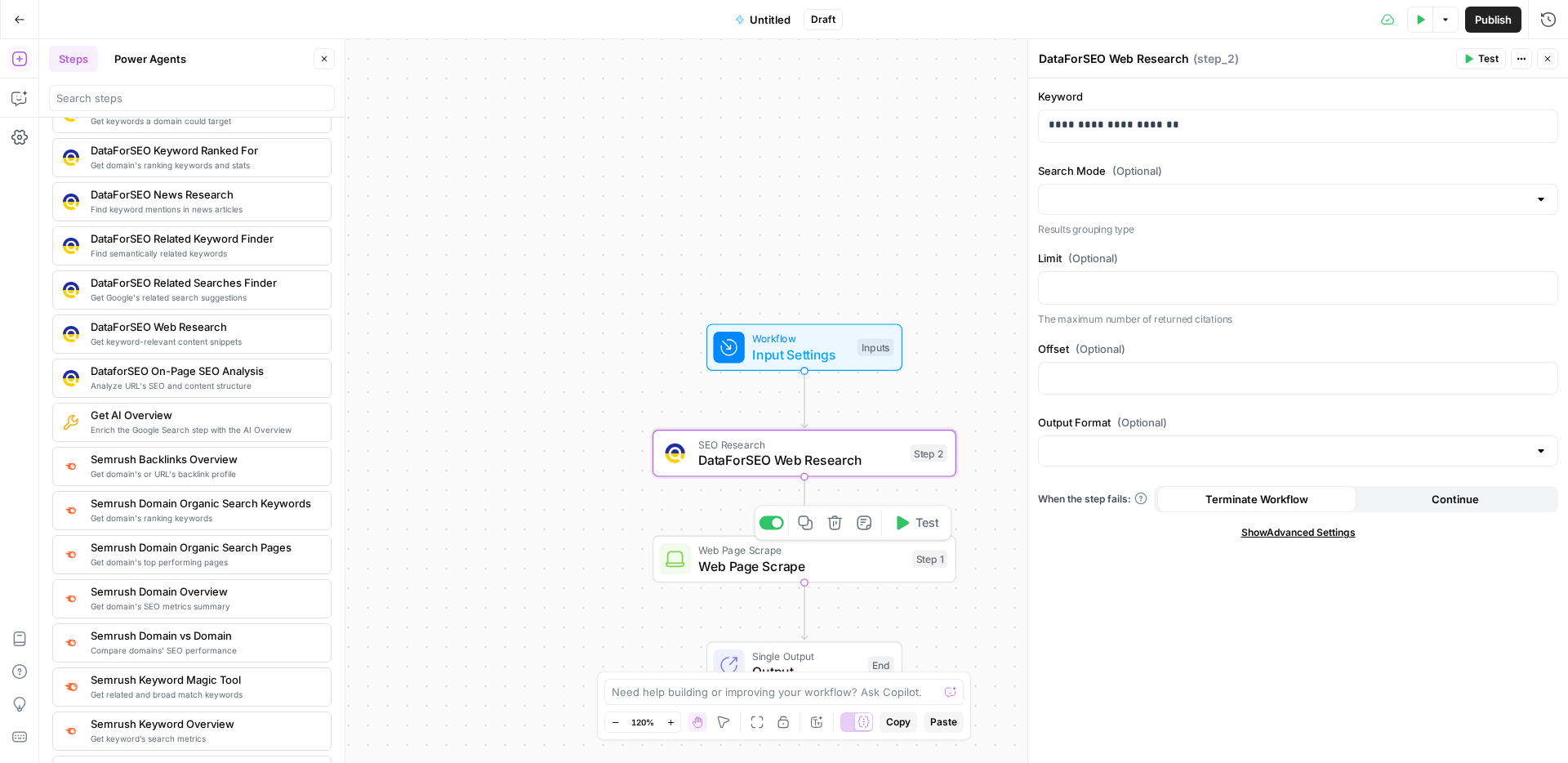
click at [842, 555] on span "Web Page Scrape" at bounding box center [801, 550] width 206 height 16
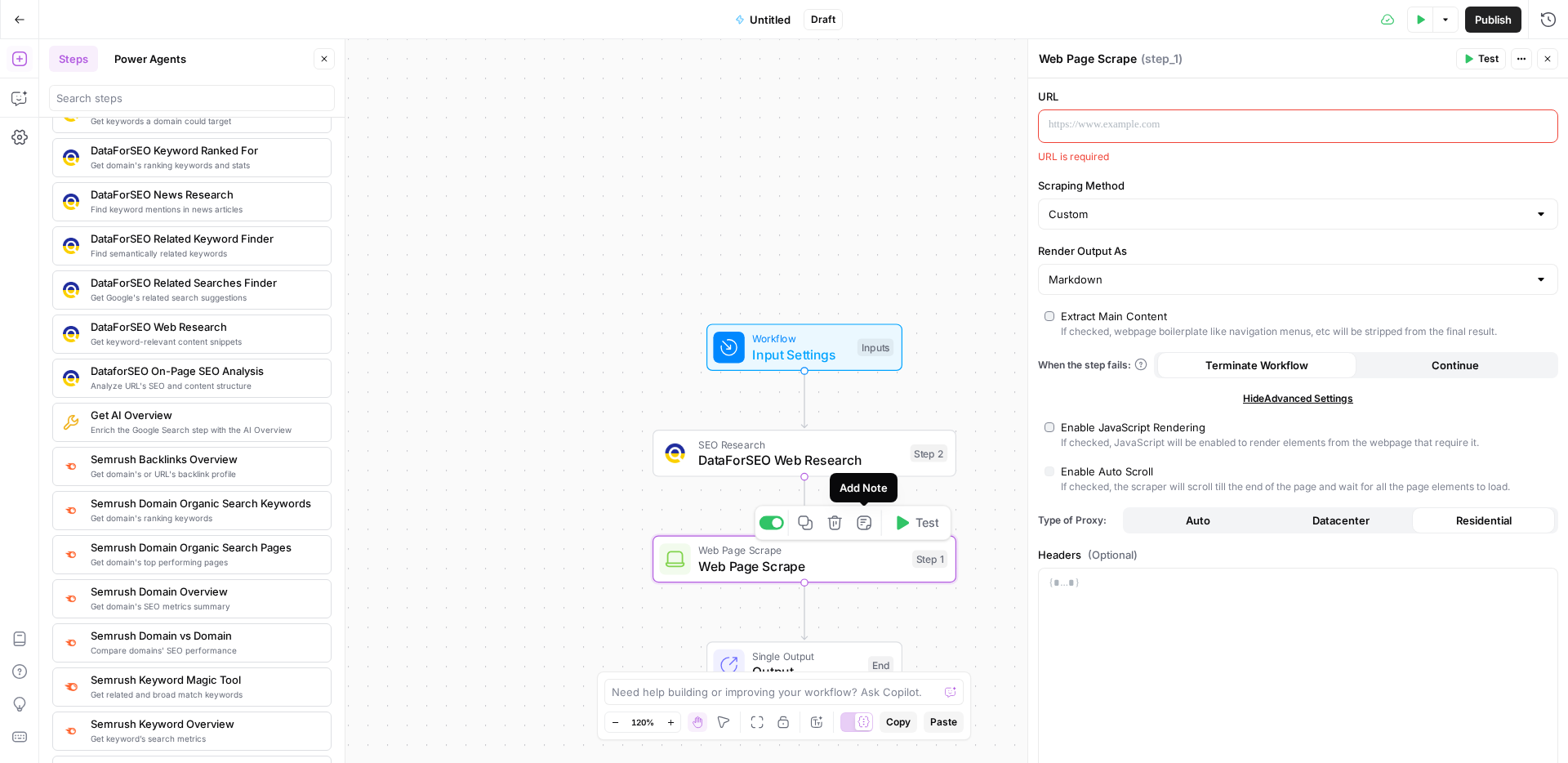
click at [868, 454] on span "DataForSEO Web Research" at bounding box center [800, 460] width 205 height 20
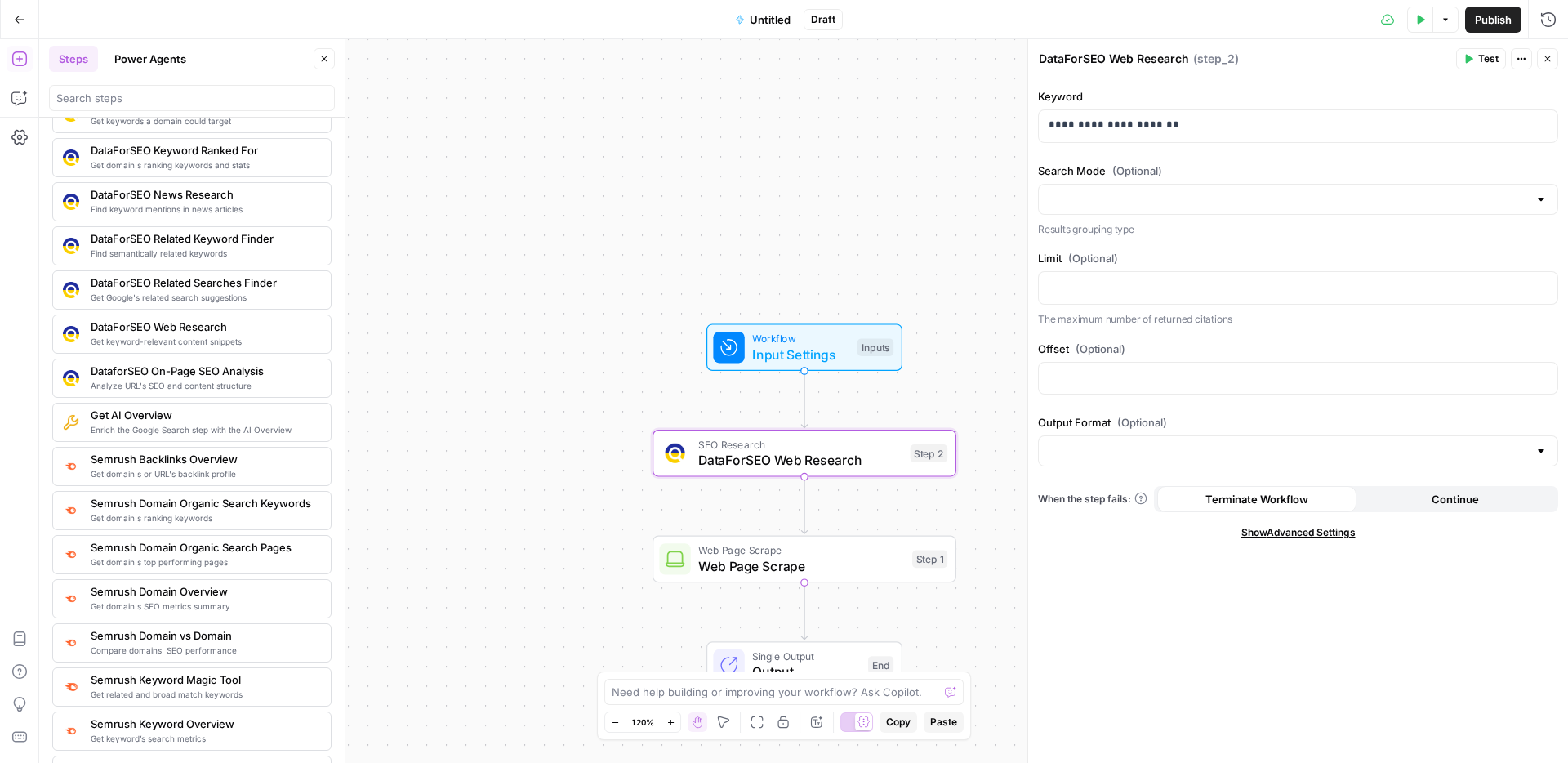
click at [230, 333] on span "DataForSEO Web Research" at bounding box center [204, 327] width 227 height 16
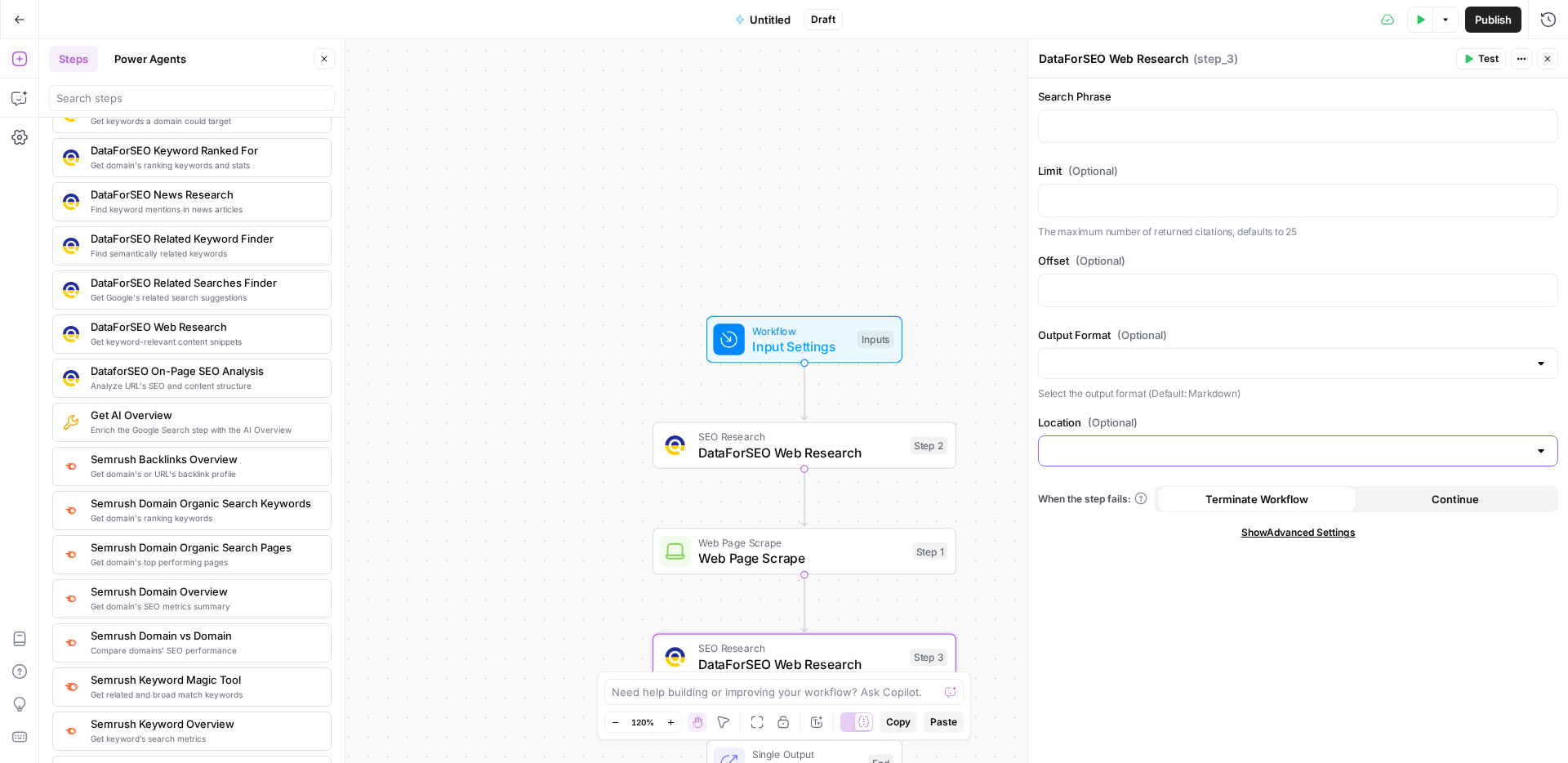
click at [1185, 452] on input "Location (Optional)" at bounding box center [1289, 451] width 479 height 16
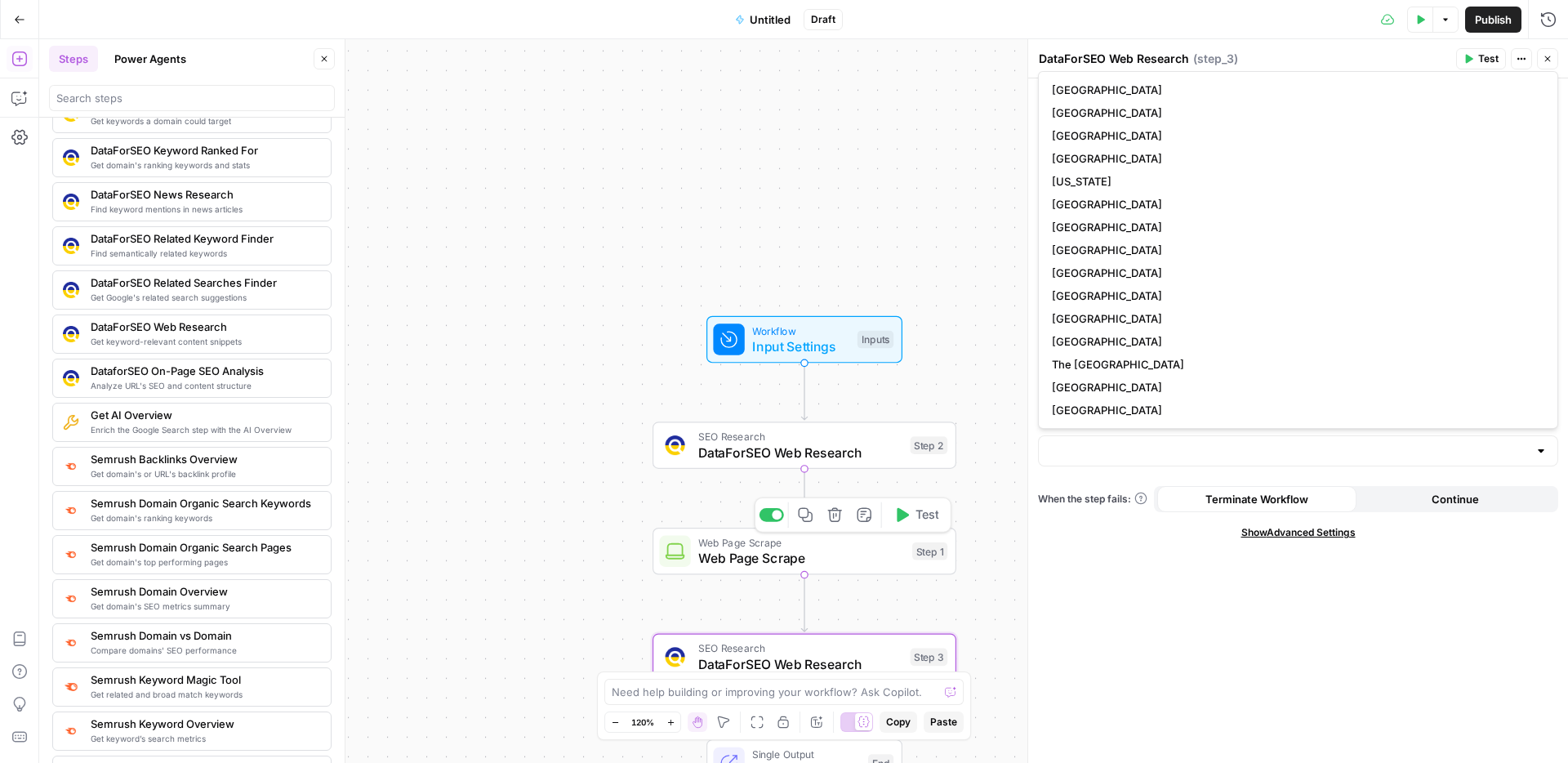
click at [821, 558] on span "Web Page Scrape" at bounding box center [801, 558] width 206 height 20
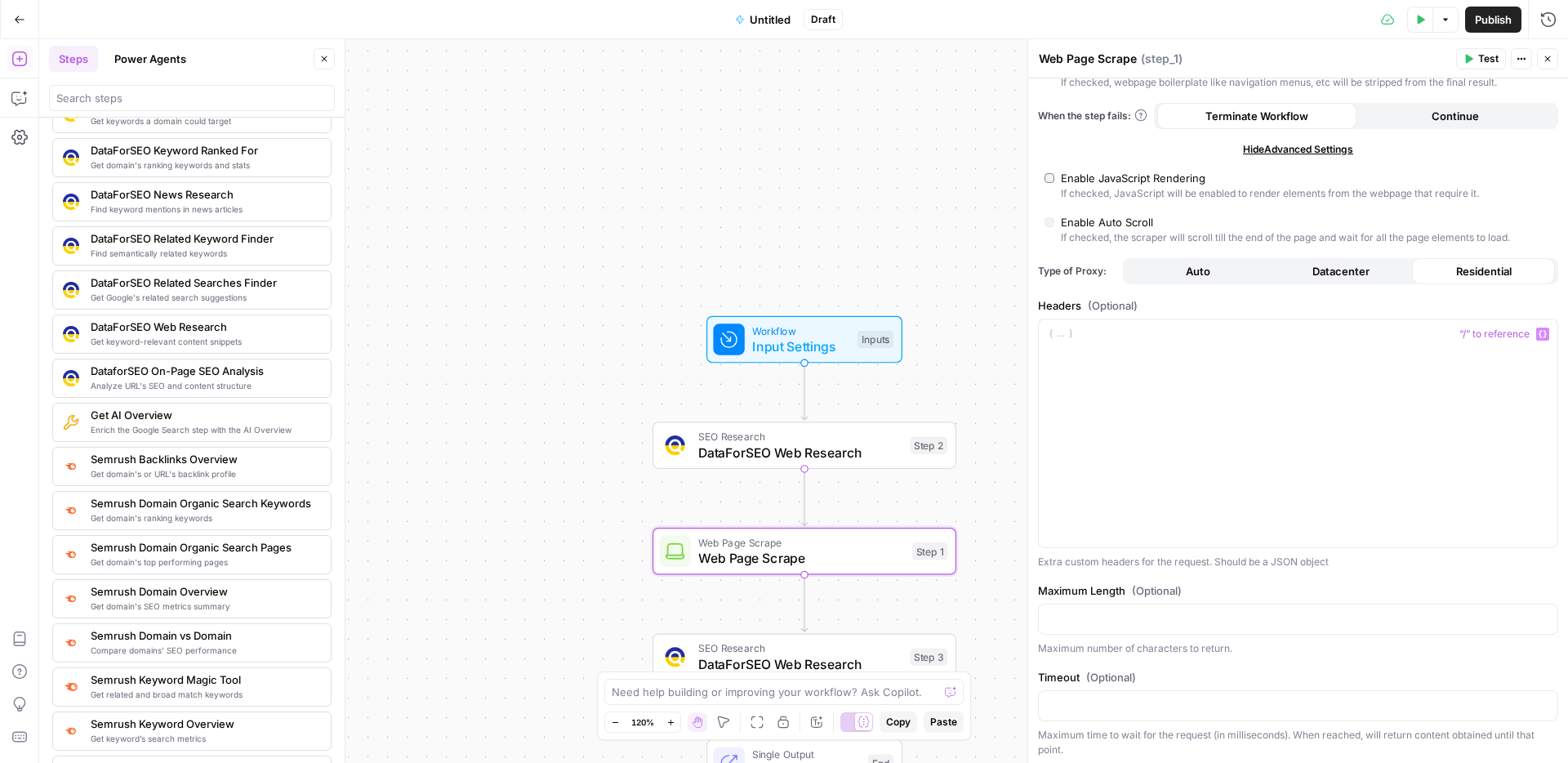
scroll to position [254, 0]
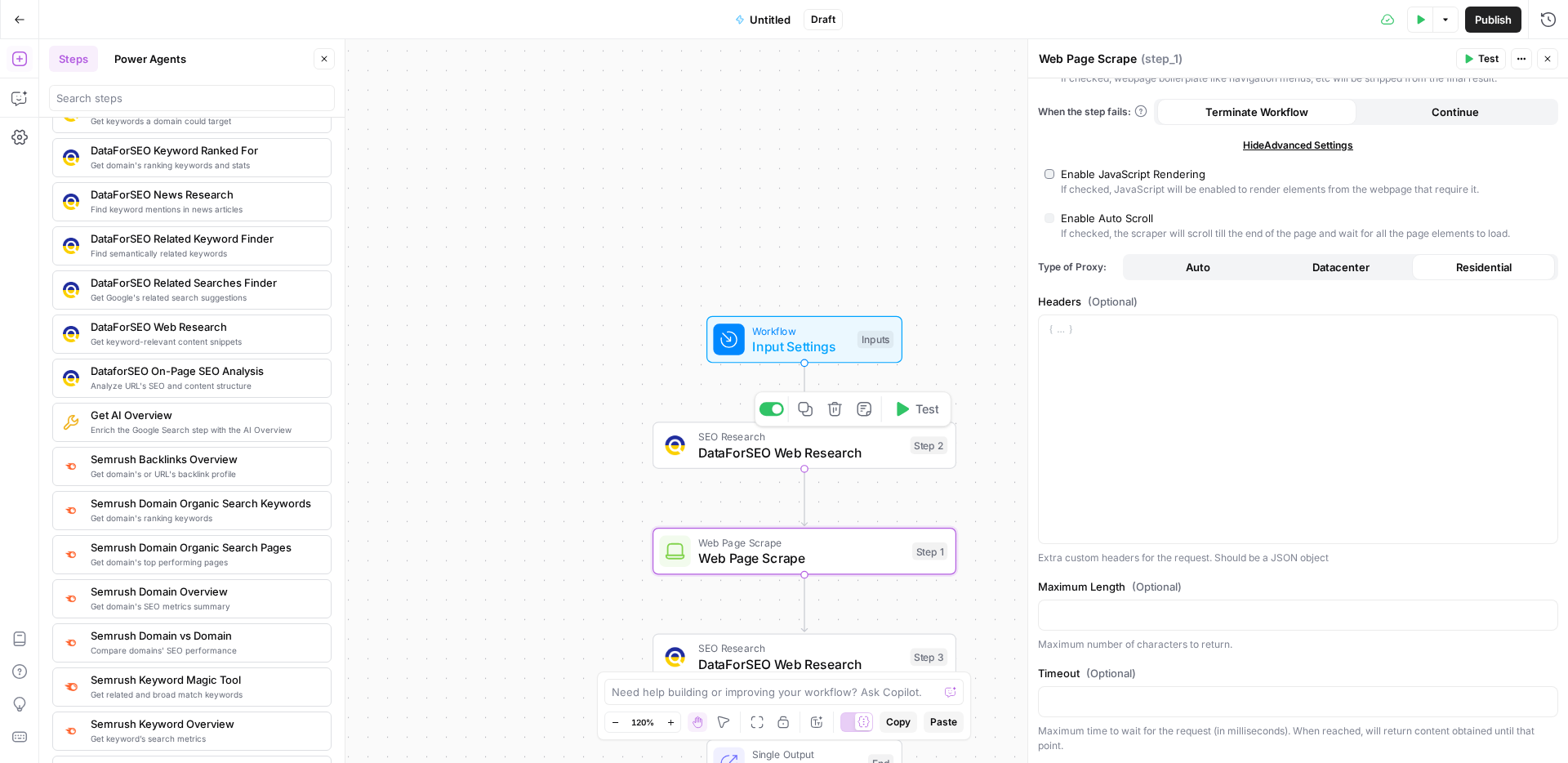
click at [853, 444] on span "DataForSEO Web Research" at bounding box center [800, 453] width 205 height 20
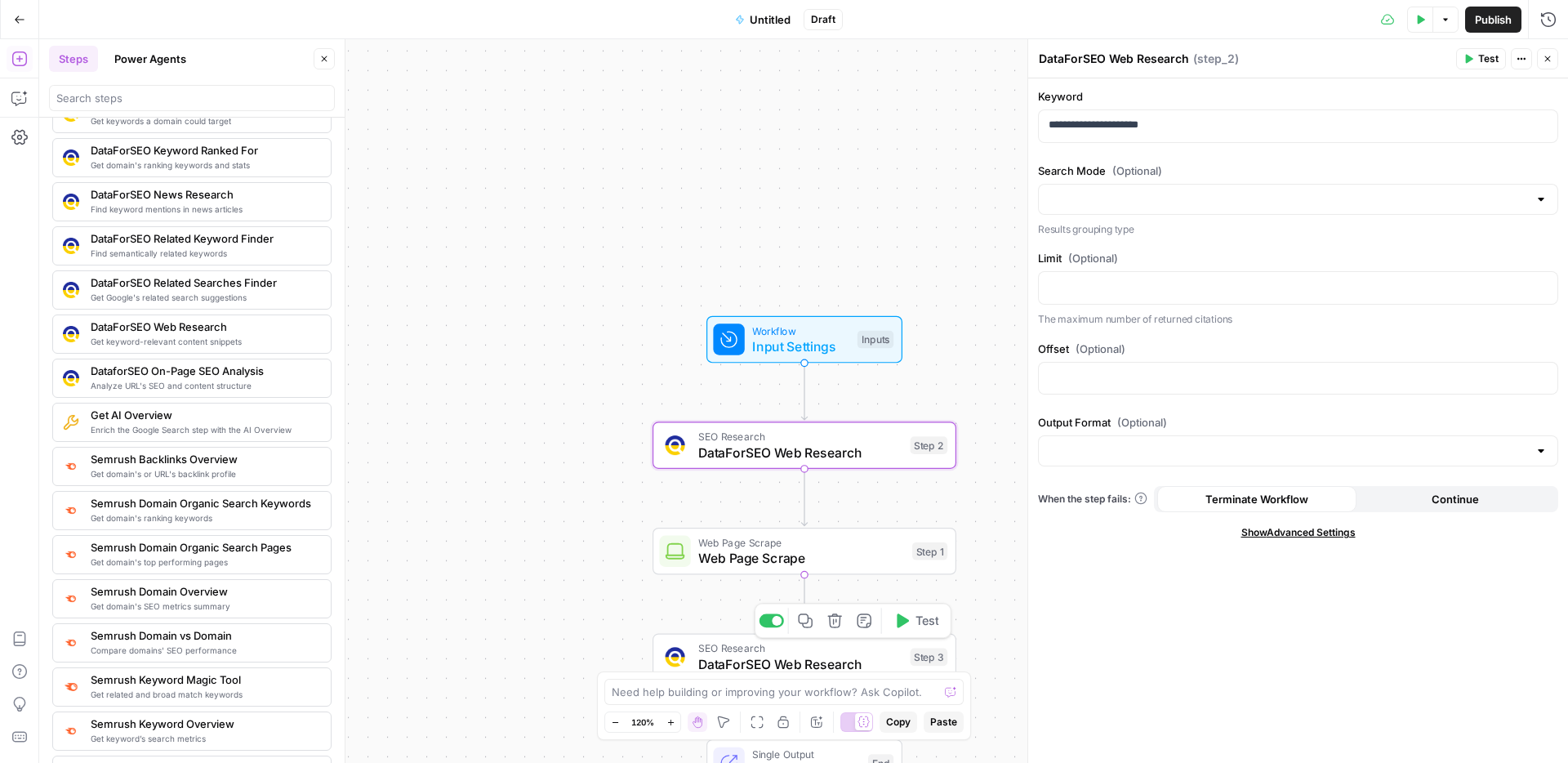
click at [780, 650] on span "SEO Research" at bounding box center [800, 649] width 205 height 16
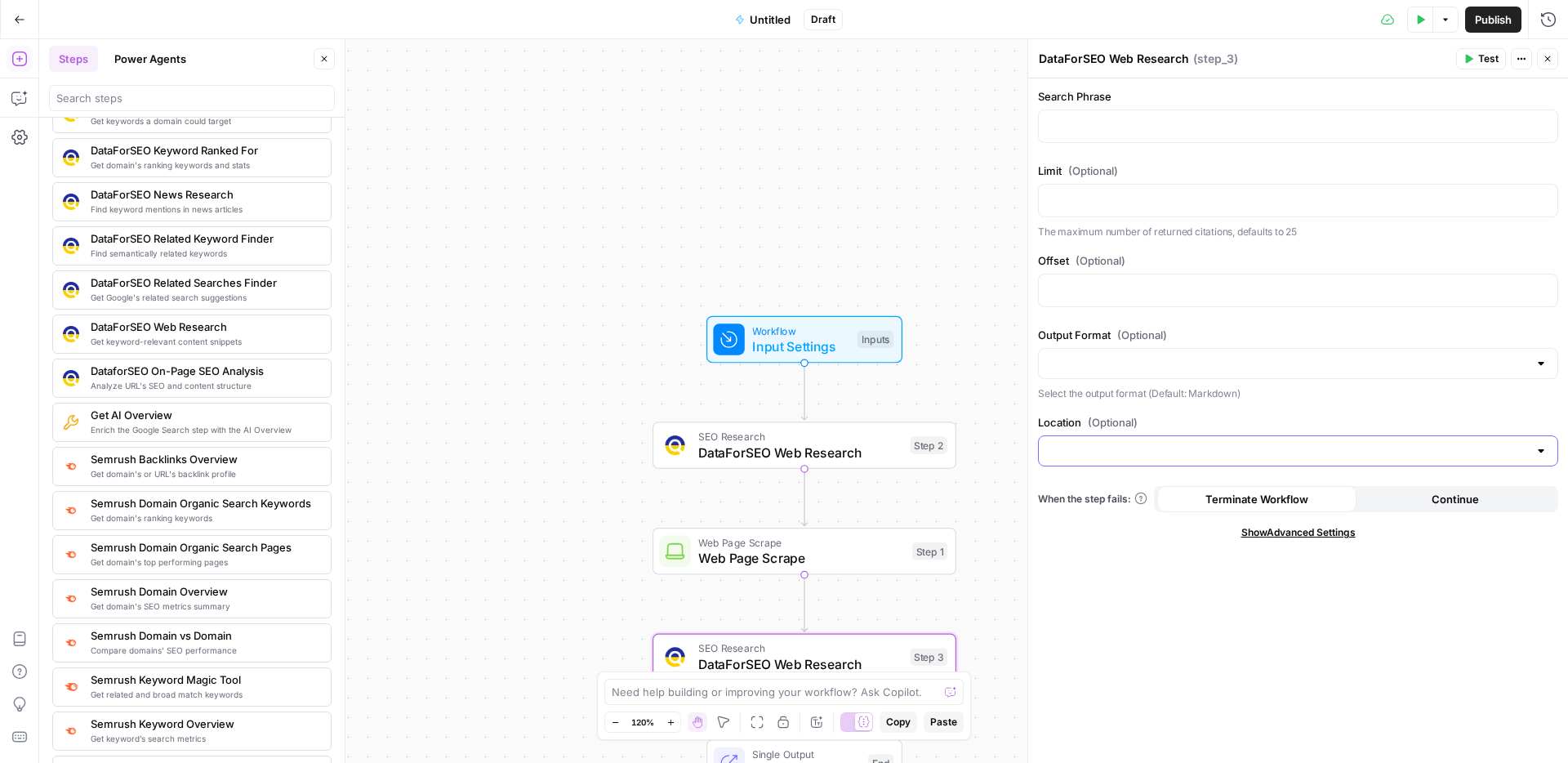
click at [1117, 447] on input "Location (Optional)" at bounding box center [1289, 451] width 479 height 16
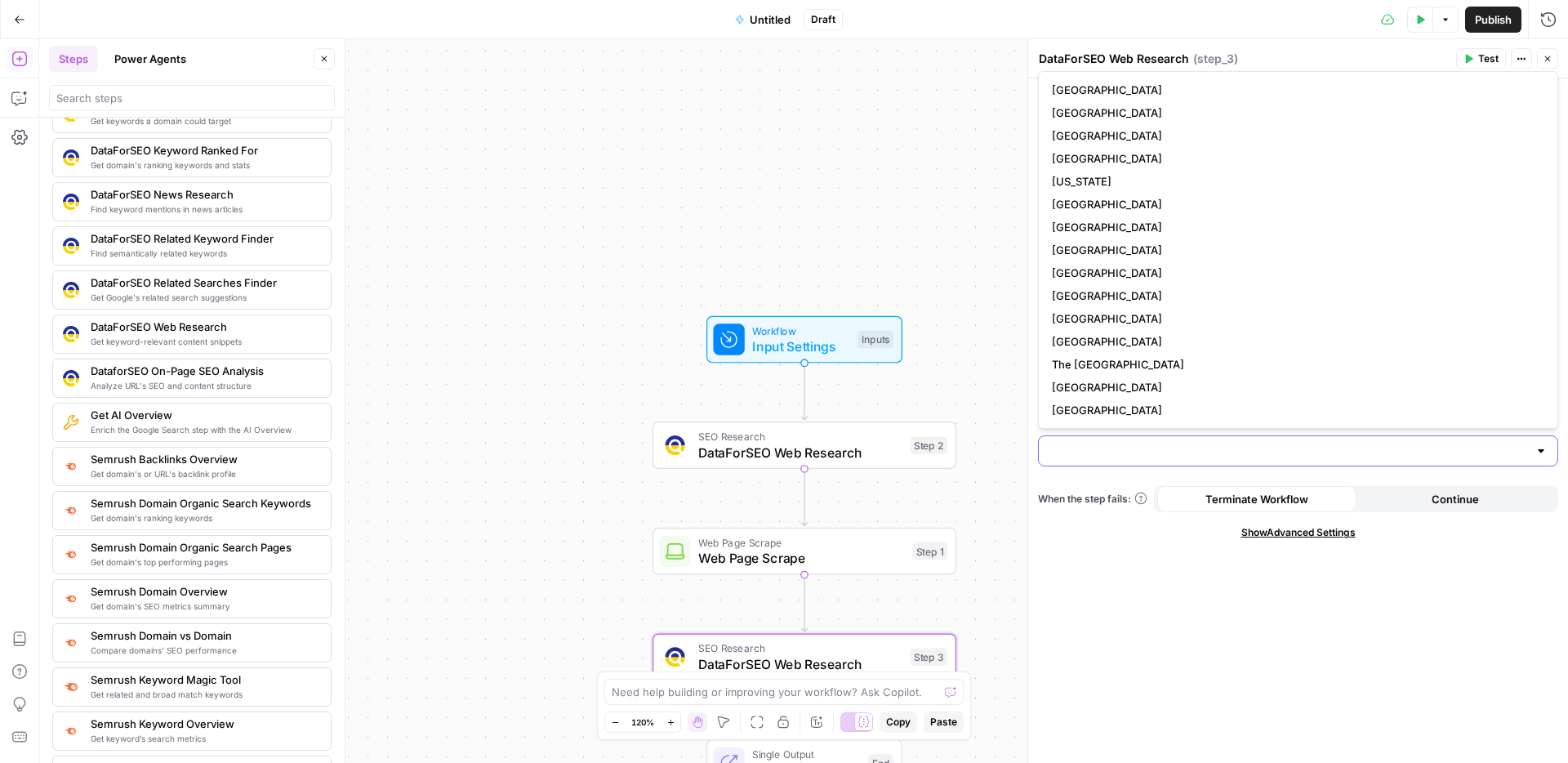
click at [1108, 449] on input "Location (Optional)" at bounding box center [1289, 451] width 479 height 16
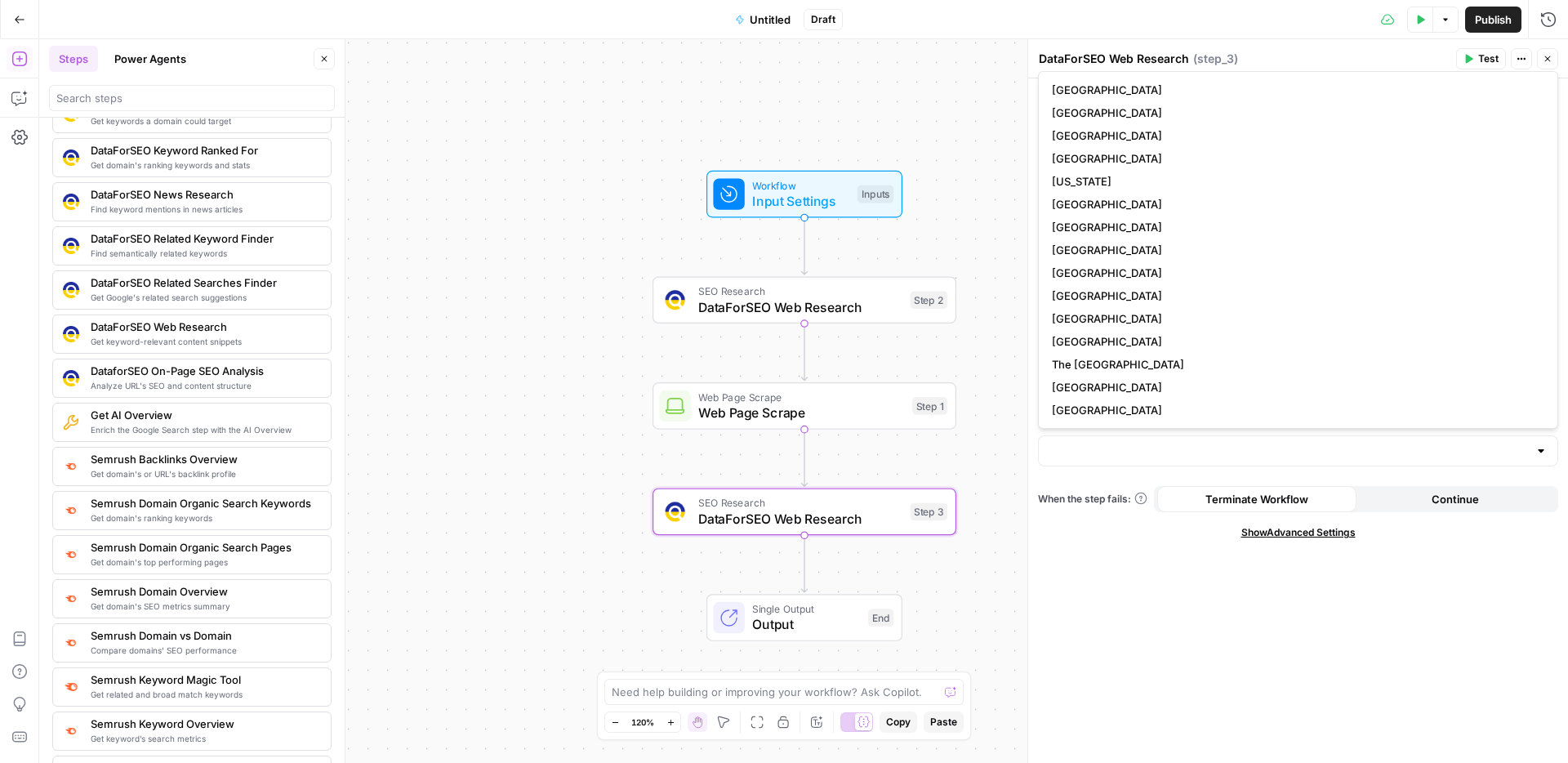
click at [1000, 460] on div "Workflow Input Settings Inputs SEO Research DataForSEO Web Research Step 2 Web …" at bounding box center [803, 400] width 1529 height 724
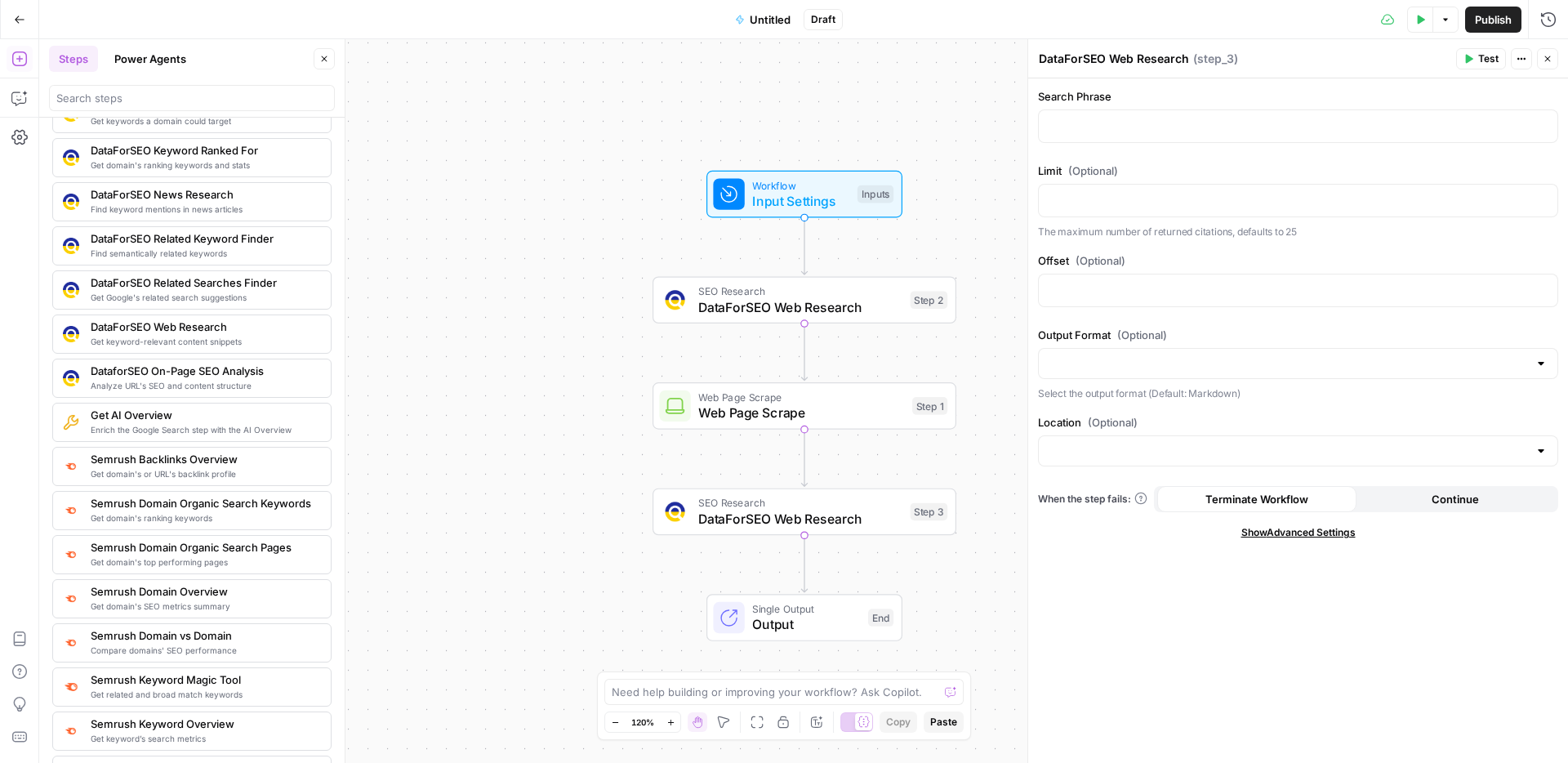
click at [1339, 534] on span "Show Advanced Settings" at bounding box center [1299, 532] width 115 height 15
click at [1282, 591] on input "Select Version" at bounding box center [1289, 590] width 479 height 16
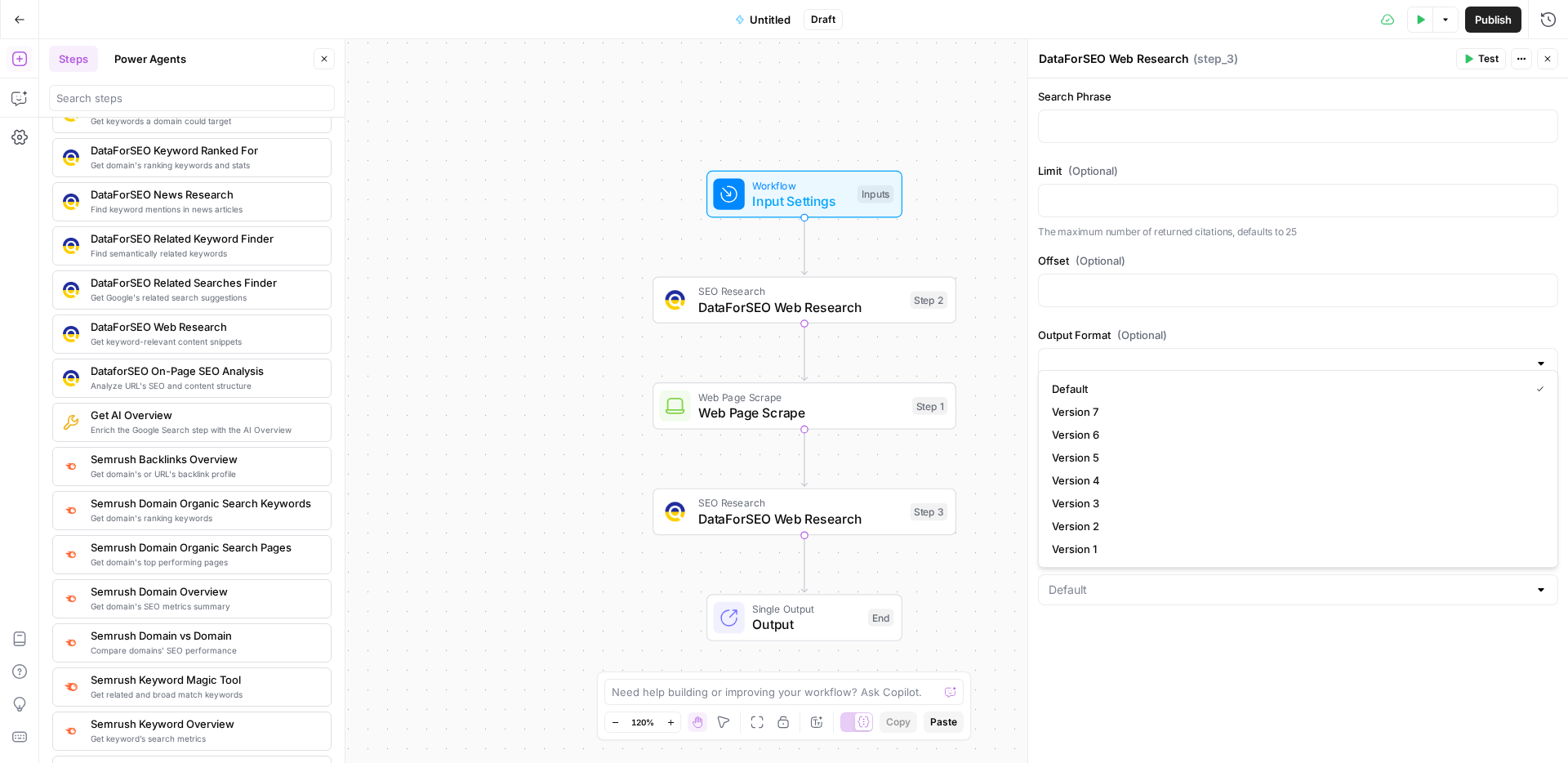
click at [1221, 683] on div "Search Phrase Limit (Optional) The maximum number of returned citations, defaul…" at bounding box center [1298, 421] width 540 height 685
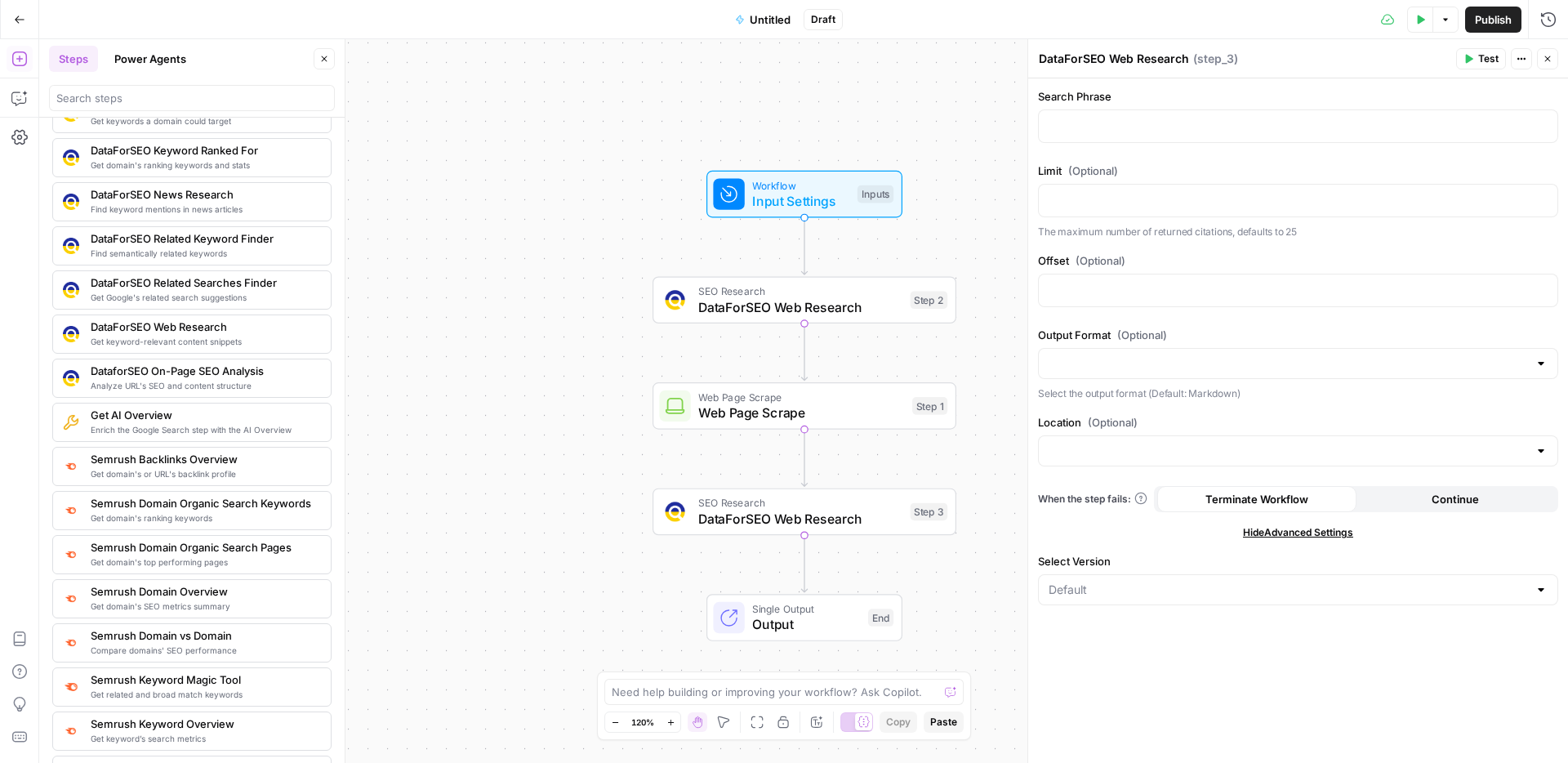
click at [856, 294] on span "SEO Research" at bounding box center [800, 292] width 205 height 16
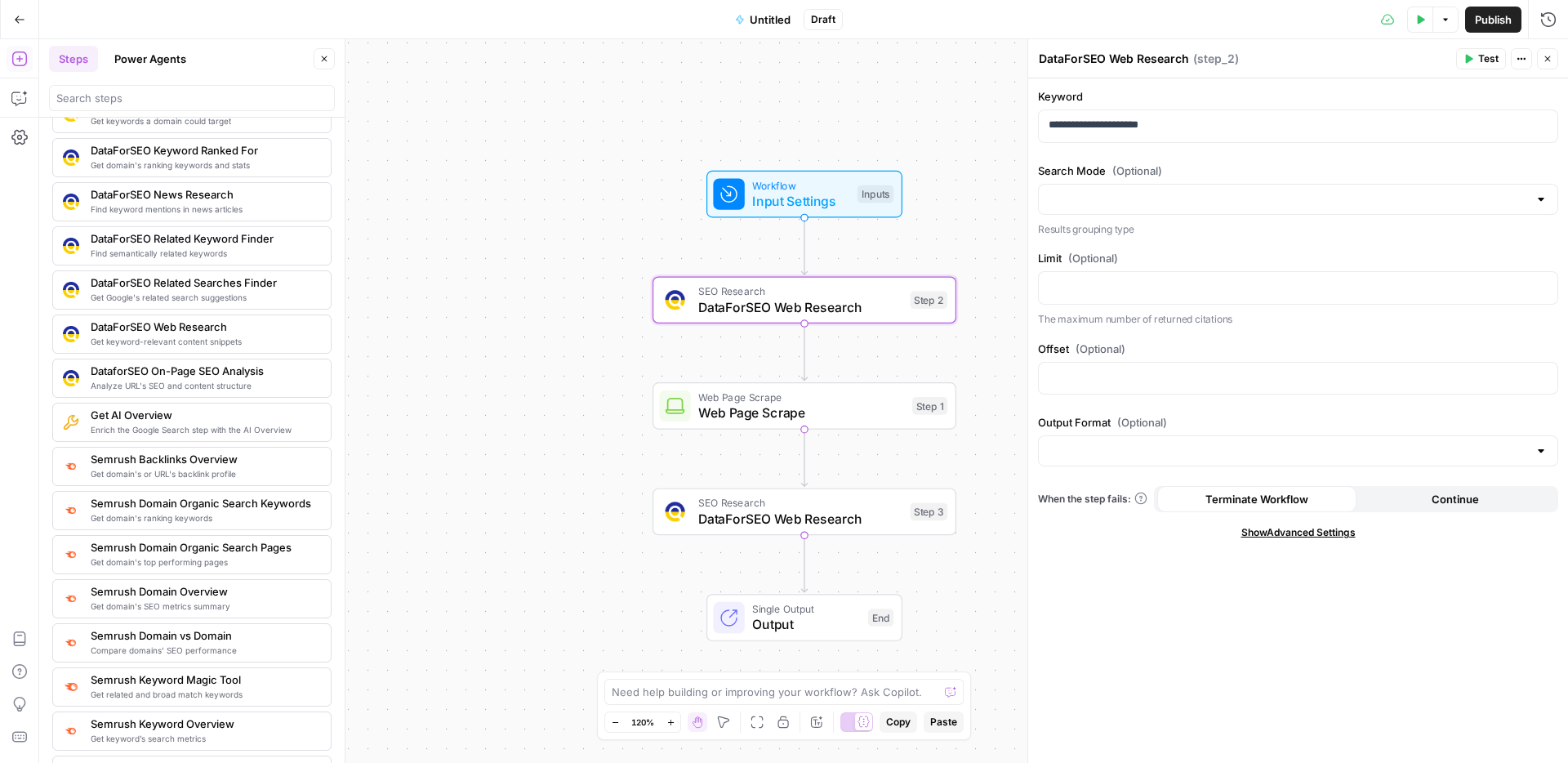
click at [1306, 537] on span "Show Advanced Settings" at bounding box center [1299, 532] width 115 height 15
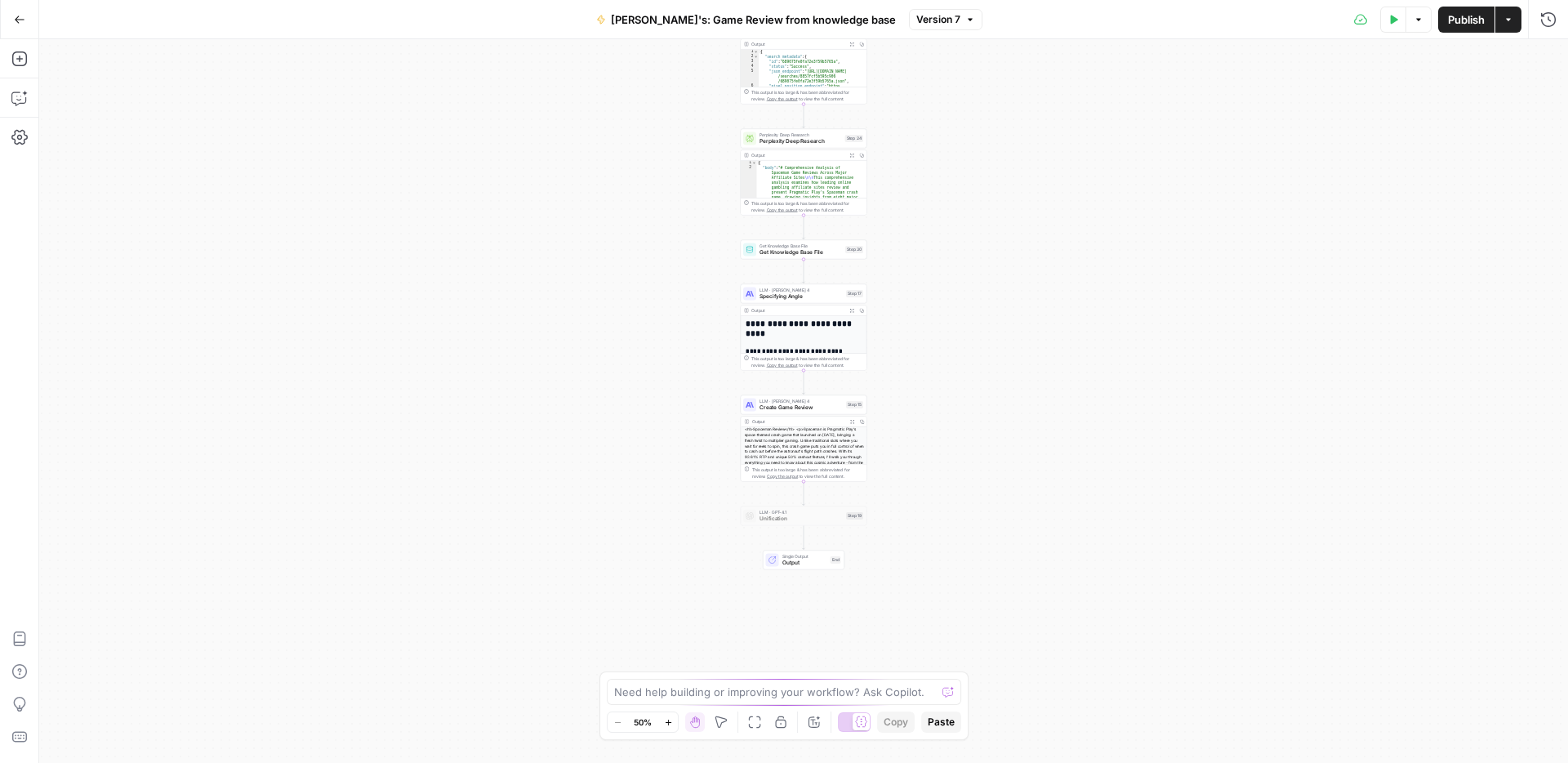
click at [786, 299] on span "Specifying Angle" at bounding box center [800, 297] width 83 height 8
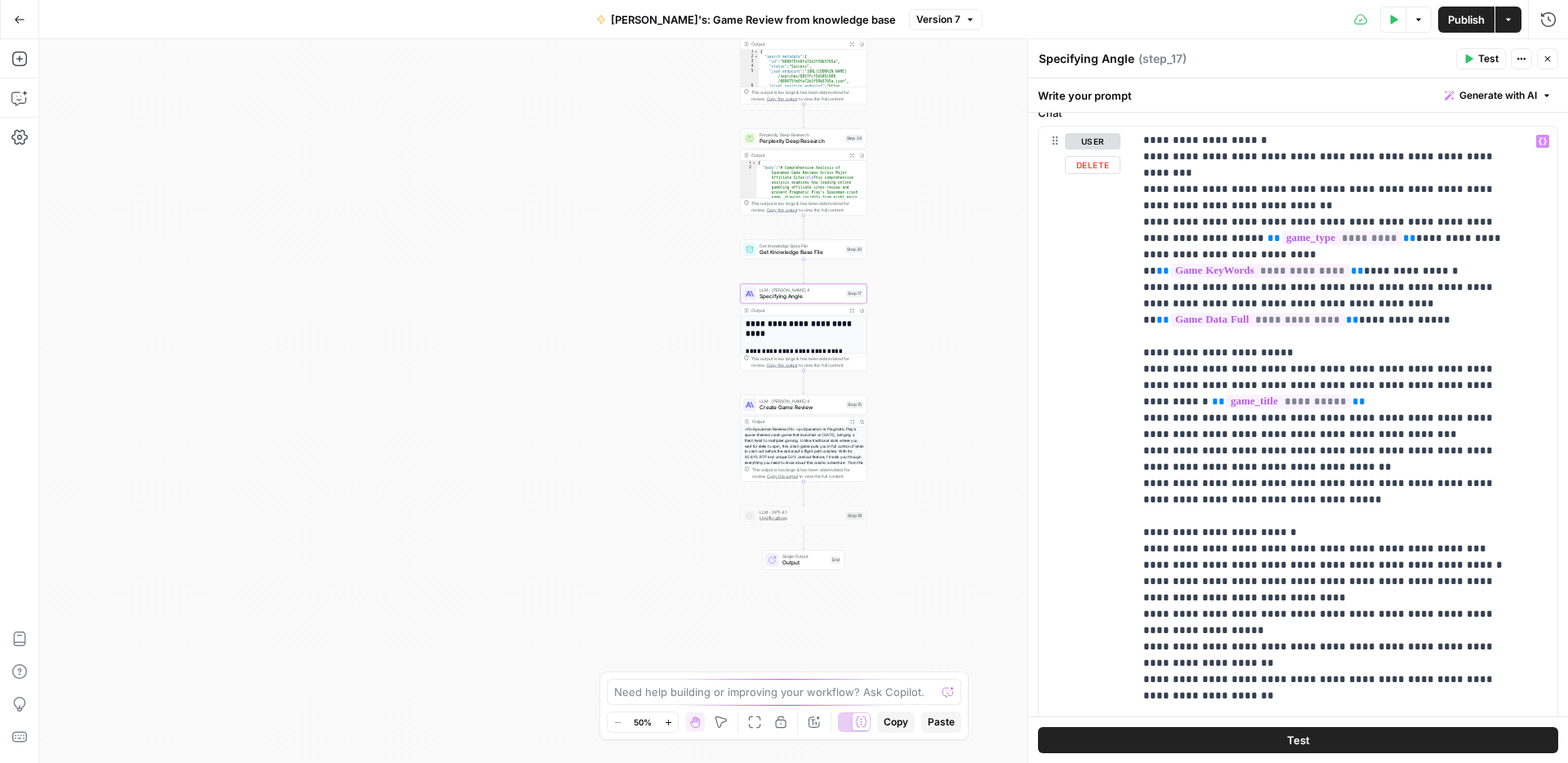
scroll to position [470, 0]
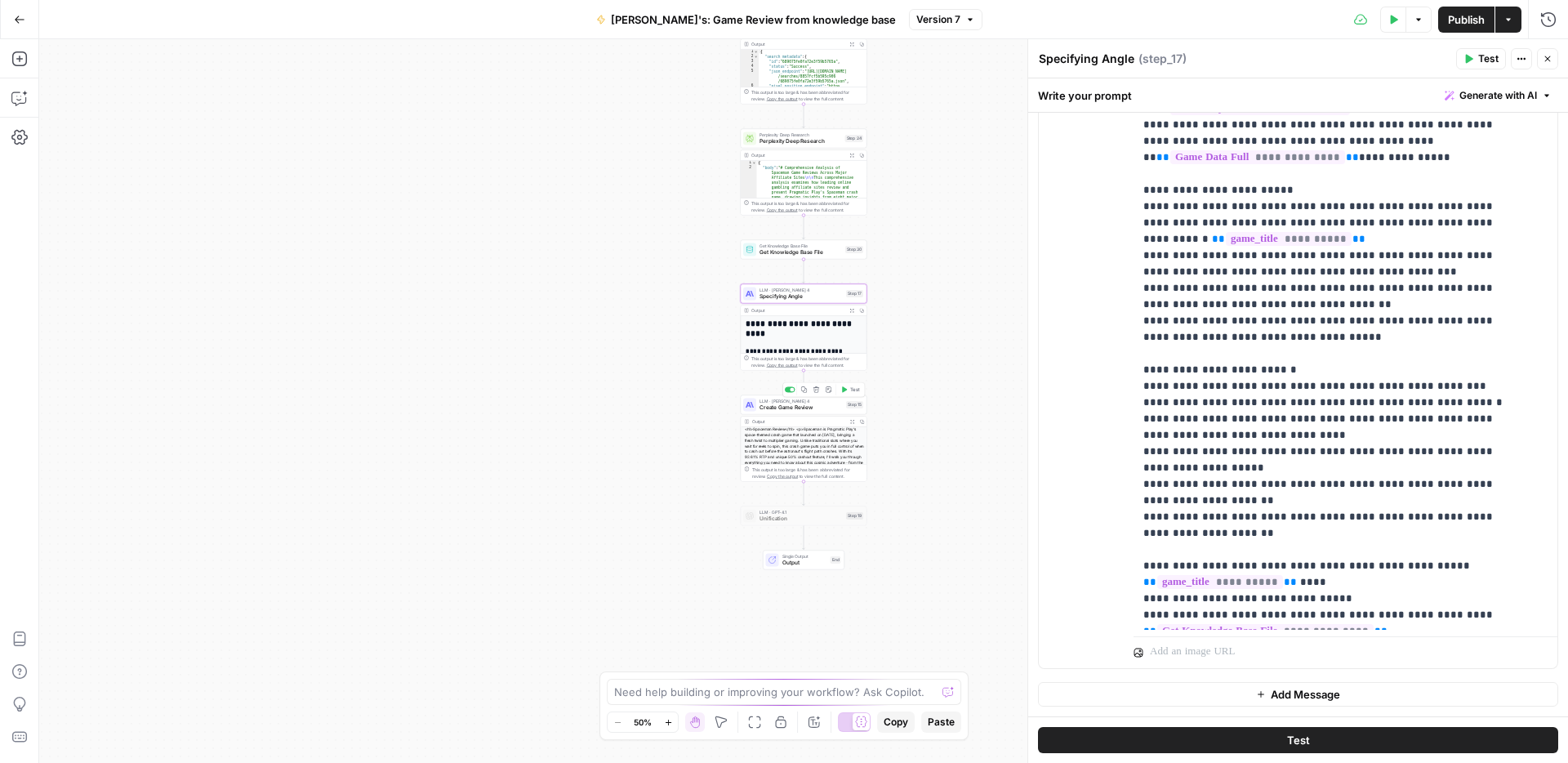
click at [767, 405] on span "Create Game Review" at bounding box center [800, 407] width 83 height 8
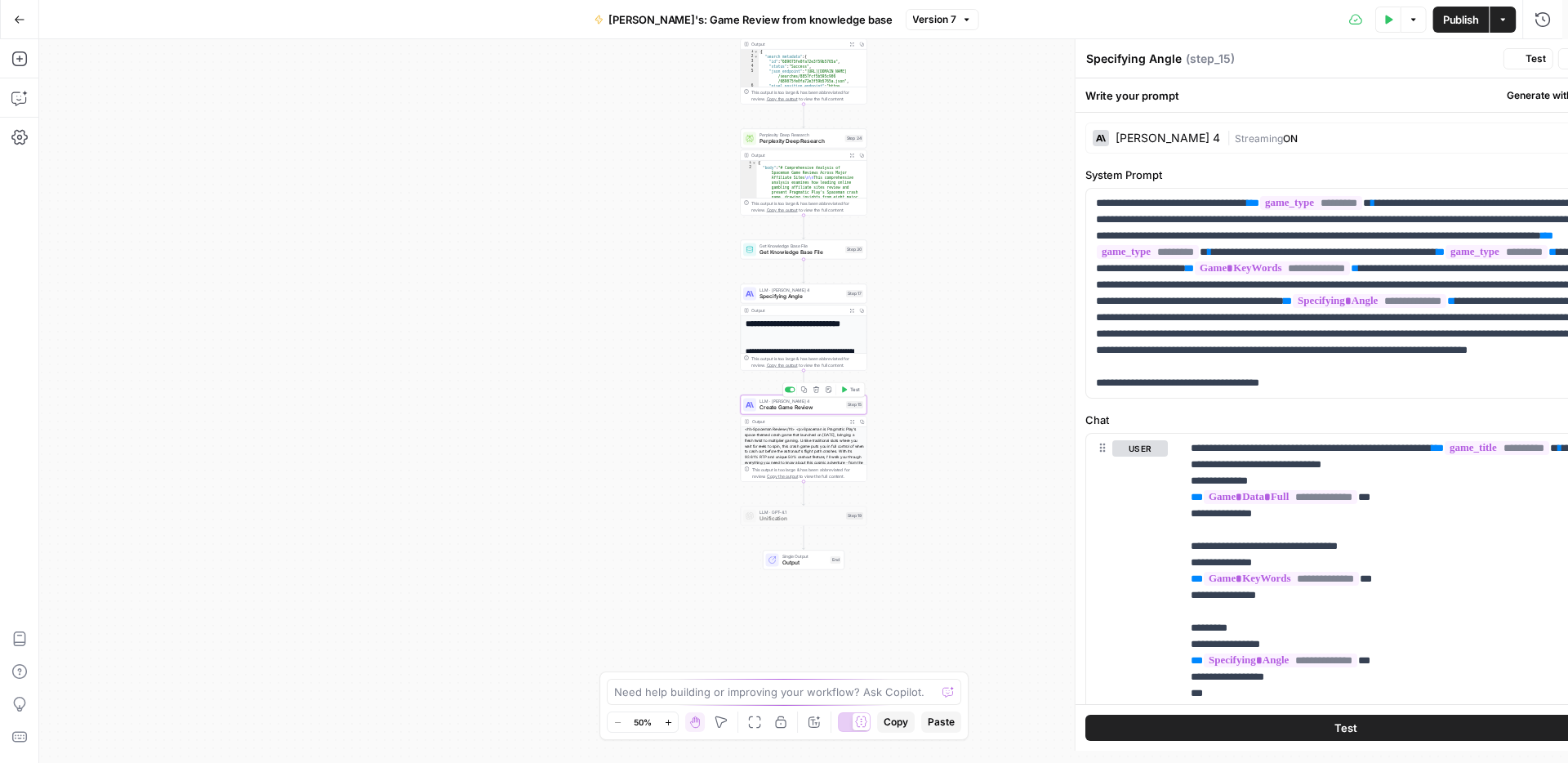
type textarea "Create Game Review"
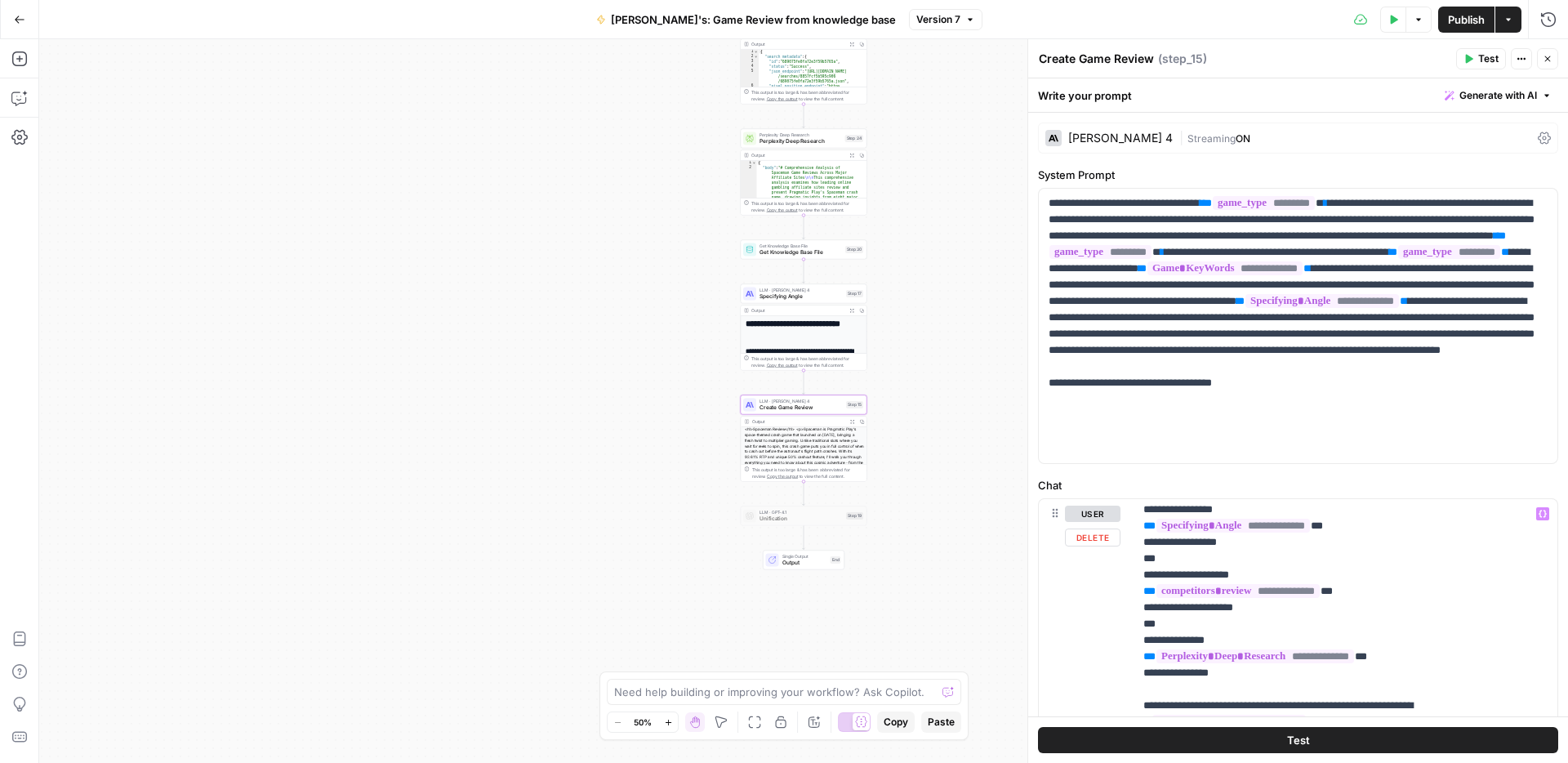
scroll to position [205, 0]
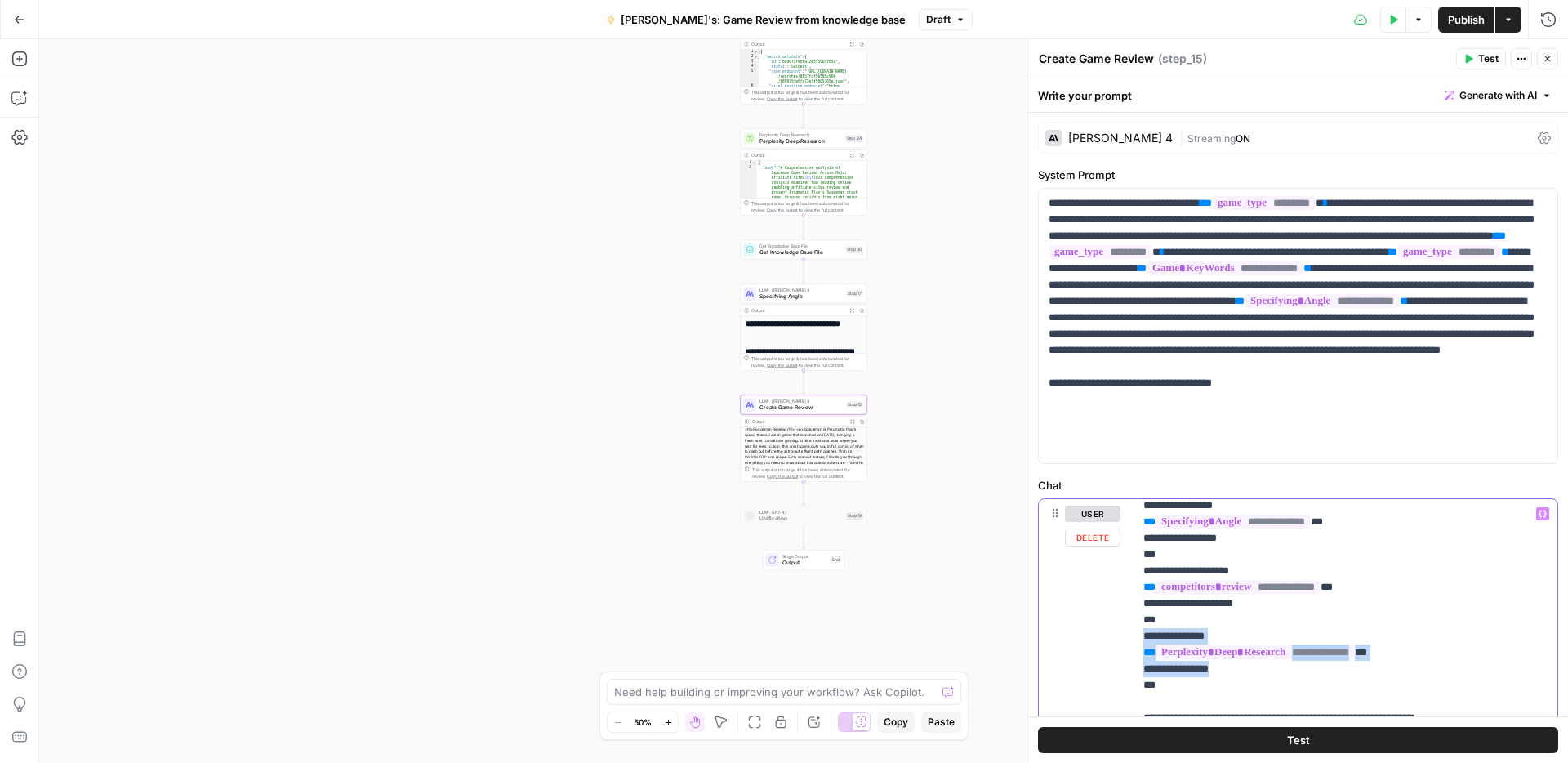
drag, startPoint x: 1243, startPoint y: 668, endPoint x: 1141, endPoint y: 634, distance: 107.5
copy p "**********"
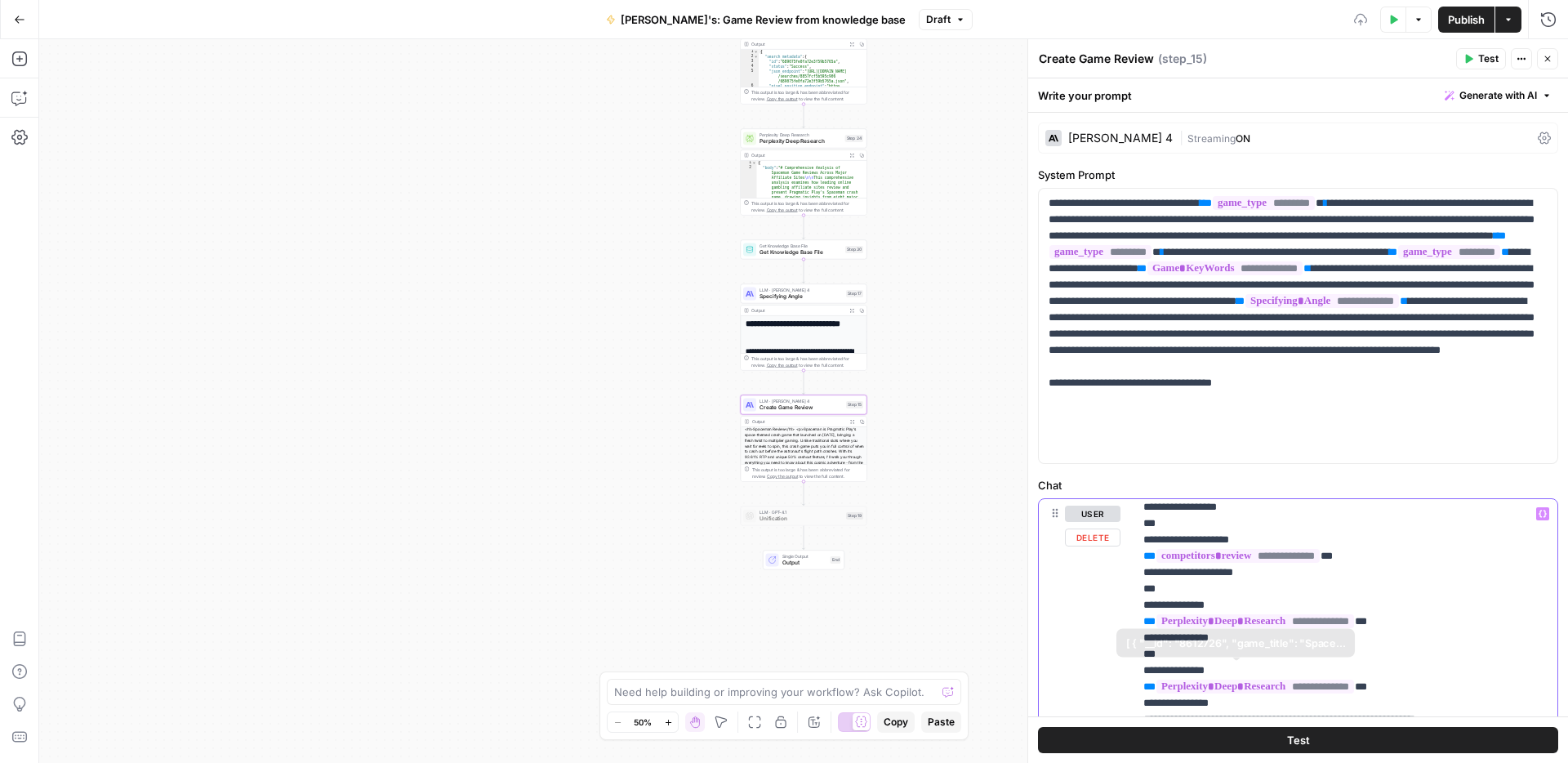
scroll to position [328, 0]
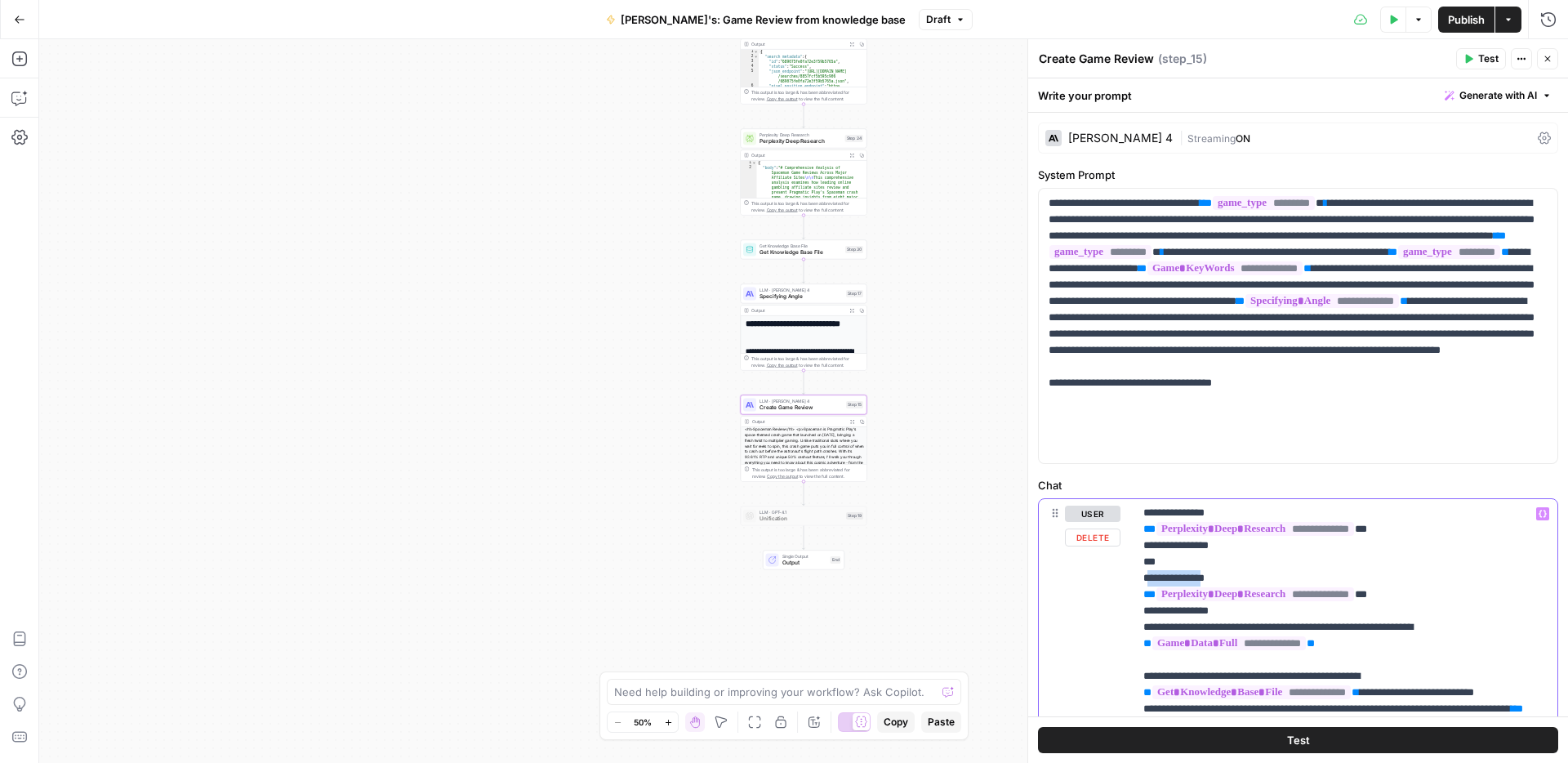
drag, startPoint x: 1225, startPoint y: 582, endPoint x: 1152, endPoint y: 578, distance: 73.1
drag, startPoint x: 1155, startPoint y: 612, endPoint x: 1228, endPoint y: 614, distance: 73.0
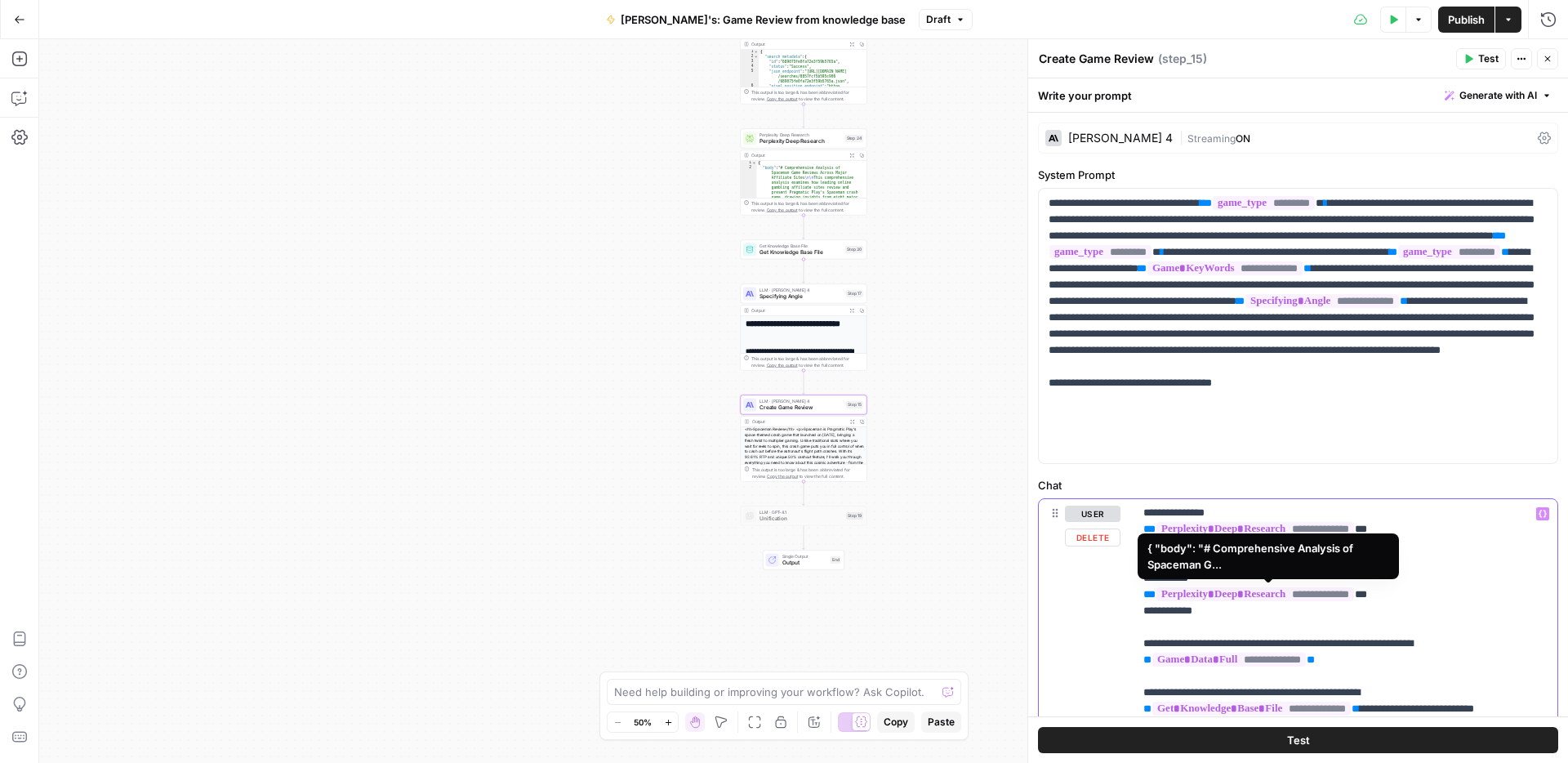
click at [1327, 594] on span "**********" at bounding box center [1256, 594] width 198 height 14
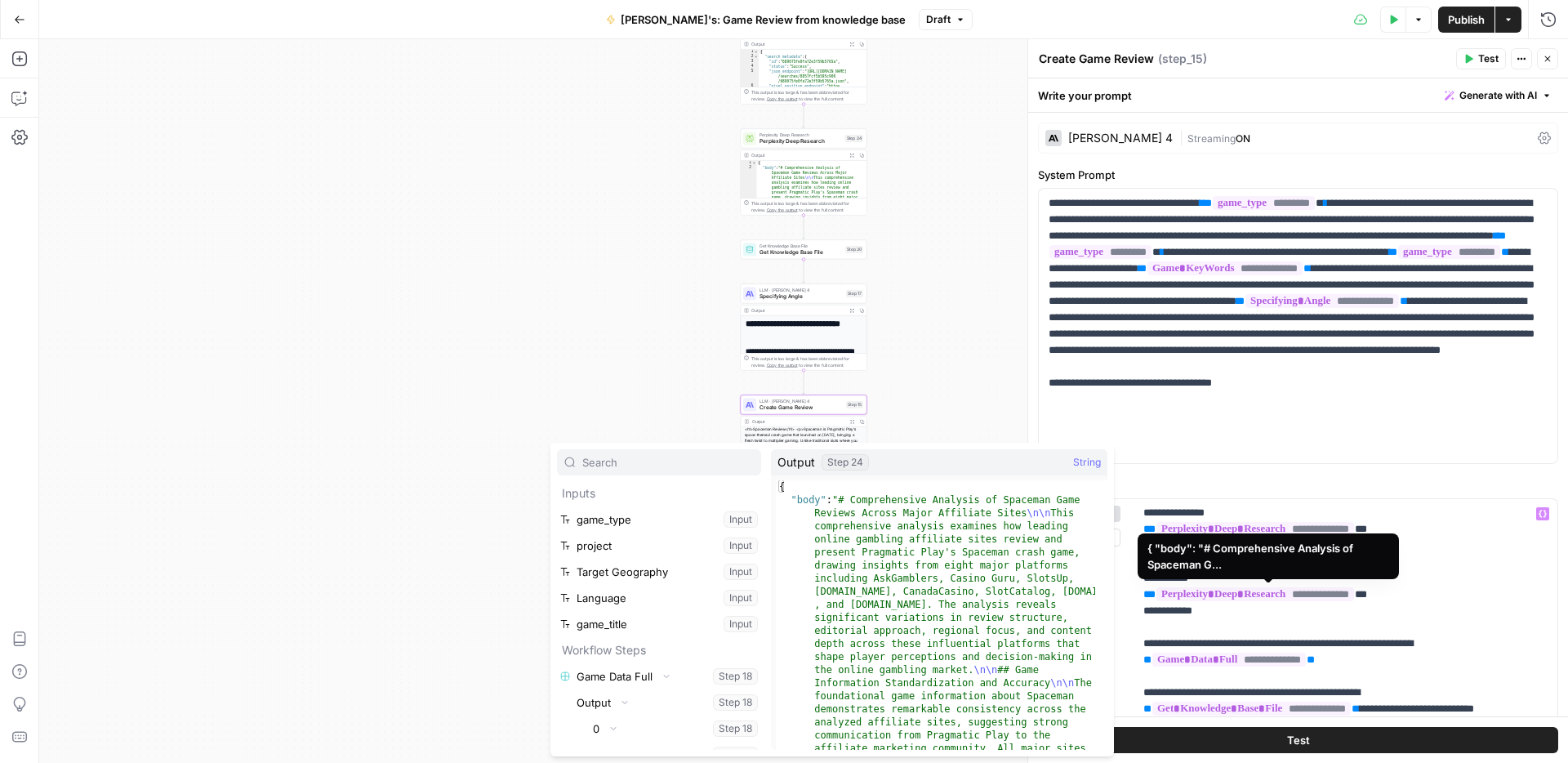
scroll to position [8718, 0]
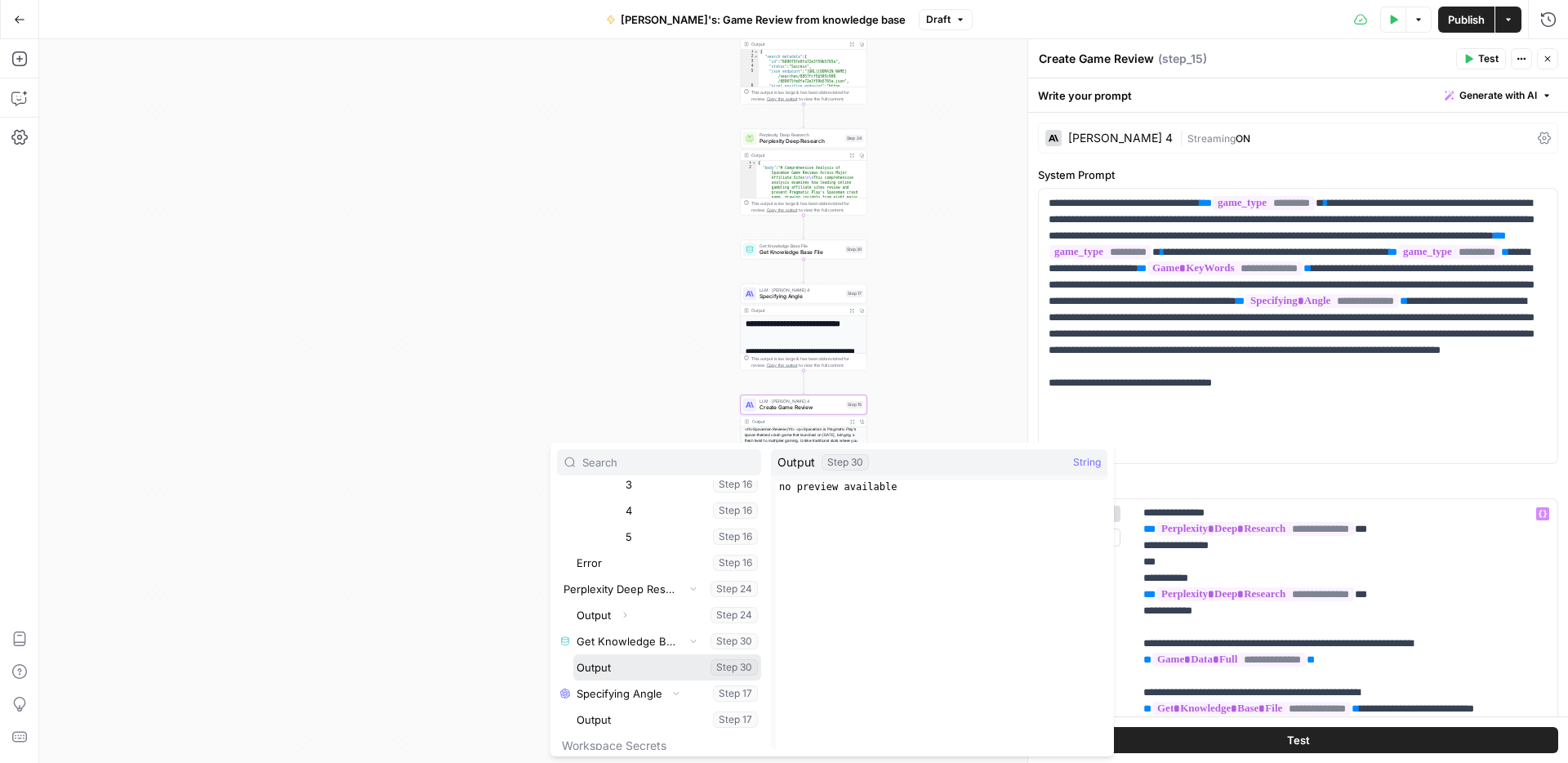
click at [607, 667] on button "Select variable Output" at bounding box center [667, 667] width 188 height 26
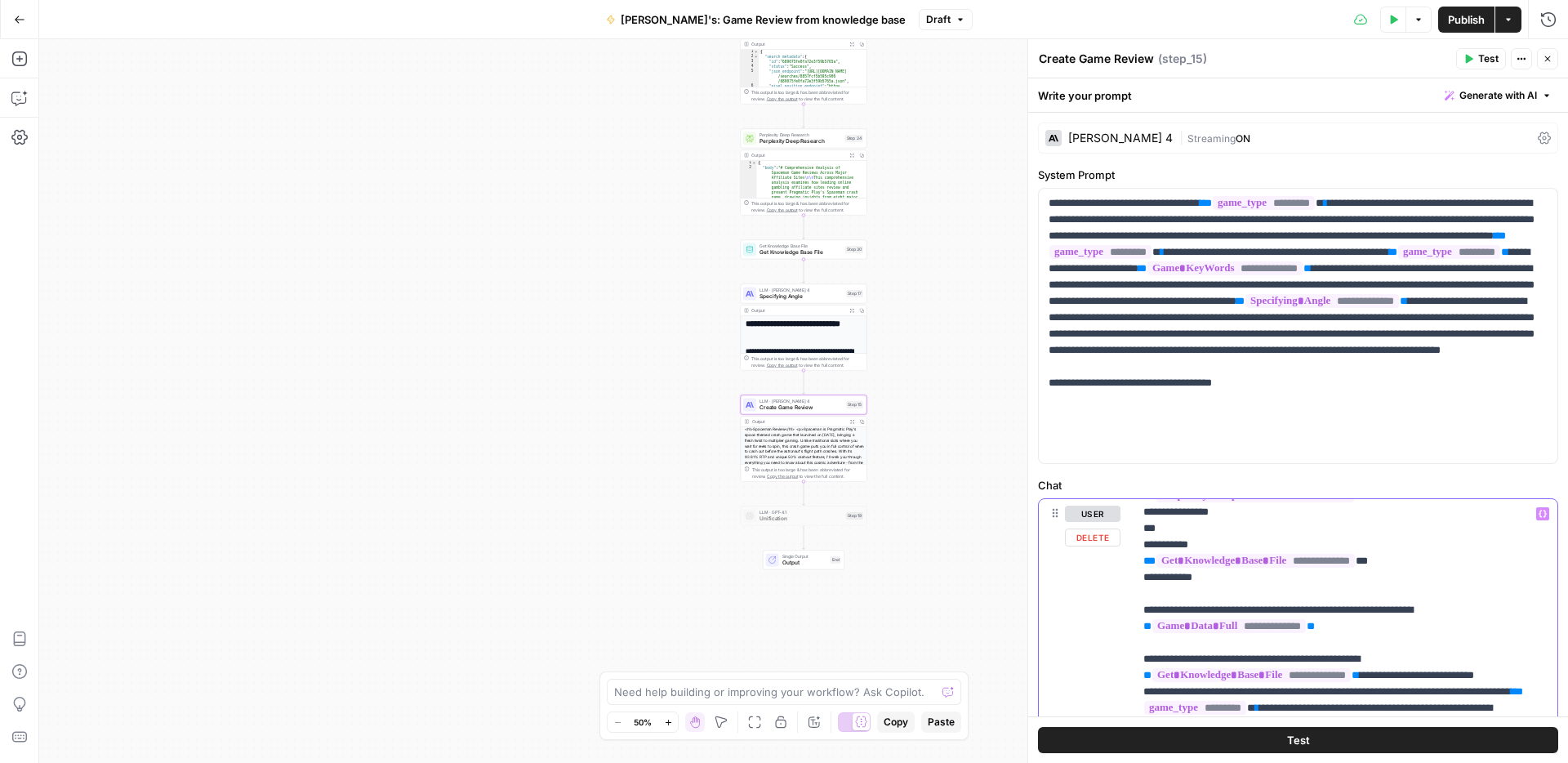
scroll to position [0, 0]
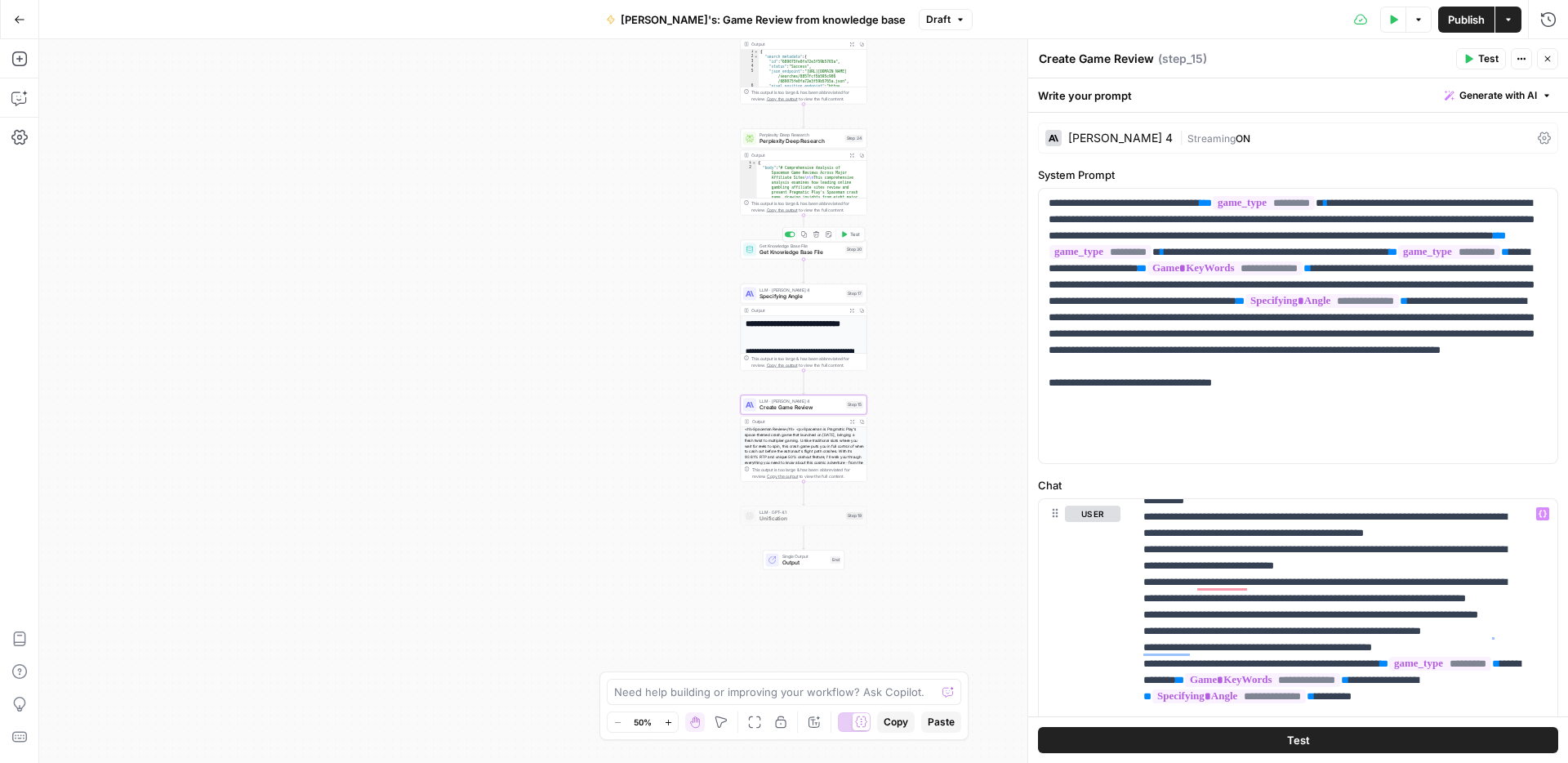
click at [780, 253] on span "Get Knowledge Base File" at bounding box center [800, 253] width 83 height 8
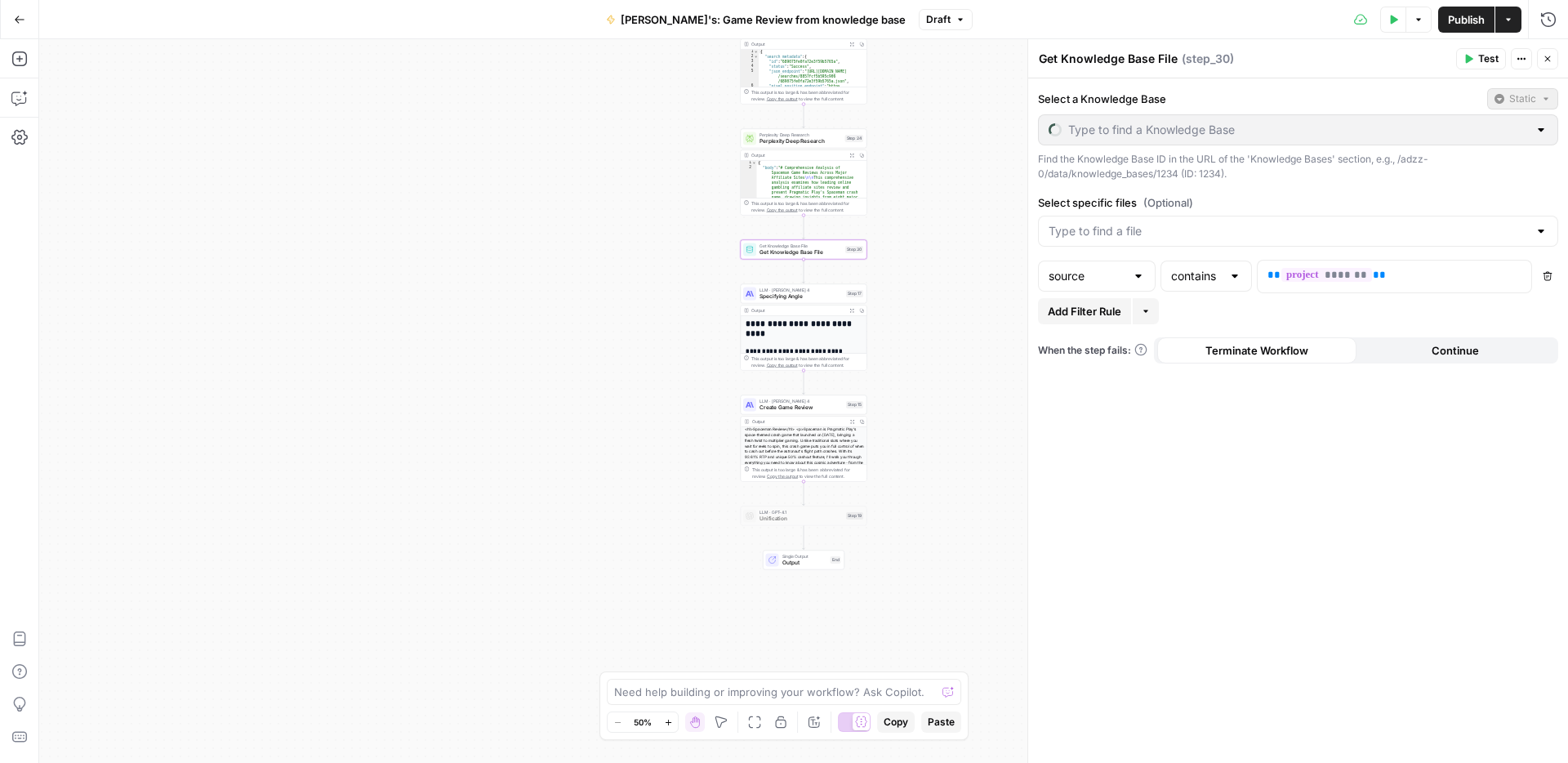
type input "Content Strategy"
click at [928, 151] on div "Workflow Input Settings Inputs Run Code · JavaScript Current Date and Time Step…" at bounding box center [803, 400] width 1529 height 724
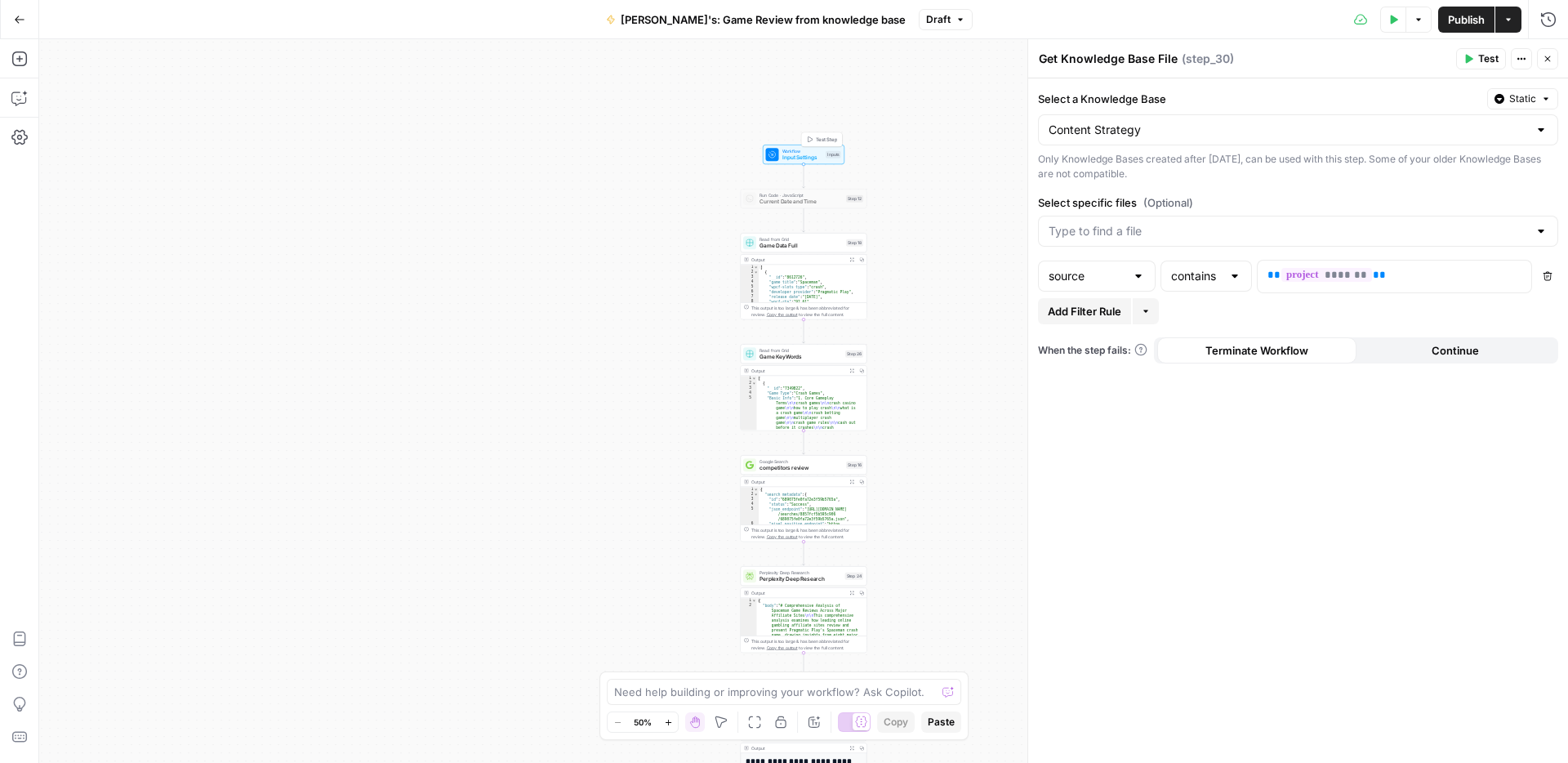
click at [797, 156] on span "Input Settings" at bounding box center [802, 158] width 41 height 8
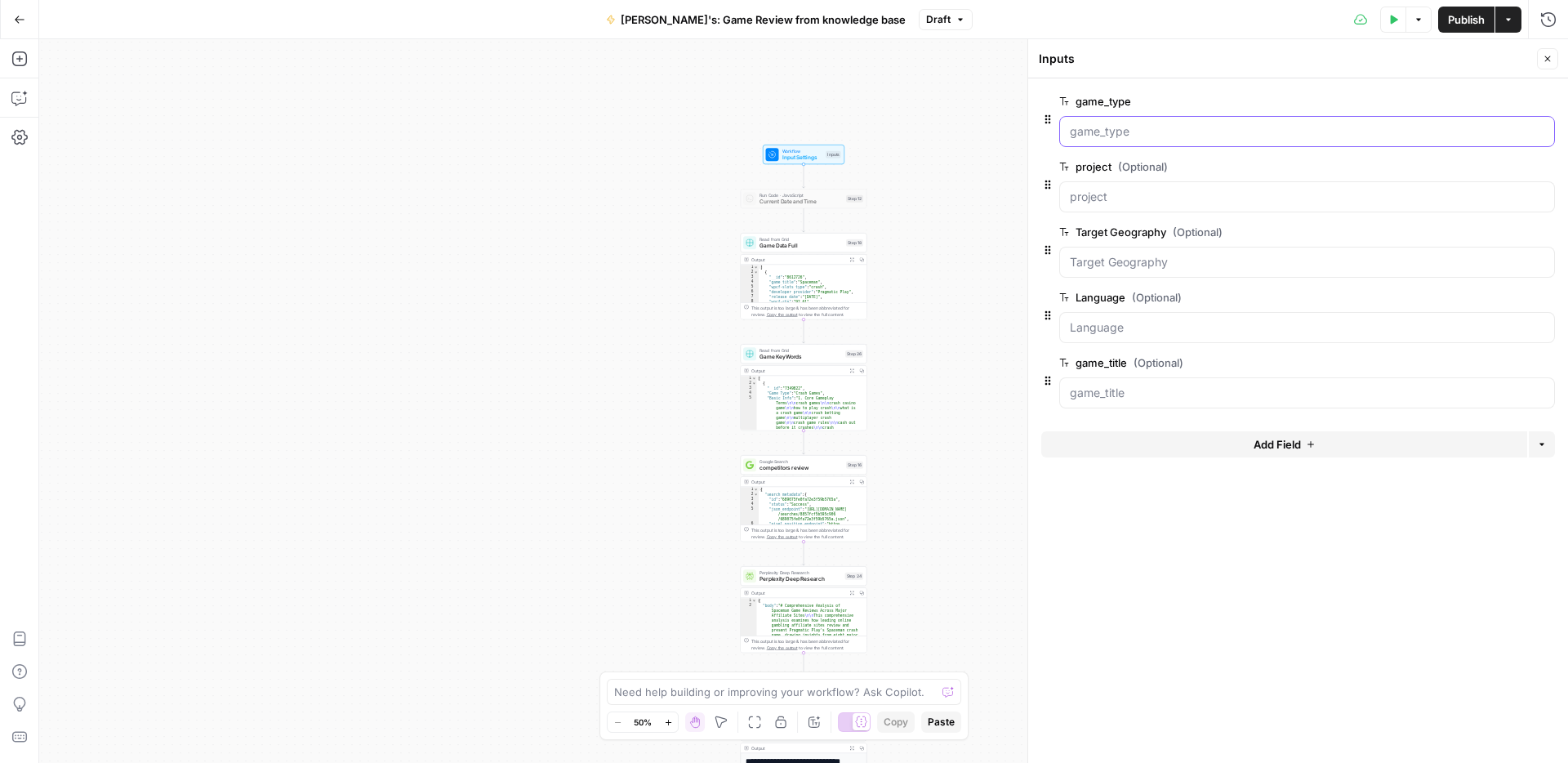
click at [1114, 139] on input "game_type" at bounding box center [1307, 132] width 474 height 16
click at [1118, 128] on input "game_type" at bounding box center [1307, 132] width 474 height 16
drag, startPoint x: 1205, startPoint y: 127, endPoint x: 1058, endPoint y: 115, distance: 147.5
click at [1058, 115] on div "game_type edit field Delete group" at bounding box center [1298, 120] width 514 height 56
click at [1415, 15] on icon "button" at bounding box center [1418, 20] width 10 height 10
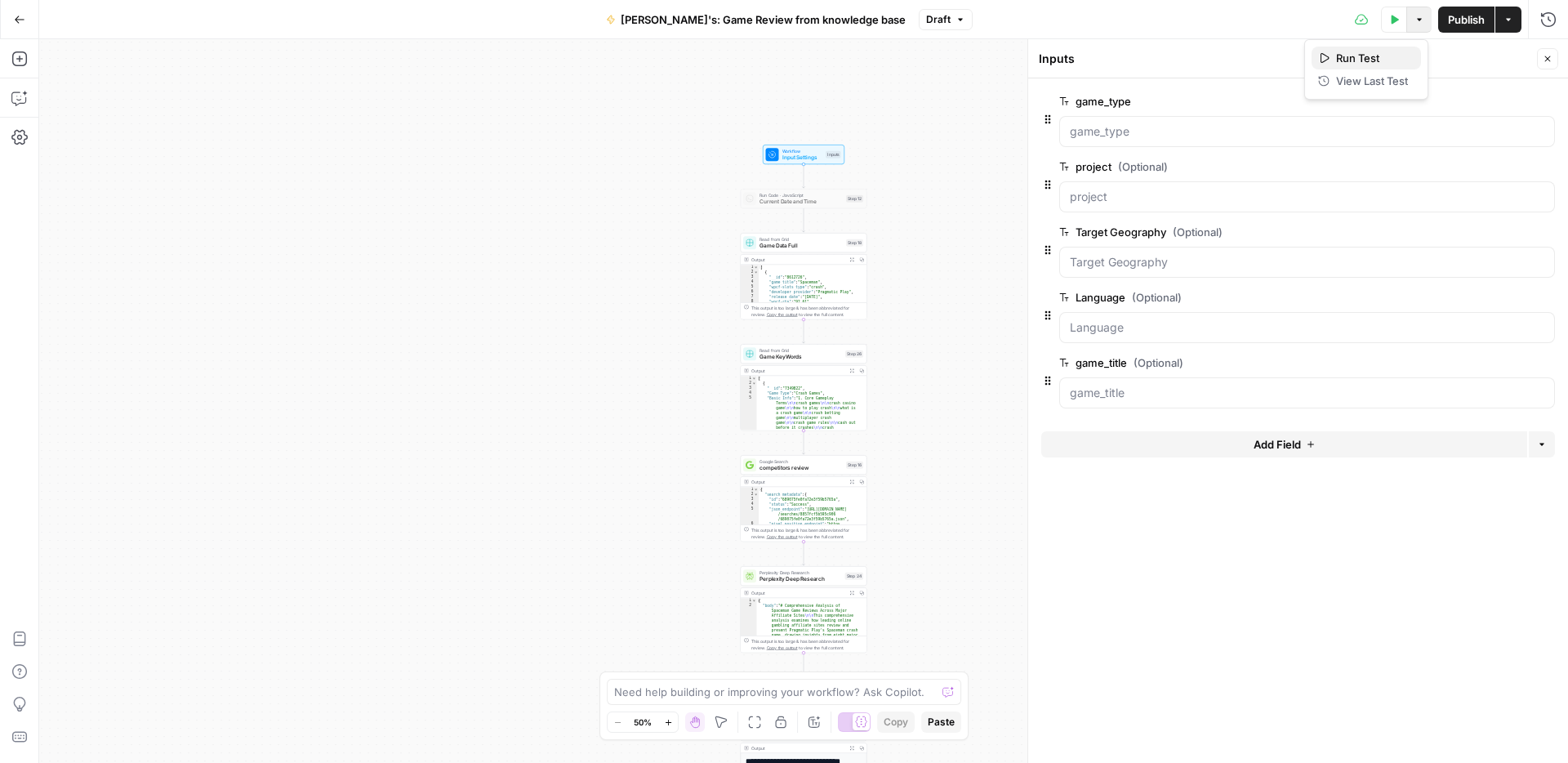
click at [1314, 58] on button "Run Test" at bounding box center [1366, 58] width 110 height 23
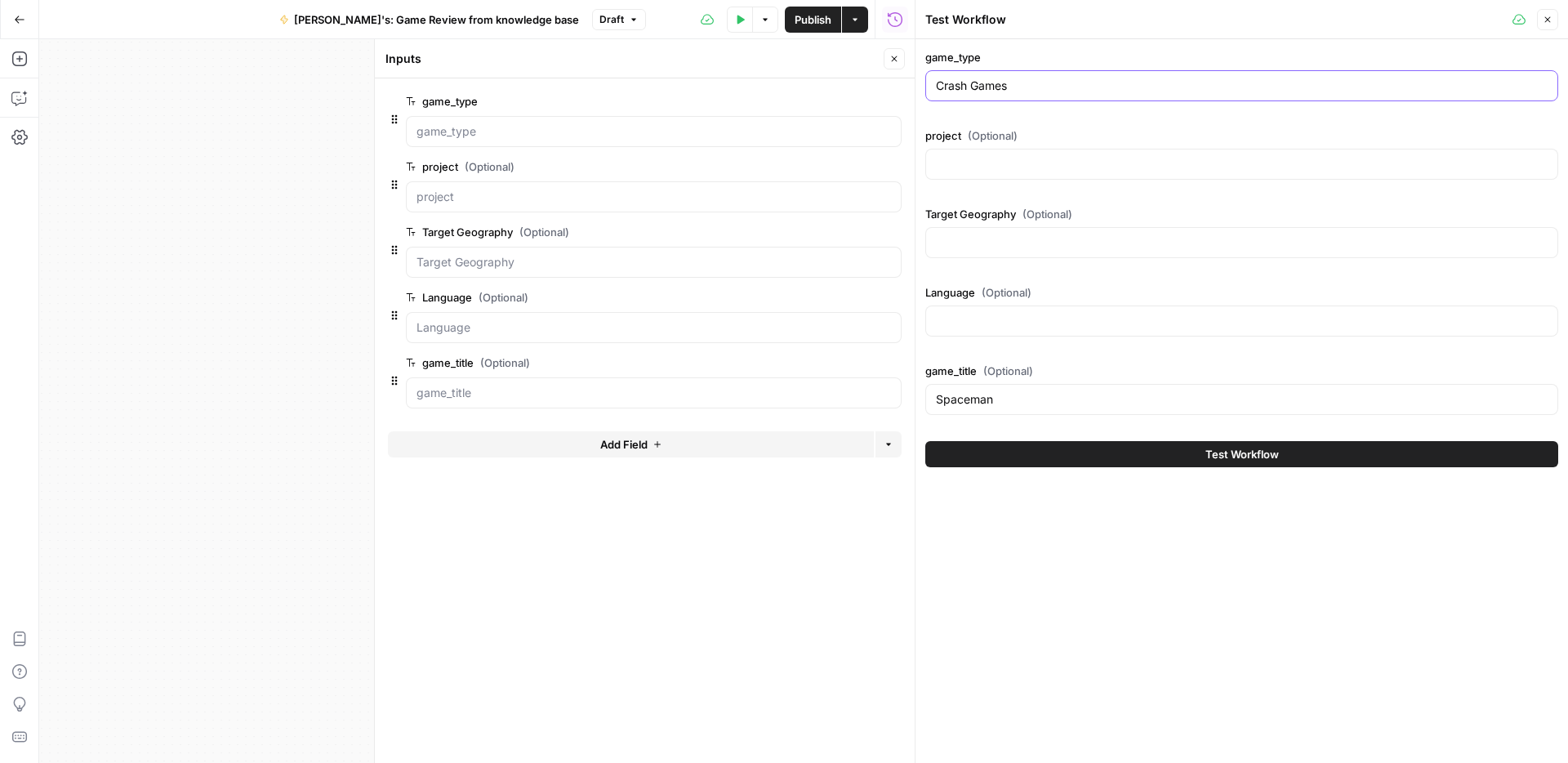
drag, startPoint x: 1041, startPoint y: 84, endPoint x: 931, endPoint y: 88, distance: 110.1
click at [931, 88] on div "Crash Games" at bounding box center [1242, 85] width 633 height 31
paste input "Video Slot"
type input "Video Slot"
click at [947, 169] on input "project (Optional)" at bounding box center [1242, 164] width 612 height 16
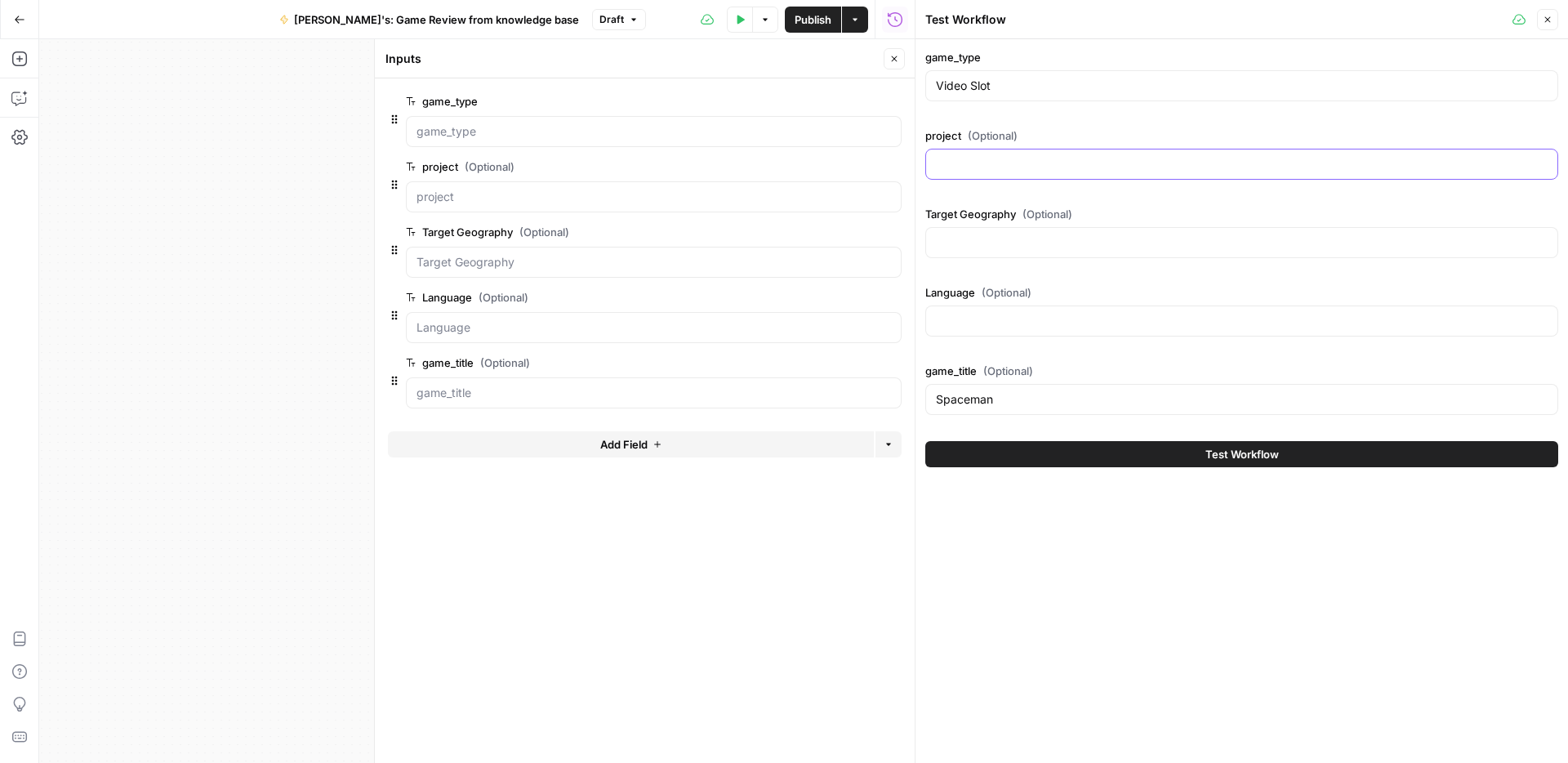
paste input "nodeposit.org"
type input "nodeposit.org"
click at [972, 239] on input "Target Geography (Optional)" at bounding box center [1242, 243] width 612 height 16
type input "USA"
click at [971, 327] on input "Language (Optional)" at bounding box center [1242, 321] width 612 height 16
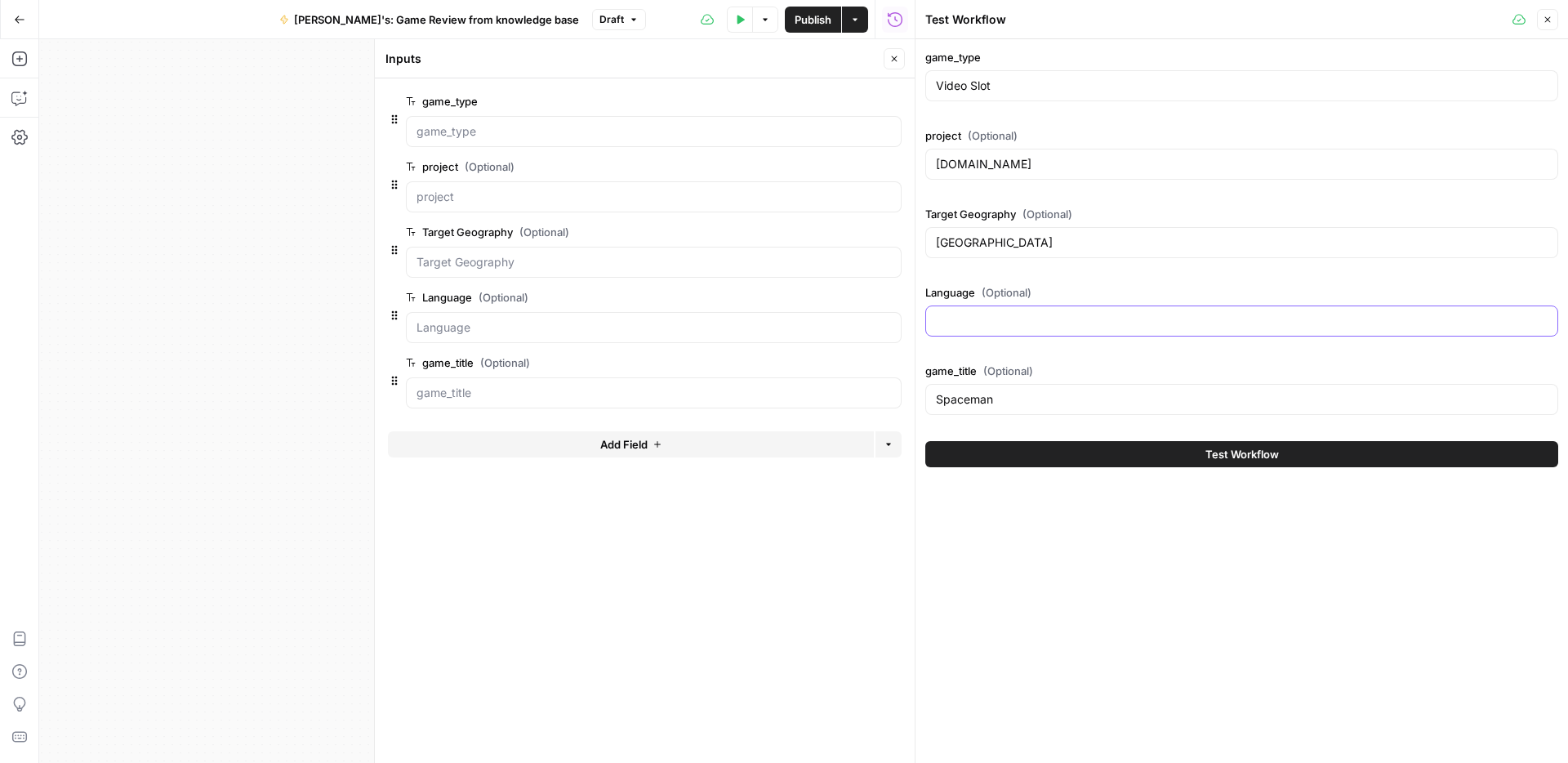
type input "English"
drag, startPoint x: 999, startPoint y: 397, endPoint x: 912, endPoint y: 398, distance: 87.0
click at [915, 398] on div "Test Workflow Close game_type Video Slot project (Optional) nodeposit.org Targe…" at bounding box center [1242, 382] width 654 height 763
paste input "Jurassic Park"
type input "Jurassic Park"
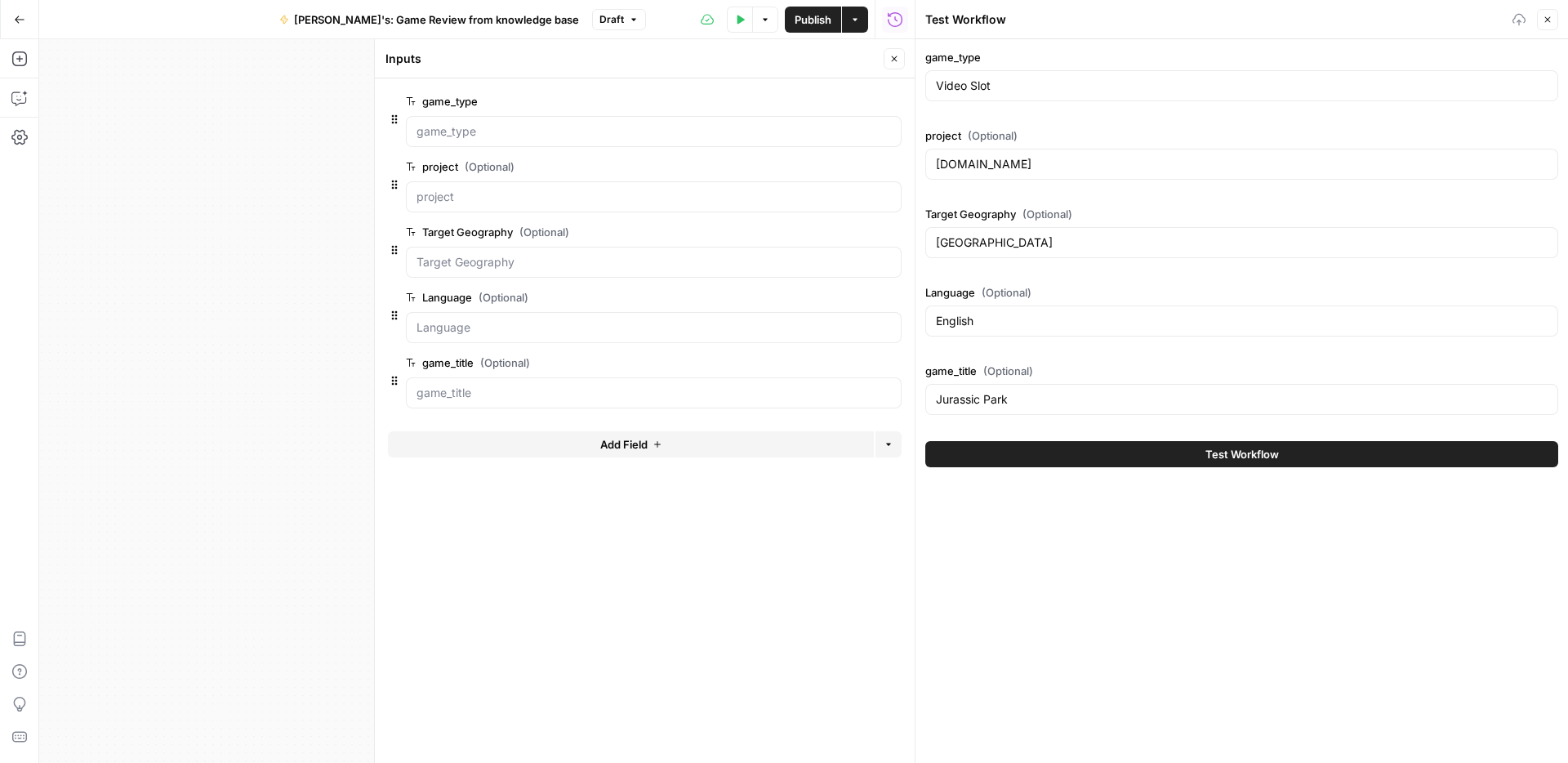
click at [1215, 459] on span "Test Workflow" at bounding box center [1243, 454] width 74 height 16
click at [1265, 452] on span "Test Workflow" at bounding box center [1243, 454] width 74 height 16
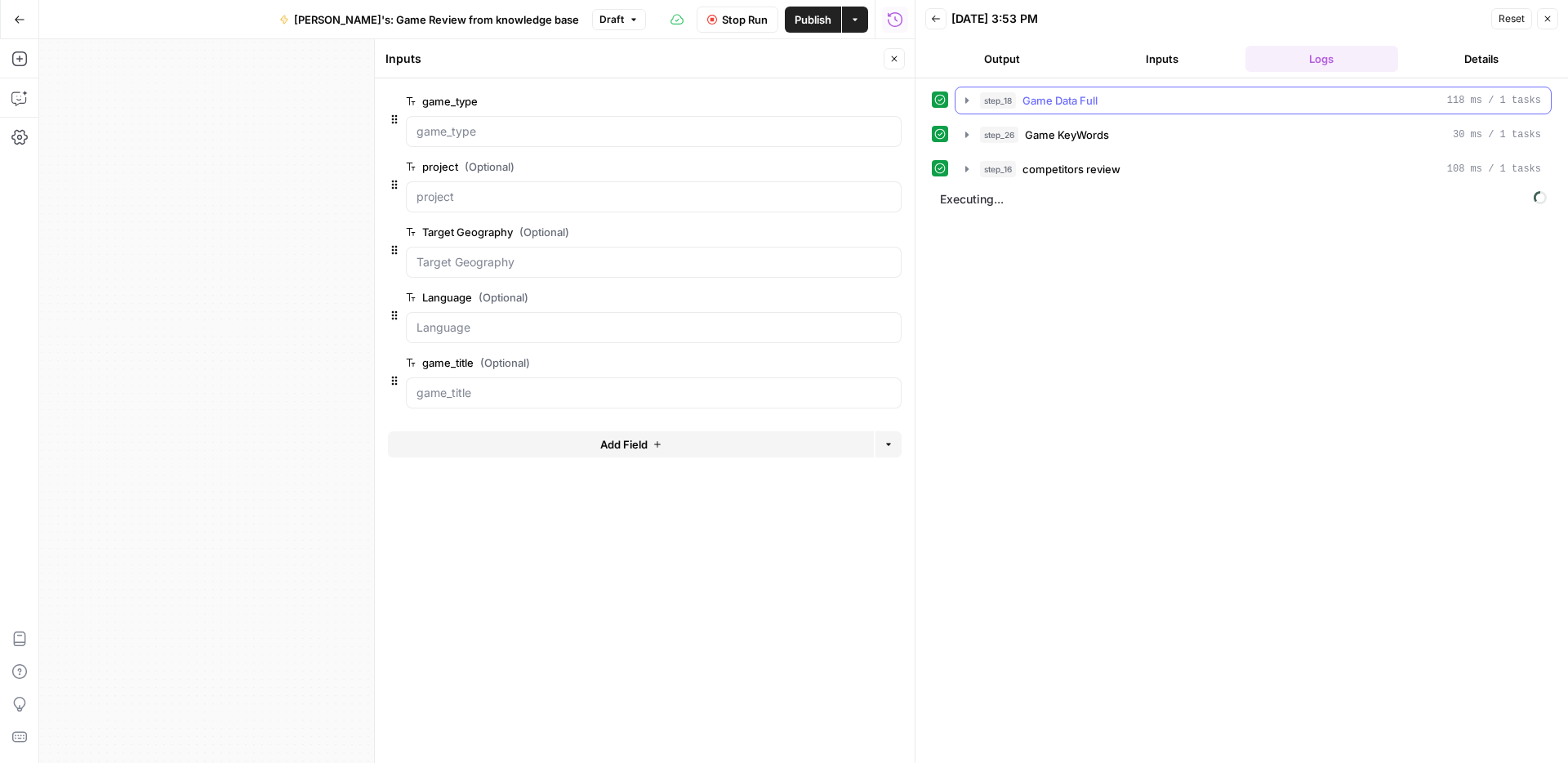
click at [966, 101] on icon "button" at bounding box center [966, 100] width 3 height 6
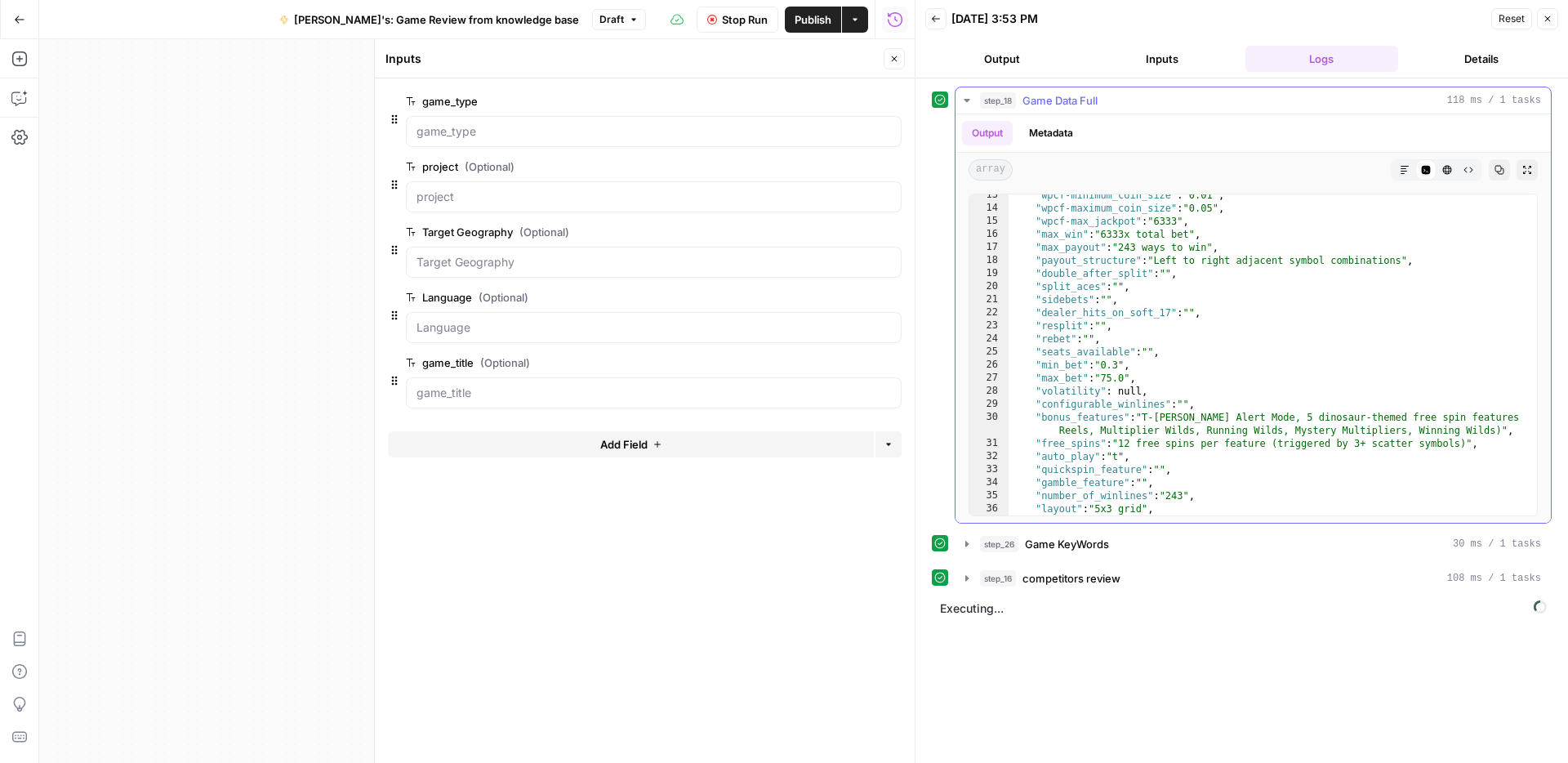
scroll to position [372, 0]
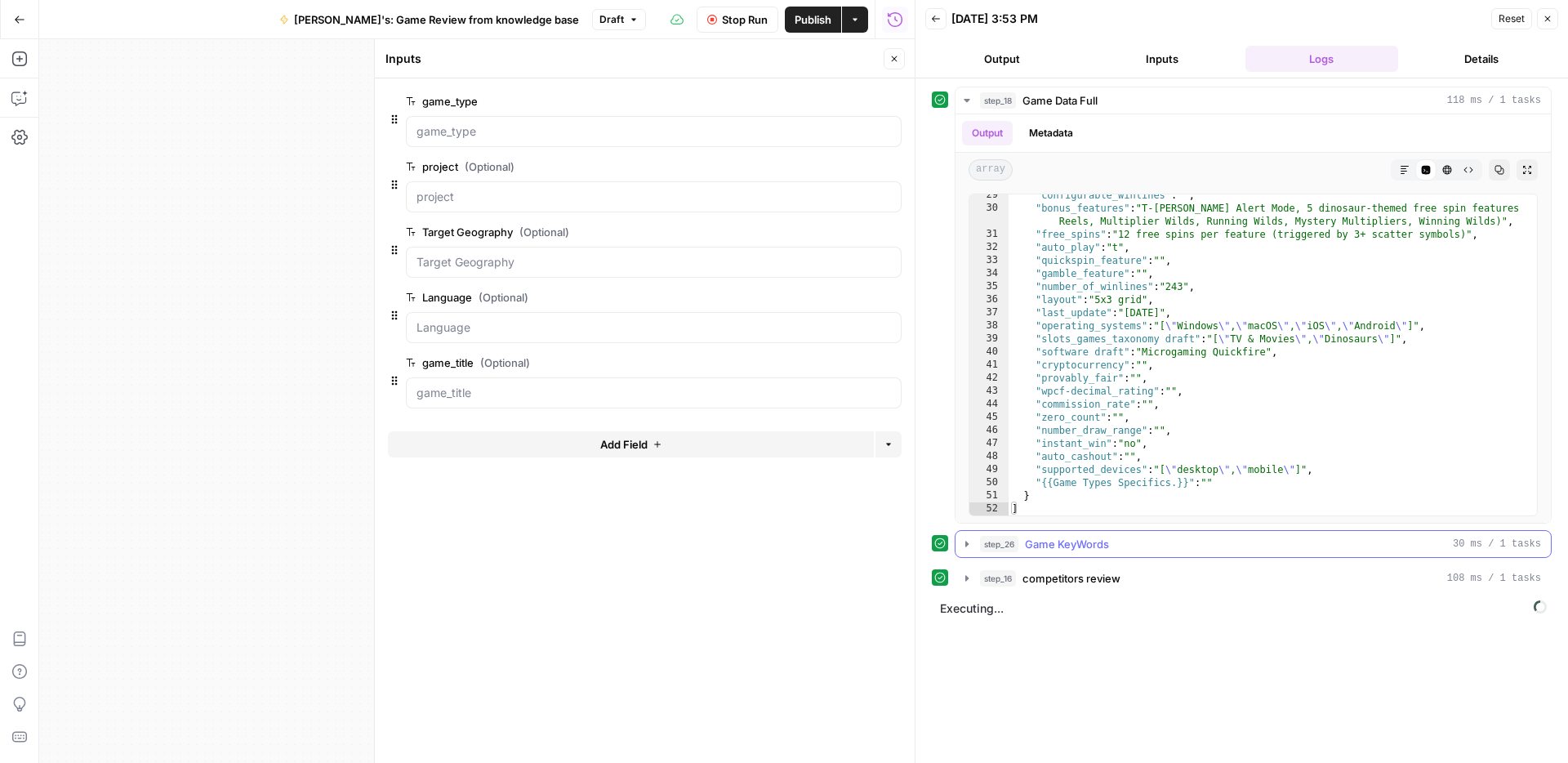
click at [966, 546] on icon "button" at bounding box center [966, 544] width 3 height 6
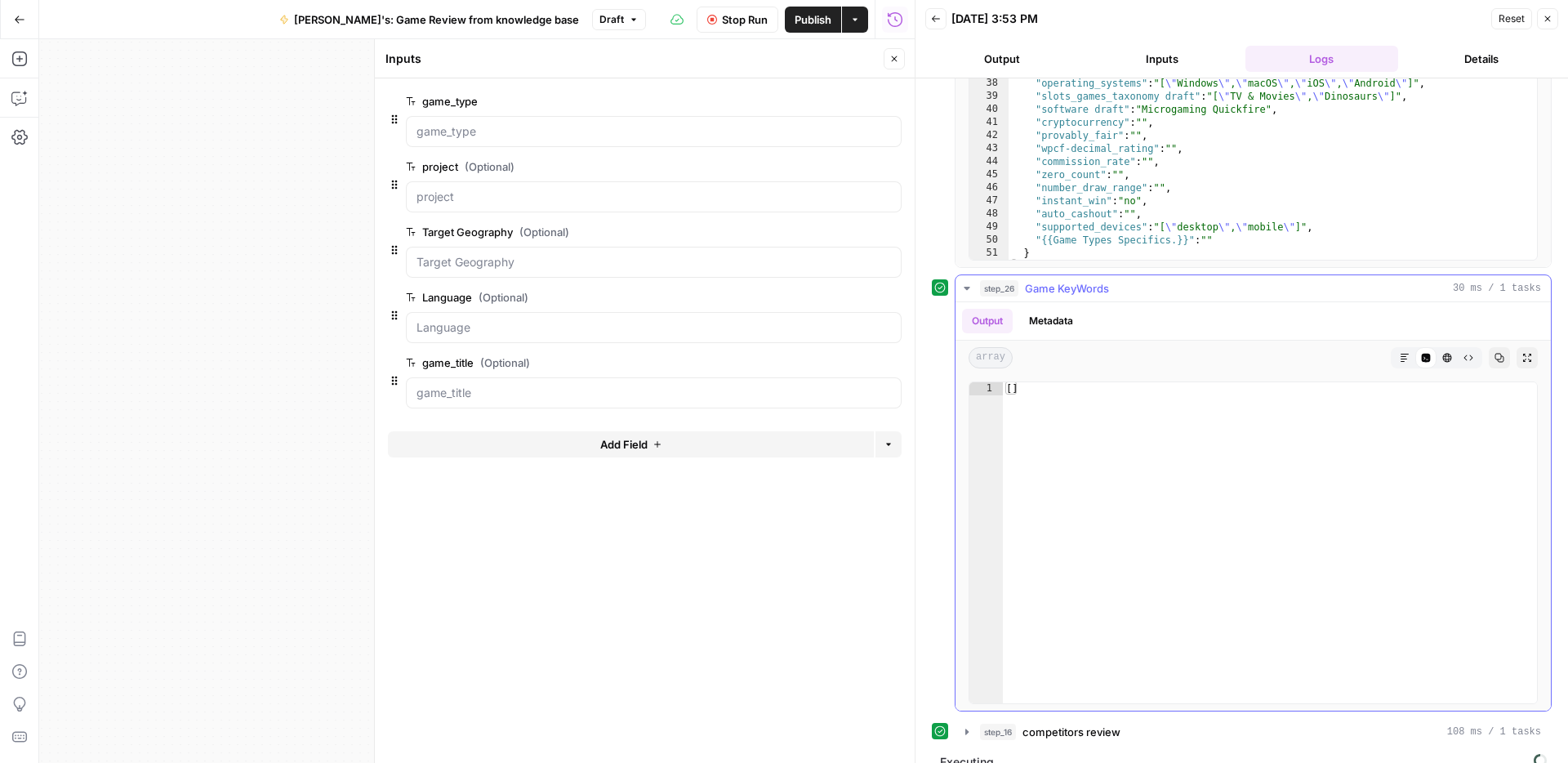
scroll to position [277, 0]
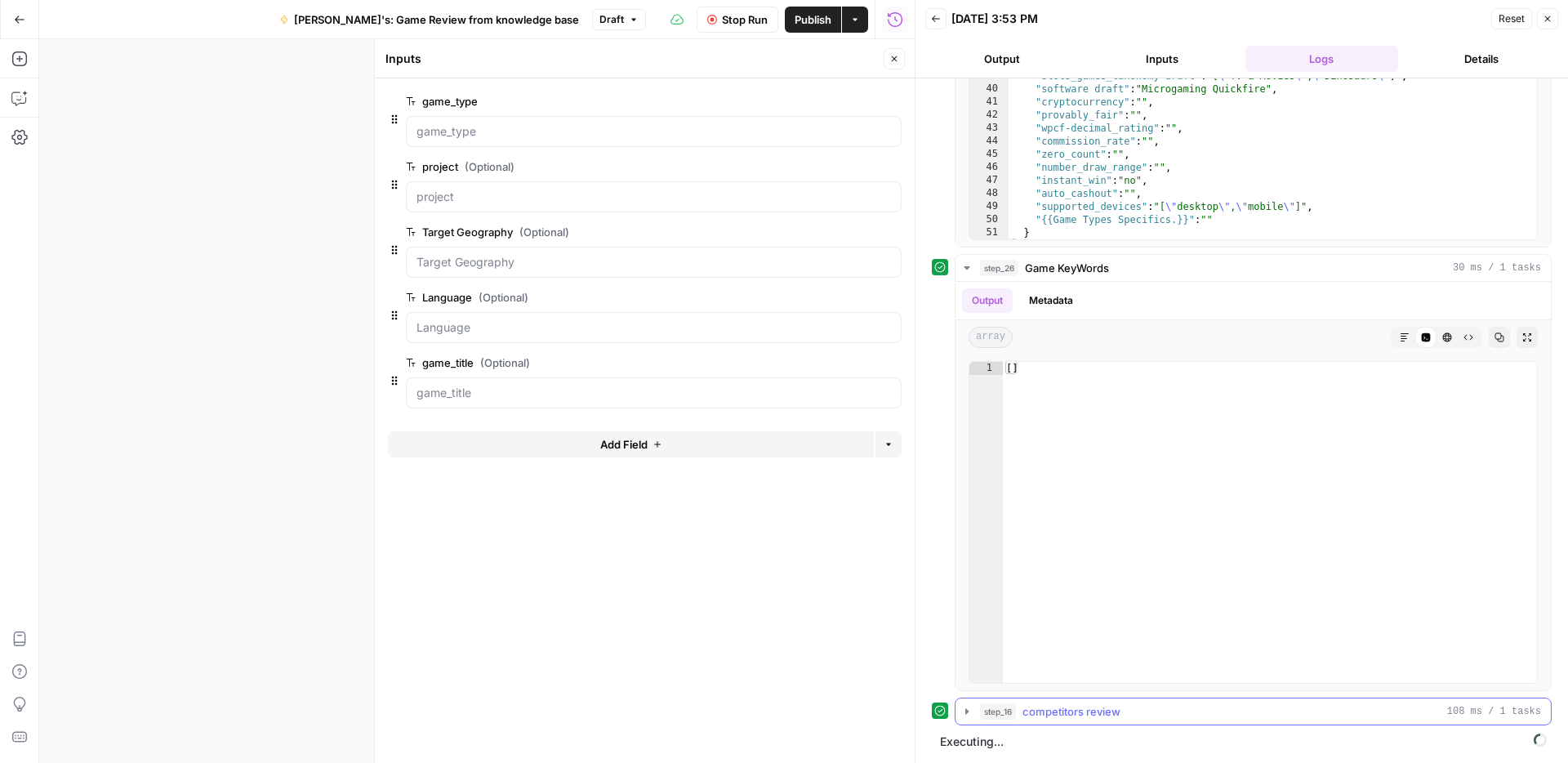
click at [968, 713] on icon "button" at bounding box center [966, 711] width 13 height 13
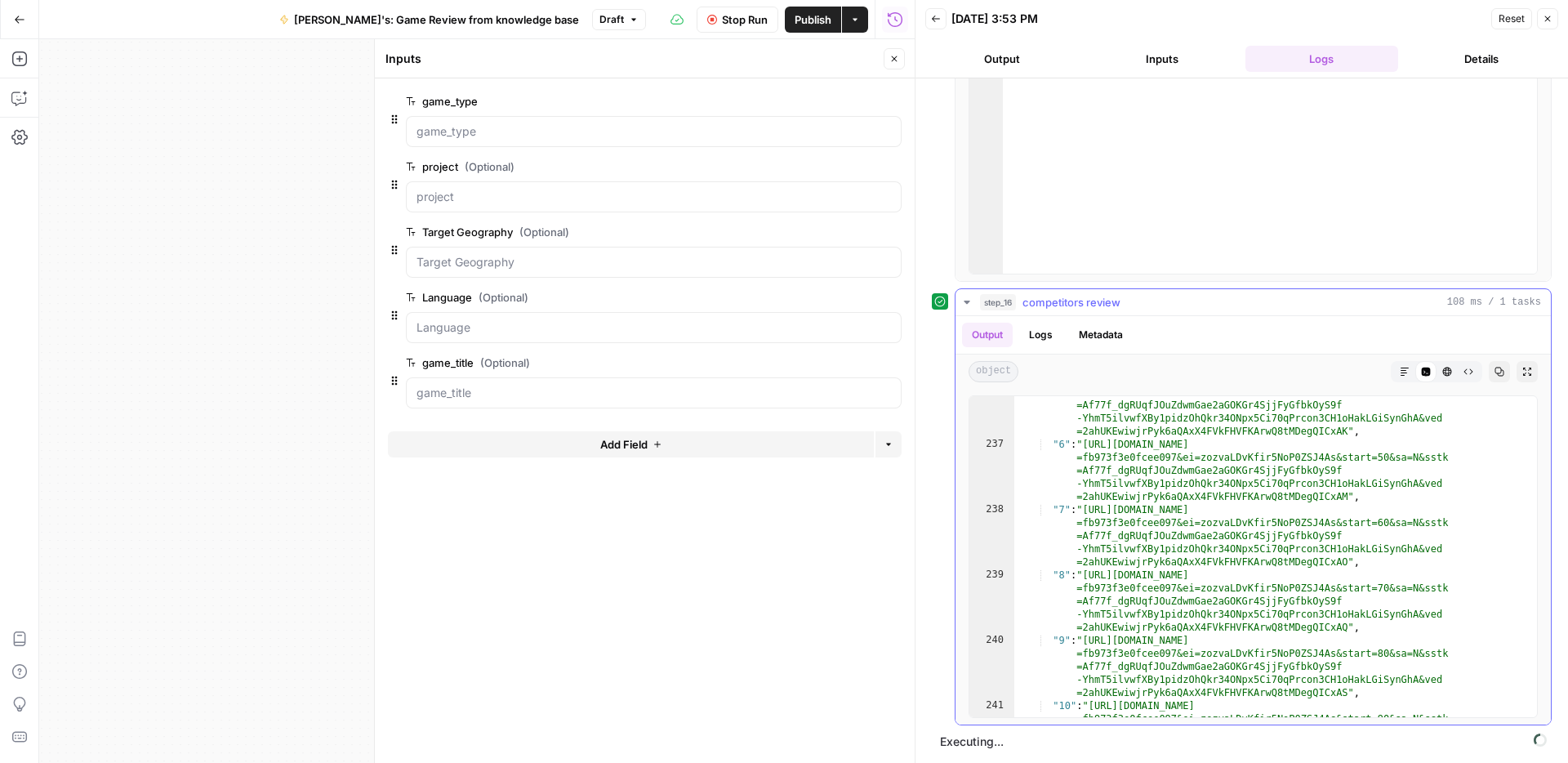
scroll to position [6635, 0]
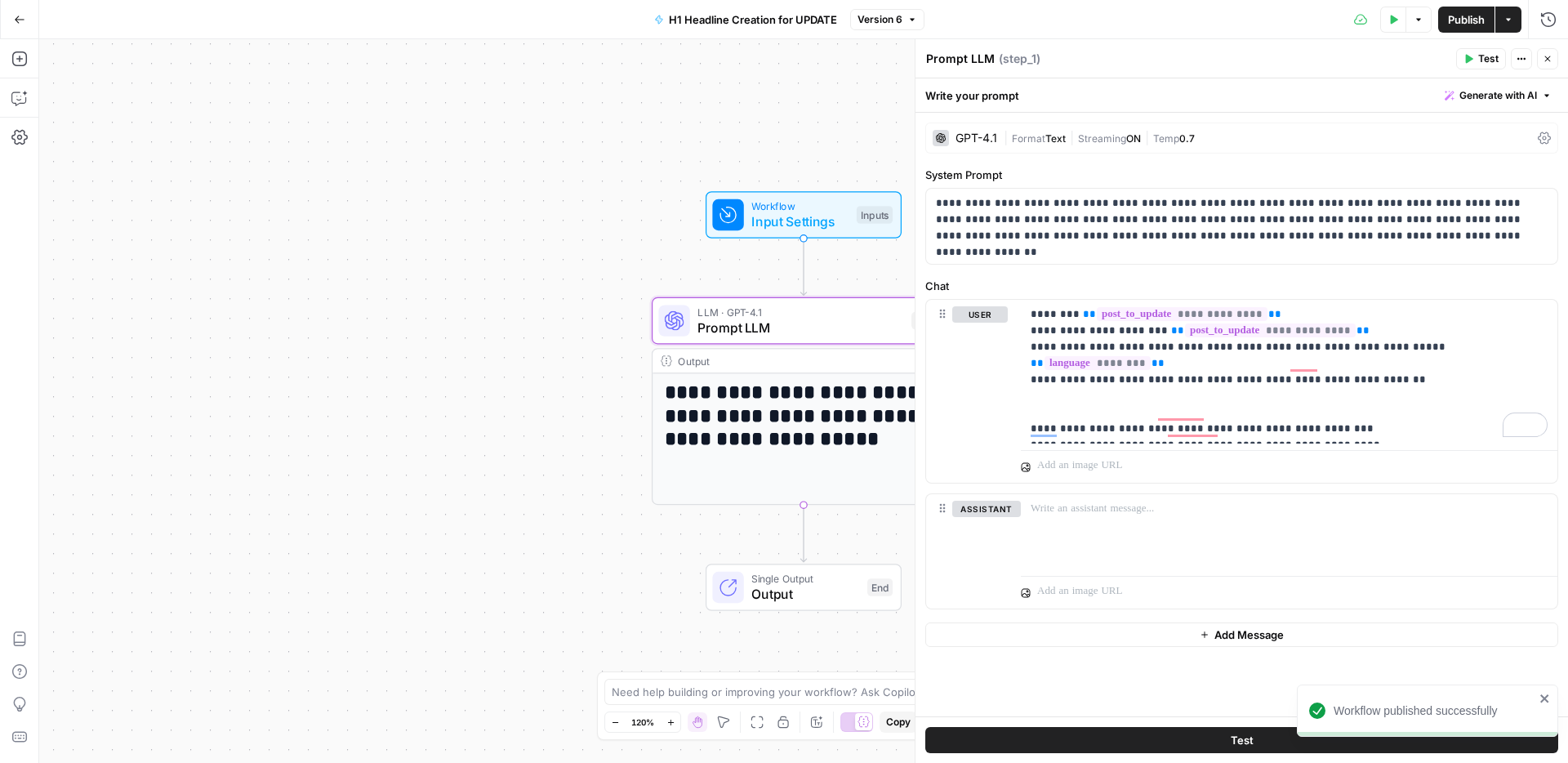
click at [18, 20] on icon "button" at bounding box center [19, 19] width 11 height 11
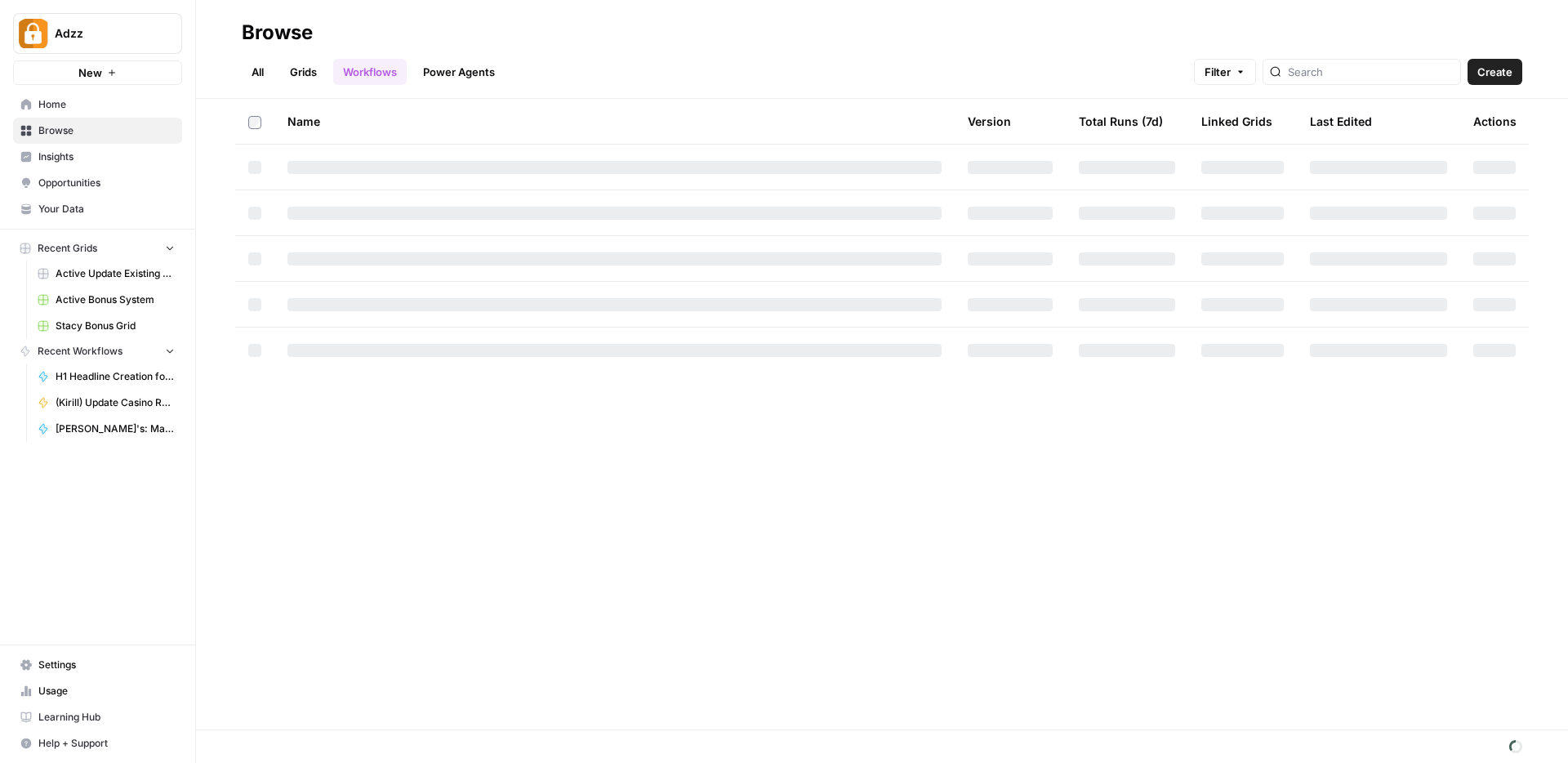
click at [297, 75] on link "Grids" at bounding box center [303, 72] width 47 height 26
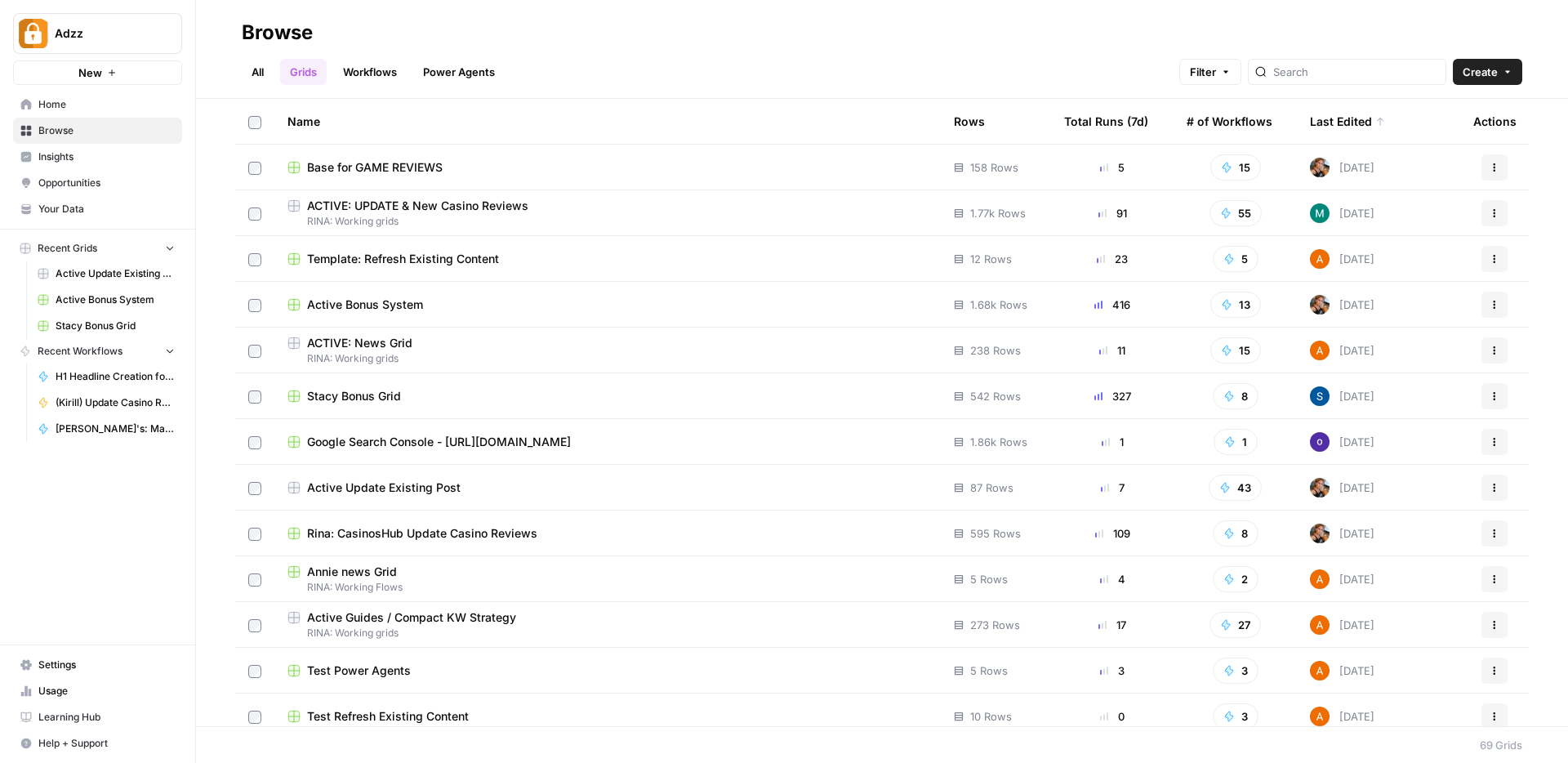
click at [485, 209] on span "ACTIVE: UPDATE & New Casino Reviews" at bounding box center [418, 206] width 222 height 16
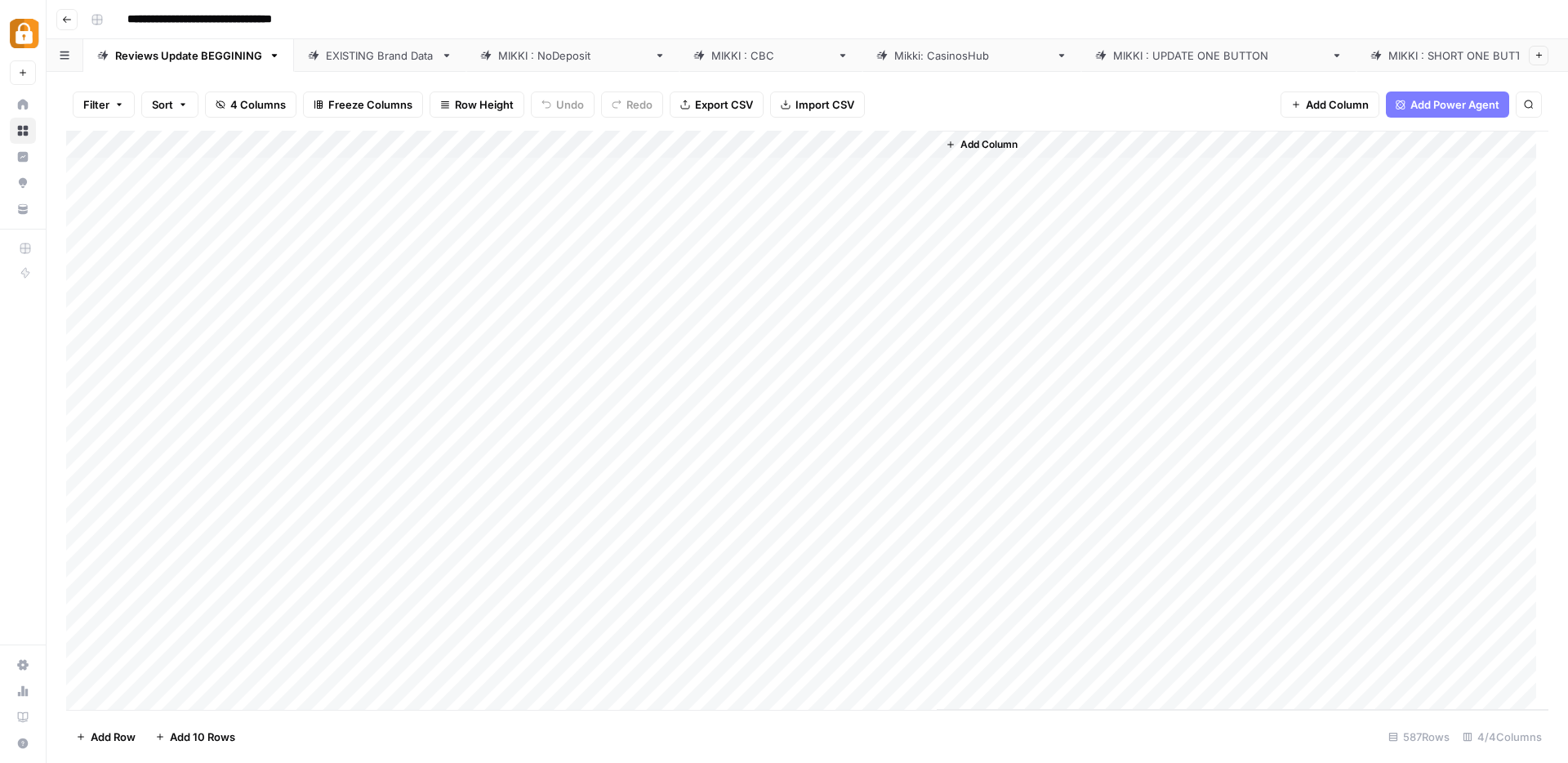
click at [712, 52] on div "[PERSON_NAME] : CBC" at bounding box center [771, 55] width 119 height 16
click at [748, 144] on div "Add Column" at bounding box center [806, 283] width 1482 height 304
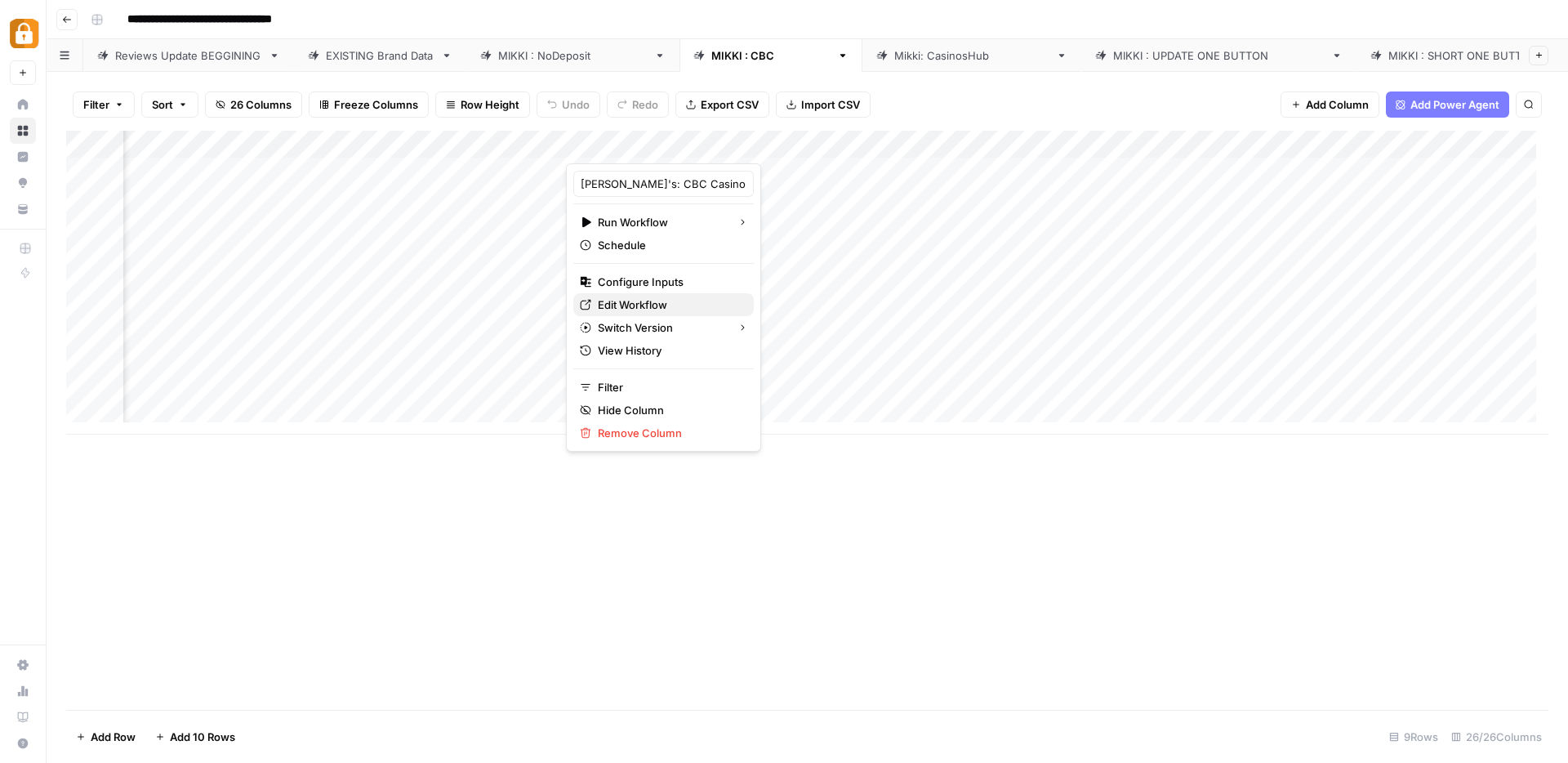
click at [664, 302] on span "Edit Workflow" at bounding box center [669, 305] width 143 height 16
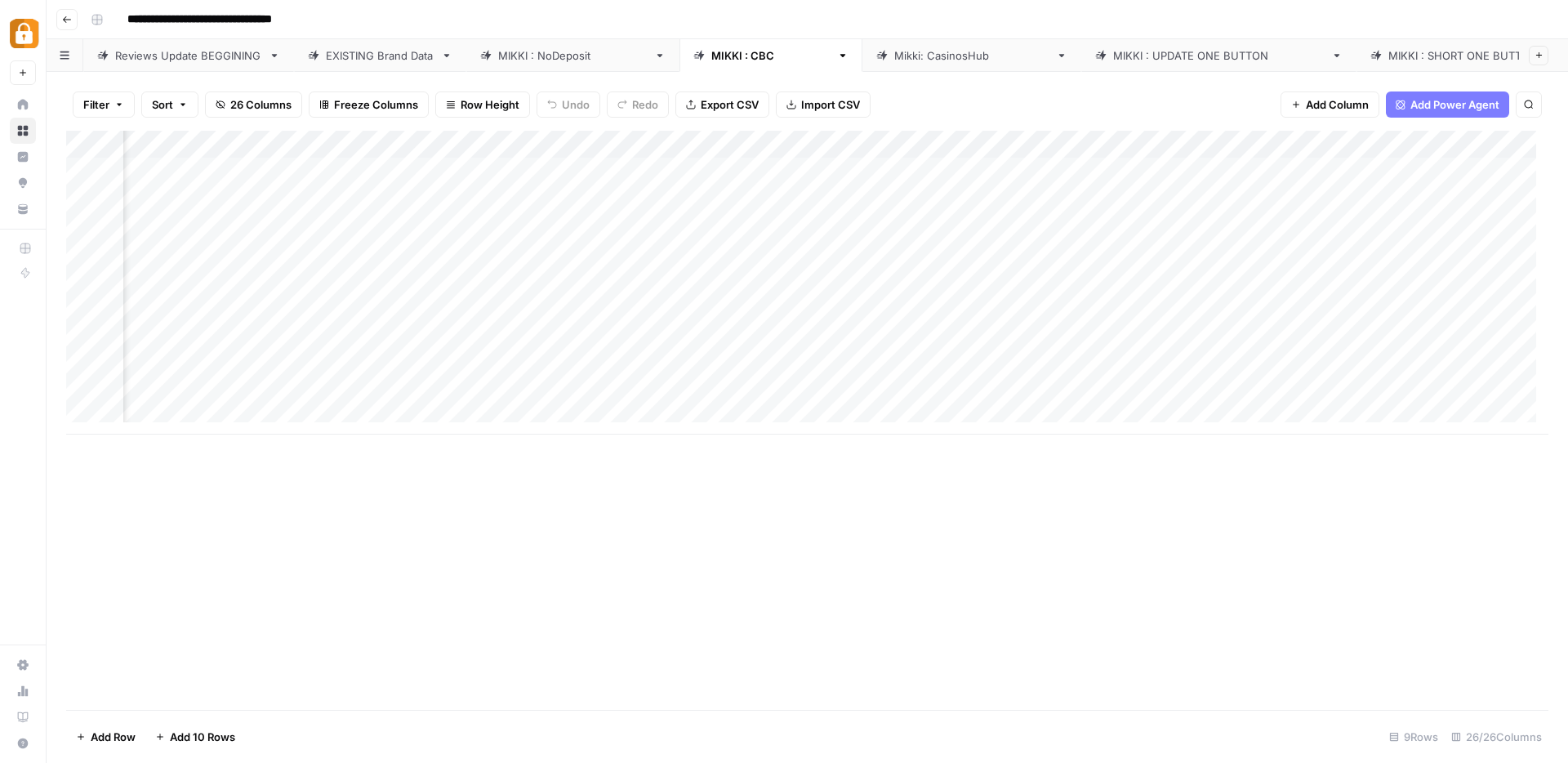
scroll to position [0, 1225]
click at [489, 338] on div "Add Column" at bounding box center [806, 283] width 1482 height 304
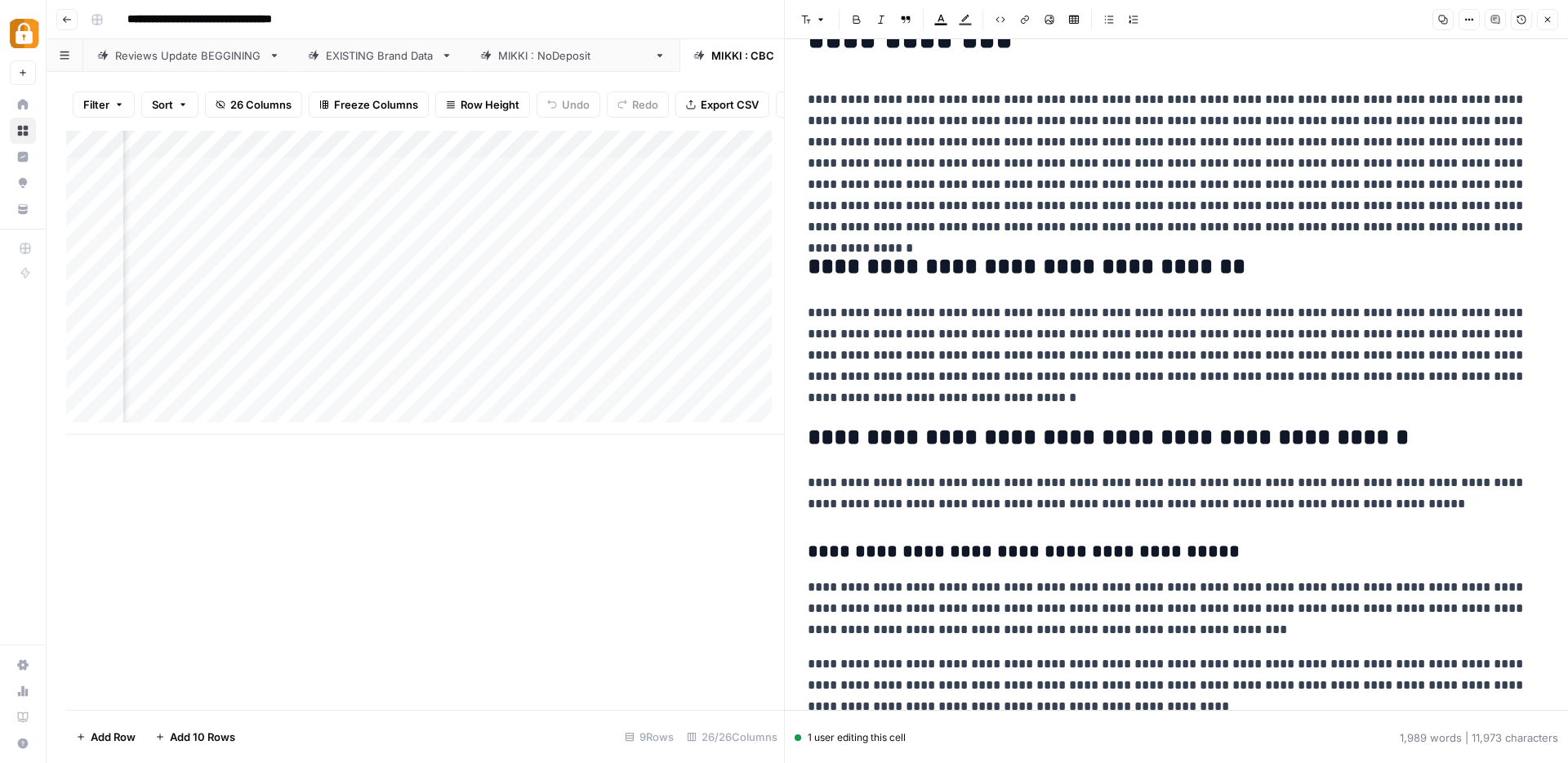
scroll to position [269, 0]
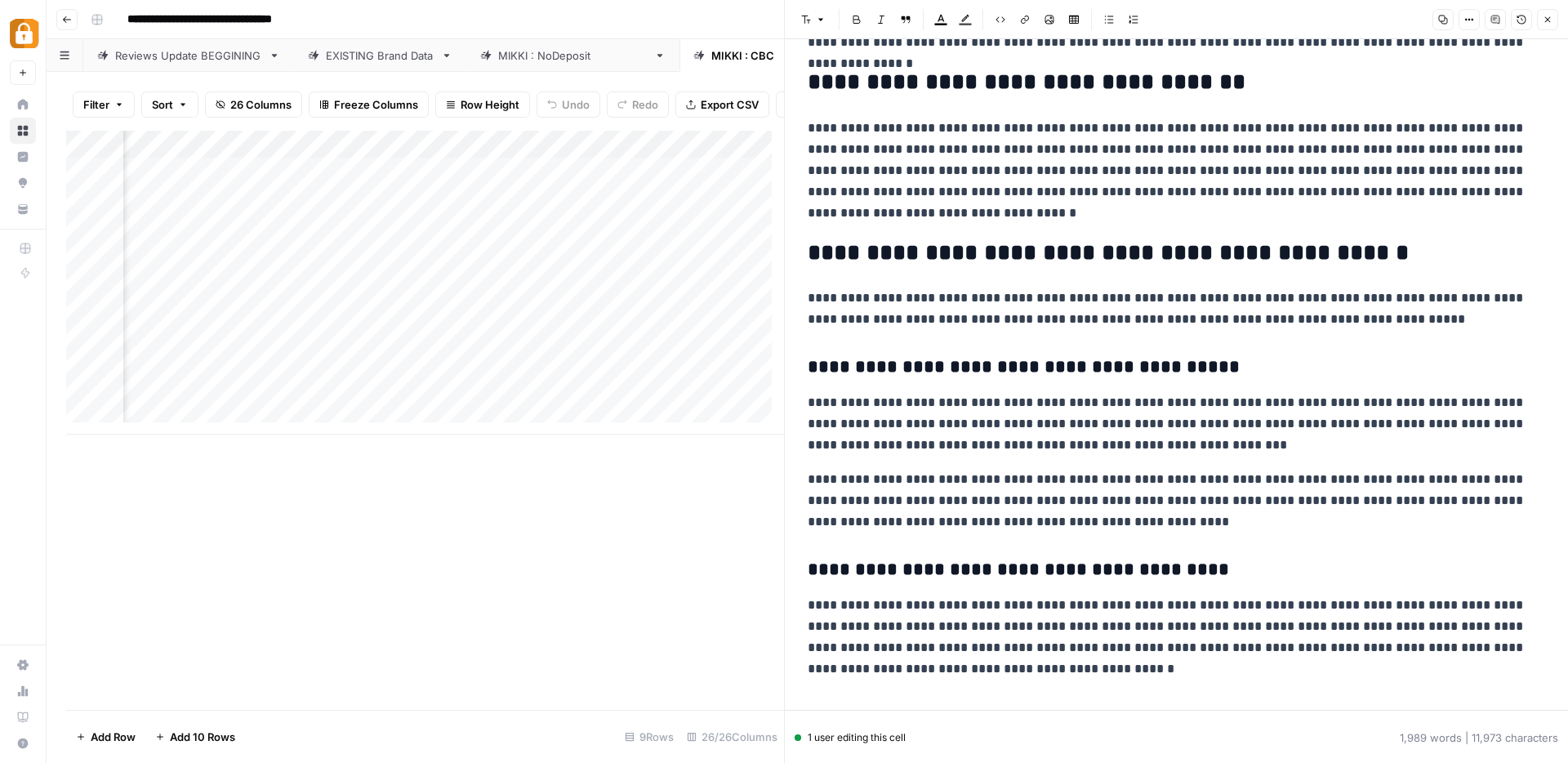
click at [1550, 25] on button "Close" at bounding box center [1547, 19] width 21 height 21
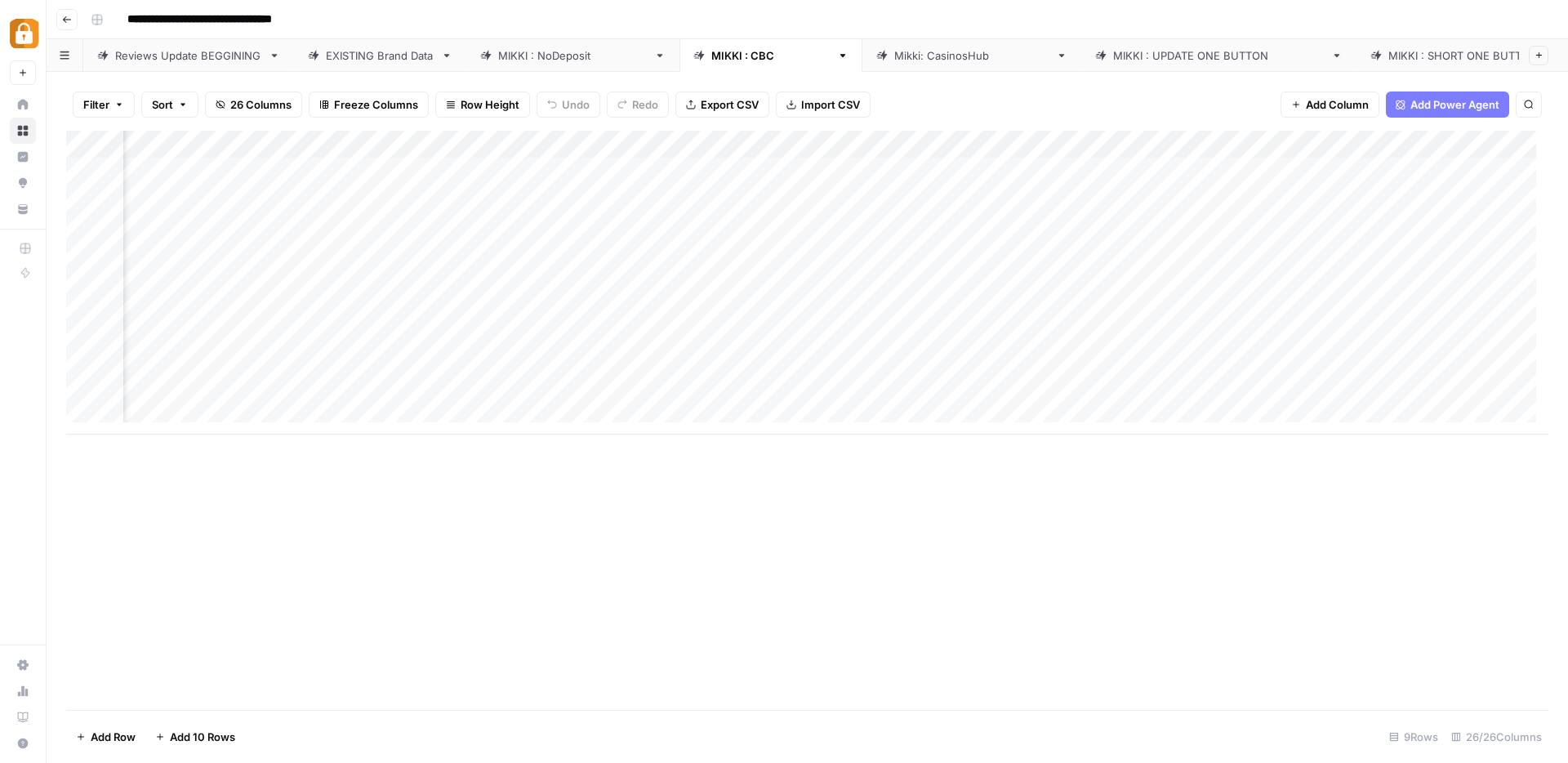
click at [605, 202] on div "Add Column" at bounding box center [806, 283] width 1482 height 304
click at [672, 200] on div "Add Column" at bounding box center [806, 283] width 1482 height 304
click at [344, 201] on div "Add Column" at bounding box center [806, 283] width 1482 height 304
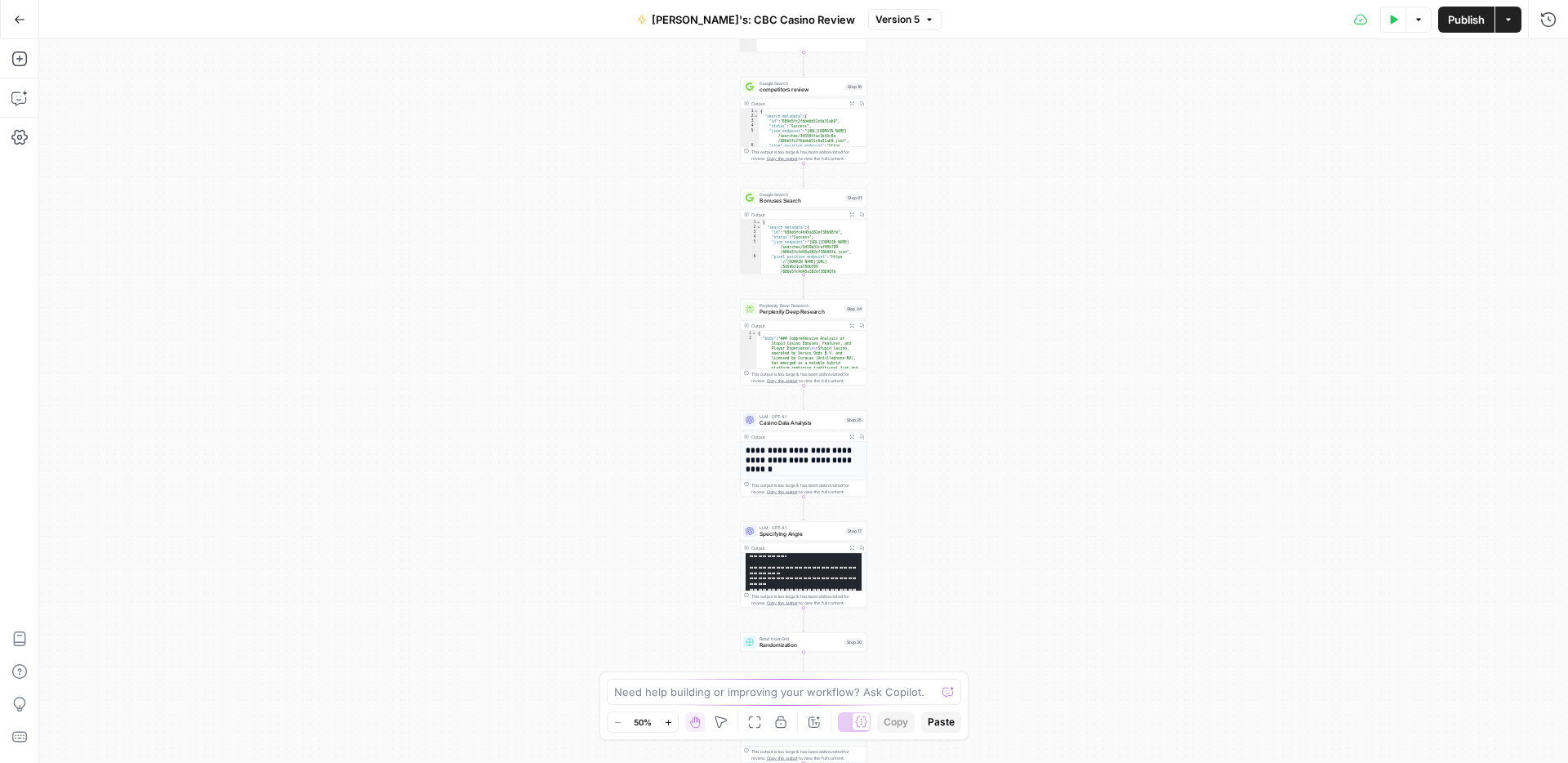
scroll to position [243, 0]
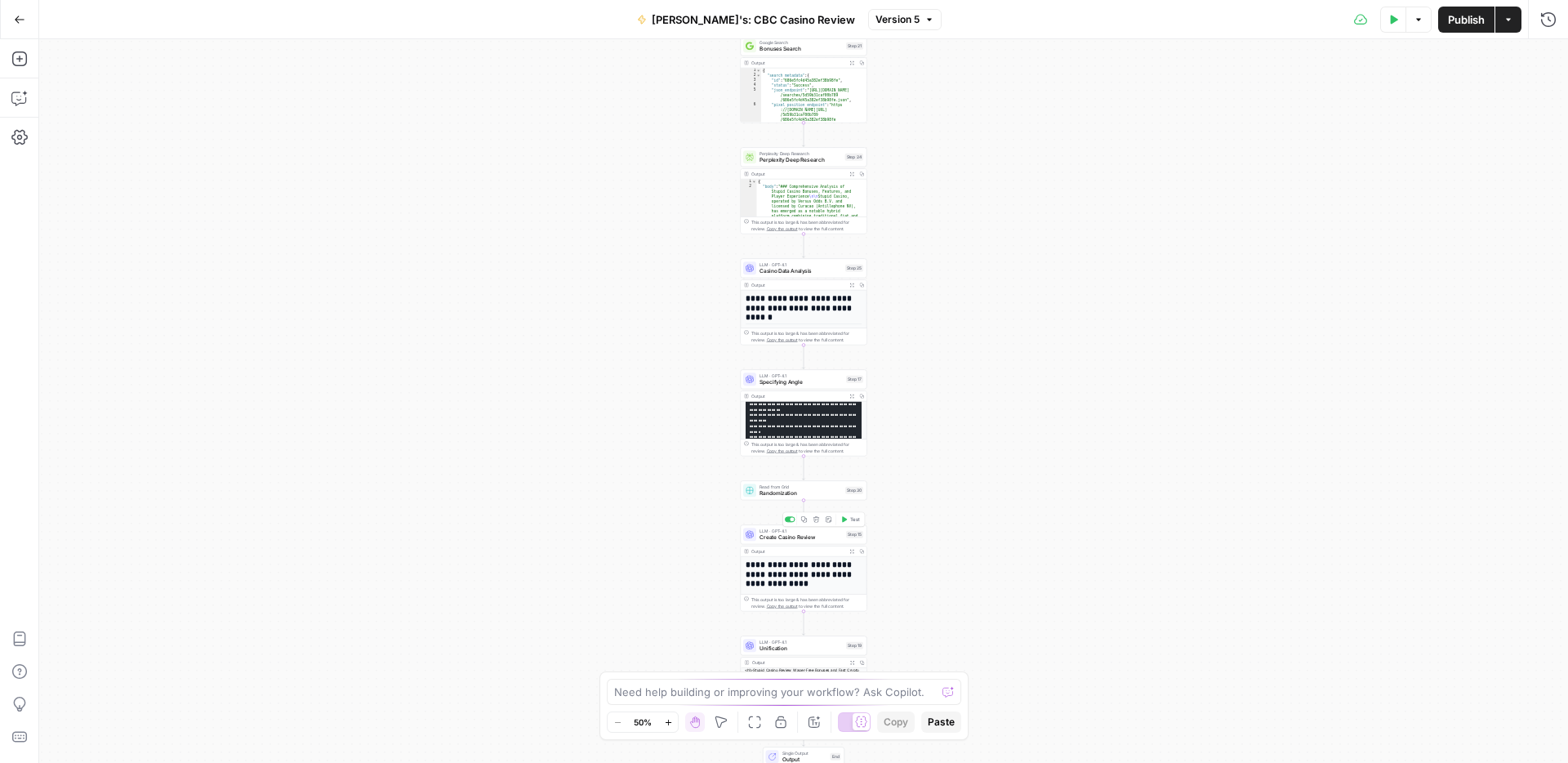
click at [796, 537] on span "Create Casino Review" at bounding box center [800, 537] width 83 height 8
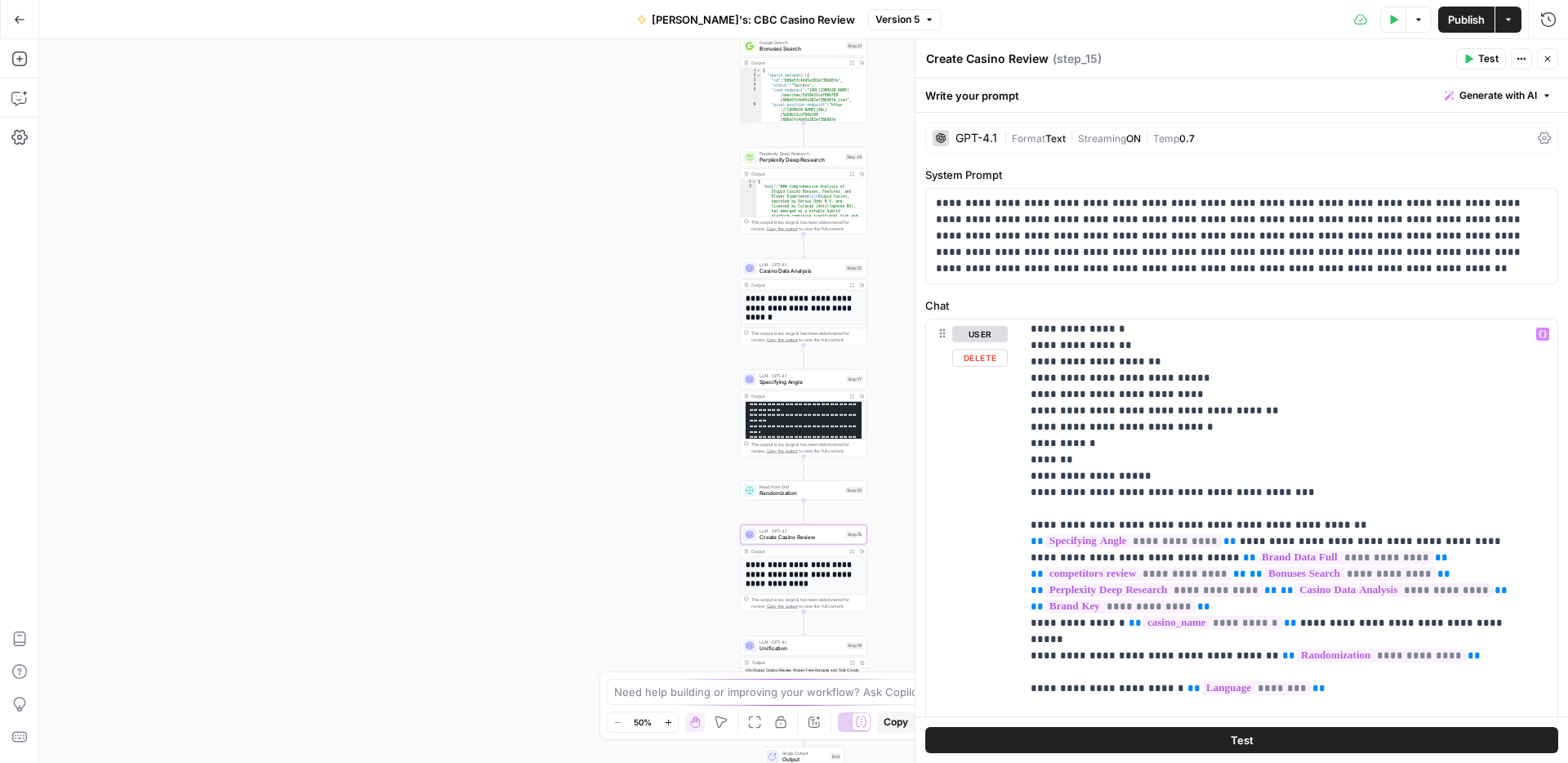
scroll to position [775, 0]
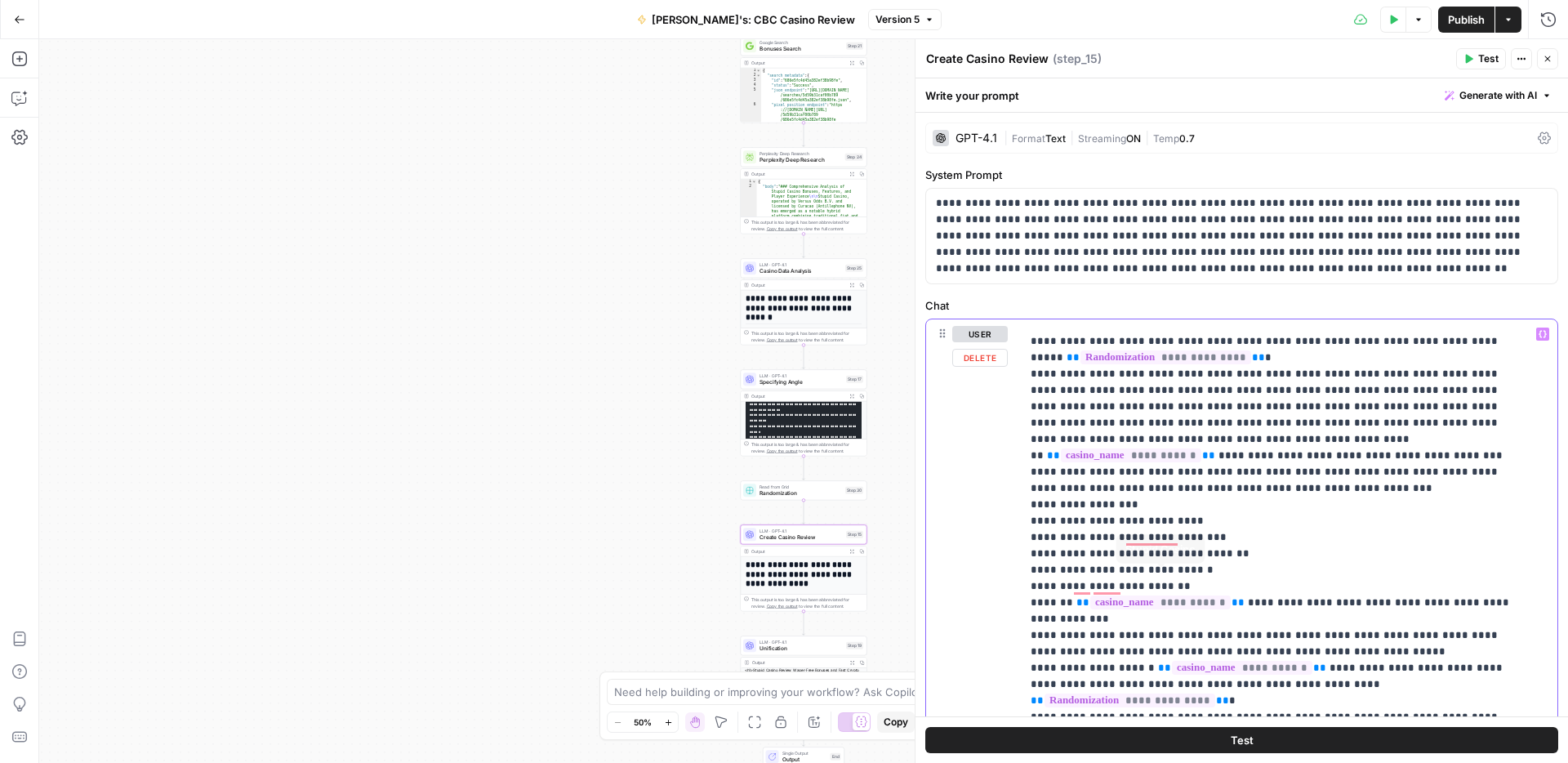
scroll to position [0, 0]
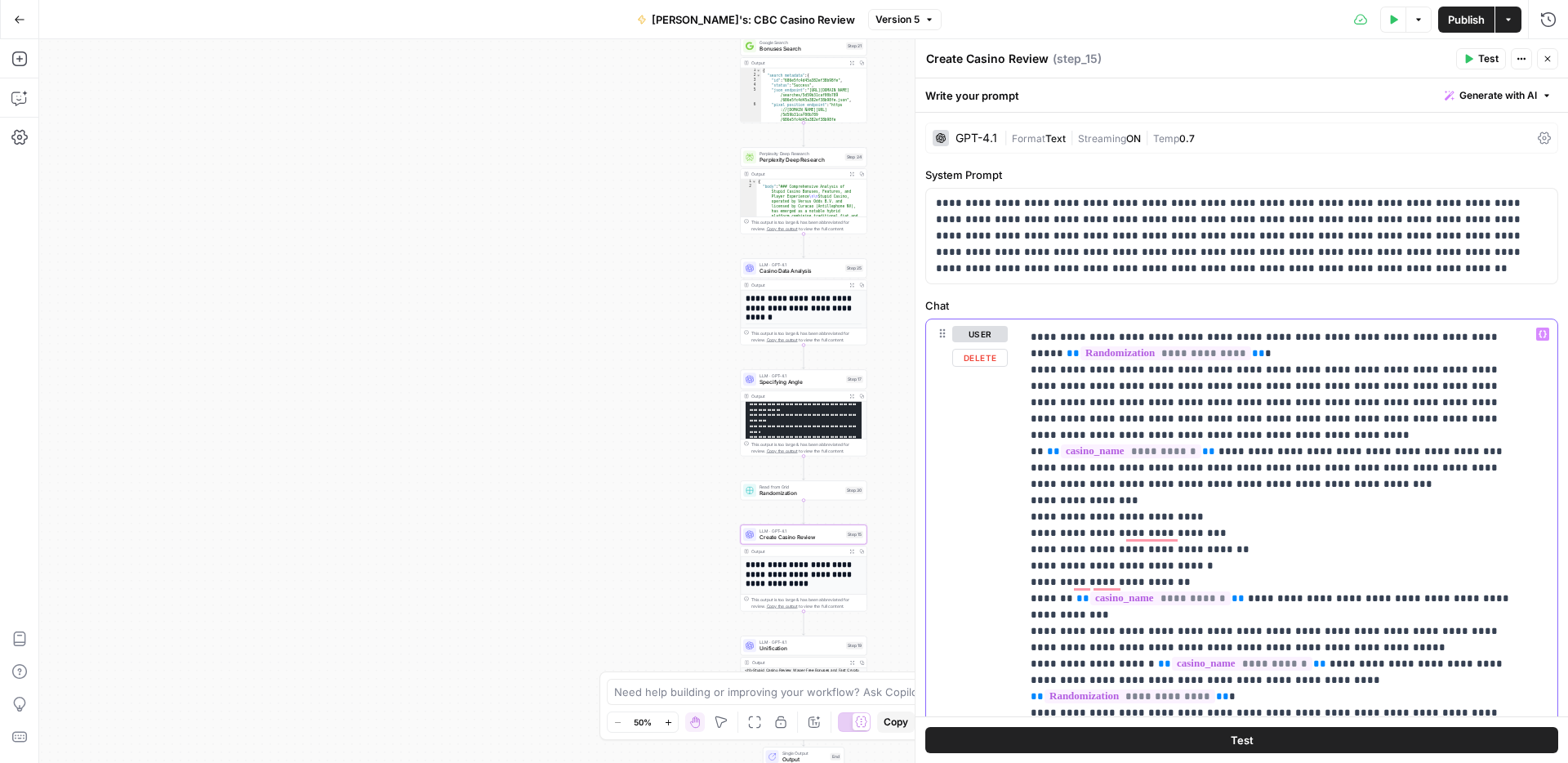
click at [1355, 554] on p "**********" at bounding box center [1277, 566] width 492 height 3710
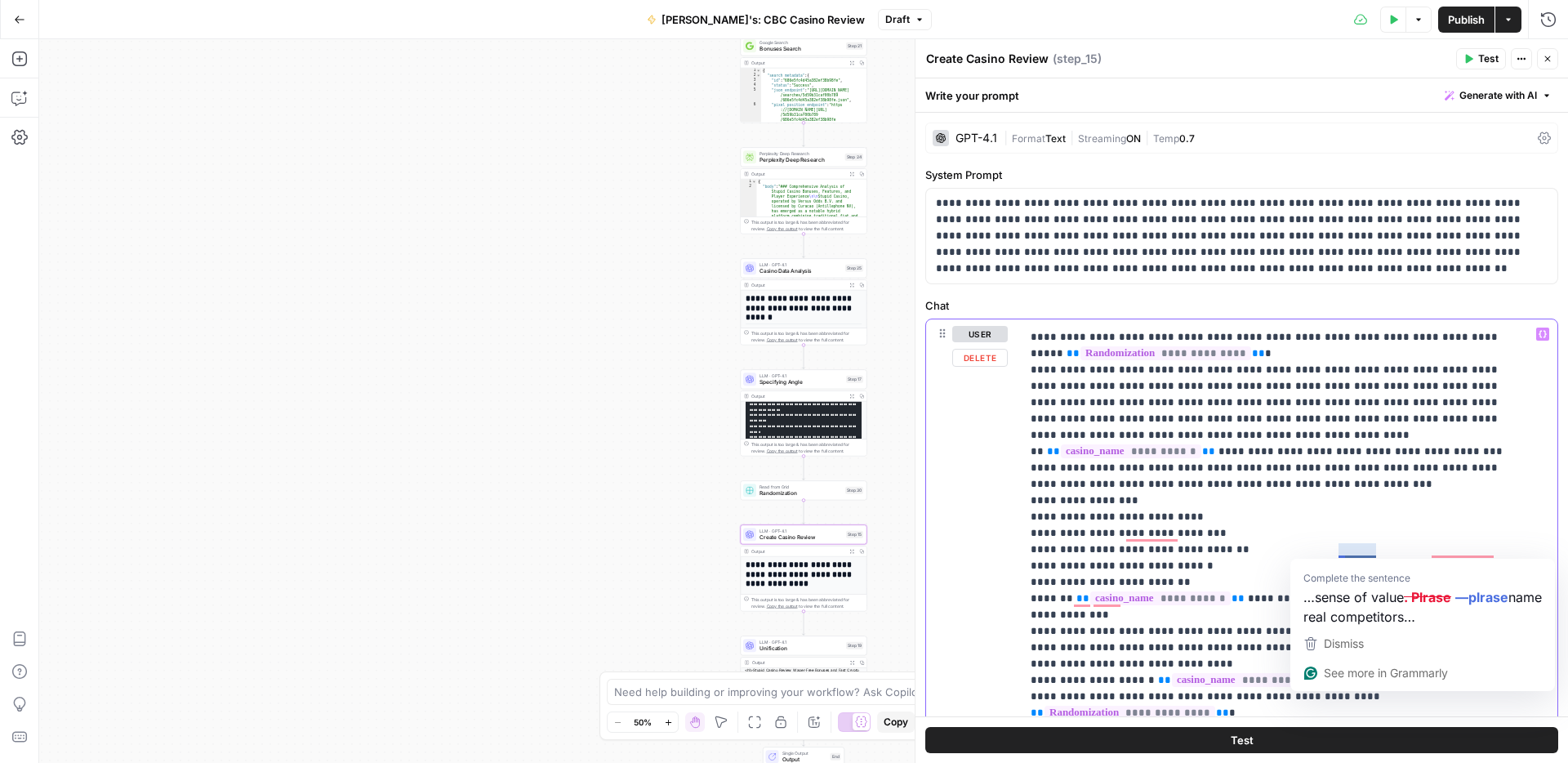
click at [1370, 549] on p "**********" at bounding box center [1277, 574] width 492 height 3726
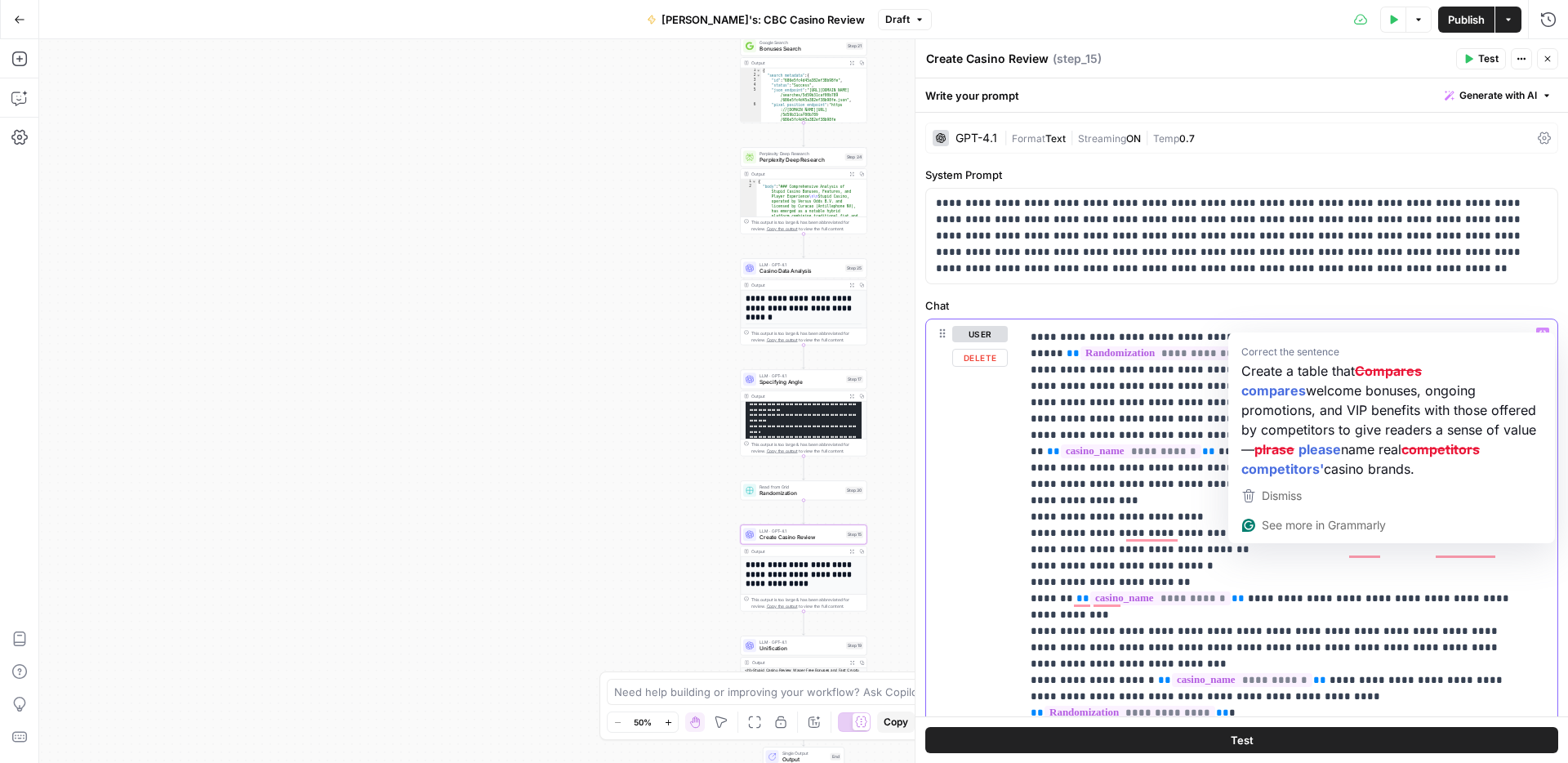
click at [1347, 553] on p "**********" at bounding box center [1277, 574] width 492 height 3726
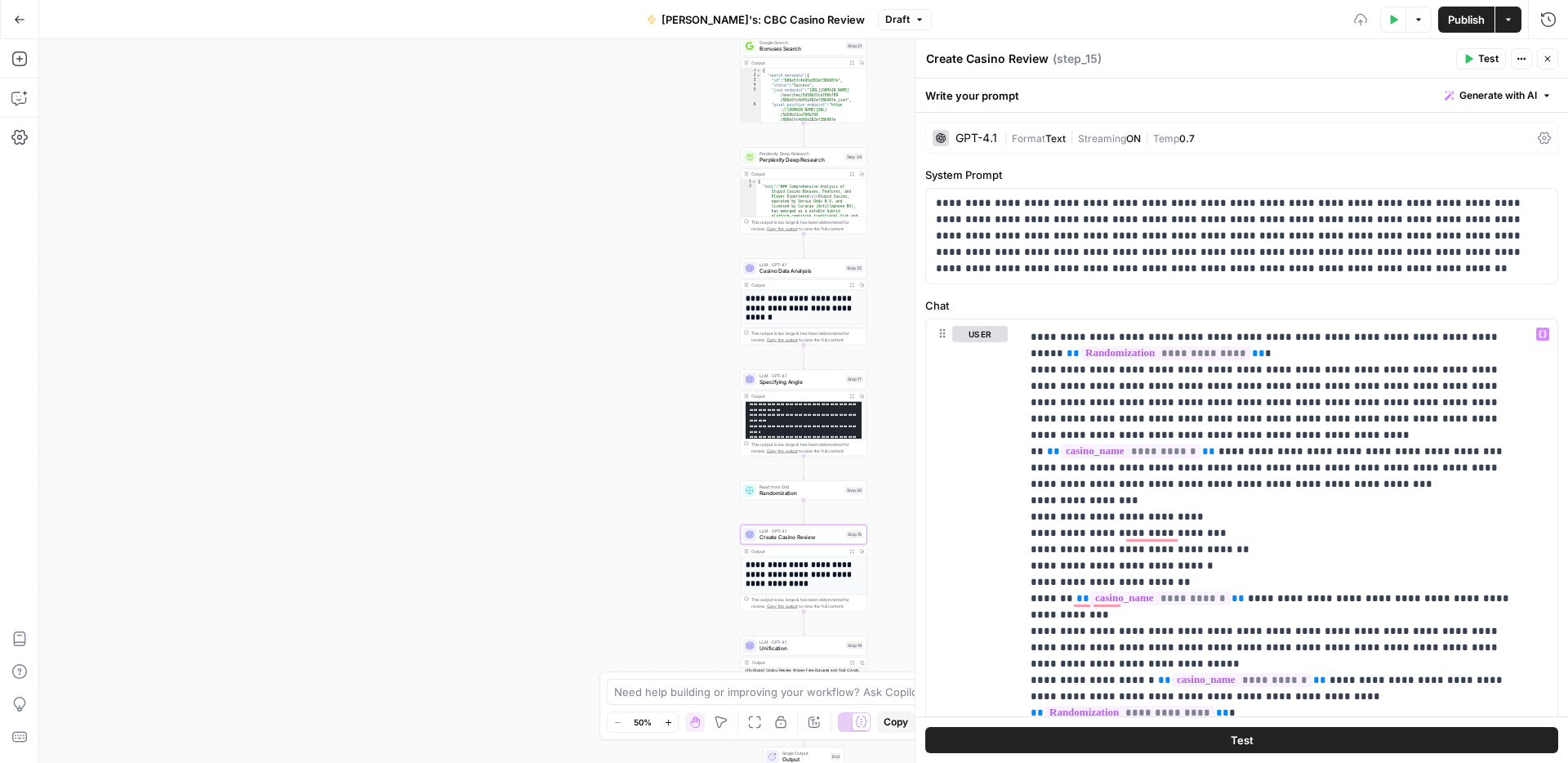
click at [1448, 16] on span "Publish" at bounding box center [1466, 19] width 37 height 16
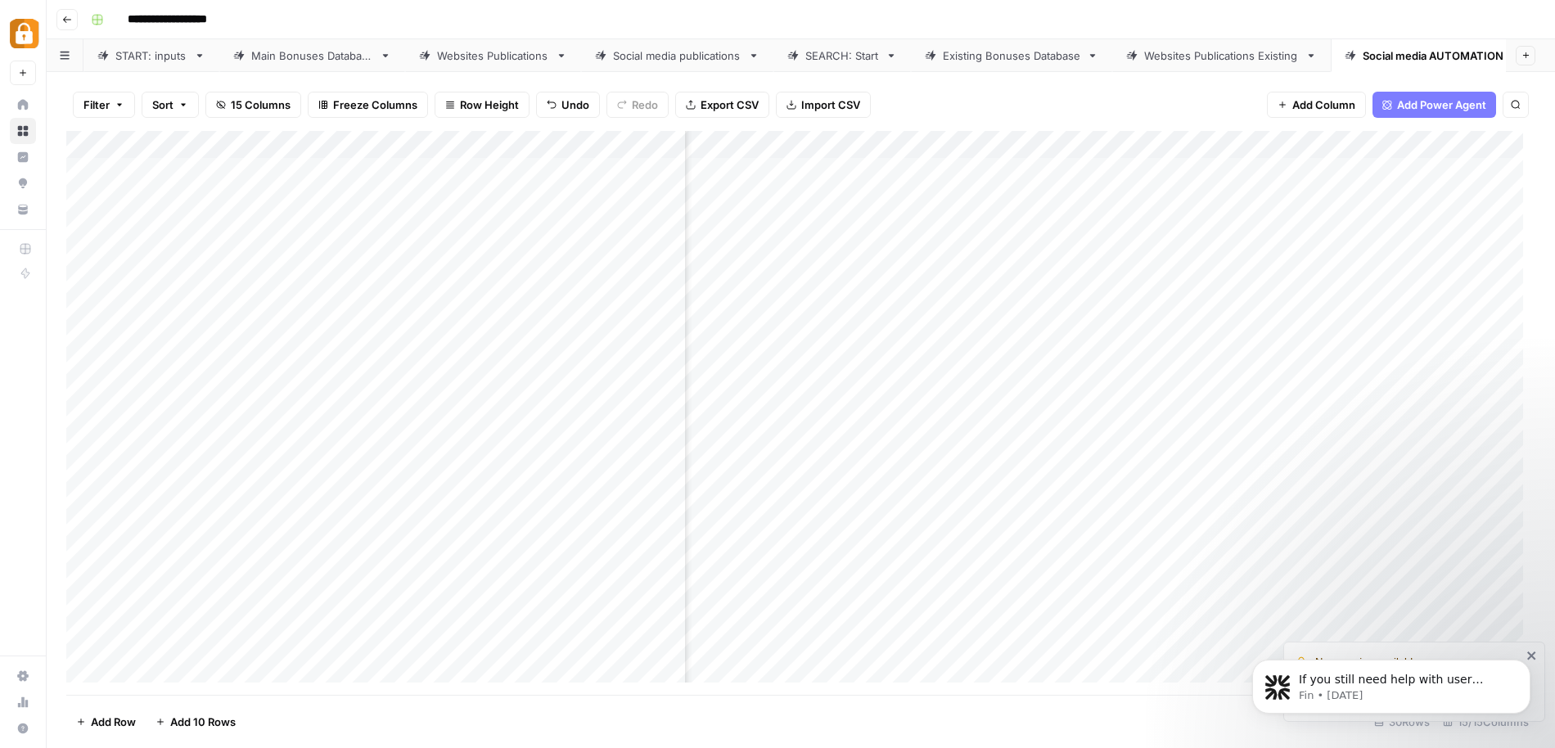
scroll to position [0, 1236]
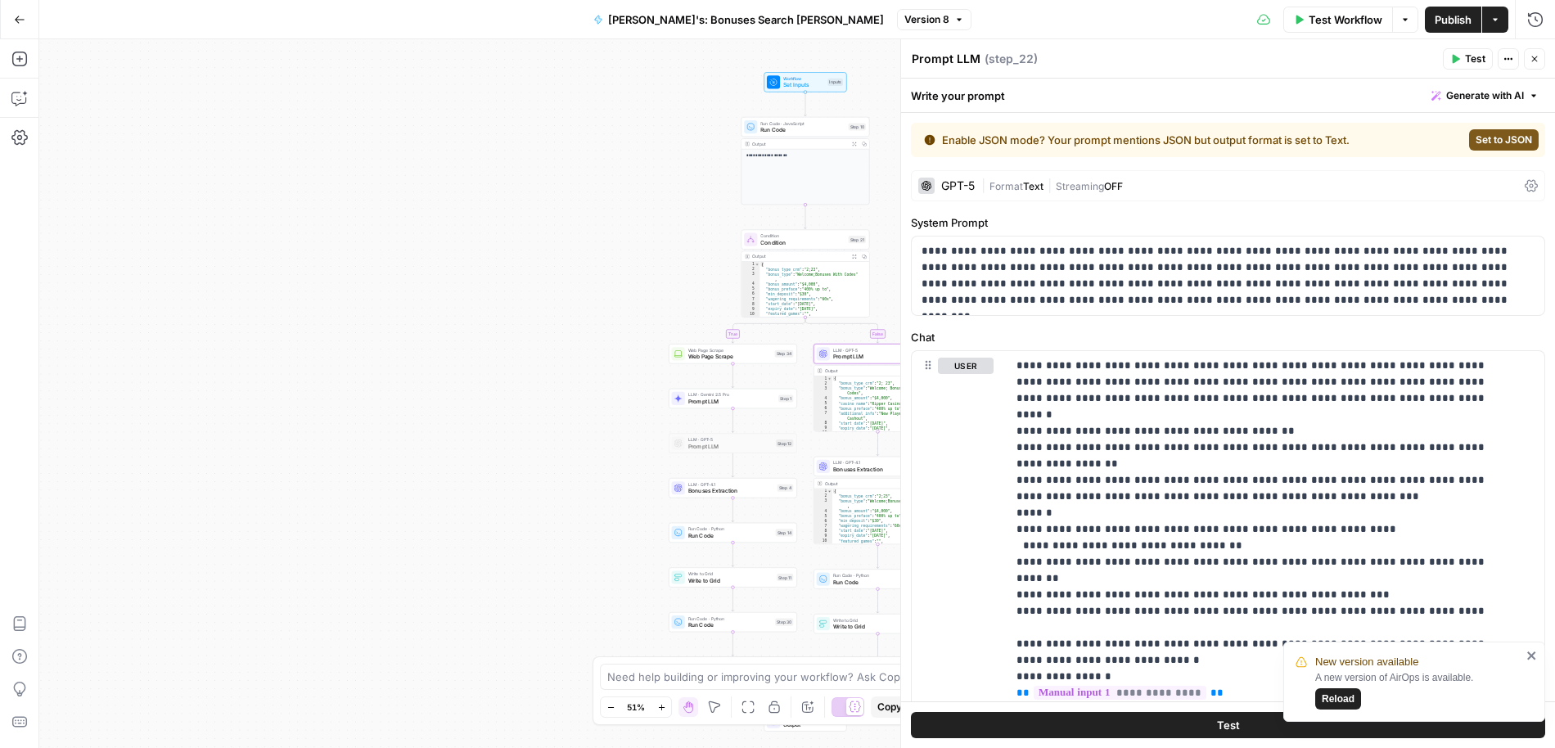
scroll to position [4419, 0]
